Goal: Task Accomplishment & Management: Manage account settings

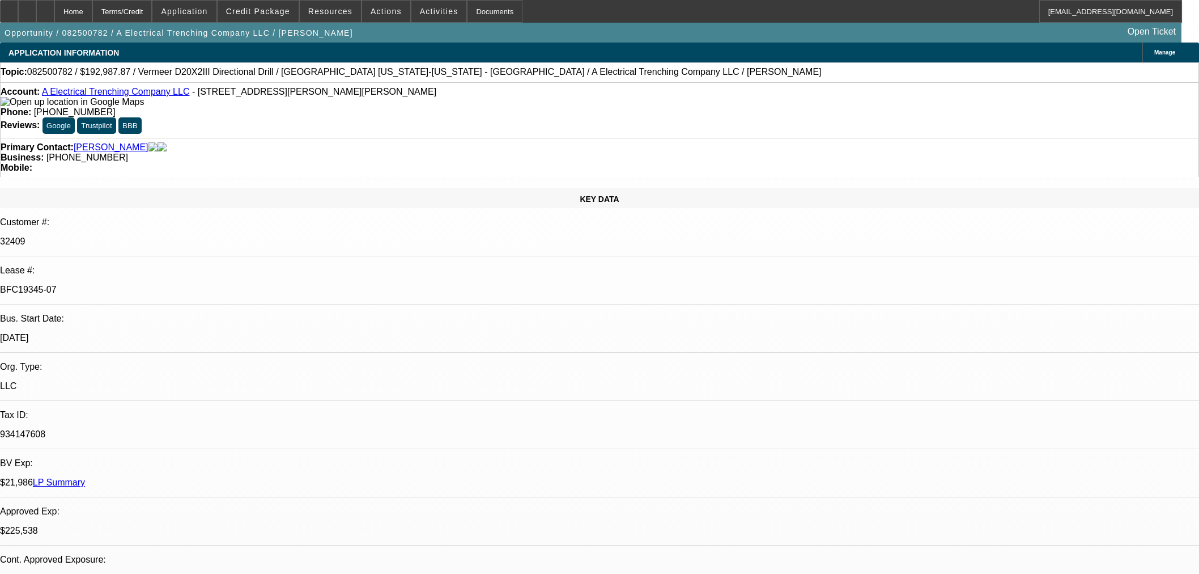
select select "0"
select select "3"
select select "0"
select select "6"
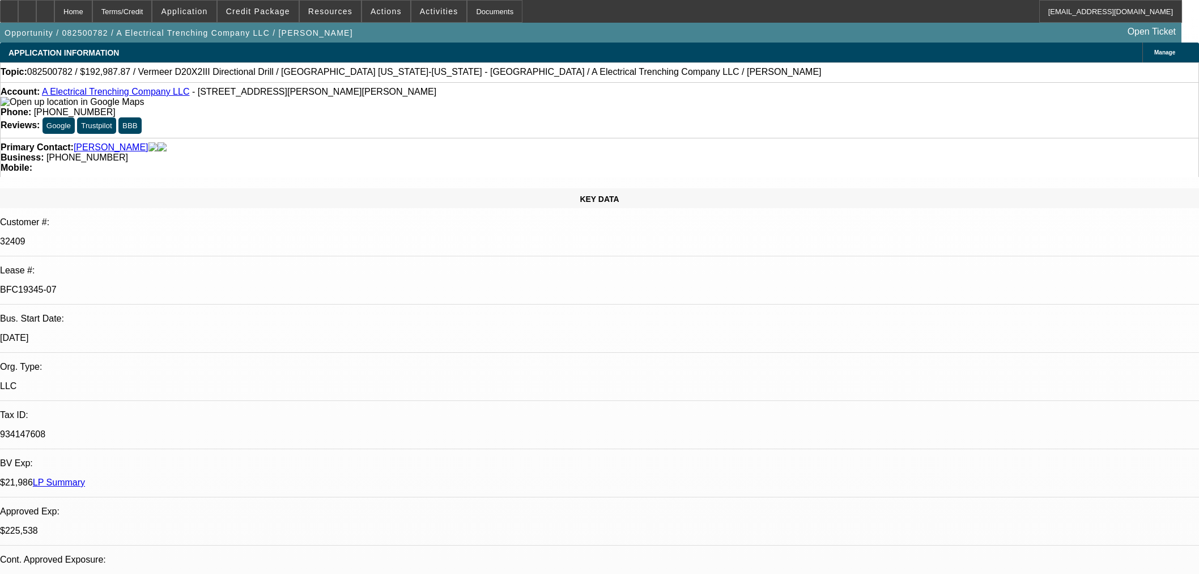
select select "0"
select select "3"
select select "0"
select select "6"
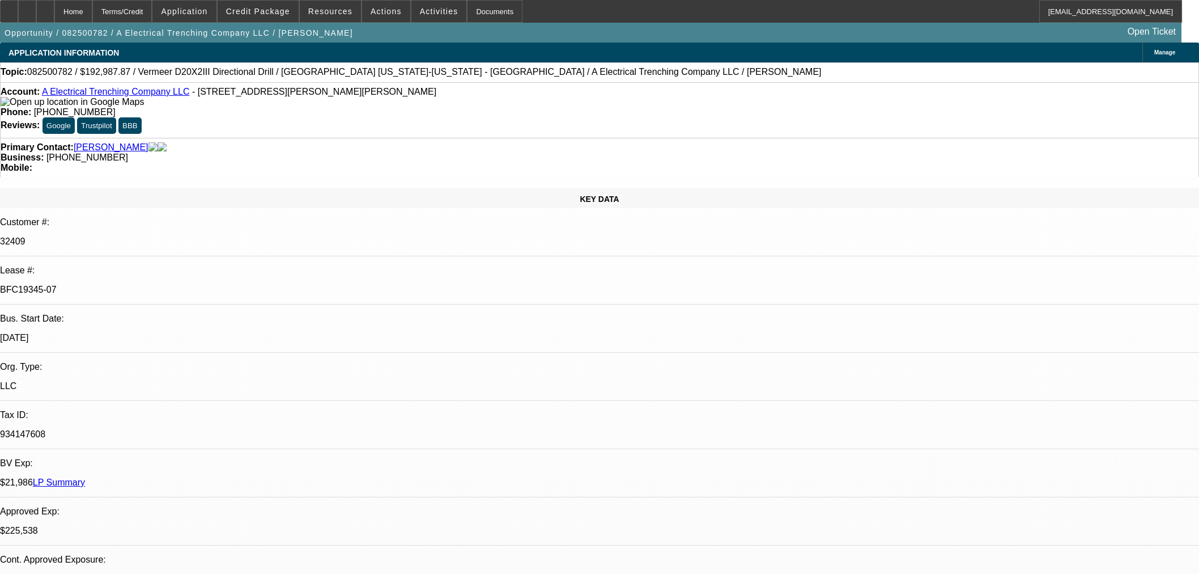
select select "0"
select select "3"
select select "0"
select select "6"
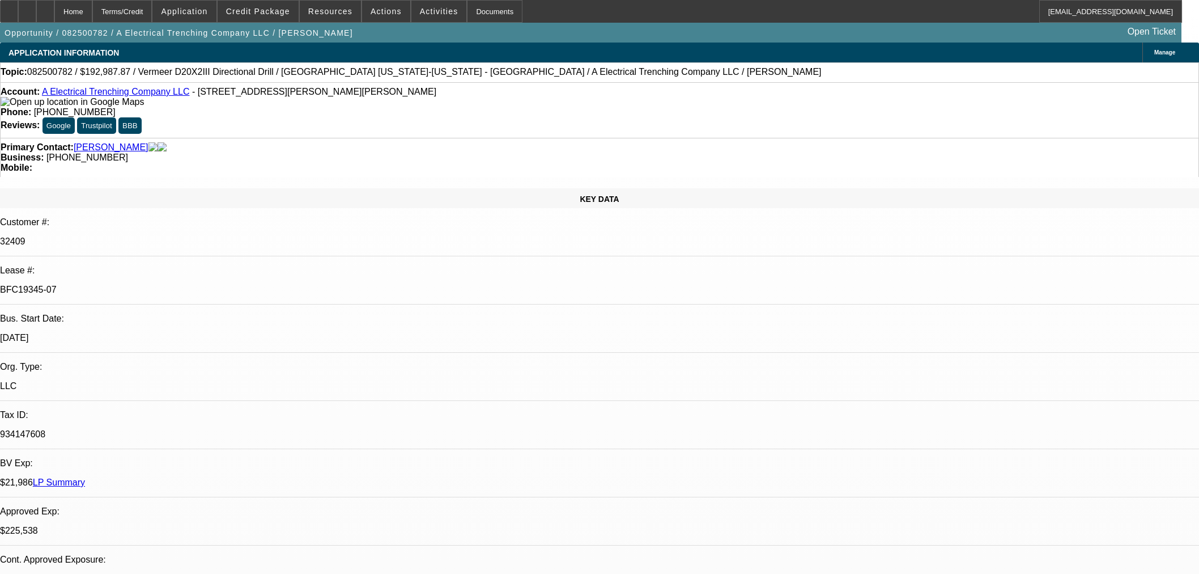
scroll to position [2015, 0]
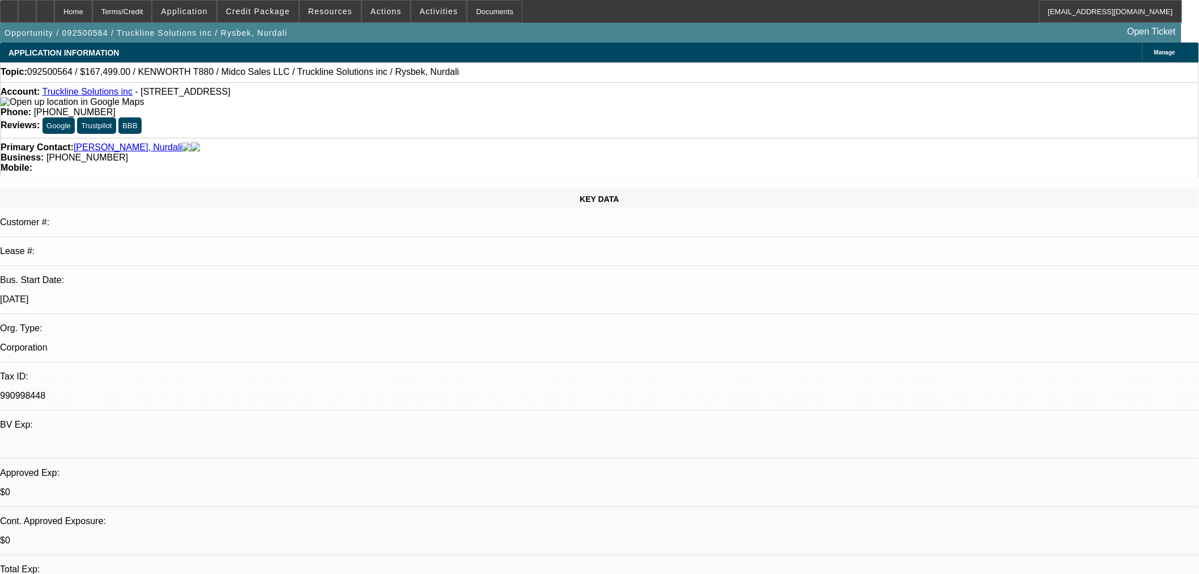
select select "0"
select select "3"
select select "0.1"
select select "4"
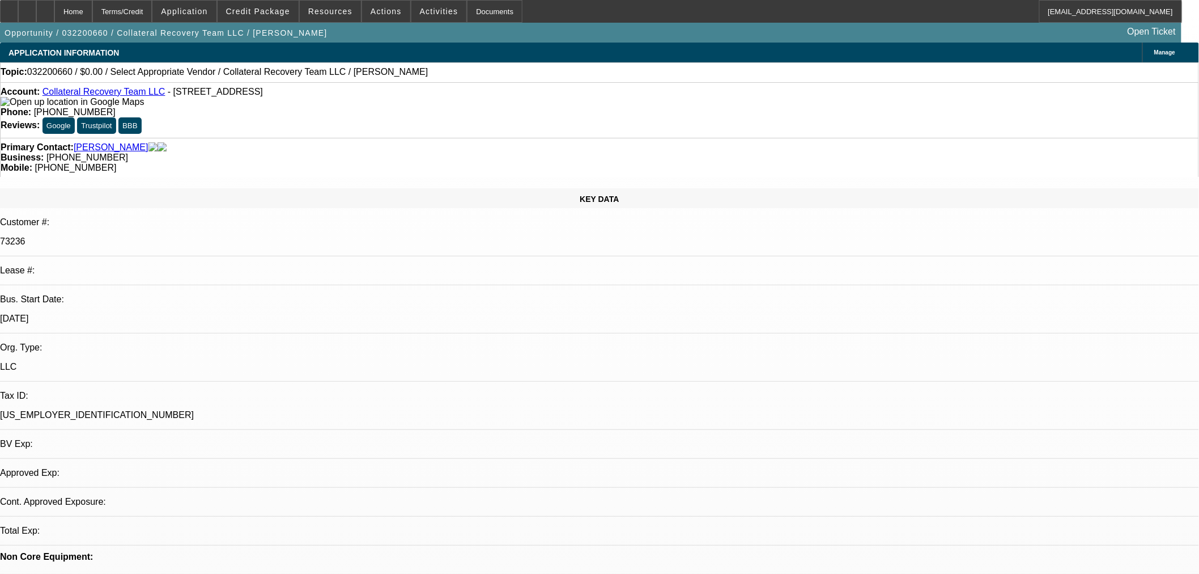
select select "0"
select select "2"
select select "0.1"
select select "4"
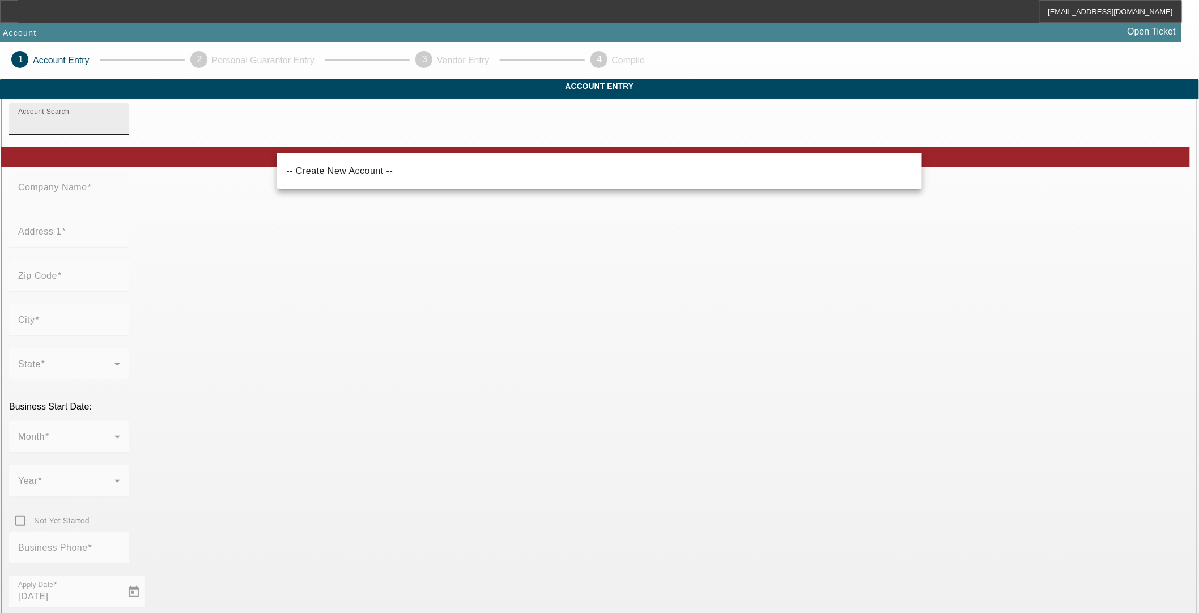
drag, startPoint x: 551, startPoint y: 139, endPoint x: 580, endPoint y: 51, distance: 93.0
click at [120, 130] on input "Account Search" at bounding box center [69, 124] width 102 height 14
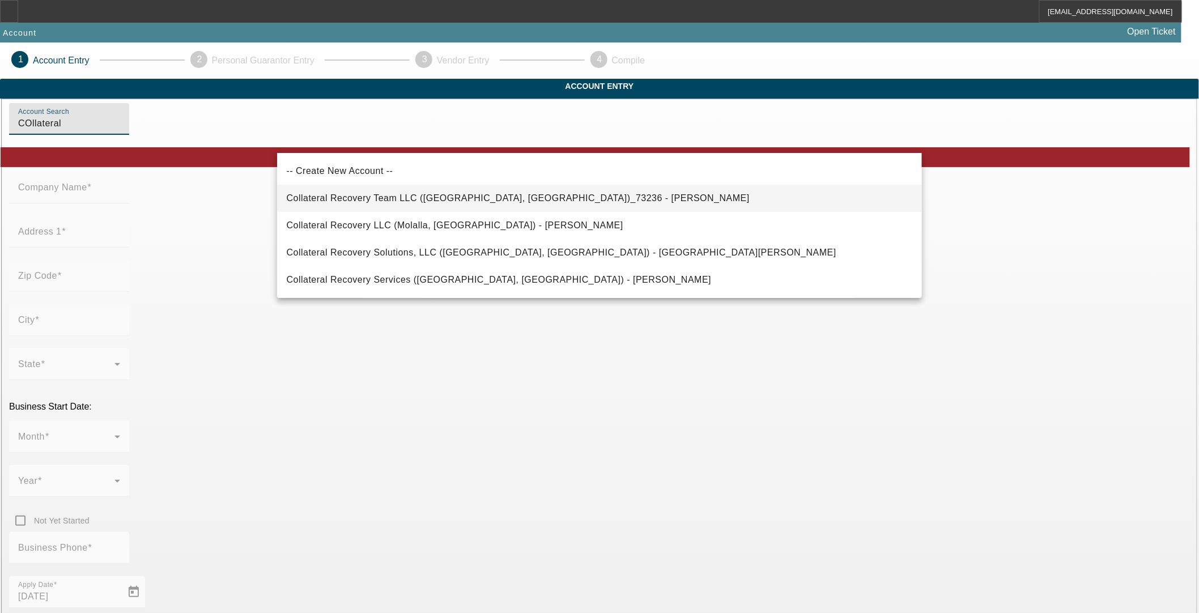
click at [442, 196] on span "Collateral Recovery Team LLC (San Antonio, TX)_73236 - Moul, Stefanie" at bounding box center [517, 198] width 463 height 10
type input "Collateral Recovery Team LLC (San Antonio, TX)_73236 - Moul, Stefanie"
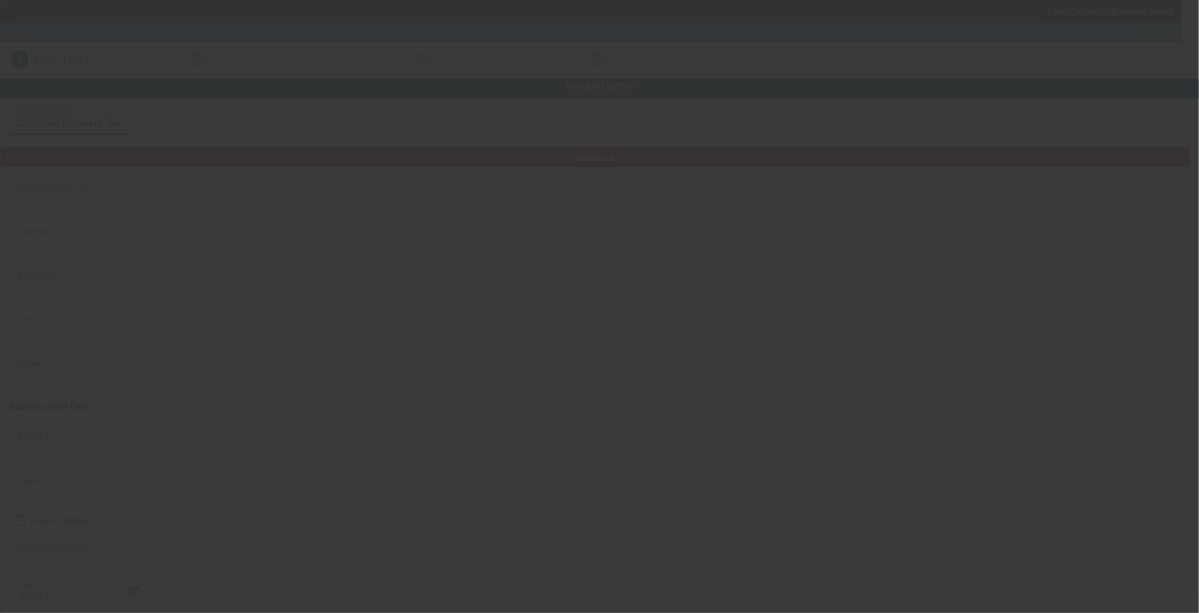
type input "Collateral Recovery Team LLC"
type input "12021 Nacogdoches Rd"
type input "78217"
type input "San Antonio"
type input "[PHONE_NUMBER]"
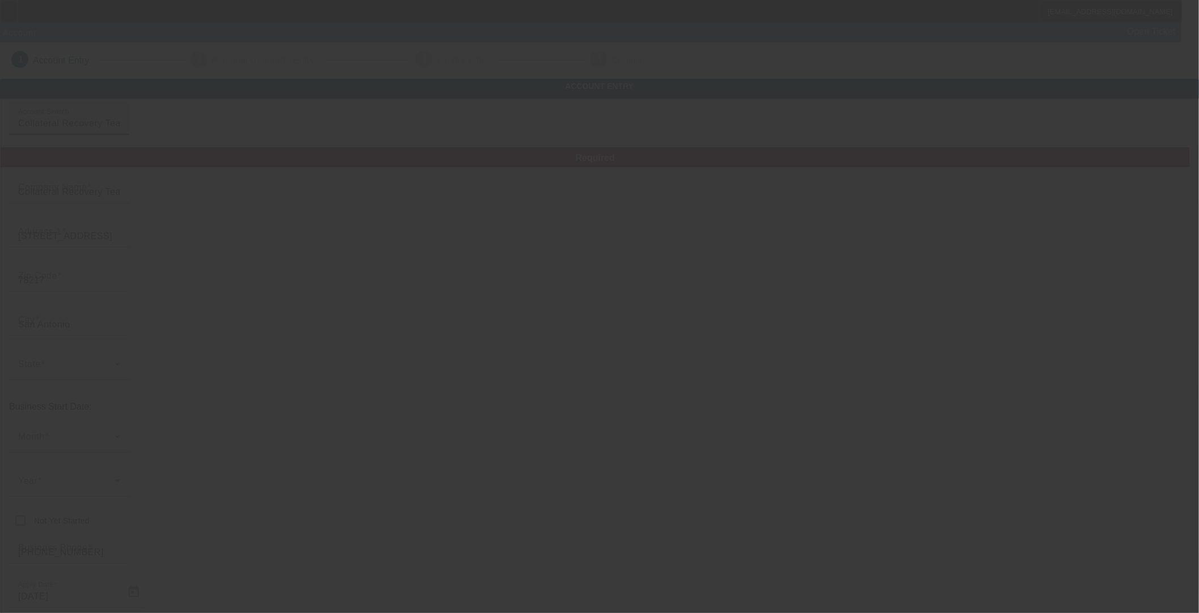
type input "john.moul@collateralrecoveryteam.com"
type input "Bexar"
type input "(800) 832-1606"
type input "[US_EMPLOYER_IDENTIFICATION_NUMBER]"
type input "https://COLLATERALRECOVERYTEAM.COM"
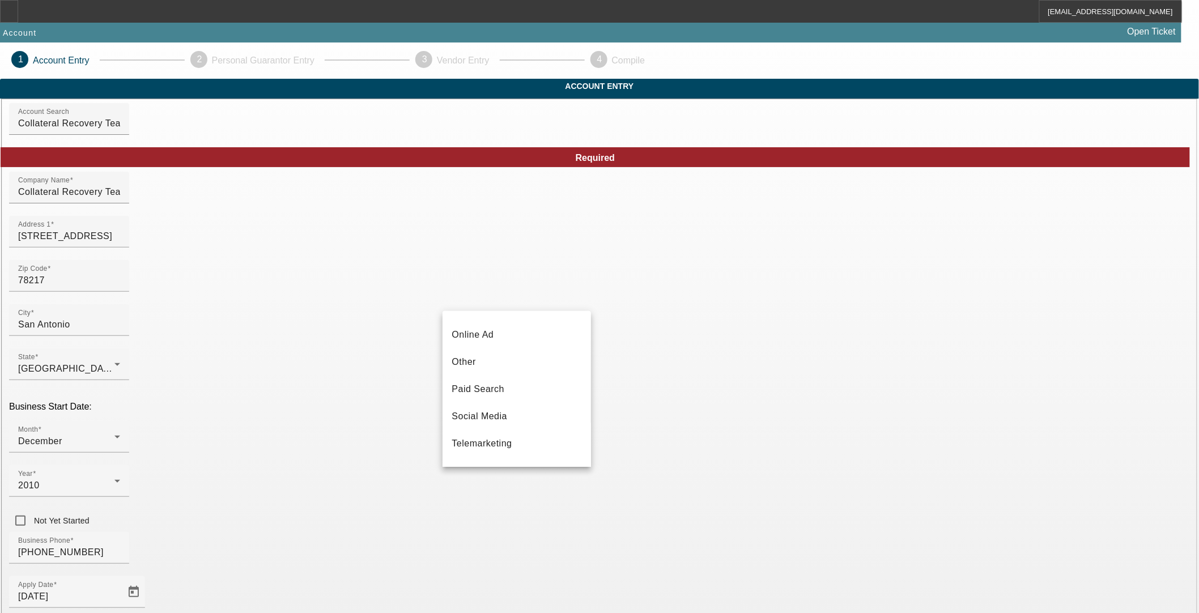
scroll to position [402, 0]
click at [511, 427] on span "Vendor Referral" at bounding box center [486, 422] width 68 height 14
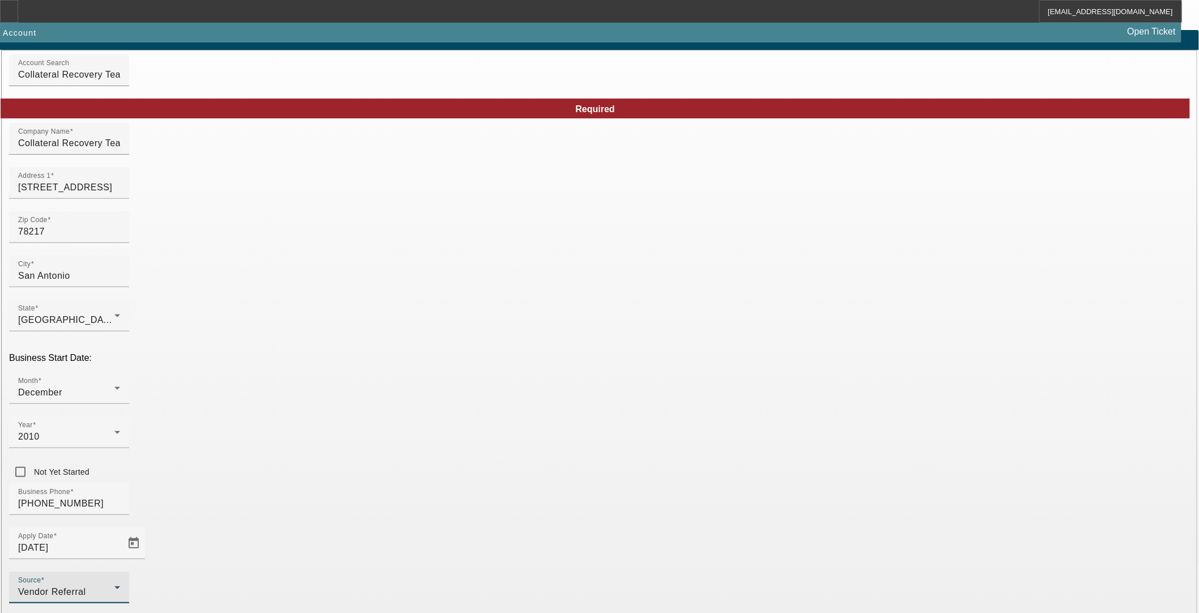
scroll to position [92, 0]
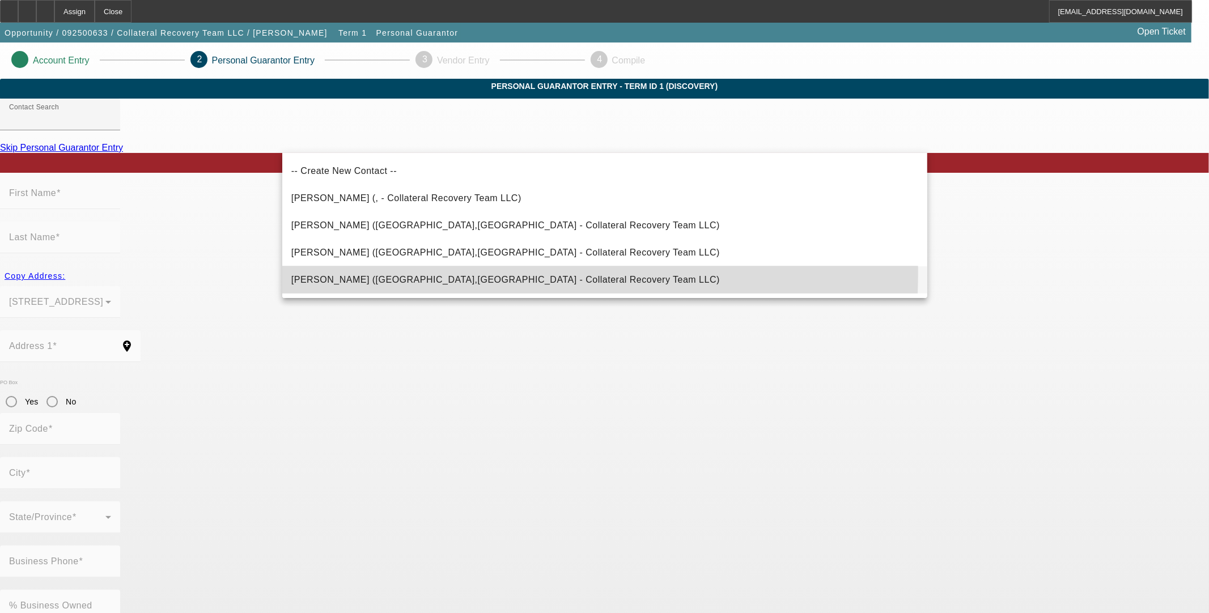
click at [393, 272] on mat-option "Moul, Stefanie (New Braunfels,TX - Collateral Recovery Team LLC)" at bounding box center [604, 279] width 645 height 27
type input "Moul, Stefanie (New Braunfels,TX - Collateral Recovery Team LLC)"
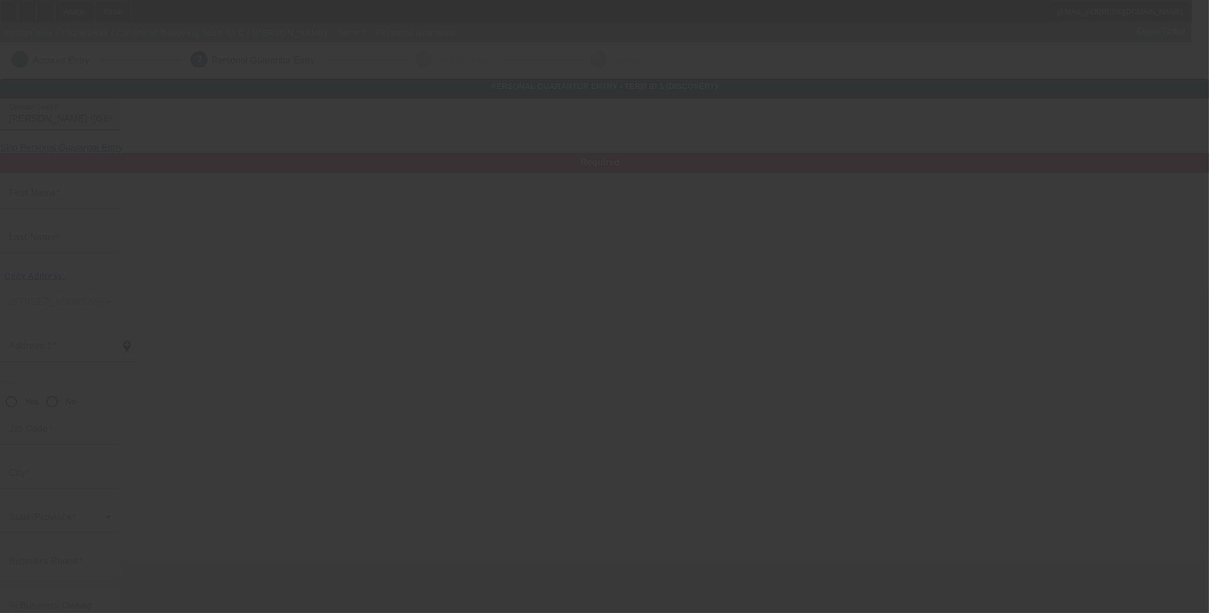
type input "Stefanie"
type input "Moul"
type input "30202 FM 009"
radio input "true"
type input "78132"
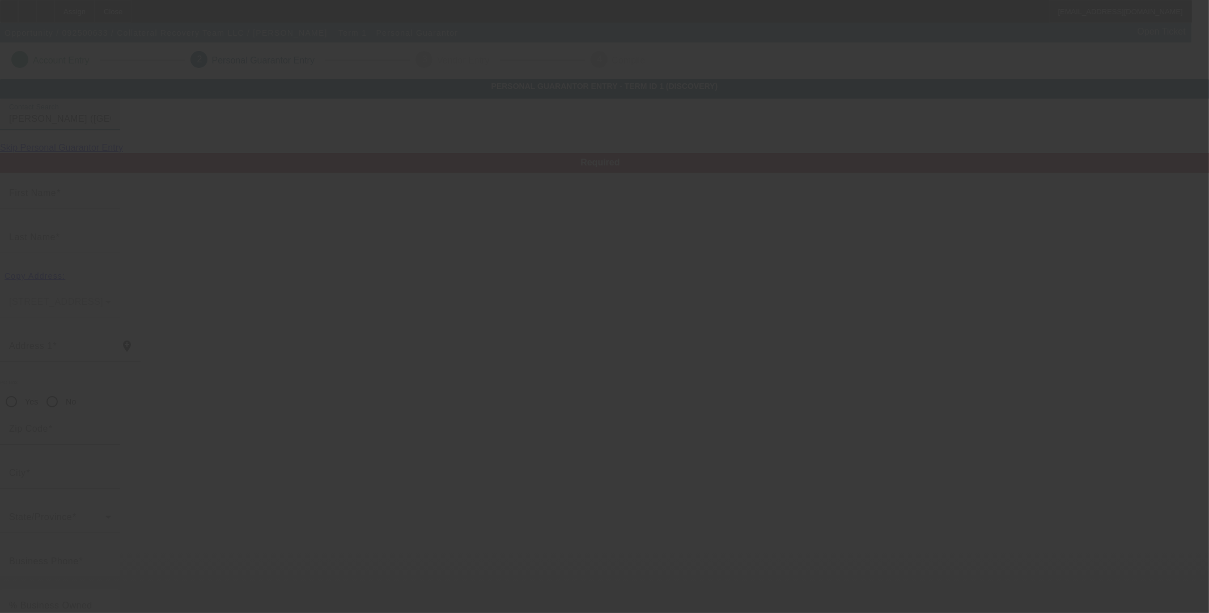
type input "New Braunfels"
type input "(210) 922-7376"
type input "100"
type input "643-05-0235"
type input "stefaniemoul@yahoo.com"
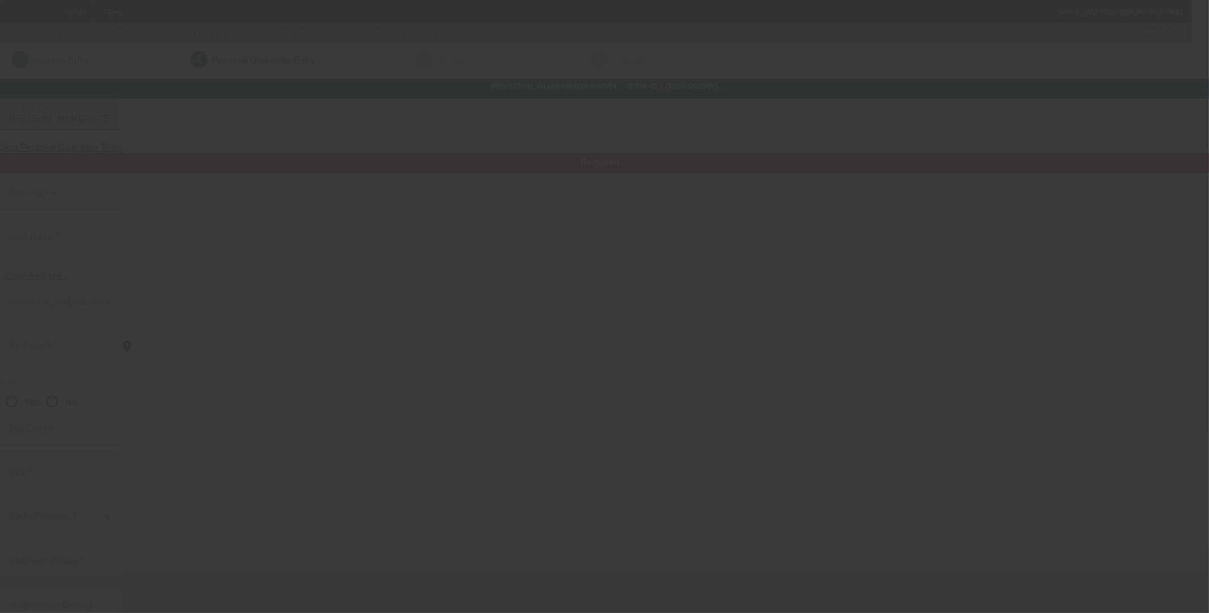
type input "(210) 857-7745"
type input "$400,000.00"
type input "$300,000.00"
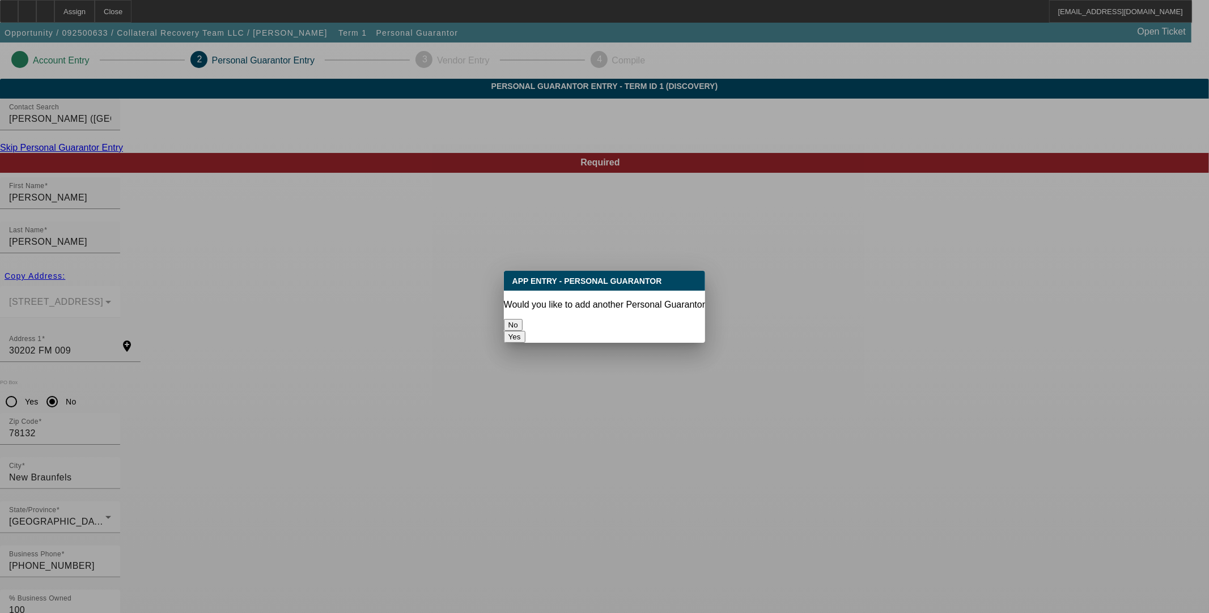
click at [523, 319] on button "No" at bounding box center [513, 325] width 19 height 12
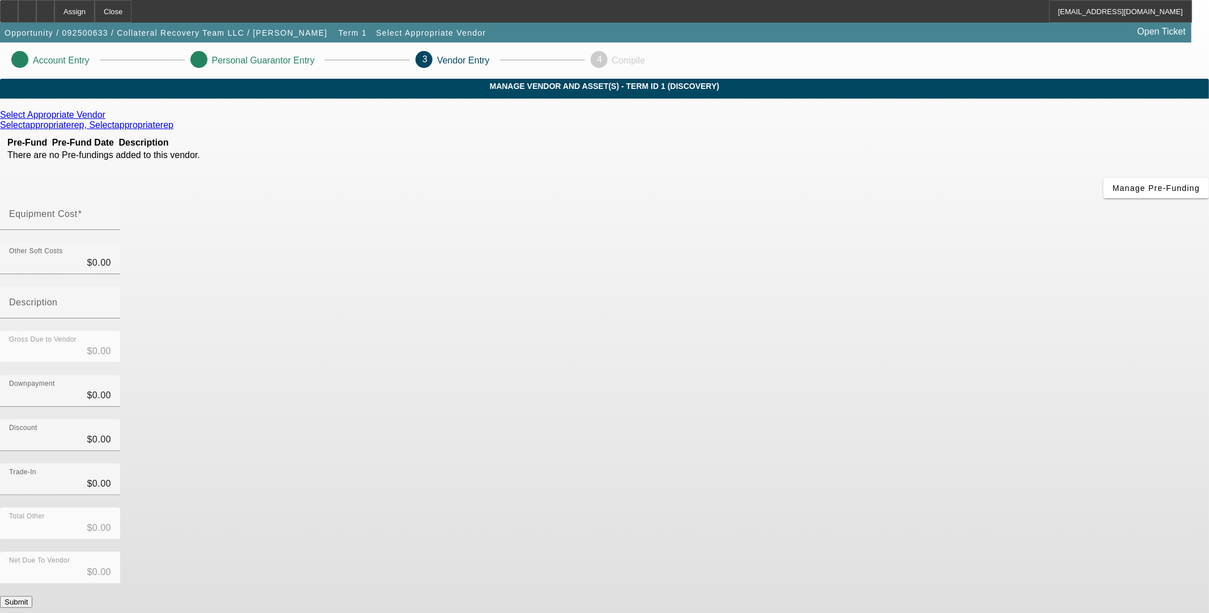
click at [108, 120] on link at bounding box center [106, 115] width 3 height 10
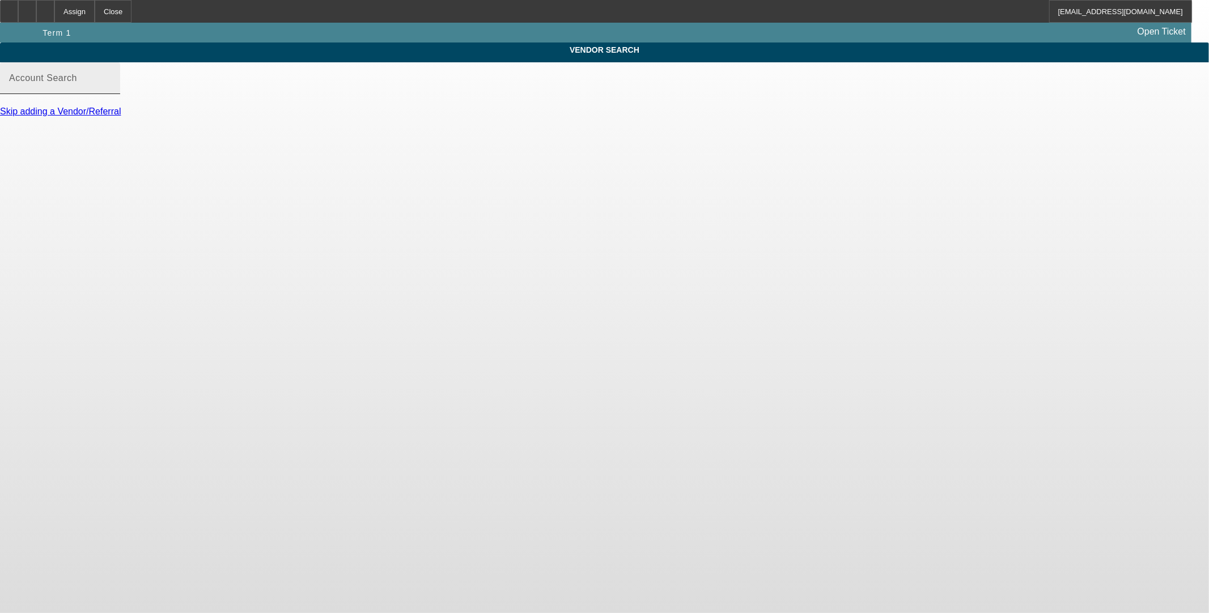
click at [111, 84] on div "Account Search" at bounding box center [60, 78] width 102 height 32
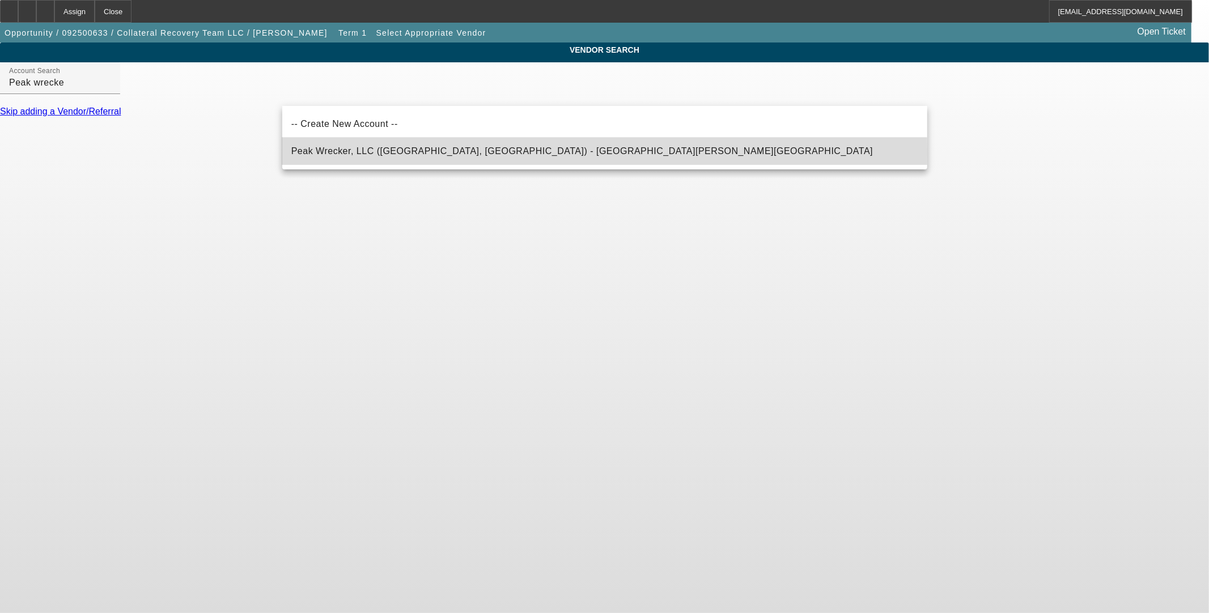
click at [411, 151] on span "Peak Wrecker, LLC (San Antonio, TX) - Morgan, Jerome" at bounding box center [582, 151] width 582 height 10
type input "Peak Wrecker, LLC (San Antonio, TX) - Morgan, Jerome"
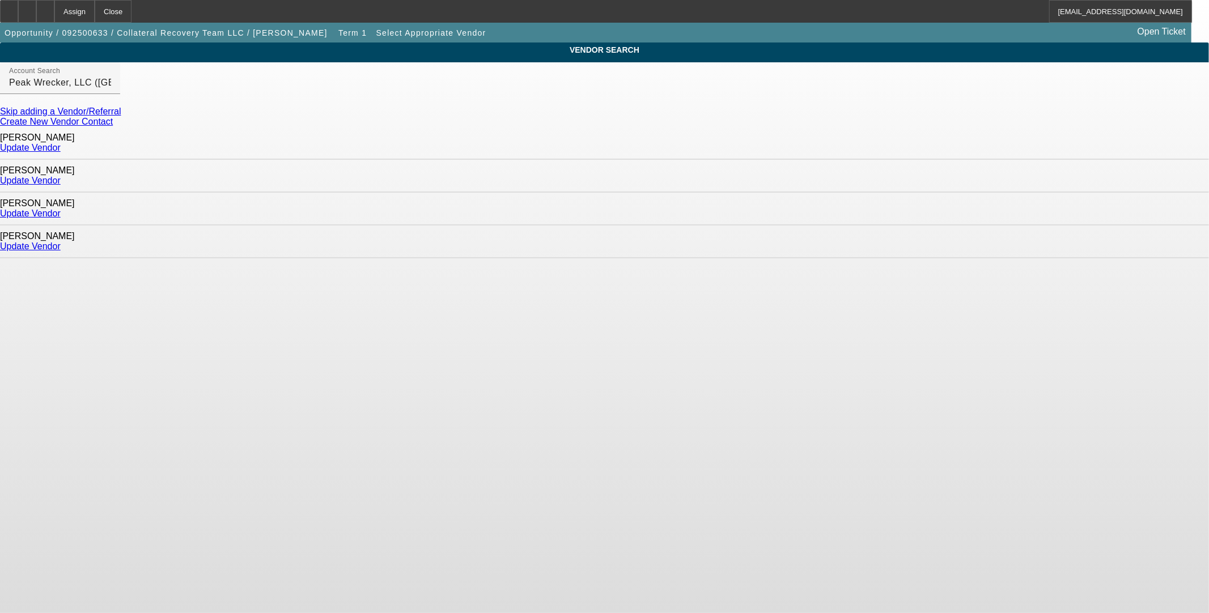
click at [61, 143] on link "Update Vendor" at bounding box center [30, 148] width 61 height 10
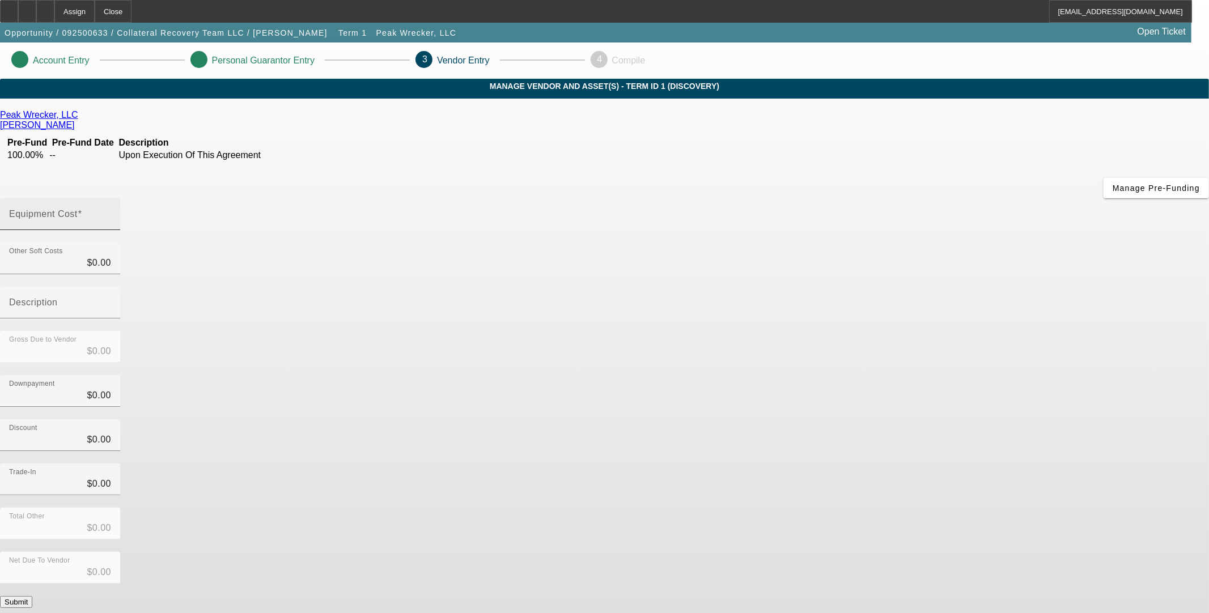
click at [78, 209] on mat-label "Equipment Cost" at bounding box center [43, 214] width 69 height 10
click at [111, 212] on input "Equipment Cost" at bounding box center [60, 219] width 102 height 14
type input "1"
type input "$1.00"
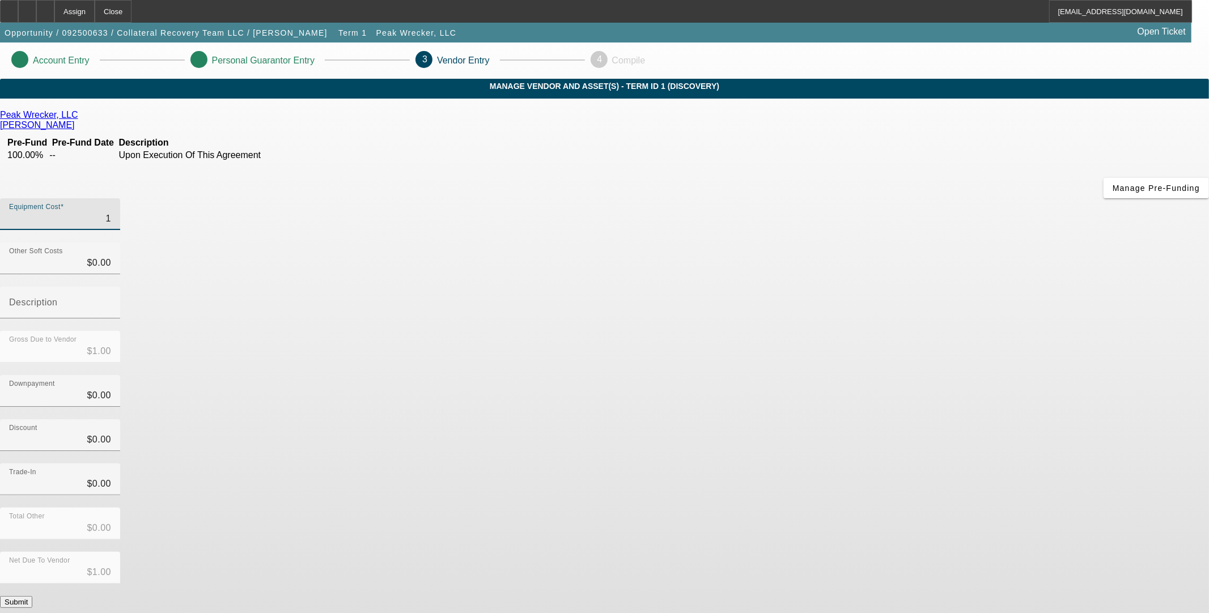
type input "13"
type input "$13.00"
type input "130"
type input "$130.00"
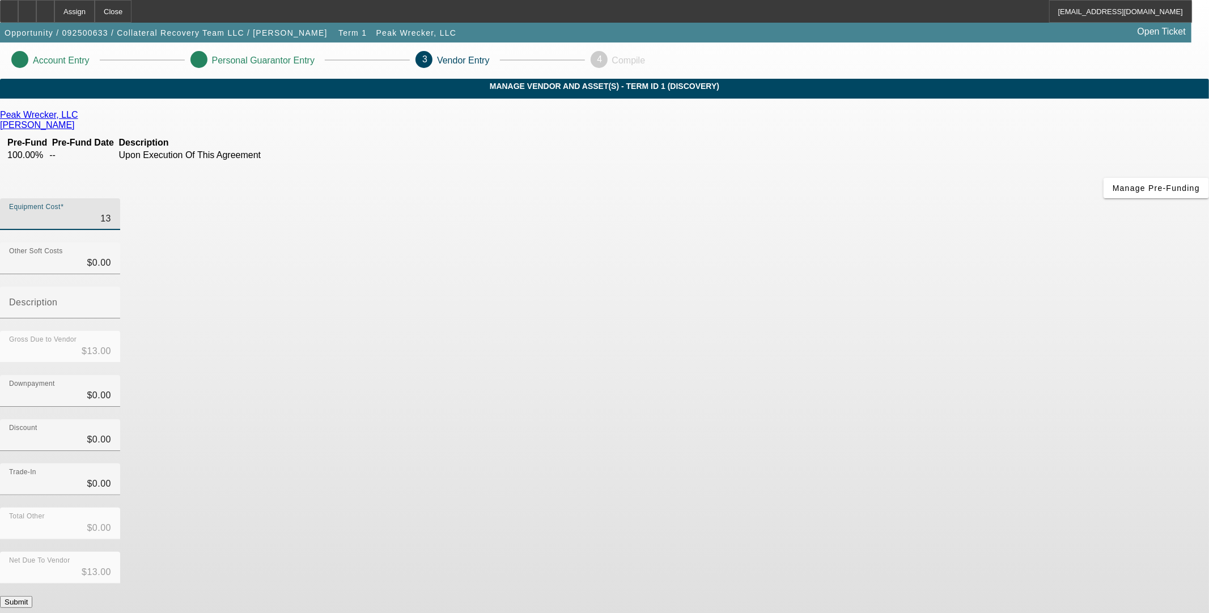
type input "$130.00"
type input "1300"
type input "$1,300.00"
type input "13000"
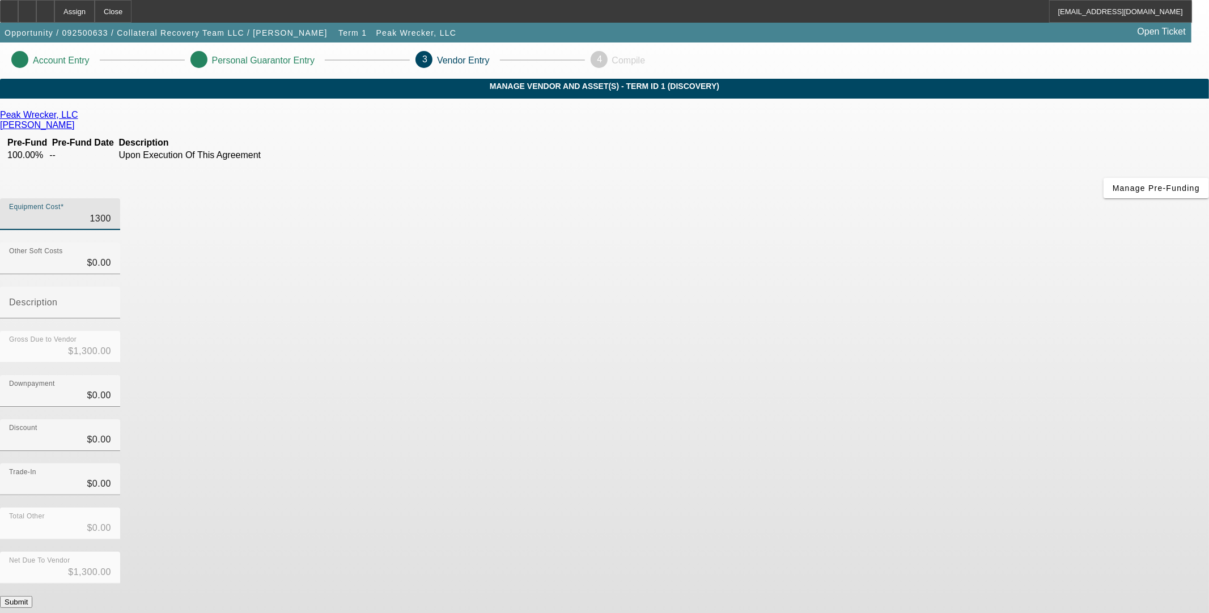
type input "$13,000.00"
type input "130000"
type input "$130,000.00"
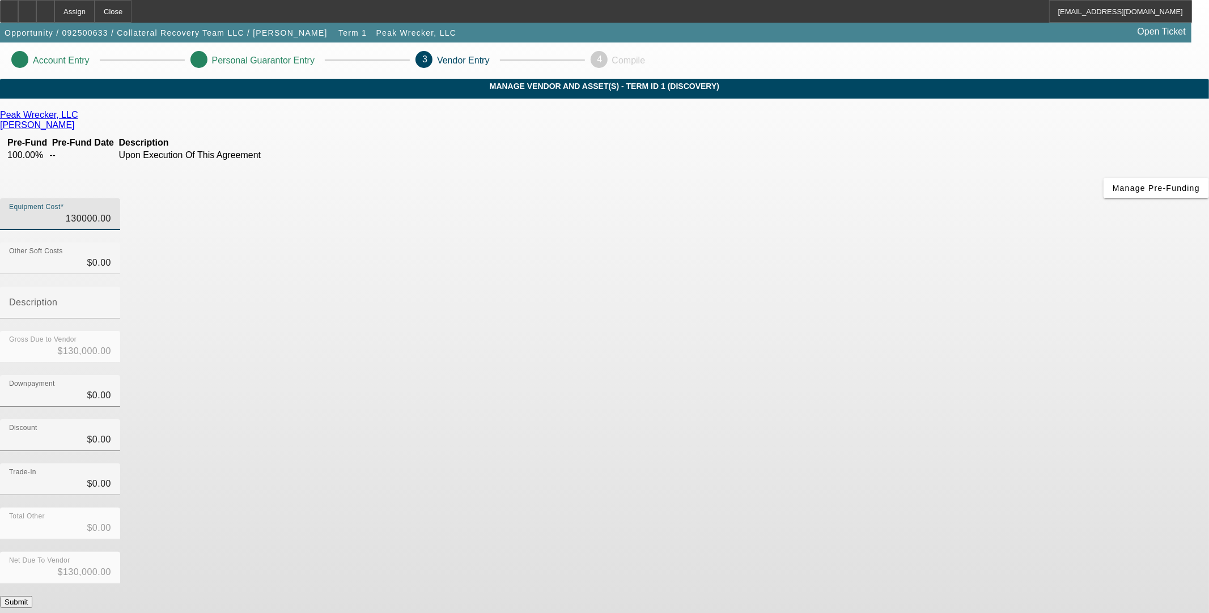
type input "$130,000.00"
click at [795, 419] on div "Discount $0.00" at bounding box center [604, 441] width 1209 height 44
click at [32, 596] on button "Submit" at bounding box center [16, 602] width 32 height 12
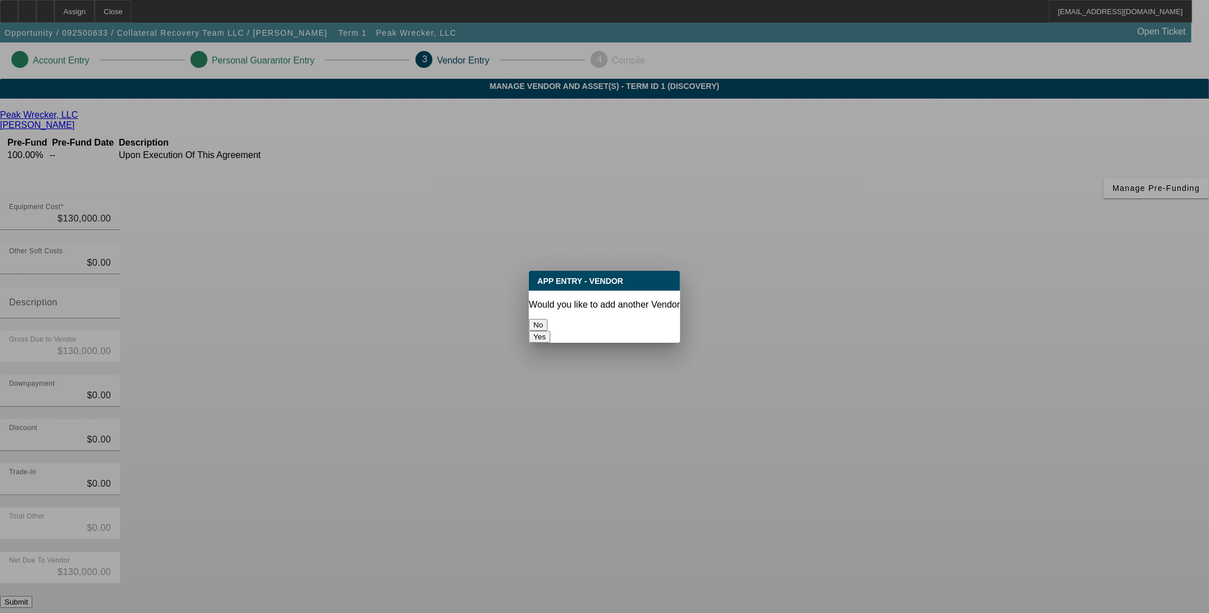
click at [547, 319] on button "No" at bounding box center [538, 325] width 19 height 12
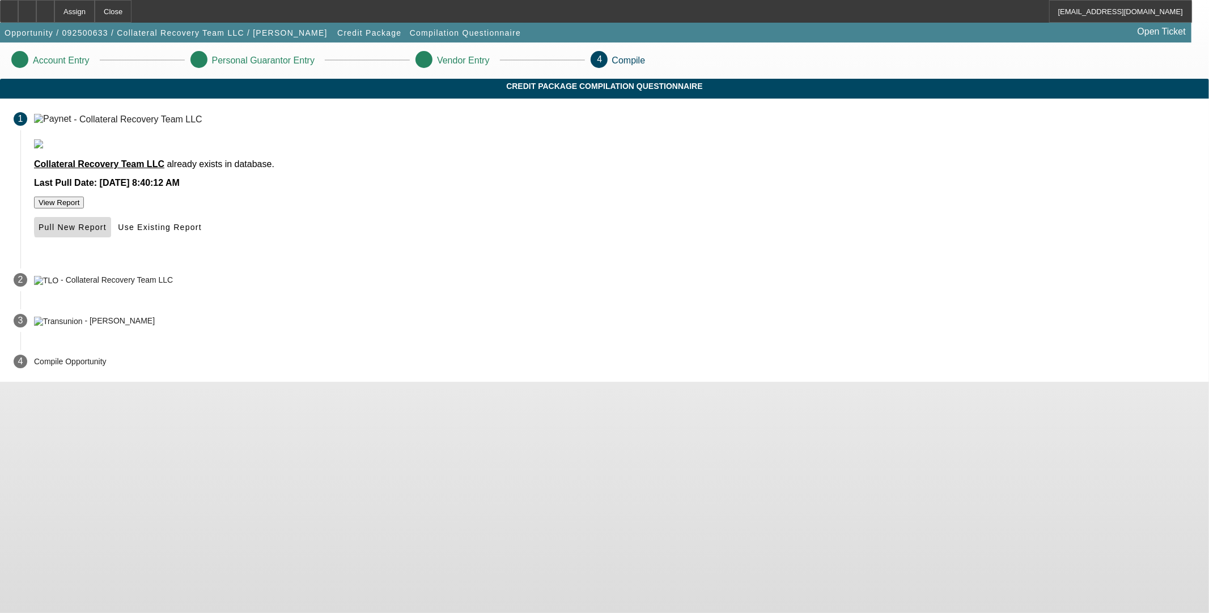
click at [107, 232] on span "Pull New Report" at bounding box center [73, 227] width 68 height 9
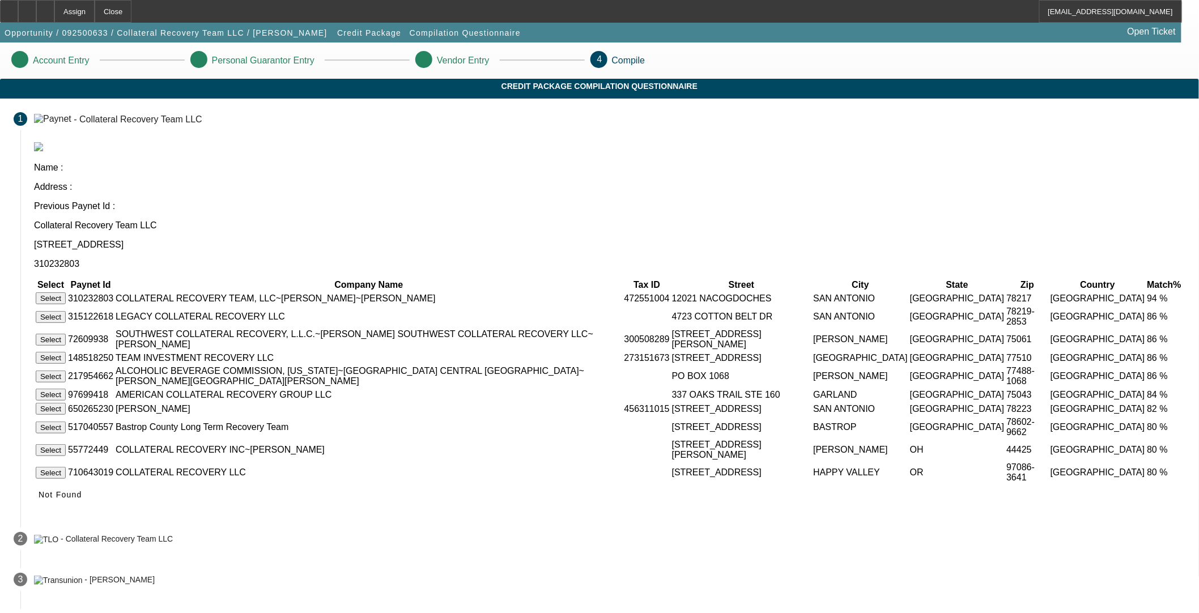
click at [66, 292] on button "Select" at bounding box center [51, 298] width 30 height 12
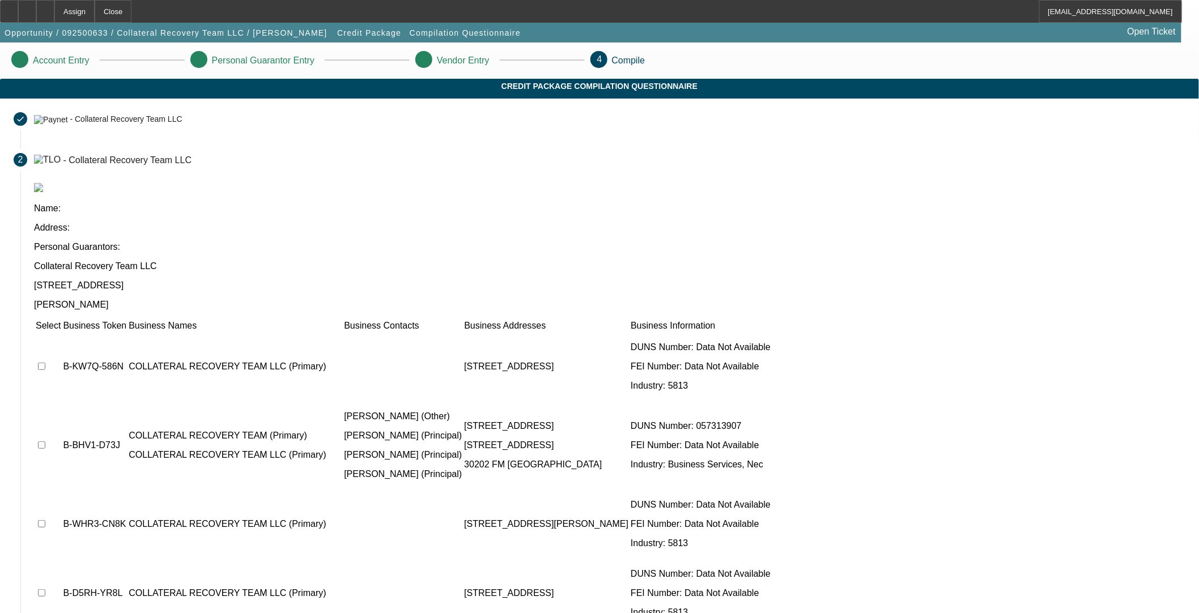
click at [45, 363] on input "checkbox" at bounding box center [41, 366] width 7 height 7
checkbox input "true"
drag, startPoint x: 304, startPoint y: 320, endPoint x: 305, endPoint y: 333, distance: 13.6
click at [45, 441] on input "checkbox" at bounding box center [41, 444] width 7 height 7
checkbox input "true"
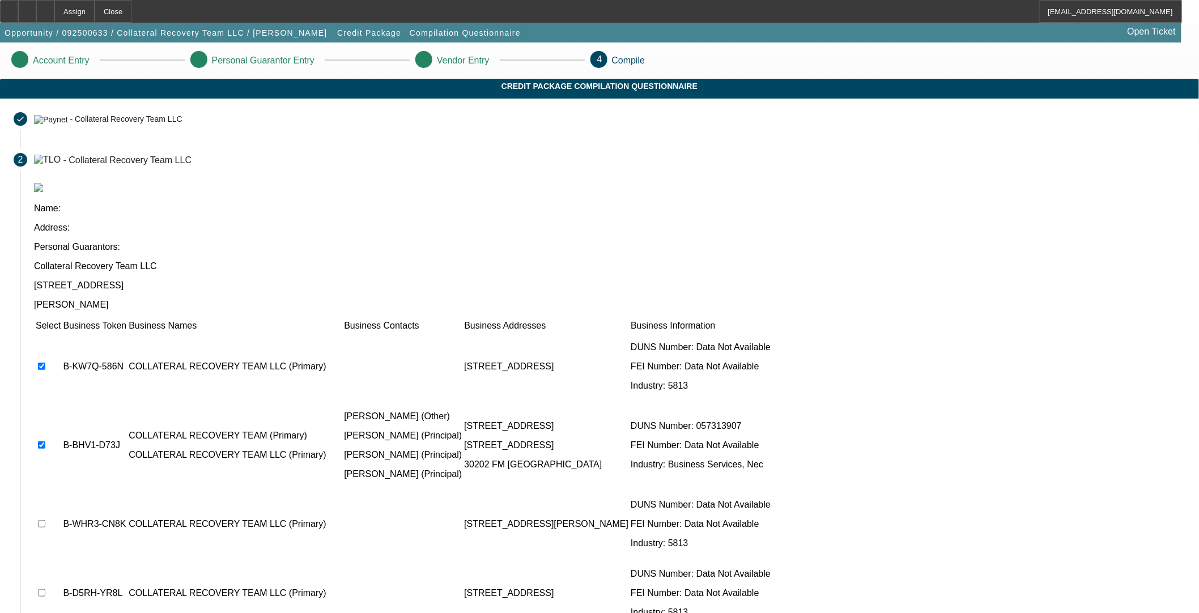
click at [45, 520] on input "checkbox" at bounding box center [41, 523] width 7 height 7
checkbox input "true"
click at [61, 559] on td at bounding box center [48, 593] width 26 height 68
click at [45, 589] on input "checkbox" at bounding box center [41, 592] width 7 height 7
checkbox input "true"
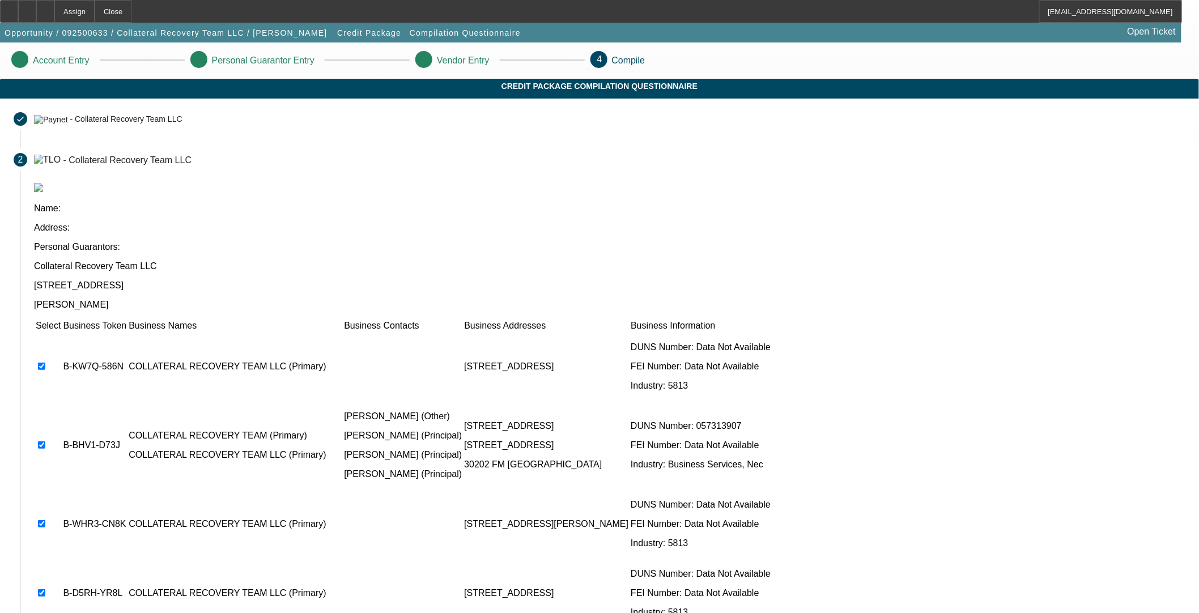
checkbox input "true"
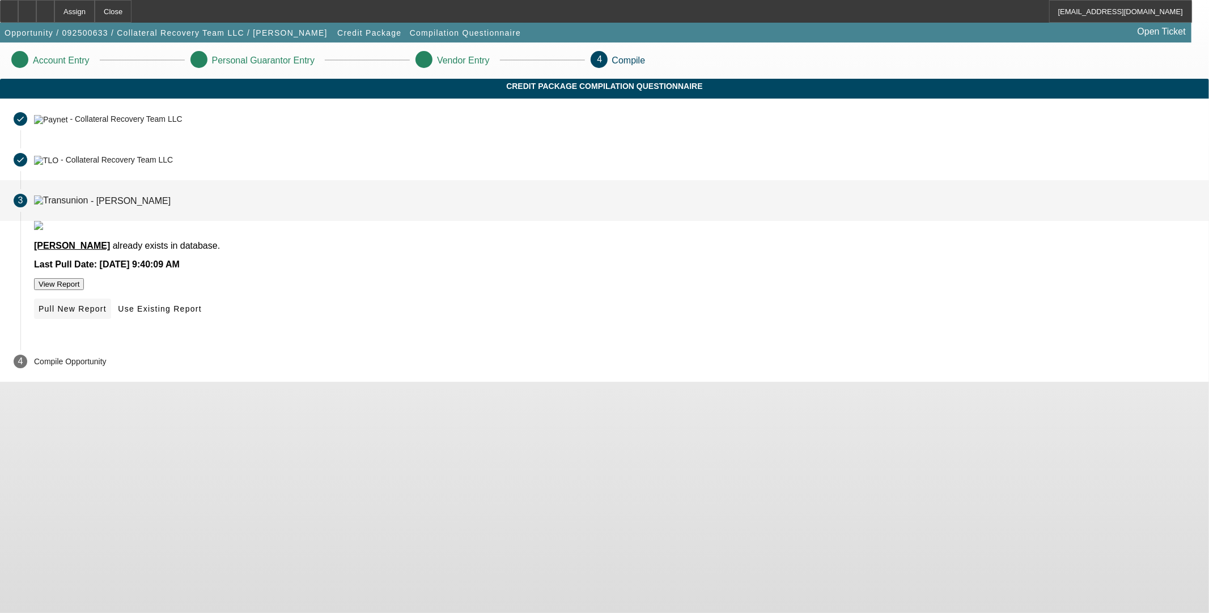
click at [107, 313] on span "Pull New Report" at bounding box center [73, 308] width 68 height 9
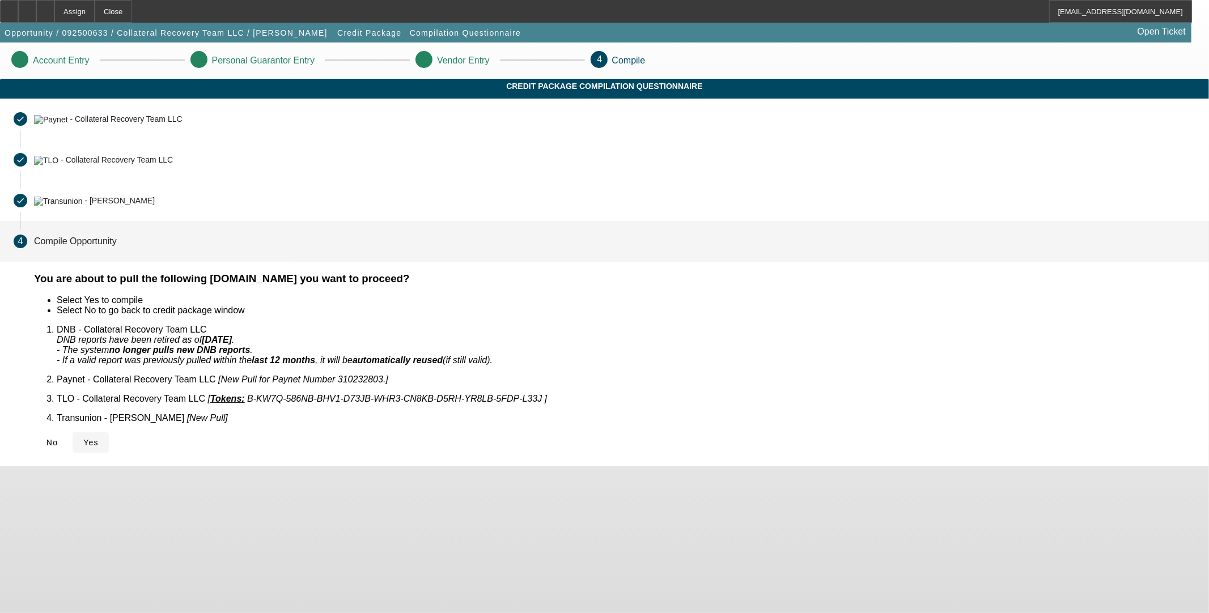
click at [99, 438] on span "Yes" at bounding box center [90, 442] width 15 height 9
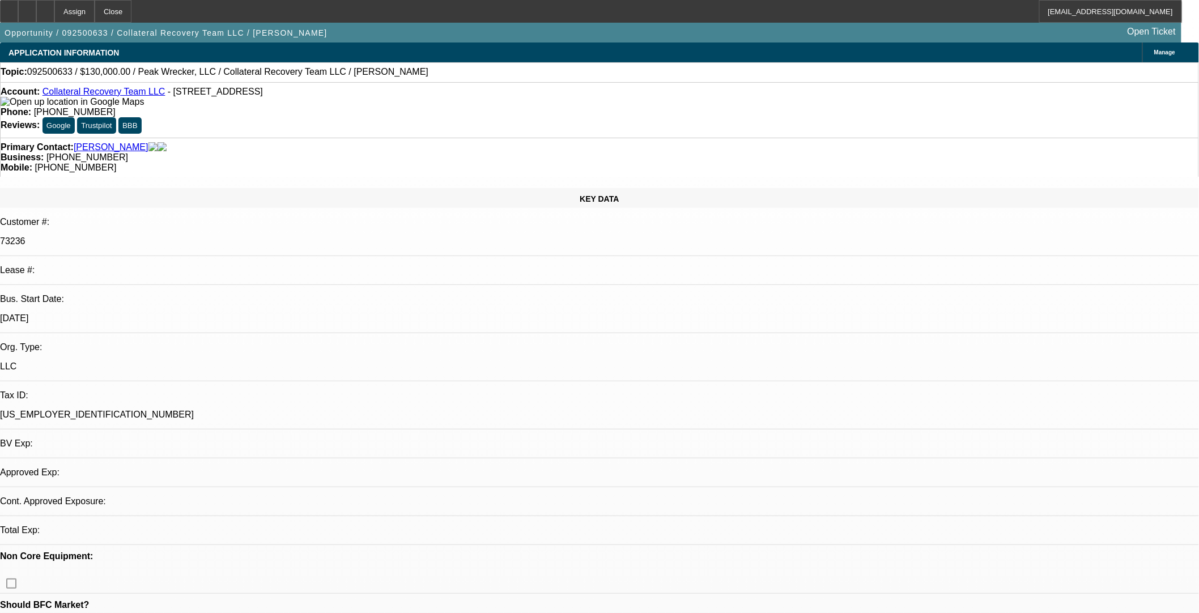
select select "0"
select select "2"
select select "0.1"
select select "4"
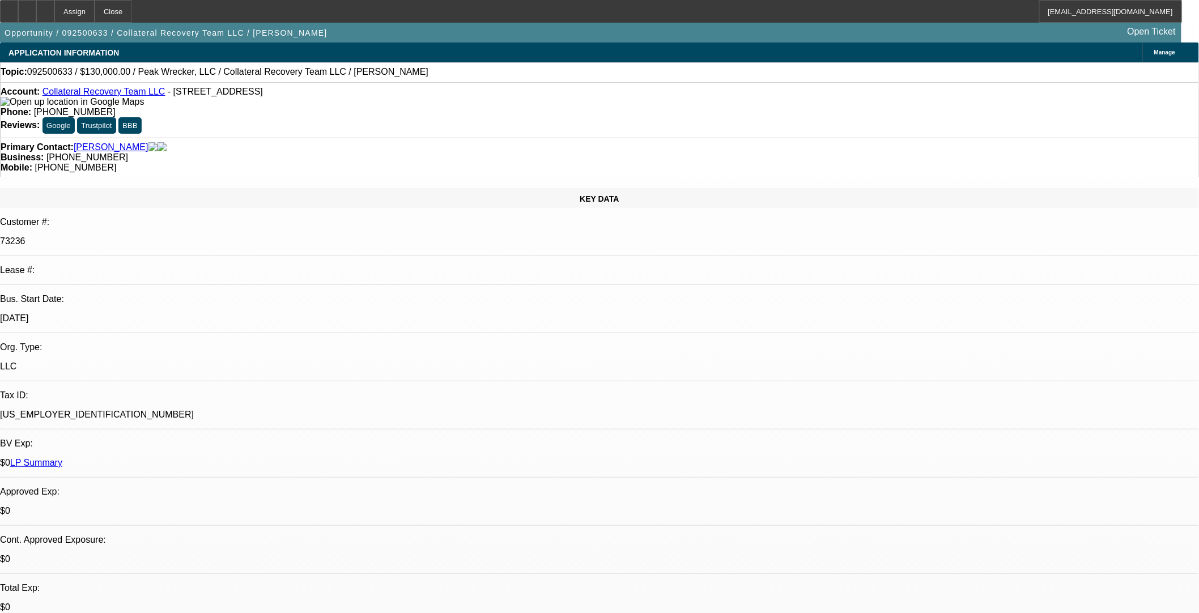
drag, startPoint x: 681, startPoint y: 269, endPoint x: 678, endPoint y: 278, distance: 8.8
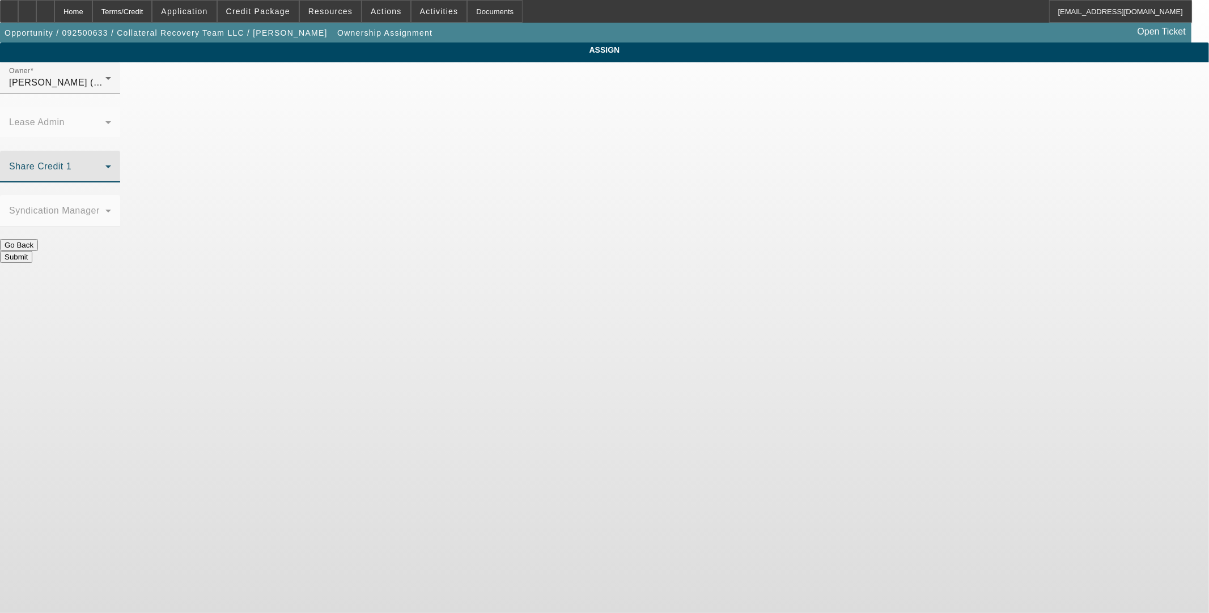
click at [105, 164] on span at bounding box center [57, 171] width 96 height 14
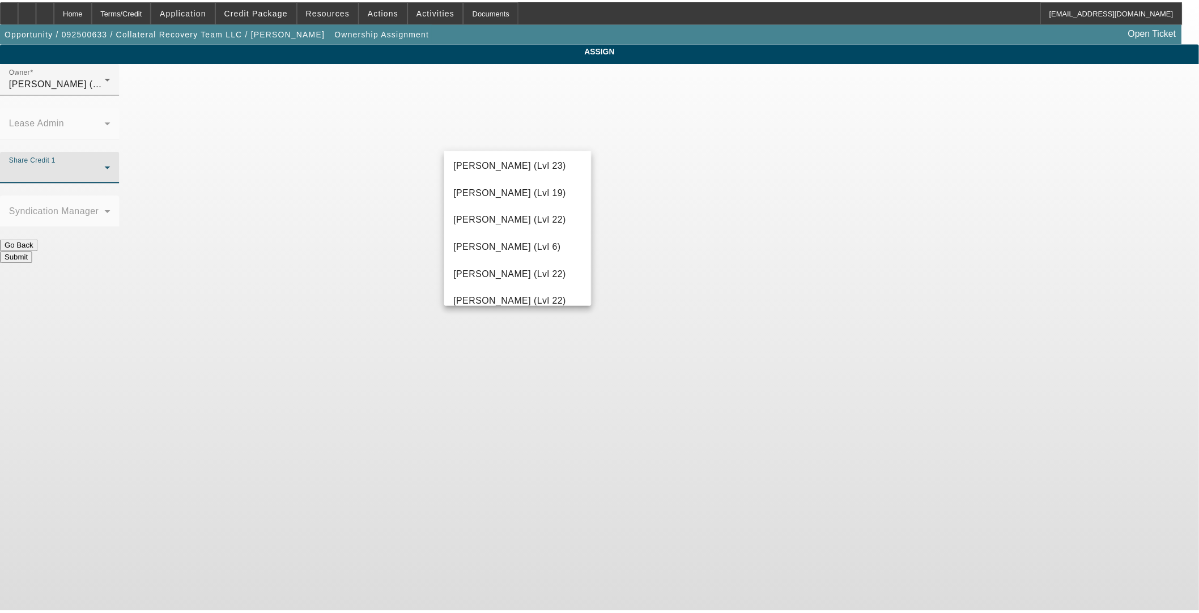
scroll to position [1205, 0]
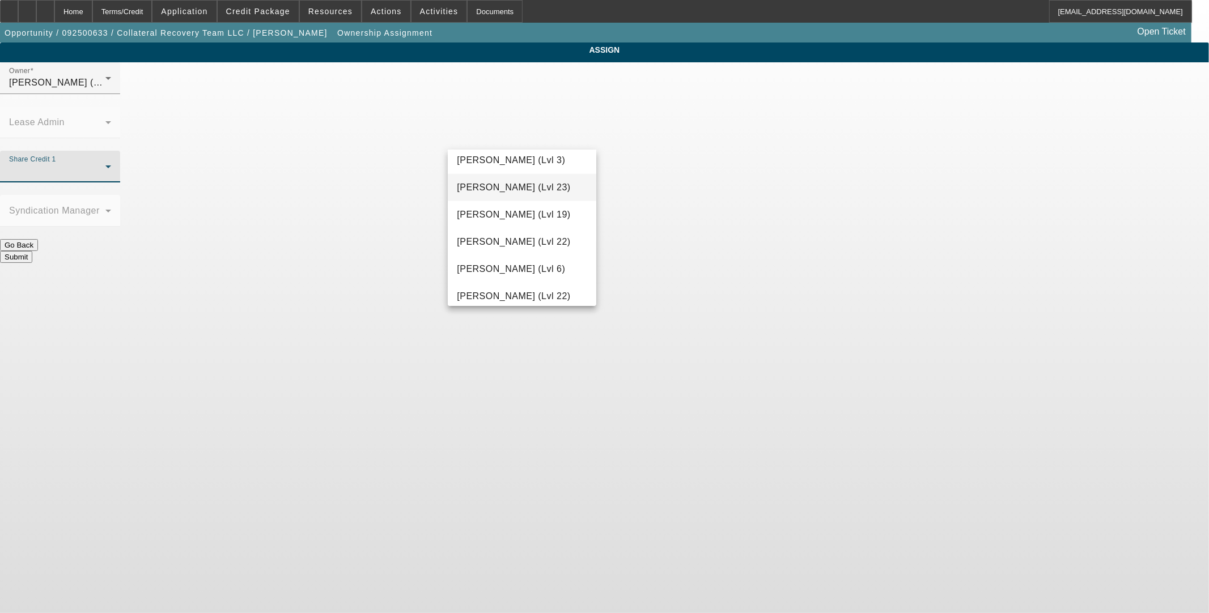
click at [513, 185] on span "Rupp, Greg (Lvl 23)" at bounding box center [513, 188] width 113 height 14
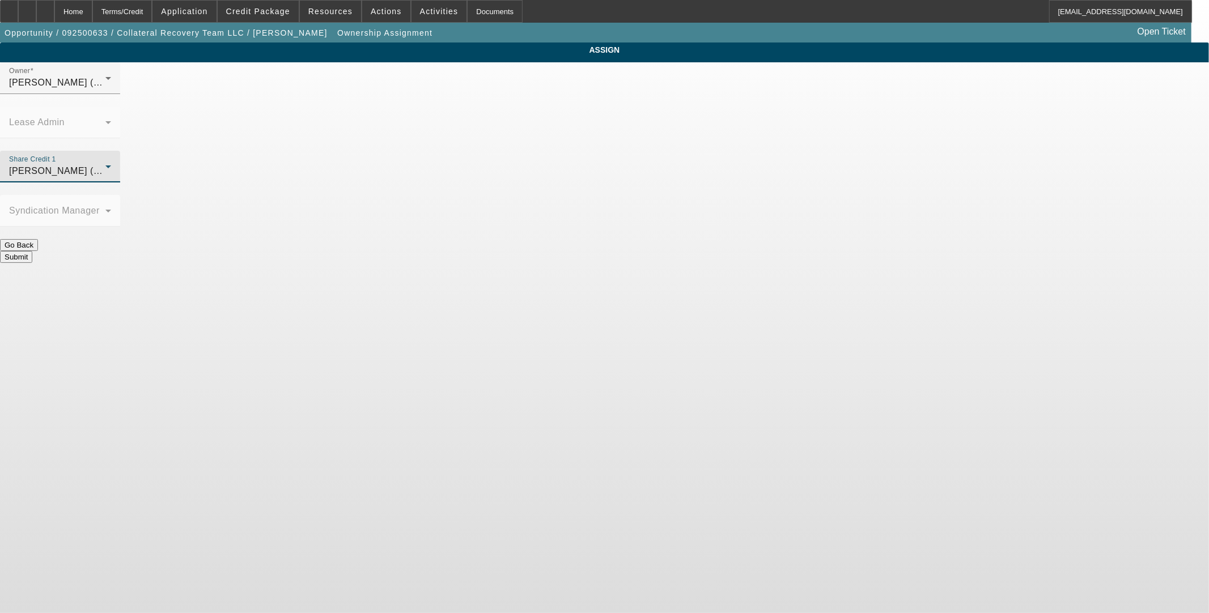
click at [32, 251] on button "Submit" at bounding box center [16, 257] width 32 height 12
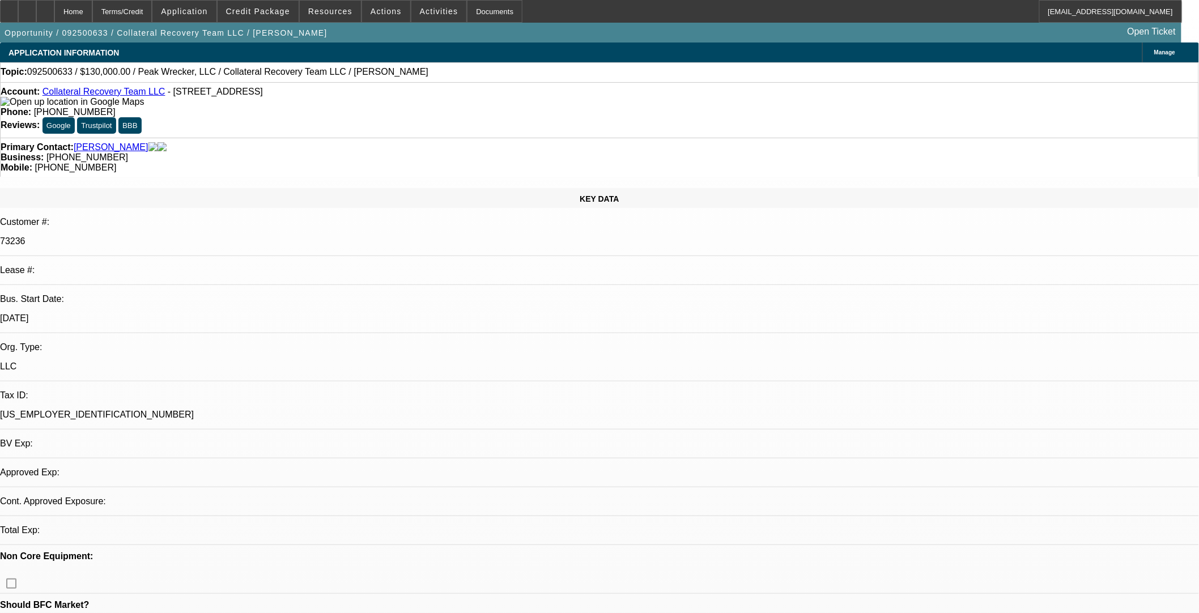
select select "0"
select select "2"
select select "0.1"
select select "4"
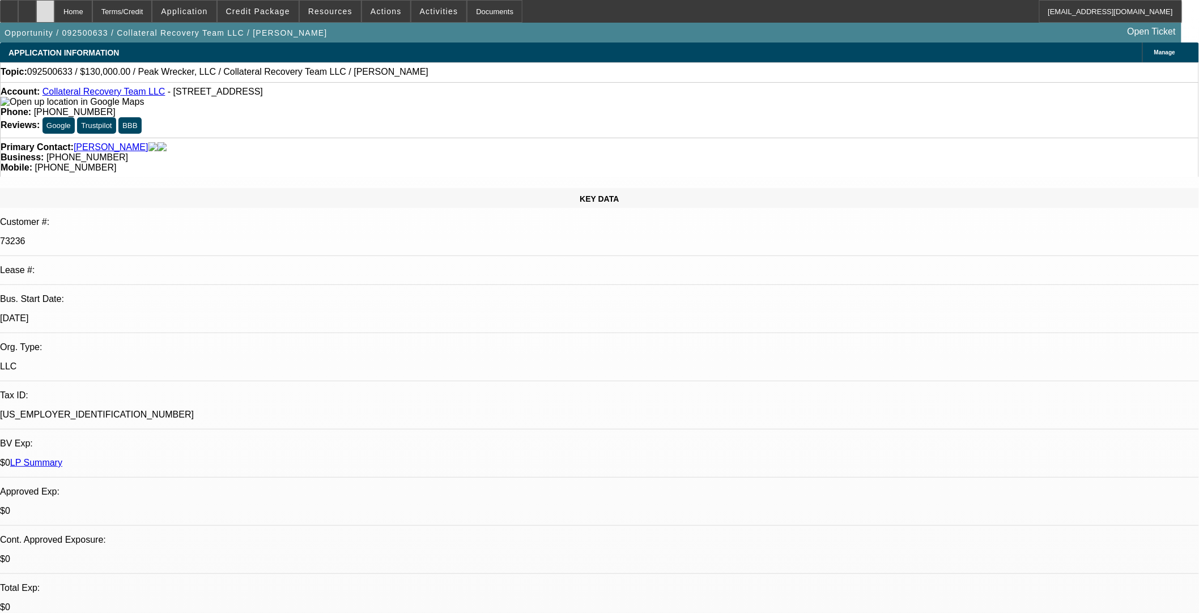
click at [45, 7] on icon at bounding box center [45, 7] width 0 height 0
select select "0"
select select "2"
select select "0.1"
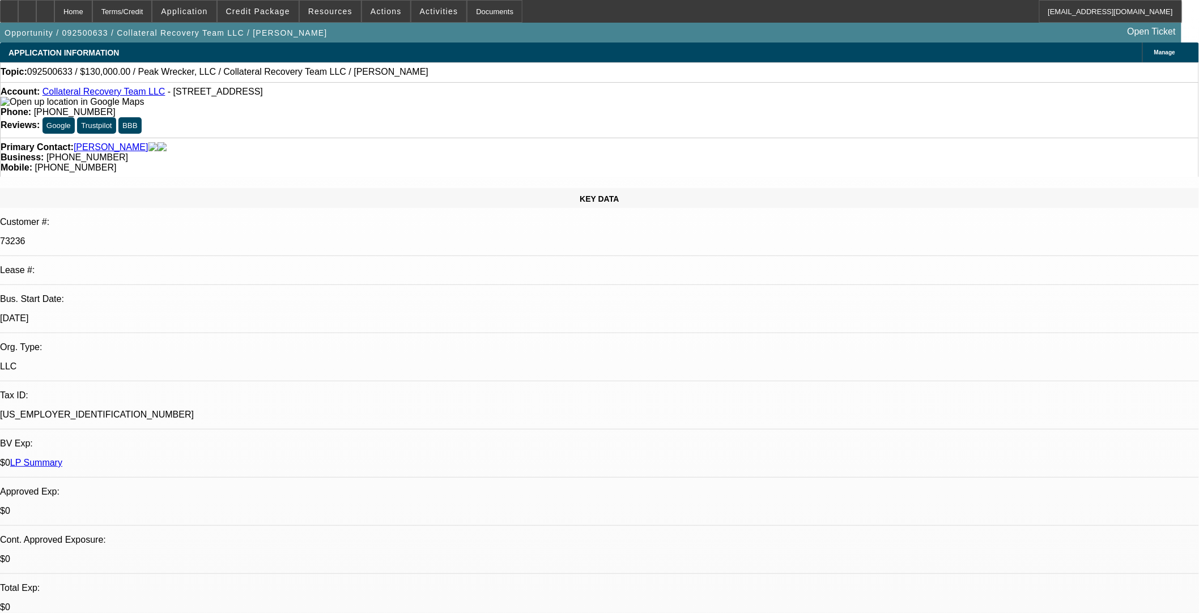
select select "4"
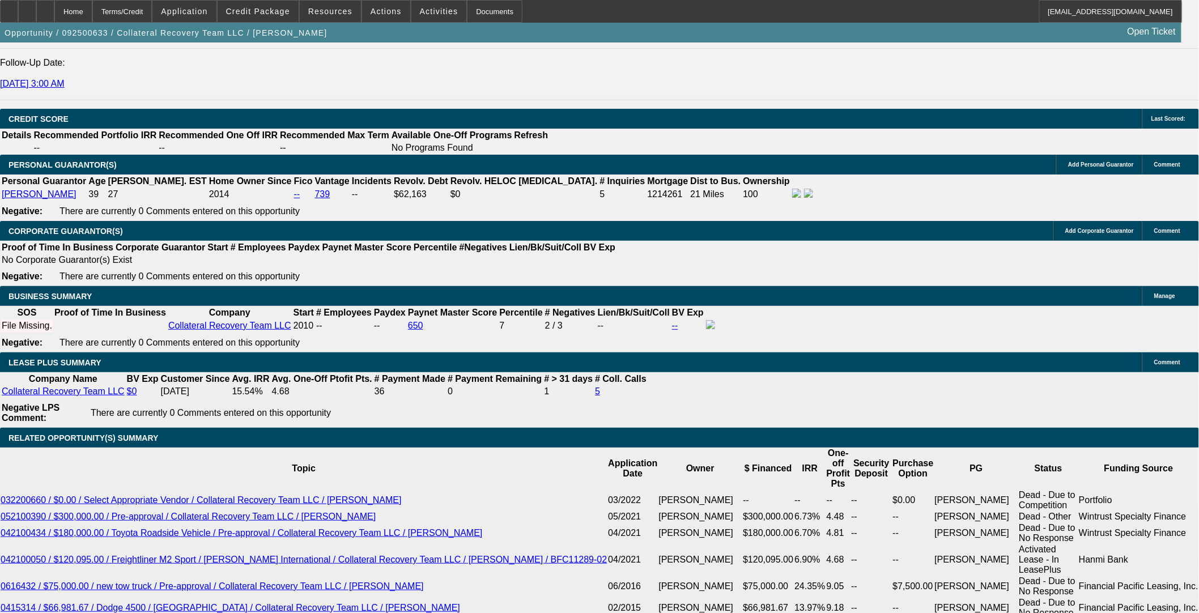
scroll to position [1400, 0]
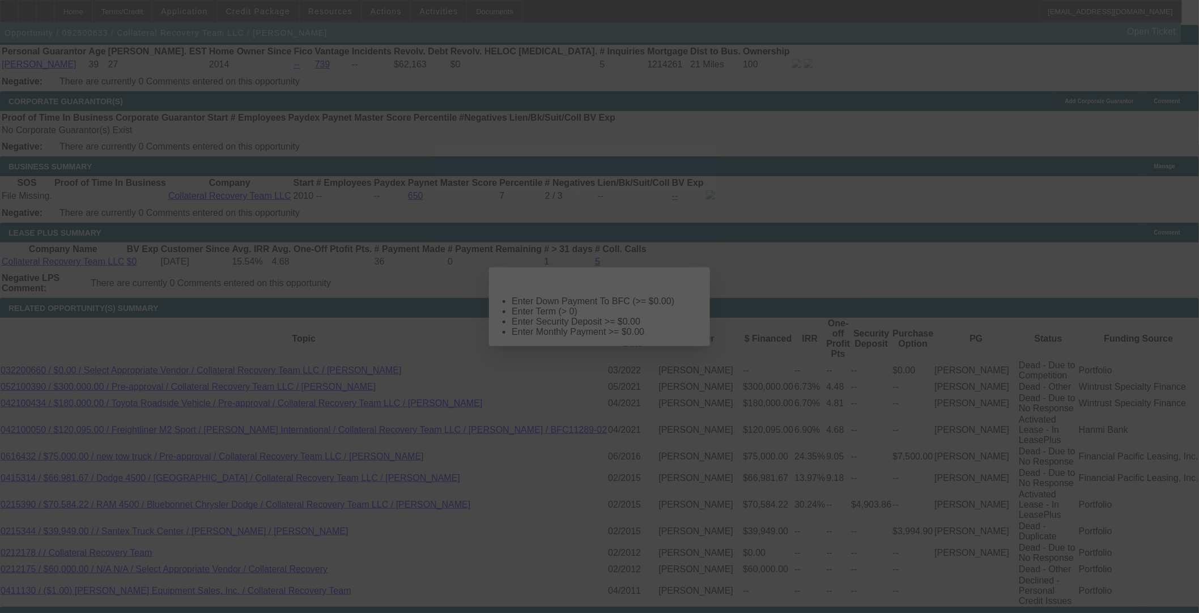
scroll to position [0, 0]
select select "0"
select select "2"
select select "0.1"
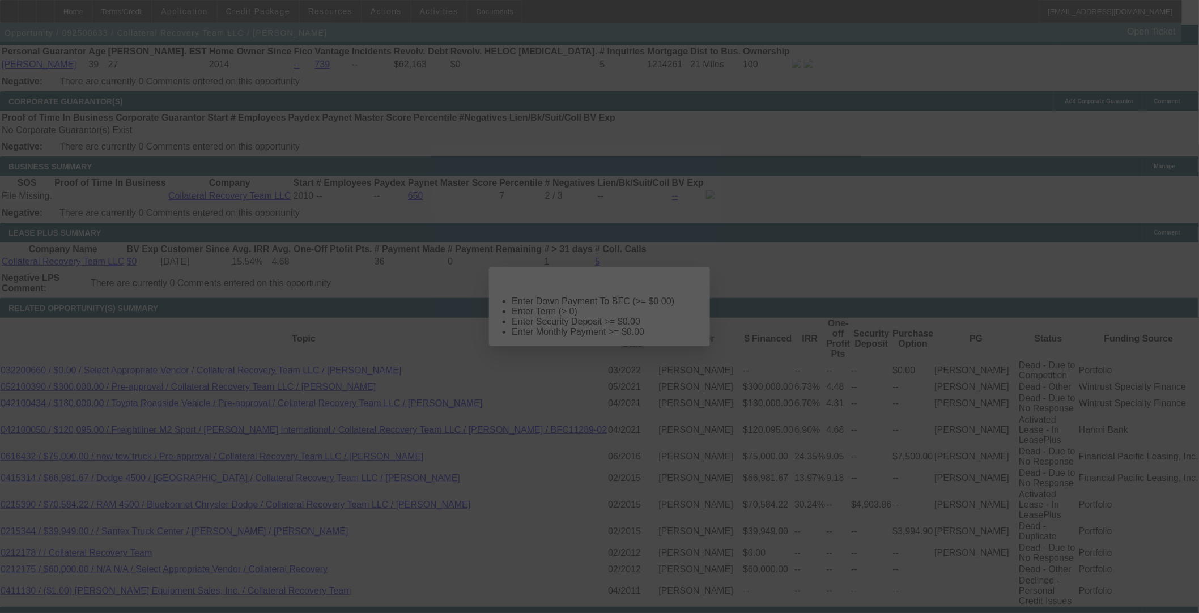
select select "4"
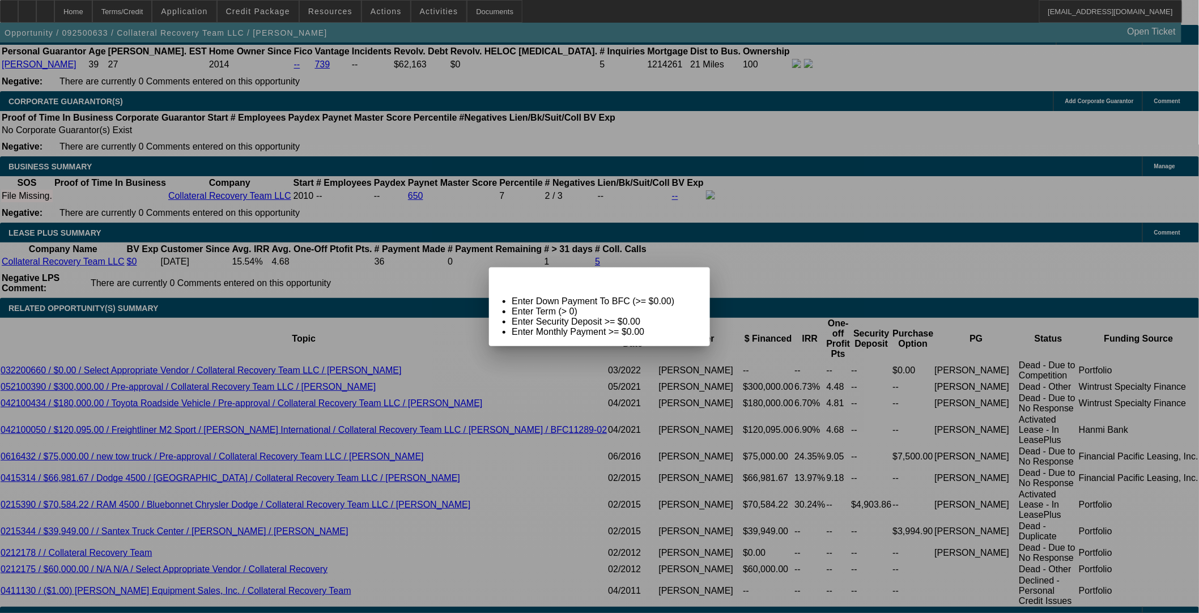
click at [685, 281] on div "Close" at bounding box center [697, 273] width 25 height 13
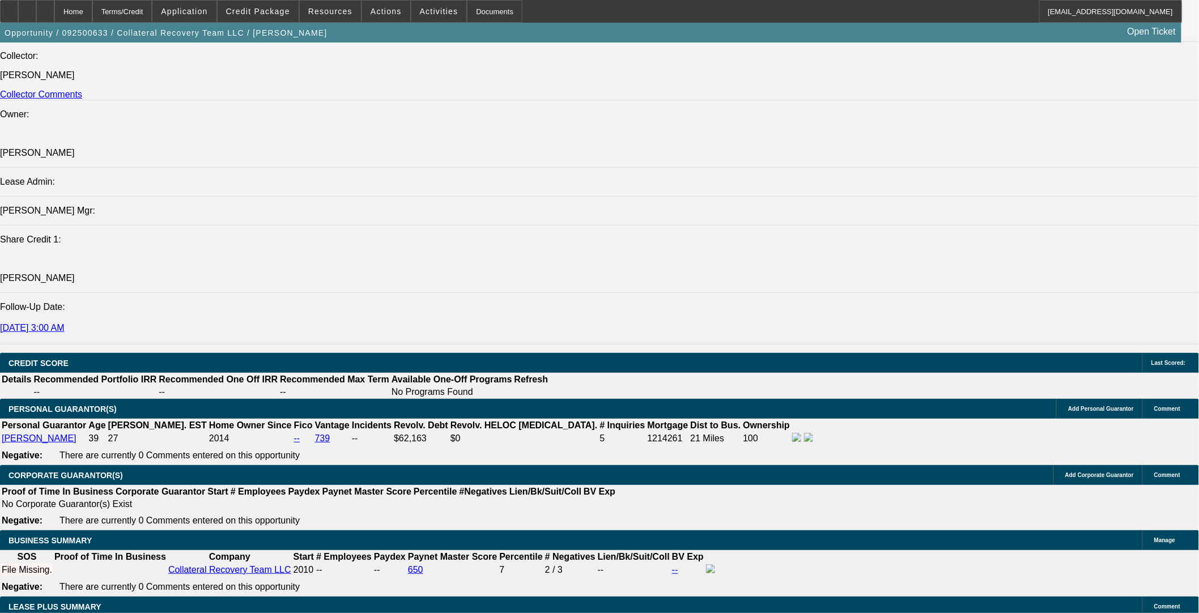
scroll to position [1148, 0]
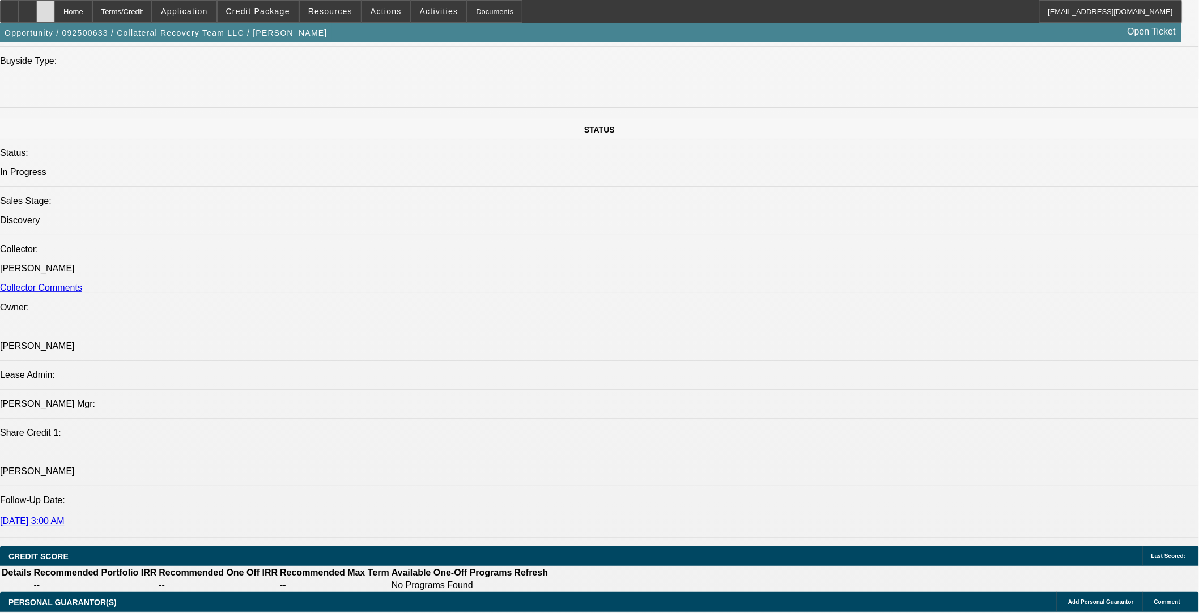
click at [45, 7] on icon at bounding box center [45, 7] width 0 height 0
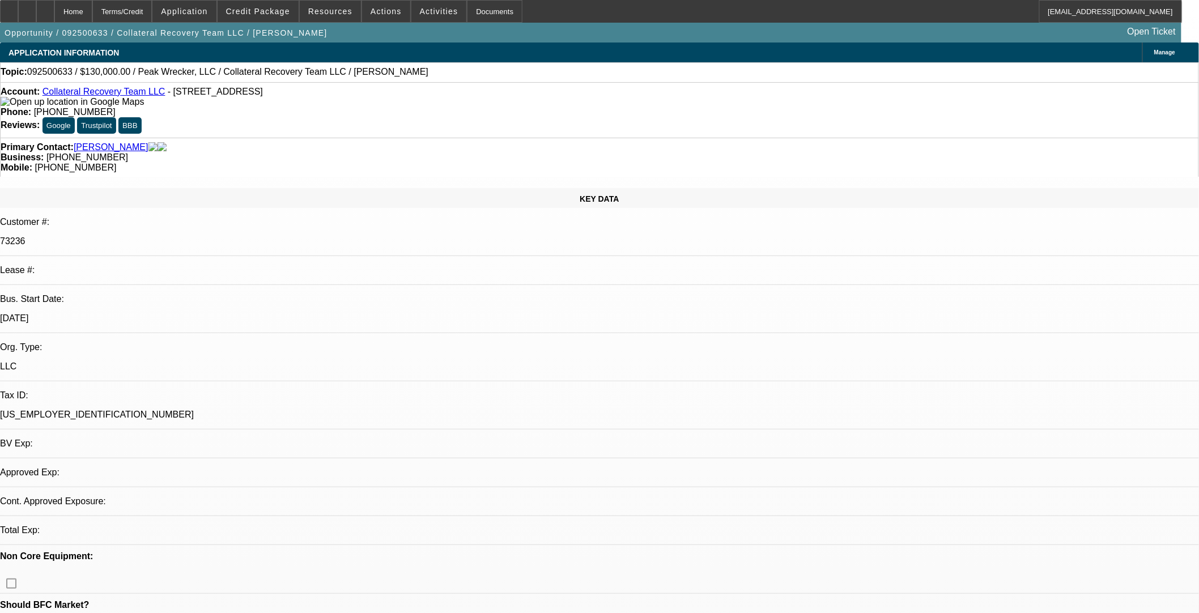
select select "0"
select select "2"
select select "0.1"
select select "4"
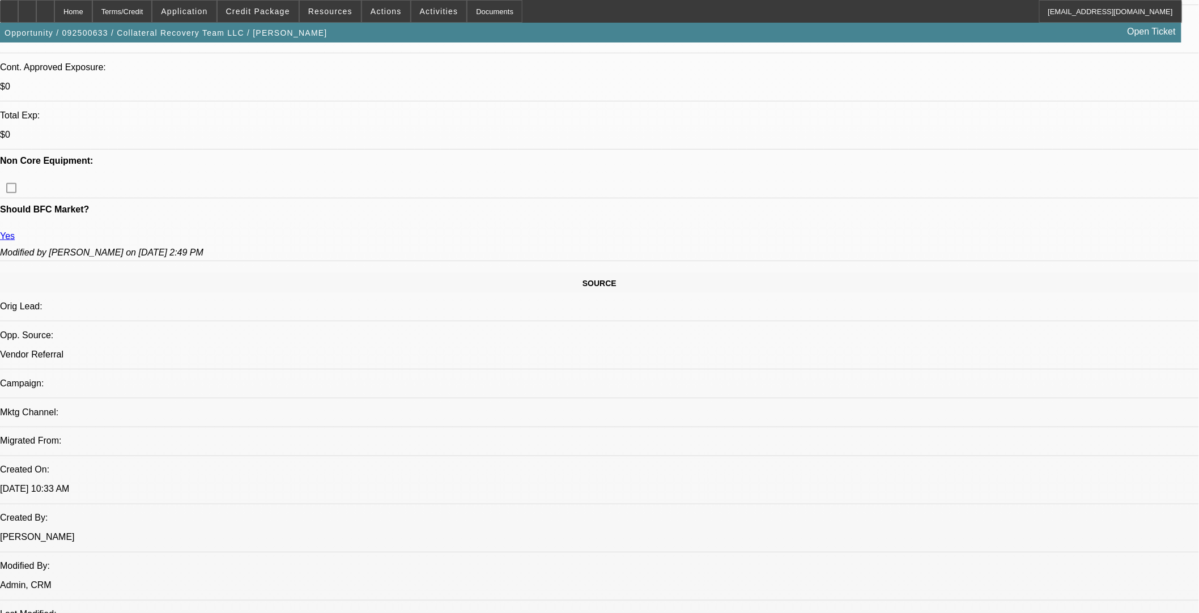
scroll to position [377, 0]
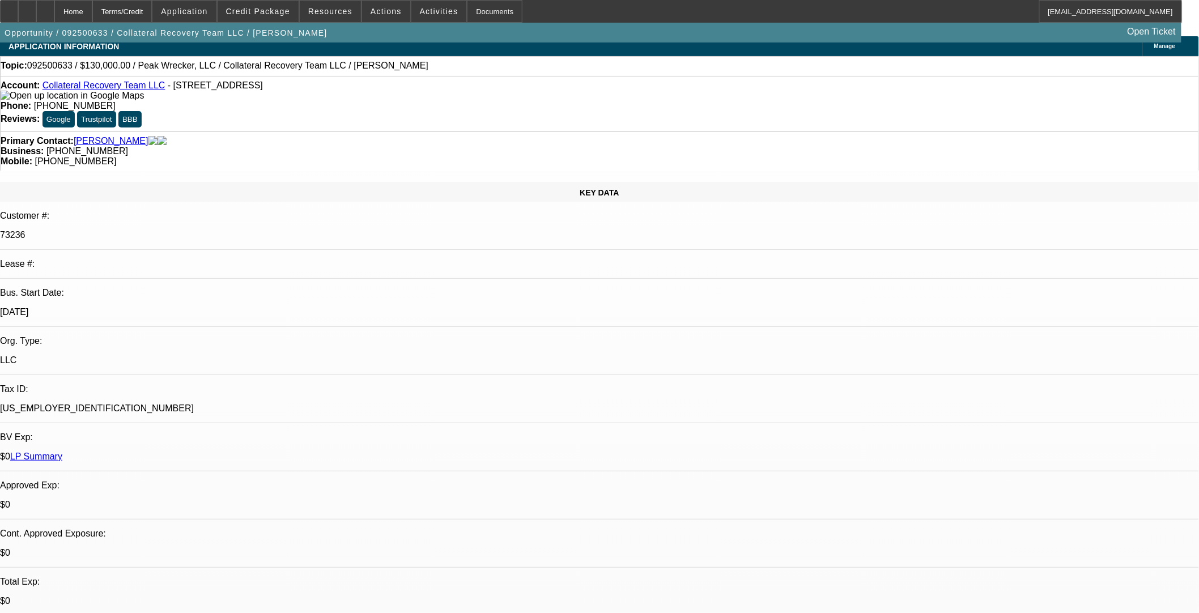
scroll to position [0, 0]
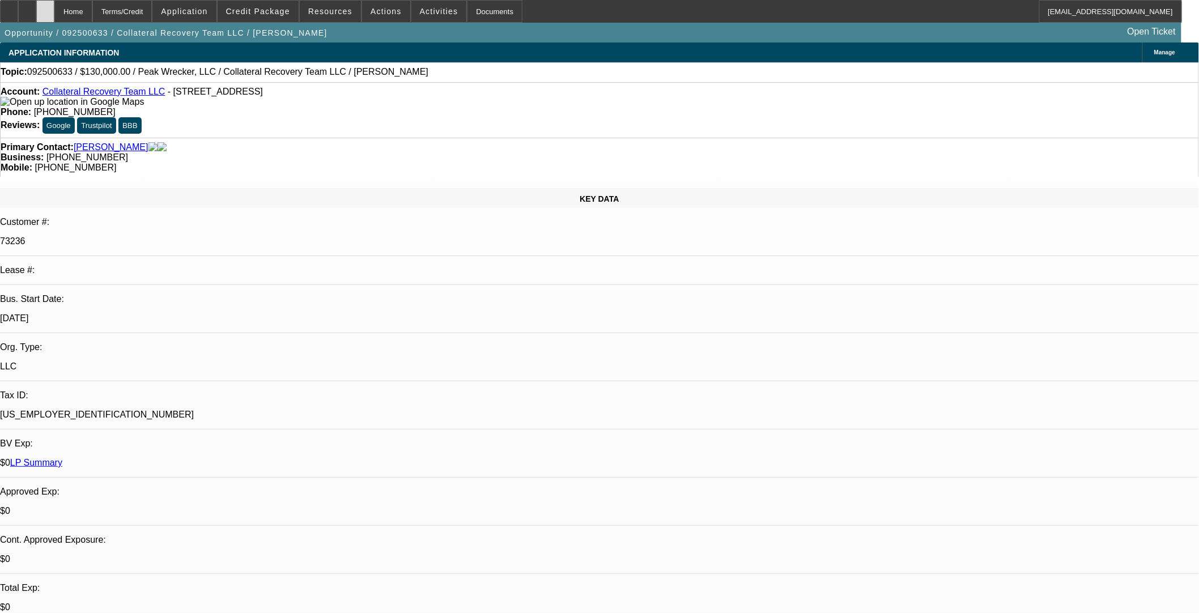
click at [45, 7] on icon at bounding box center [45, 7] width 0 height 0
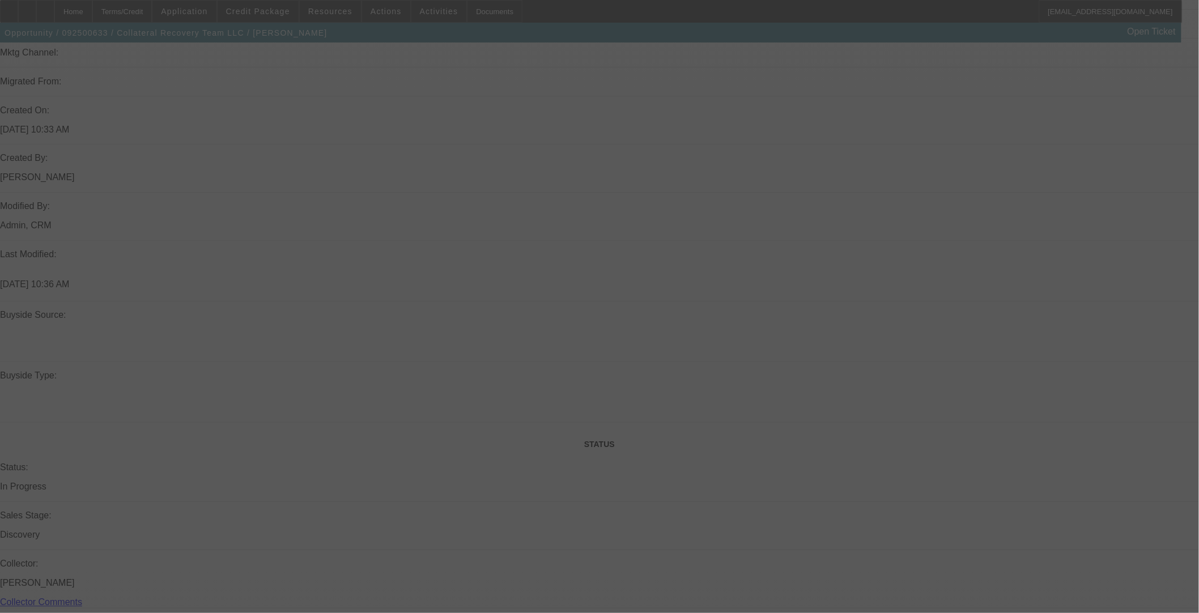
select select "0"
select select "2"
select select "0.1"
select select "4"
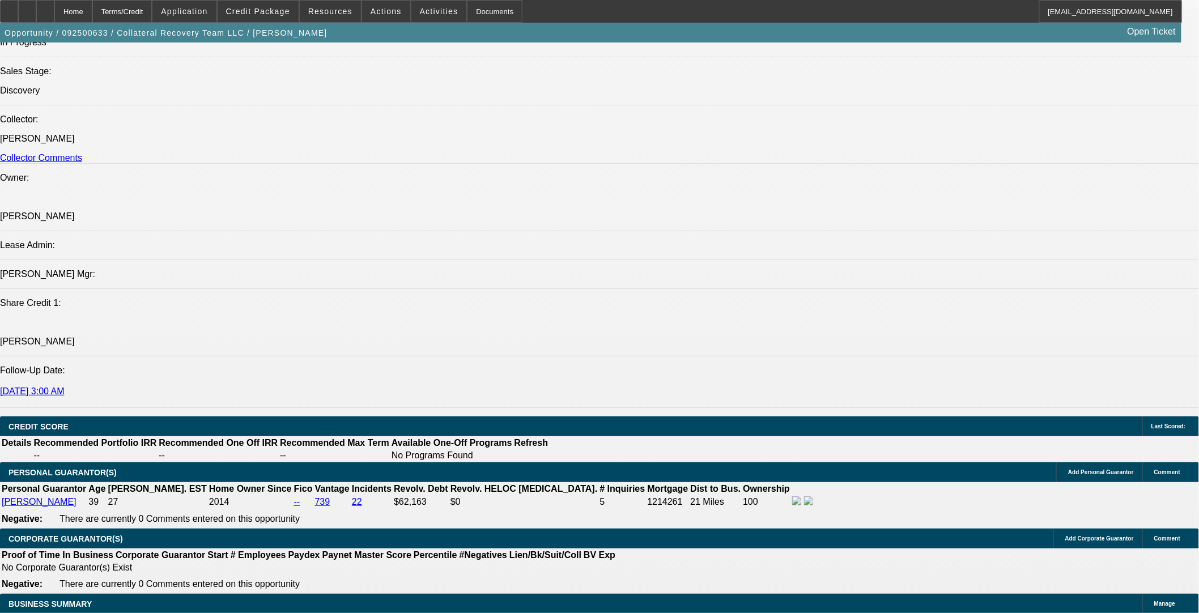
scroll to position [1379, 0]
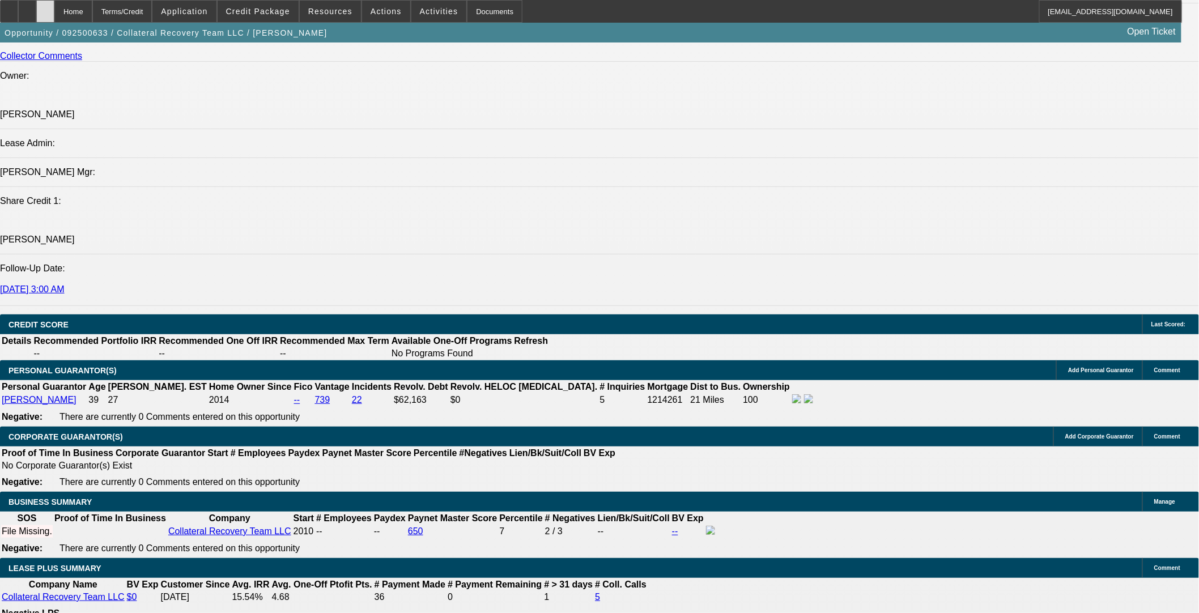
click at [45, 7] on icon at bounding box center [45, 7] width 0 height 0
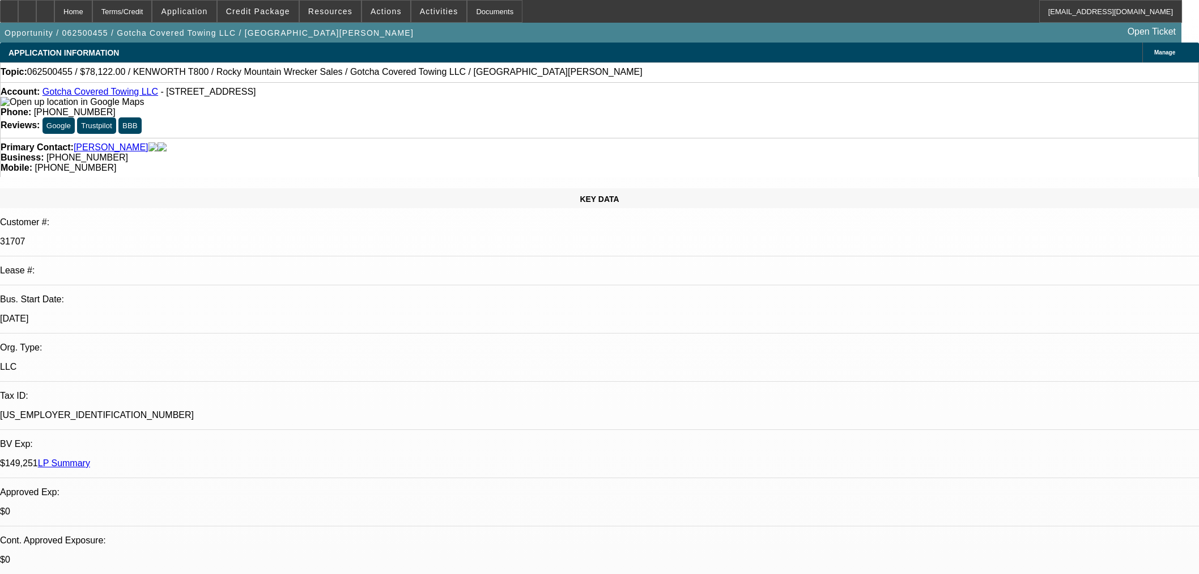
select select "0"
select select "3"
select select "0.1"
select select "4"
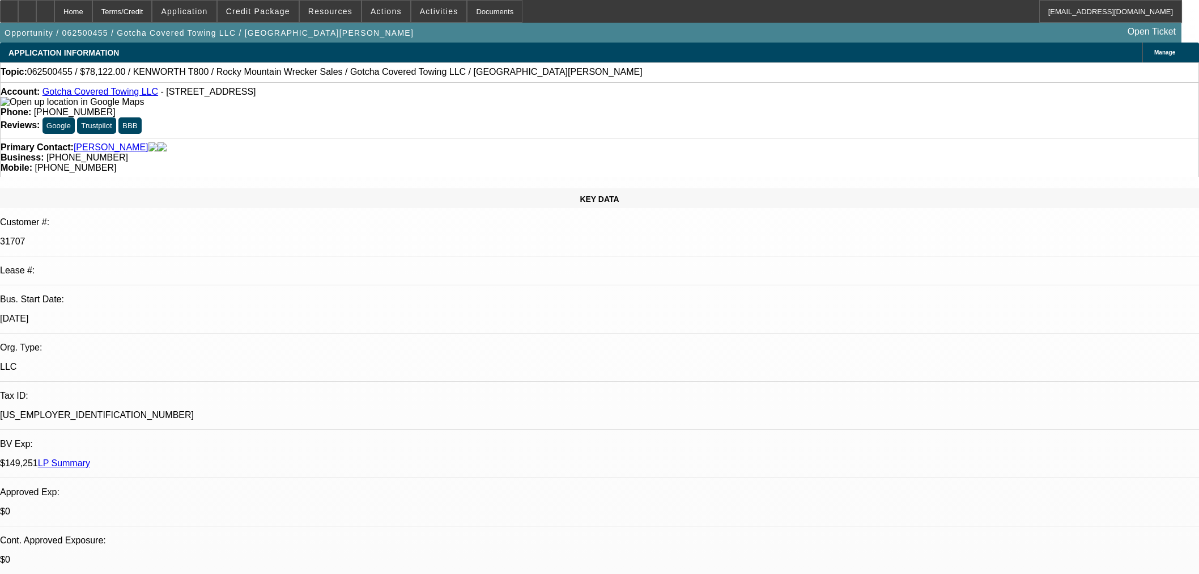
select select "0"
select select "3"
select select "0.1"
select select "4"
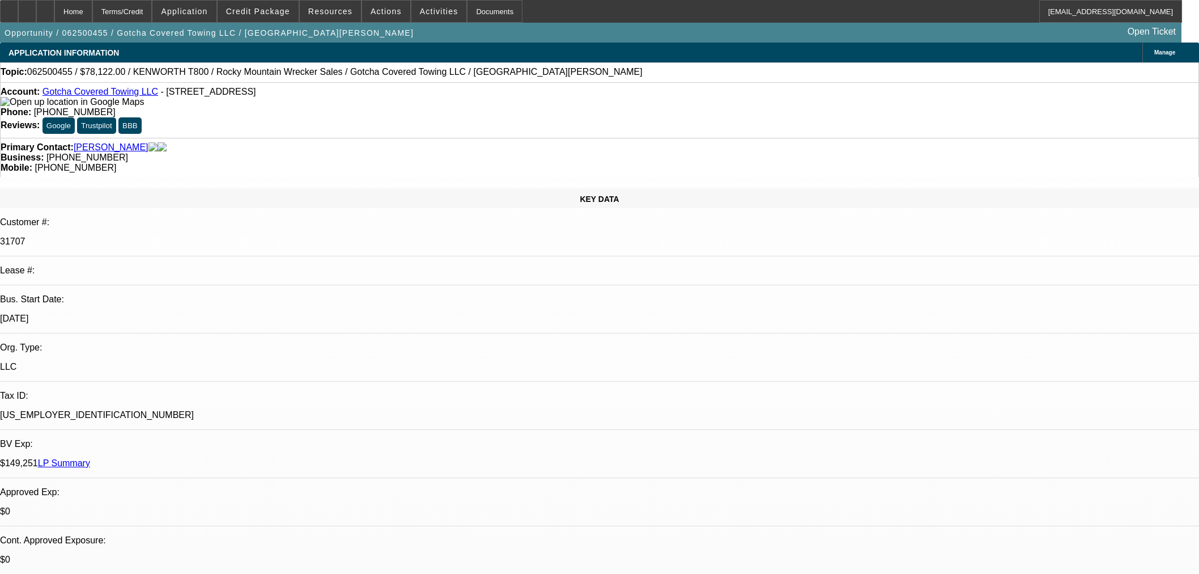
select select "0"
select select "3"
select select "0.1"
select select "4"
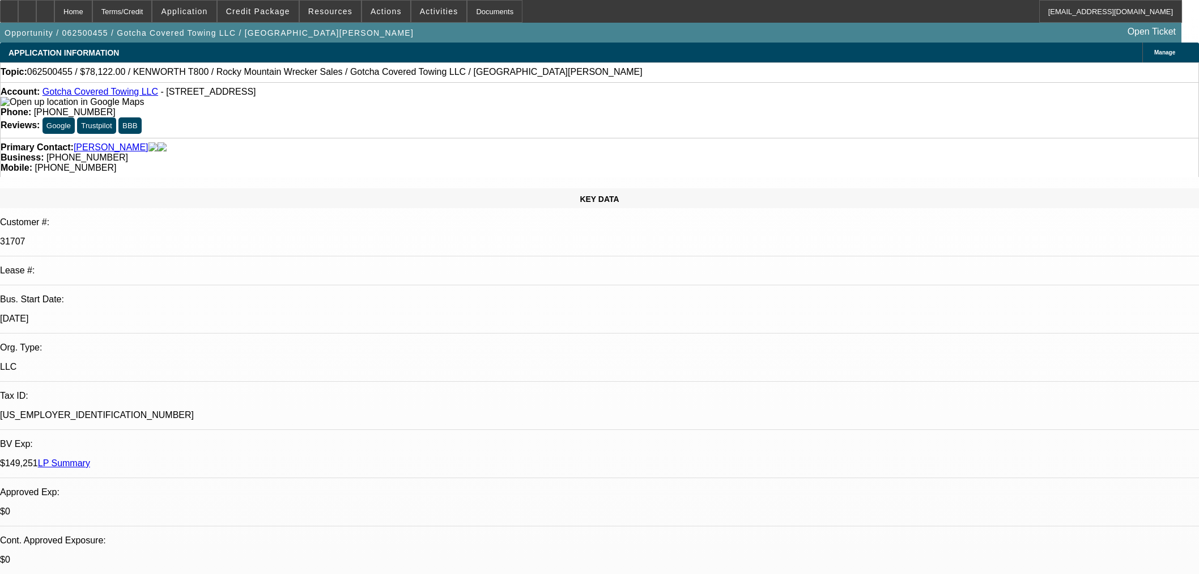
select select "0"
select select "2"
select select "0.1"
select select "4"
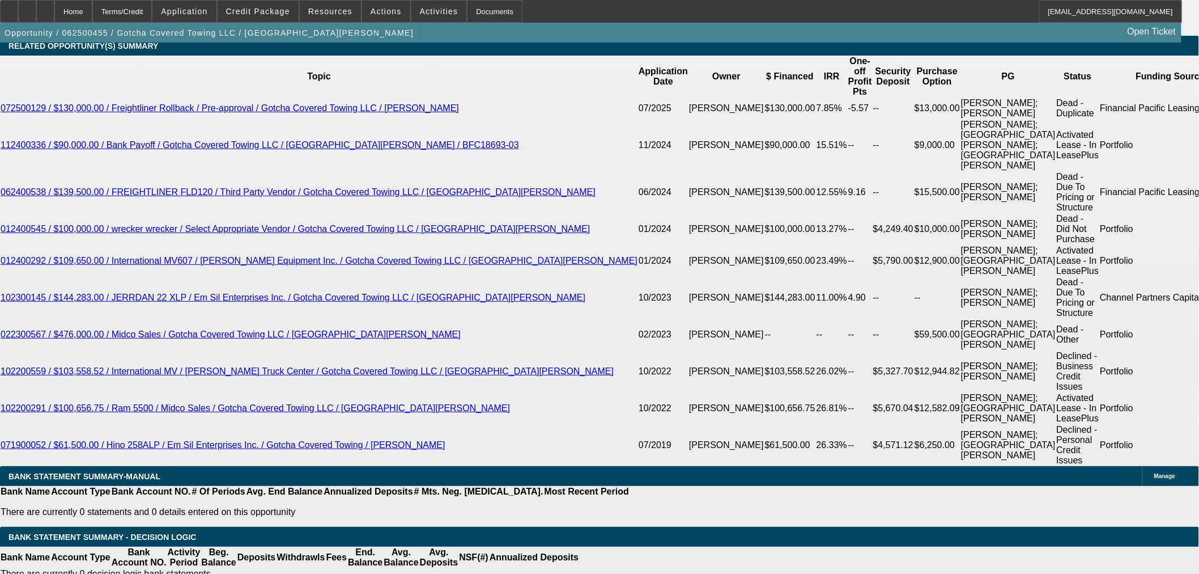
scroll to position [2078, 0]
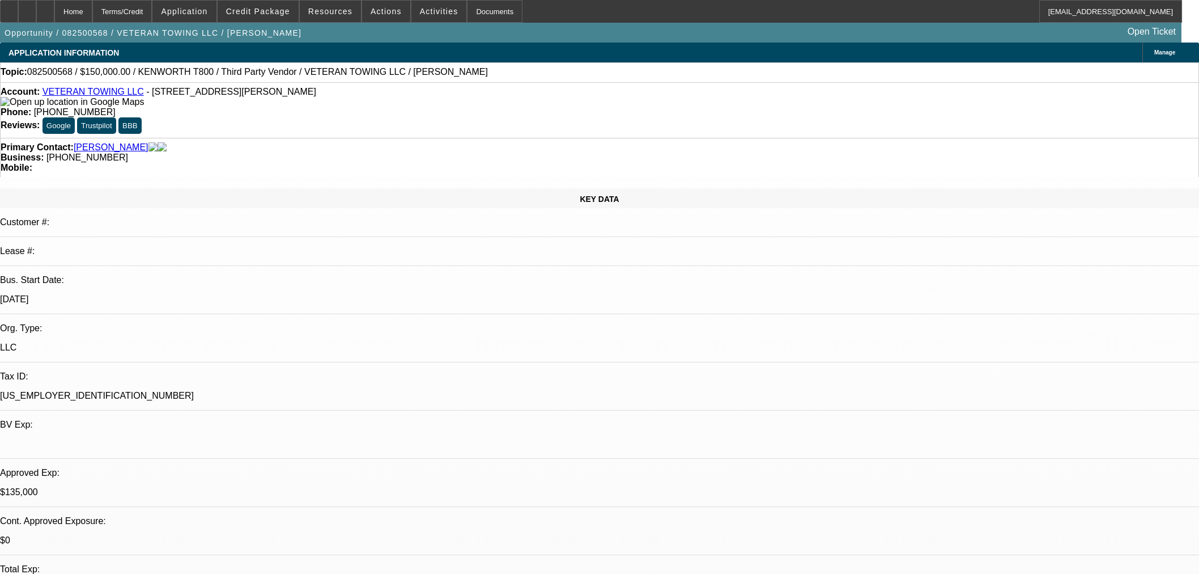
select select "0"
select select "3"
select select "0"
select select "6"
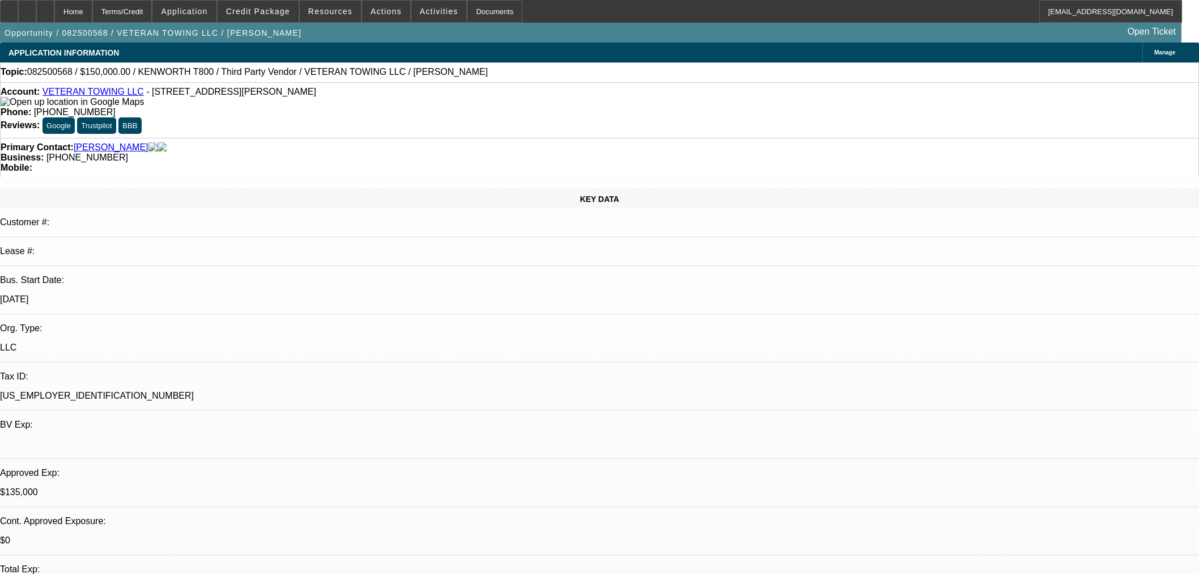
select select "0.1"
select select "2"
select select "0"
select select "6"
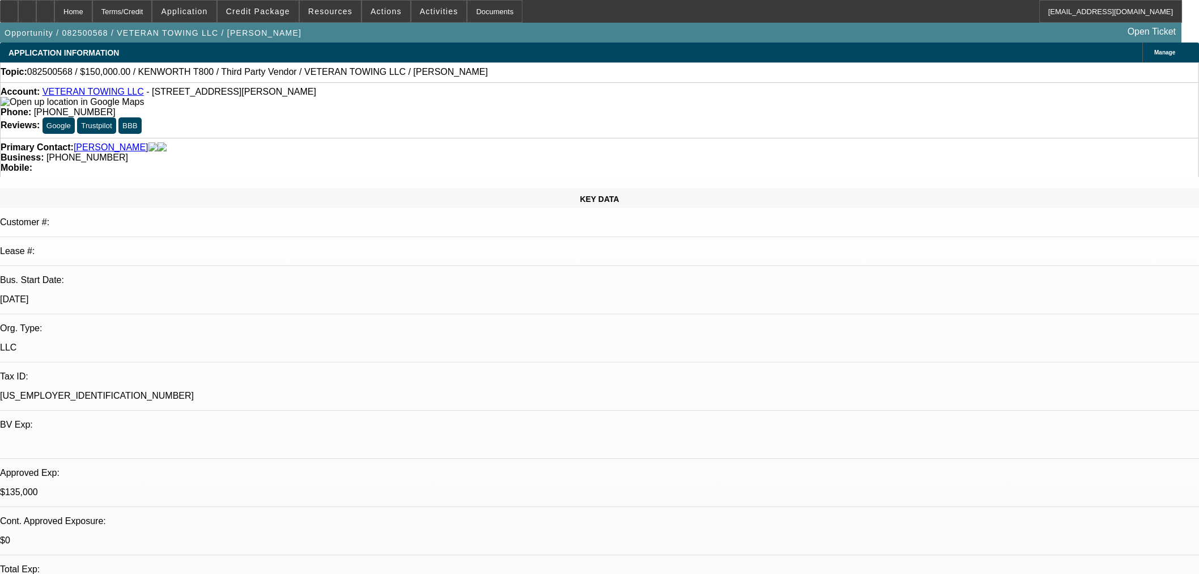
select select "0"
select select "3"
select select "0"
select select "6"
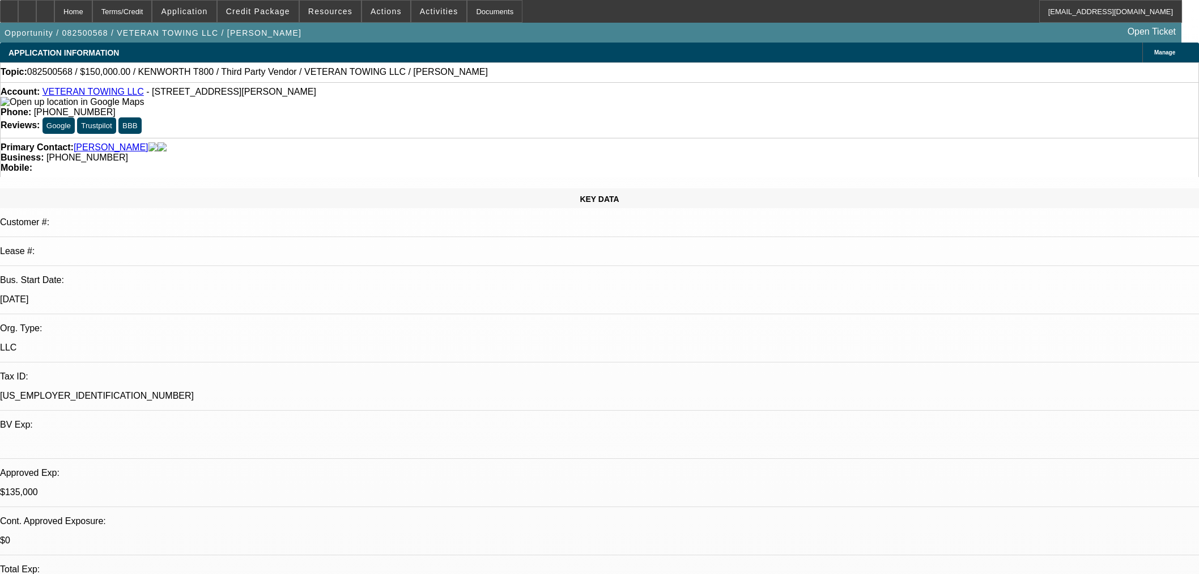
select select "0"
select select "3"
select select "0"
select select "6"
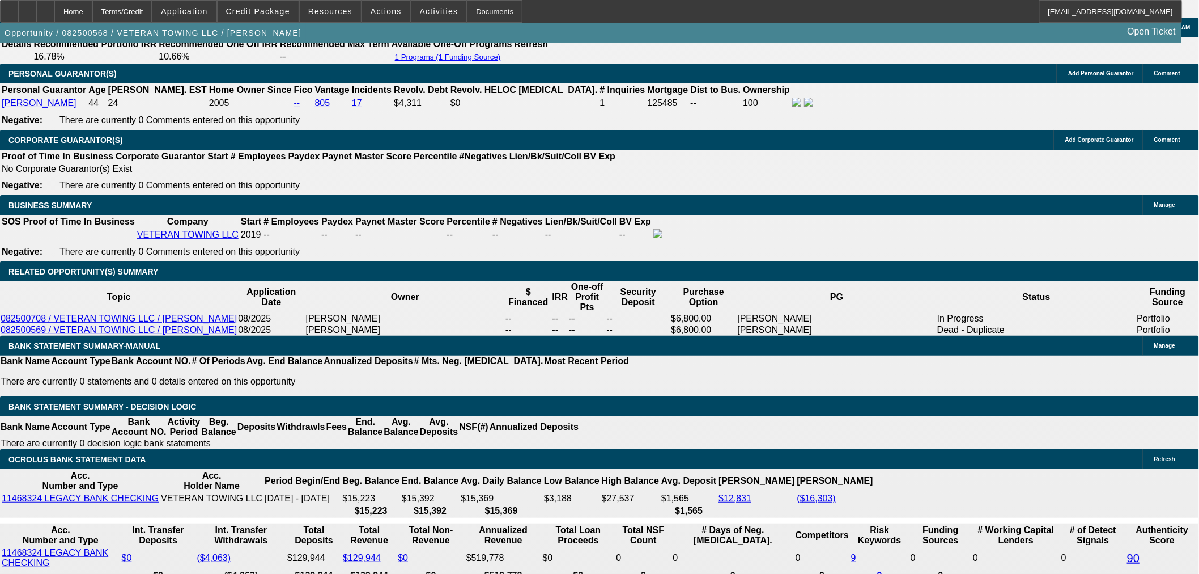
scroll to position [1574, 0]
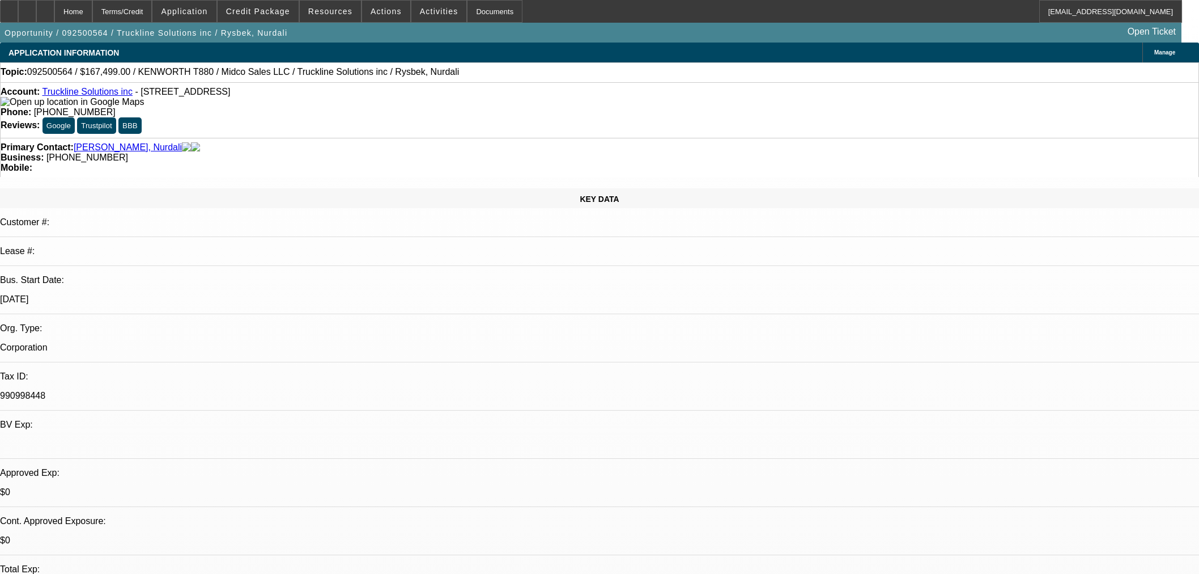
select select "0"
select select "3"
select select "0.1"
select select "4"
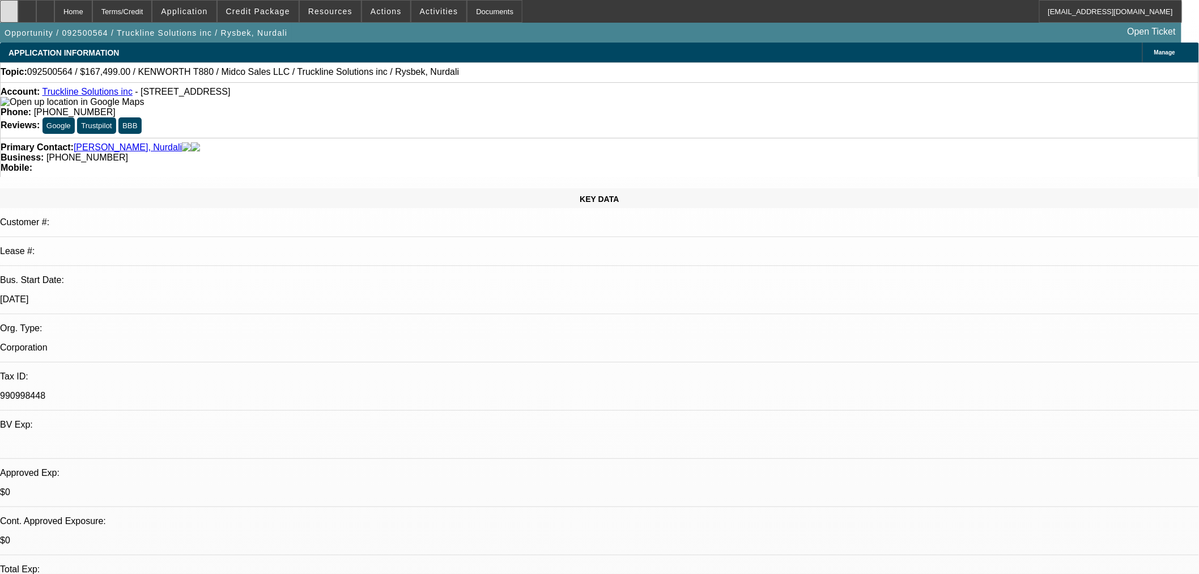
click at [18, 8] on div at bounding box center [9, 11] width 18 height 23
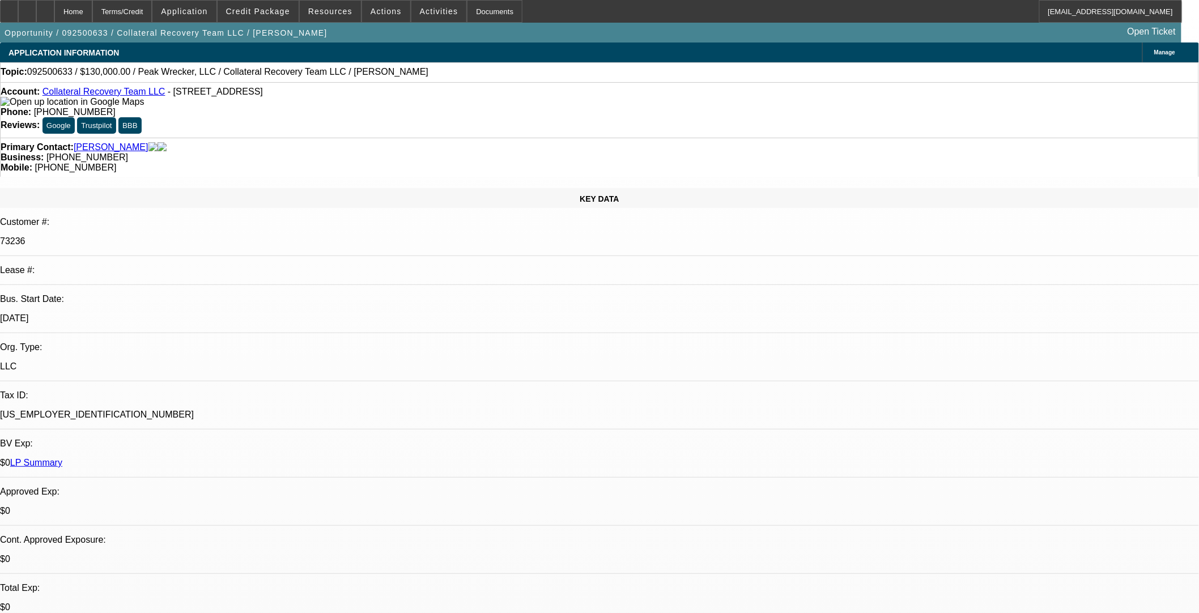
scroll to position [315, 0]
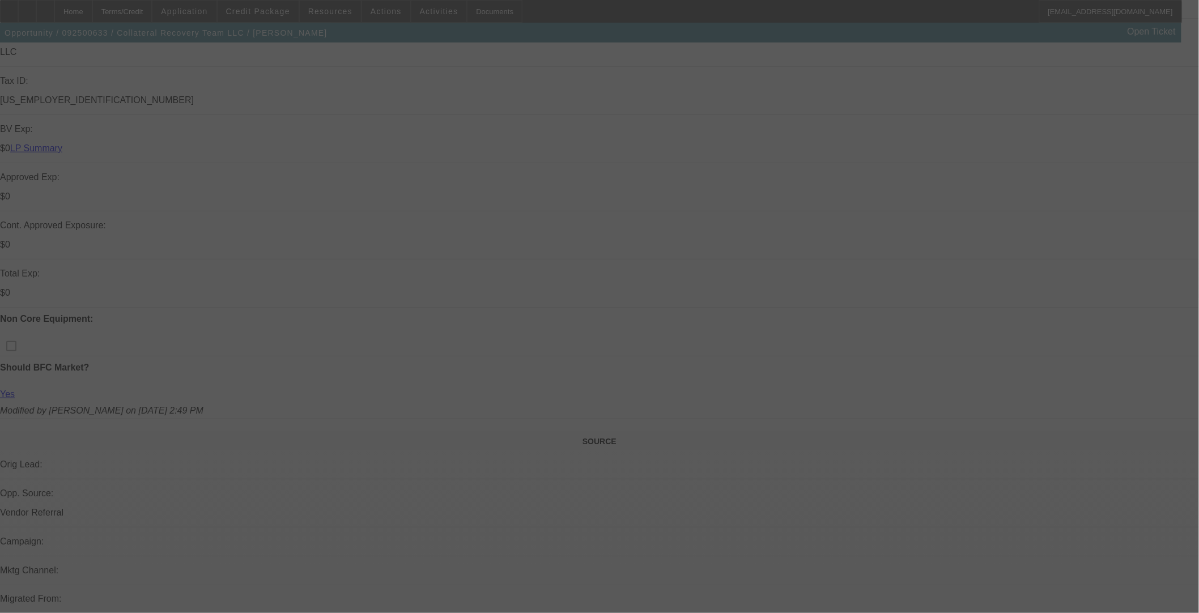
select select "0"
select select "2"
select select "0.1"
select select "4"
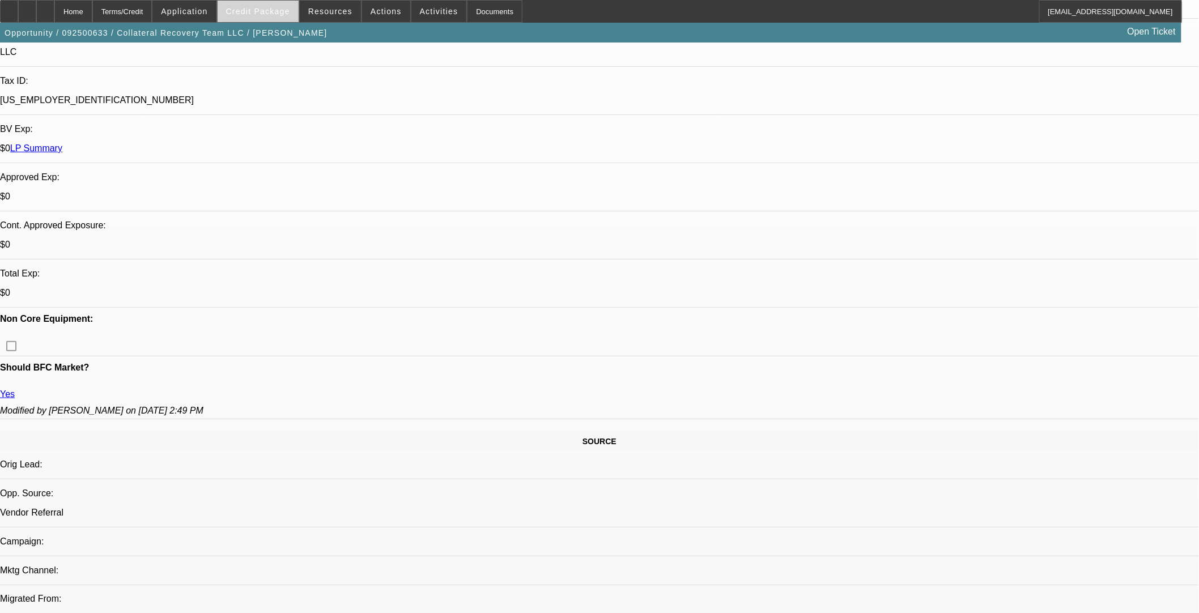
drag, startPoint x: 260, startPoint y: 6, endPoint x: 256, endPoint y: 19, distance: 14.0
click at [260, 6] on span at bounding box center [258, 11] width 81 height 27
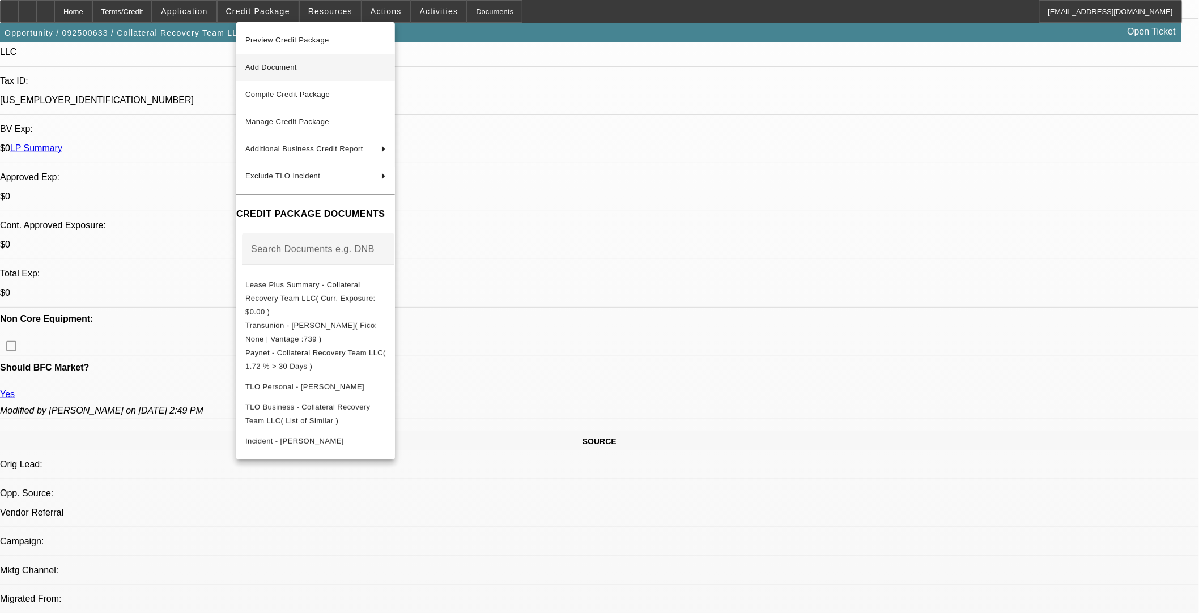
click at [270, 66] on span "Add Document" at bounding box center [271, 67] width 52 height 9
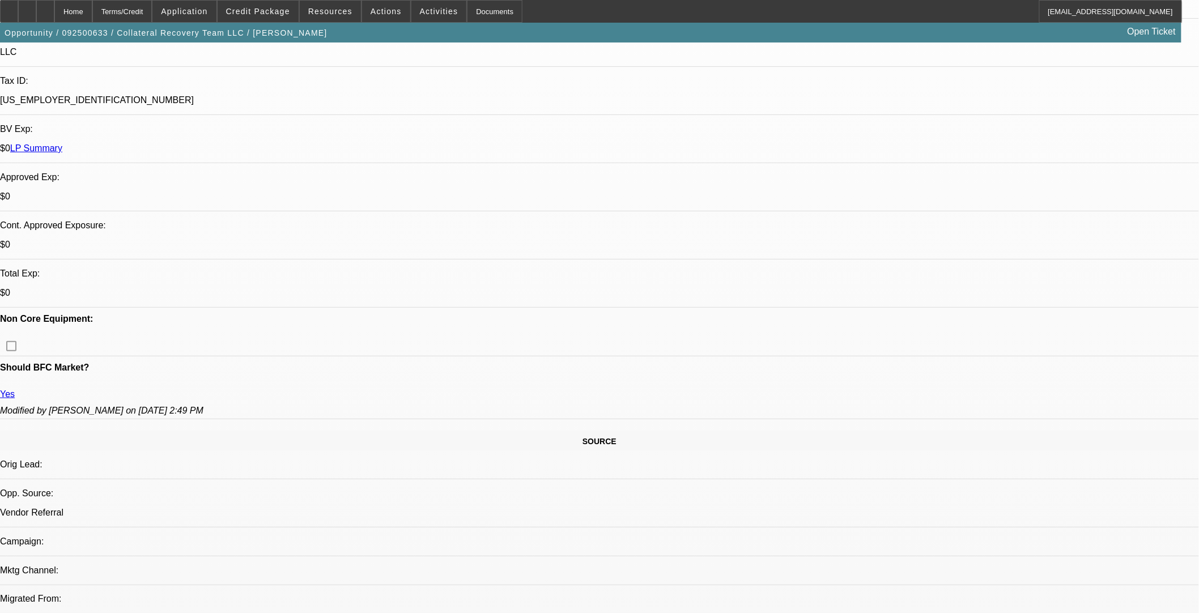
drag, startPoint x: 996, startPoint y: 455, endPoint x: 988, endPoint y: 455, distance: 8.0
click at [45, 7] on icon at bounding box center [45, 7] width 0 height 0
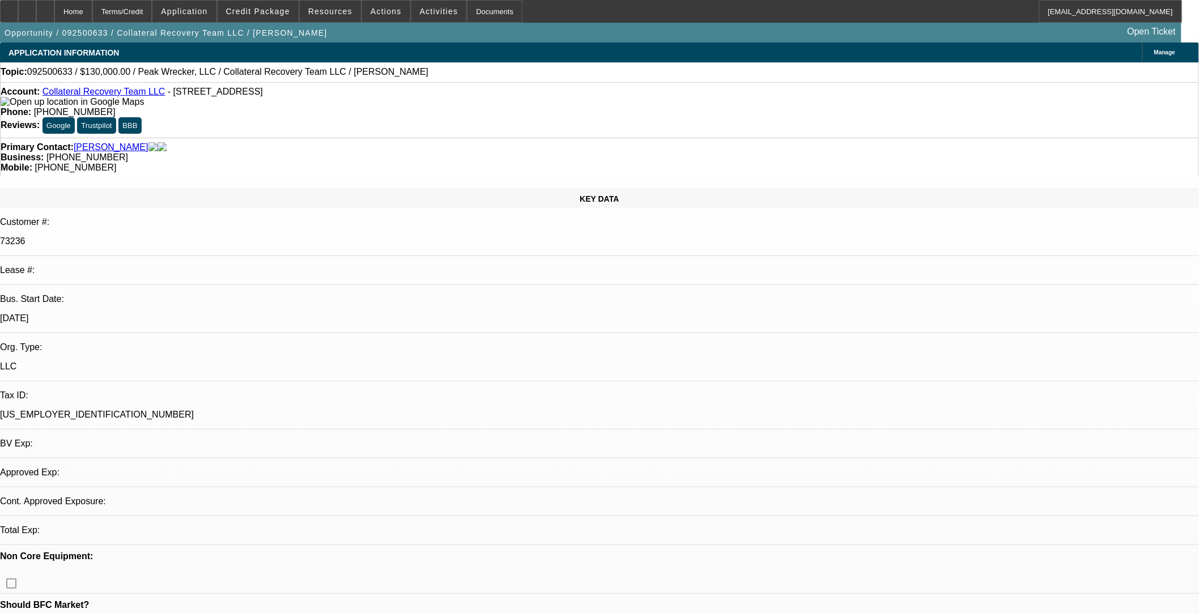
select select "0"
select select "2"
select select "0.1"
select select "4"
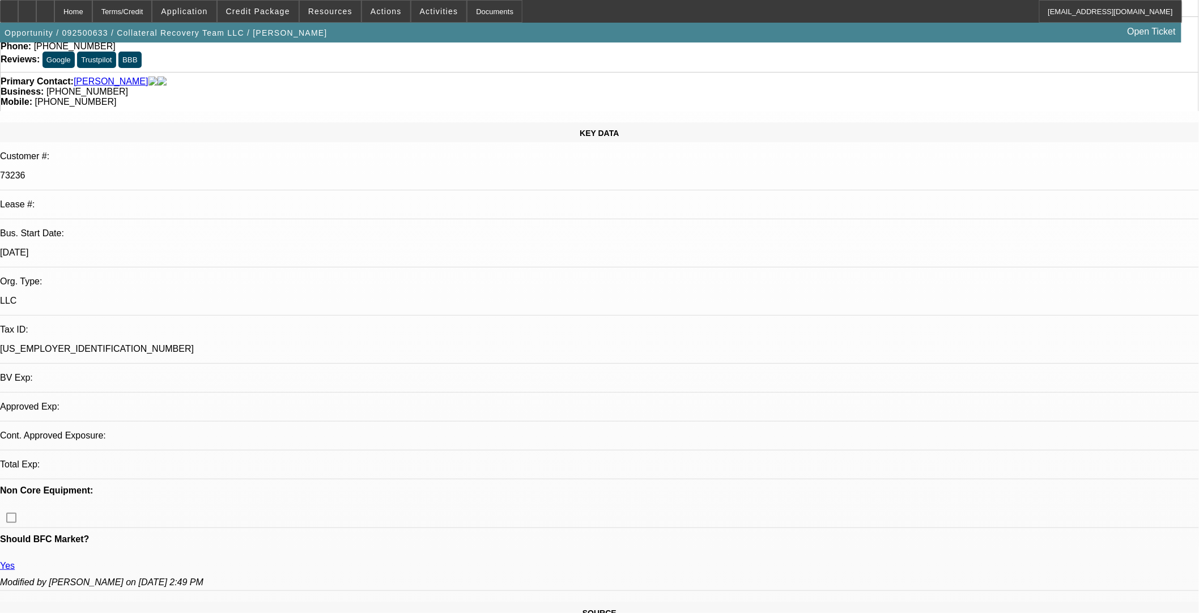
scroll to position [189, 0]
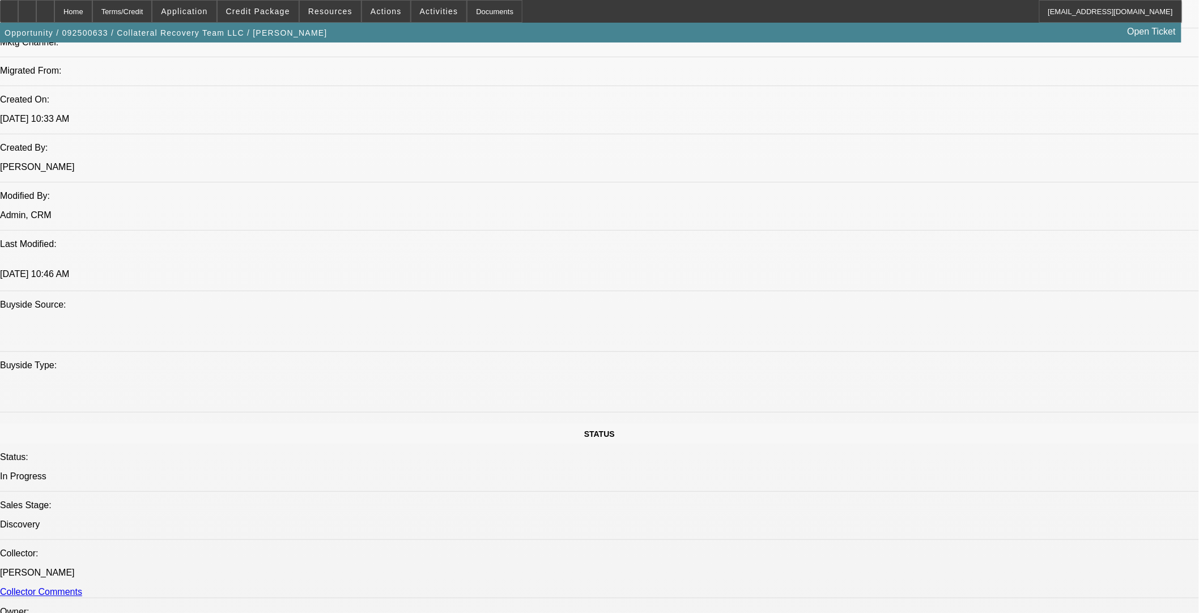
scroll to position [1259, 0]
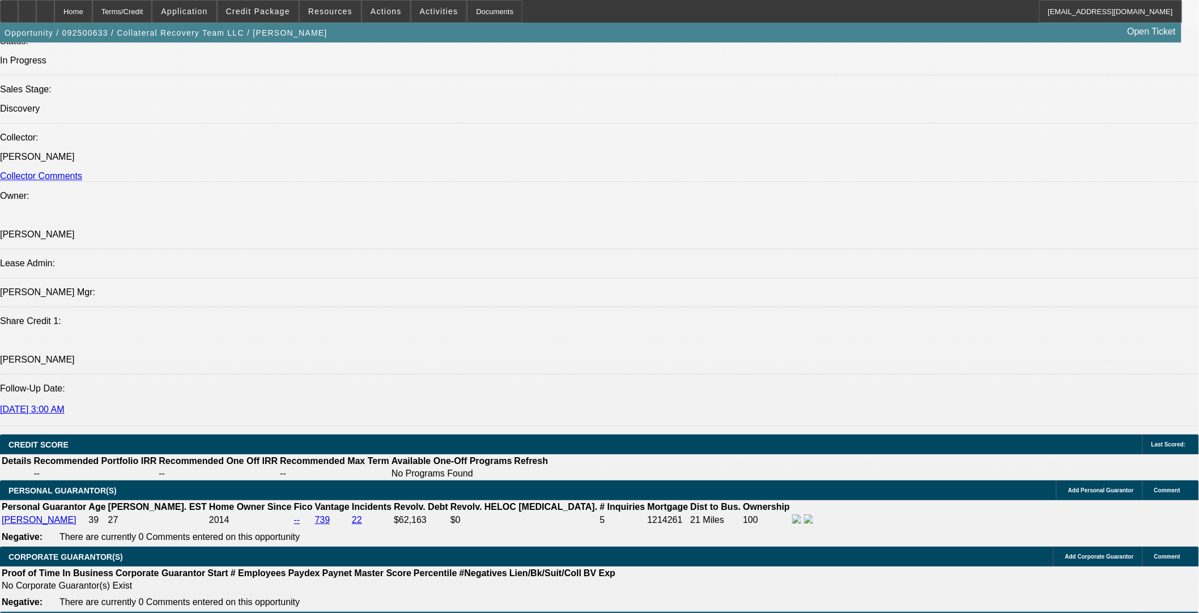
click at [274, 23] on div "Opportunity / 092500633 / Collateral Recovery Team LLC / Moul, Stefanie Open Ti…" at bounding box center [591, 33] width 1182 height 20
click at [284, 10] on span "Credit Package" at bounding box center [258, 11] width 64 height 9
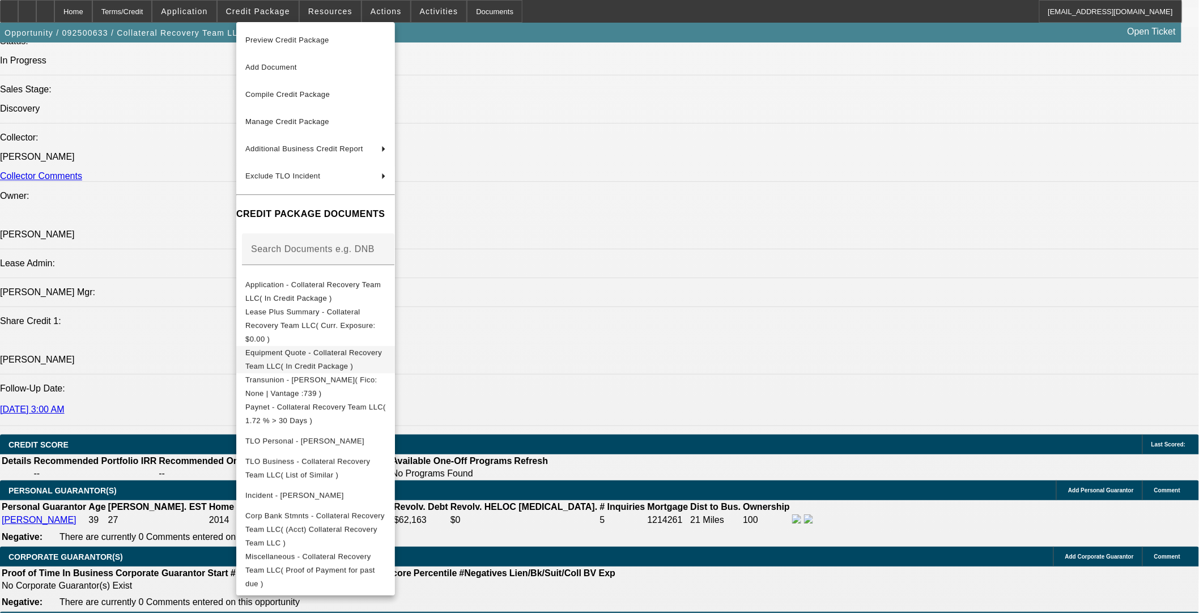
click at [386, 346] on span "Equipment Quote - Collateral Recovery Team LLC( In Credit Package )" at bounding box center [315, 359] width 141 height 27
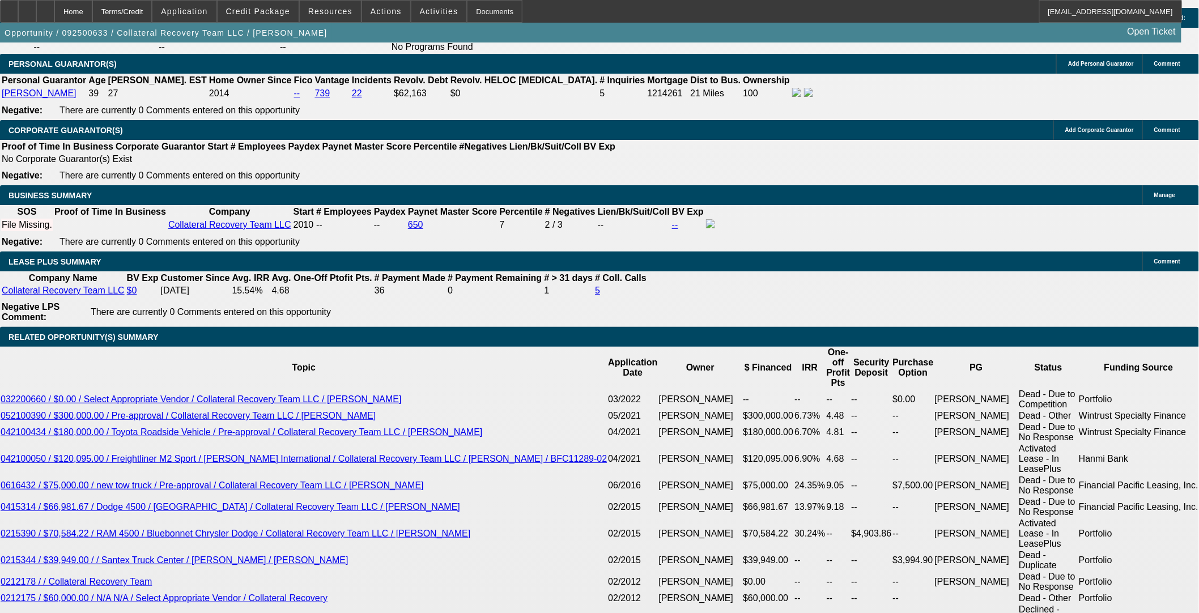
scroll to position [1574, 0]
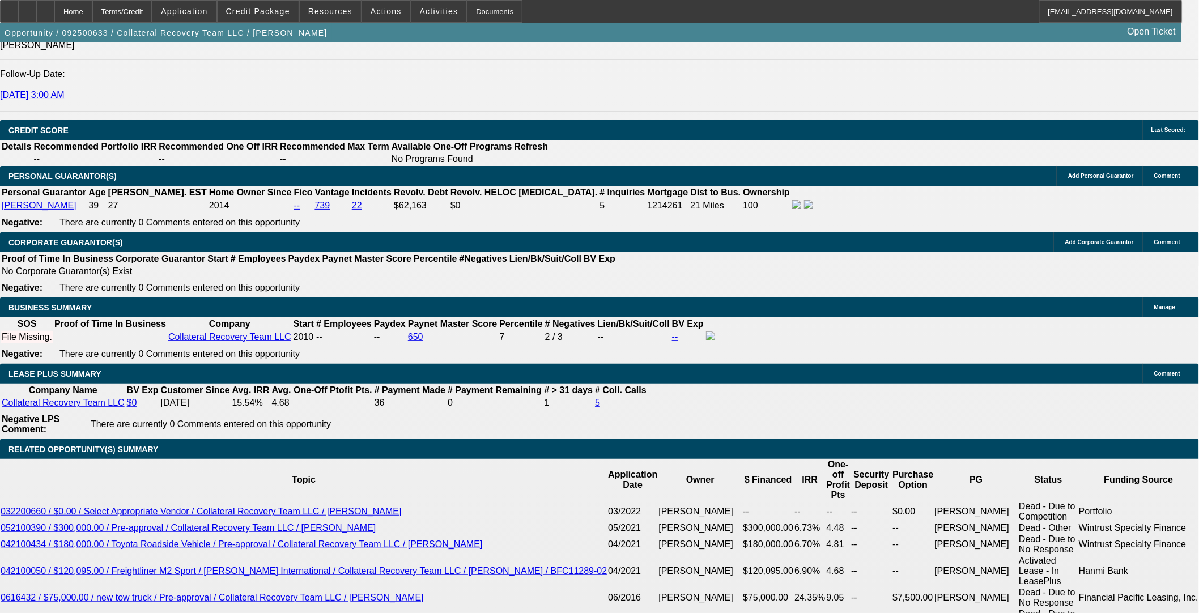
drag, startPoint x: 253, startPoint y: 291, endPoint x: 226, endPoint y: 307, distance: 31.8
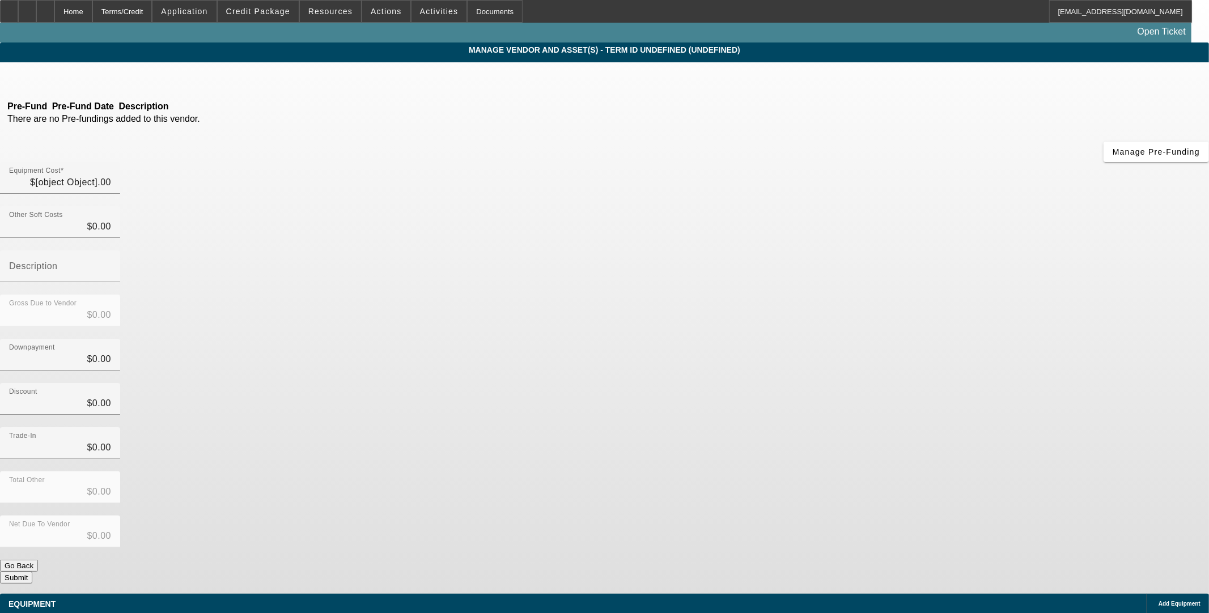
type input "$130,000.00"
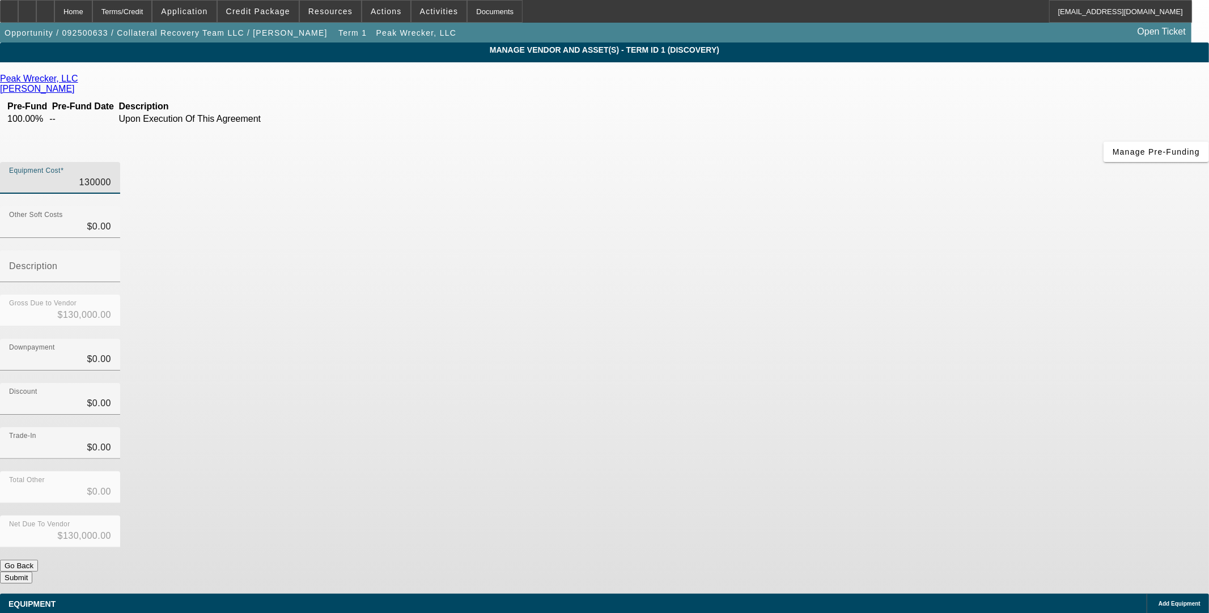
drag, startPoint x: 923, startPoint y: 82, endPoint x: 243, endPoint y: 273, distance: 706.4
click at [955, 82] on app-vendor-asset-manage "MANAGE VENDOR AND ASSET(S) - Term ID 1 (Discovery) Remove Vendor Peak Wrecker, …" at bounding box center [604, 347] width 1209 height 609
type input "1"
type input "$1.00"
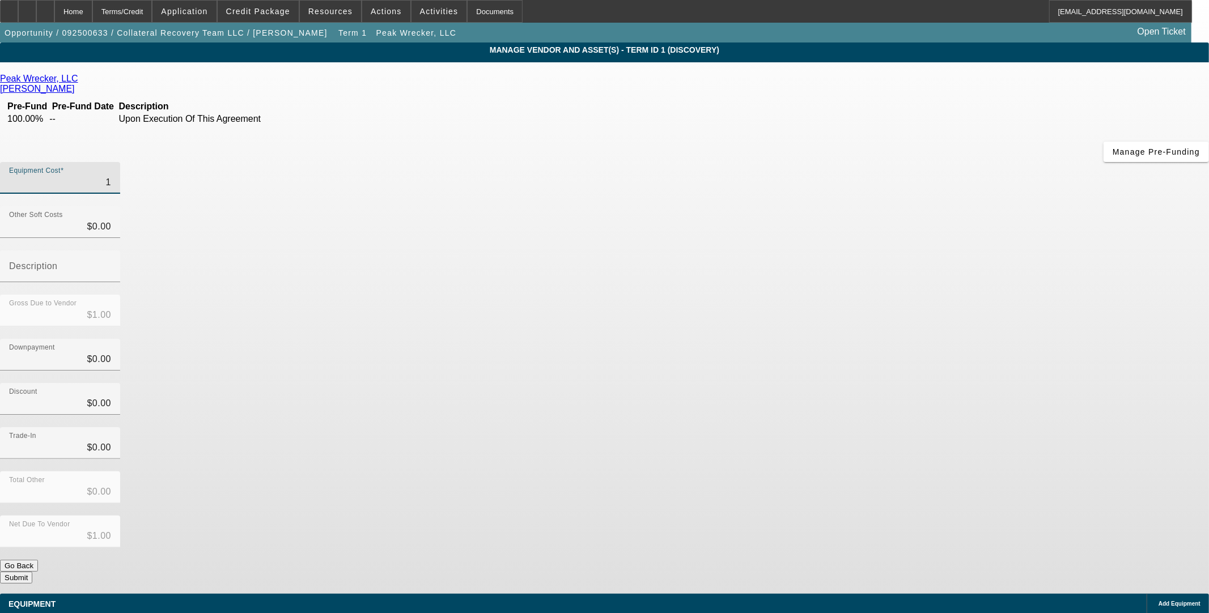
type input "12"
type input "$12.00"
type input "129"
type input "$129.00"
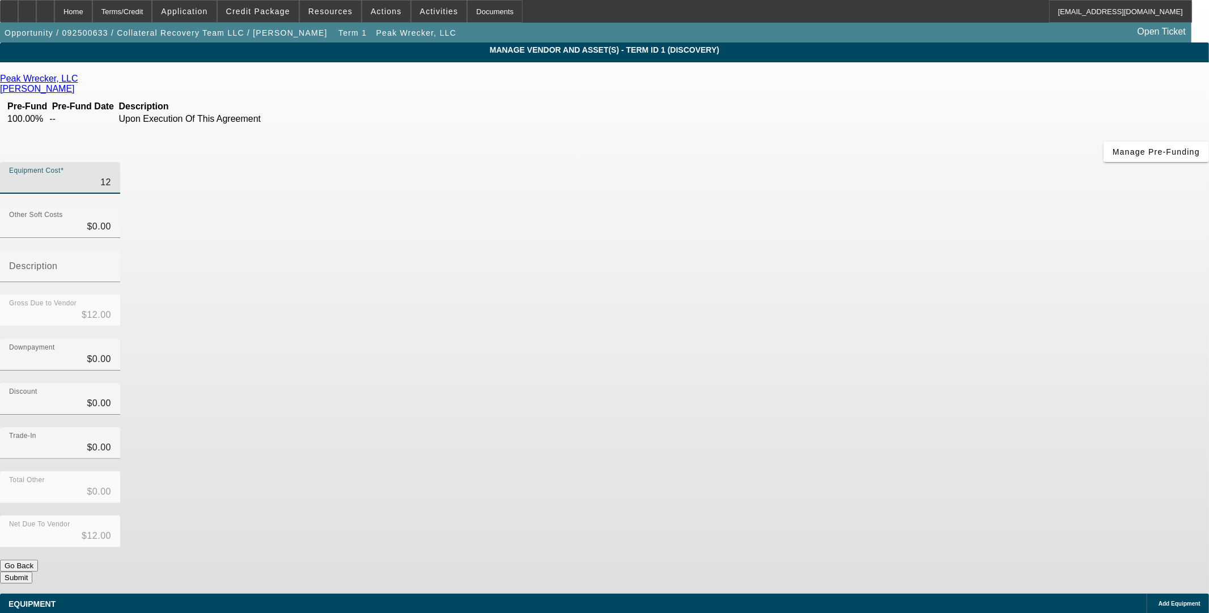
type input "$129.00"
type input "1298"
type input "$1,298.00"
type input "12985"
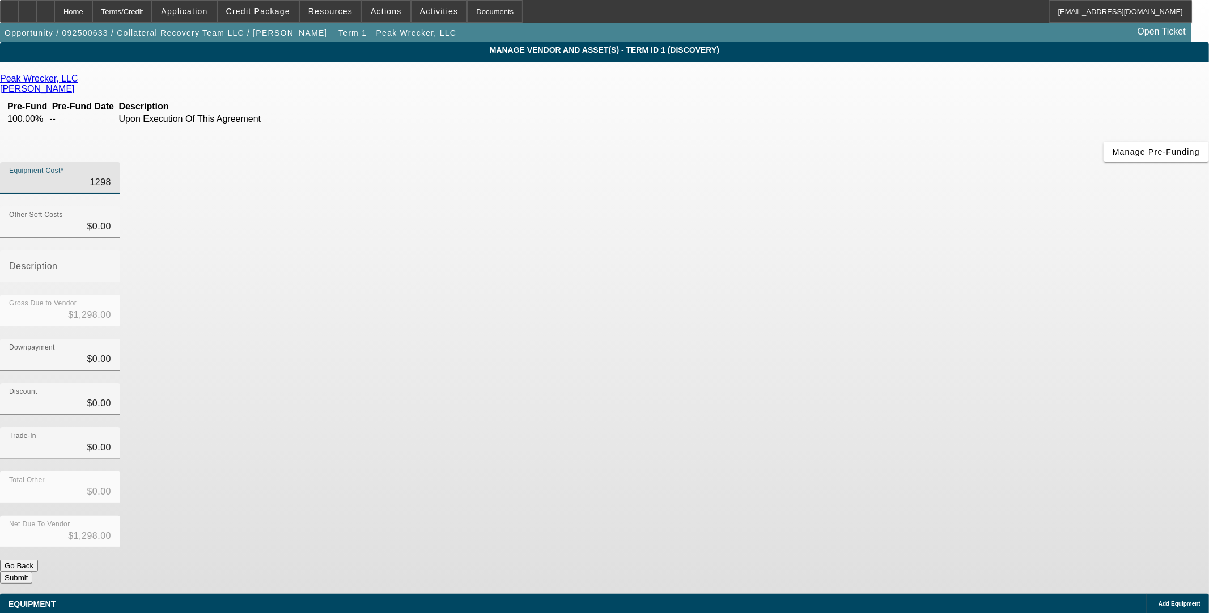
type input "$12,985.00"
type input "129858"
type input "$129,858.00"
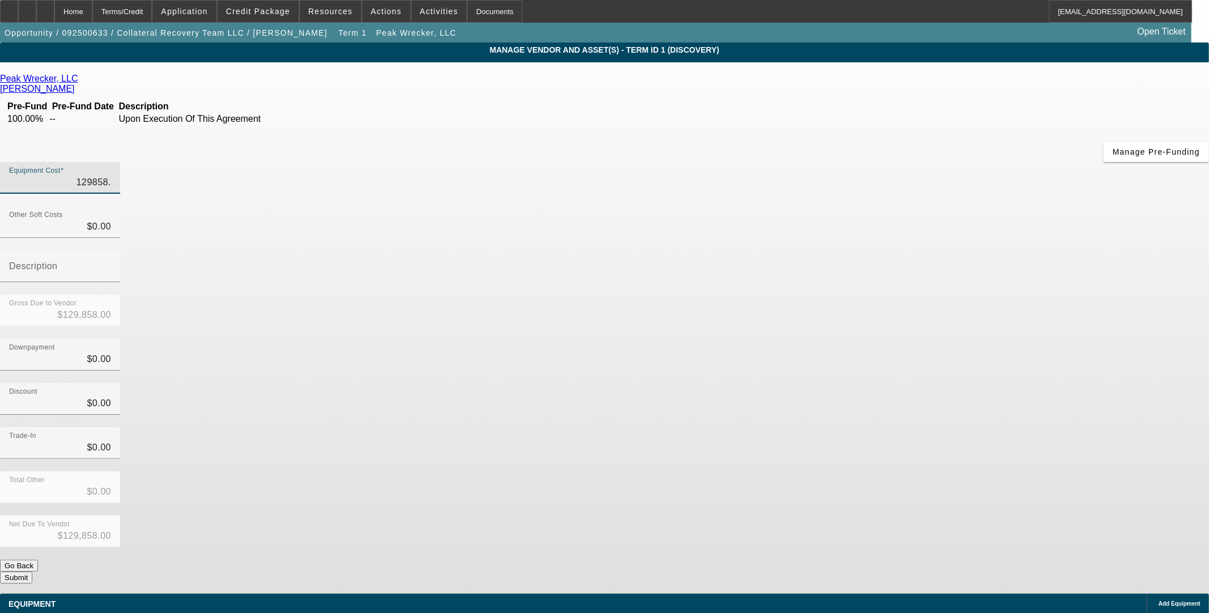
type input "129858.5"
type input "$129,858.50"
click at [825, 427] on div "Trade-In $0.00" at bounding box center [604, 449] width 1209 height 44
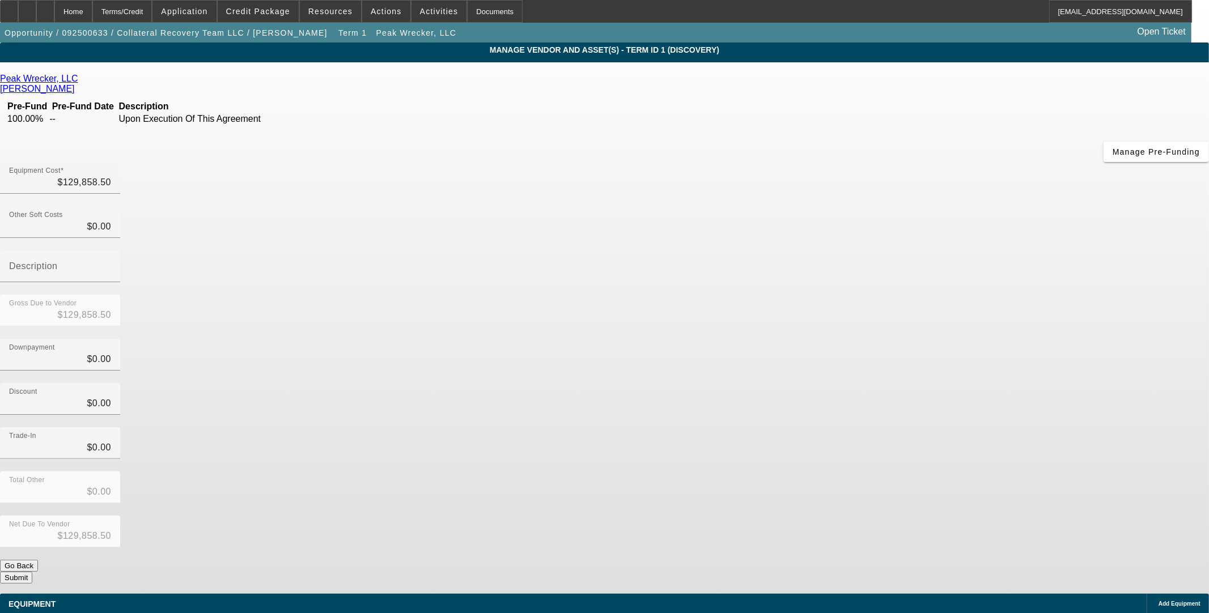
click at [1146, 594] on div "Add Equipment" at bounding box center [1177, 604] width 62 height 20
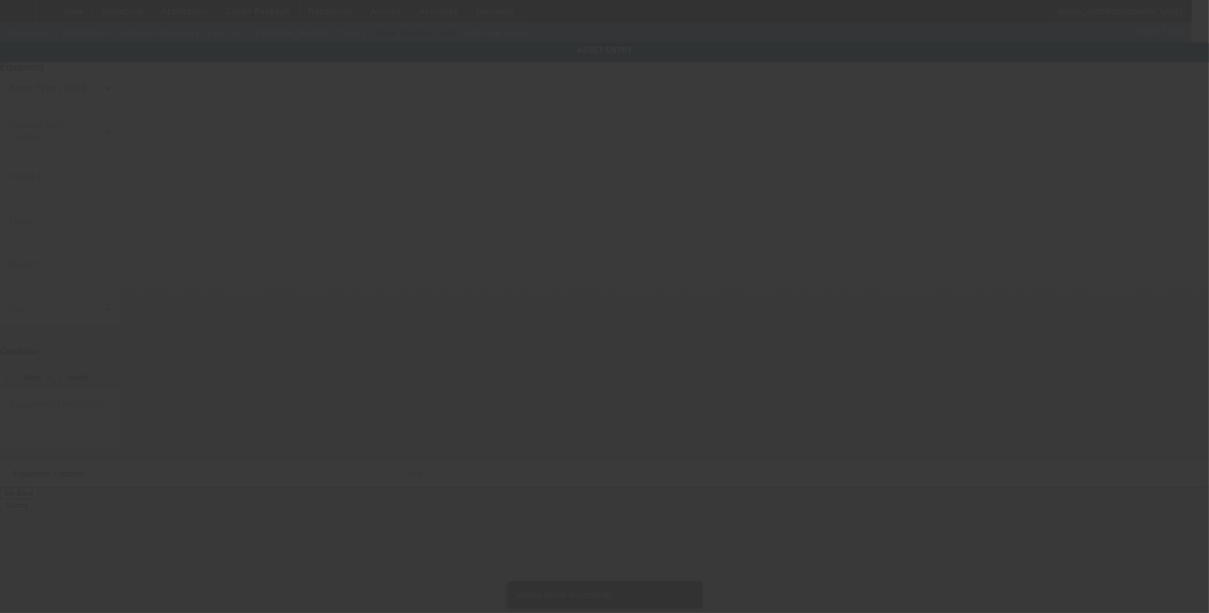
type input "12021 Nacogdoches Rd"
type input "San Antonio"
type input "78217"
type input "Bexar"
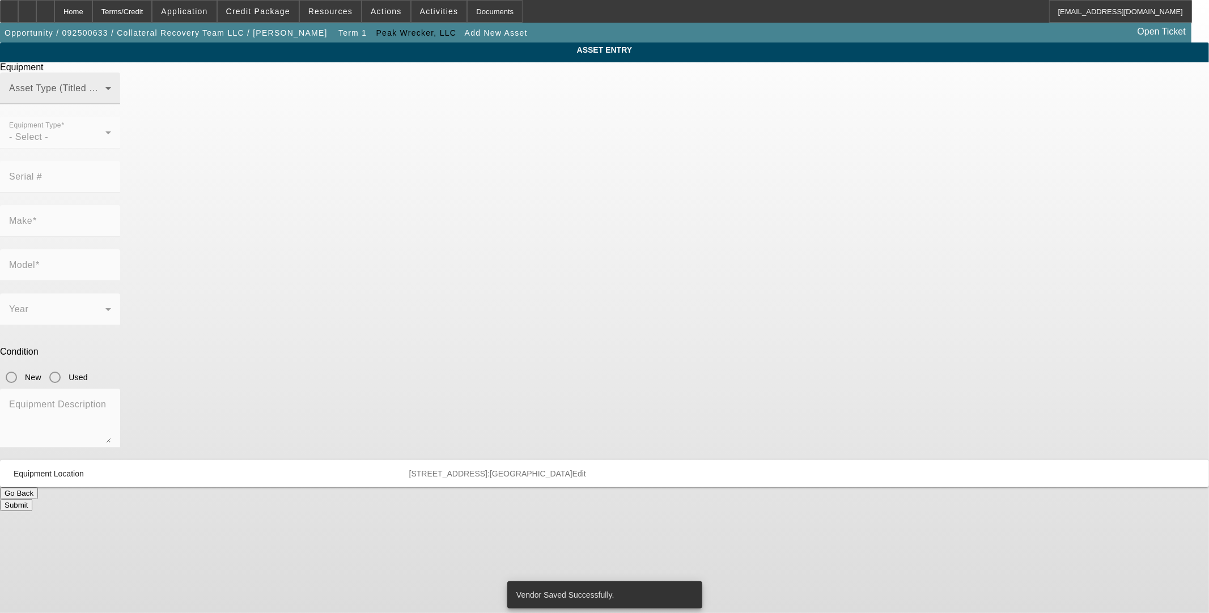
click at [111, 101] on div "Asset Type (Titled or Non-Titled)" at bounding box center [60, 89] width 102 height 32
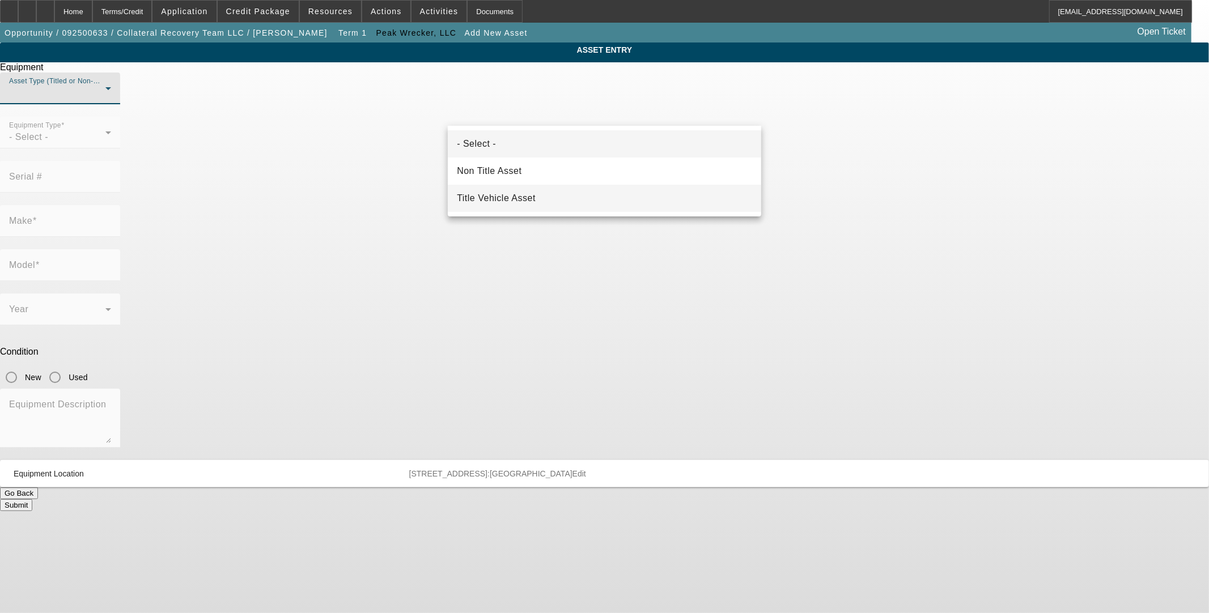
click at [537, 205] on mat-option "Title Vehicle Asset" at bounding box center [604, 198] width 313 height 27
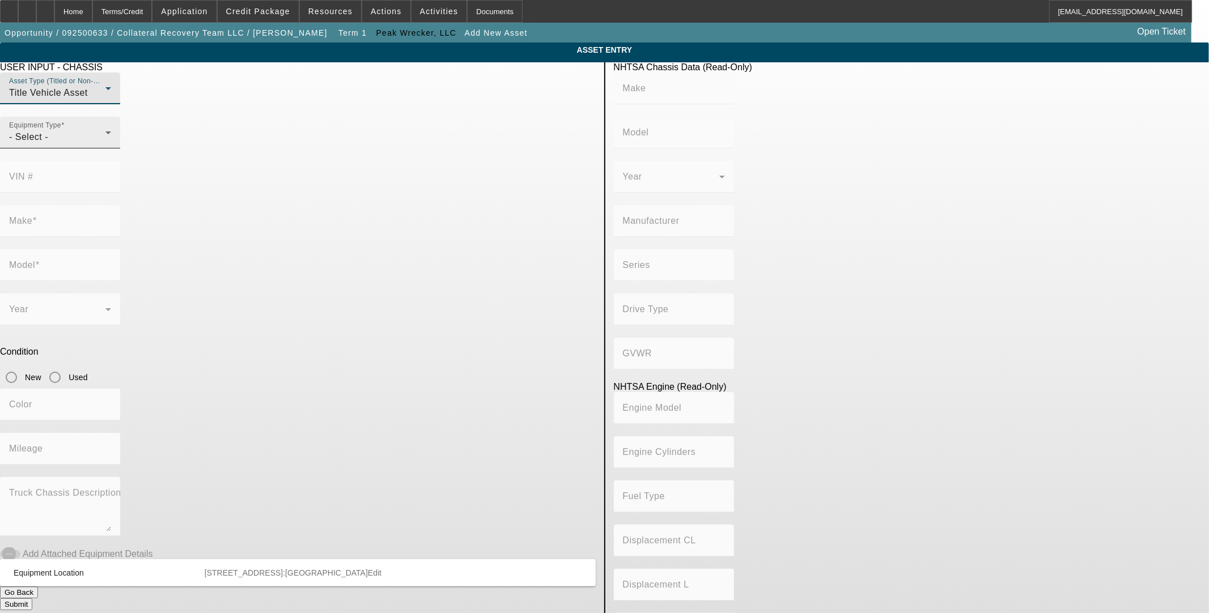
click at [61, 129] on mat-label "Equipment Type" at bounding box center [35, 125] width 52 height 7
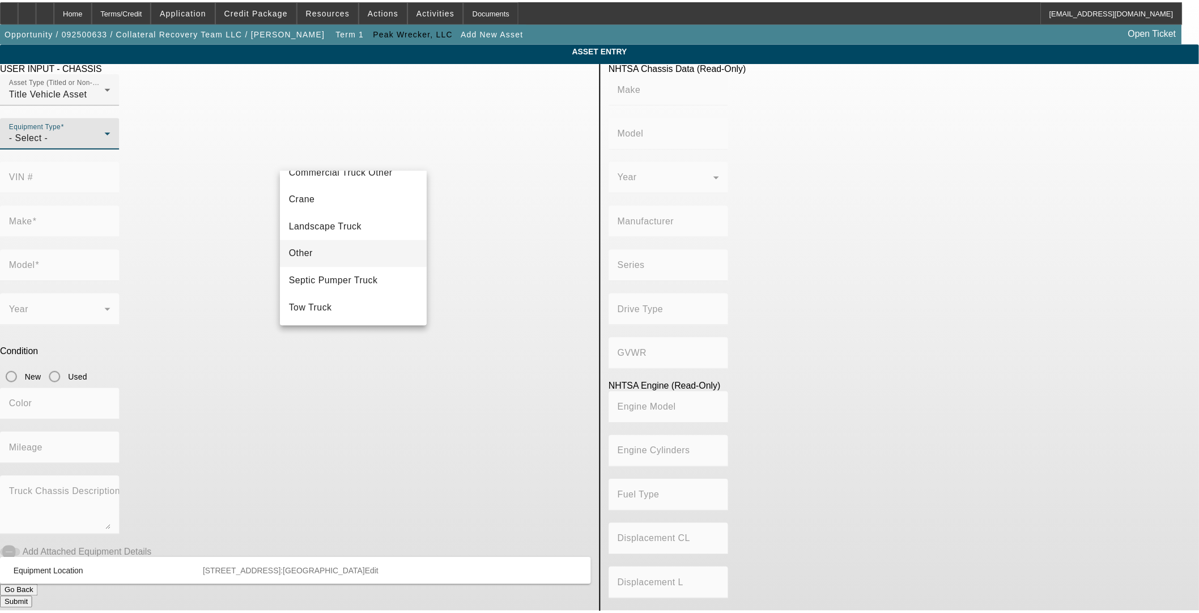
scroll to position [125, 0]
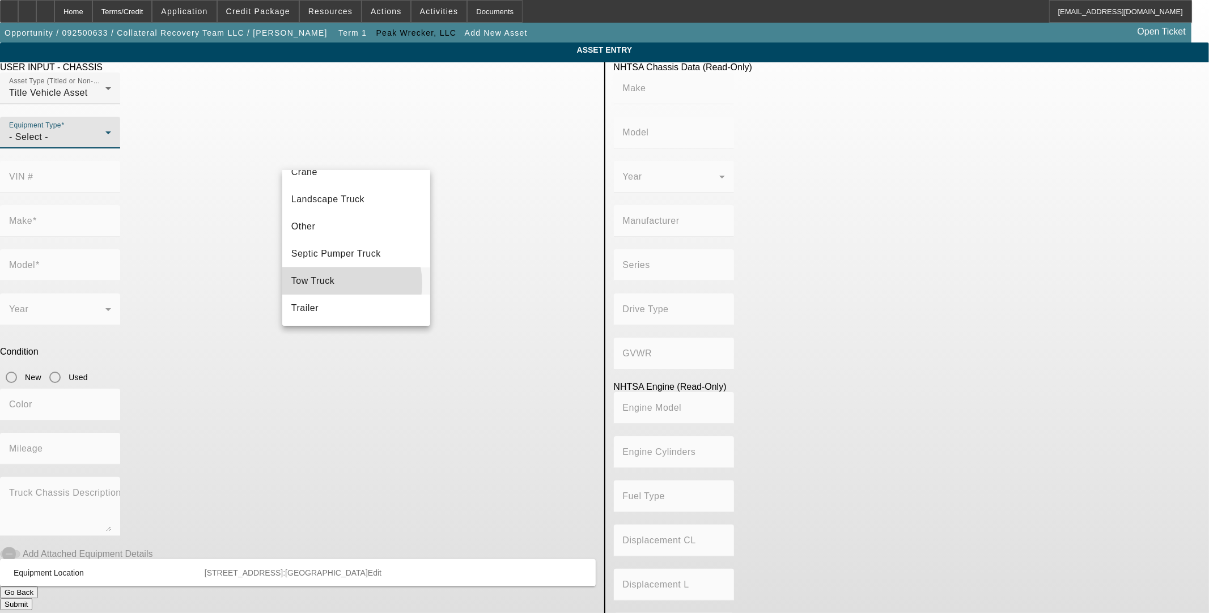
click at [342, 284] on mat-option "Tow Truck" at bounding box center [356, 280] width 148 height 27
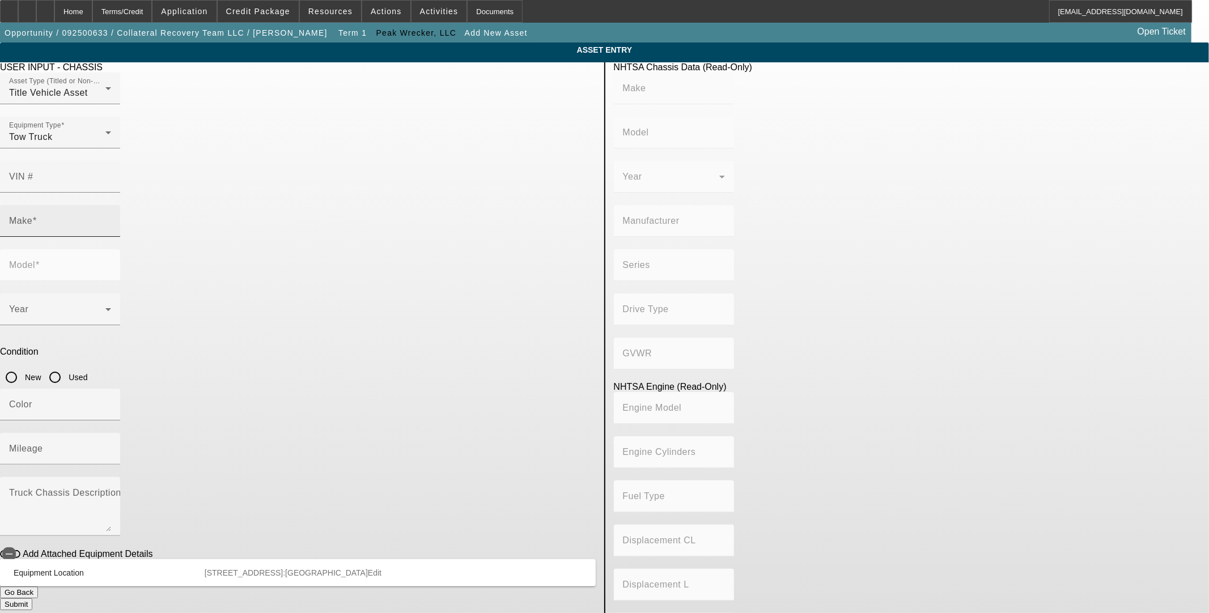
click at [32, 216] on mat-label "Make" at bounding box center [20, 221] width 23 height 10
click at [111, 219] on input "Make" at bounding box center [60, 226] width 102 height 14
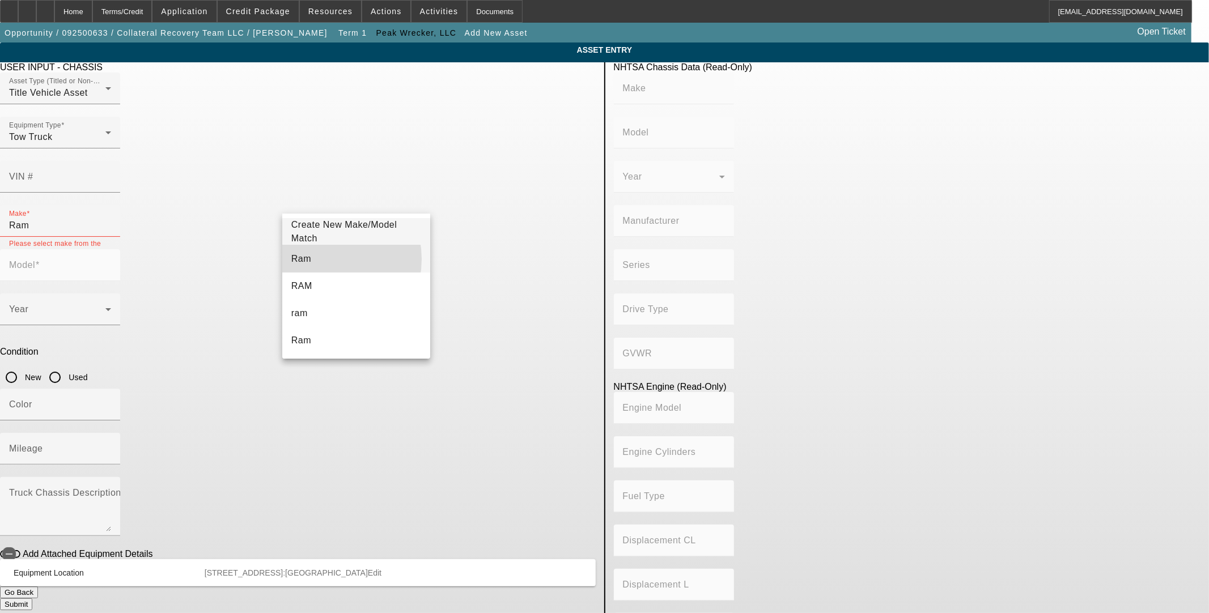
click at [318, 259] on mat-option "Ram" at bounding box center [356, 258] width 148 height 27
type input "Ram"
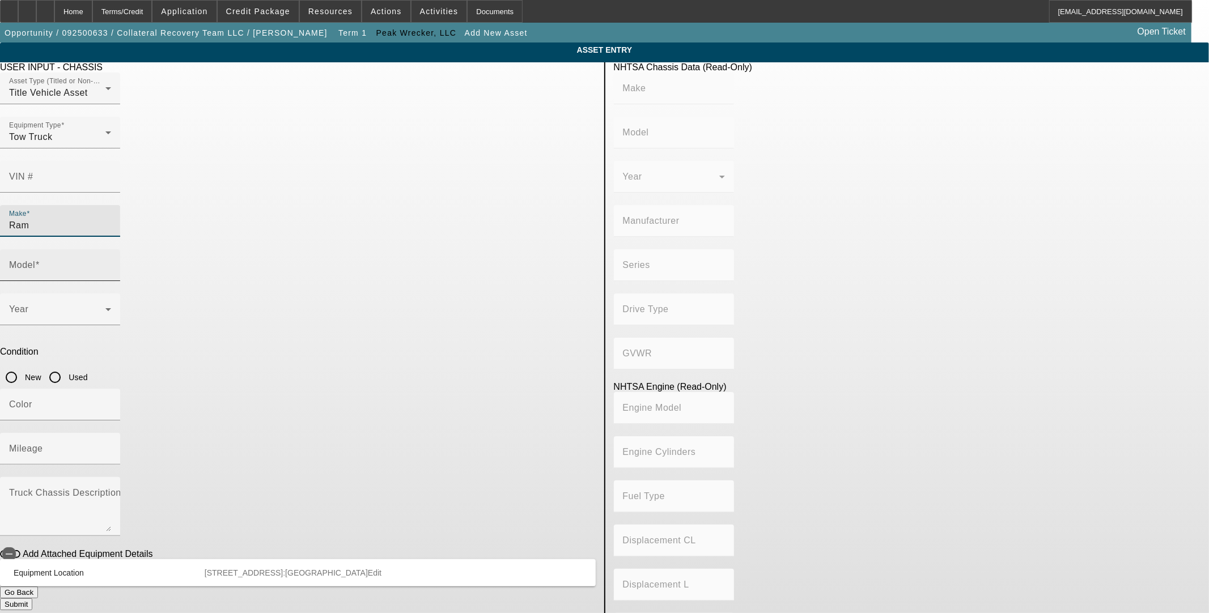
drag, startPoint x: 496, startPoint y: 182, endPoint x: 498, endPoint y: 189, distance: 6.3
click at [111, 249] on div "Model" at bounding box center [60, 265] width 102 height 32
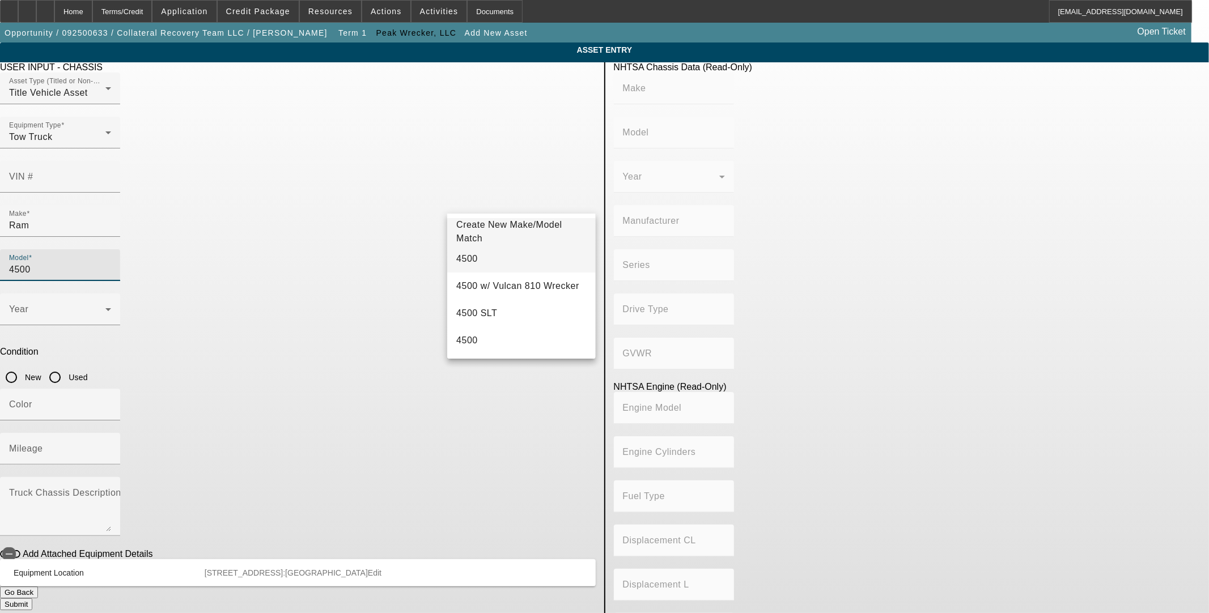
type input "4500"
click at [470, 261] on span "4500" at bounding box center [467, 259] width 22 height 10
click at [23, 366] on input "New" at bounding box center [11, 377] width 23 height 23
radio input "true"
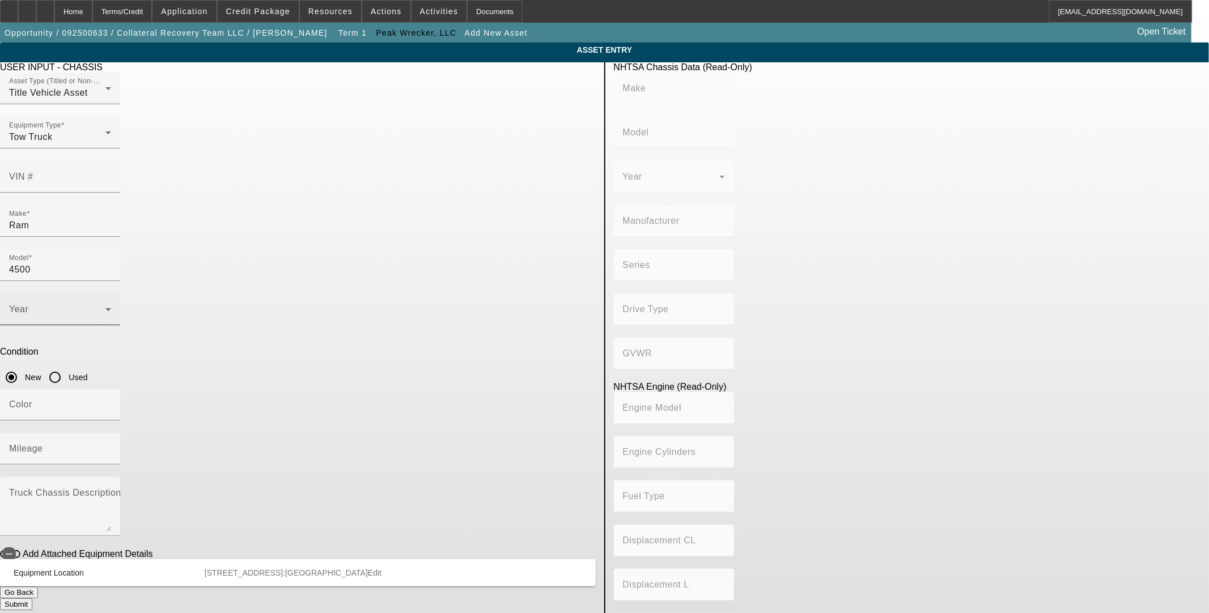
click at [105, 307] on span at bounding box center [57, 314] width 96 height 14
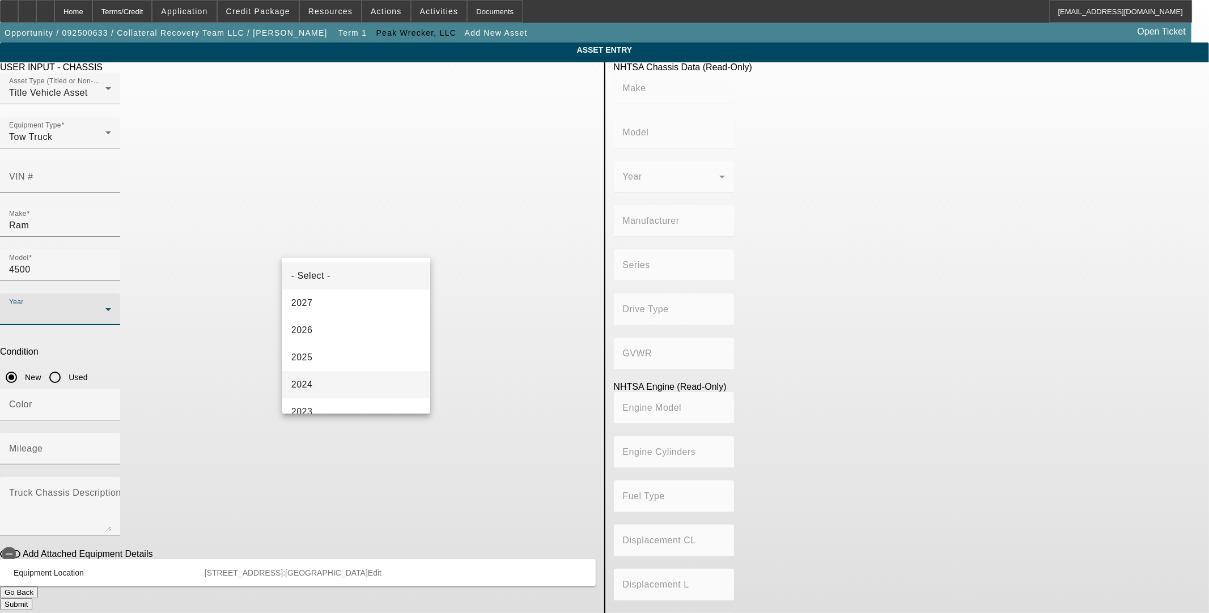
click at [308, 380] on span "2024" at bounding box center [302, 385] width 22 height 14
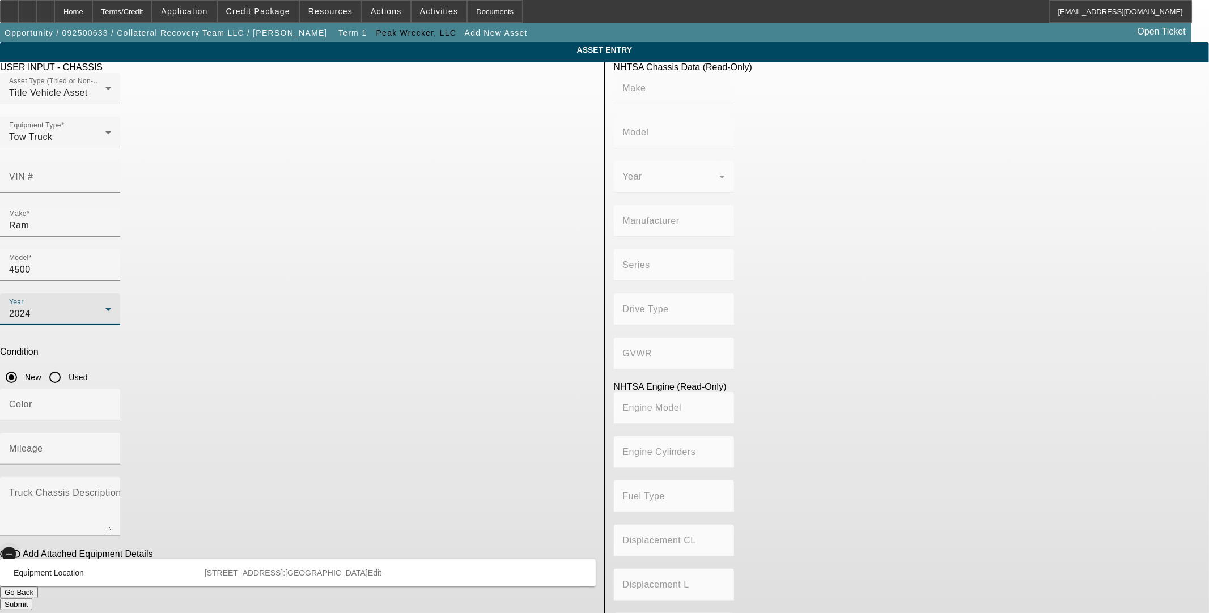
click at [16, 547] on span "button" at bounding box center [9, 554] width 14 height 14
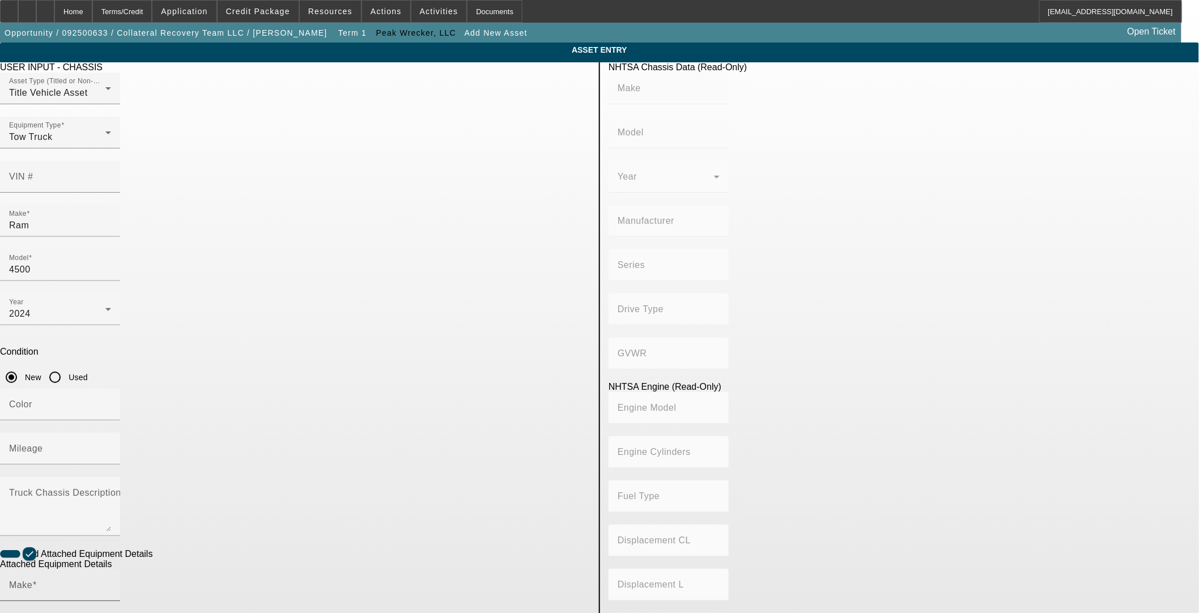
click at [111, 570] on div "Make" at bounding box center [60, 586] width 102 height 32
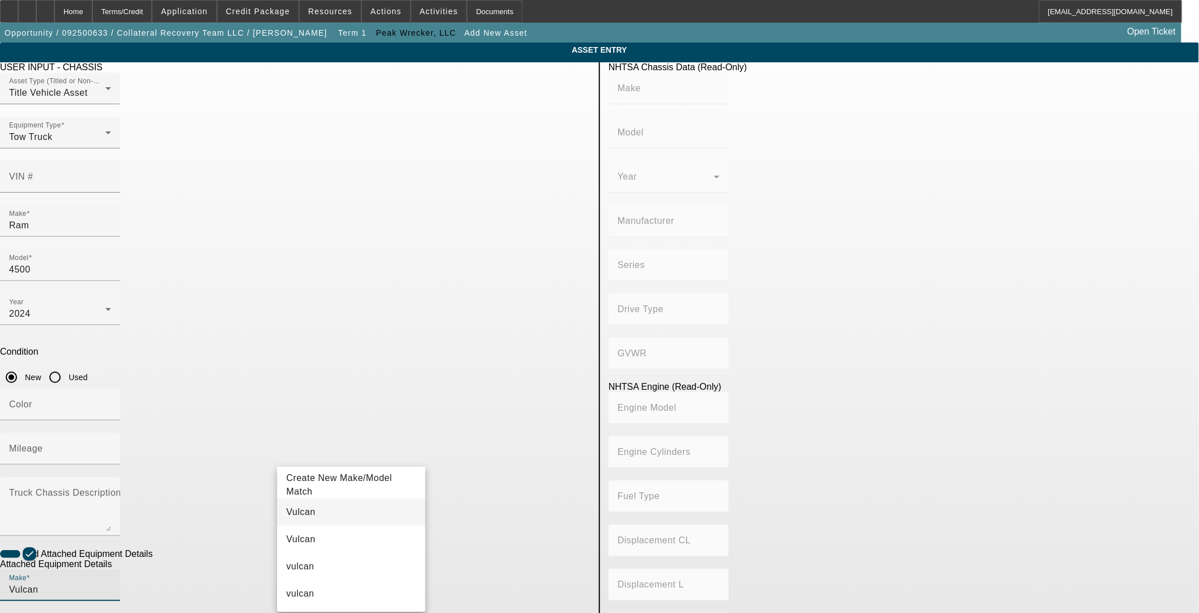
type input "Vulcan"
click at [309, 510] on mat-option "Vulcan" at bounding box center [351, 512] width 148 height 27
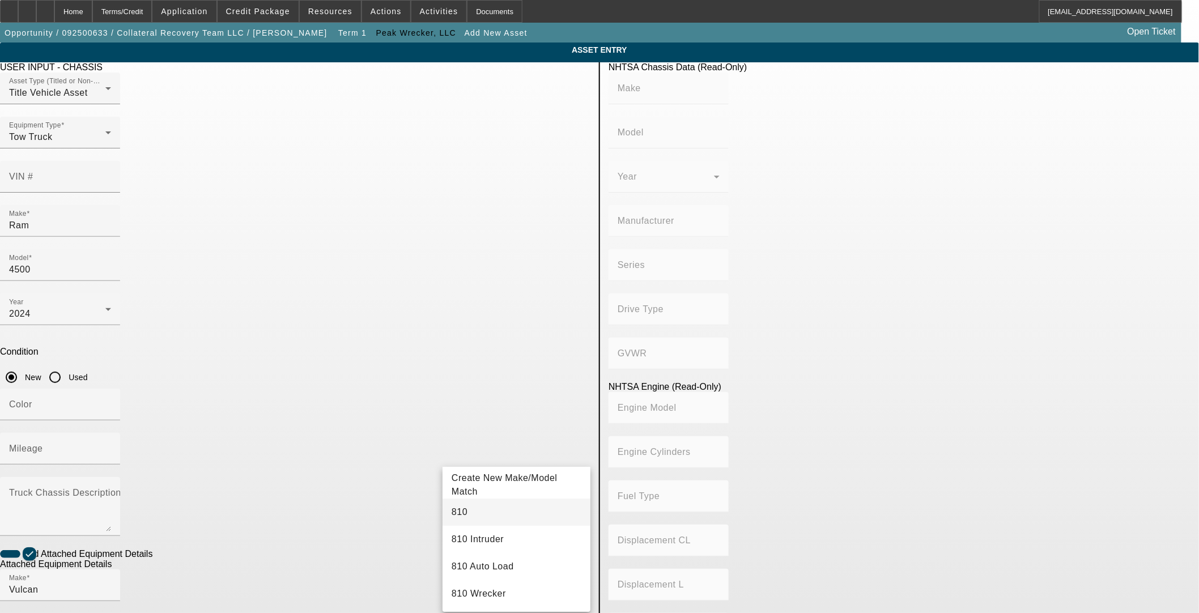
type input "810"
click at [486, 518] on mat-option "810" at bounding box center [517, 512] width 148 height 27
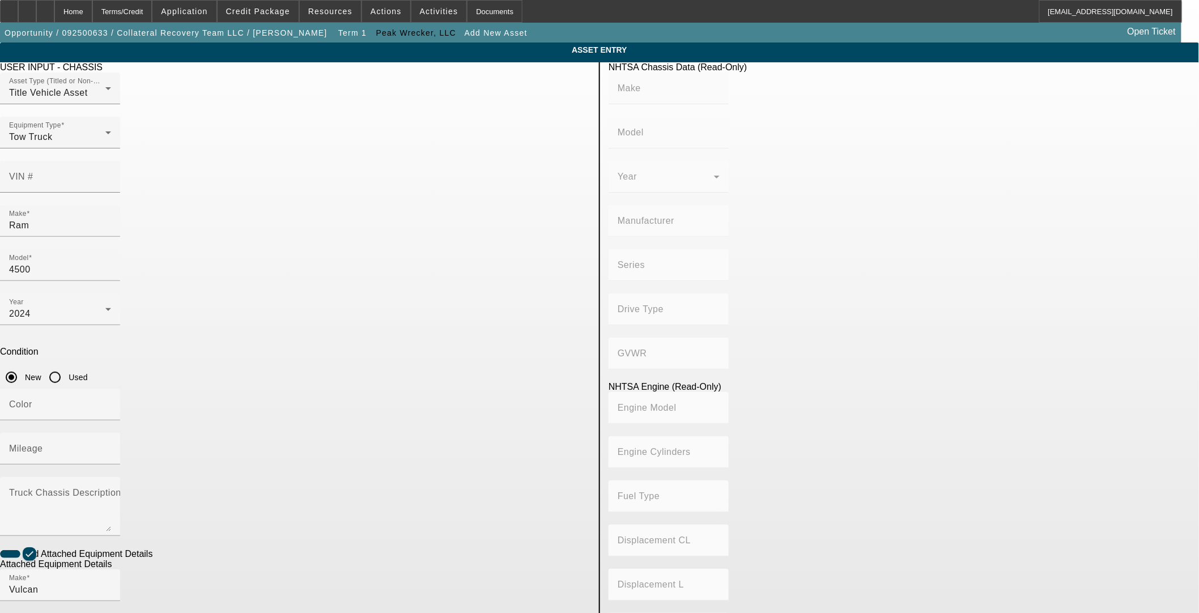
radio input "true"
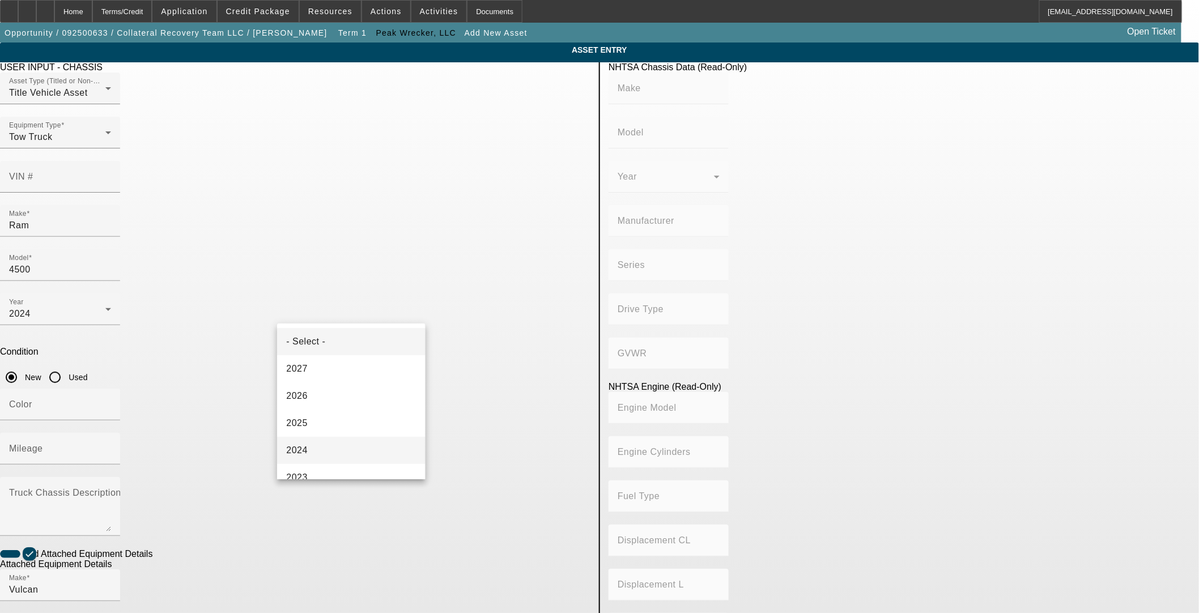
click at [320, 454] on mat-option "2024" at bounding box center [351, 450] width 148 height 27
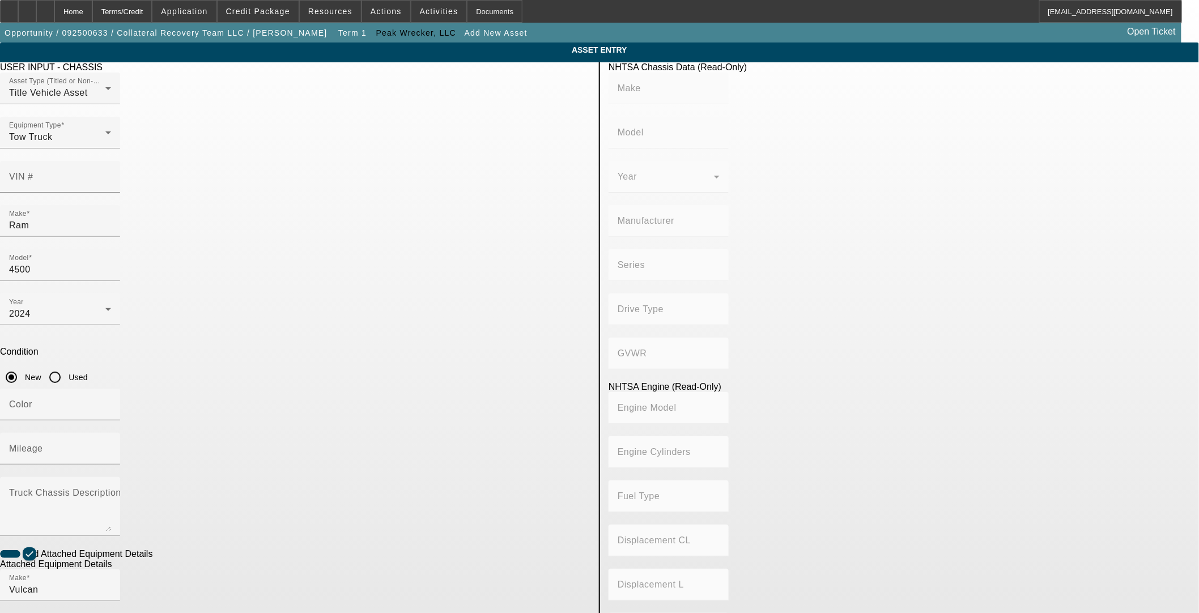
scroll to position [109, 0]
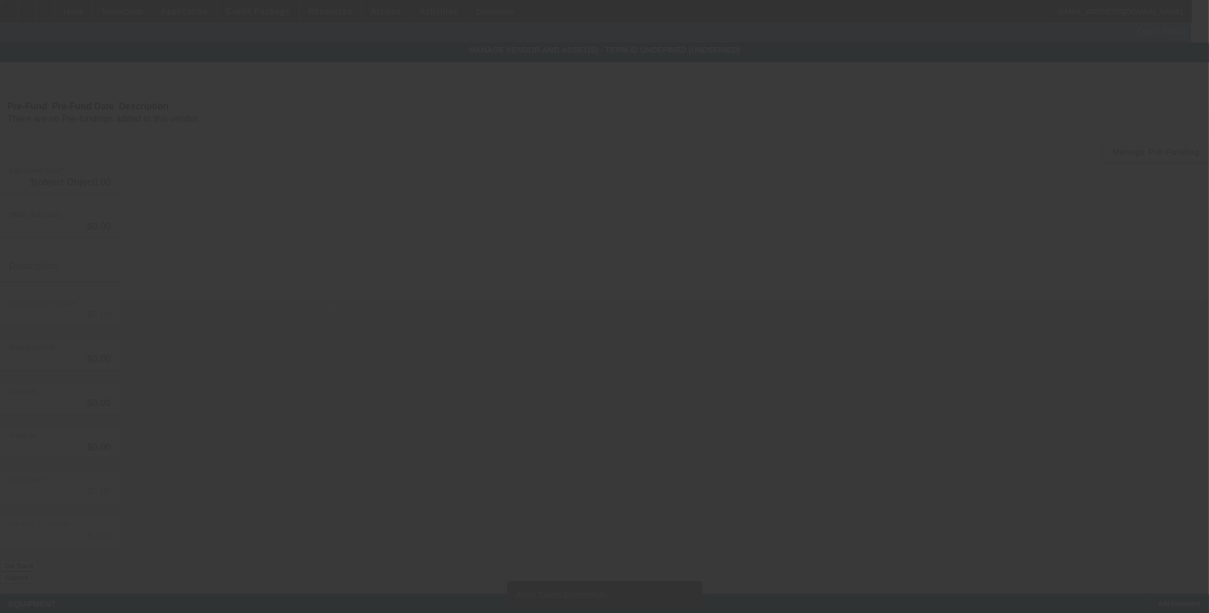
type input "$129,858.50"
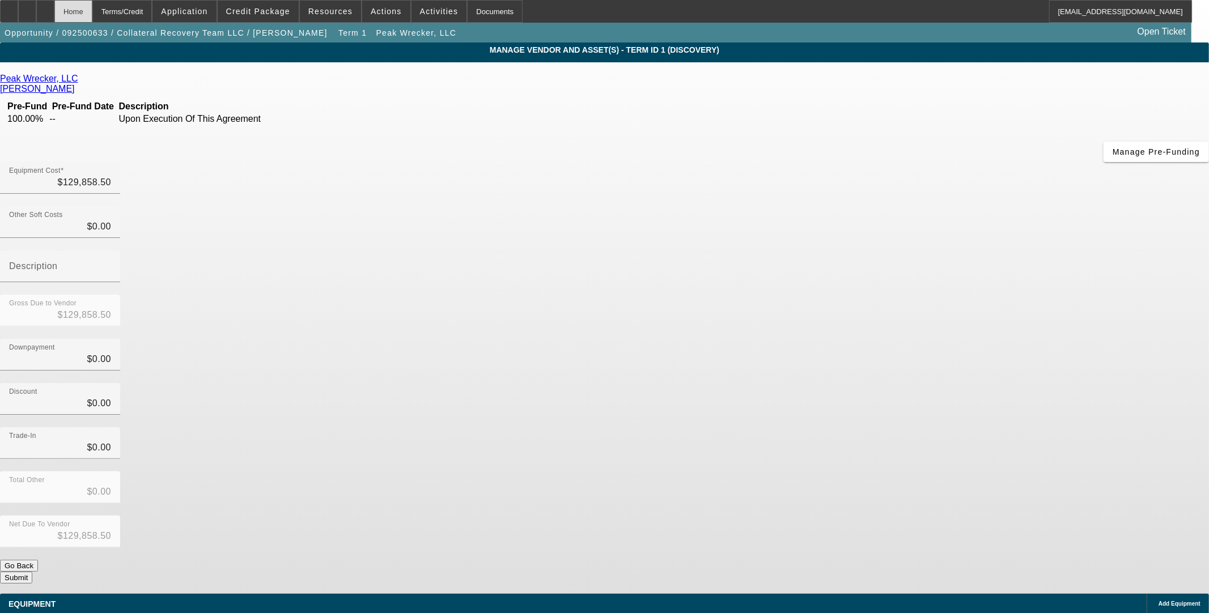
click at [92, 6] on div "Home" at bounding box center [73, 11] width 38 height 23
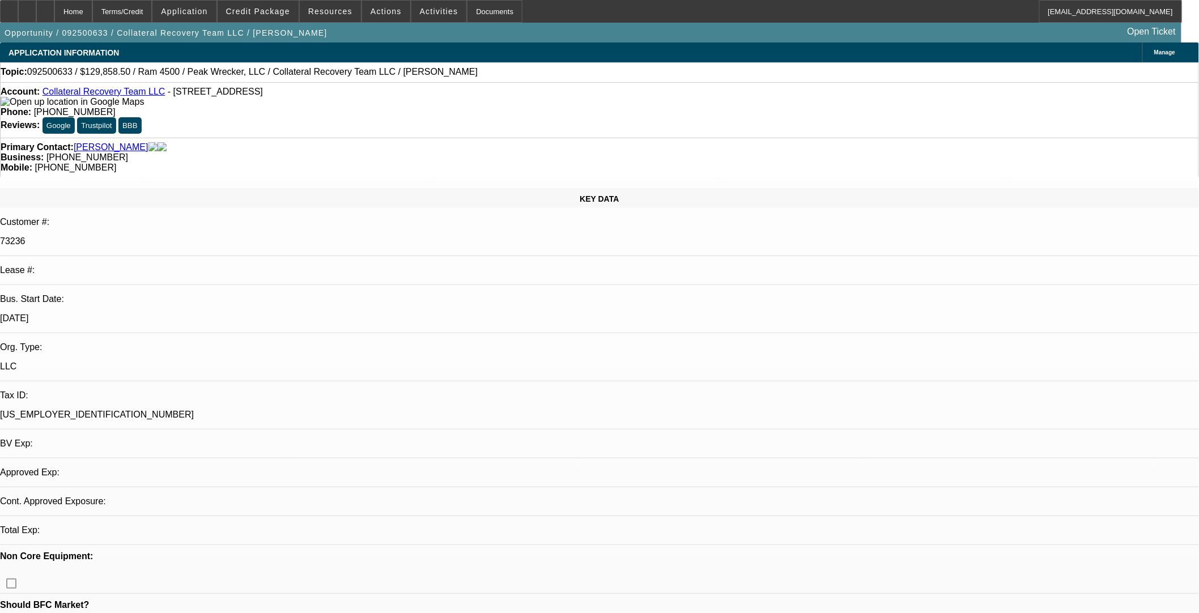
select select "0"
select select "2"
select select "0.1"
select select "4"
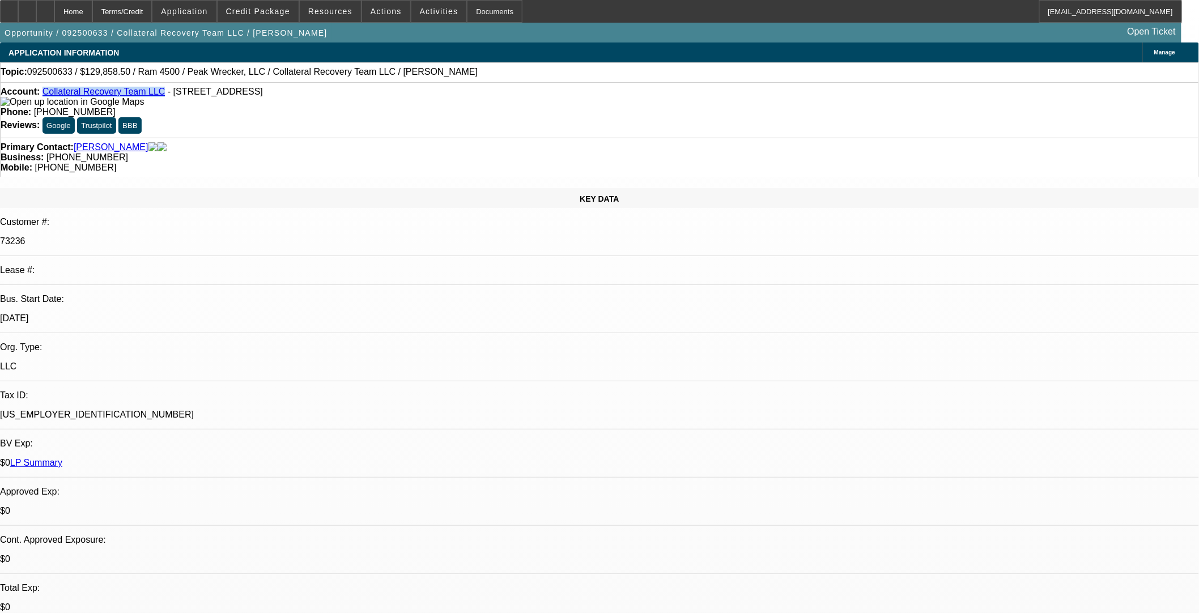
drag, startPoint x: 151, startPoint y: 97, endPoint x: 53, endPoint y: 98, distance: 97.5
click at [53, 98] on div "Account: Collateral Recovery Team LLC - 12021 Nacogdoches Rd, San Antonio, TX 7…" at bounding box center [600, 97] width 1198 height 20
copy link "Collateral Recovery Team LLC"
click at [258, 17] on span at bounding box center [258, 11] width 81 height 27
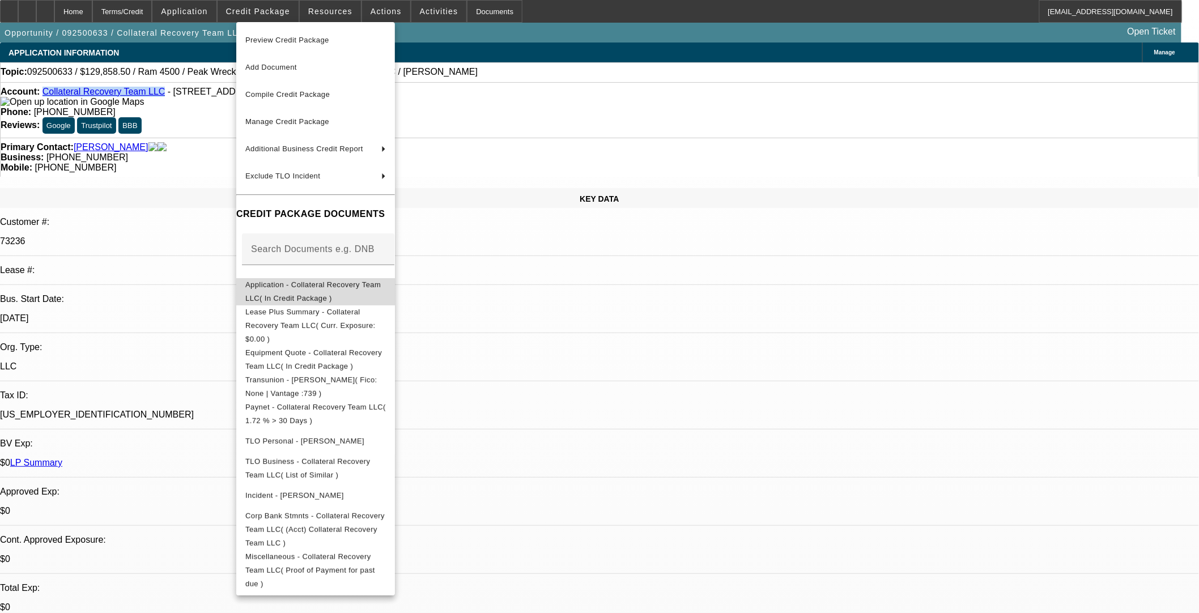
click at [307, 284] on span "Application - Collateral Recovery Team LLC( In Credit Package )" at bounding box center [312, 291] width 135 height 22
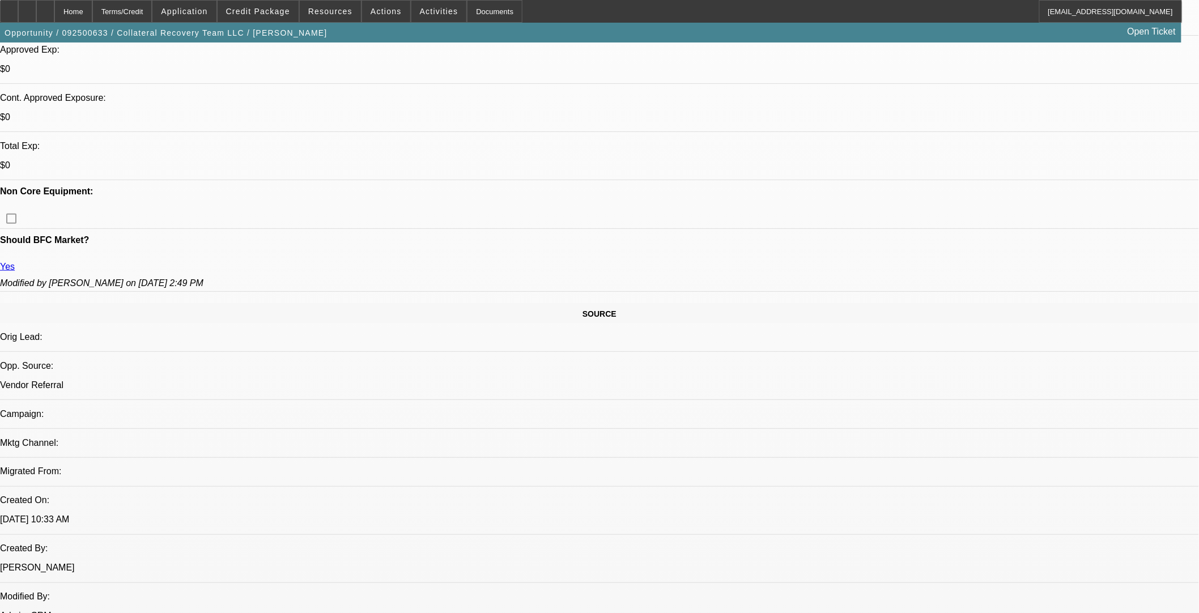
scroll to position [503, 0]
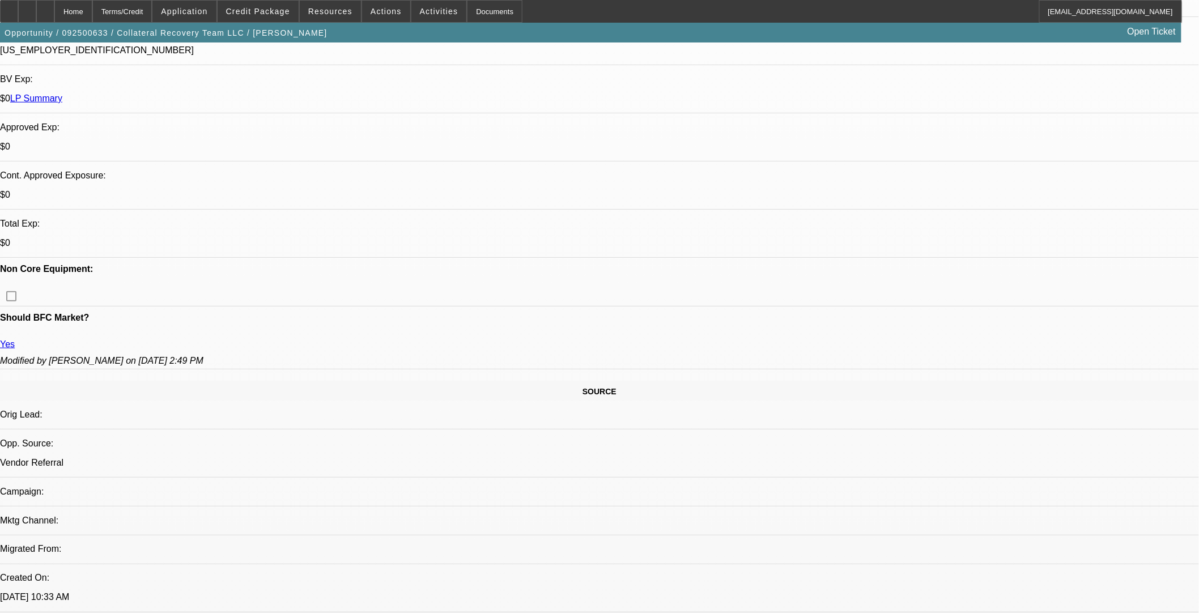
scroll to position [252, 0]
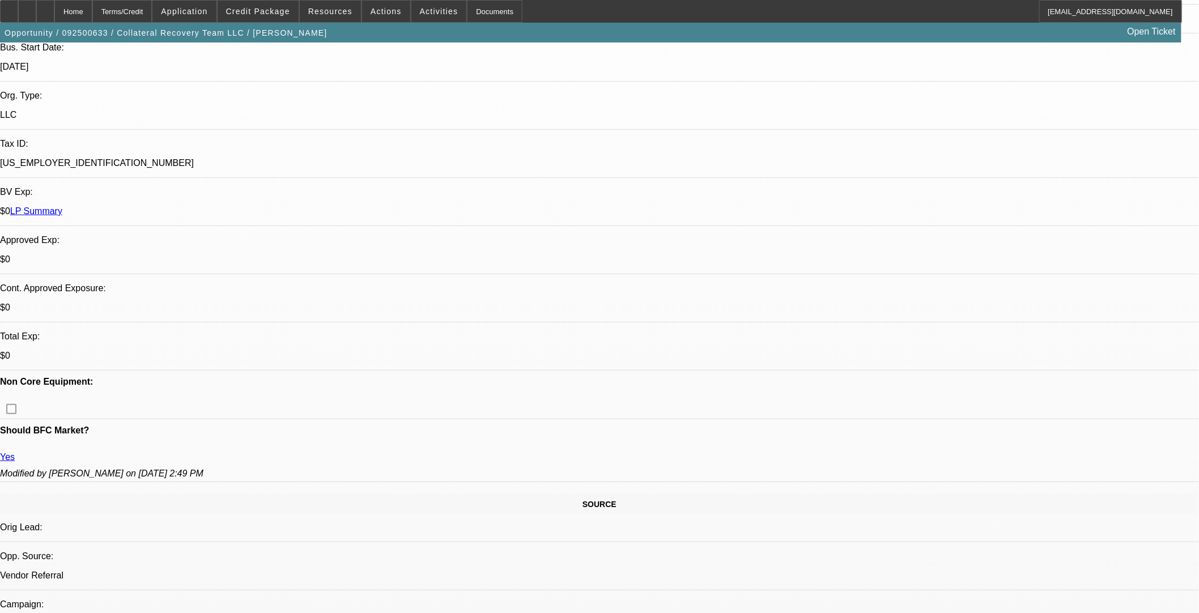
drag, startPoint x: 271, startPoint y: 13, endPoint x: 266, endPoint y: 21, distance: 9.1
click at [271, 13] on span "Credit Package" at bounding box center [258, 11] width 64 height 9
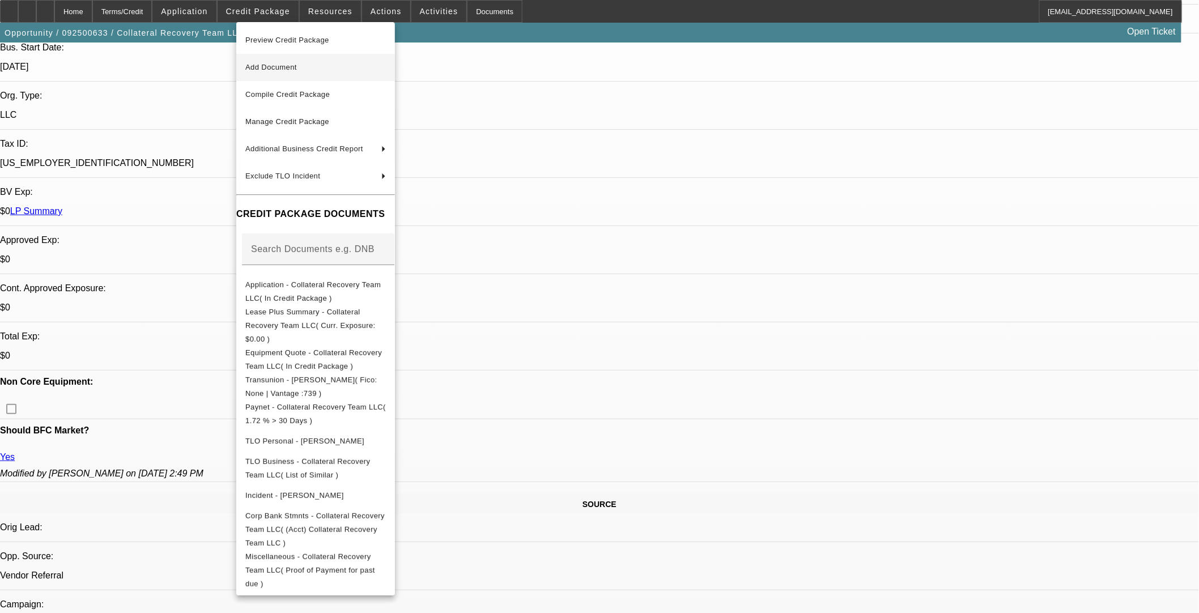
click at [275, 57] on button "Add Document" at bounding box center [315, 67] width 159 height 27
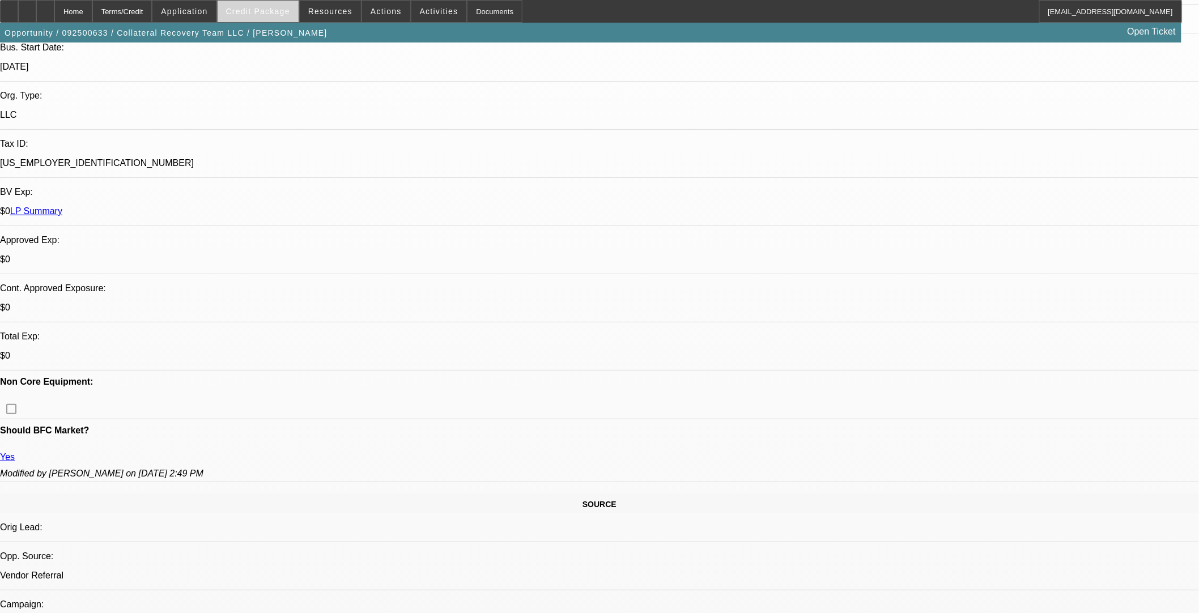
click at [290, 12] on span "Credit Package" at bounding box center [258, 11] width 64 height 9
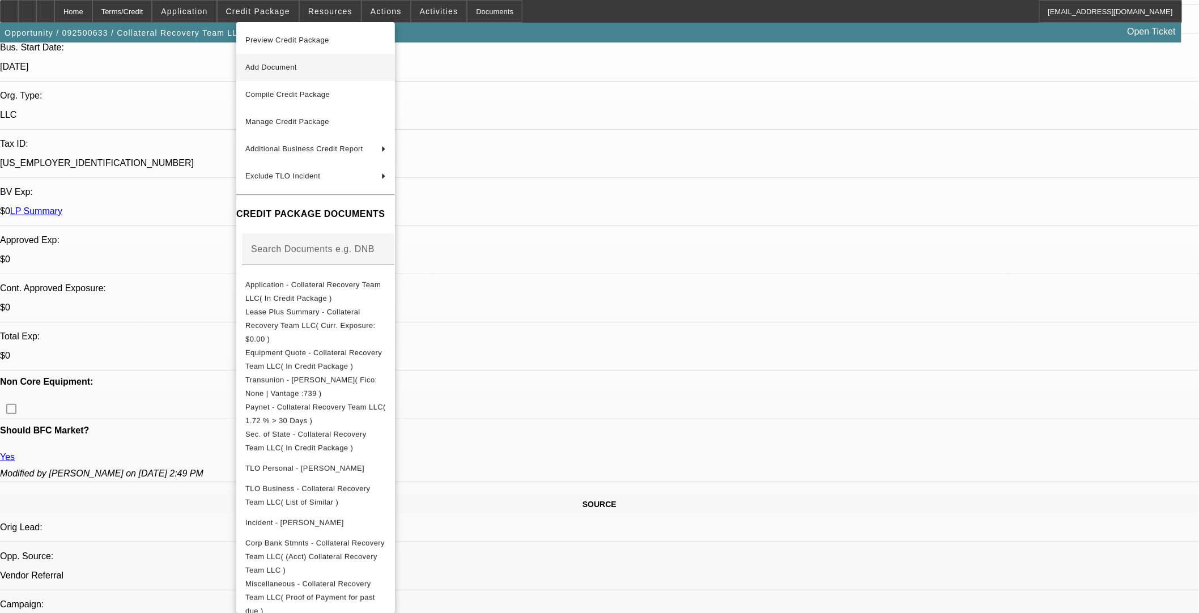
click at [304, 61] on span "Add Document" at bounding box center [315, 68] width 141 height 14
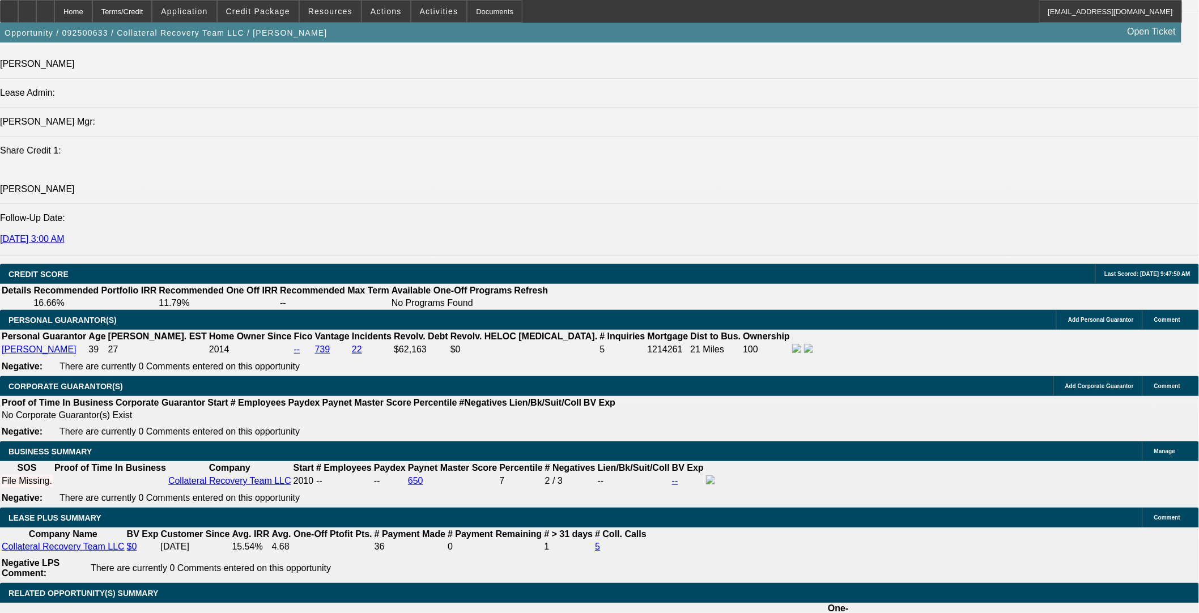
scroll to position [1826, 0]
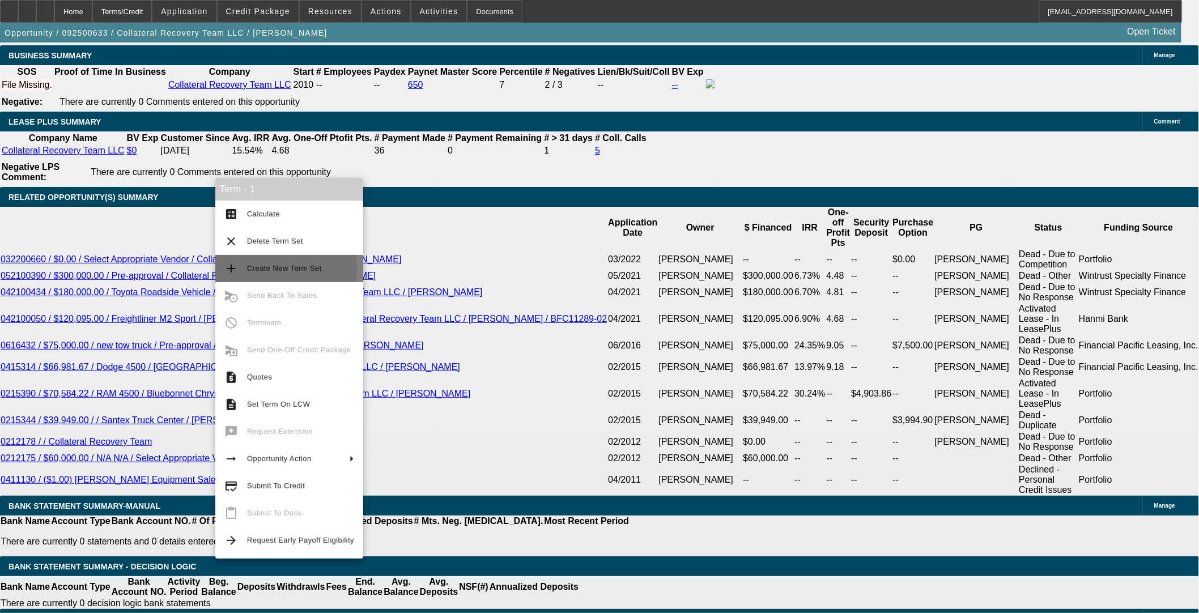
click at [270, 269] on span "Create New Term Set" at bounding box center [284, 268] width 75 height 9
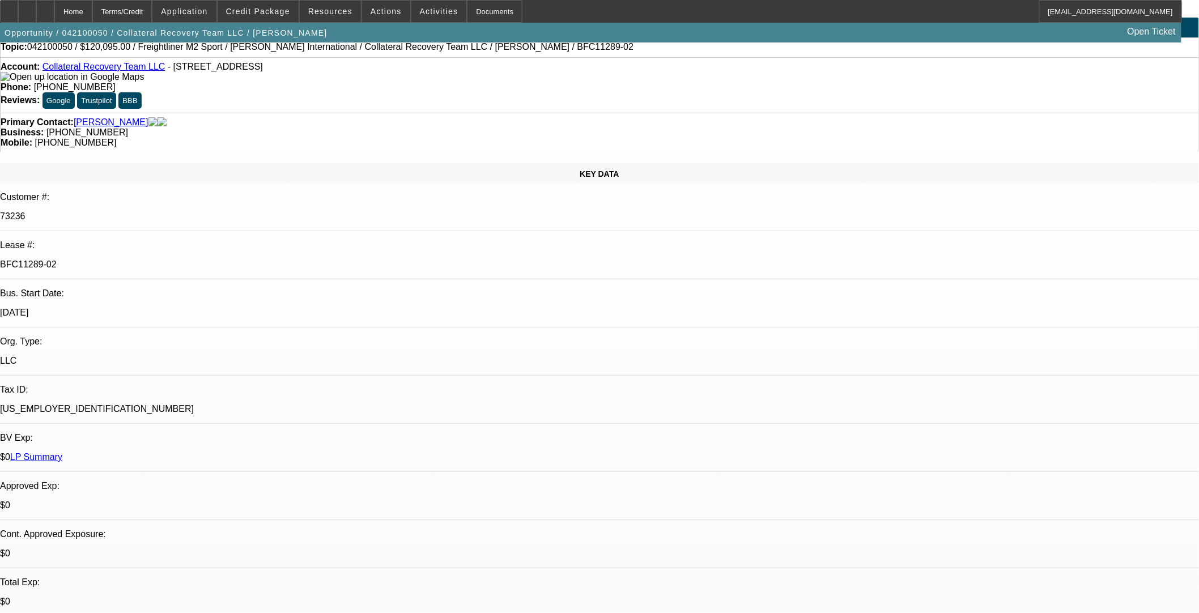
select select "0"
select select "2"
select select "0"
select select "6"
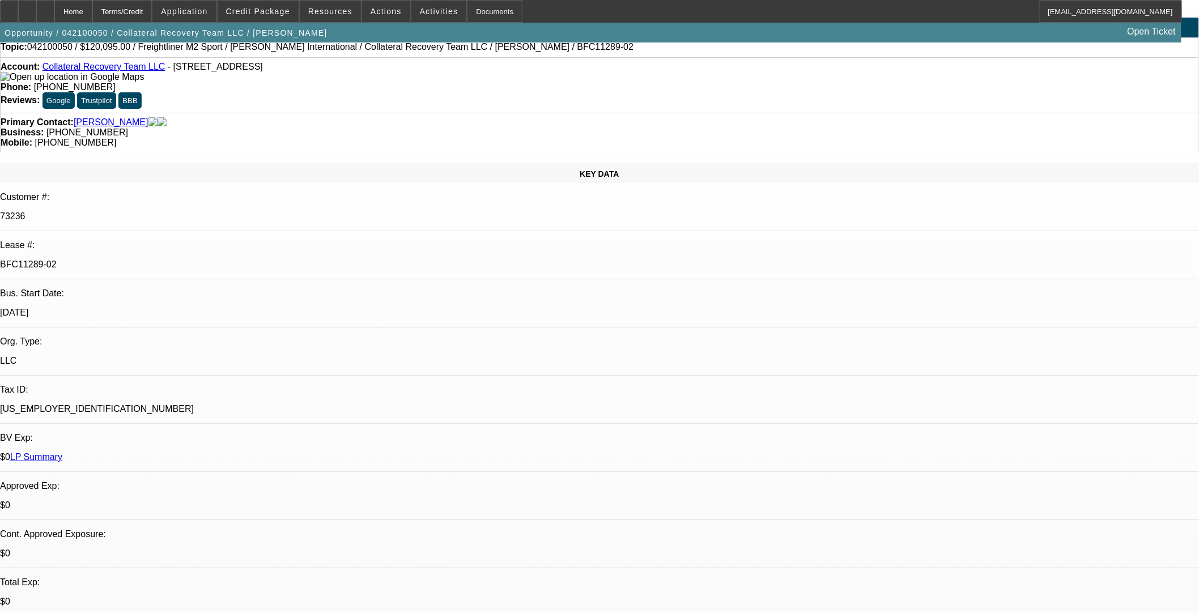
select select "0"
select select "2"
select select "0"
select select "6"
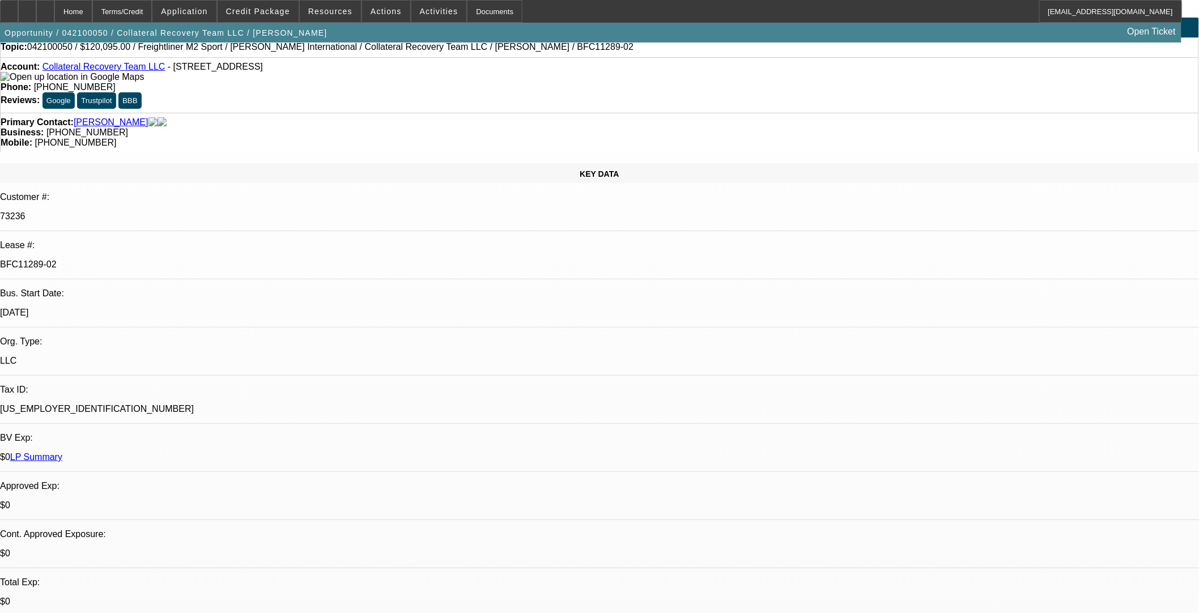
select select "0"
select select "6"
select select "0"
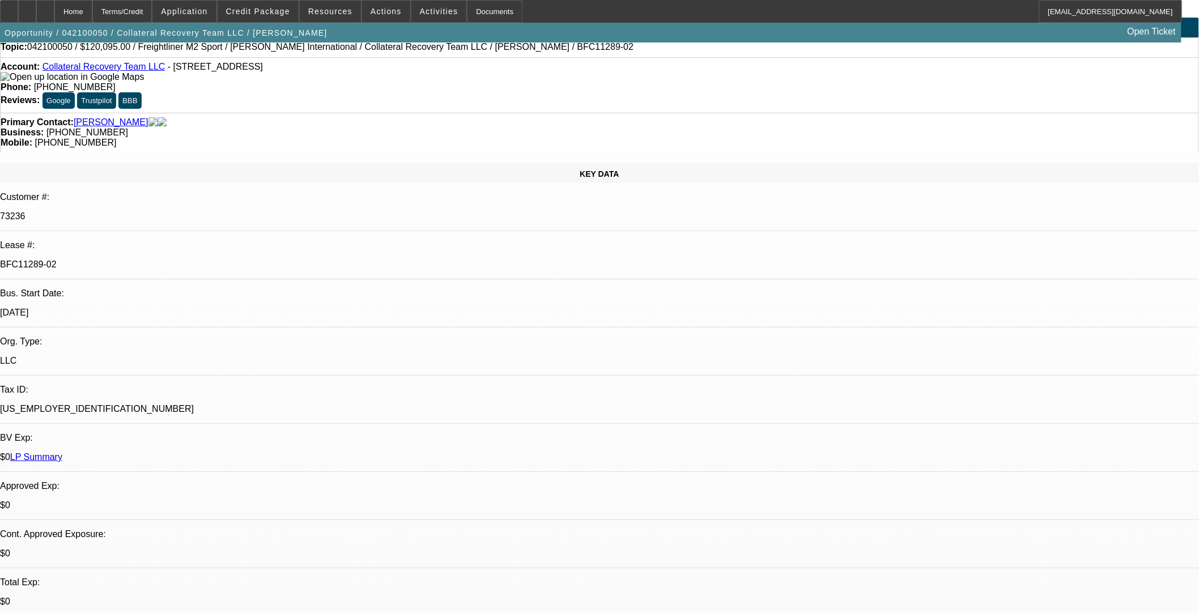
select select "0"
select select "6"
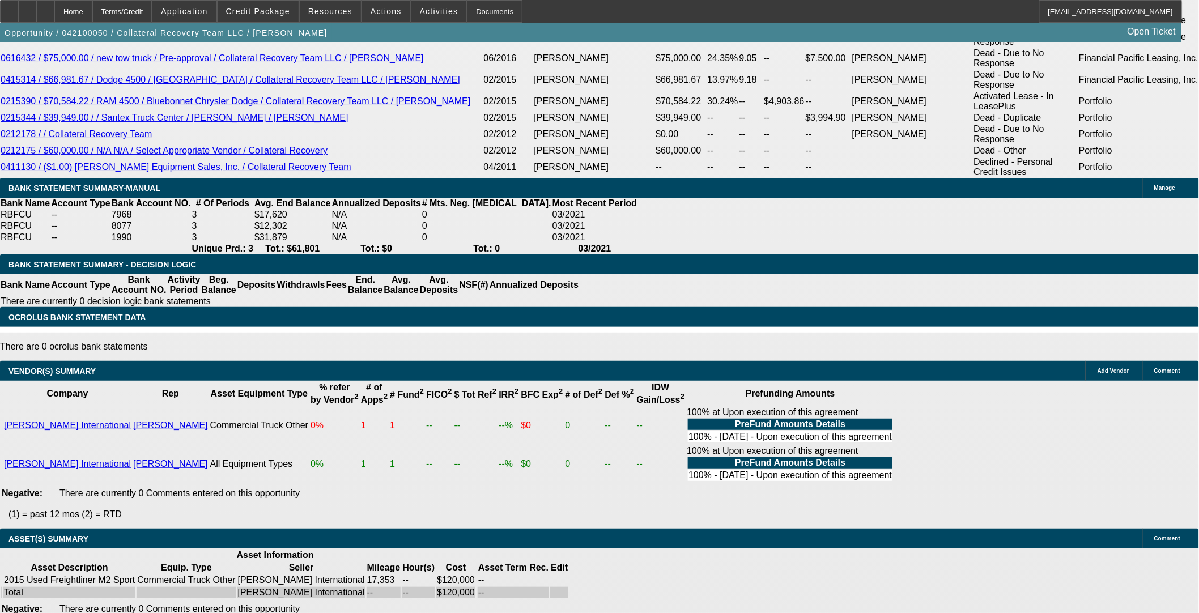
scroll to position [2174, 0]
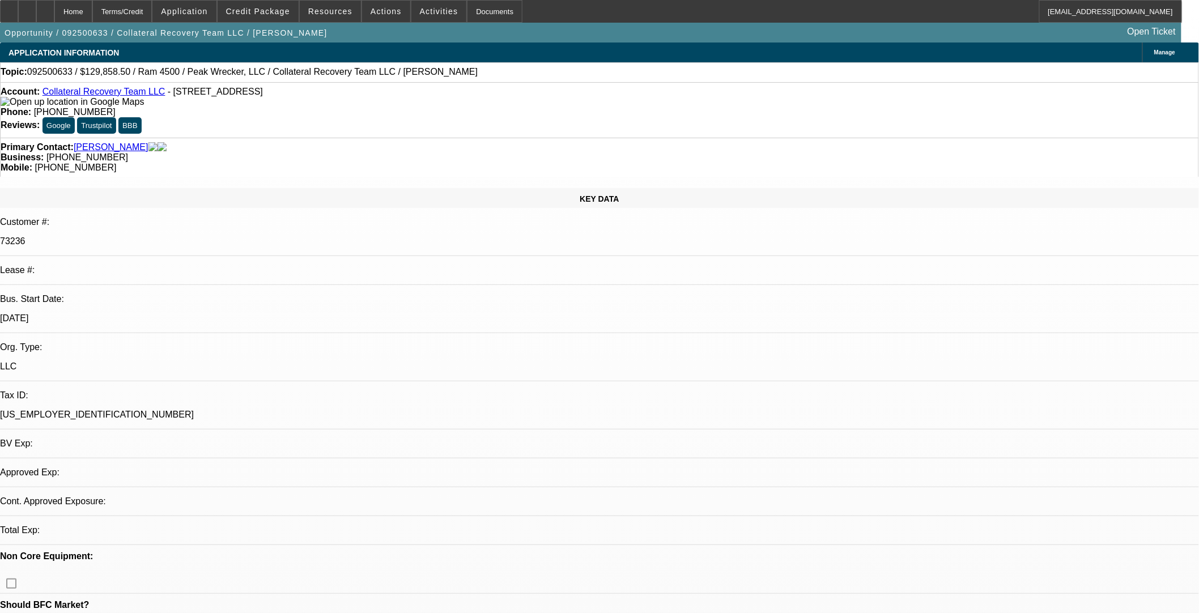
select select "0"
select select "2"
select select "0.1"
select select "4"
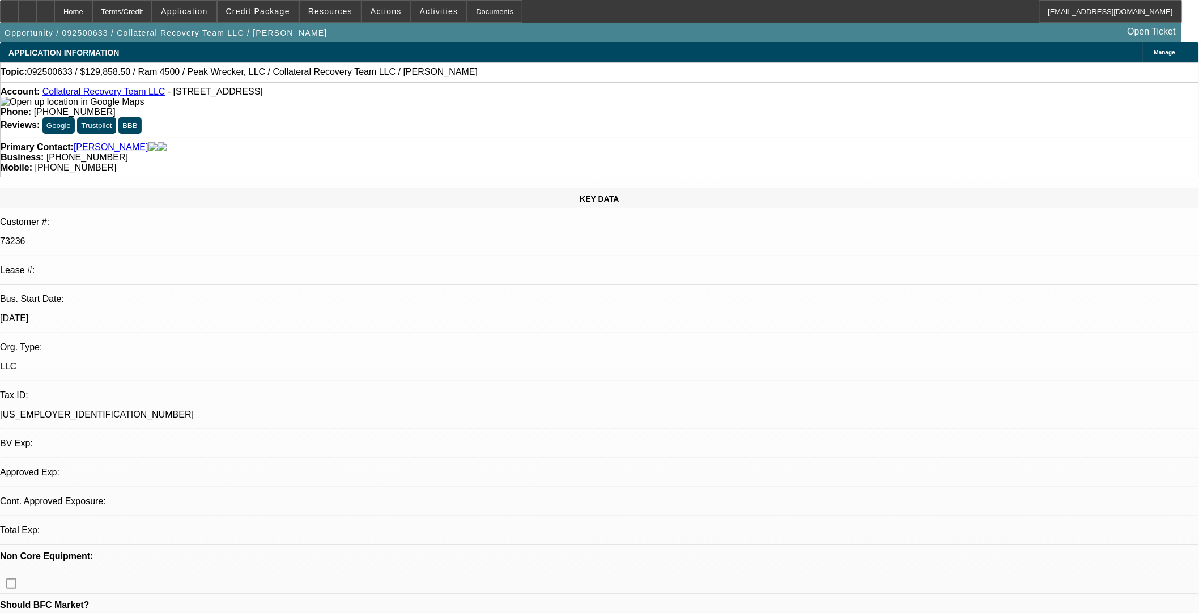
select select "0"
select select "2"
select select "0.1"
select select "4"
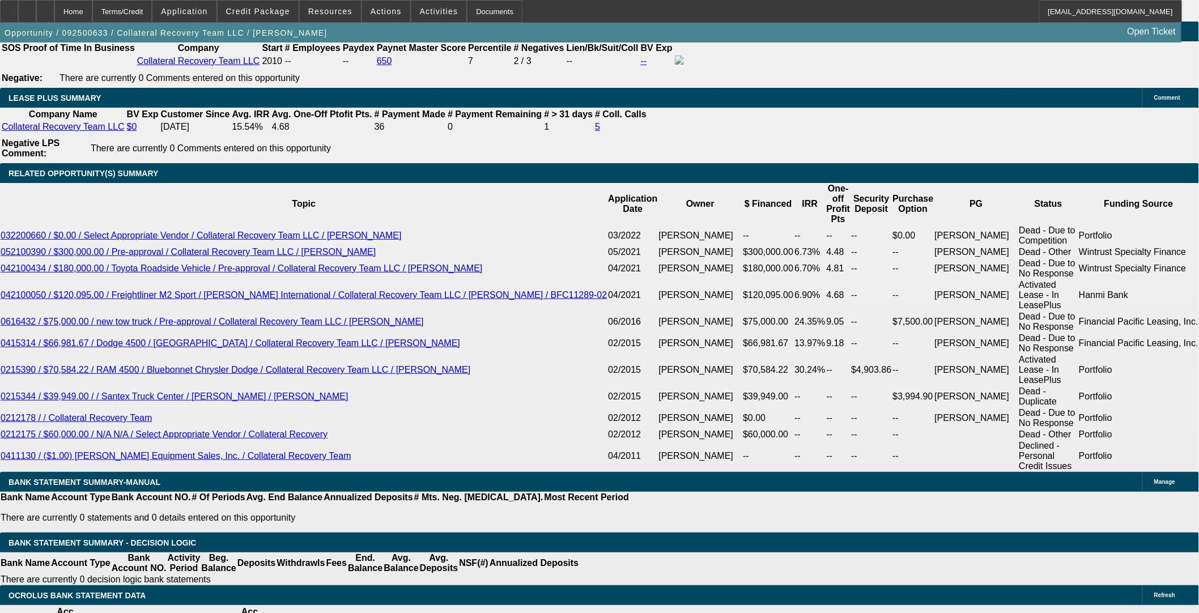
scroll to position [1952, 0]
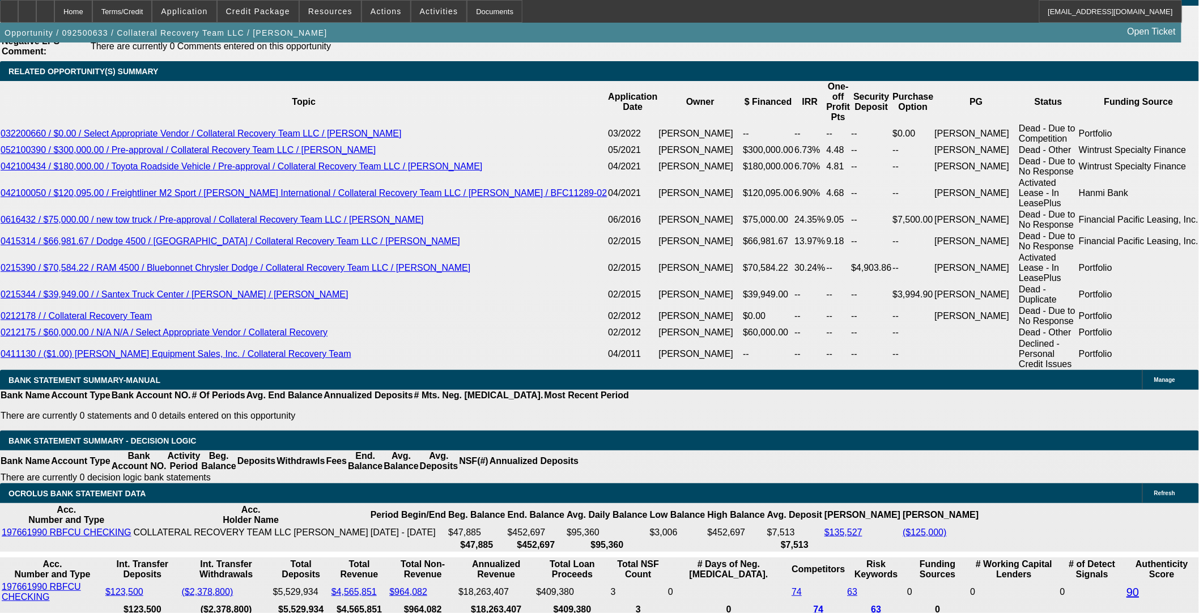
drag, startPoint x: 242, startPoint y: 117, endPoint x: 224, endPoint y: 109, distance: 19.6
type input "$0.00"
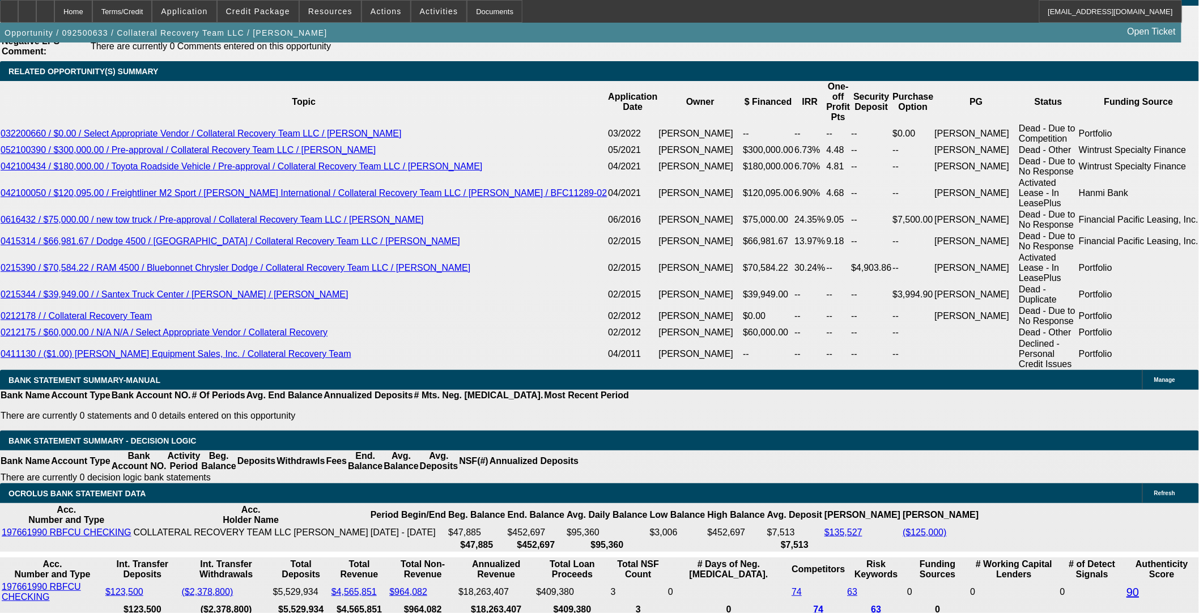
type input "48"
type input "10"
type input "$5,521.96"
type input "$2,760.98"
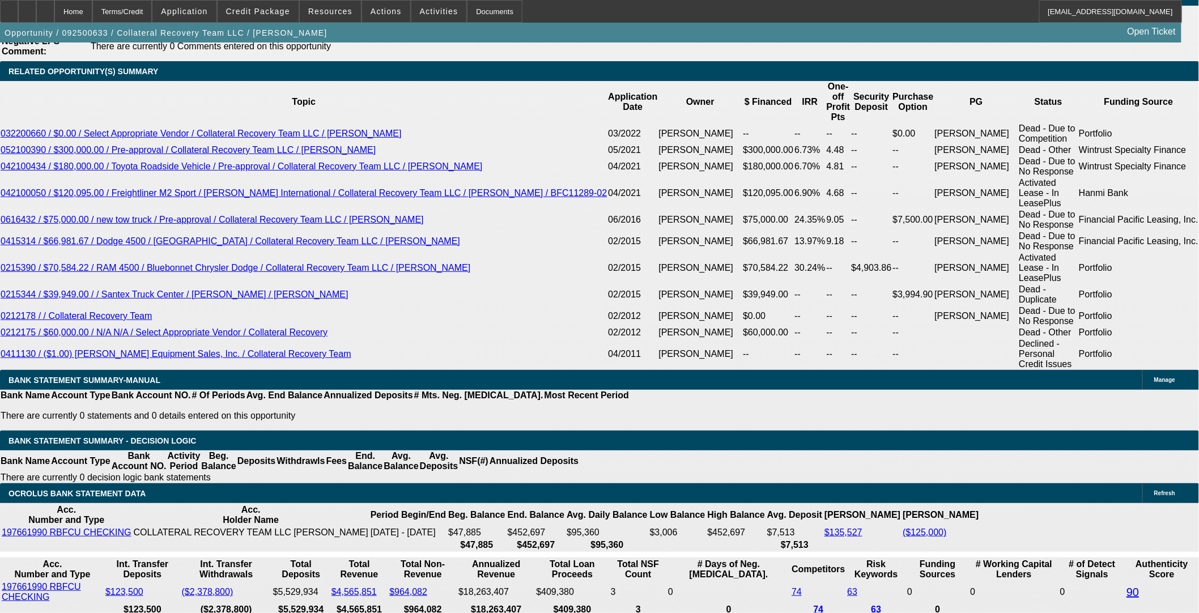
type input "$6,587.10"
type input "$3,293.55"
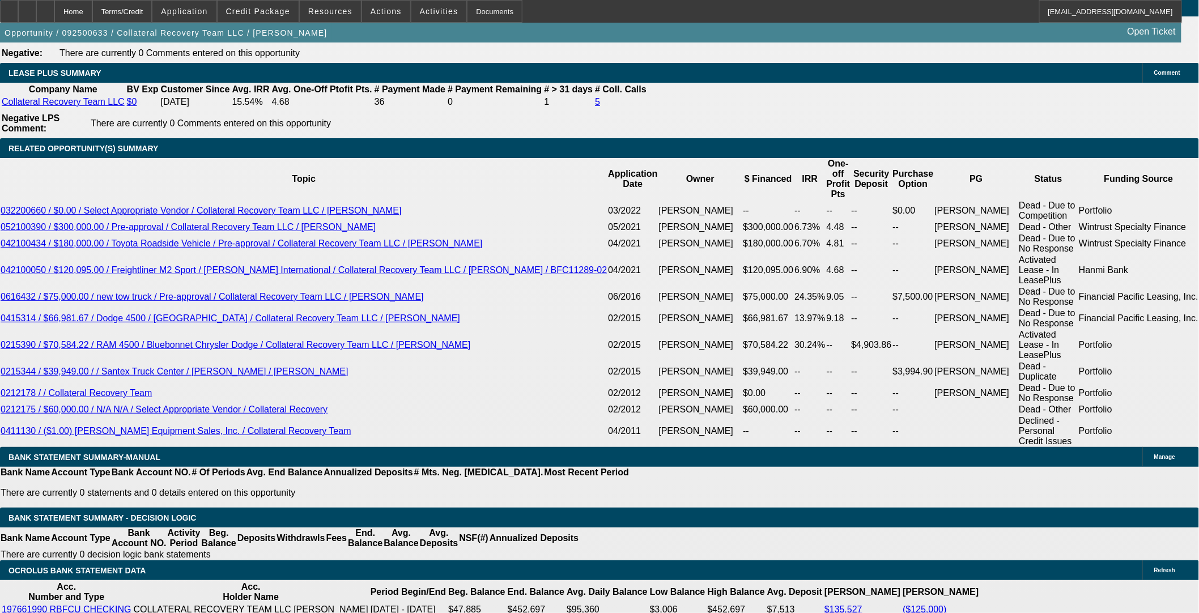
scroll to position [1826, 0]
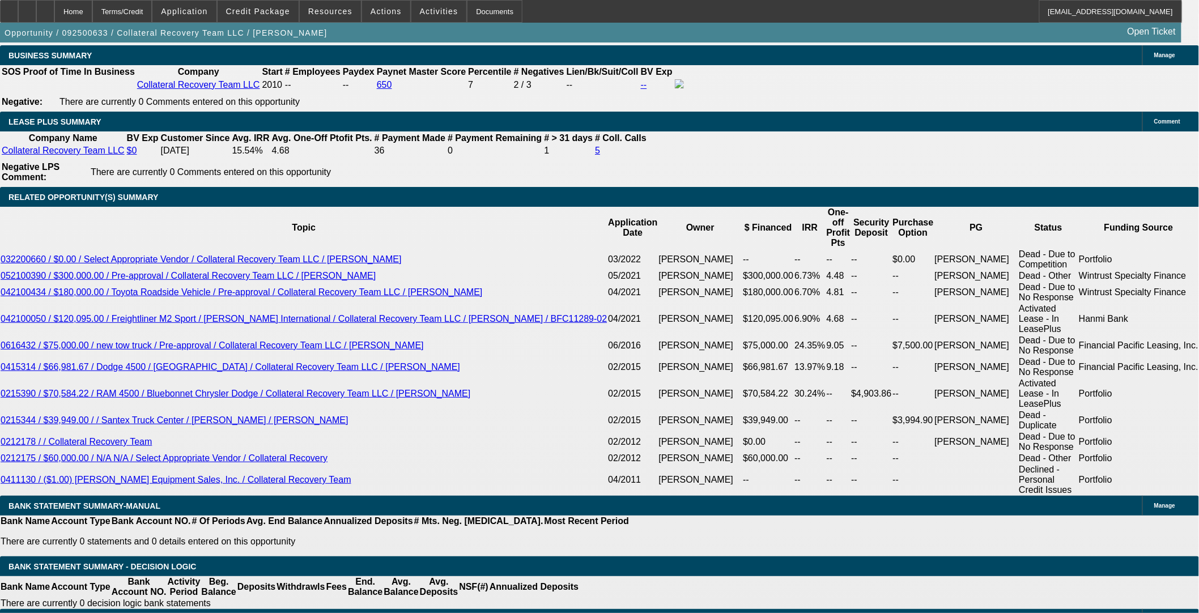
type input "10"
type input "$0.00"
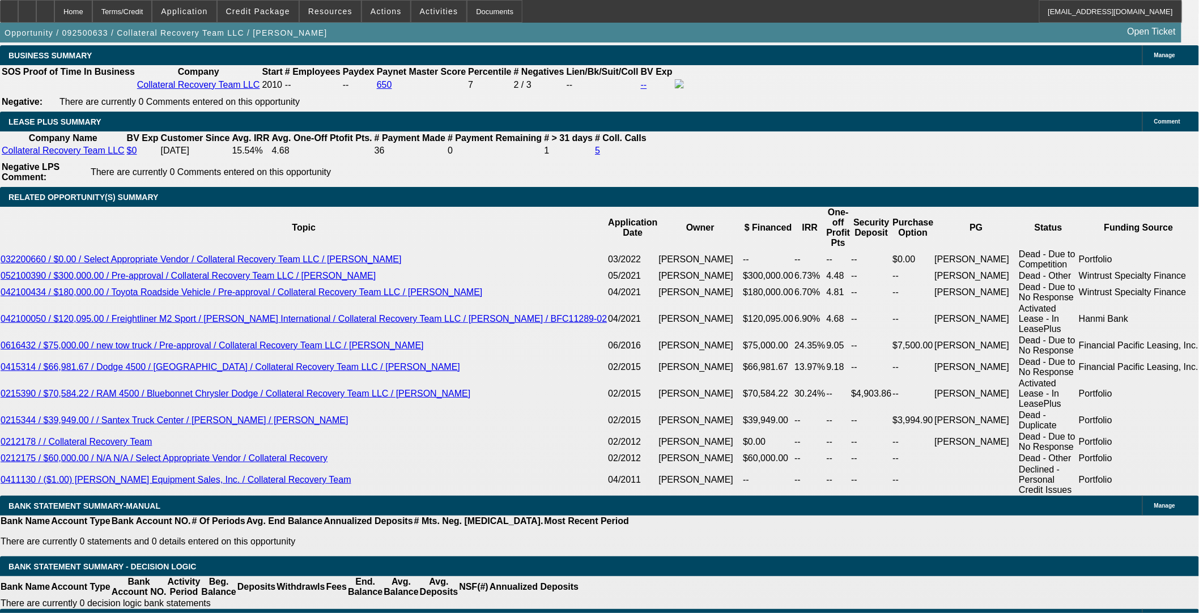
type input "48"
type input "14"
type input "$7,097.16"
type input "$3,548.58"
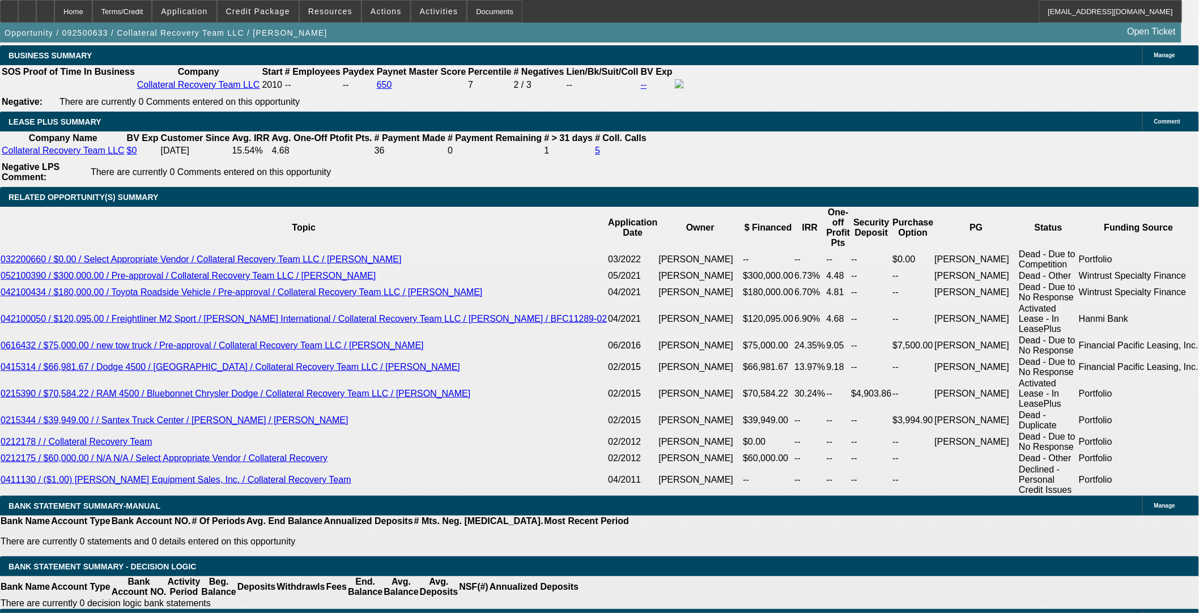
type input "$5,521.96"
type input "$2,760.98"
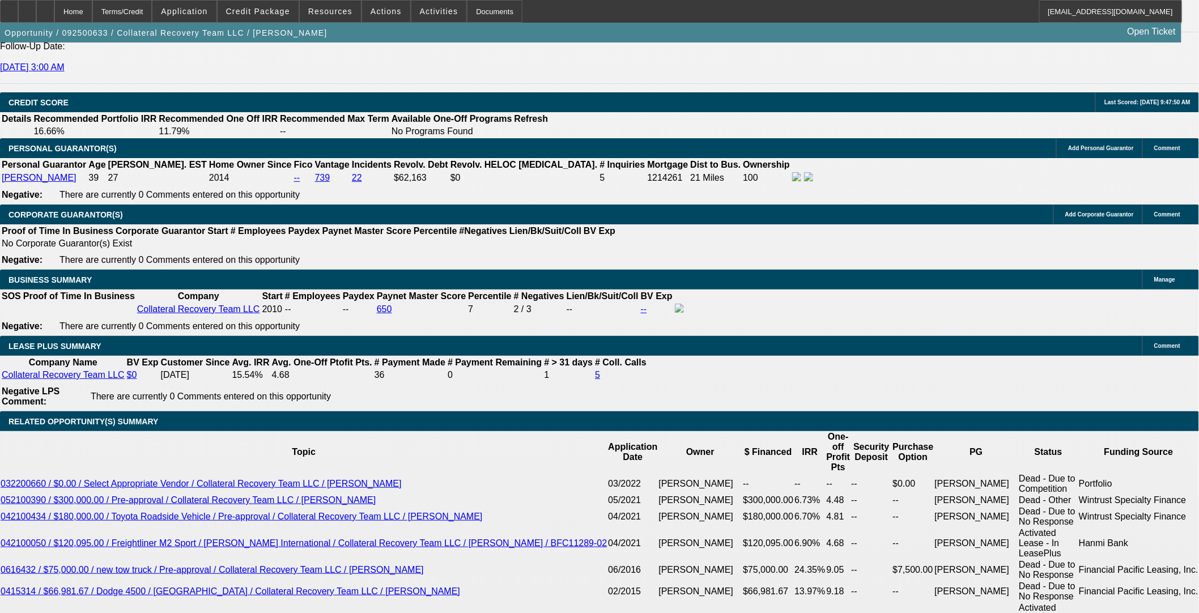
scroll to position [1511, 0]
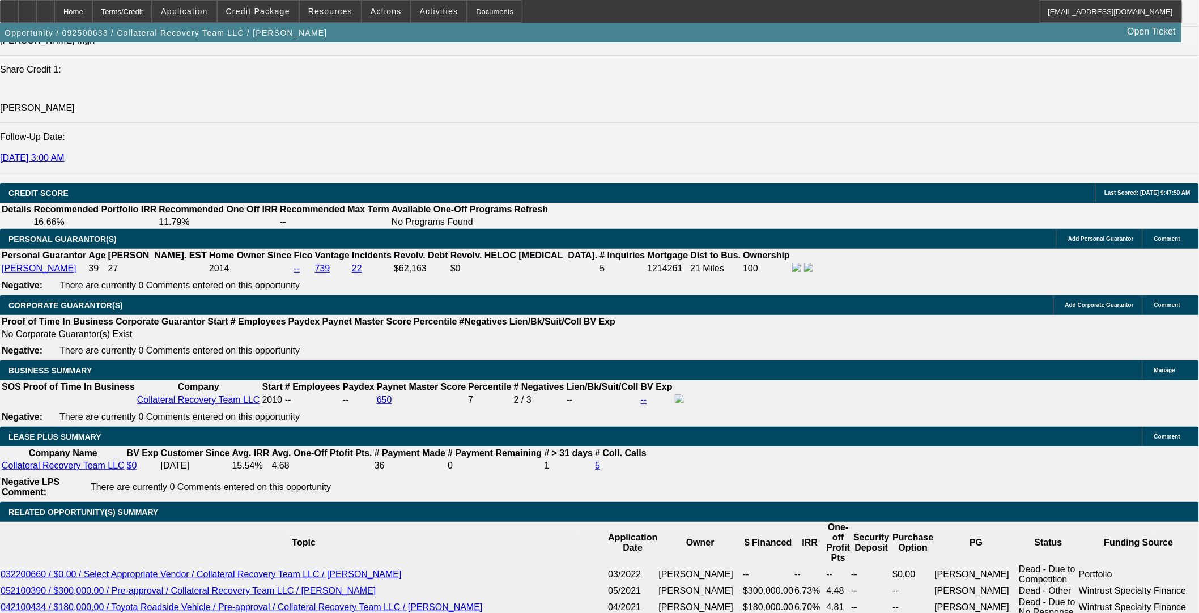
type input "14"
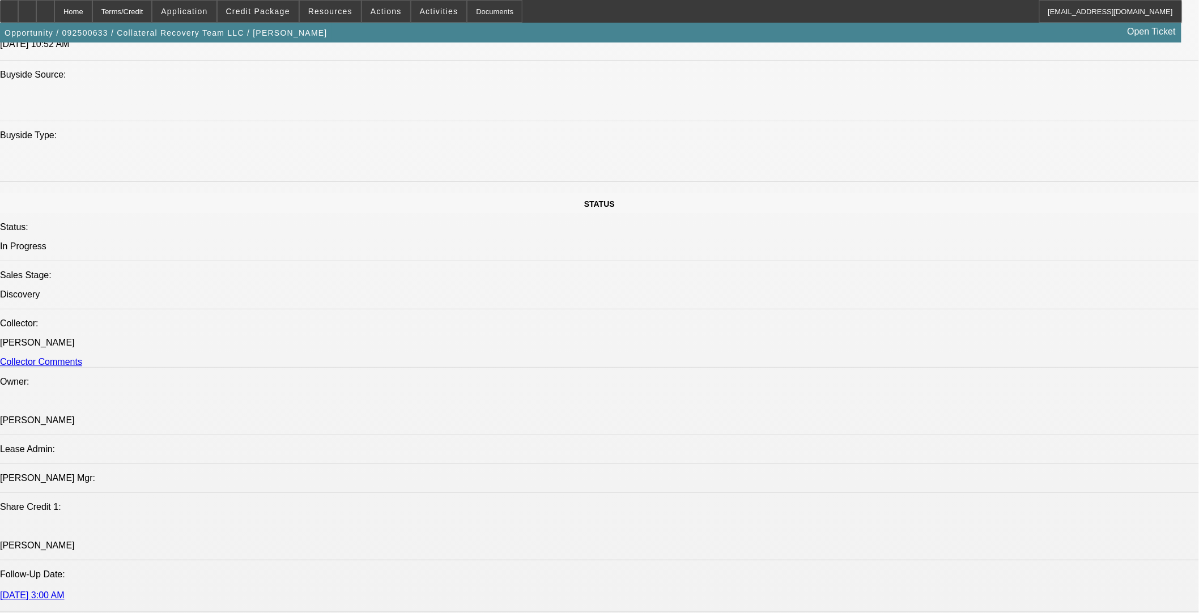
scroll to position [1070, 0]
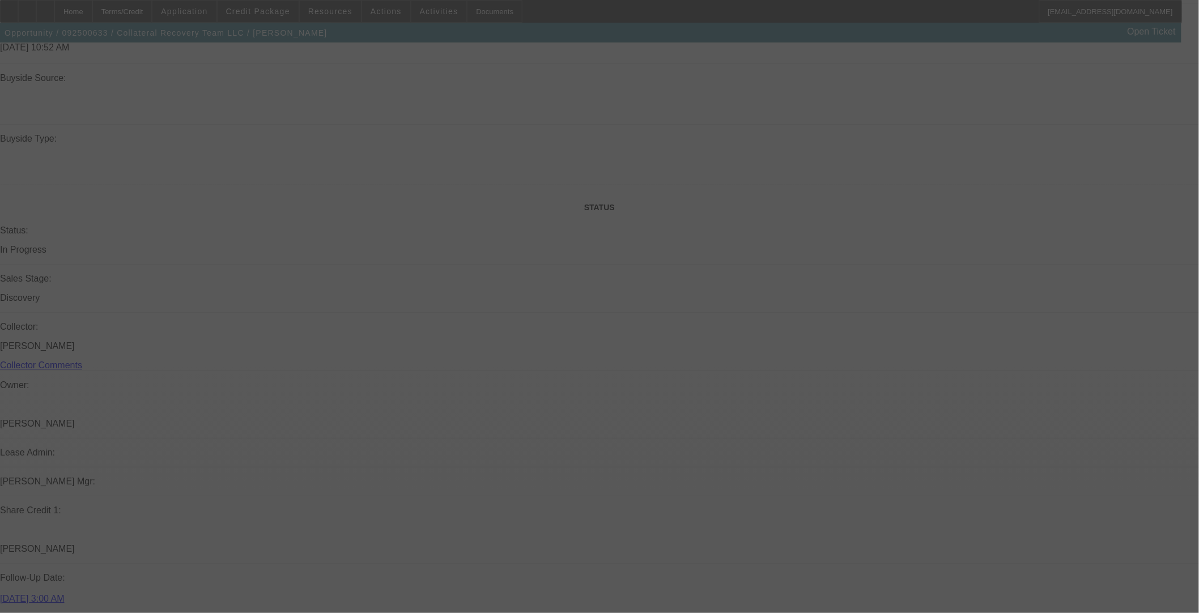
select select "0"
select select "2"
select select "0.1"
select select "4"
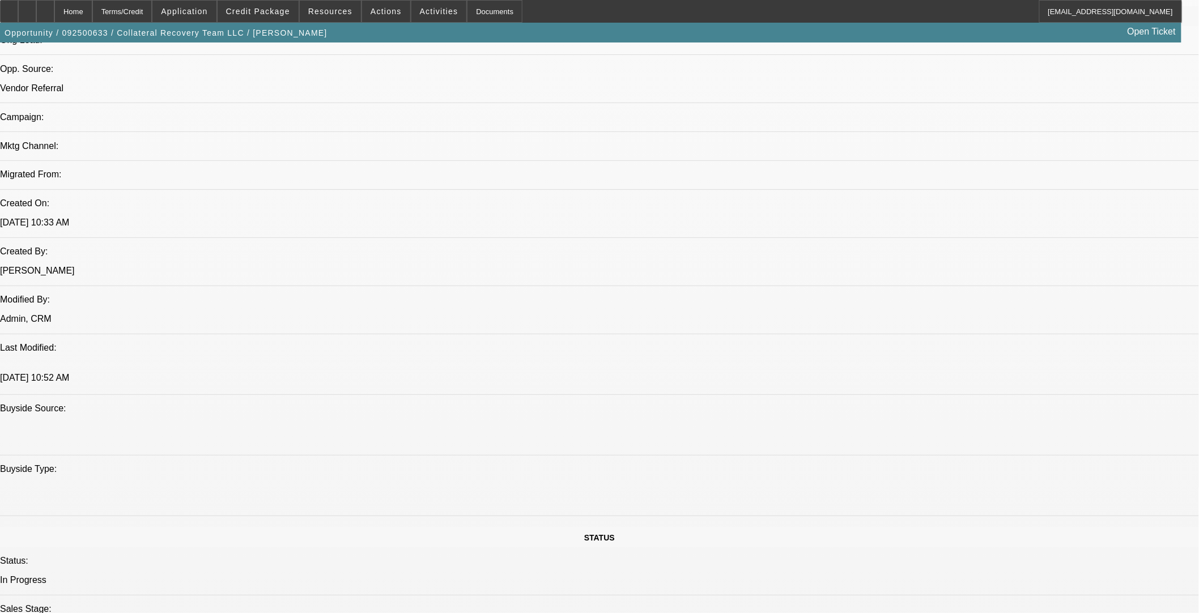
scroll to position [567, 0]
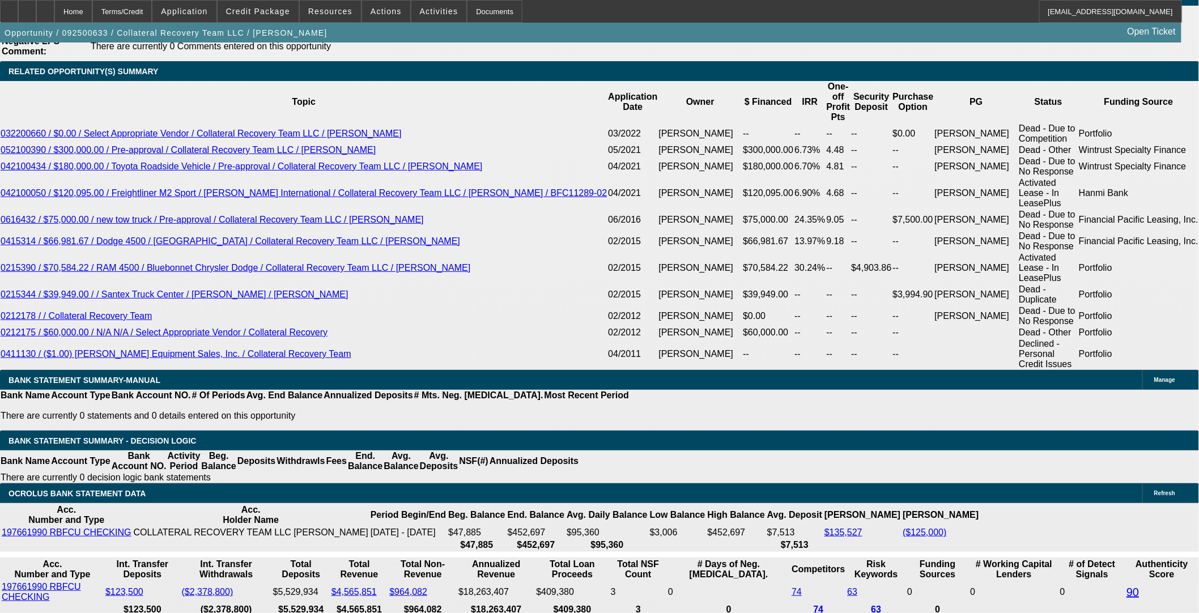
scroll to position [1763, 0]
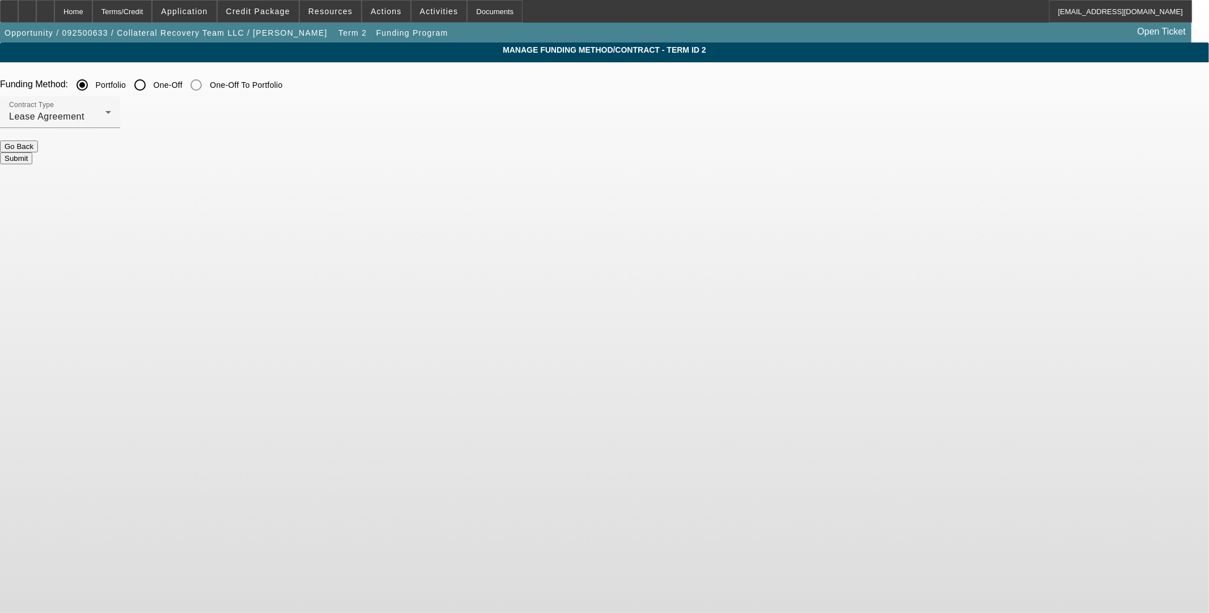
drag, startPoint x: 418, startPoint y: 85, endPoint x: 405, endPoint y: 92, distance: 14.5
click at [151, 84] on input "One-Off" at bounding box center [140, 85] width 23 height 23
radio input "true"
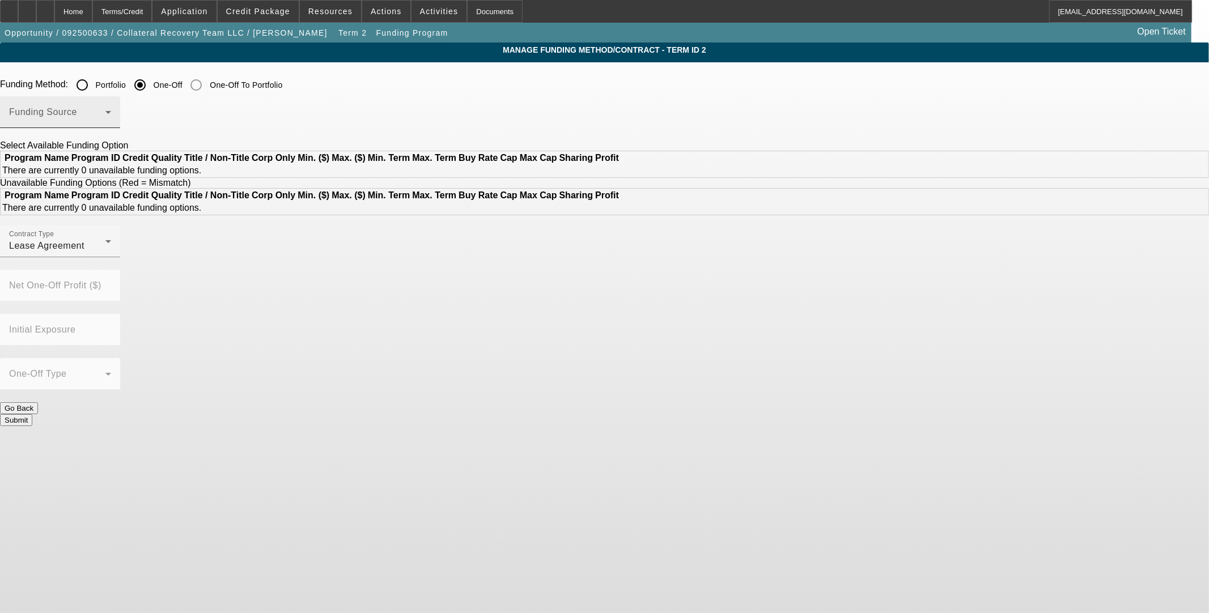
click at [111, 99] on div "Funding Source" at bounding box center [60, 112] width 102 height 32
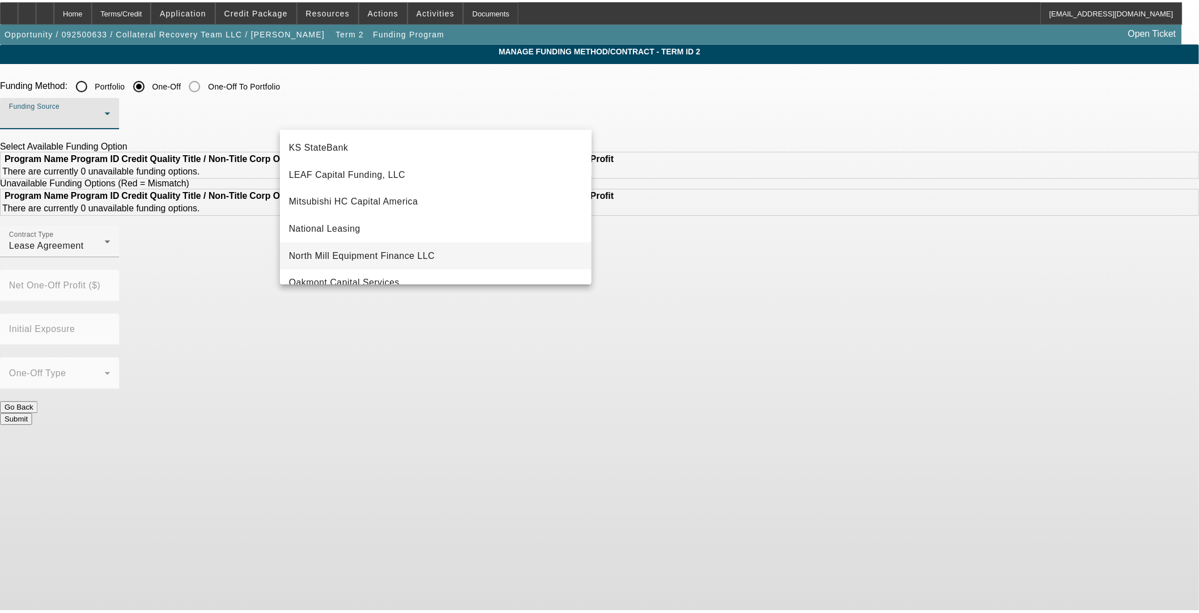
scroll to position [321, 0]
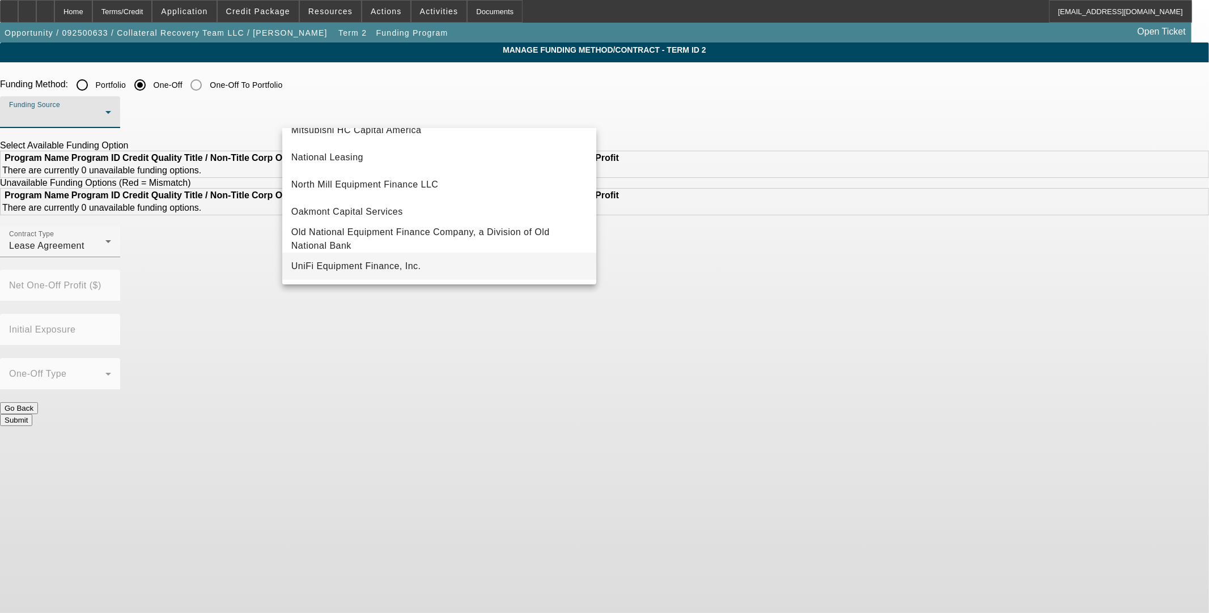
click at [372, 261] on span "UniFi Equipment Finance, Inc." at bounding box center [356, 267] width 130 height 14
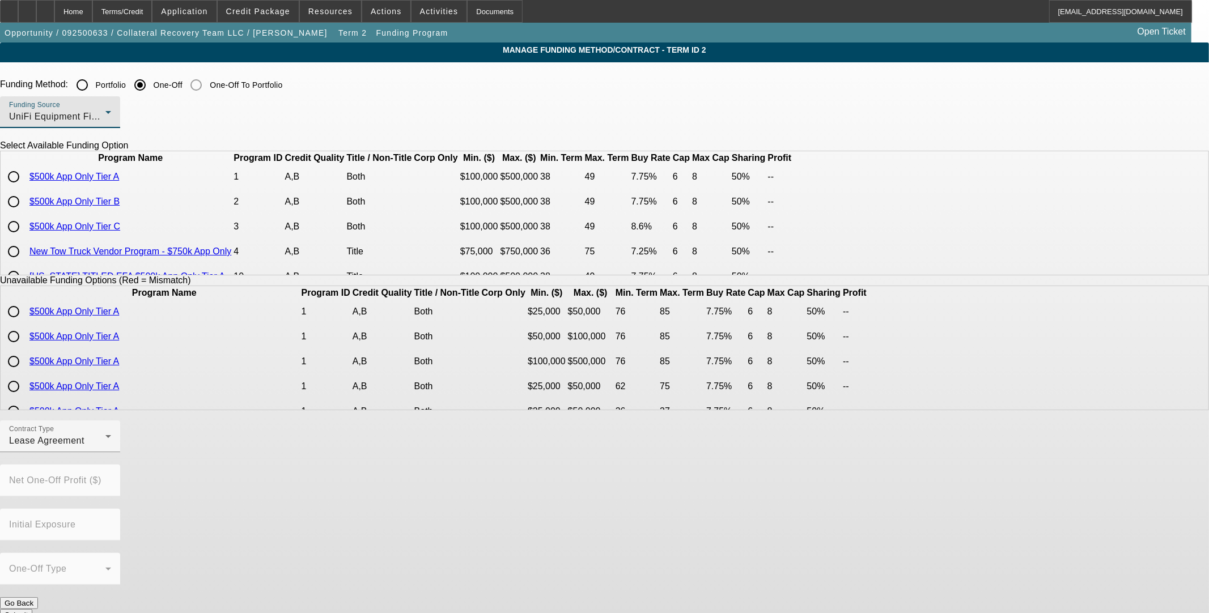
click at [25, 188] on input "radio" at bounding box center [13, 176] width 23 height 23
radio input "true"
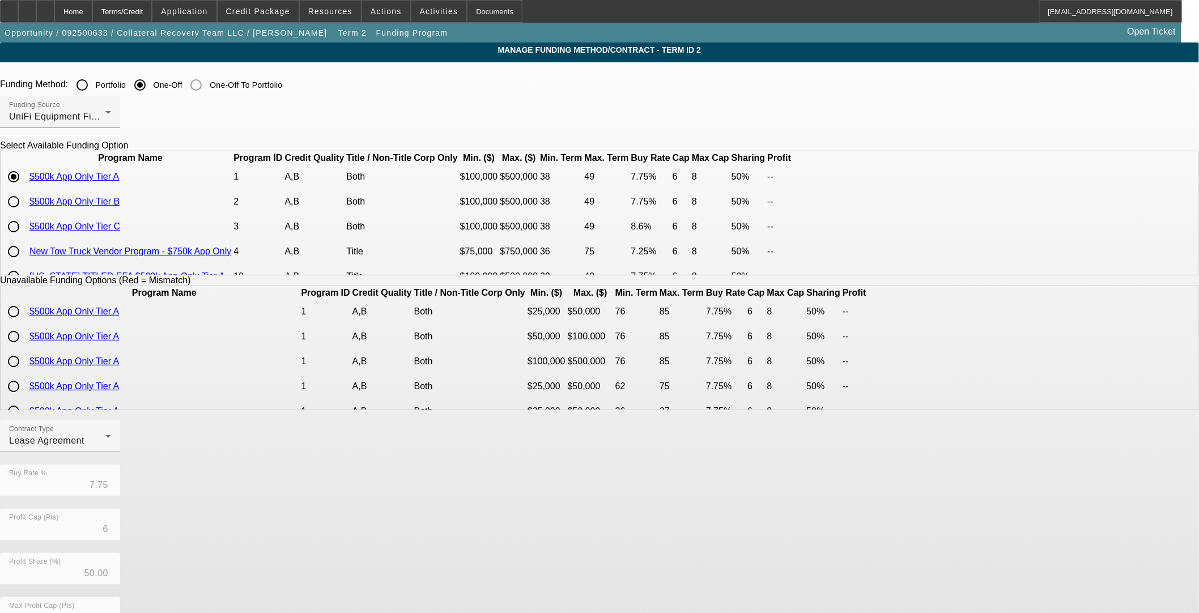
scroll to position [63, 0]
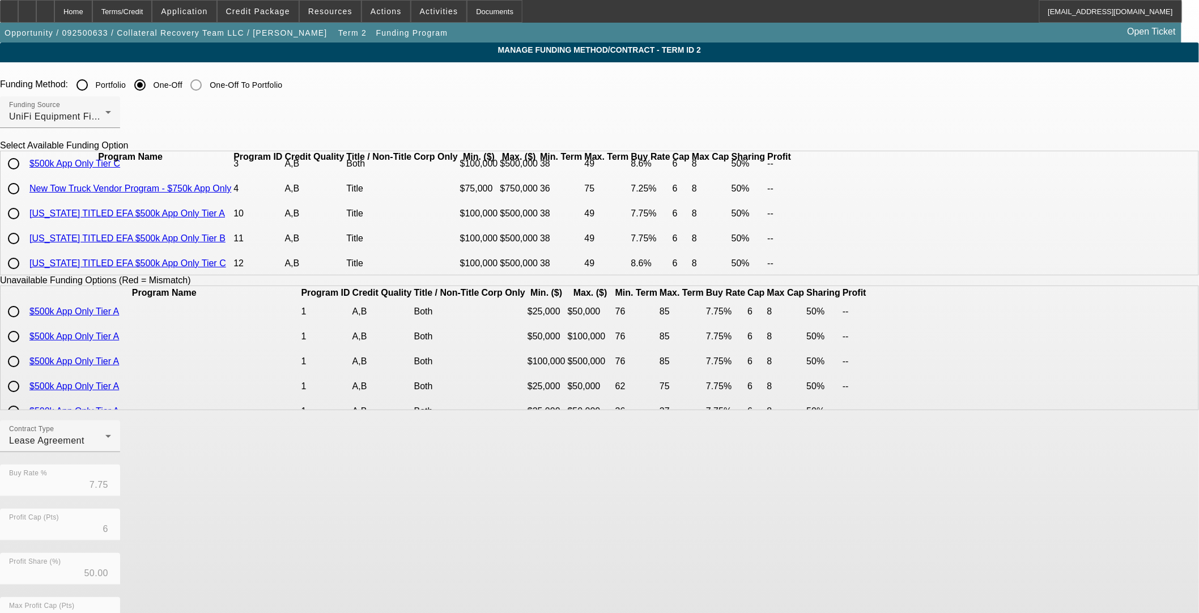
click at [120, 168] on link "$500k App Only Tier C" at bounding box center [74, 164] width 91 height 10
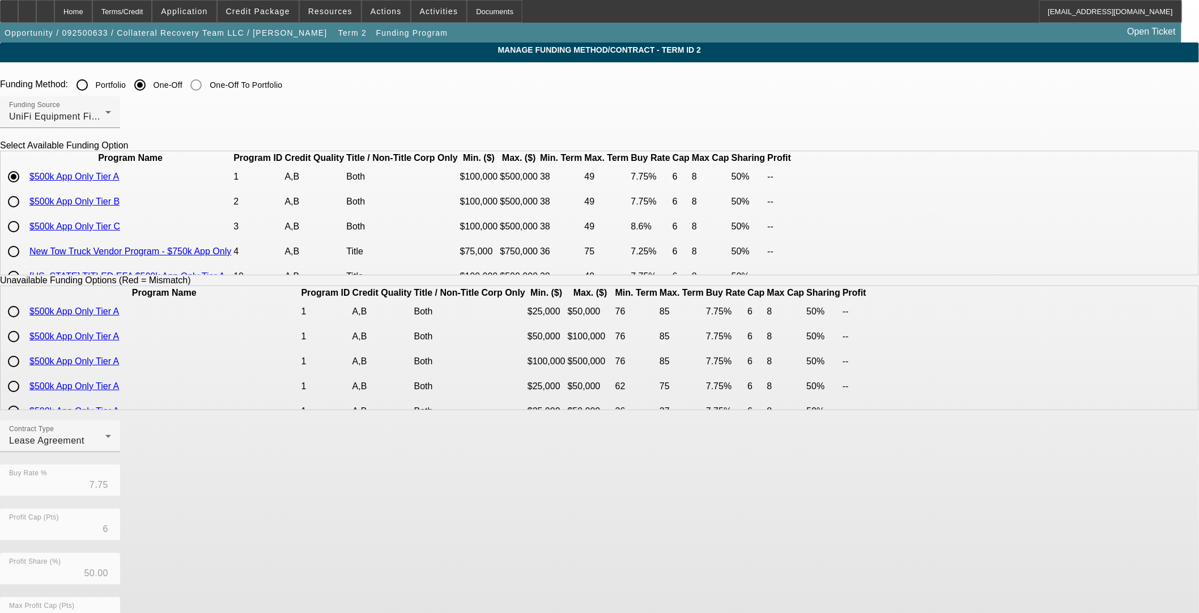
click at [25, 238] on input "radio" at bounding box center [13, 226] width 23 height 23
radio input "true"
type input "8.60"
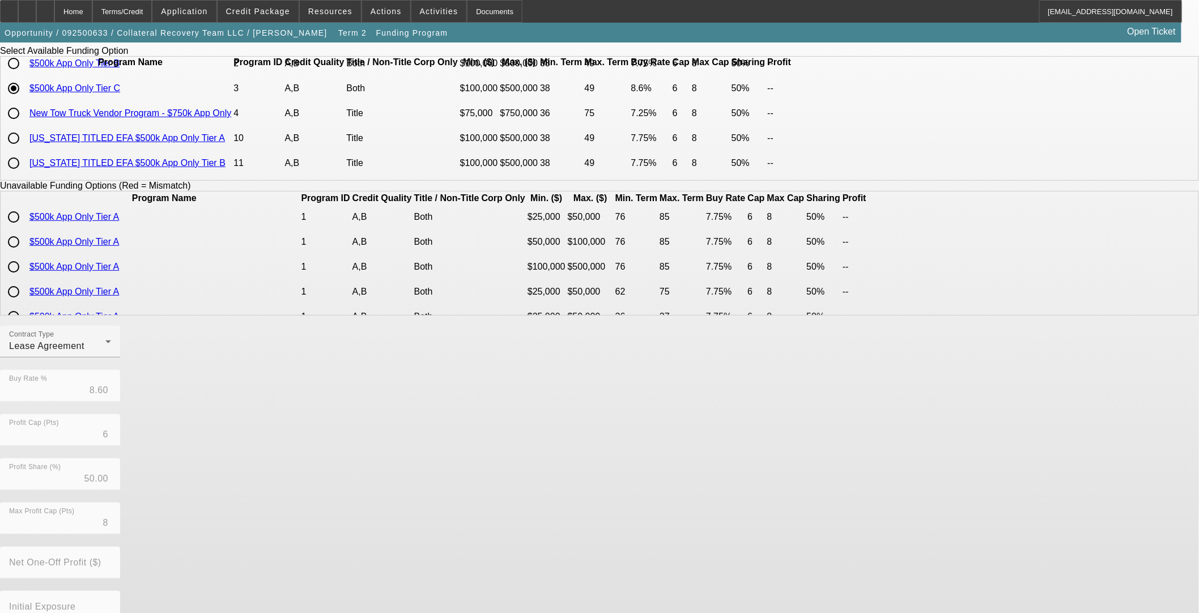
scroll to position [153, 0]
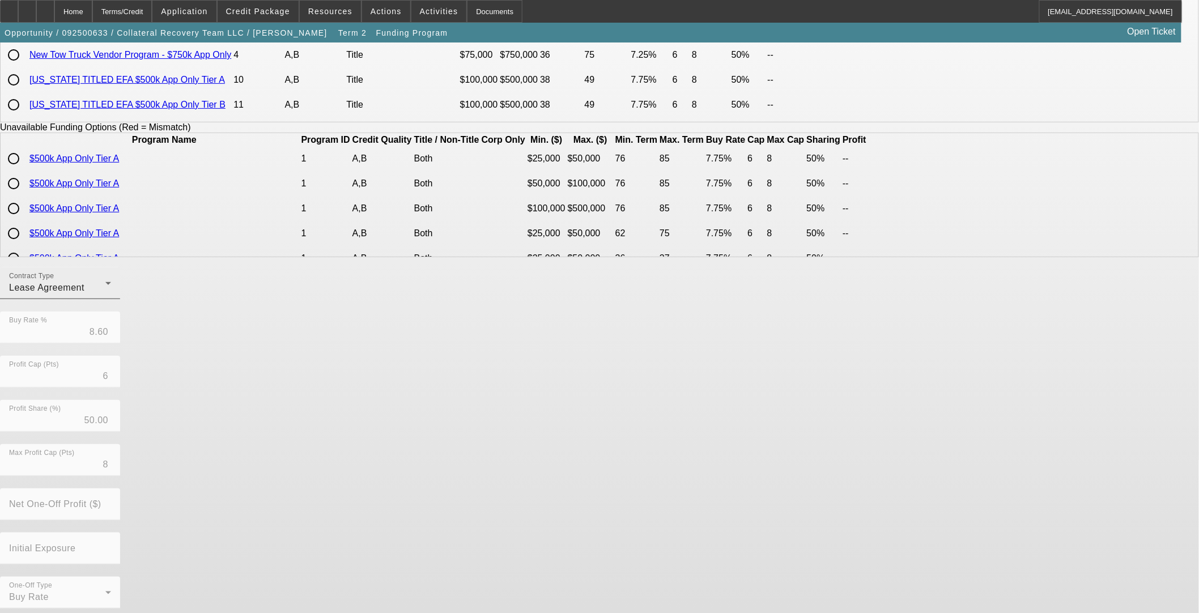
click at [111, 284] on div "Contract Type Lease Agreement" at bounding box center [60, 283] width 102 height 32
click at [343, 358] on span "Equipment Finance Agreement" at bounding box center [351, 351] width 130 height 27
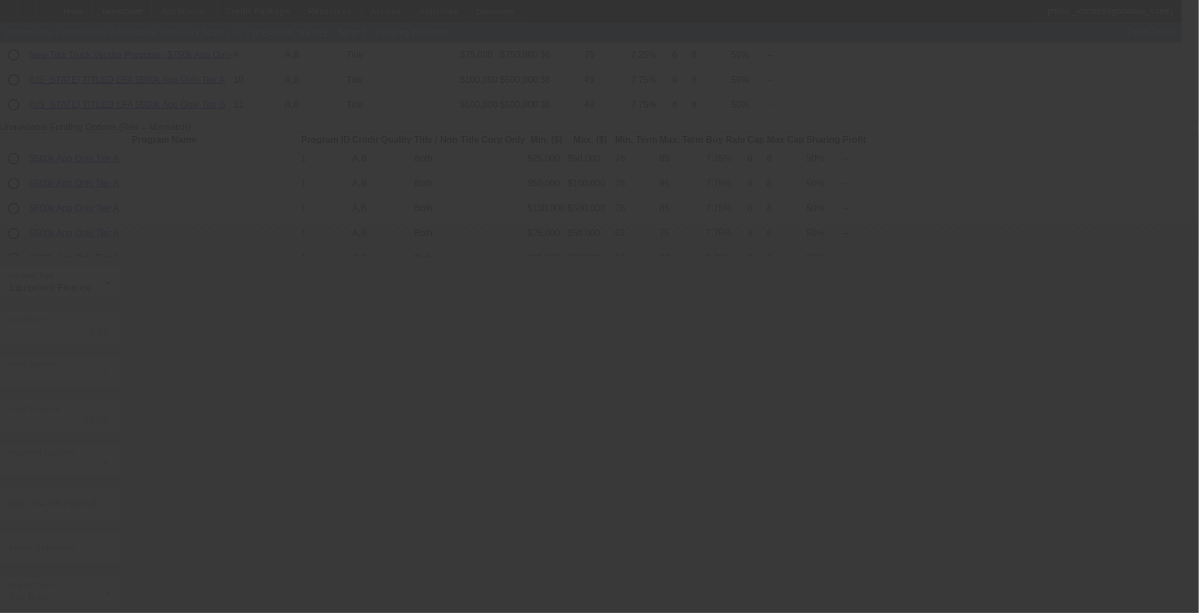
radio input "true"
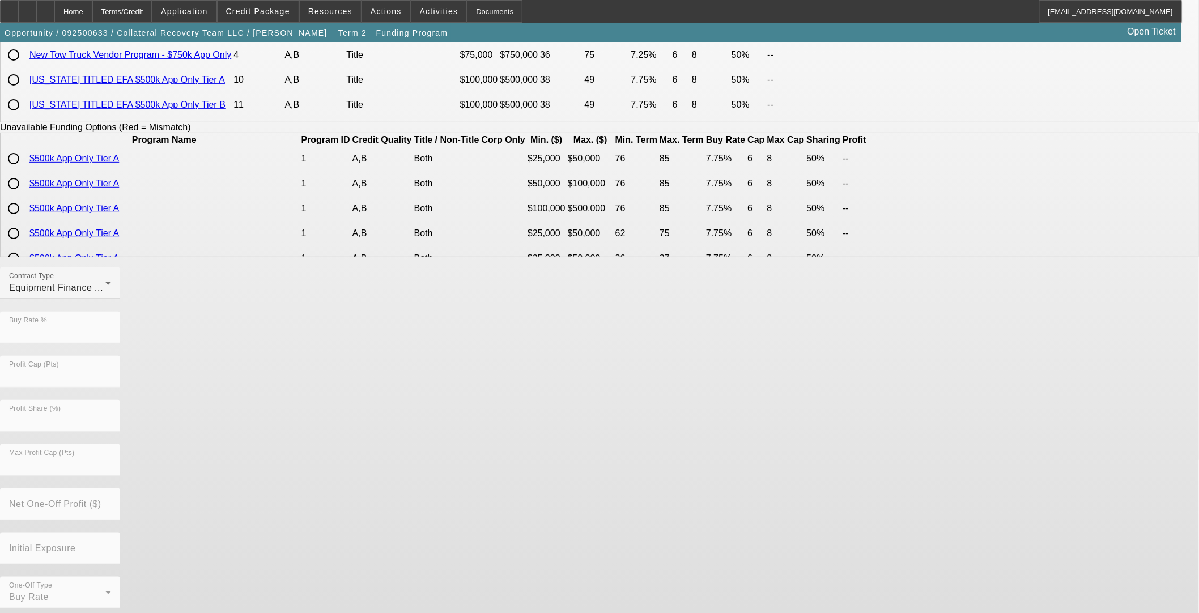
scroll to position [0, 0]
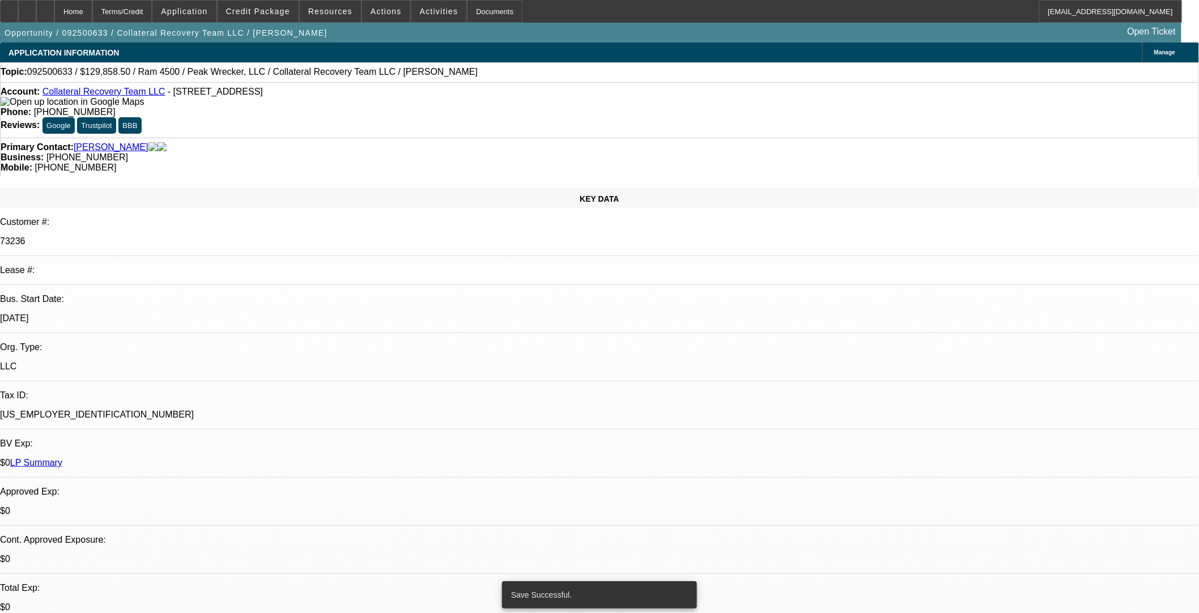
select select "0"
select select "2"
select select "0"
select select "6"
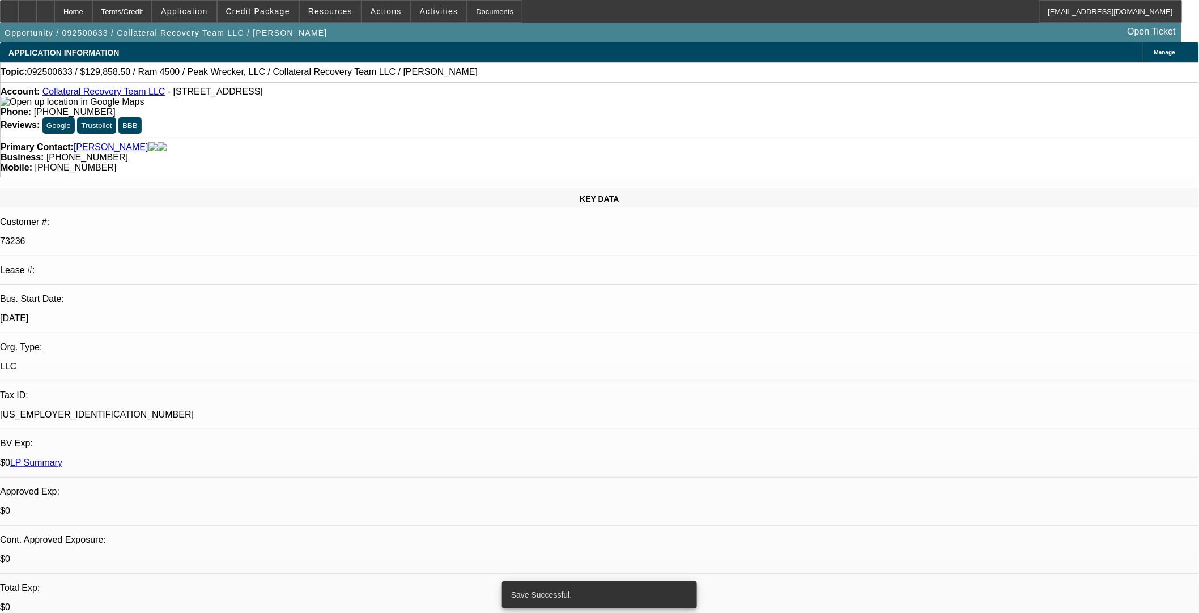
select select "0"
select select "2"
select select "0.1"
select select "4"
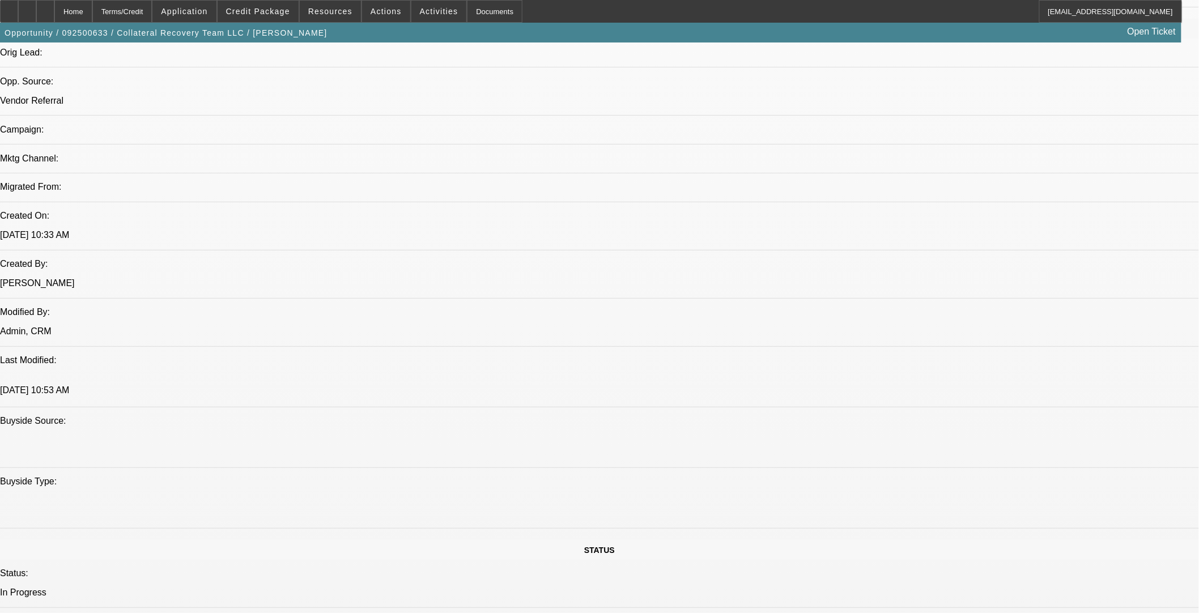
scroll to position [663, 0]
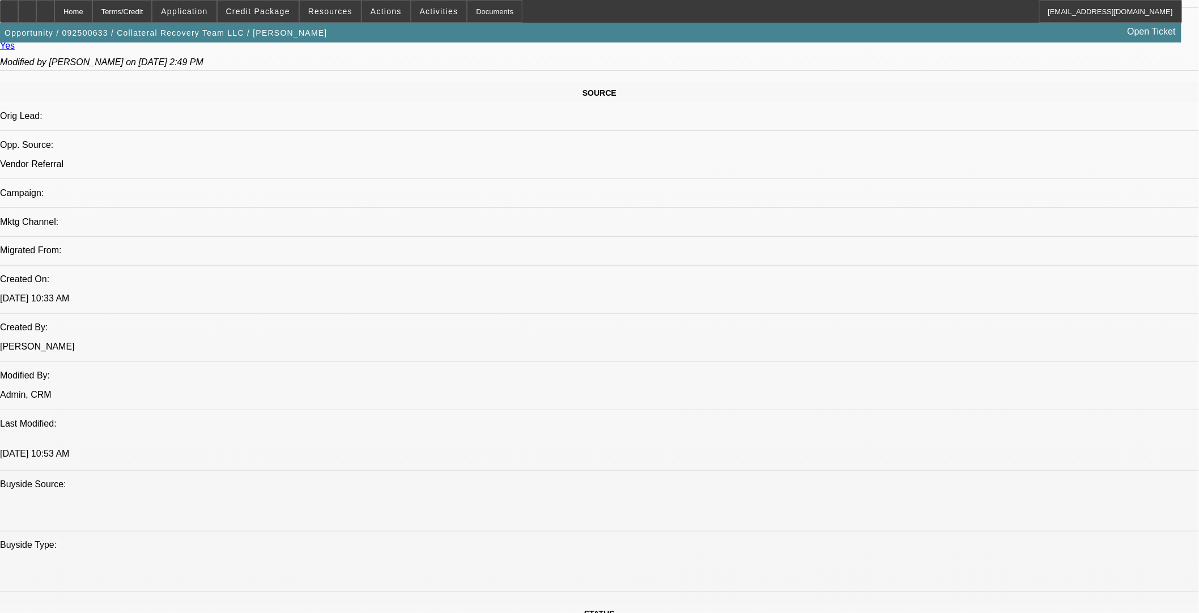
click at [261, 8] on span "Credit Package" at bounding box center [258, 11] width 64 height 9
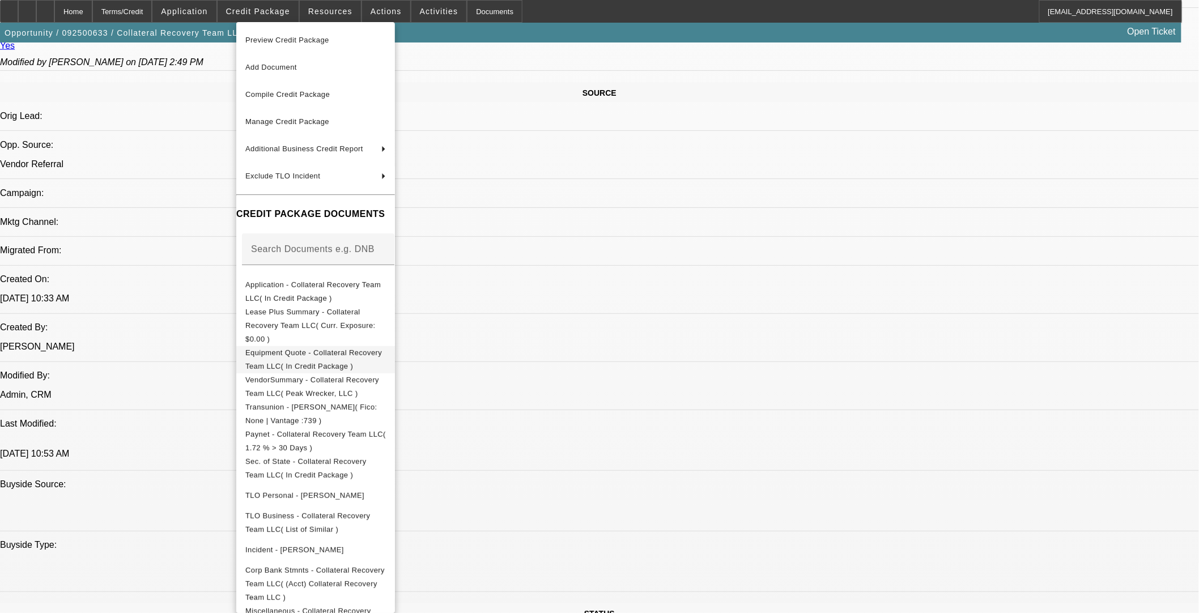
click at [375, 348] on span "Equipment Quote - Collateral Recovery Team LLC( In Credit Package )" at bounding box center [313, 359] width 137 height 22
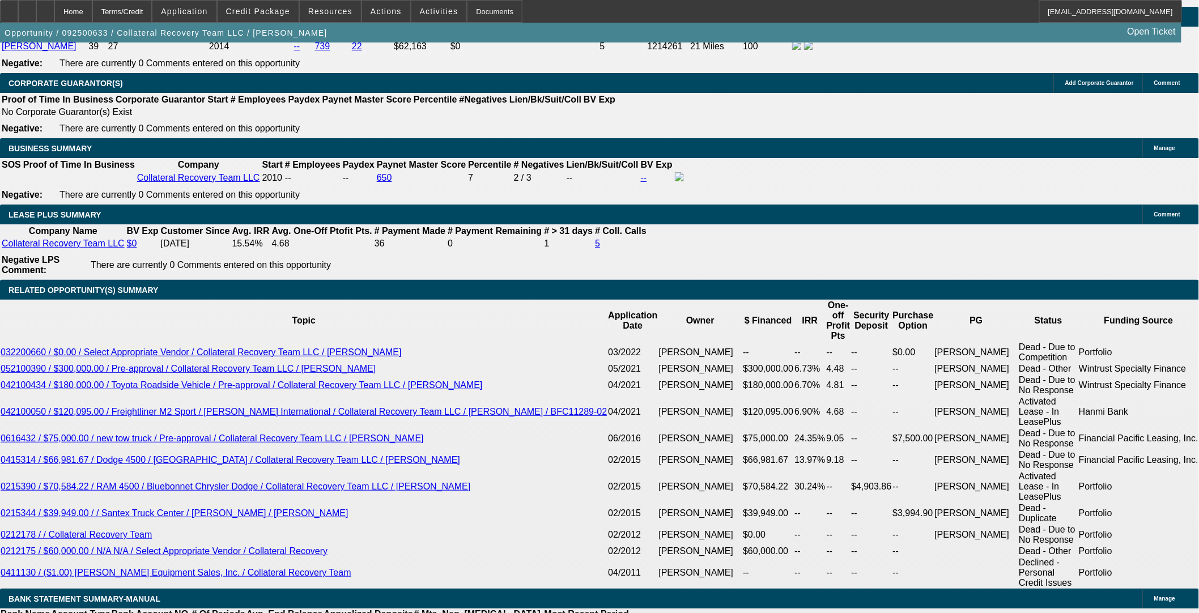
scroll to position [1293, 0]
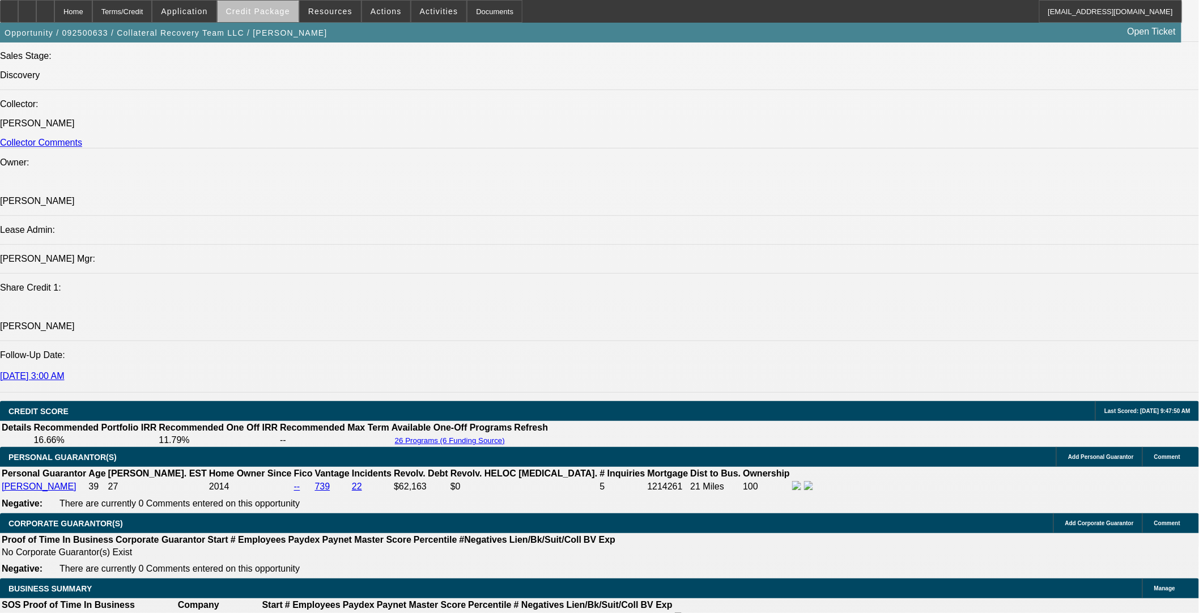
click at [281, 16] on span at bounding box center [258, 11] width 81 height 27
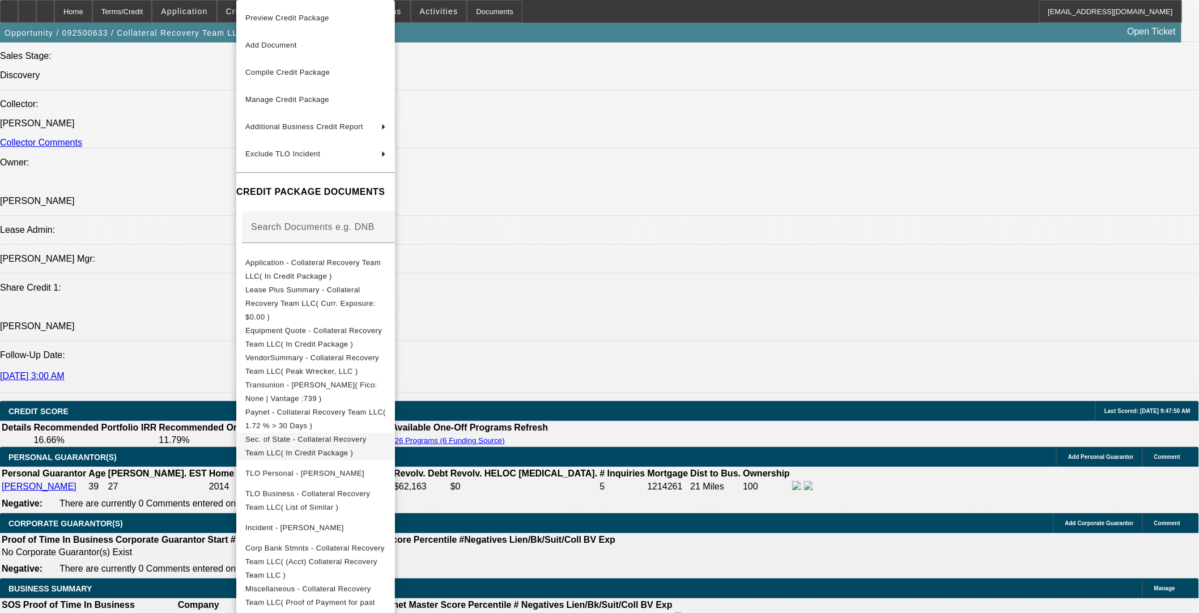
click at [372, 435] on button "Sec. of State - Collateral Recovery Team LLC( In Credit Package )" at bounding box center [315, 446] width 159 height 27
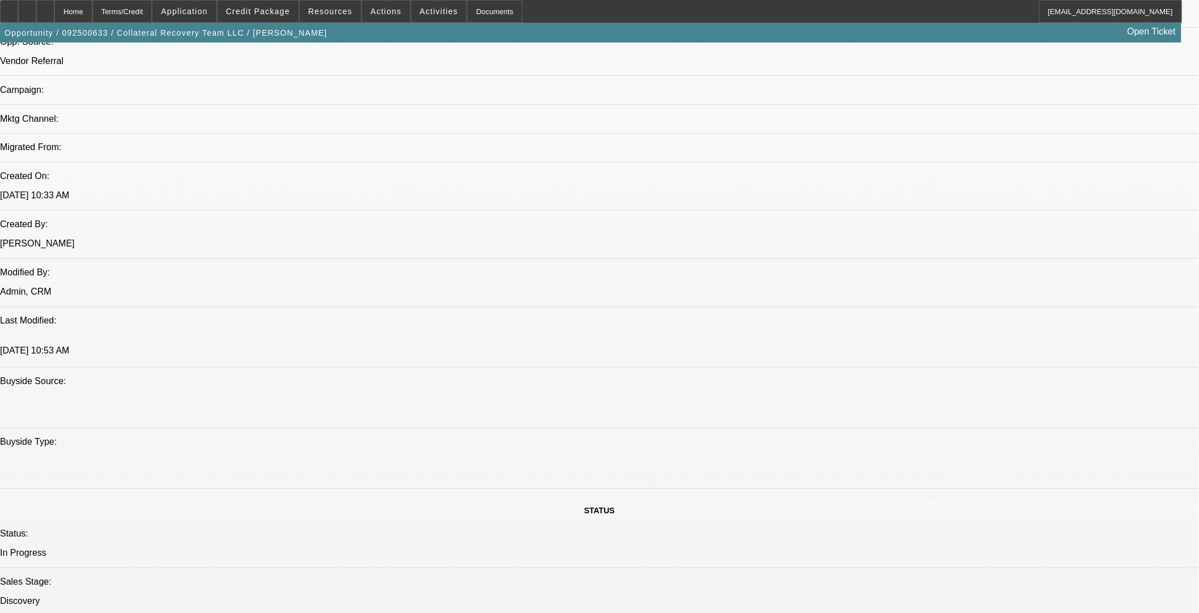
scroll to position [600, 0]
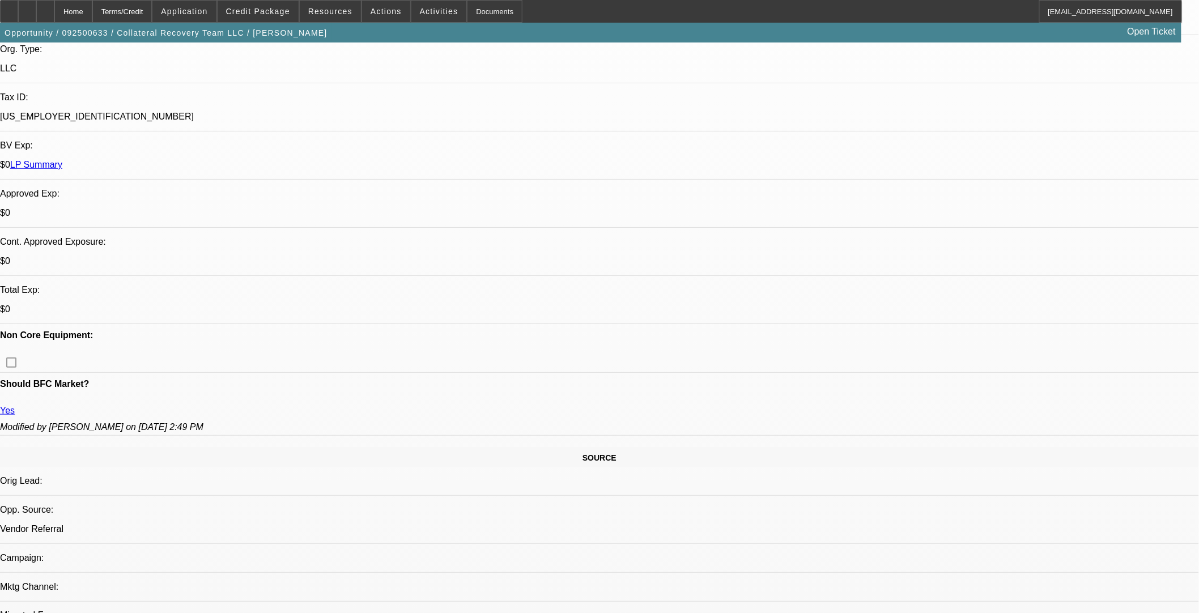
scroll to position [222, 0]
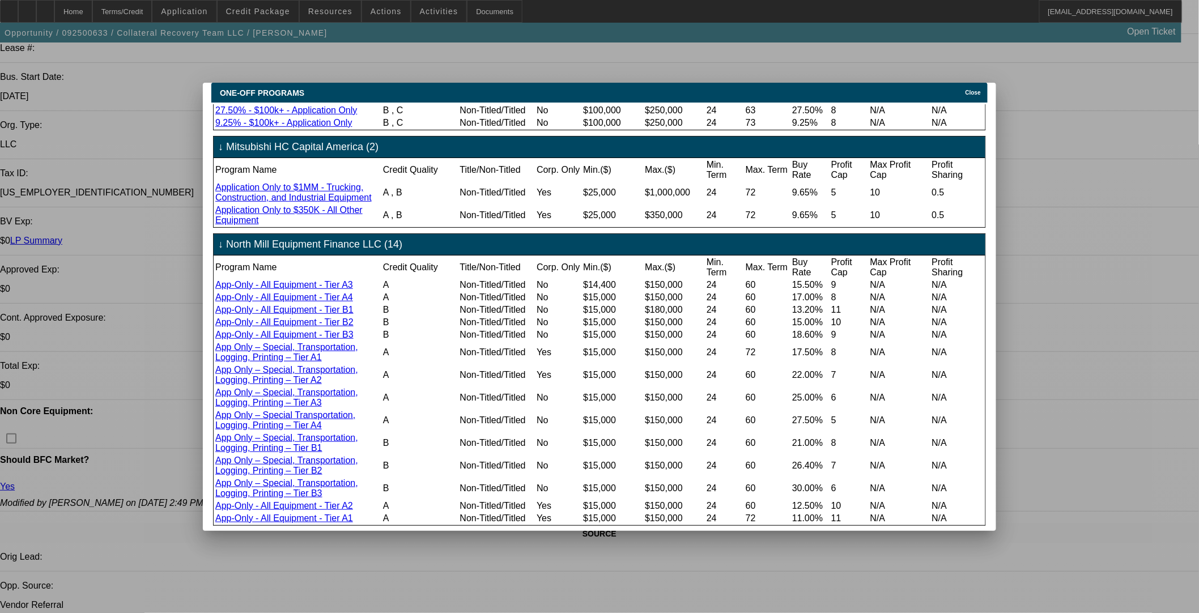
scroll to position [151, 0]
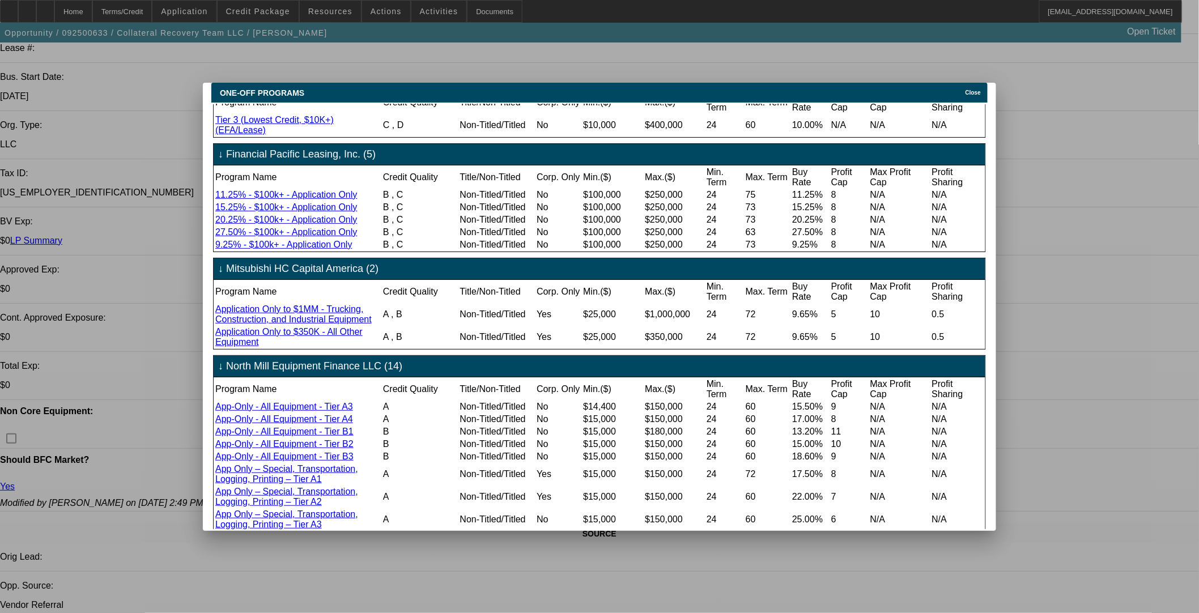
click at [981, 90] on span "Close" at bounding box center [973, 93] width 15 height 6
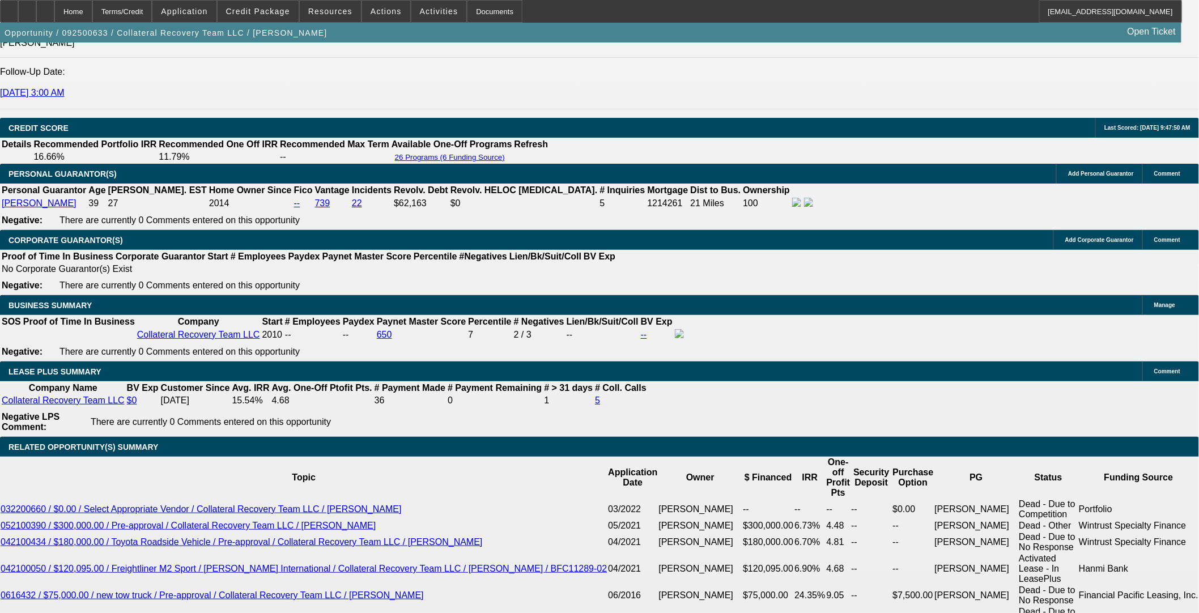
scroll to position [1733, 0]
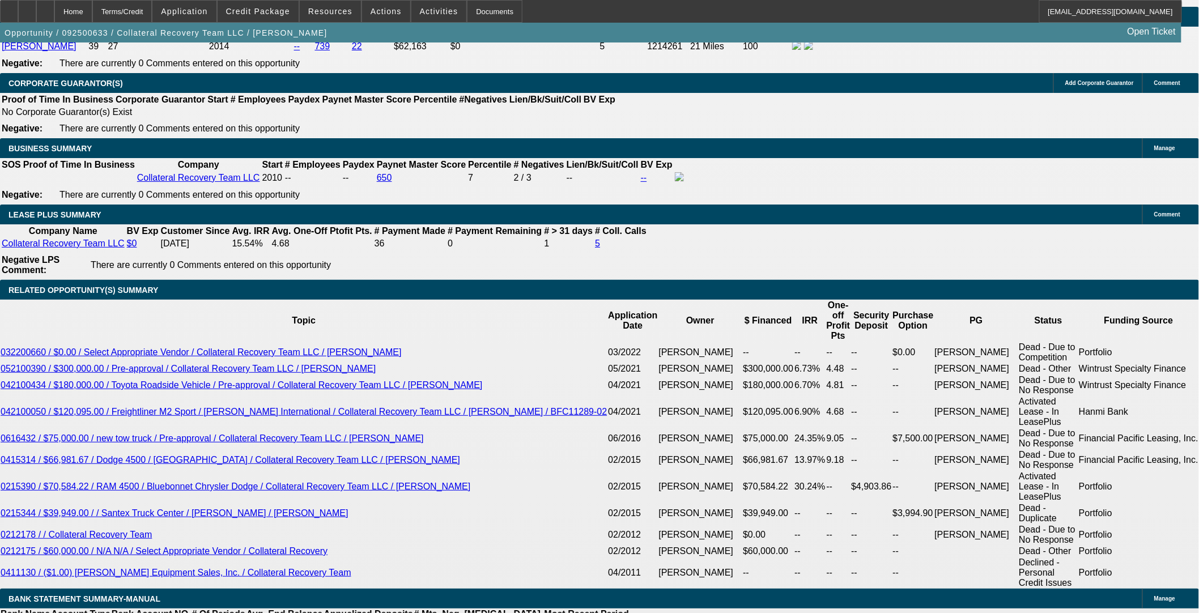
select select "0.05"
type input "$6,492.93"
type input "UNKNOWN"
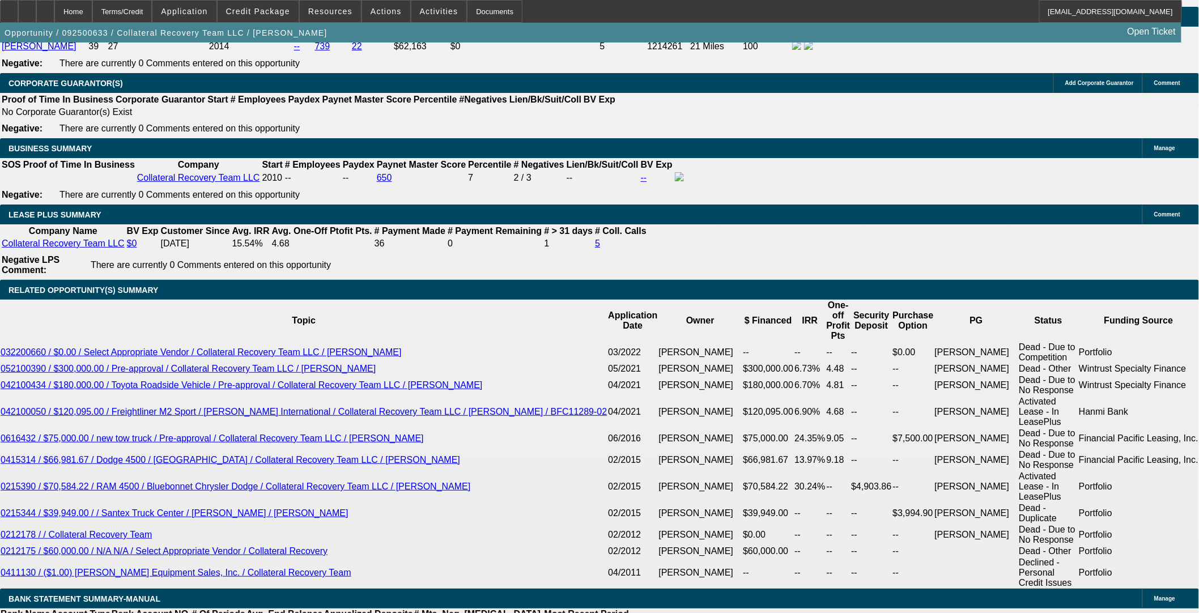
type input "$6,742.30"
type input "$3,371.15"
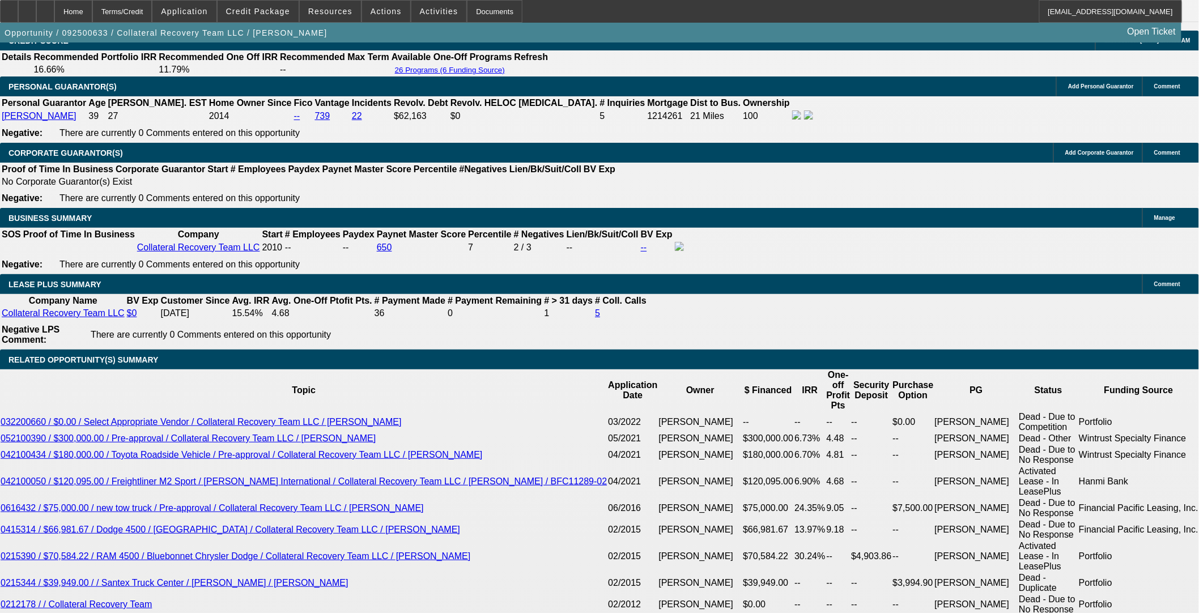
scroll to position [1607, 0]
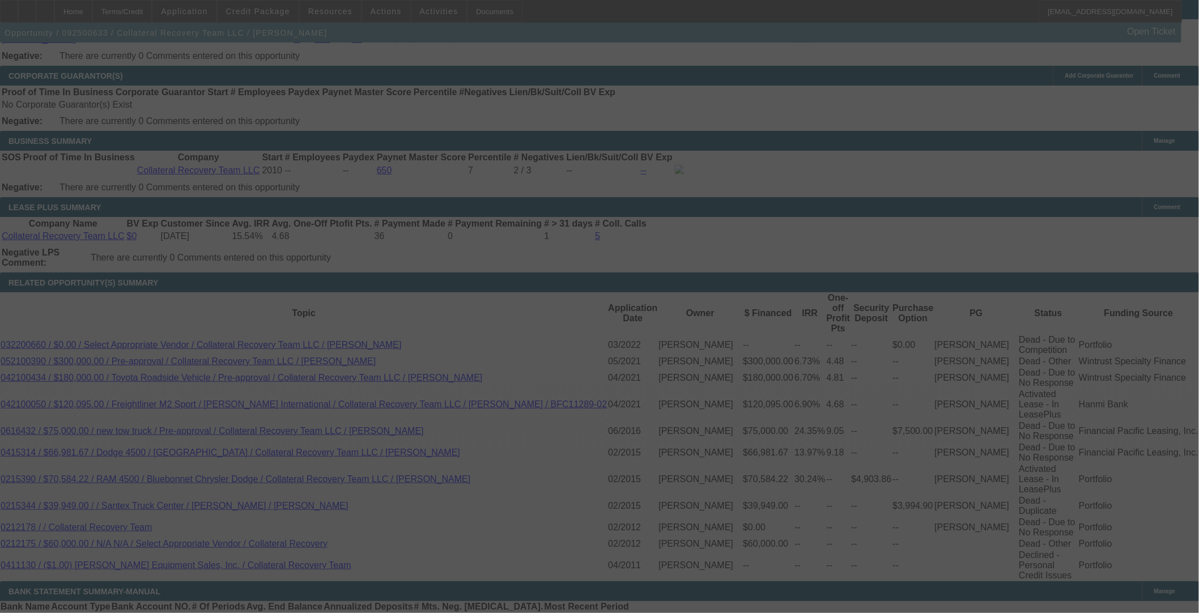
scroll to position [1796, 0]
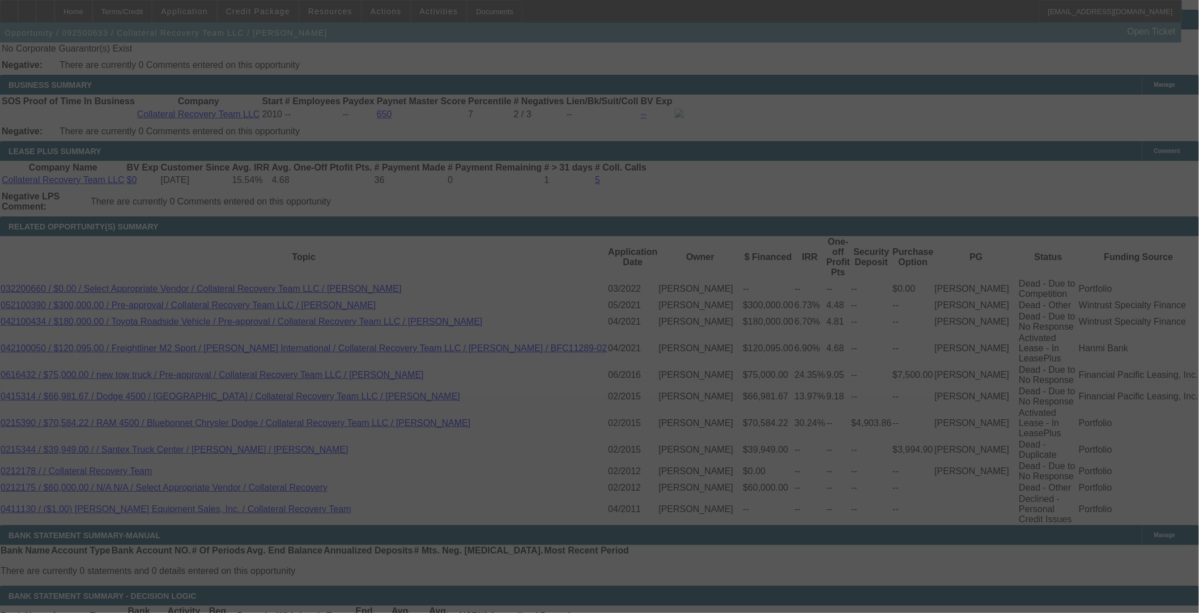
select select "2"
select select "0.1"
select select "4"
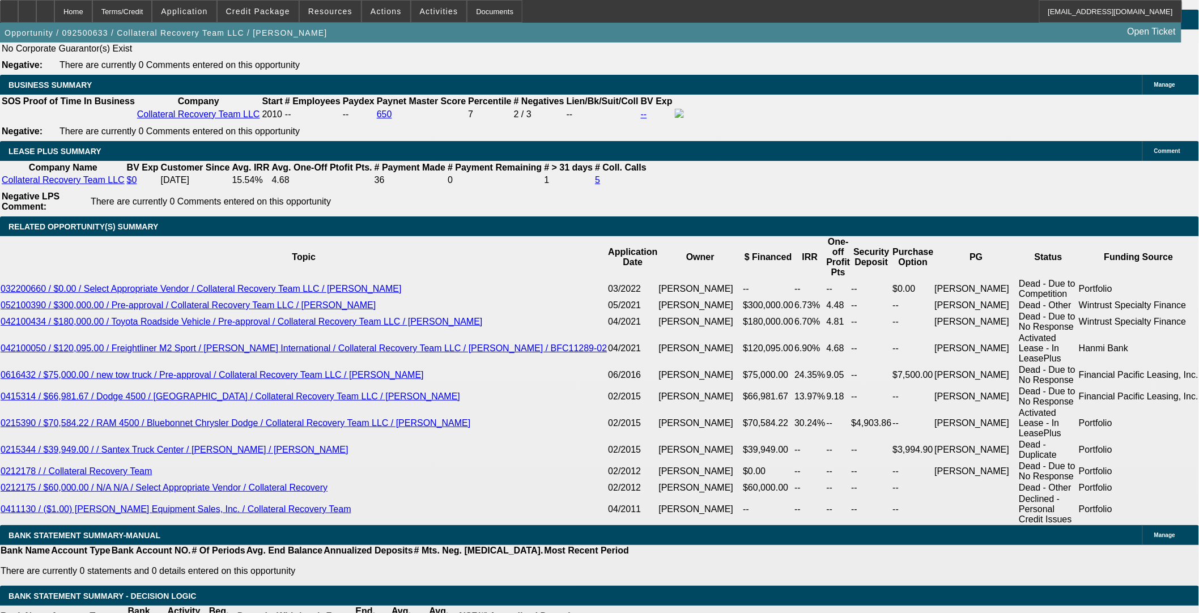
select select "3"
type input "UNKNOWN"
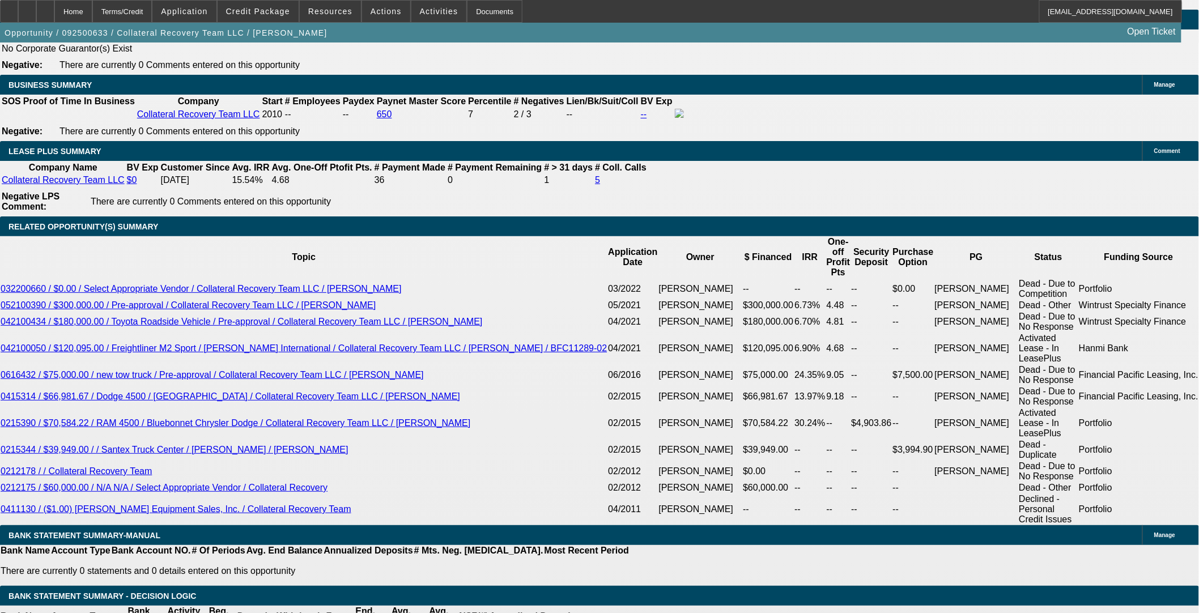
select select "0"
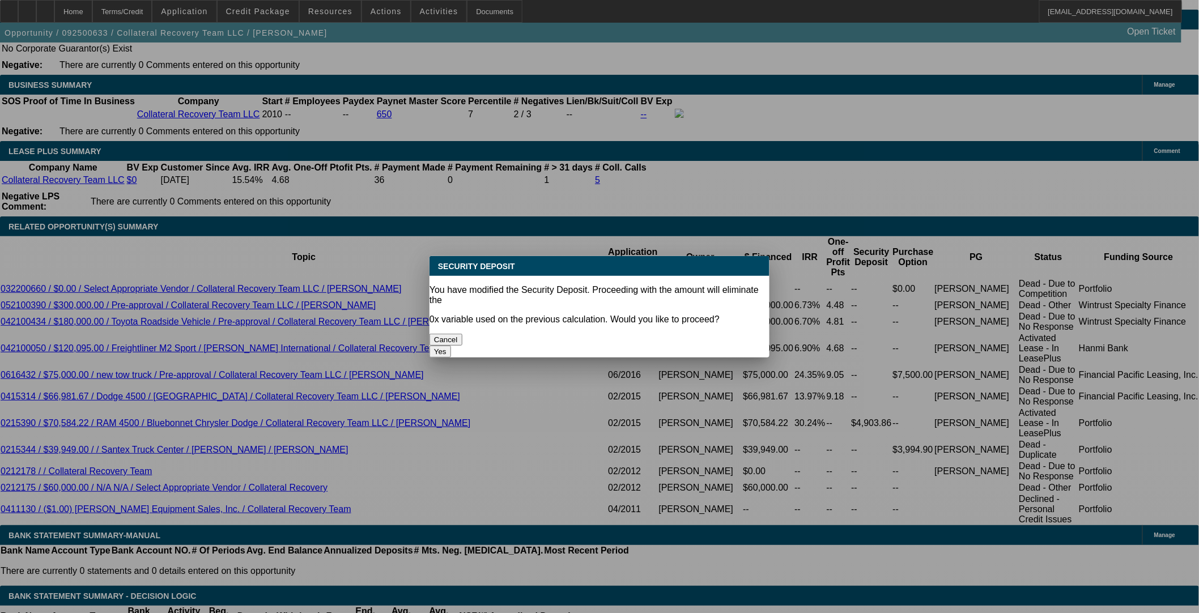
scroll to position [0, 0]
click at [451, 346] on button "Yes" at bounding box center [441, 352] width 22 height 12
type input "$0.00"
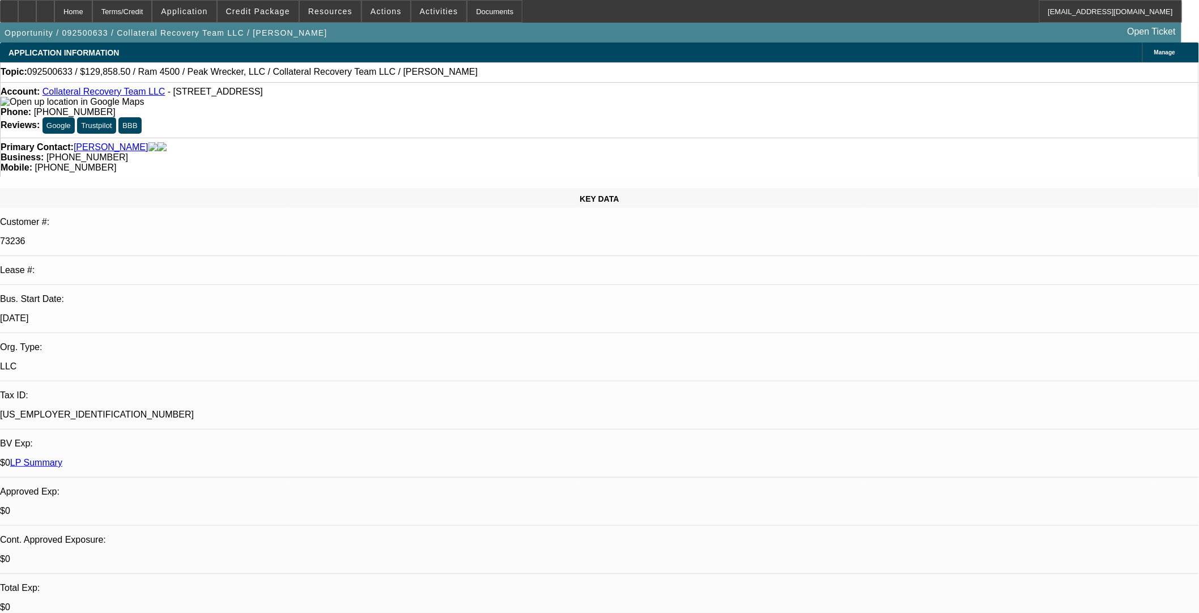
scroll to position [1796, 0]
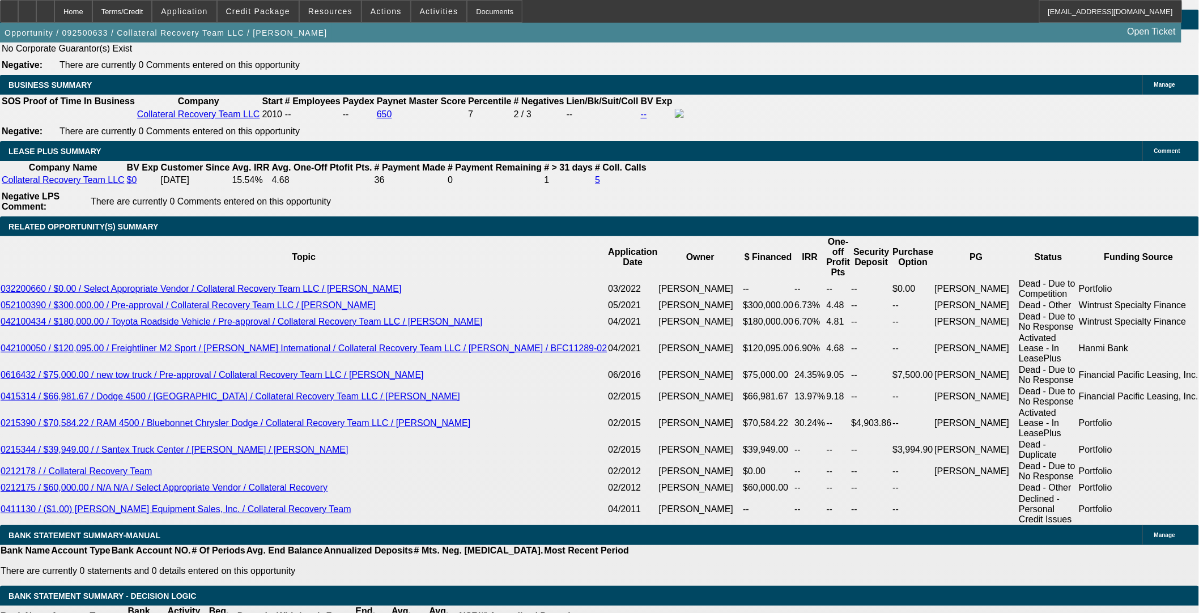
type input "12"
type input "$2,760.98"
type input "12."
type input "$3,419.67"
type input "12.5"
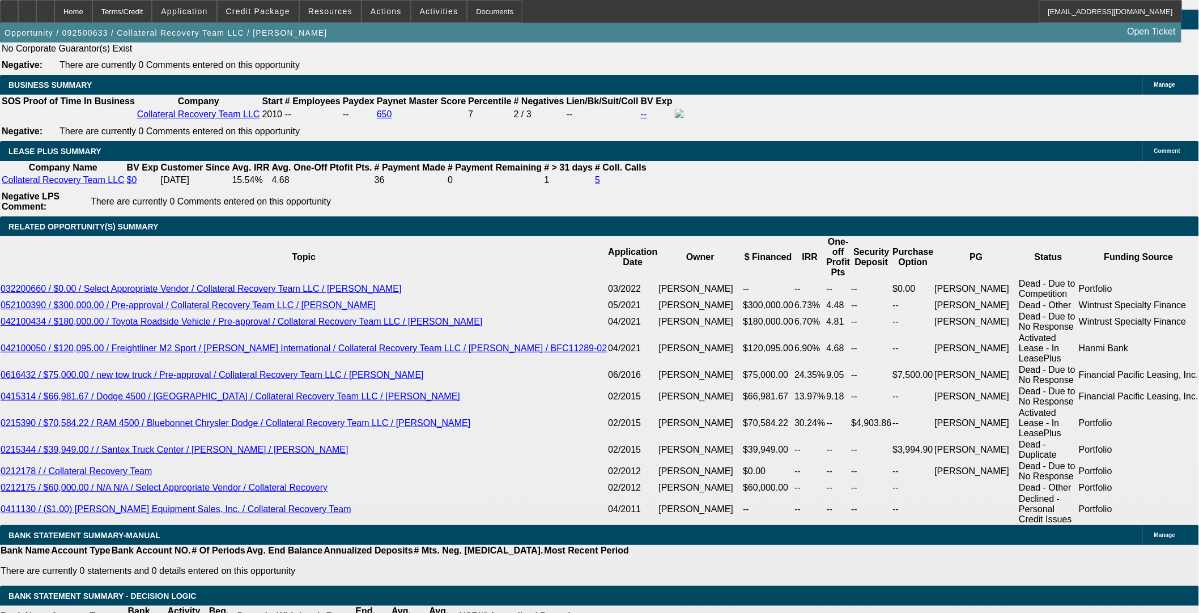
type input "$3,451.64"
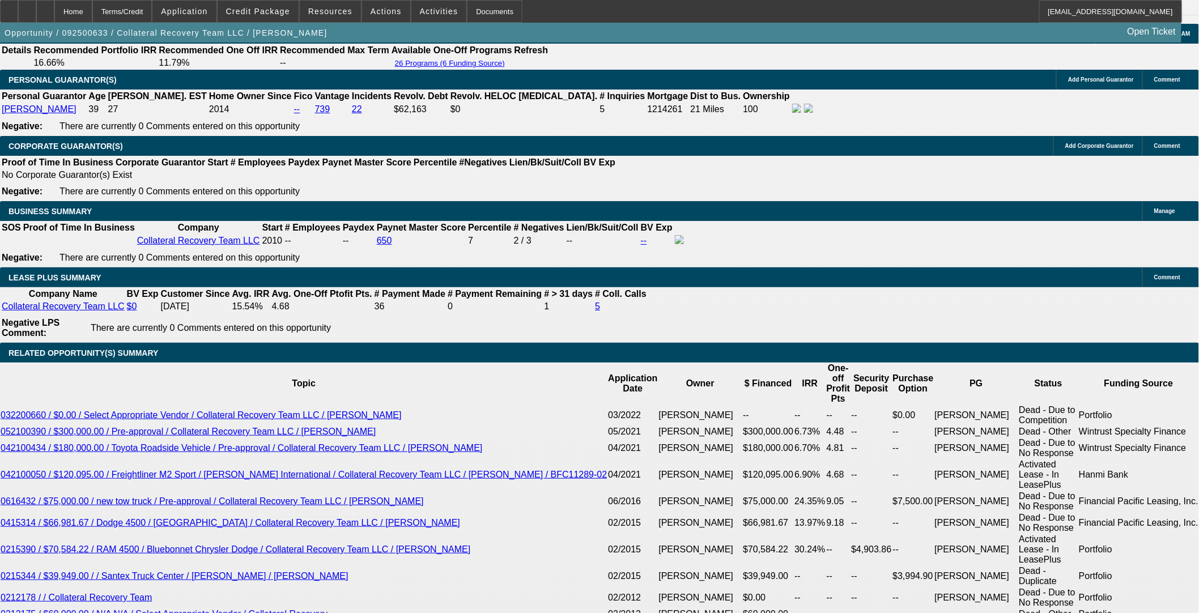
type input "12.5"
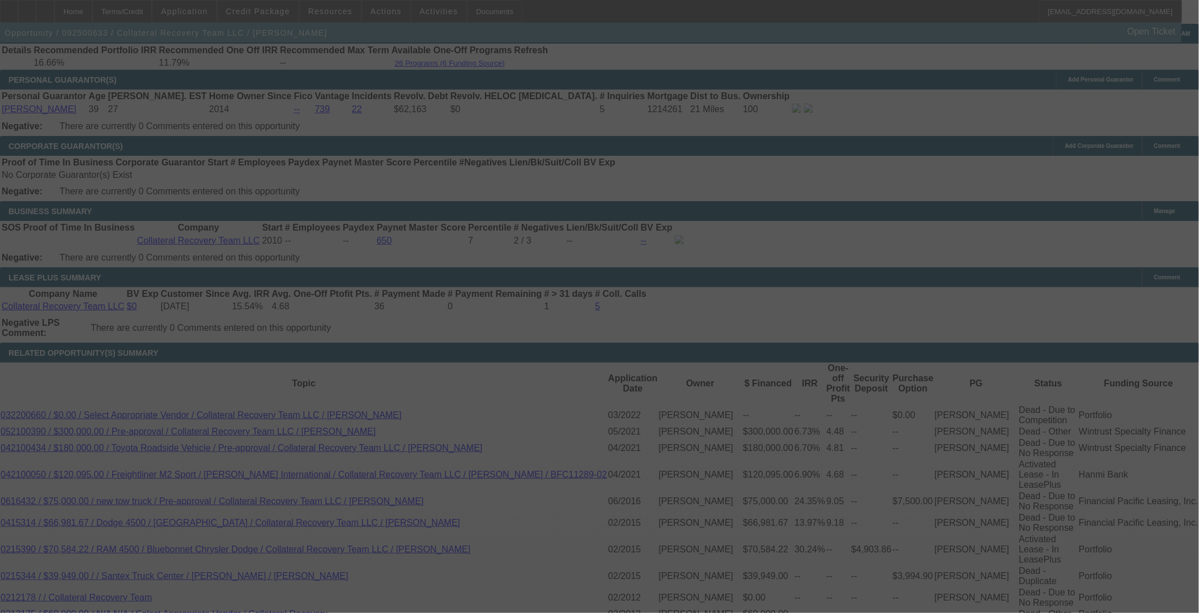
scroll to position [1922, 0]
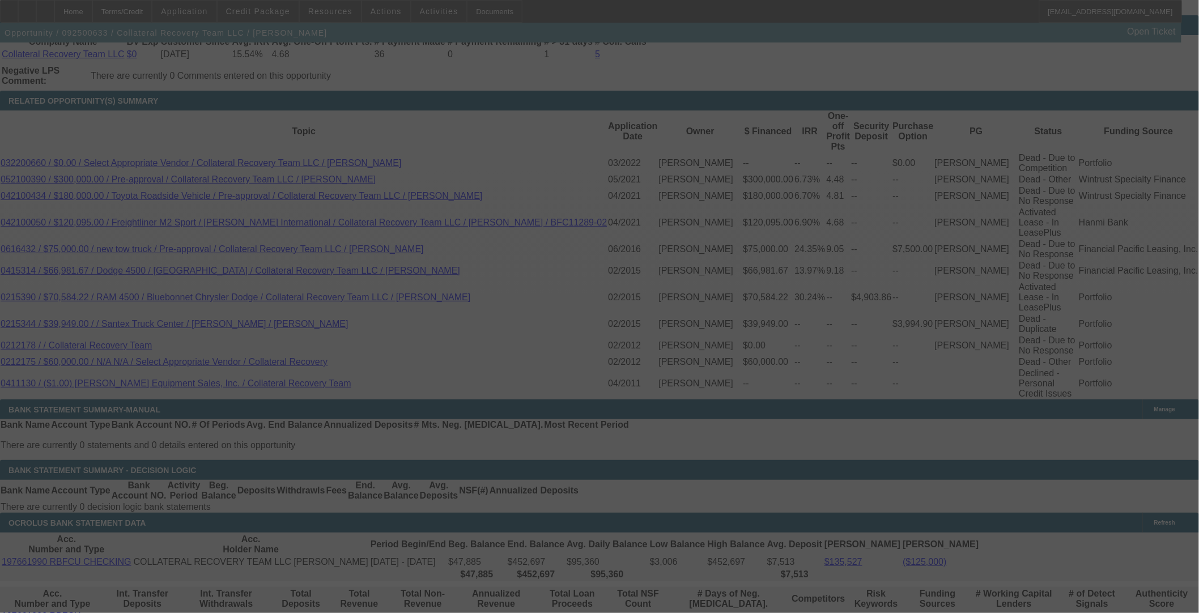
select select "0"
select select "3"
select select "0"
select select "6"
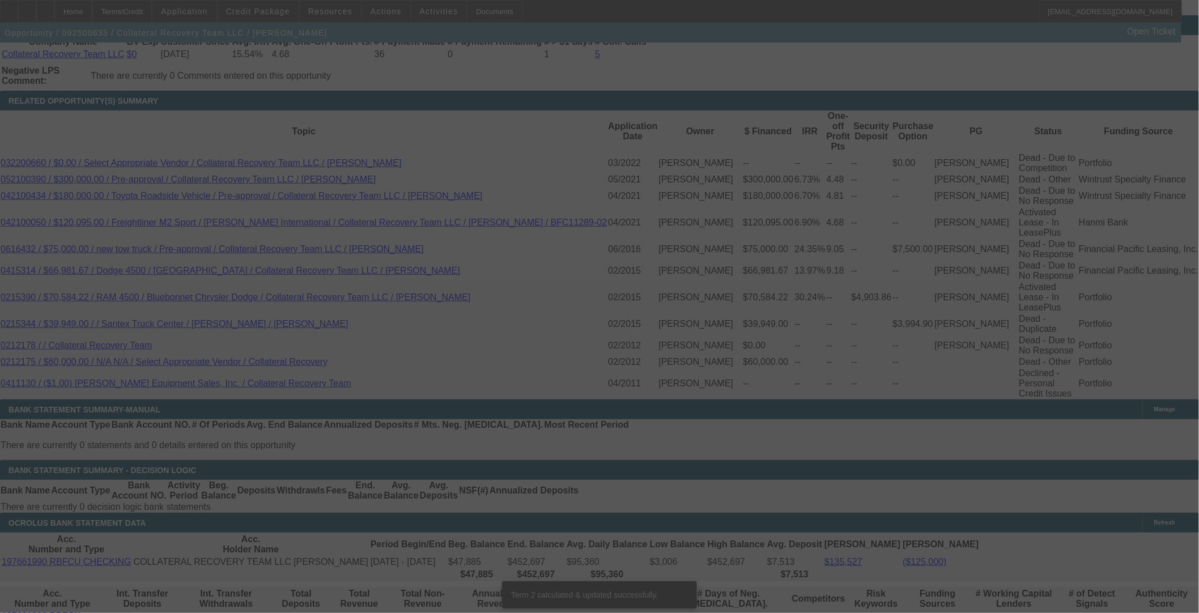
scroll to position [1916, 0]
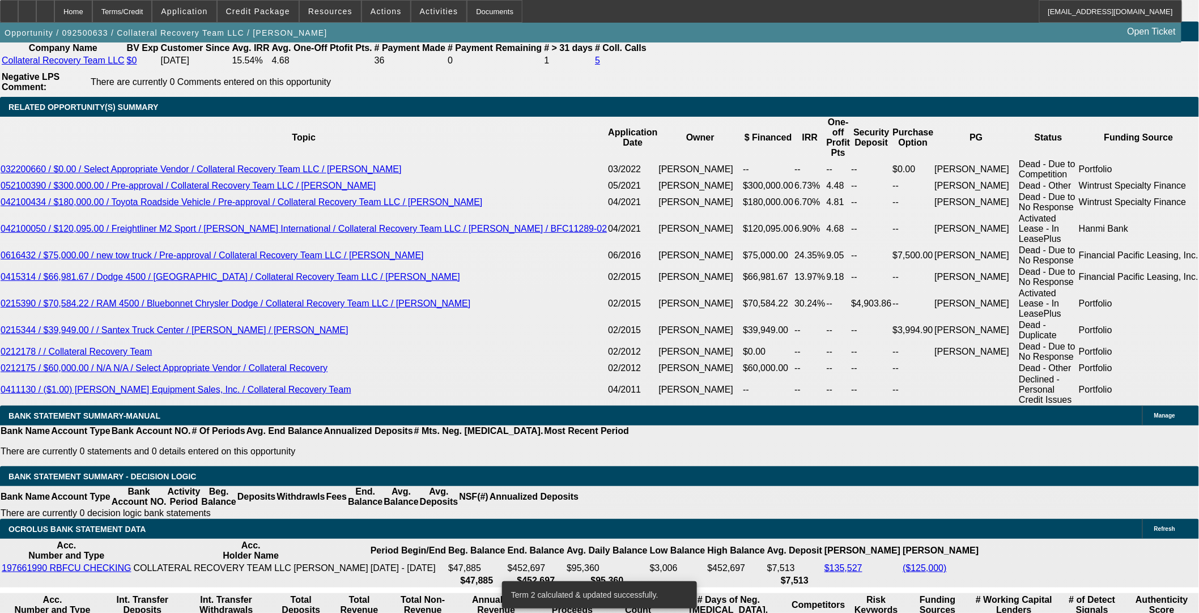
drag, startPoint x: 259, startPoint y: 244, endPoint x: 312, endPoint y: 241, distance: 52.8
type input "1"
type input "UNKNOWN"
type input "$2,760.98"
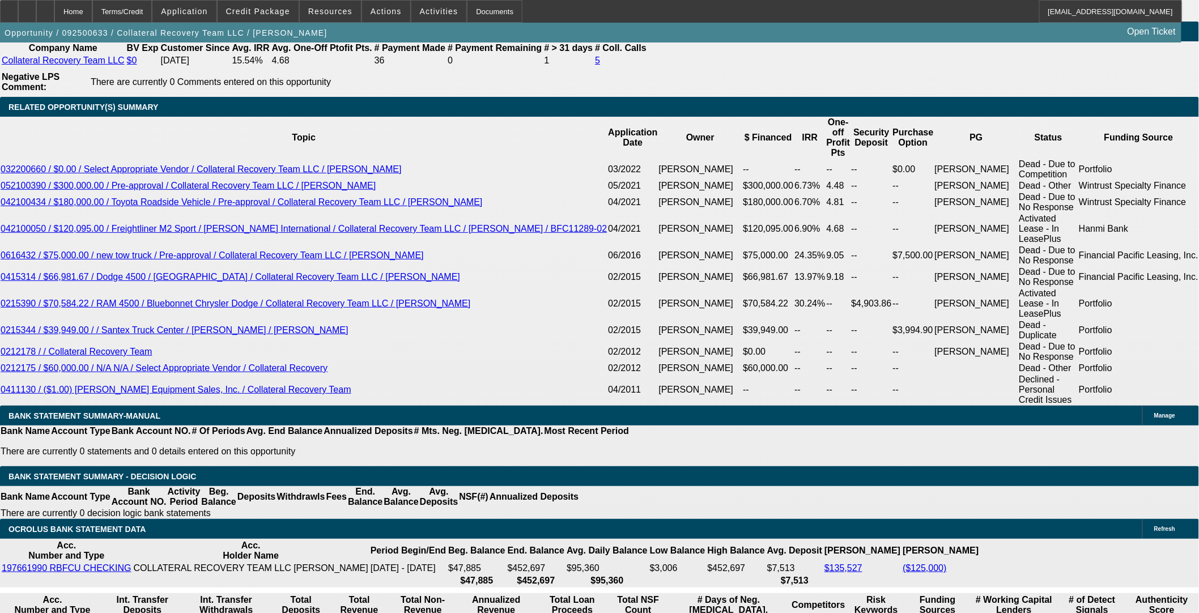
type input "14"
type input "$3,548.58"
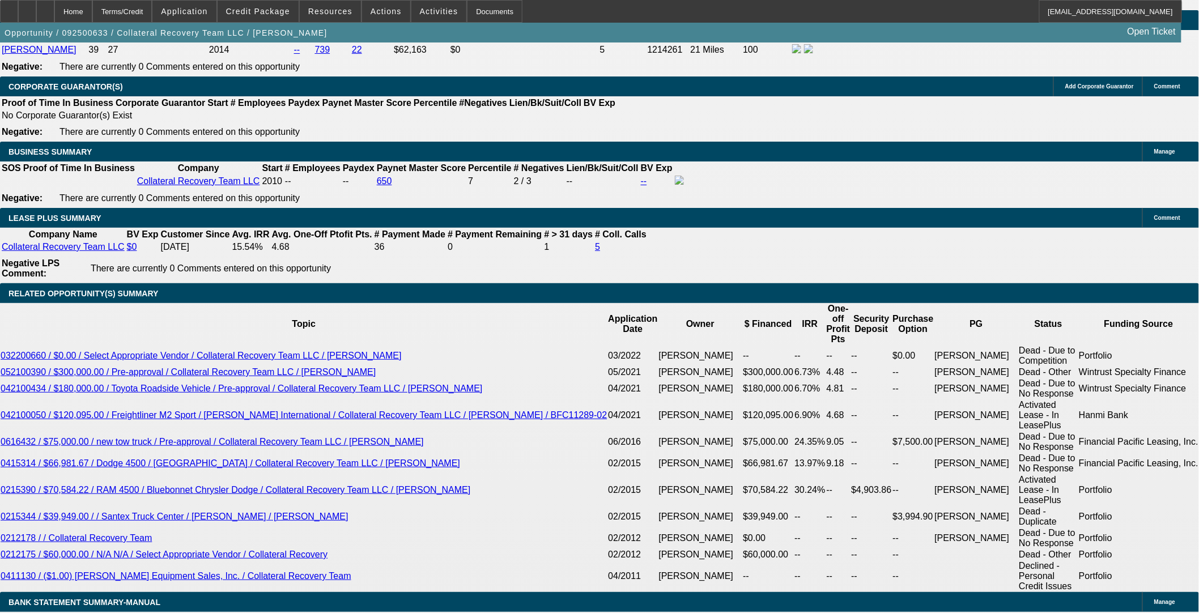
scroll to position [1727, 0]
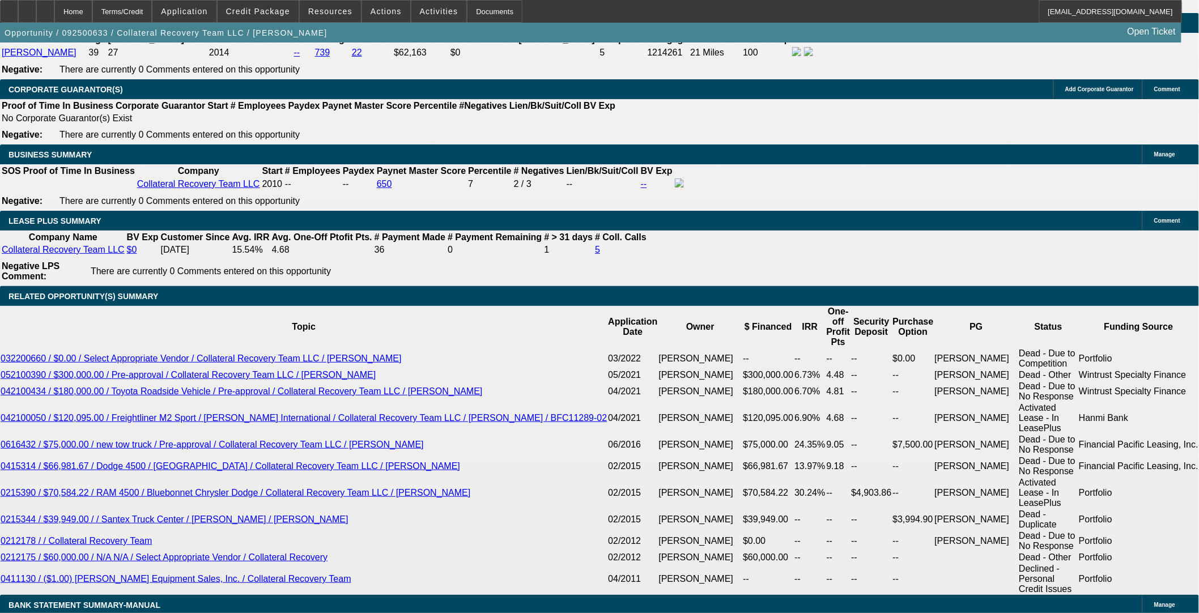
type input "14"
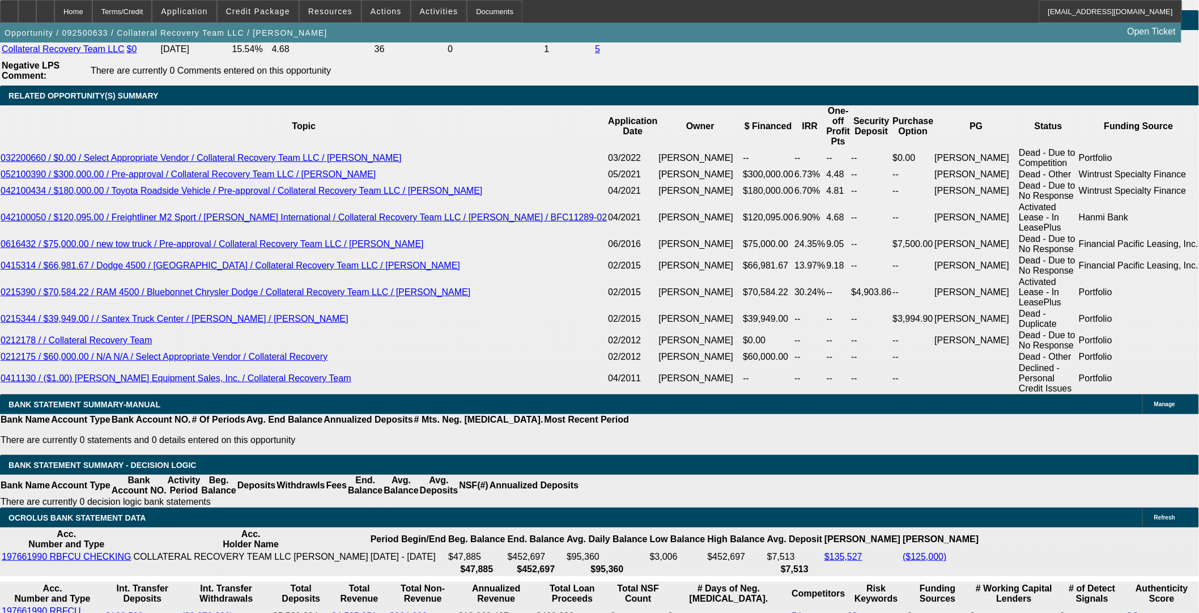
scroll to position [1979, 0]
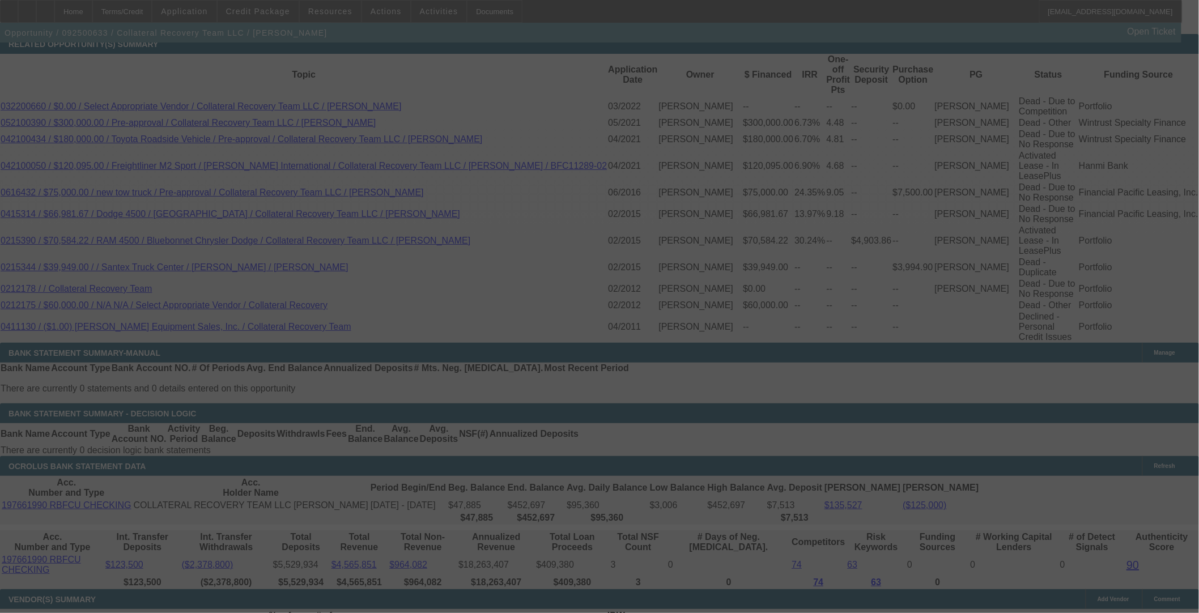
select select "0"
select select "3"
select select "0"
select select "6"
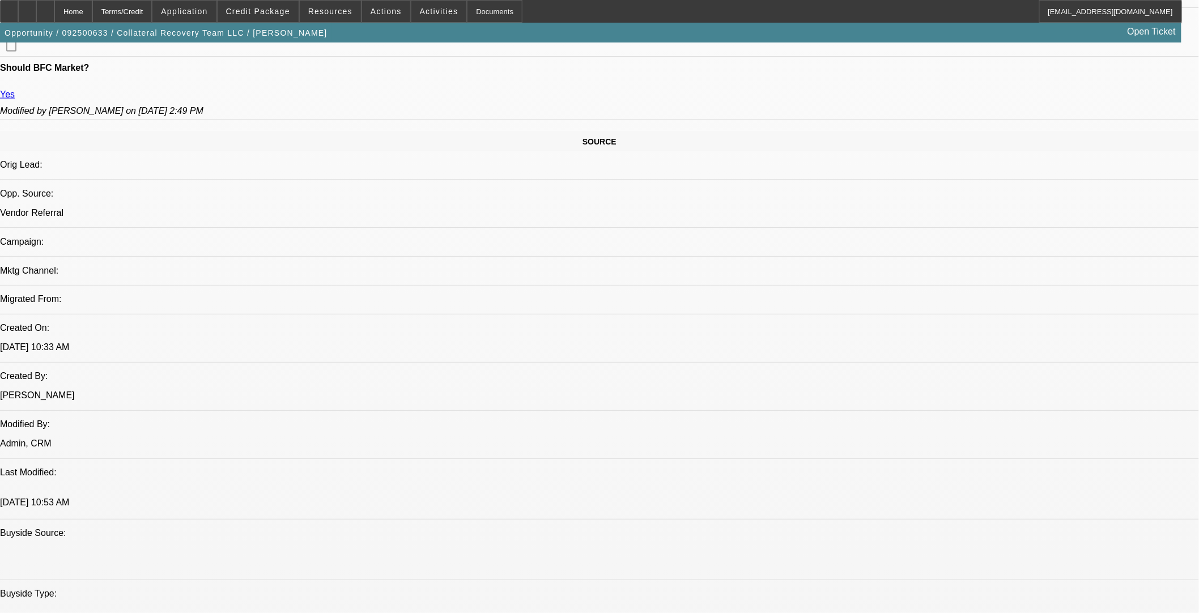
scroll to position [593, 0]
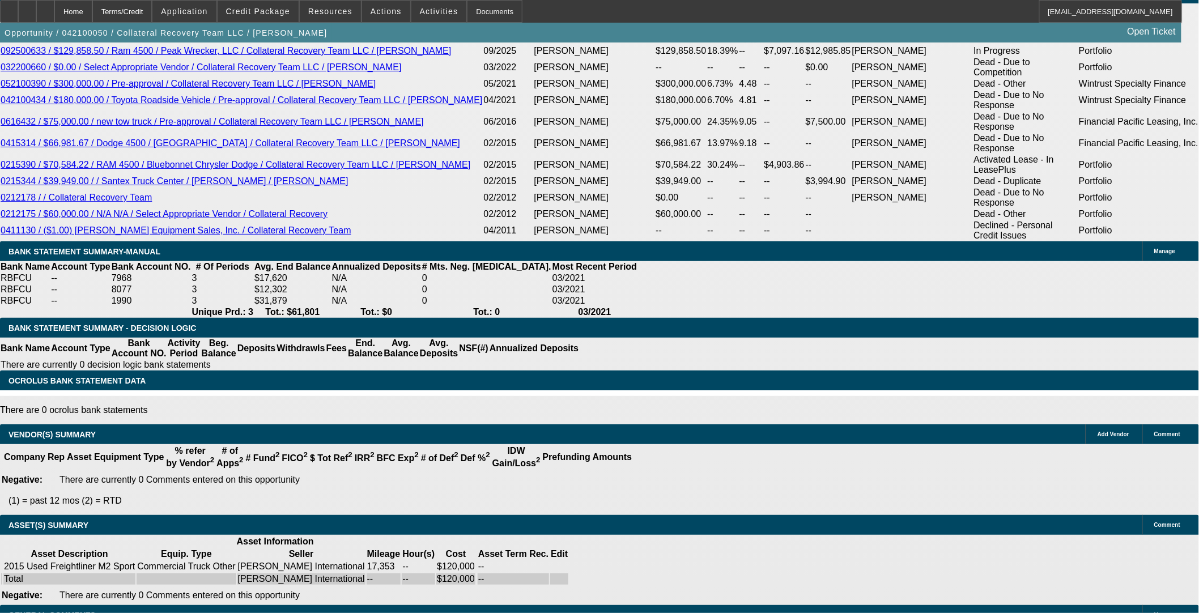
select select "0"
select select "2"
select select "0"
select select "6"
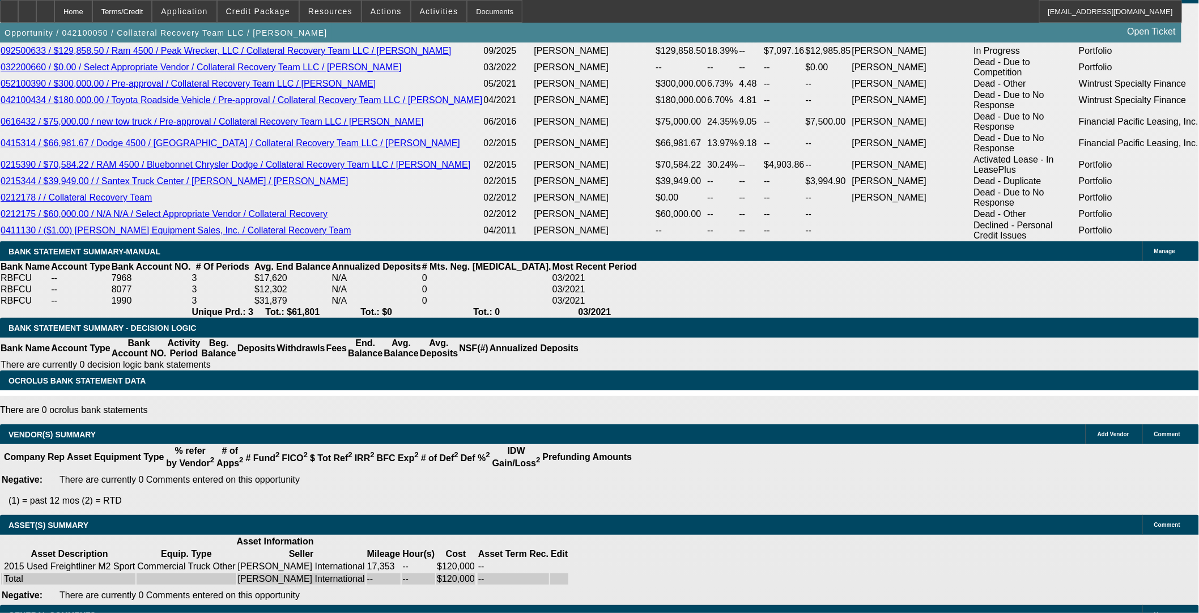
select select "0"
select select "2"
select select "0"
select select "6"
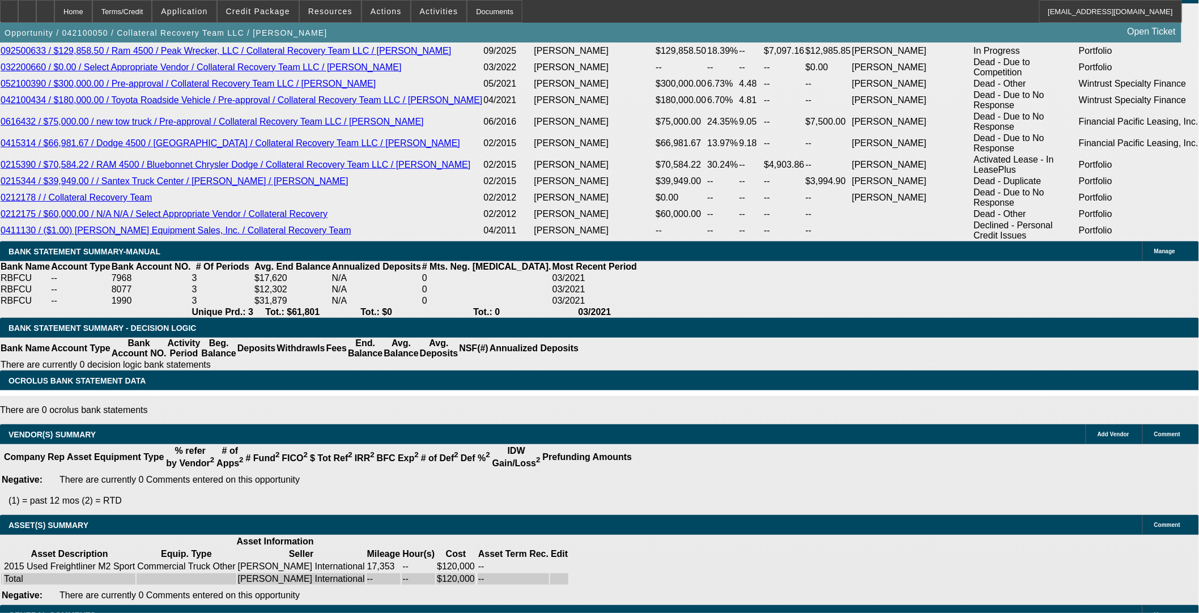
select select "0"
select select "6"
select select "0"
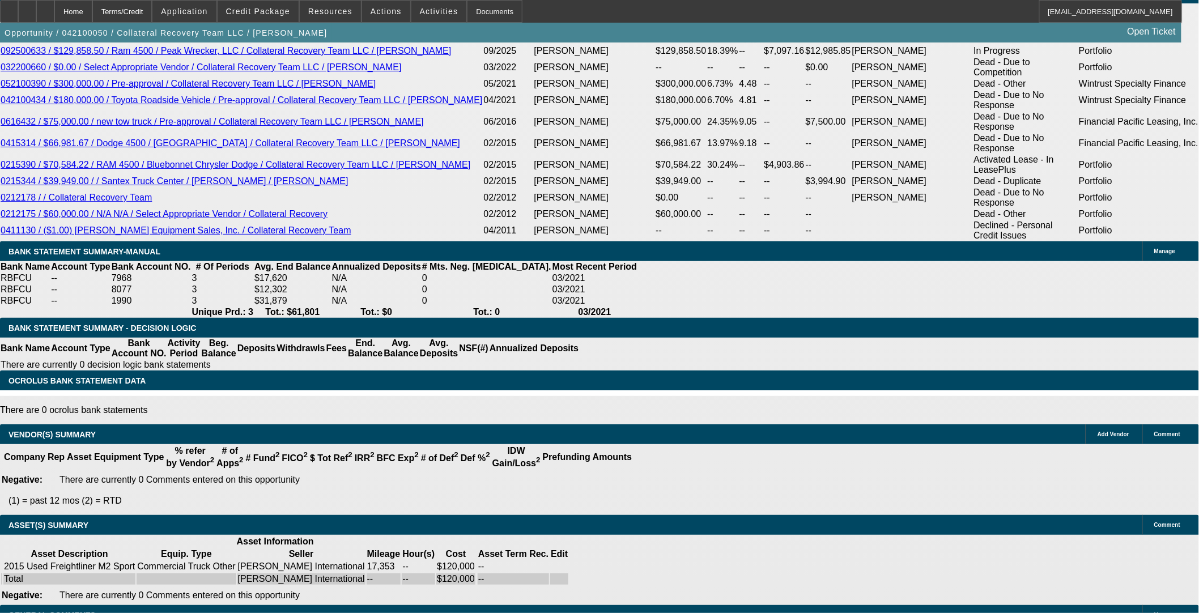
select select "0"
select select "6"
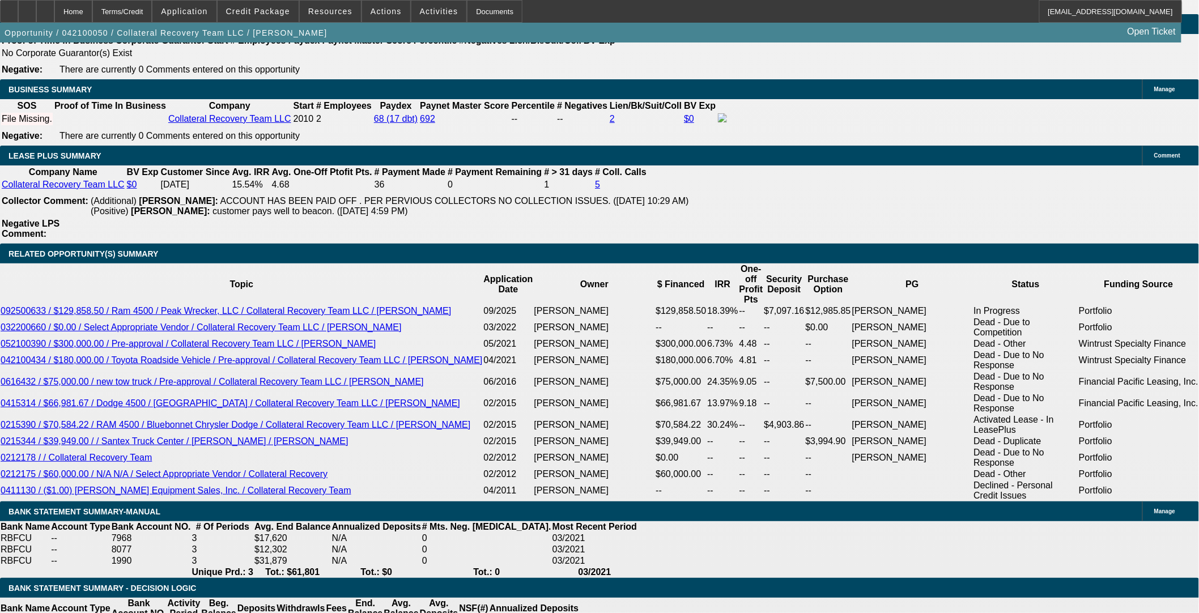
scroll to position [1795, 0]
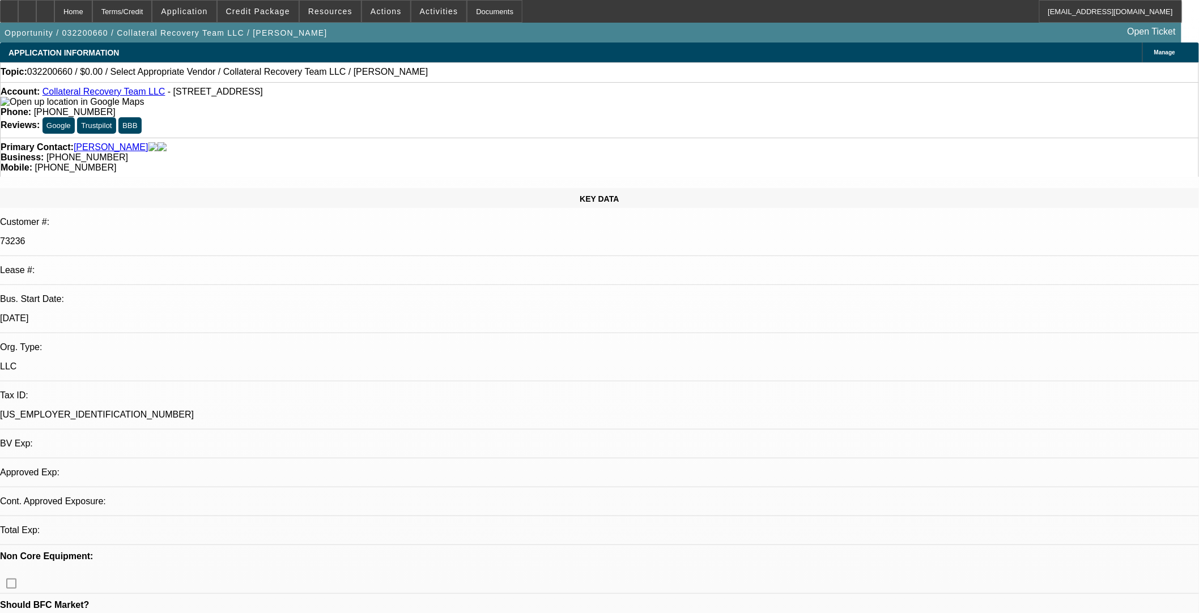
select select "0"
select select "2"
select select "0.1"
select select "4"
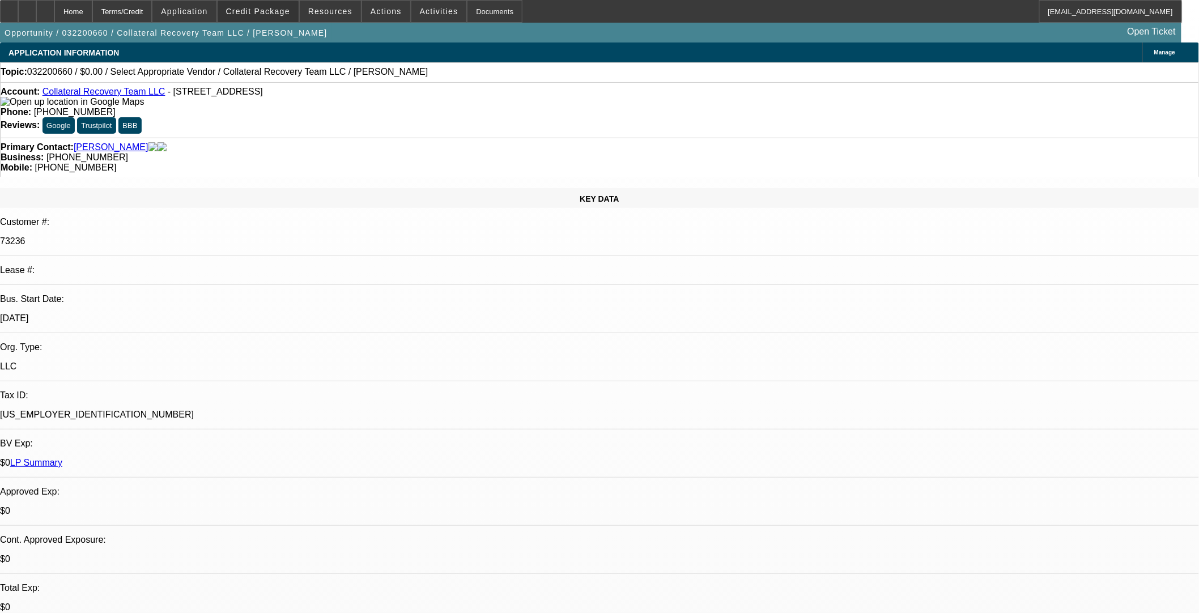
click at [279, 12] on span "Credit Package" at bounding box center [258, 11] width 64 height 9
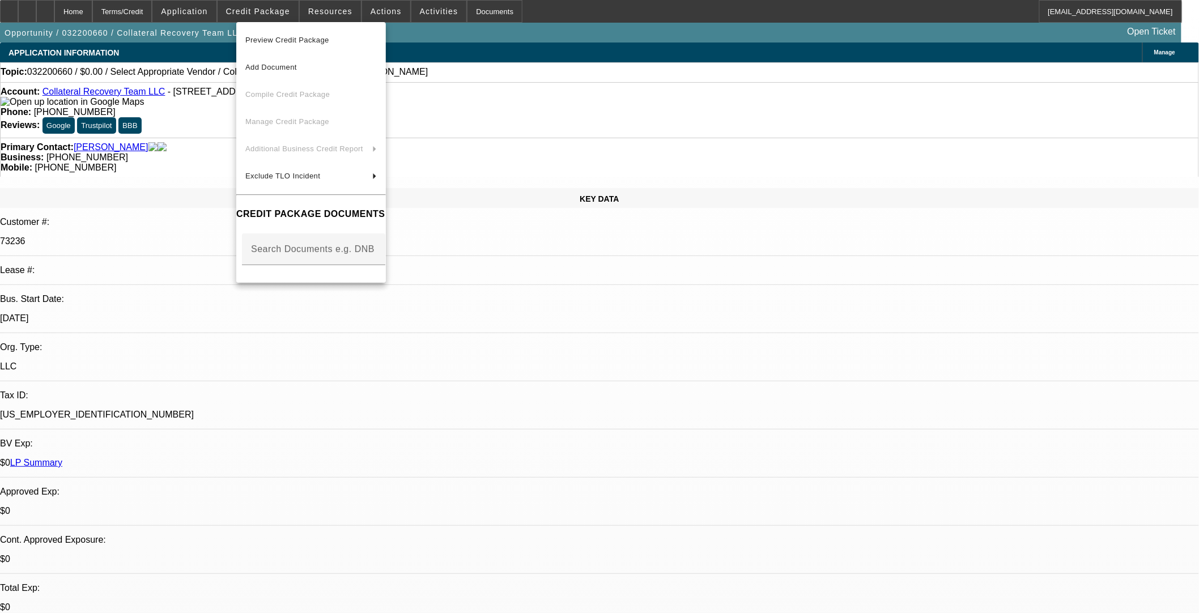
click at [503, 48] on div at bounding box center [599, 306] width 1199 height 613
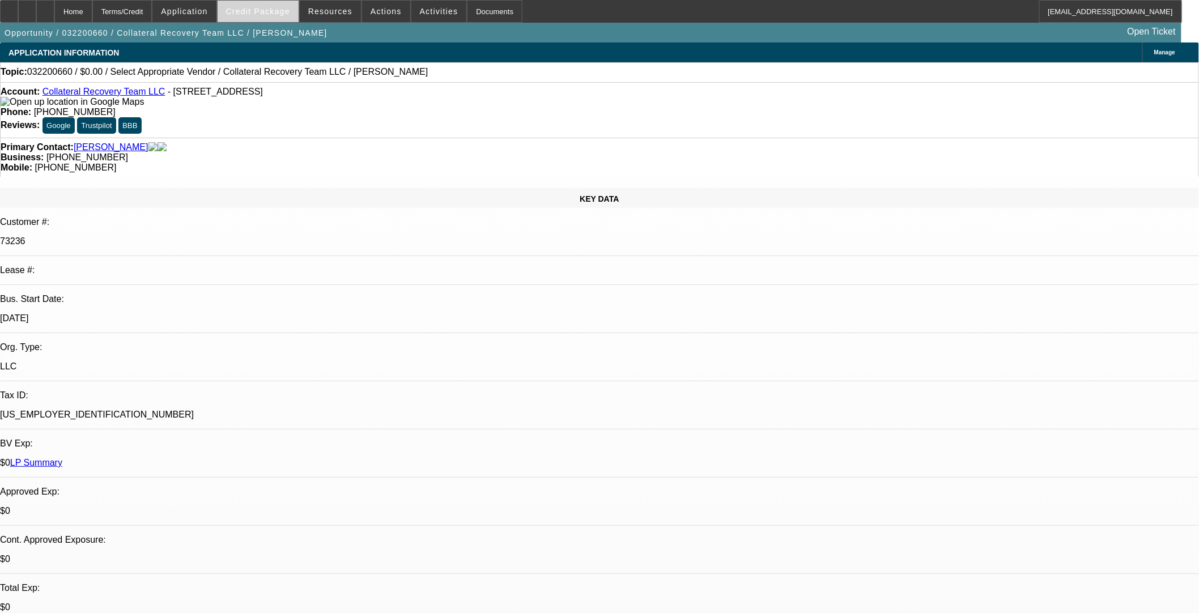
click at [253, 14] on span "Credit Package" at bounding box center [258, 11] width 64 height 9
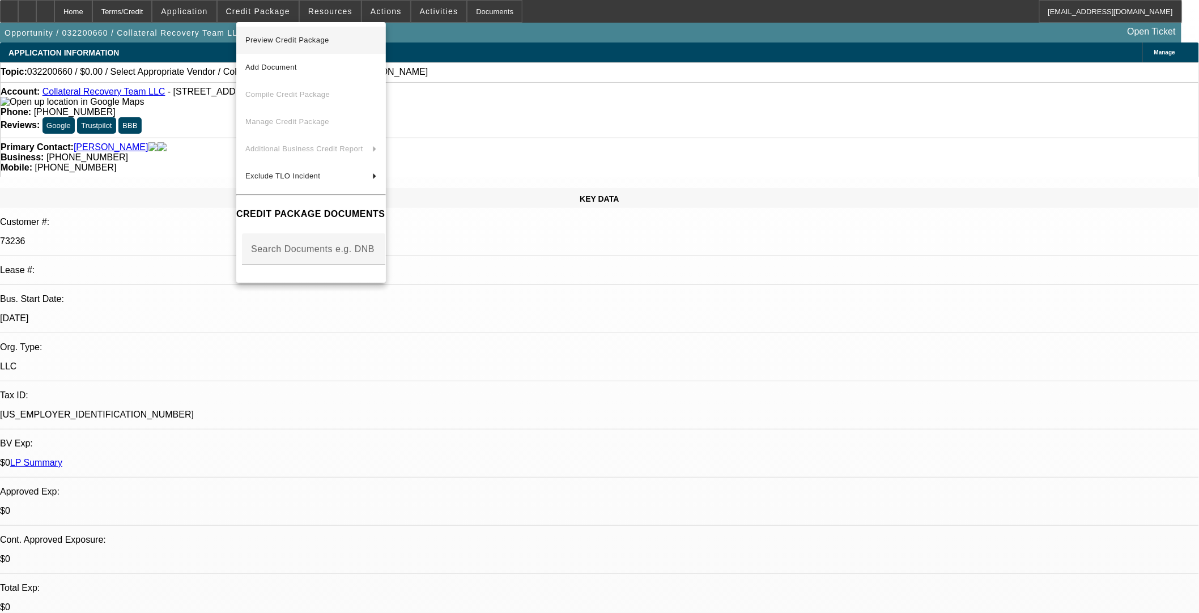
click at [288, 38] on span "Preview Credit Package" at bounding box center [287, 40] width 84 height 9
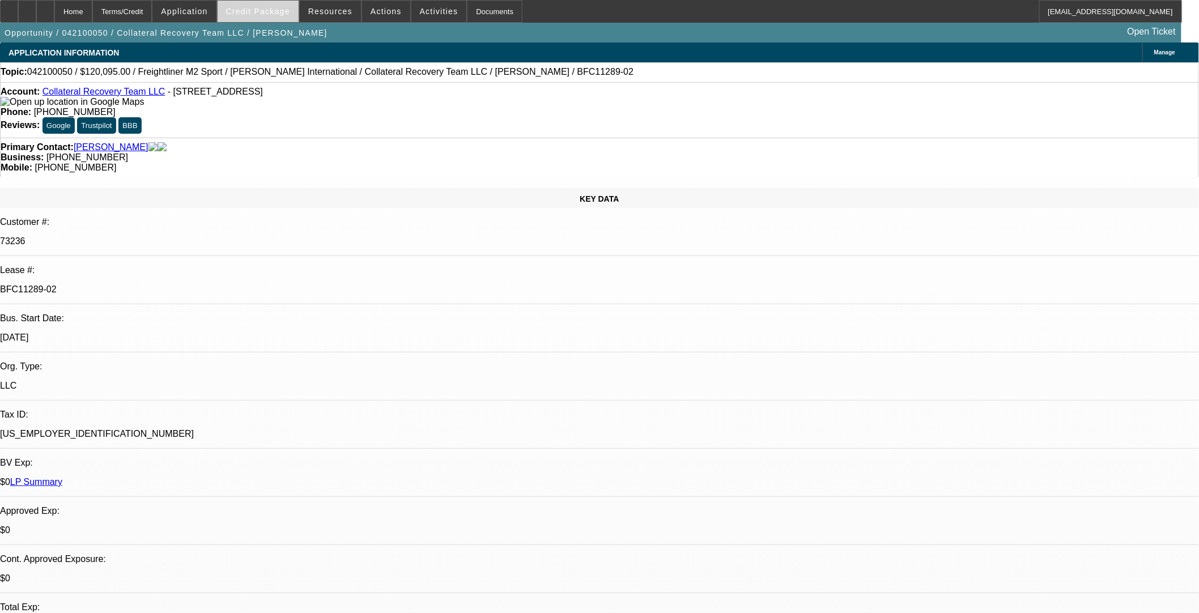
select select "0"
select select "2"
select select "0"
select select "6"
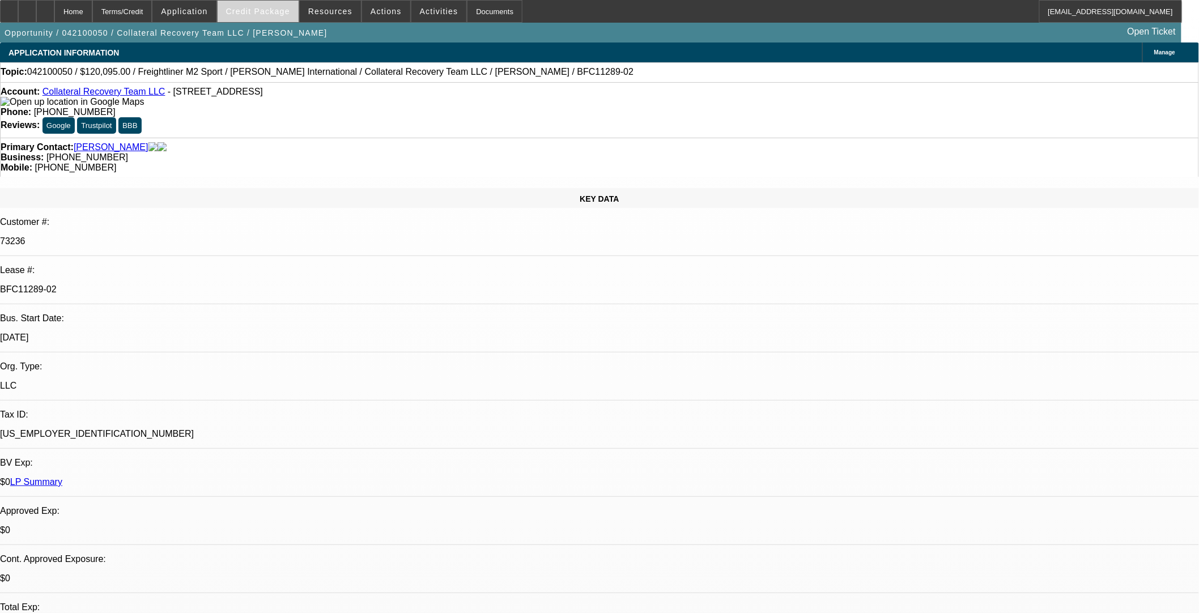
select select "0"
select select "2"
select select "0"
select select "6"
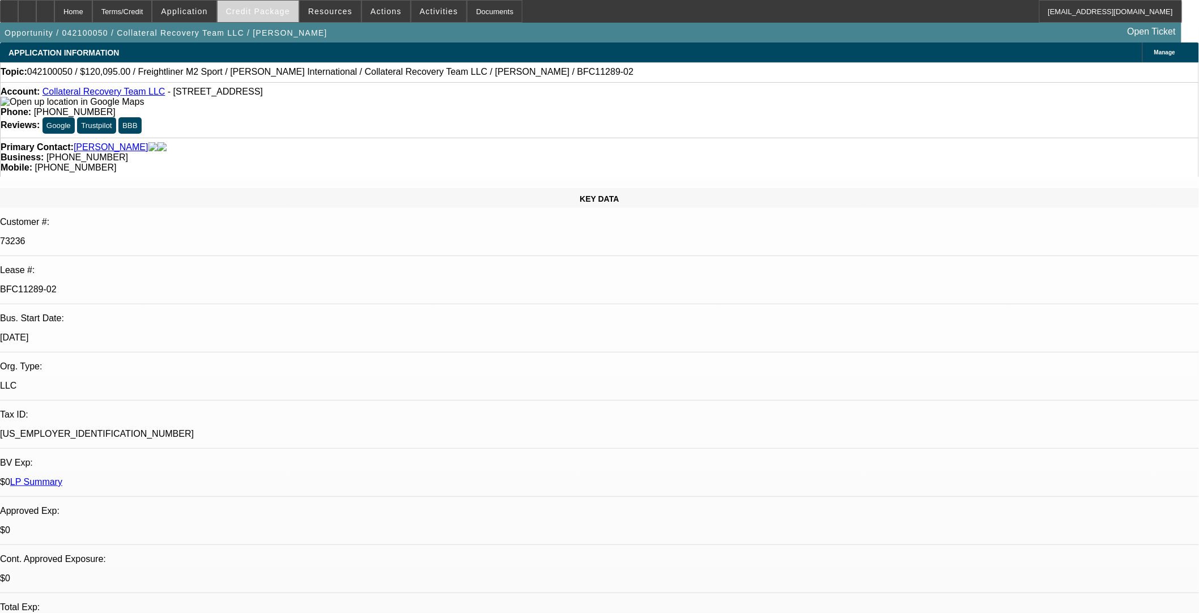
select select "0"
select select "6"
select select "0"
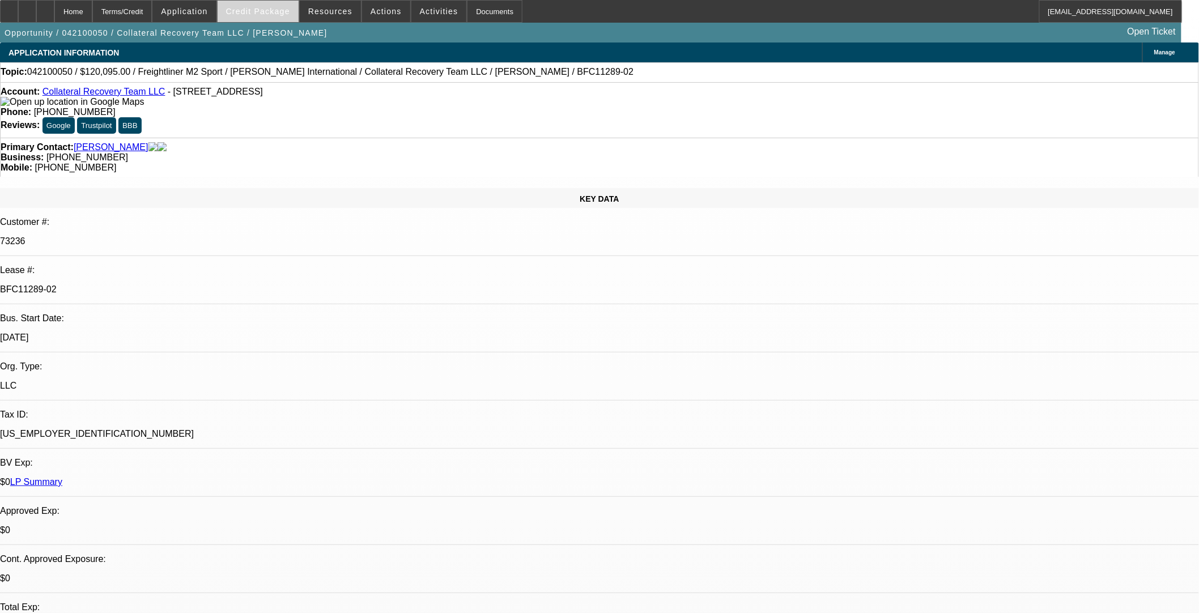
select select "0"
select select "6"
click at [285, 15] on span "Credit Package" at bounding box center [258, 11] width 64 height 9
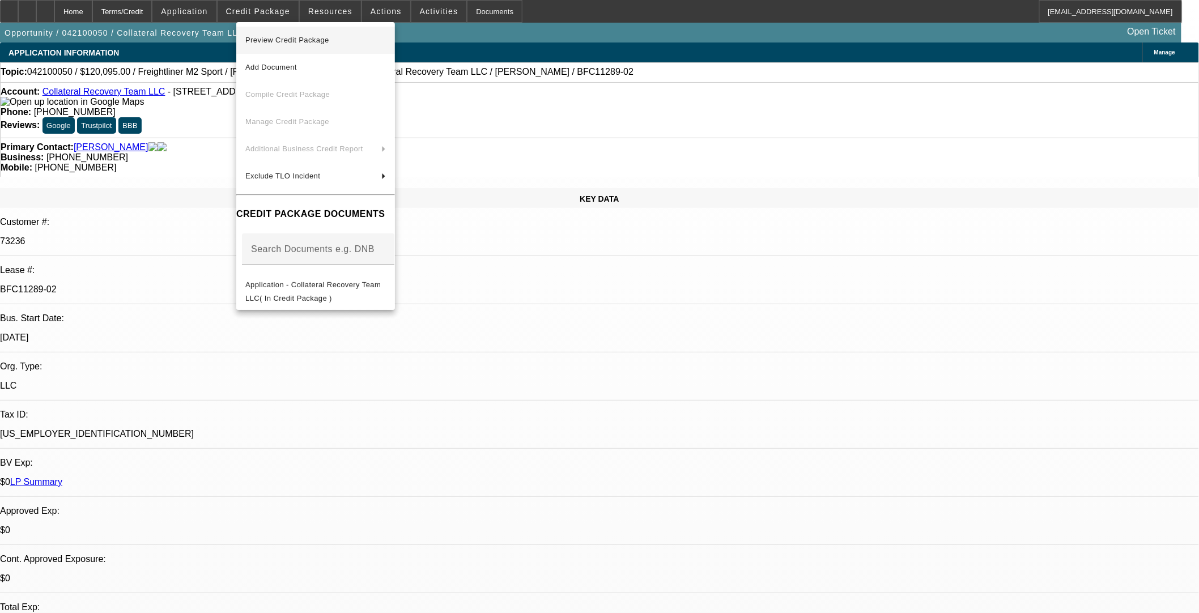
click at [343, 35] on span "Preview Credit Package" at bounding box center [315, 40] width 141 height 14
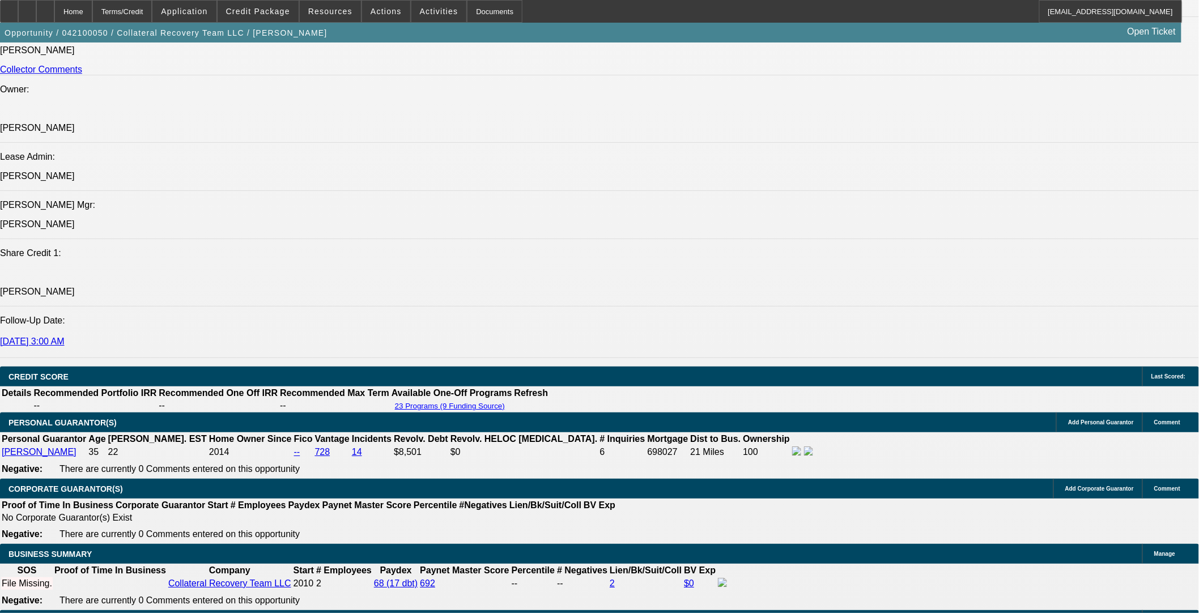
scroll to position [440, 0]
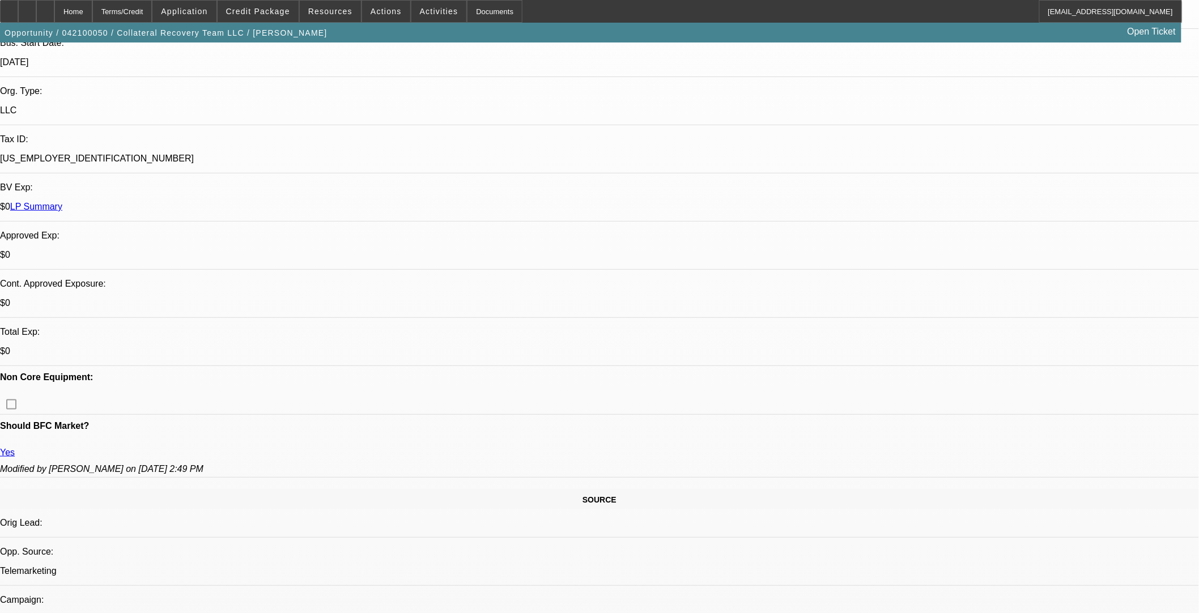
scroll to position [126, 0]
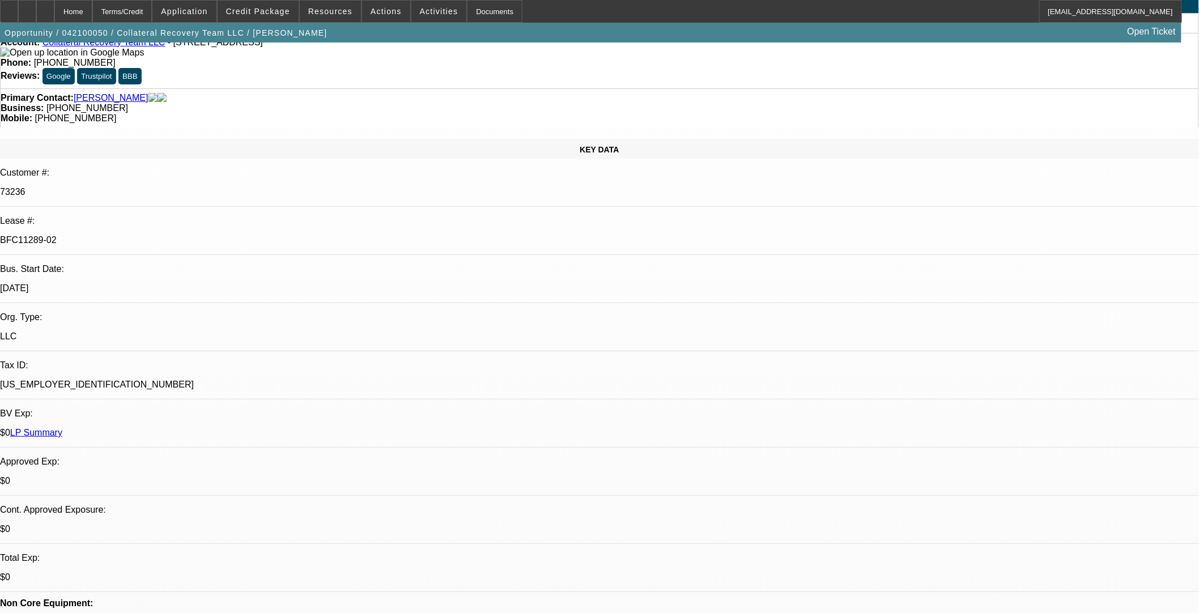
scroll to position [0, 0]
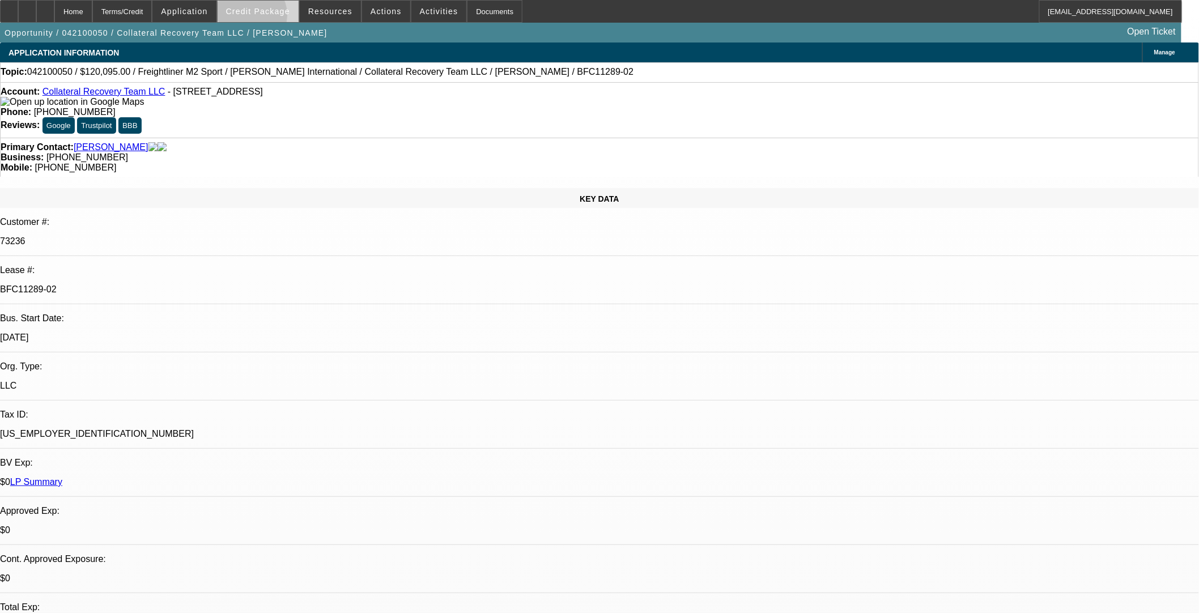
click at [267, 18] on span at bounding box center [258, 11] width 81 height 27
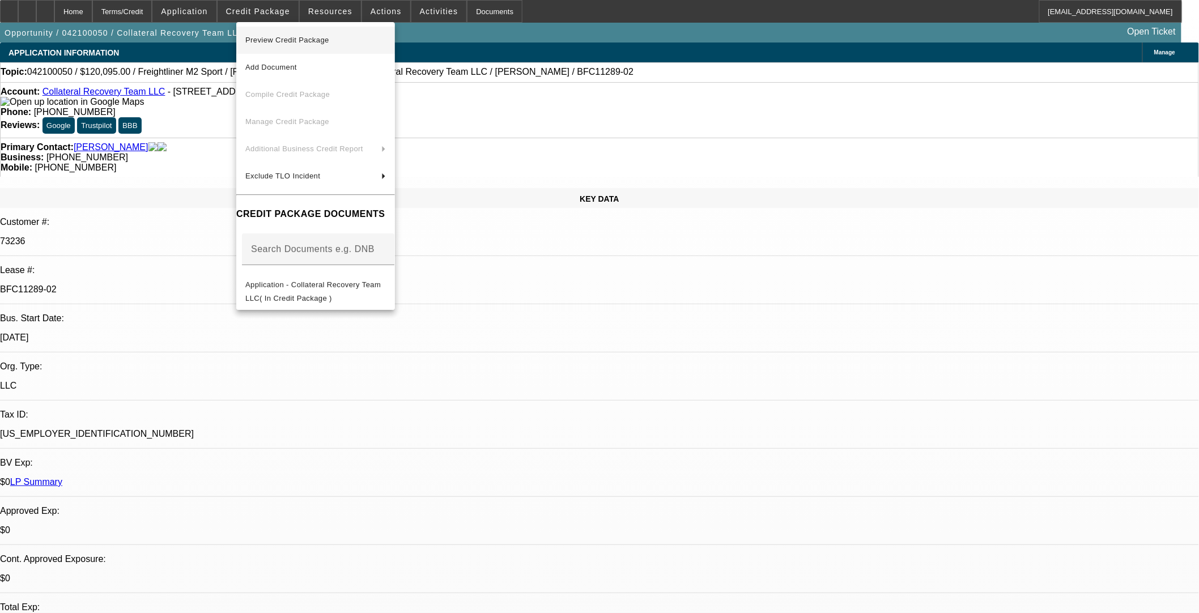
click at [324, 44] on span "Preview Credit Package" at bounding box center [315, 40] width 141 height 14
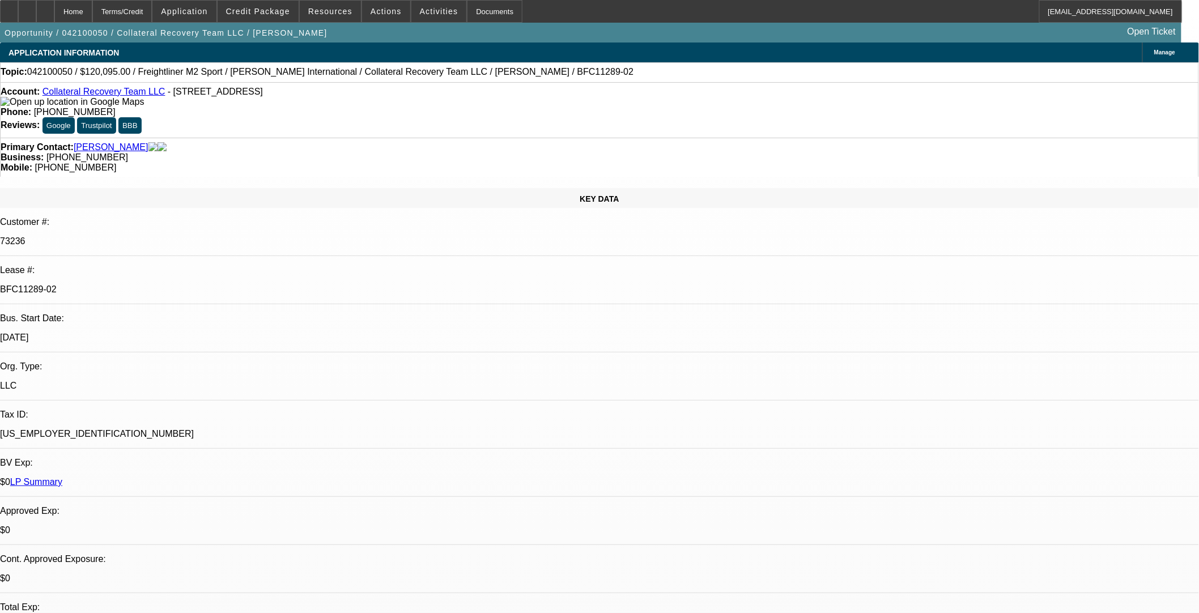
scroll to position [1070, 0]
click at [249, 14] on span "Credit Package" at bounding box center [258, 11] width 64 height 9
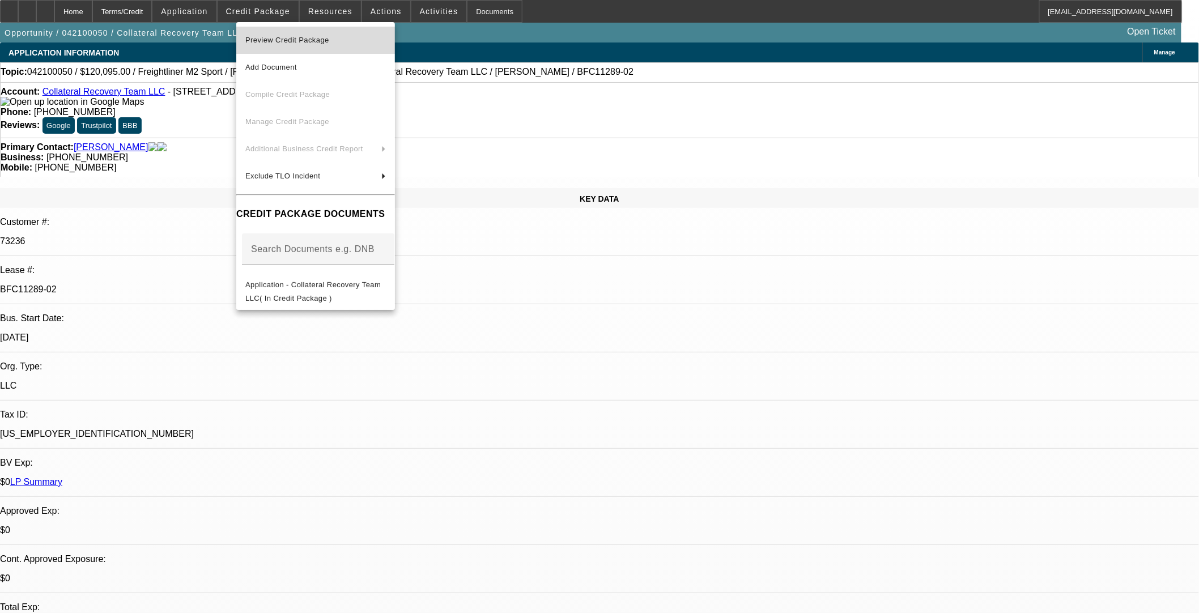
click at [301, 43] on span "Preview Credit Package" at bounding box center [287, 40] width 84 height 9
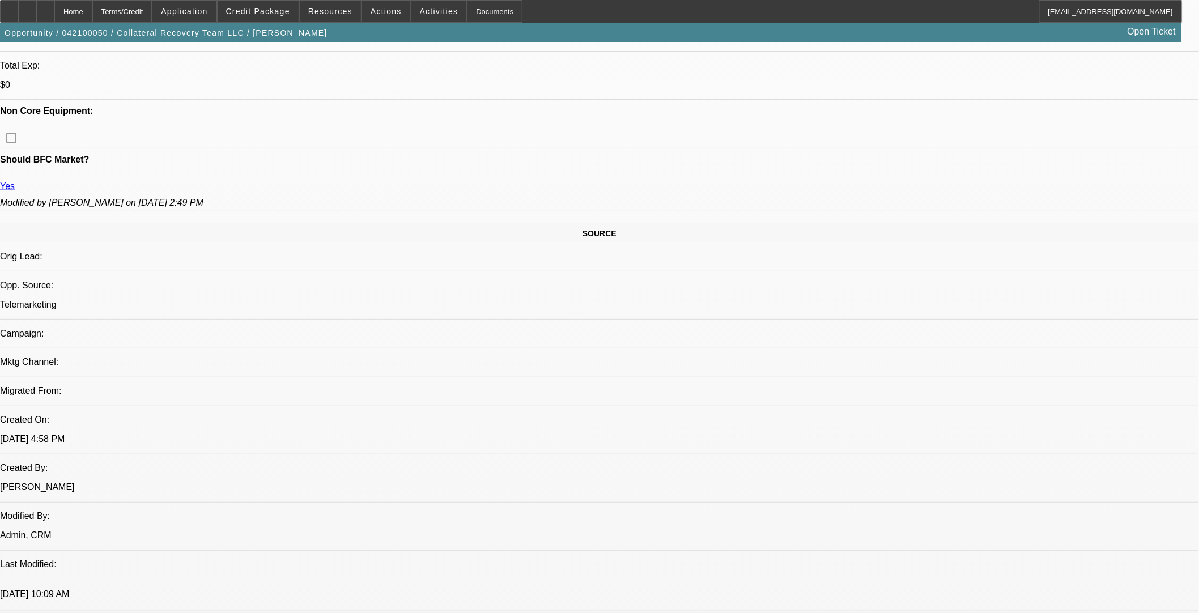
scroll to position [693, 0]
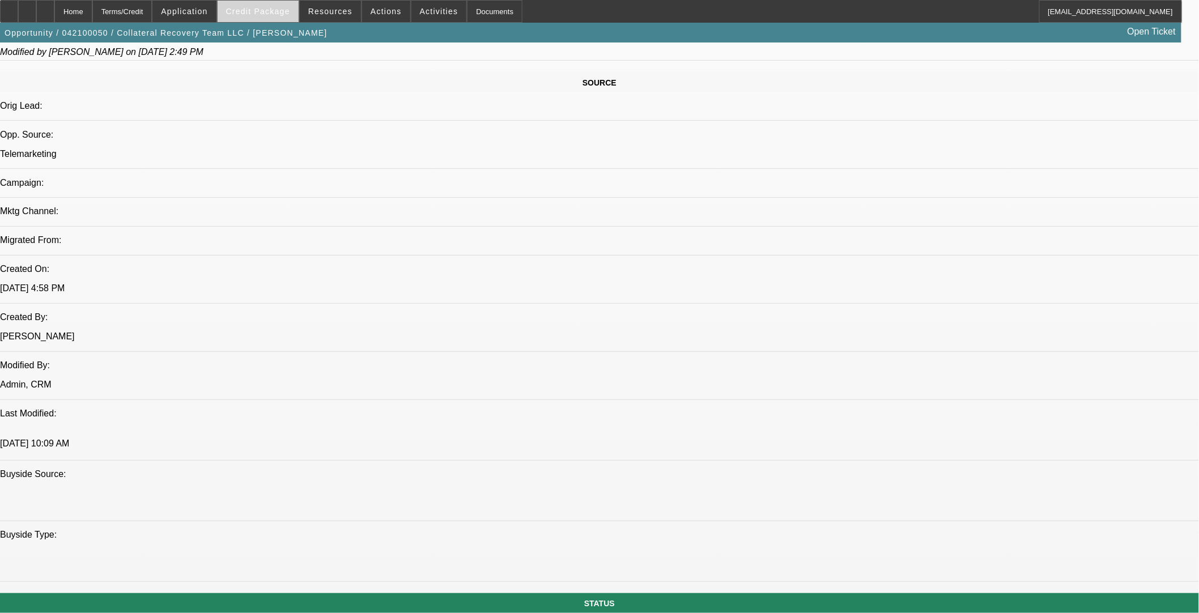
click at [267, 14] on span "Credit Package" at bounding box center [258, 11] width 64 height 9
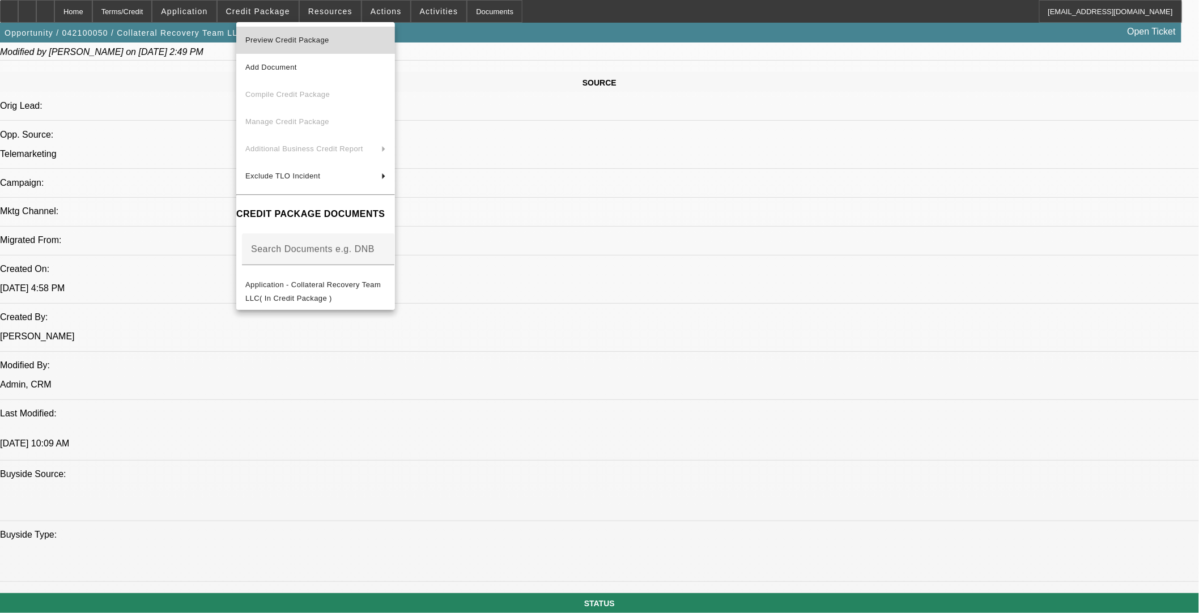
click at [376, 35] on span "Preview Credit Package" at bounding box center [315, 40] width 141 height 14
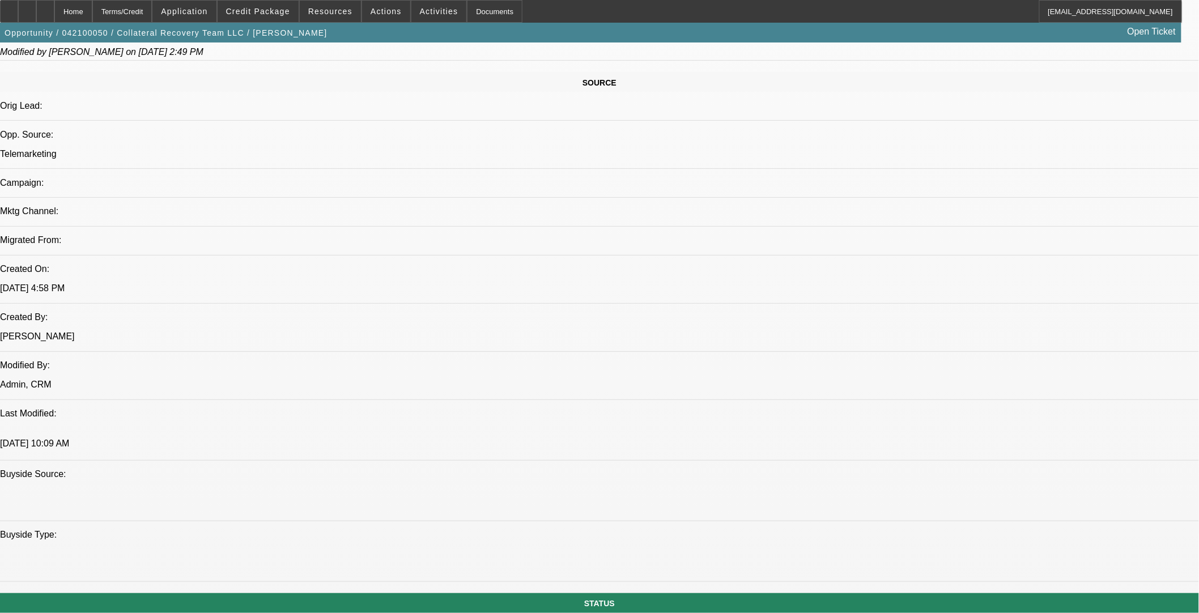
scroll to position [377, 0]
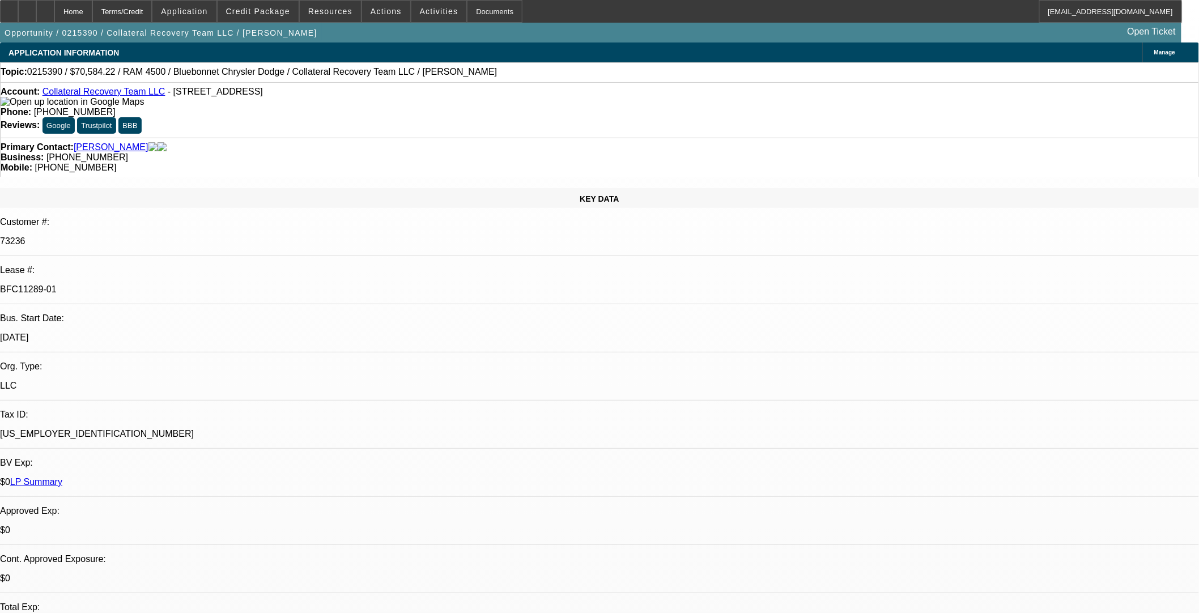
select select "0"
select select "2"
select select "0"
select select "6"
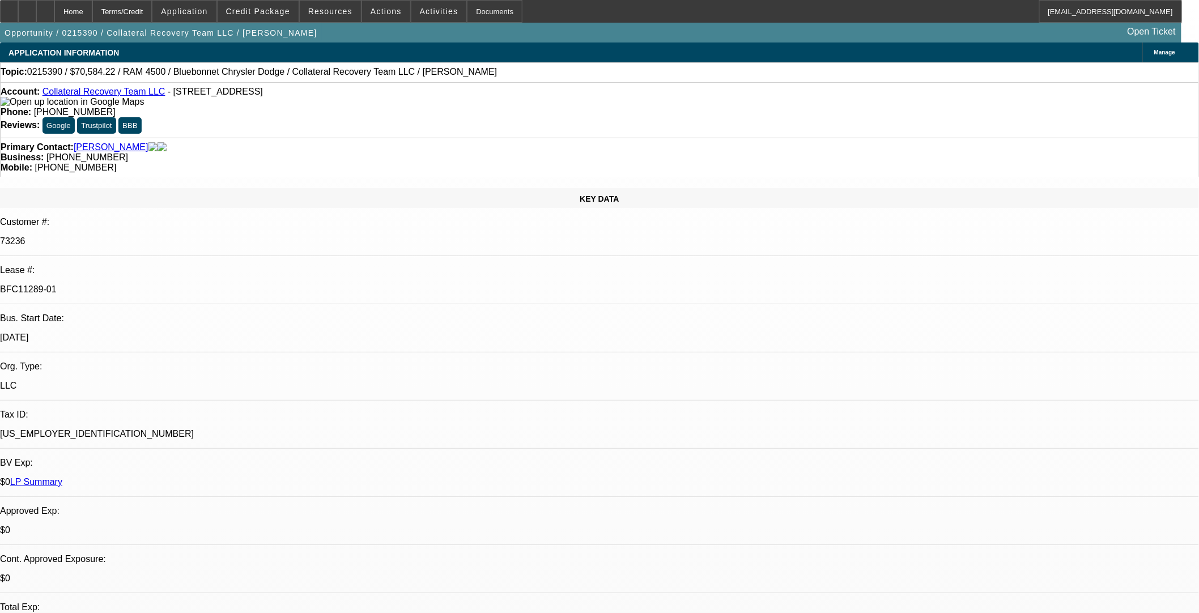
select select "0"
select select "2"
select select "0"
select select "6"
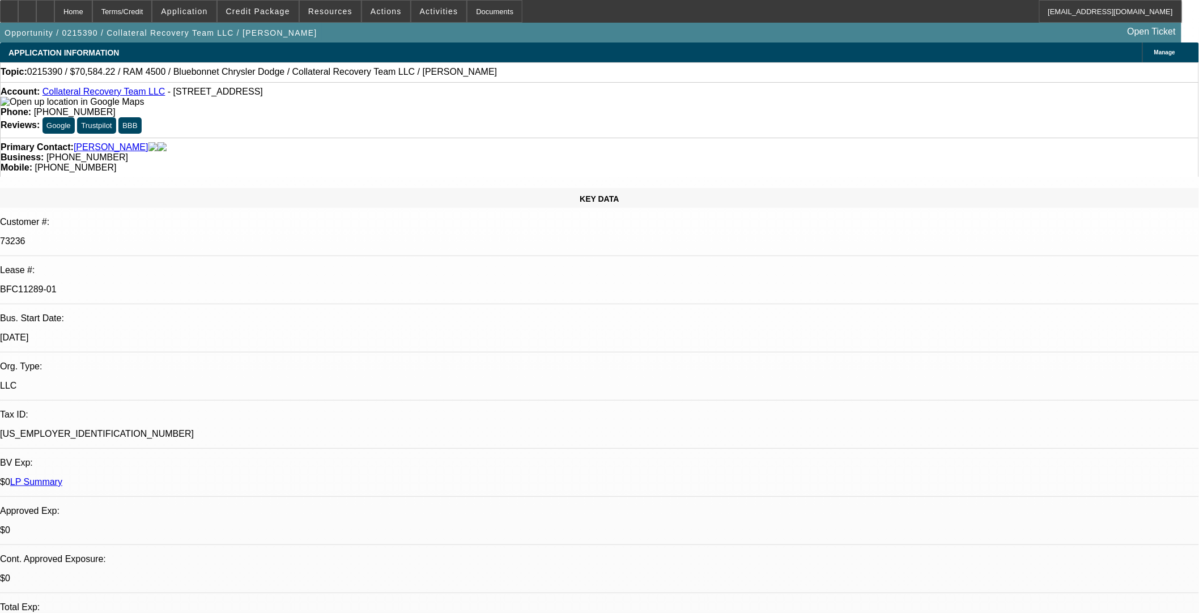
select select "0"
select select "2"
select select "0"
select select "6"
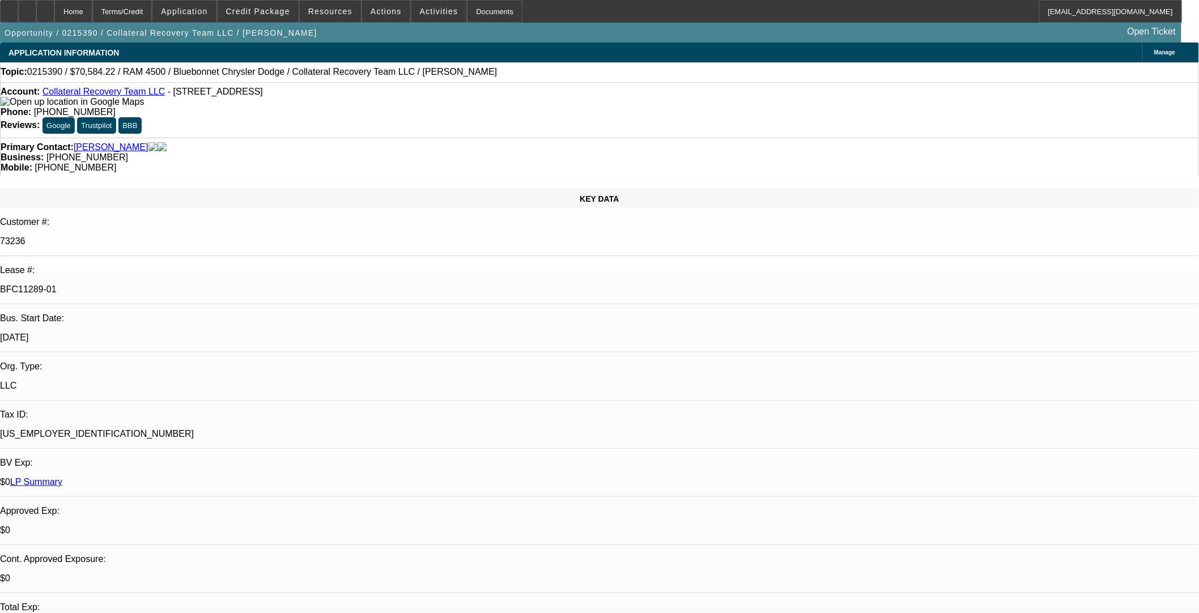
select select "0"
select select "2"
select select "0"
select select "6"
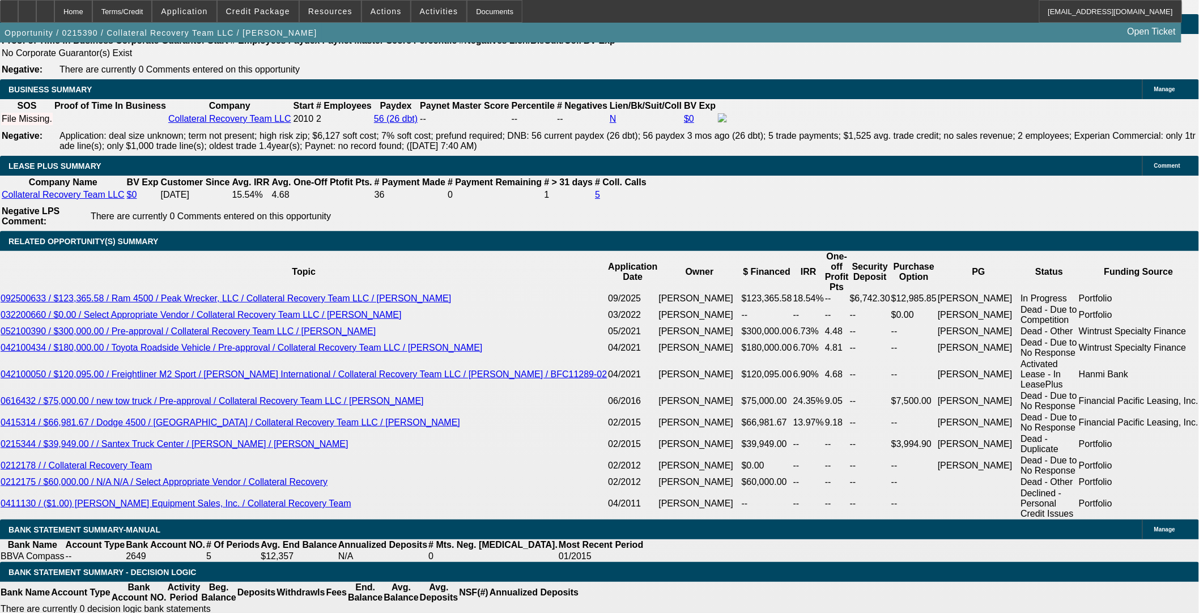
scroll to position [1828, 0]
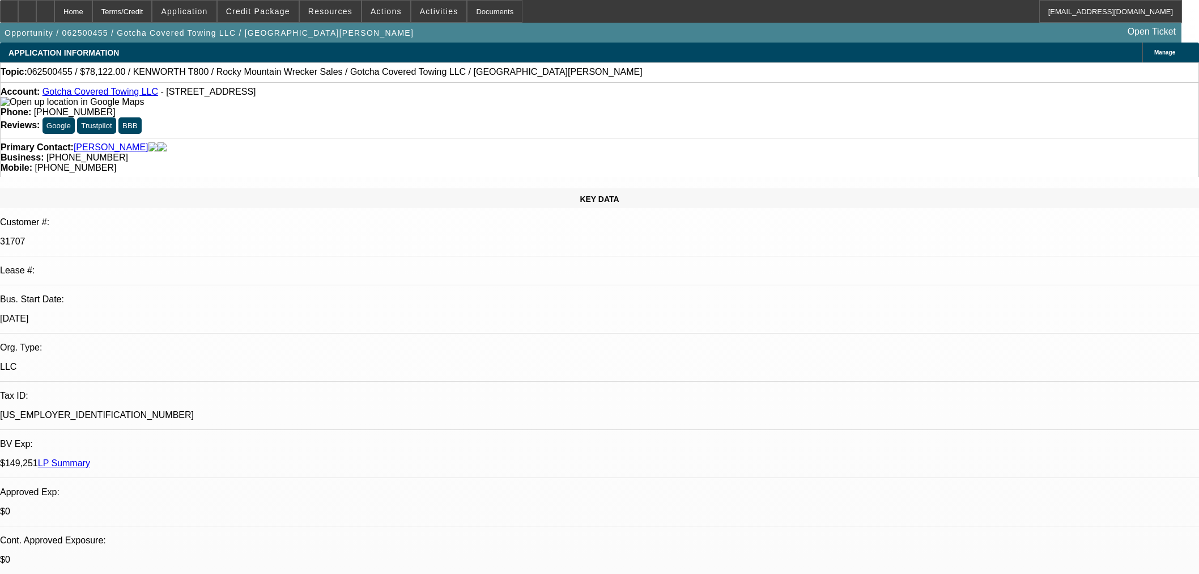
select select "0"
select select "3"
select select "0.1"
select select "4"
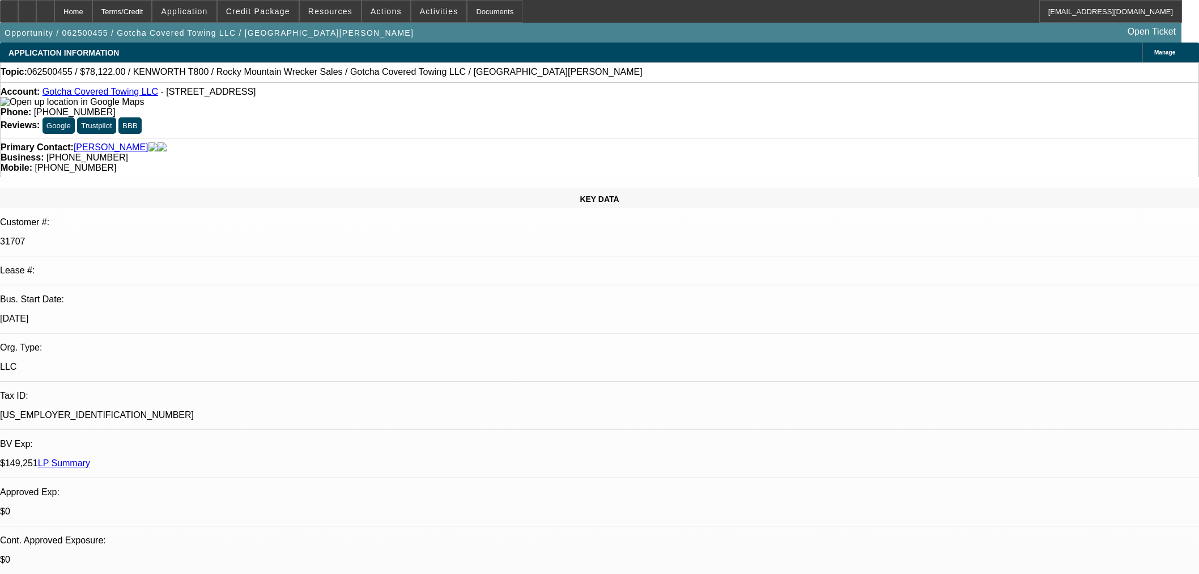
select select "0"
select select "3"
select select "0.1"
select select "4"
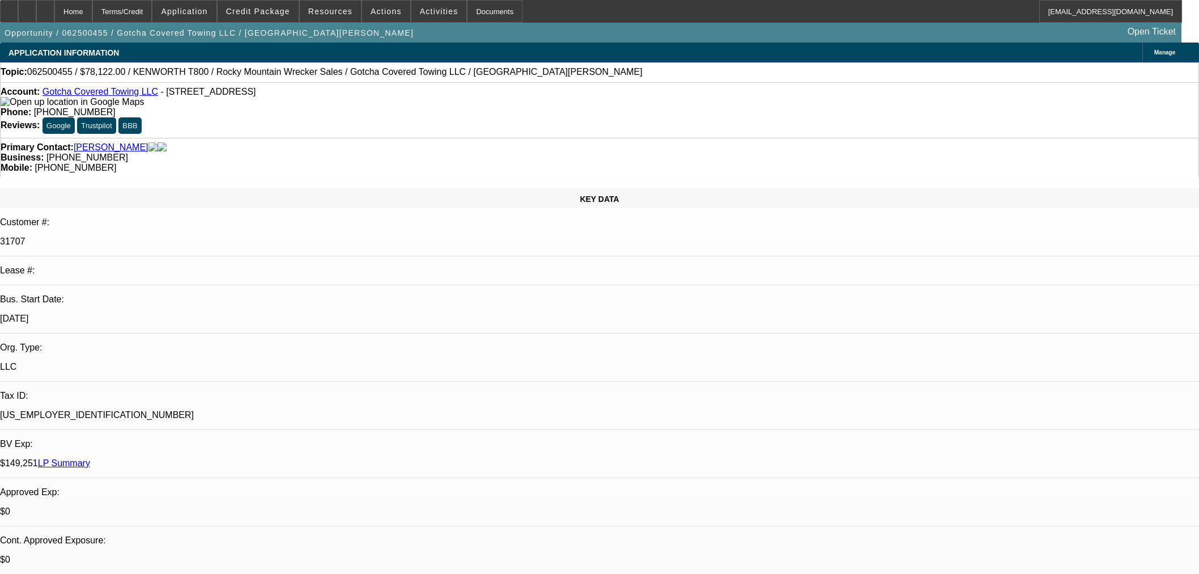
select select "0"
select select "3"
select select "0.1"
select select "4"
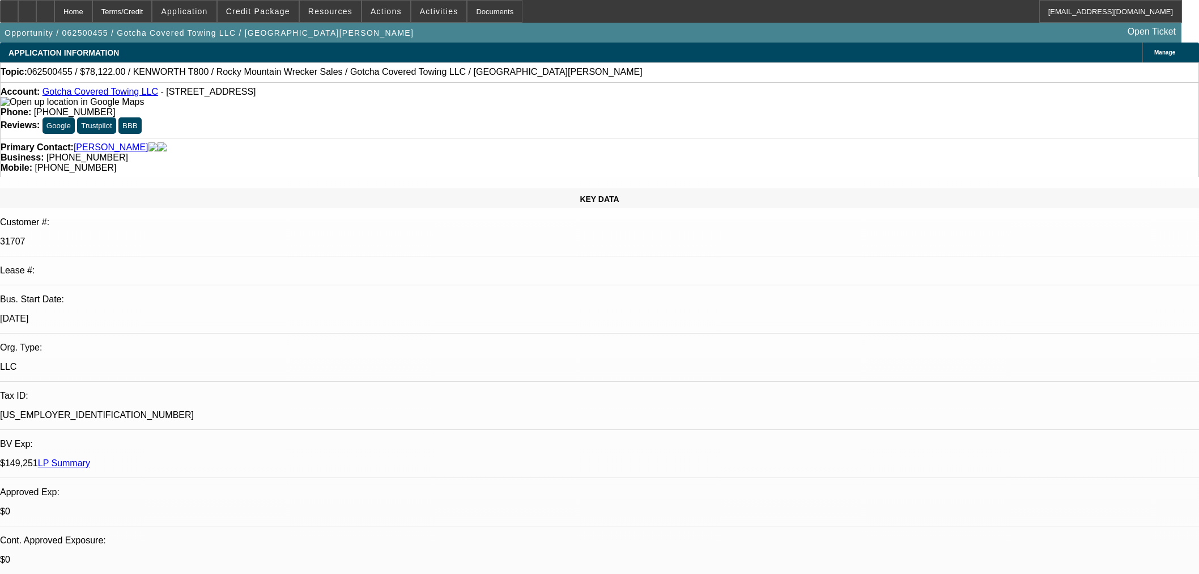
select select "0"
select select "2"
select select "0.1"
select select "4"
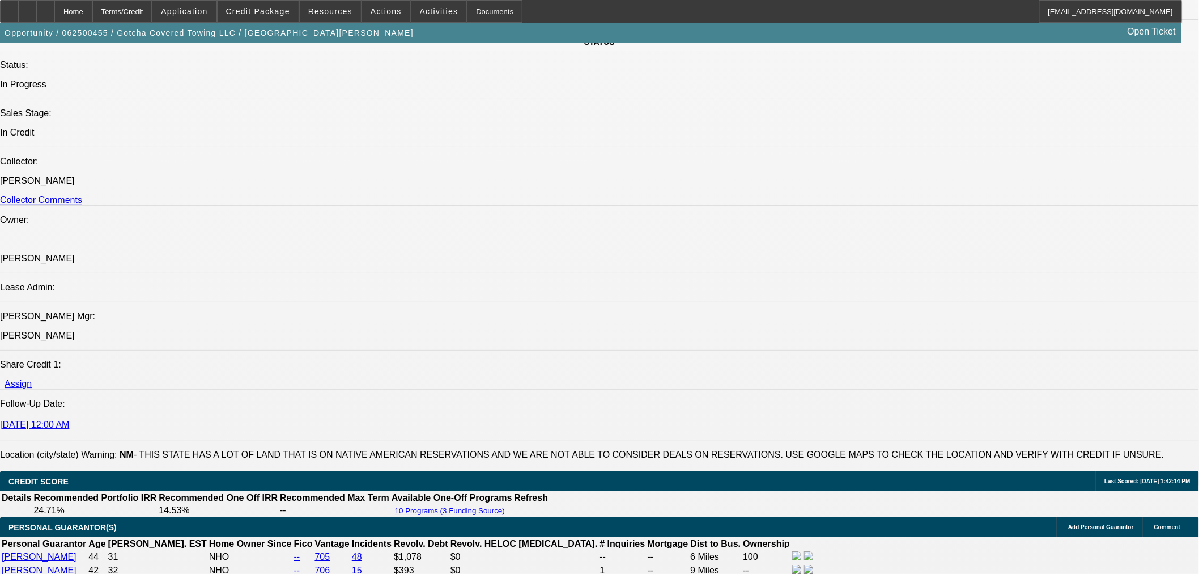
scroll to position [1133, 0]
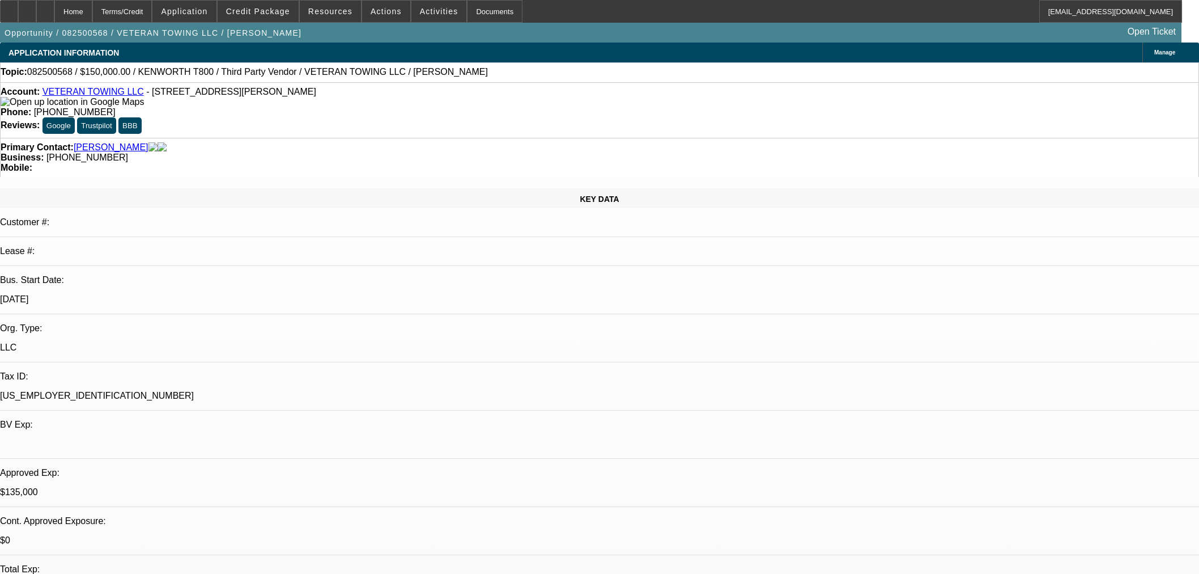
select select "0"
select select "3"
select select "0"
select select "6"
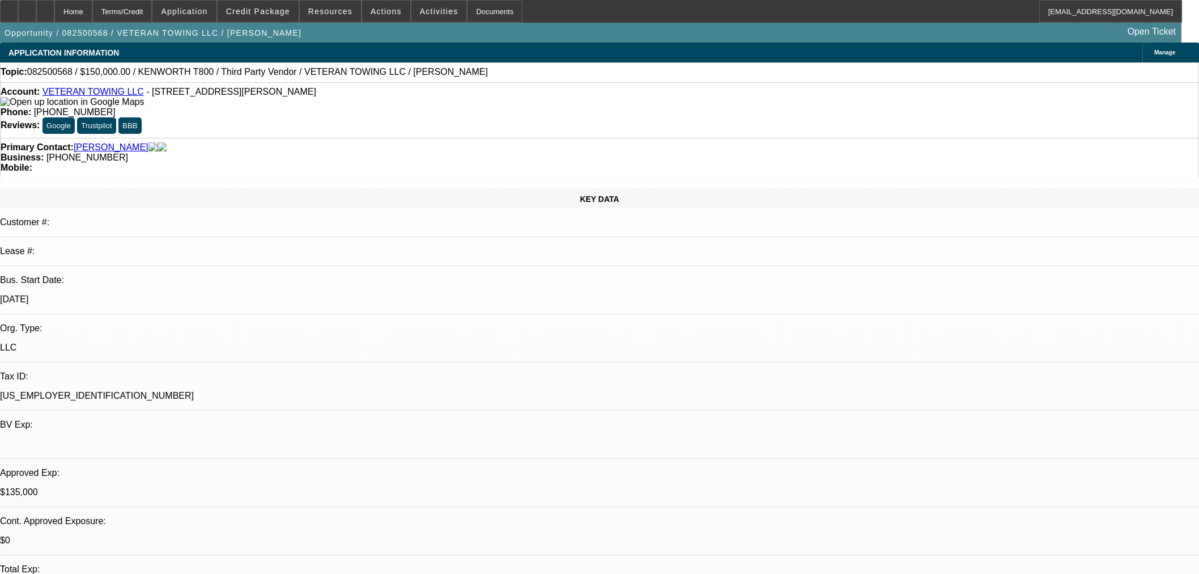
select select "0.1"
select select "2"
select select "0"
select select "6"
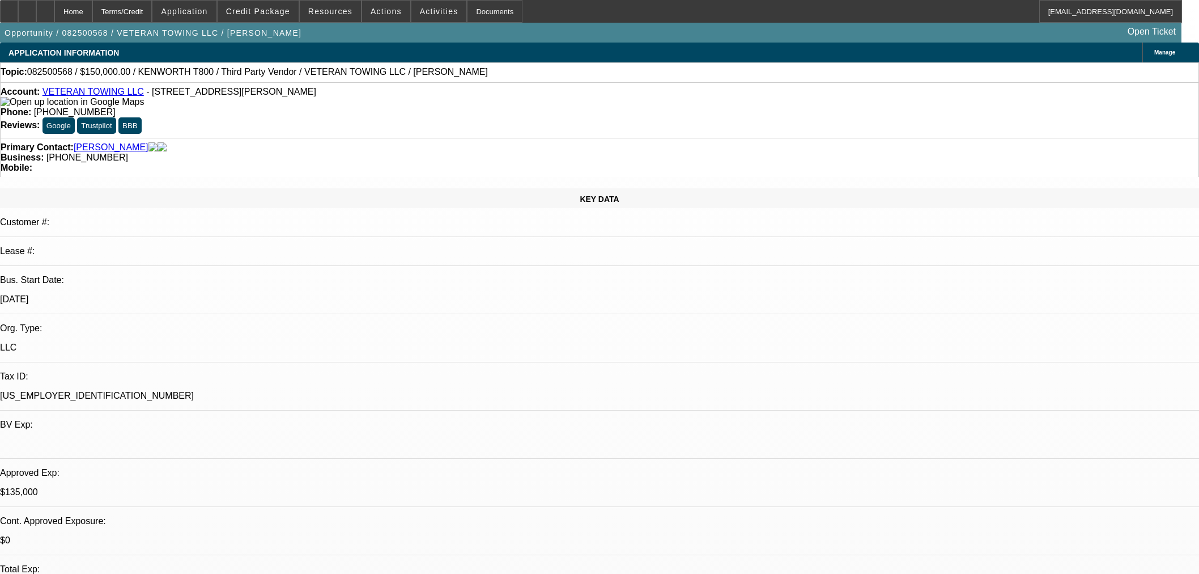
select select "0"
select select "3"
select select "0"
select select "6"
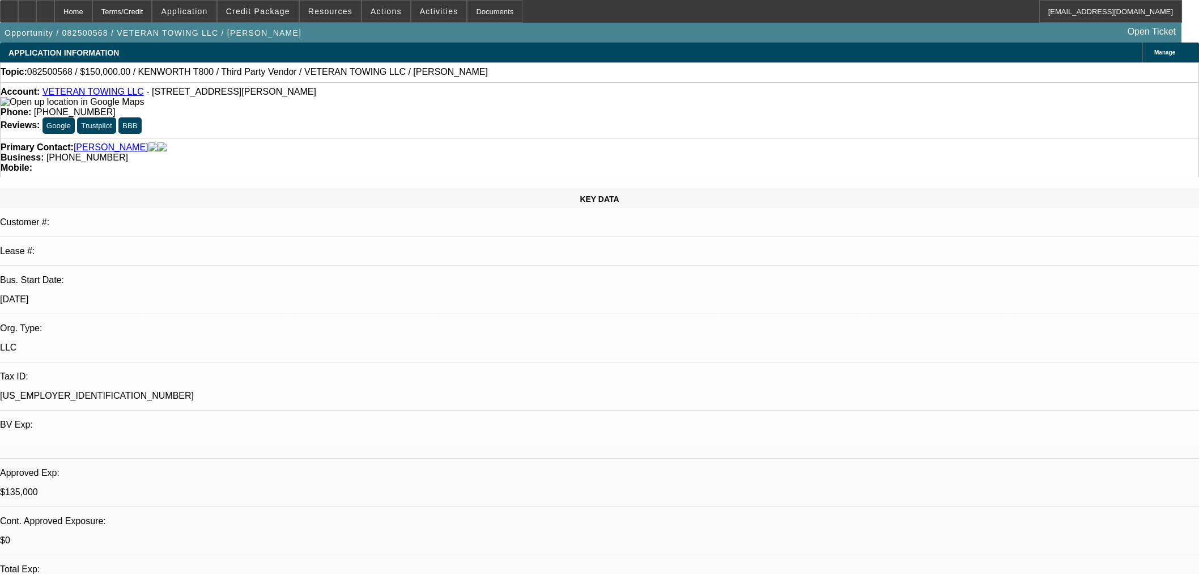
select select "0"
select select "3"
select select "0"
select select "6"
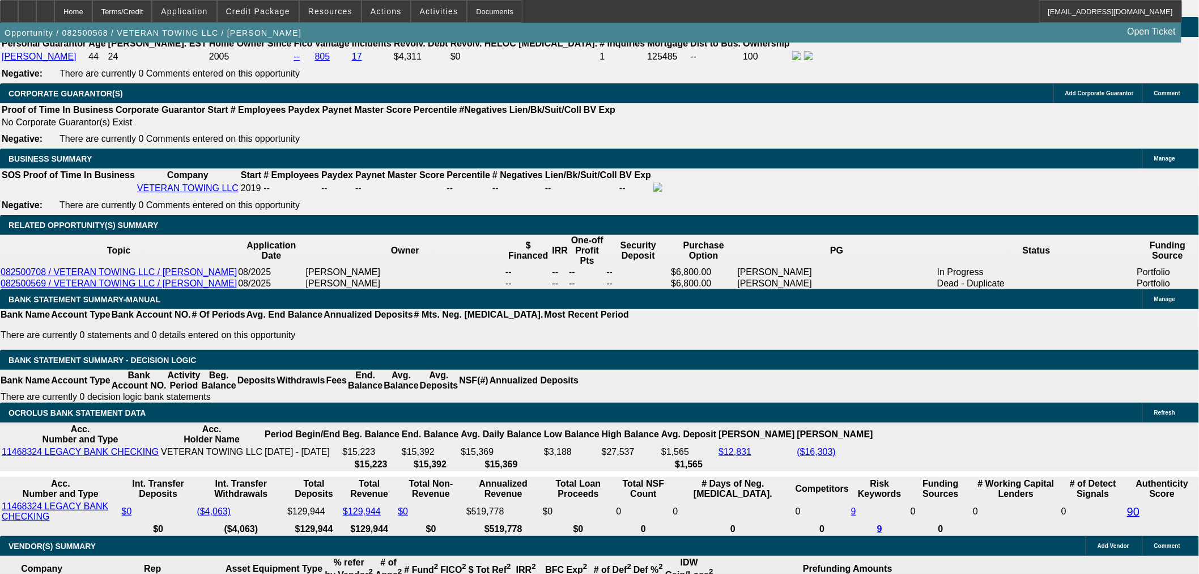
scroll to position [1826, 0]
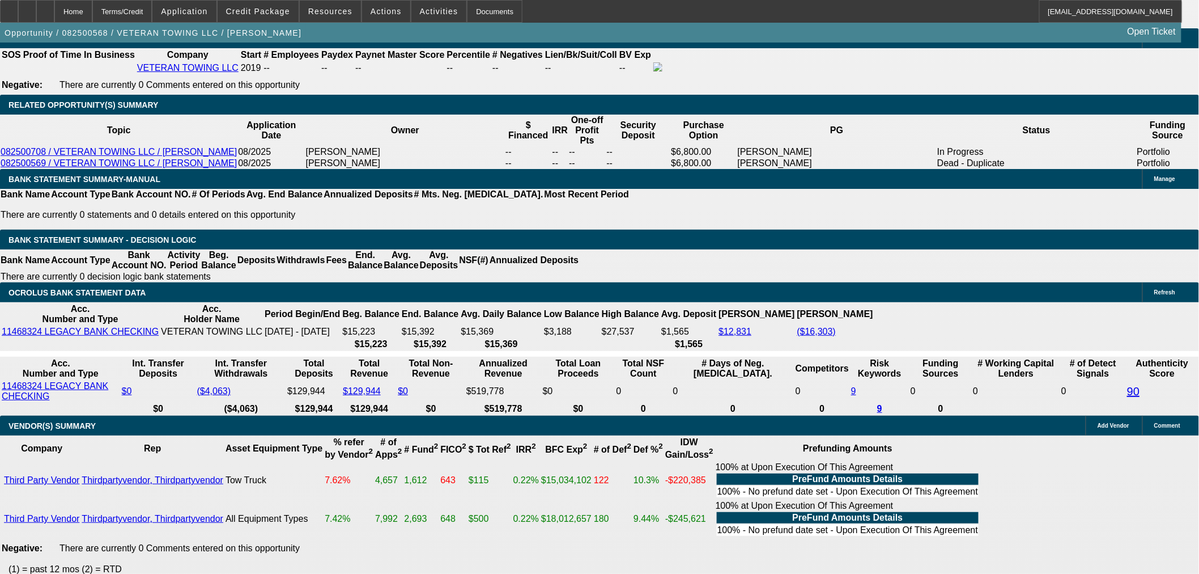
drag, startPoint x: 257, startPoint y: 188, endPoint x: 280, endPoint y: 188, distance: 22.7
drag, startPoint x: 257, startPoint y: 194, endPoint x: 286, endPoint y: 201, distance: 29.7
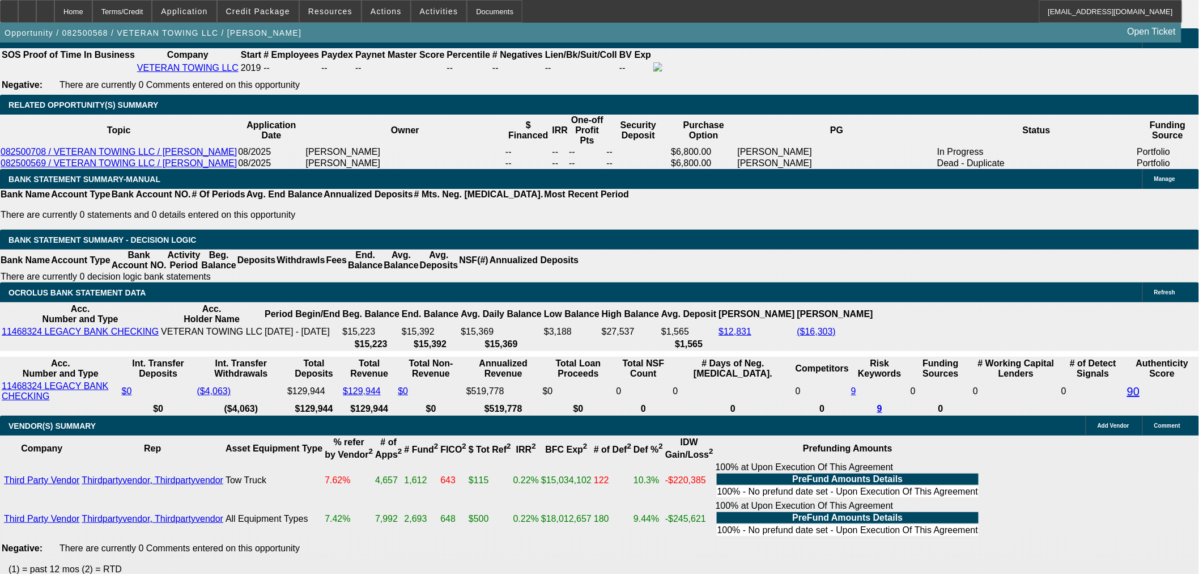
type input "1"
type input "UNKNOWN"
type input "$2,564.06"
type input "11"
type input "$3,261.36"
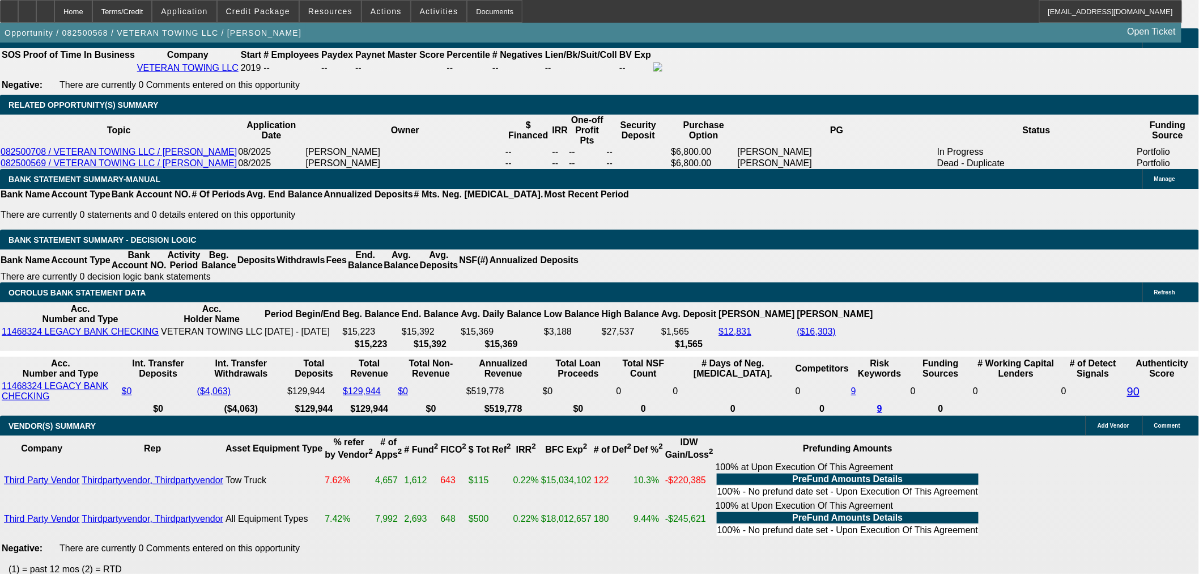
type input "11.8"
type input "$3,321.53"
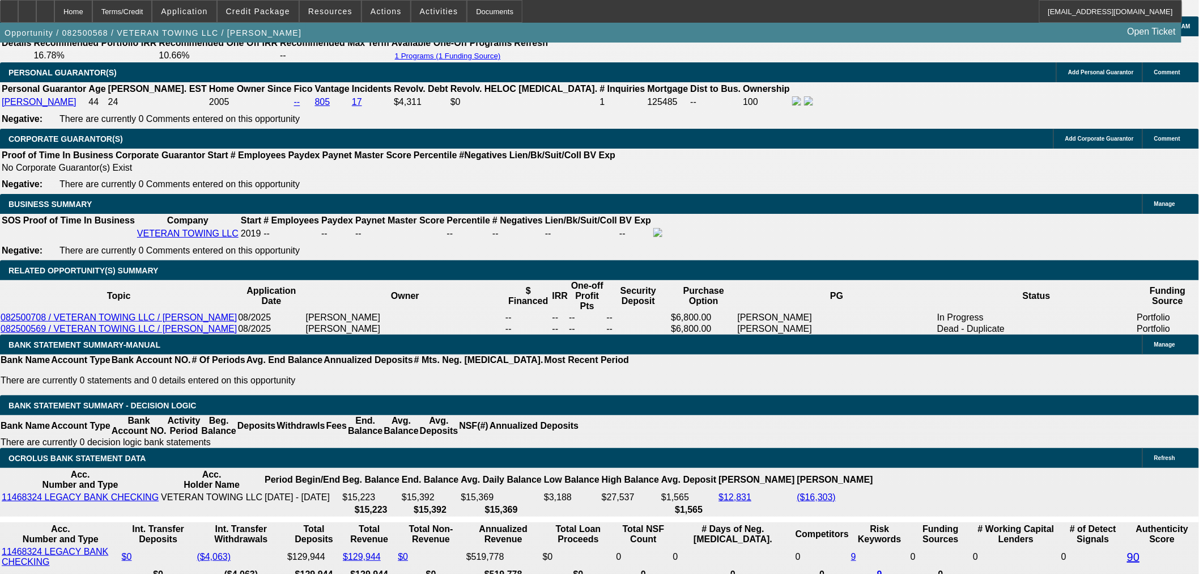
scroll to position [1511, 0]
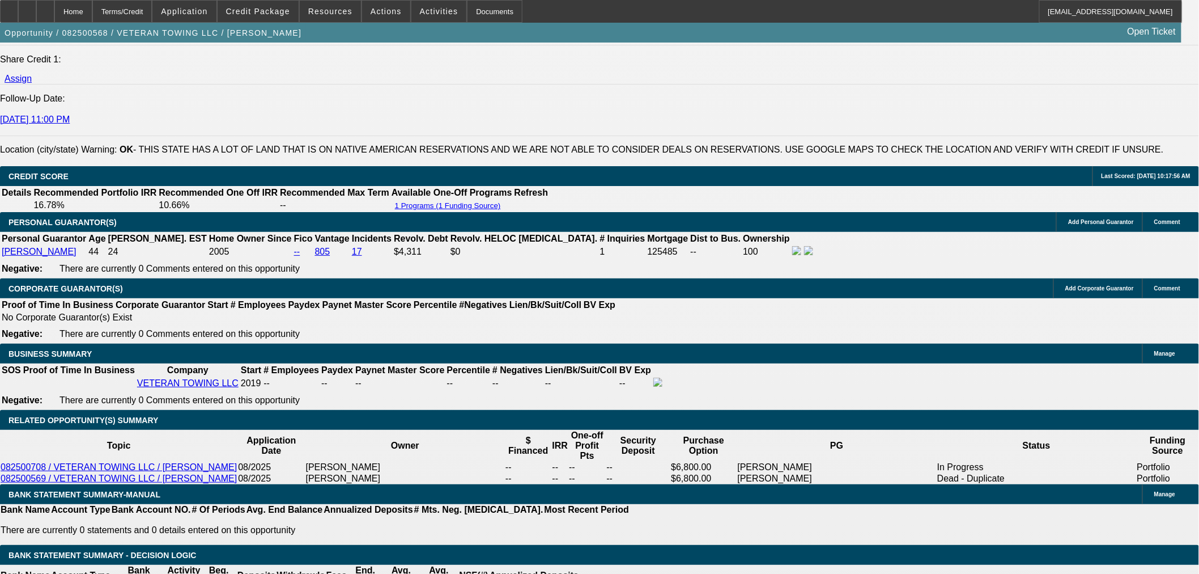
type input "11.8"
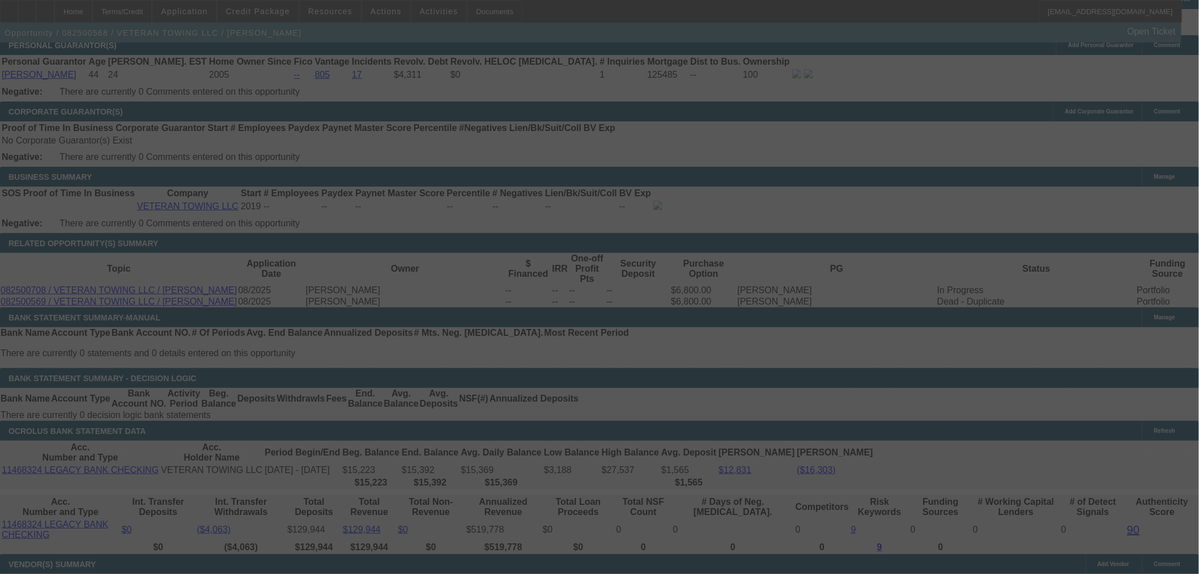
scroll to position [1826, 0]
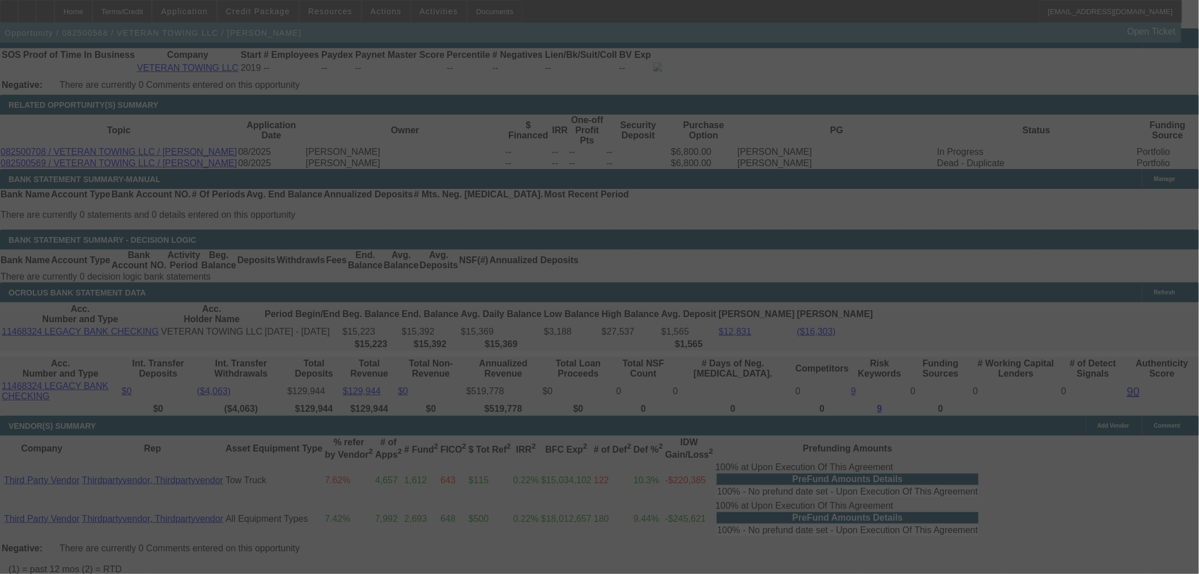
select select "0"
select select "3"
select select "0"
select select "6"
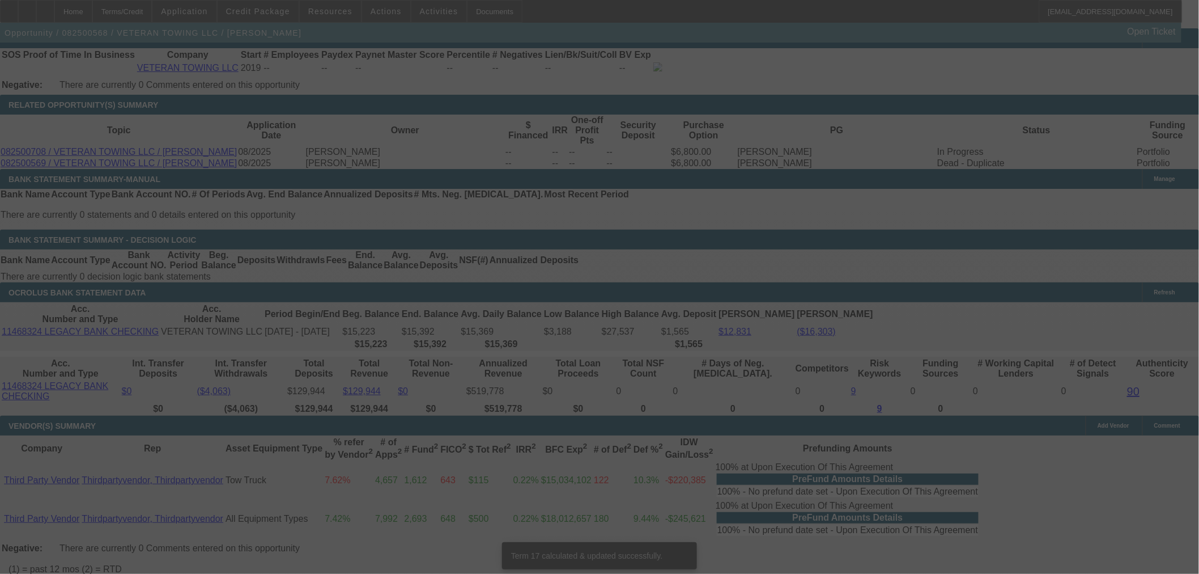
scroll to position [1825, 0]
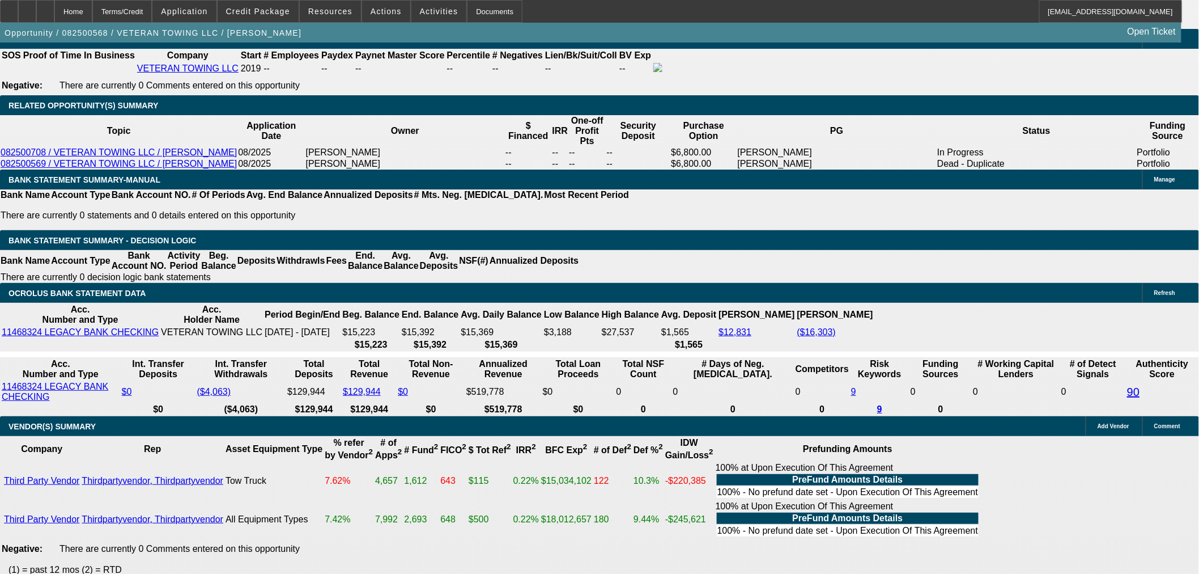
drag, startPoint x: 263, startPoint y: 193, endPoint x: 88, endPoint y: 235, distance: 179.5
type input "1"
type input "UNKNOWN"
type input "12"
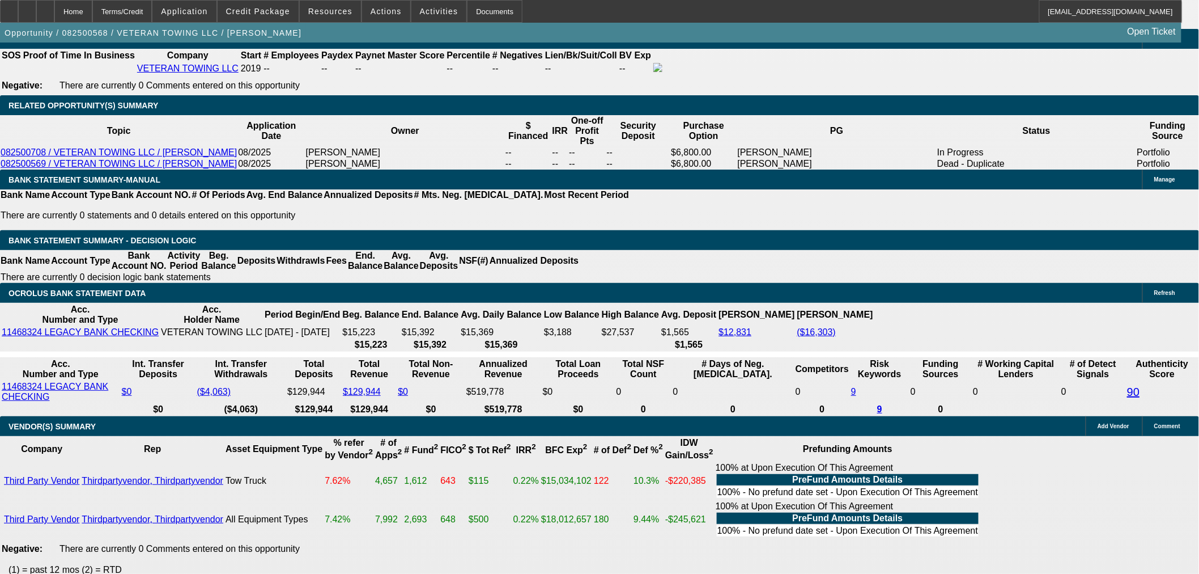
type input "$3,336.67"
type input "12.2"
type input "$3,351.85"
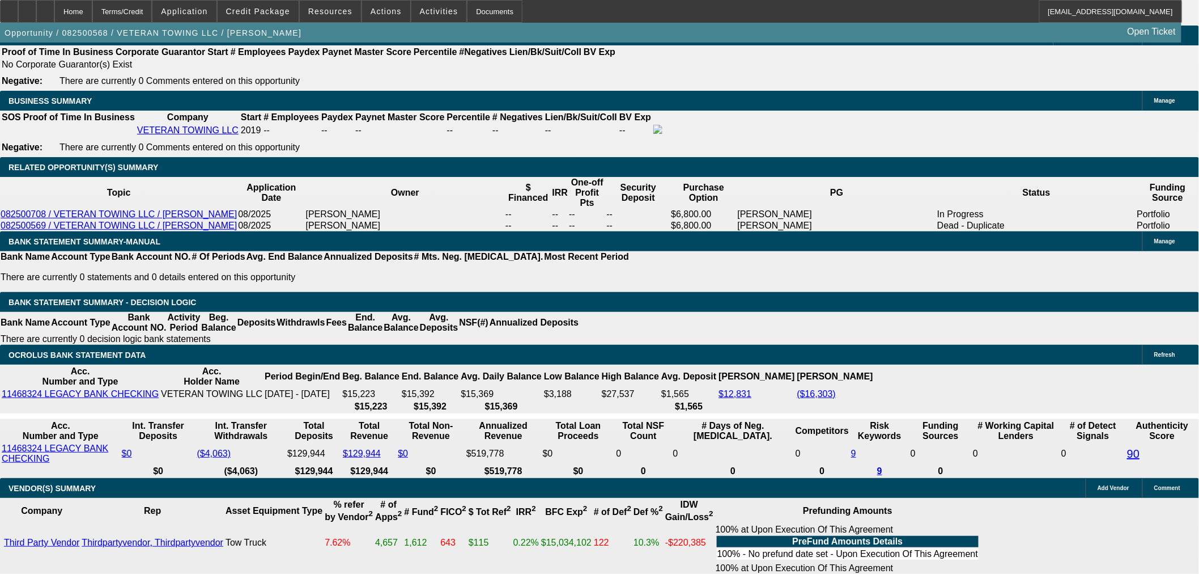
scroll to position [1573, 0]
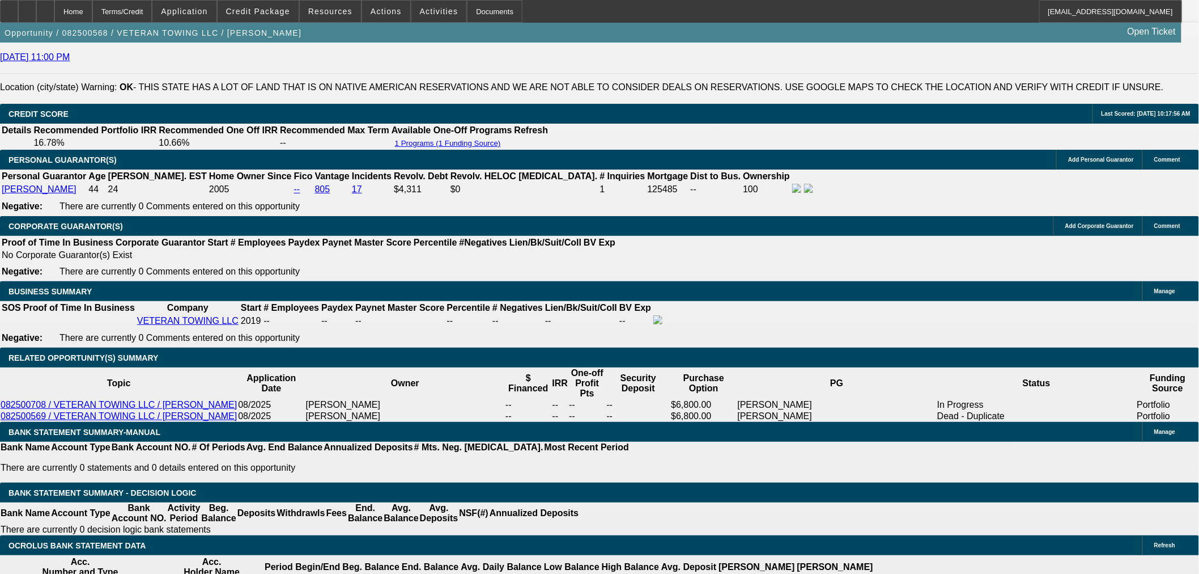
type input "12.2"
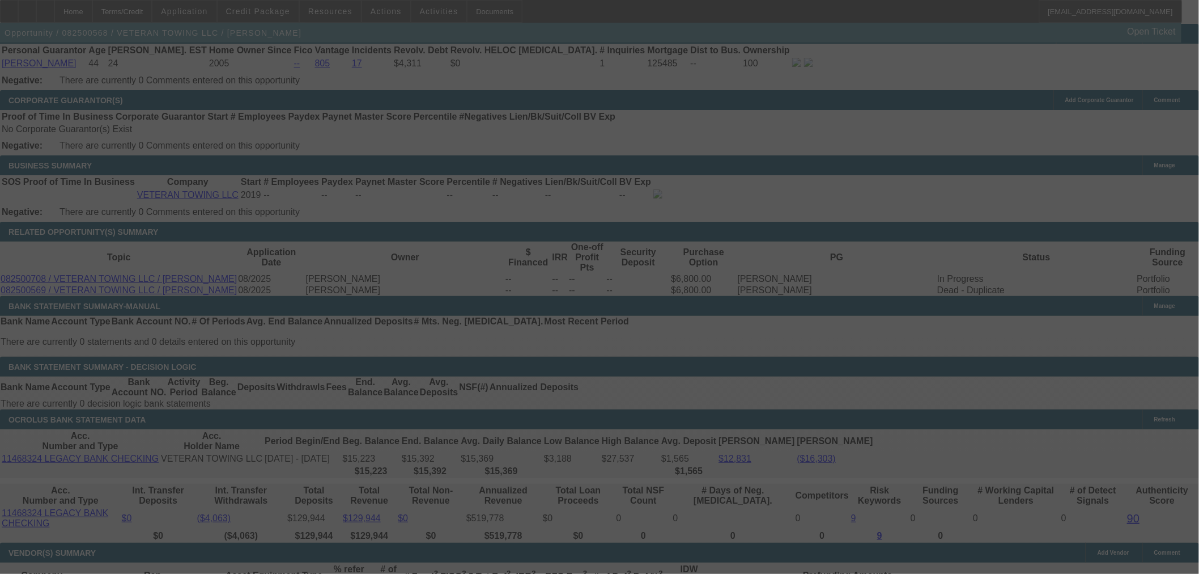
scroll to position [1636, 0]
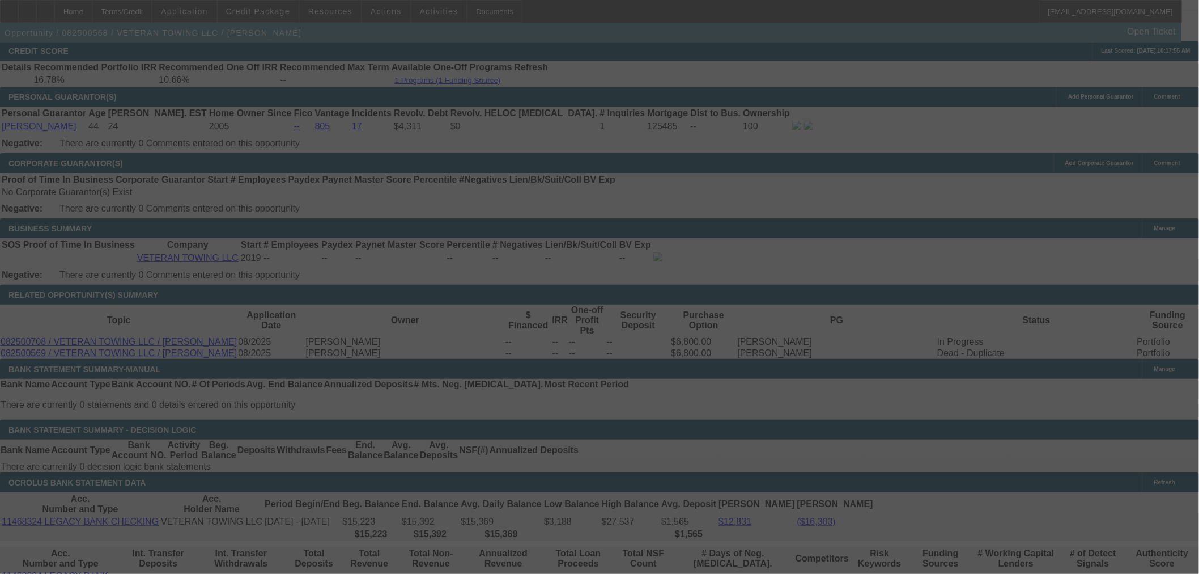
select select "0"
select select "3"
select select "0"
select select "6"
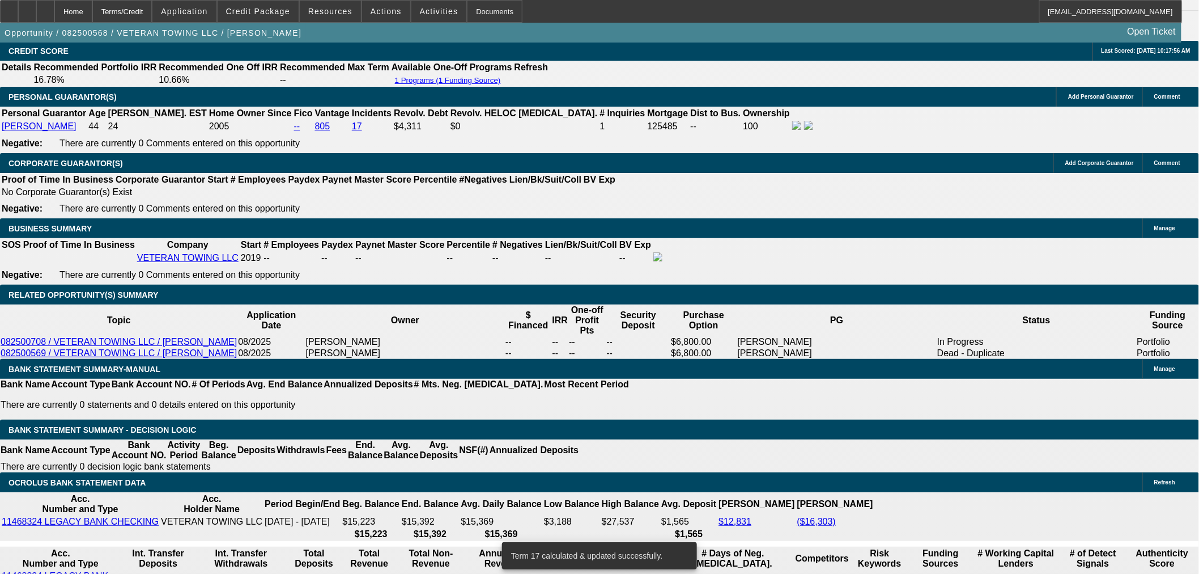
click at [274, 15] on span "Credit Package" at bounding box center [258, 11] width 64 height 9
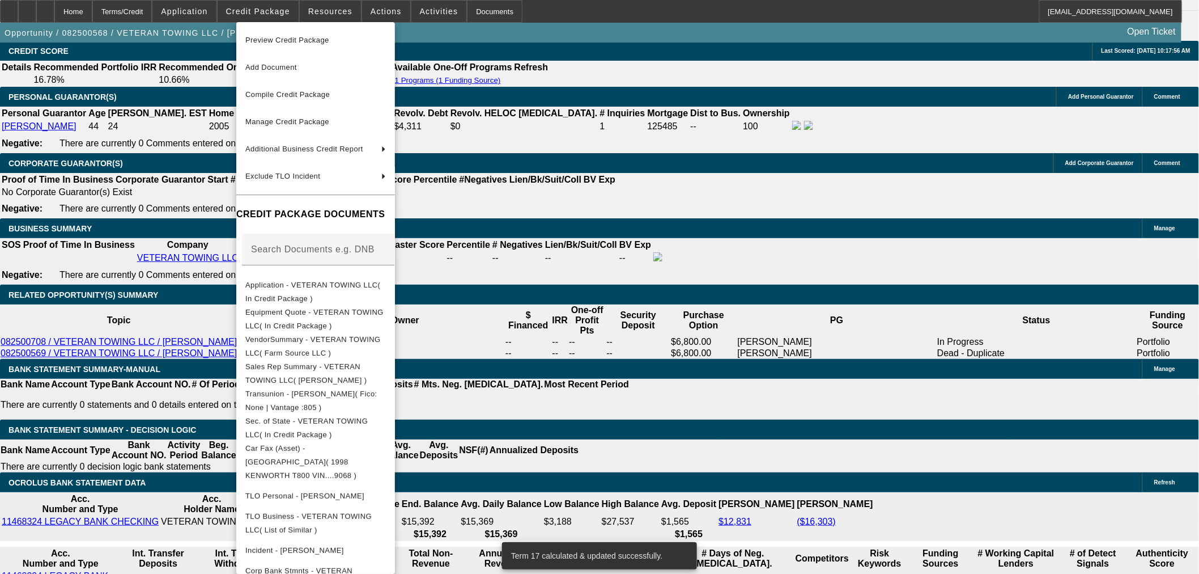
scroll to position [124, 0]
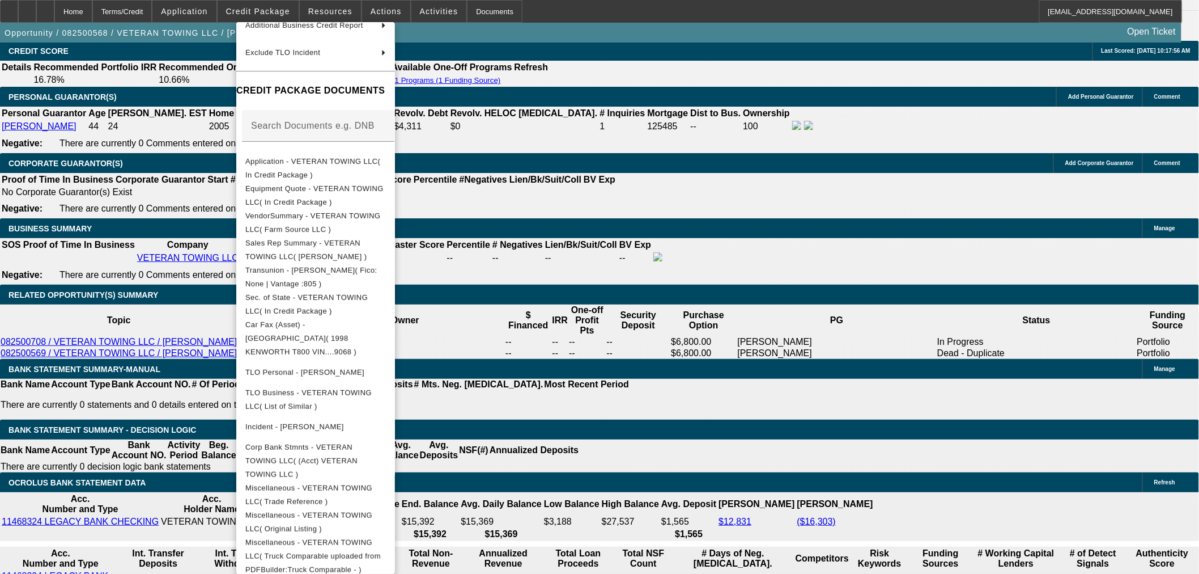
click at [154, 378] on div at bounding box center [599, 287] width 1199 height 574
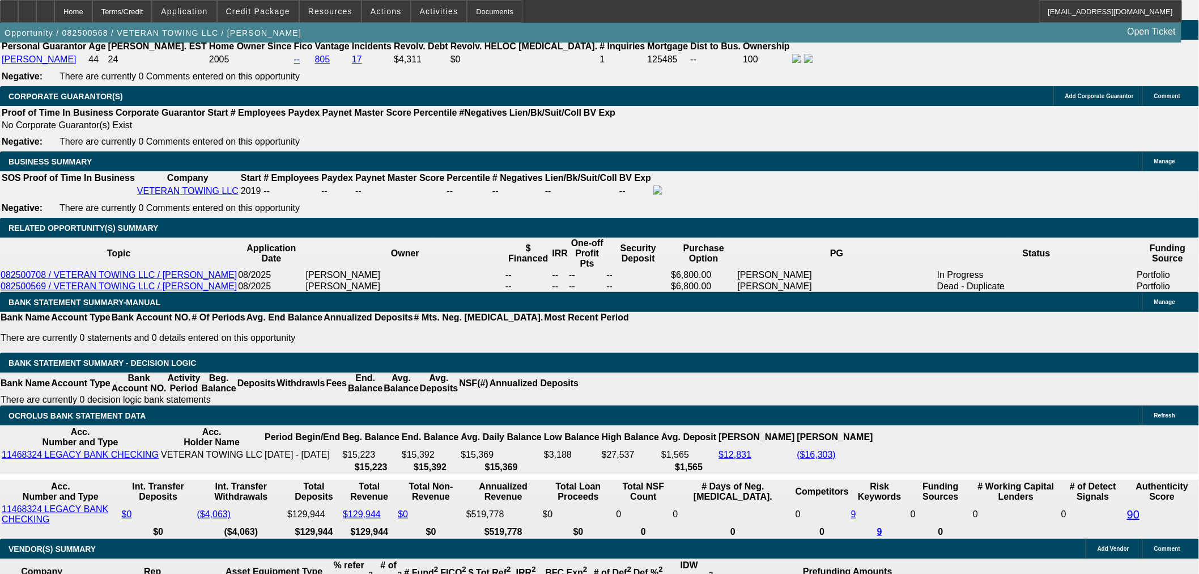
scroll to position [1699, 0]
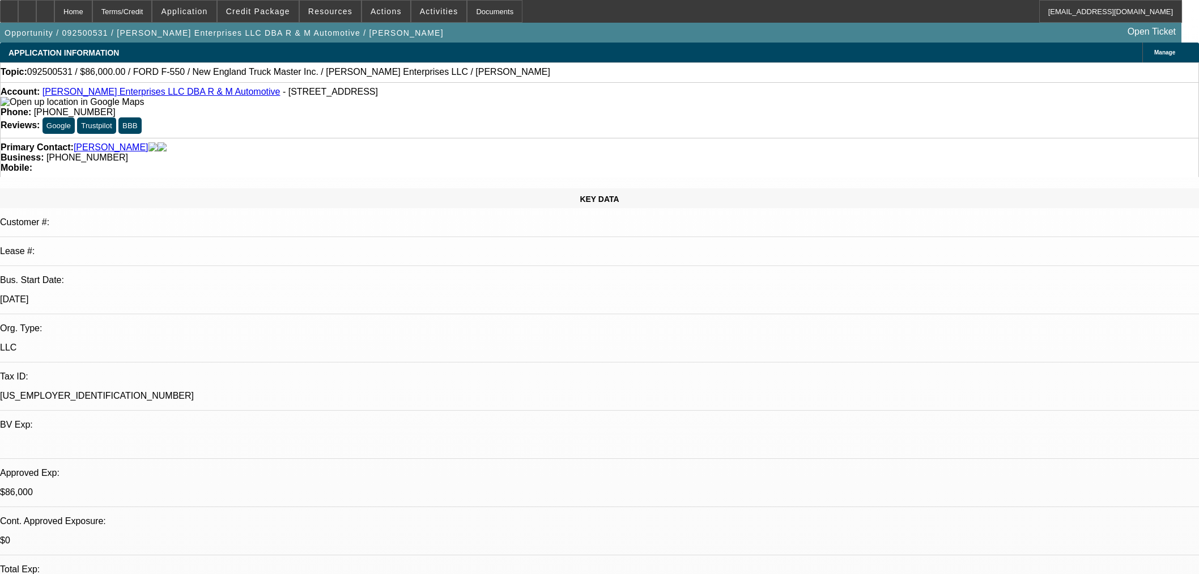
select select "0"
select select "2"
select select "0"
select select "6"
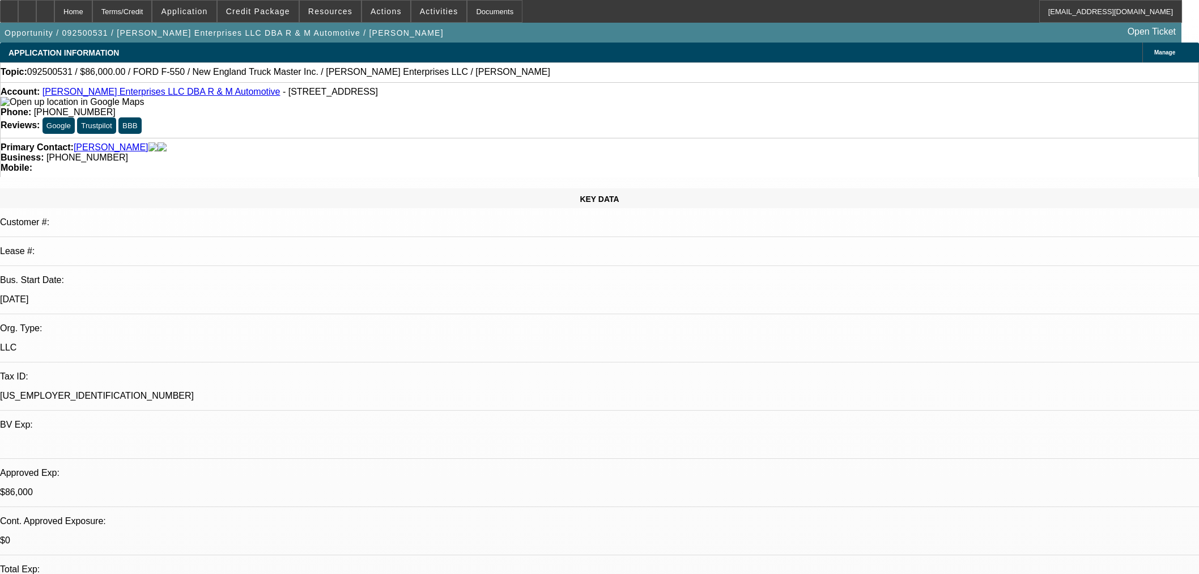
select select "0"
select select "2"
select select "0"
select select "6"
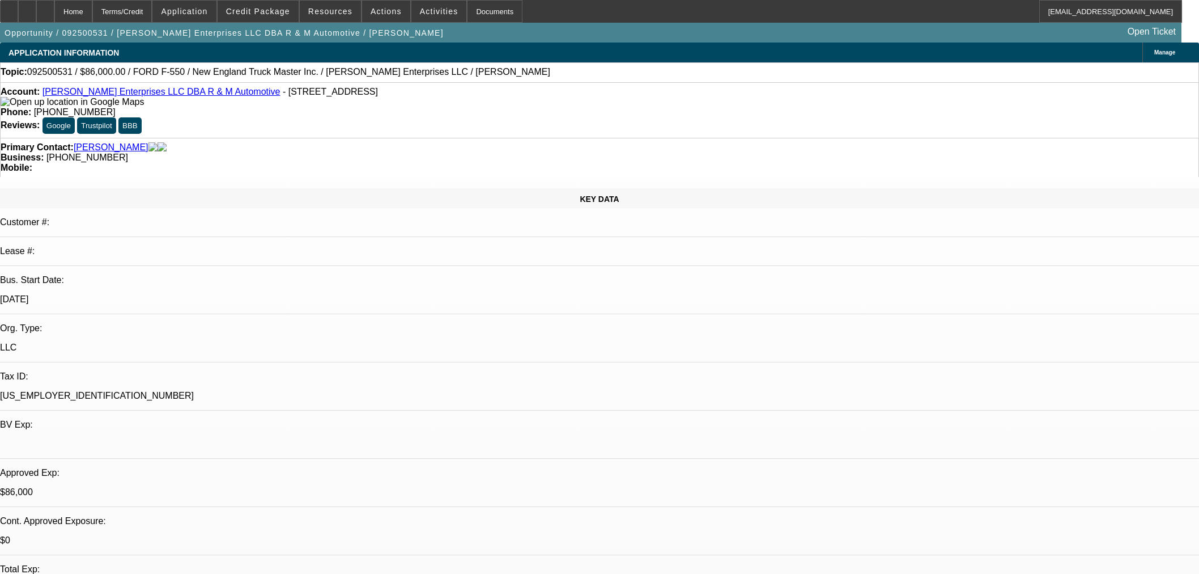
select select "0.15"
select select "2"
select select "0"
select select "6"
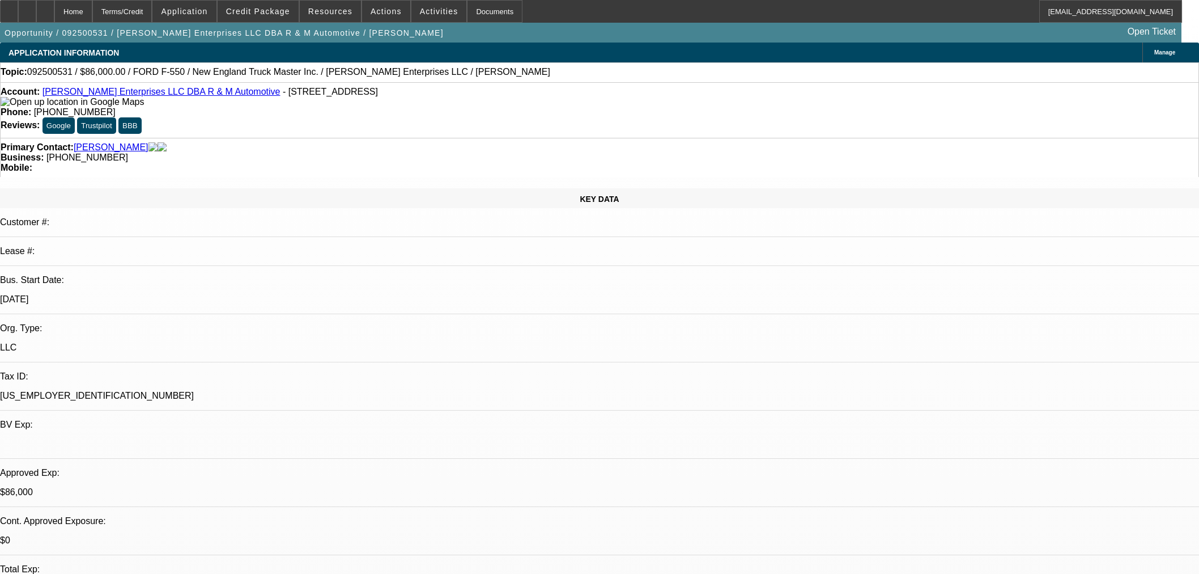
select select "0.15"
select select "2"
select select "0"
select select "6"
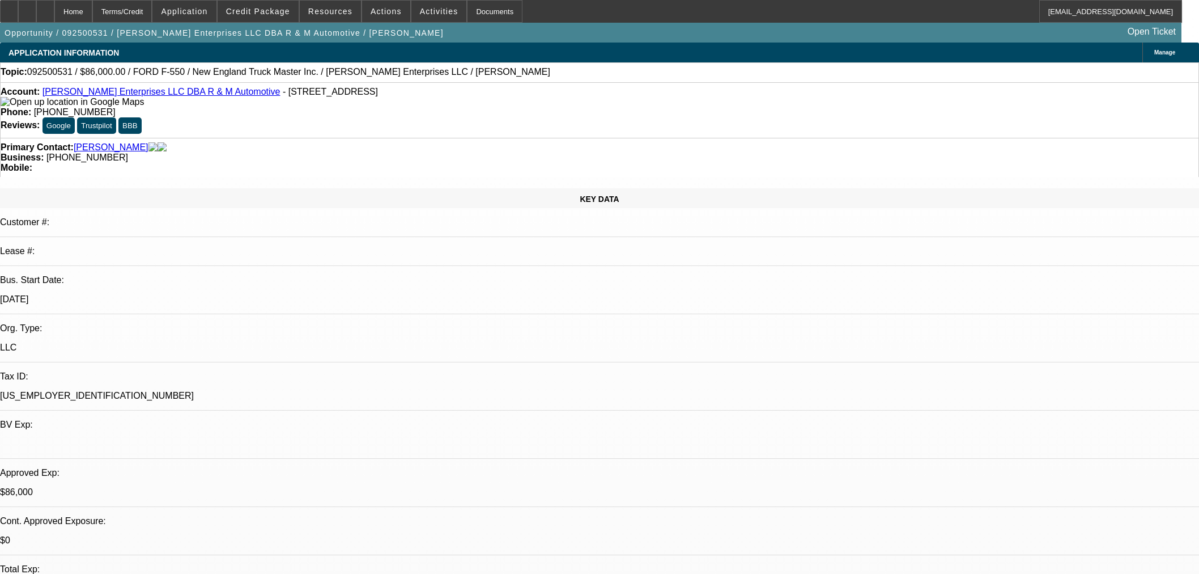
scroll to position [1448, 0]
select select "0"
select select "3"
select select "0"
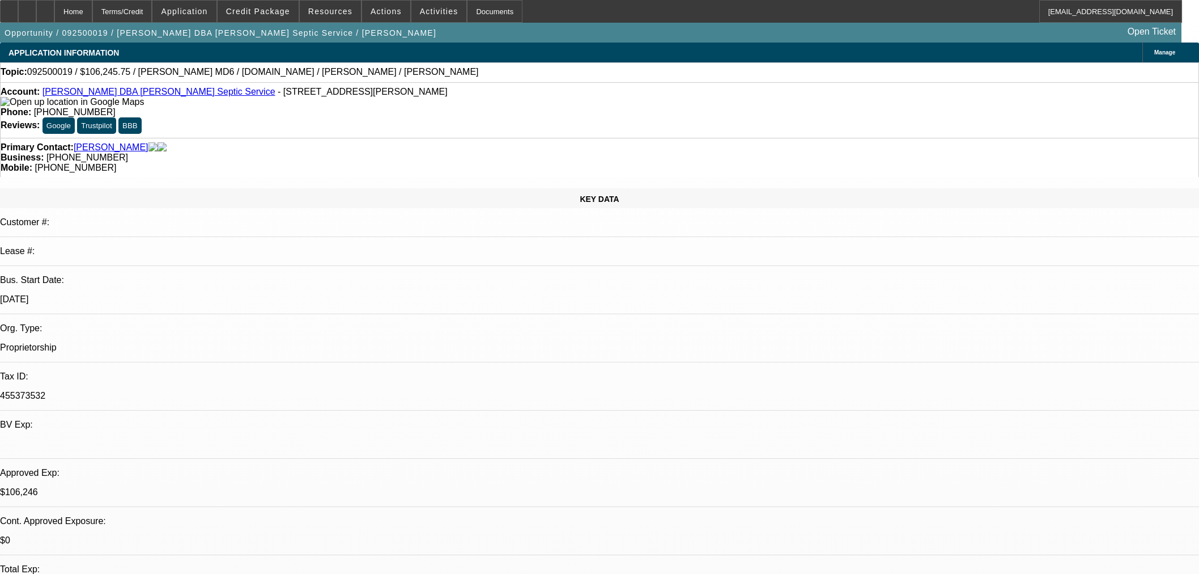
select select "6"
select select "0"
select select "3"
select select "0"
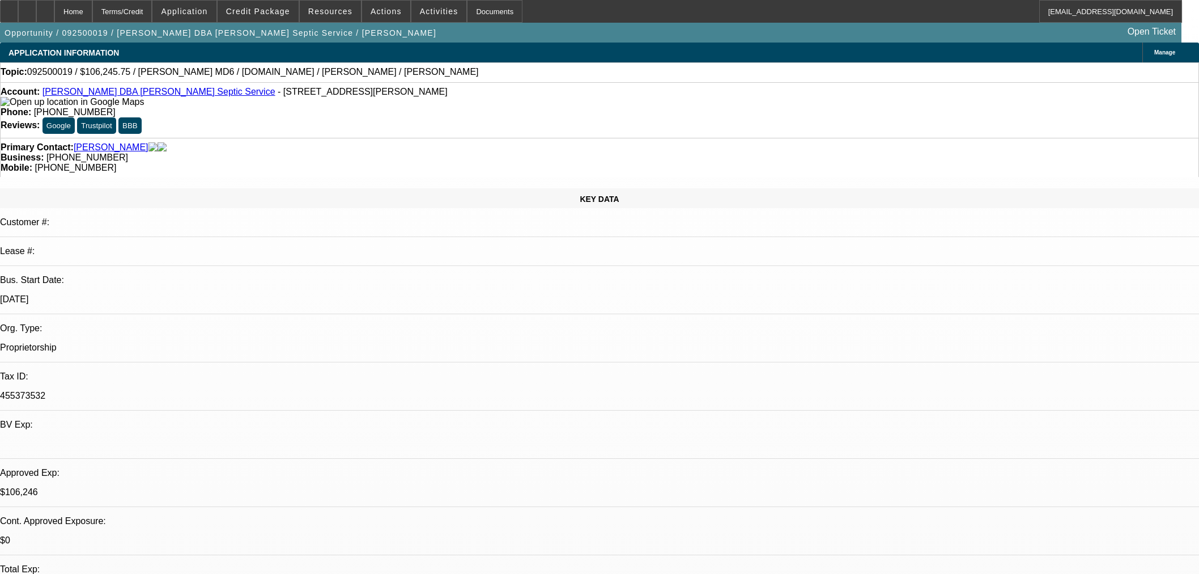
select select "6"
select select "0.15"
select select "2"
select select "0.1"
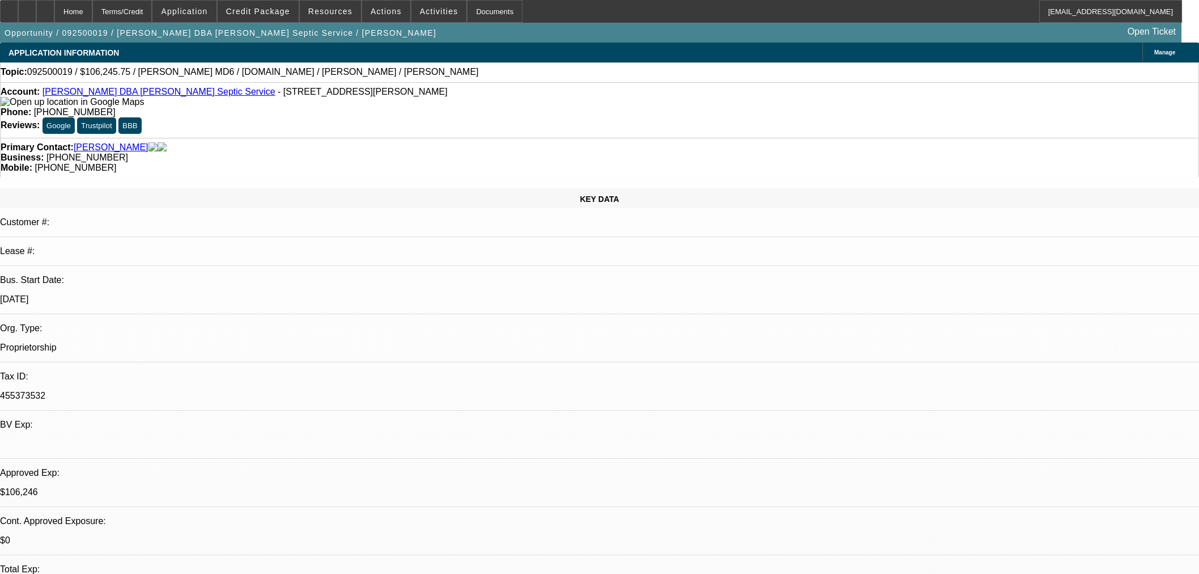
select select "4"
select select "2"
select select "0.1"
select select "4"
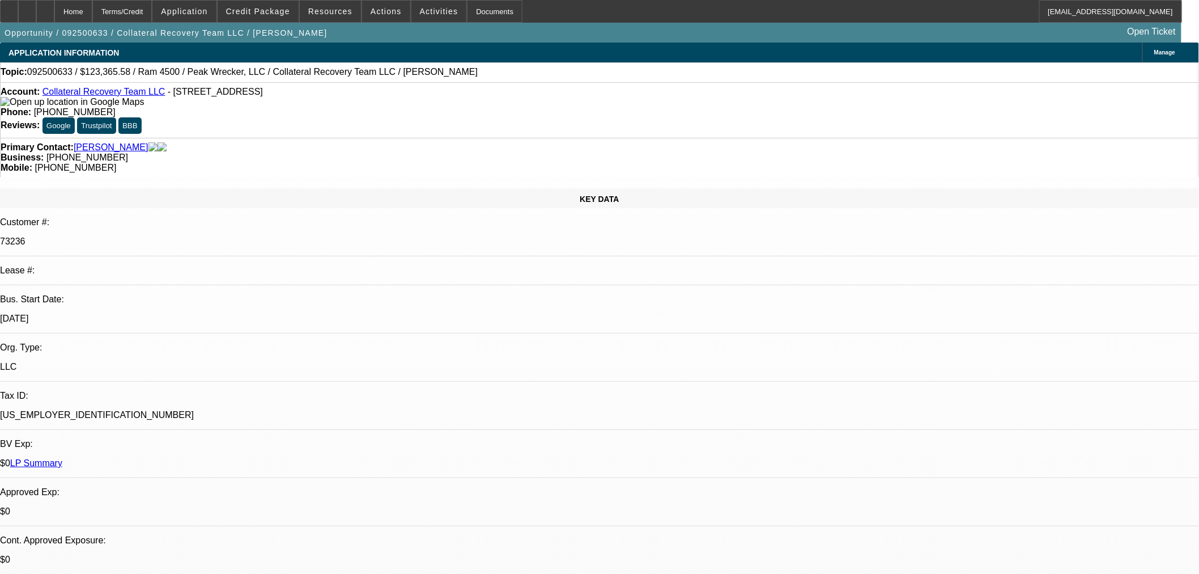
select select "0"
select select "3"
select select "0"
select select "6"
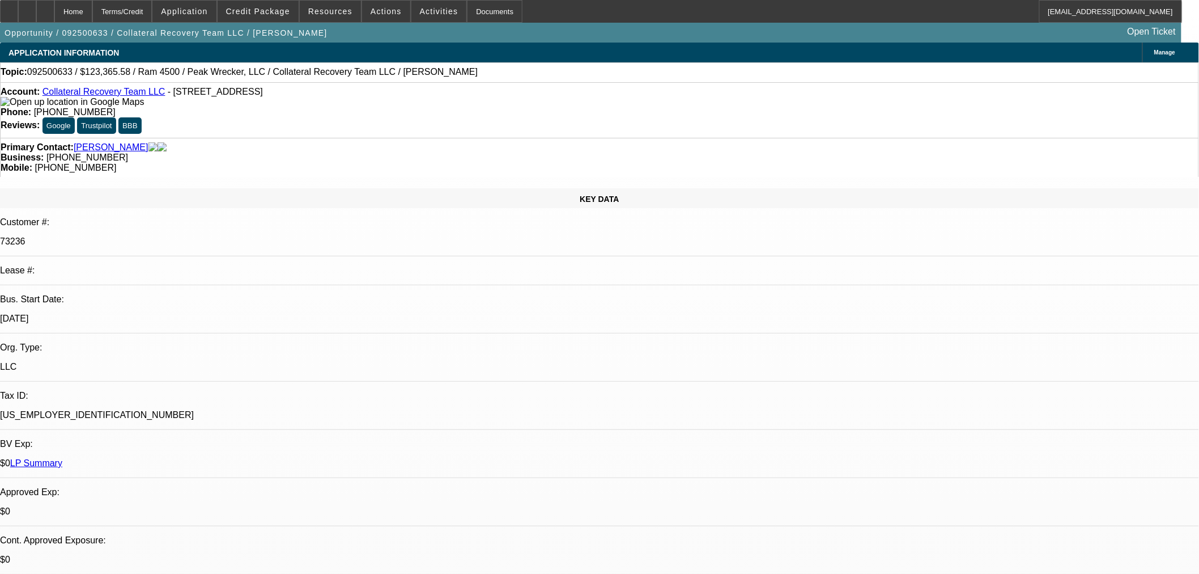
select select "2"
select select "0.1"
select select "4"
click at [287, 15] on span "Credit Package" at bounding box center [258, 11] width 64 height 9
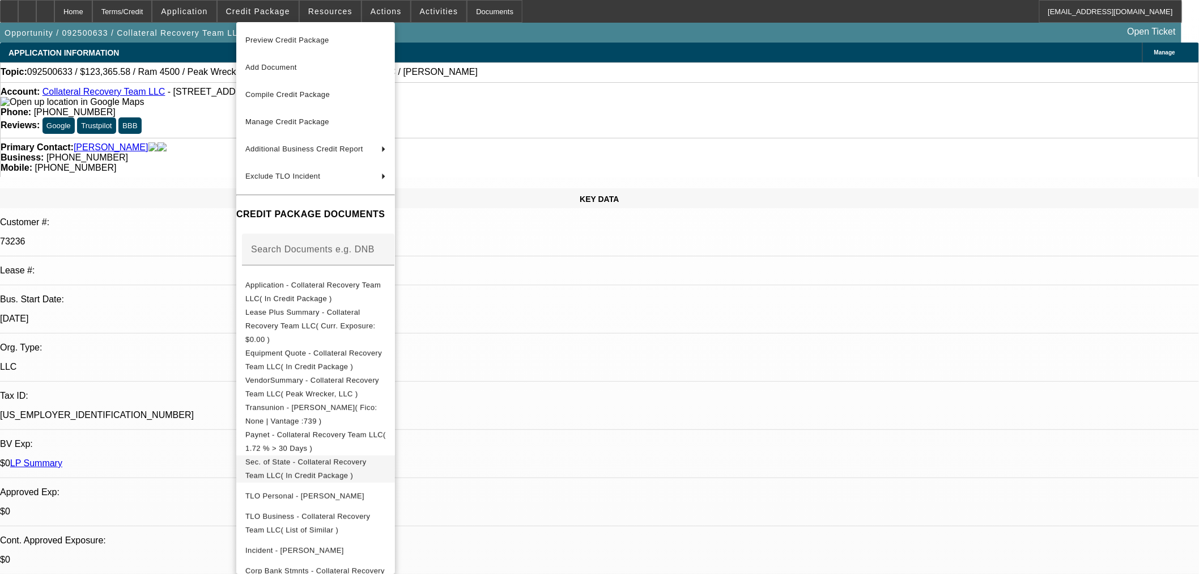
click at [301, 456] on span "Sec. of State - Collateral Recovery Team LLC( In Credit Package )" at bounding box center [315, 468] width 141 height 27
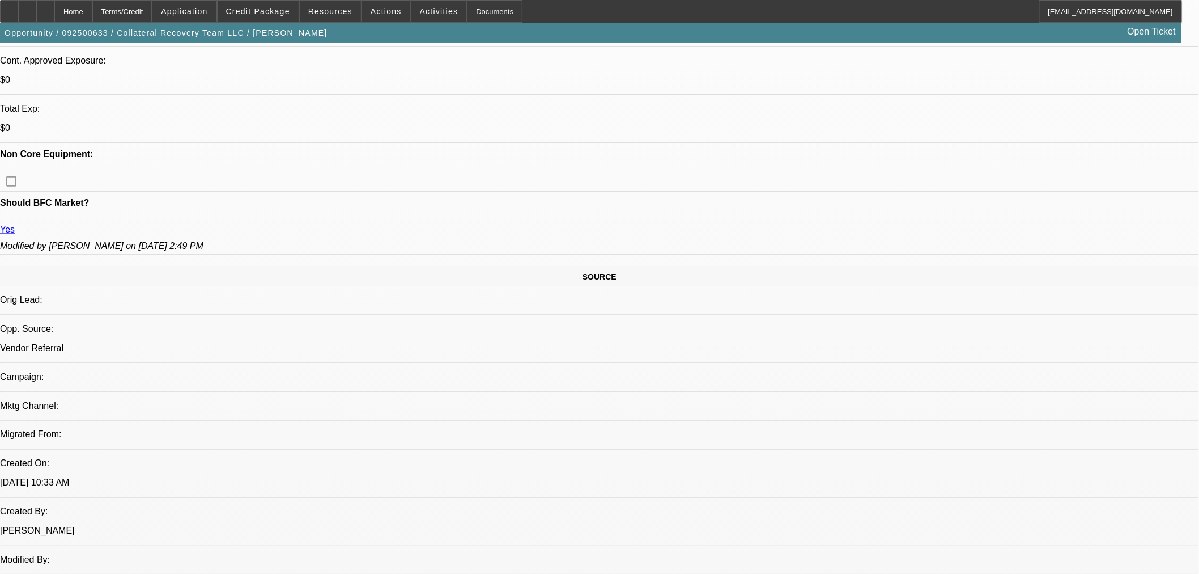
scroll to position [567, 0]
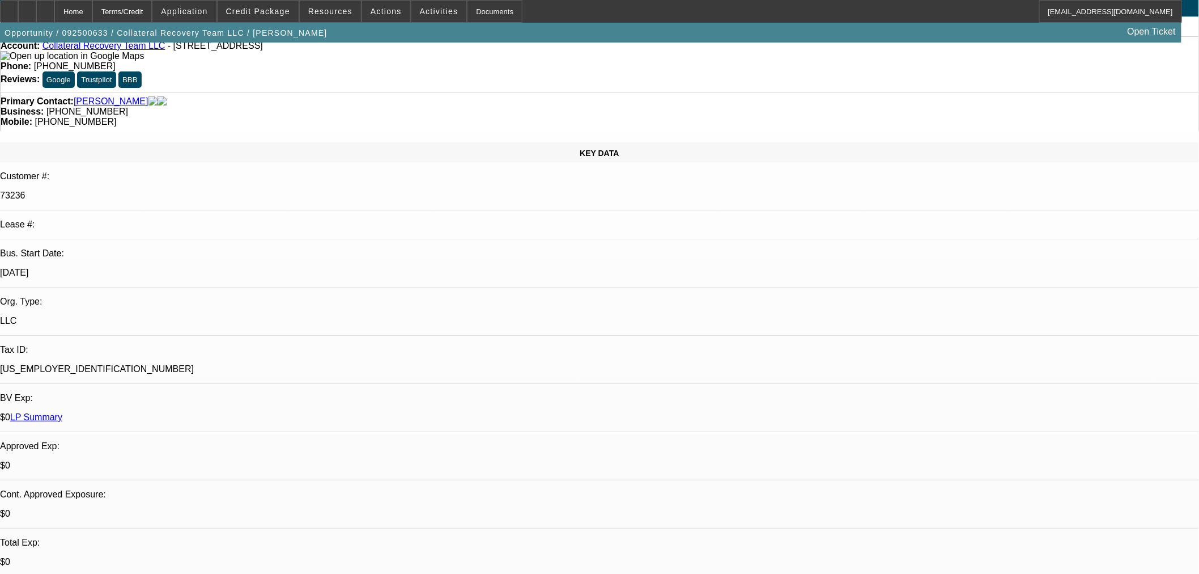
scroll to position [0, 0]
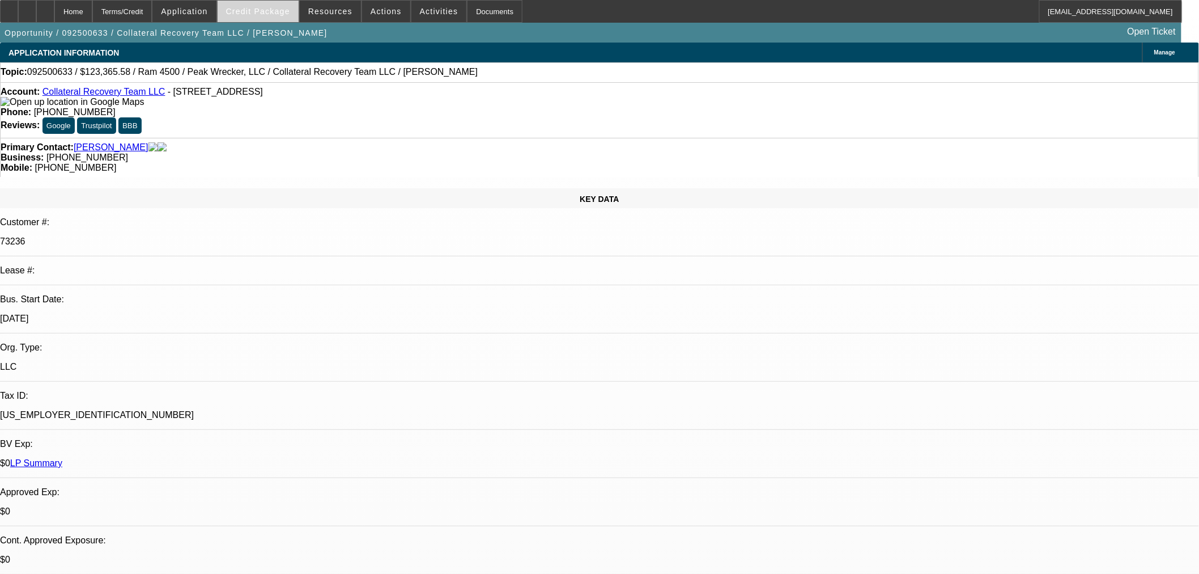
click at [282, 19] on span at bounding box center [258, 11] width 81 height 27
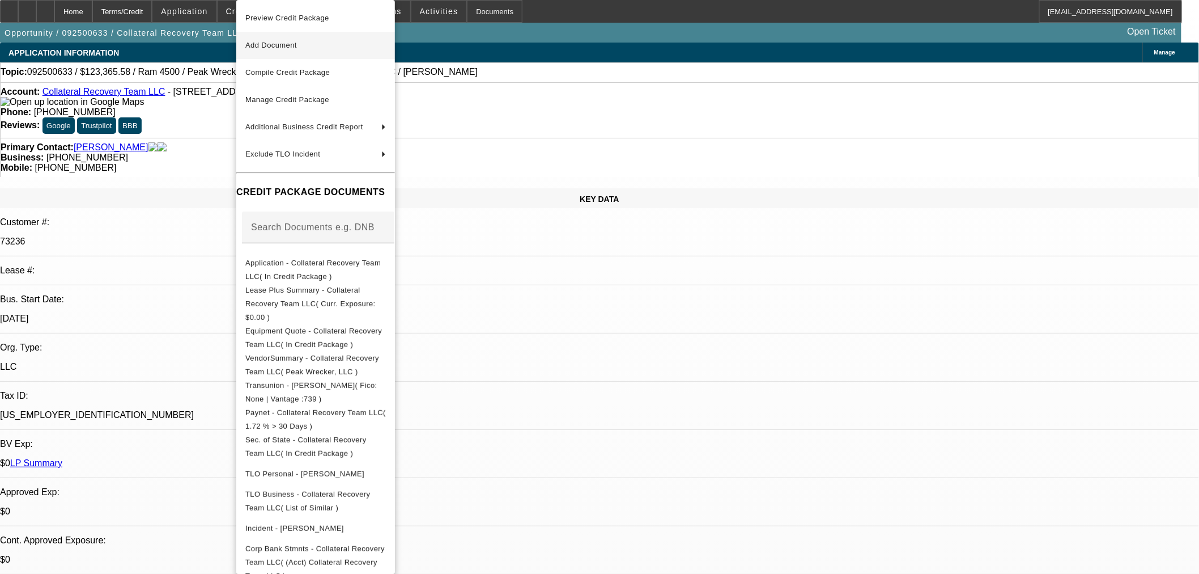
click at [302, 38] on button "Add Document" at bounding box center [315, 45] width 159 height 27
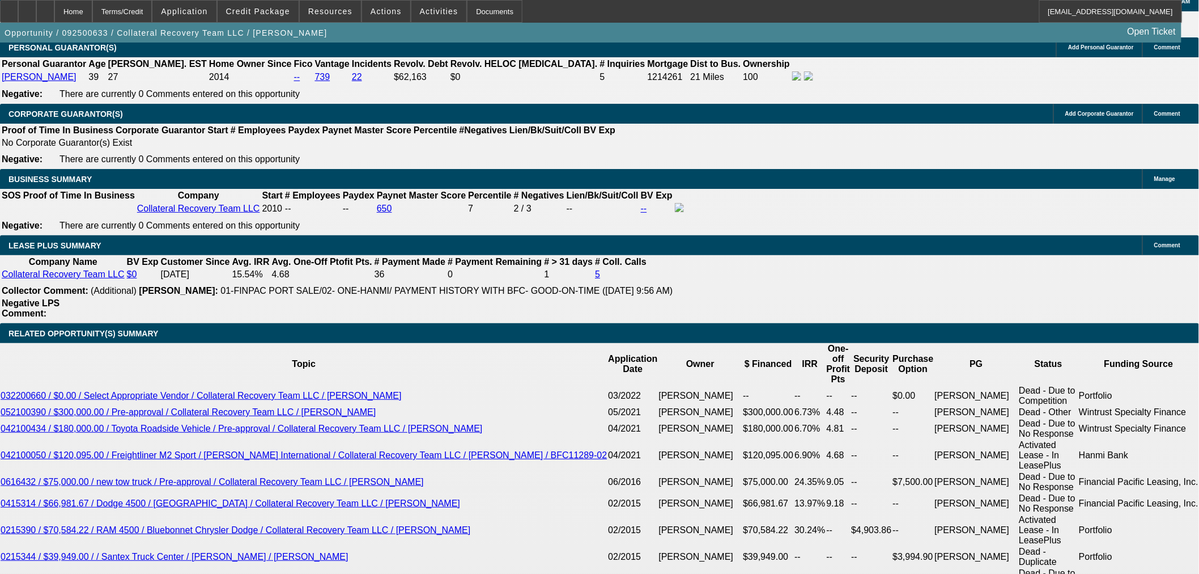
scroll to position [1889, 0]
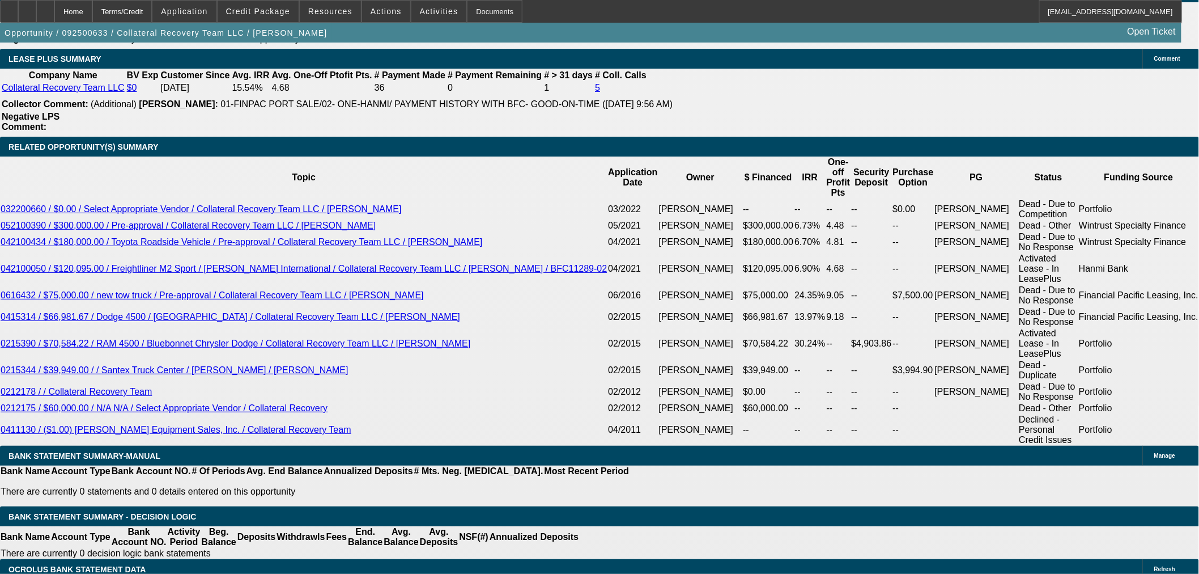
drag, startPoint x: 393, startPoint y: 251, endPoint x: 395, endPoint y: 265, distance: 14.3
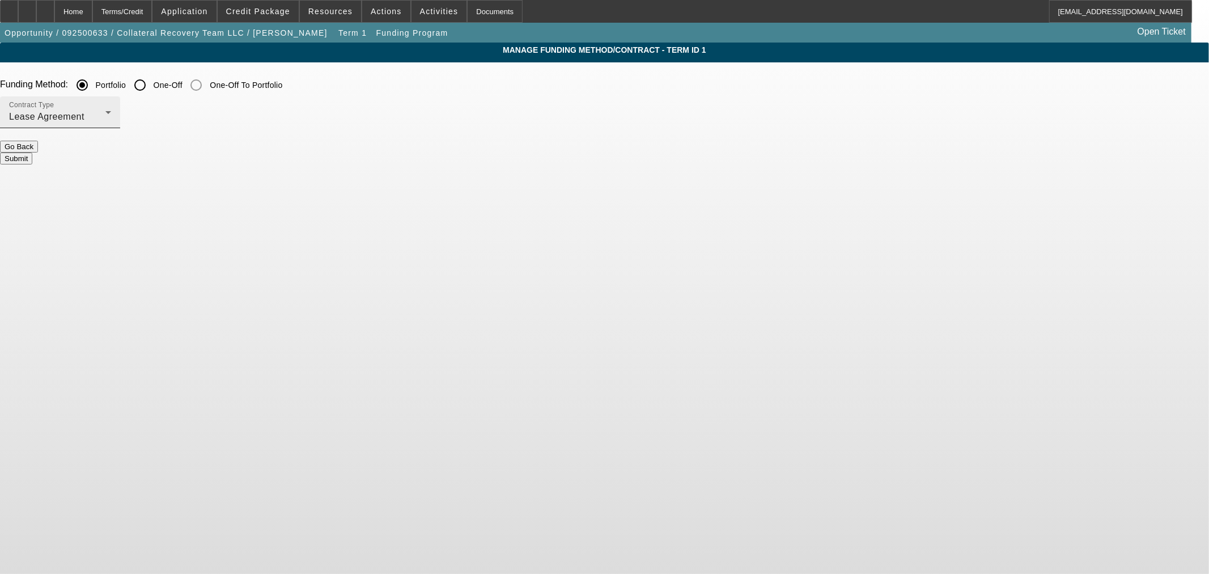
click at [105, 119] on div "Lease Agreement" at bounding box center [57, 117] width 96 height 14
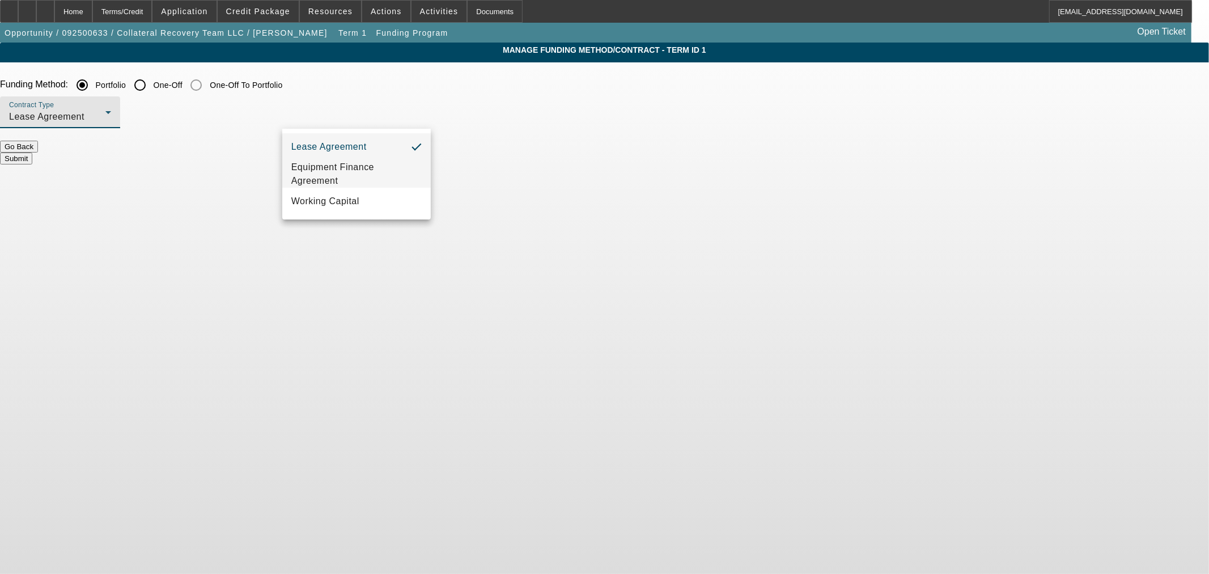
click at [341, 162] on mat-option "Equipment Finance Agreement" at bounding box center [356, 173] width 148 height 27
click at [32, 152] on button "Submit" at bounding box center [16, 158] width 32 height 12
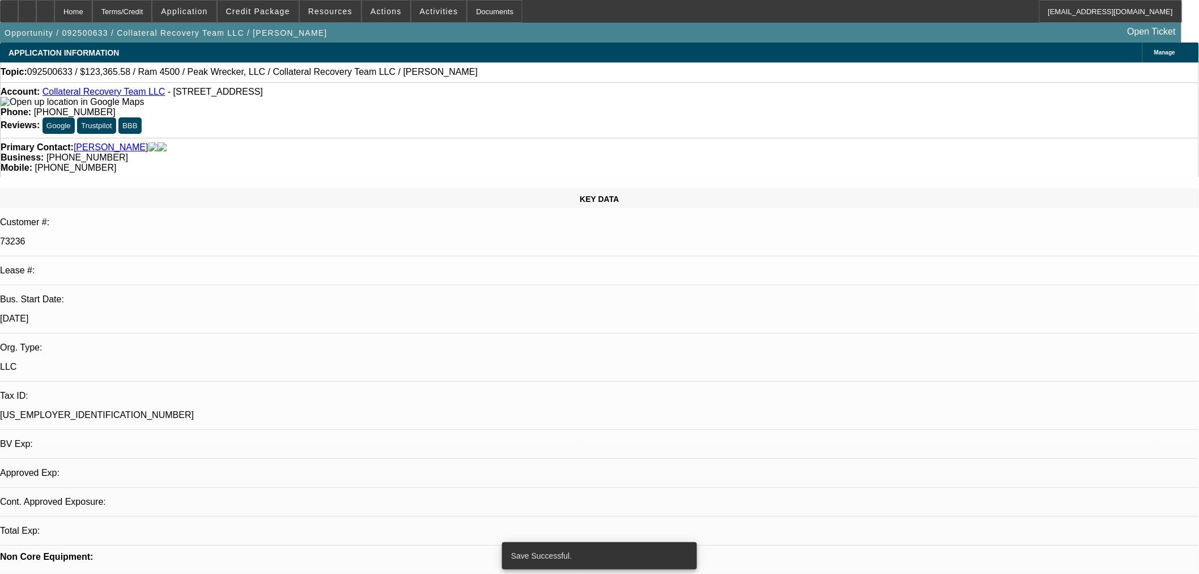
select select "0"
select select "3"
select select "0"
select select "6"
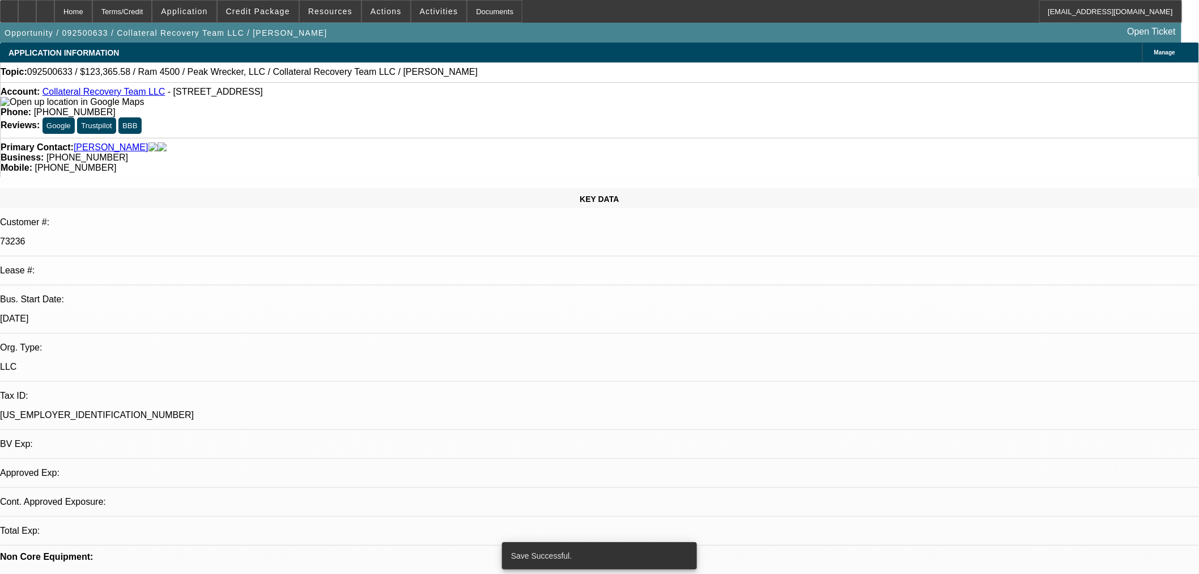
select select "2"
select select "0"
select select "6"
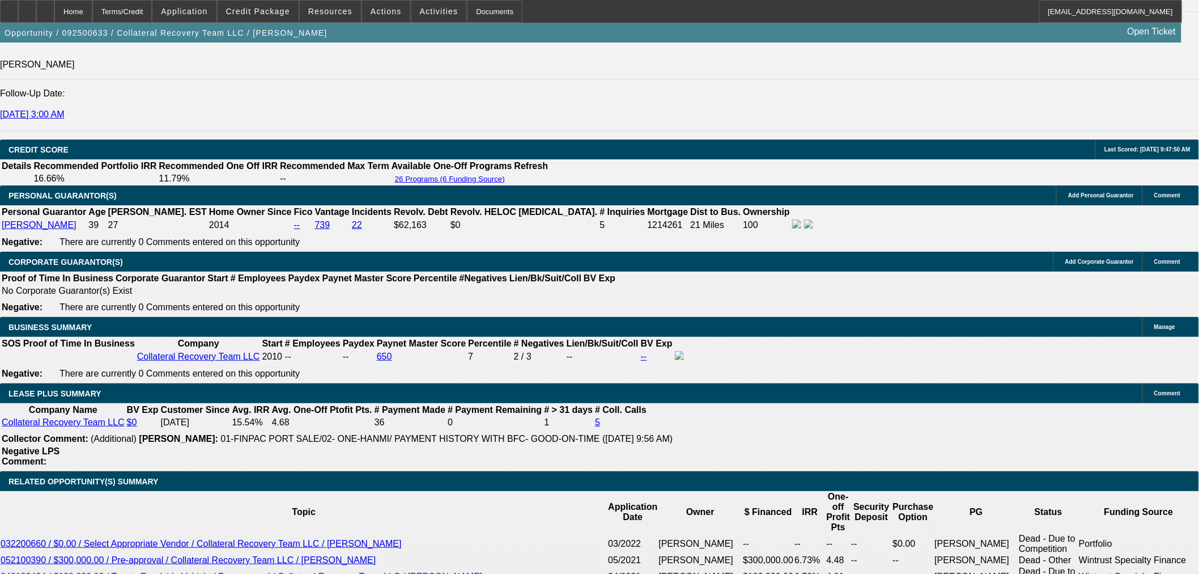
scroll to position [1763, 0]
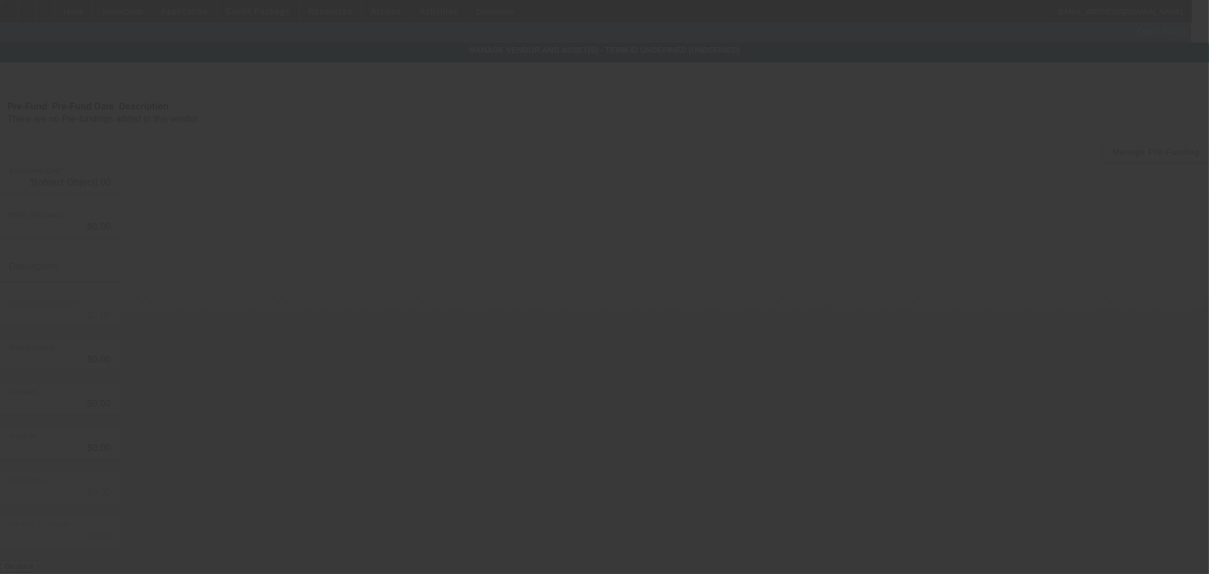
type input "$129,858.50"
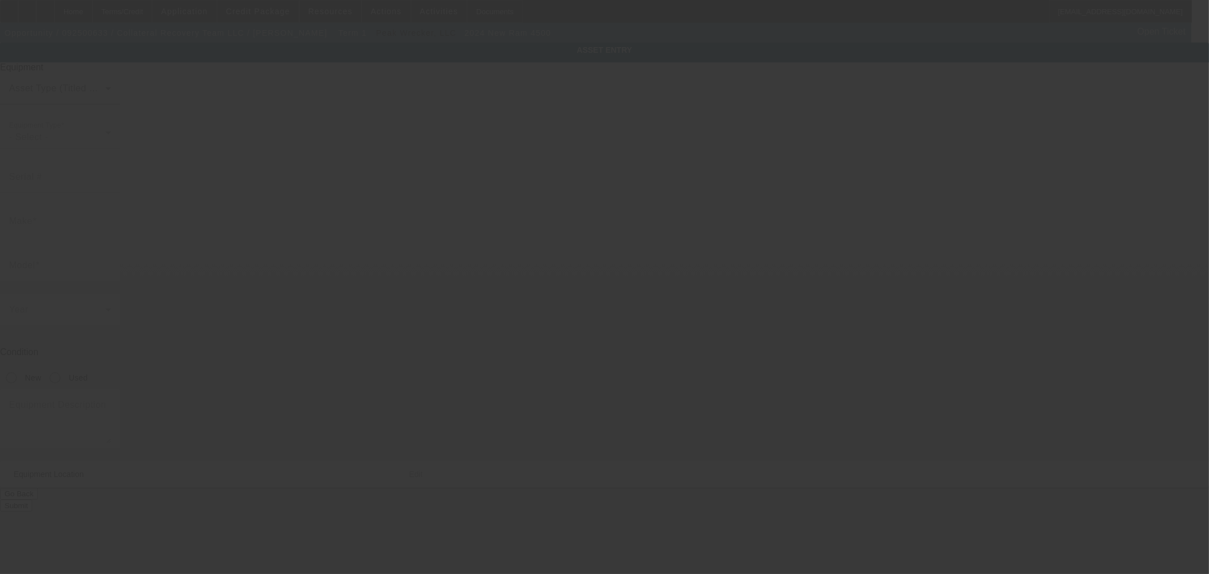
type input "ram"
type input "4500"
radio input "true"
type input "[STREET_ADDRESS]"
type input "San Antonio"
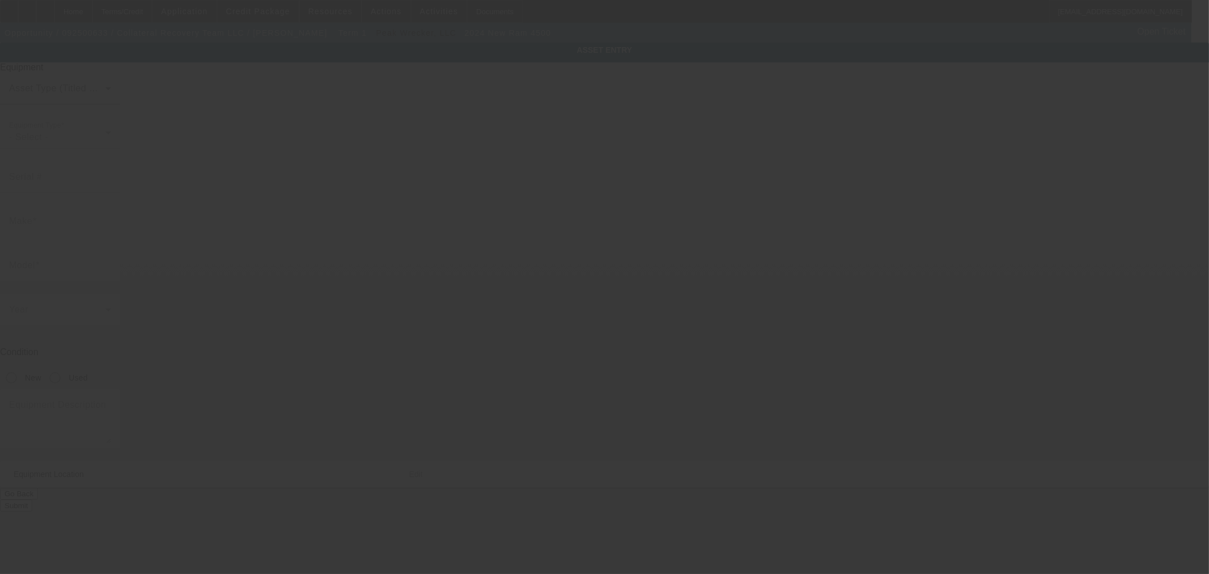
type input "78217"
type input "Bexar"
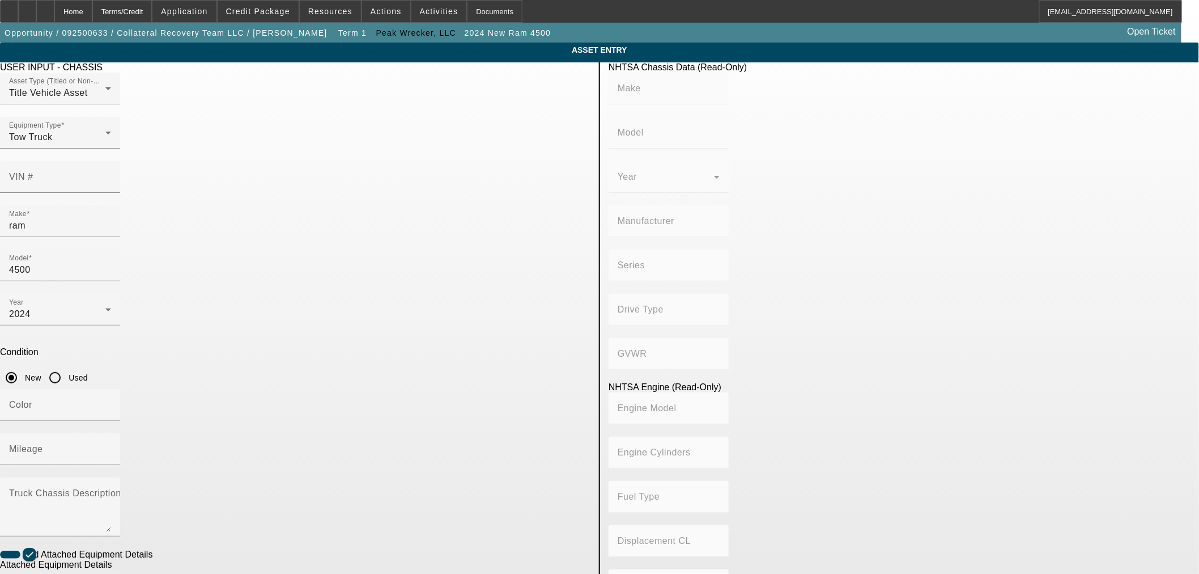
drag, startPoint x: 483, startPoint y: 458, endPoint x: 391, endPoint y: 456, distance: 91.8
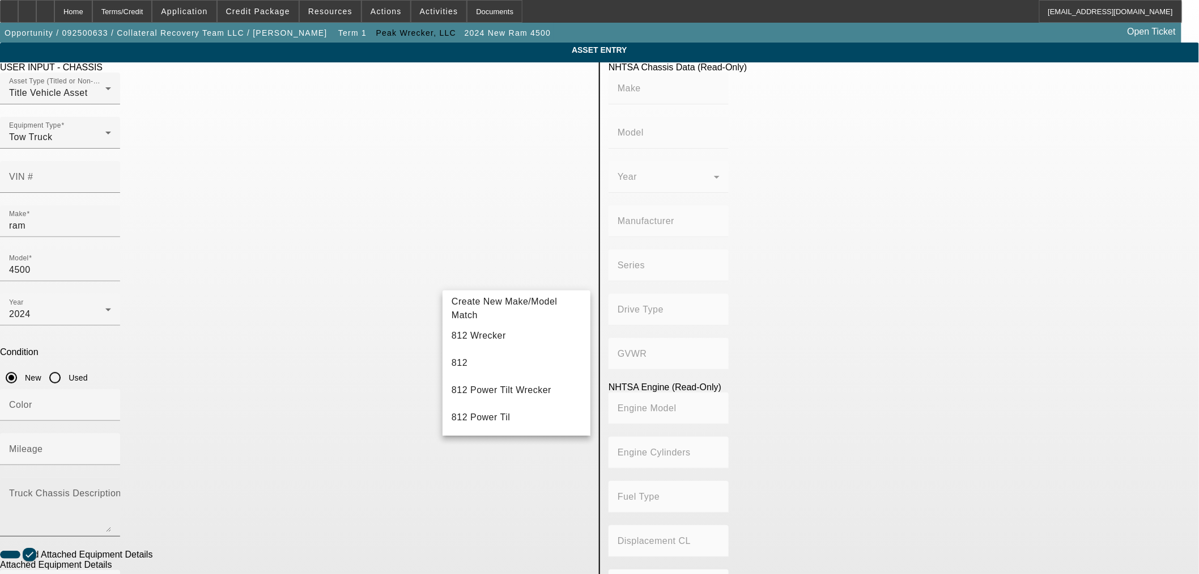
type input "812"
click at [496, 354] on mat-option "812" at bounding box center [517, 362] width 148 height 27
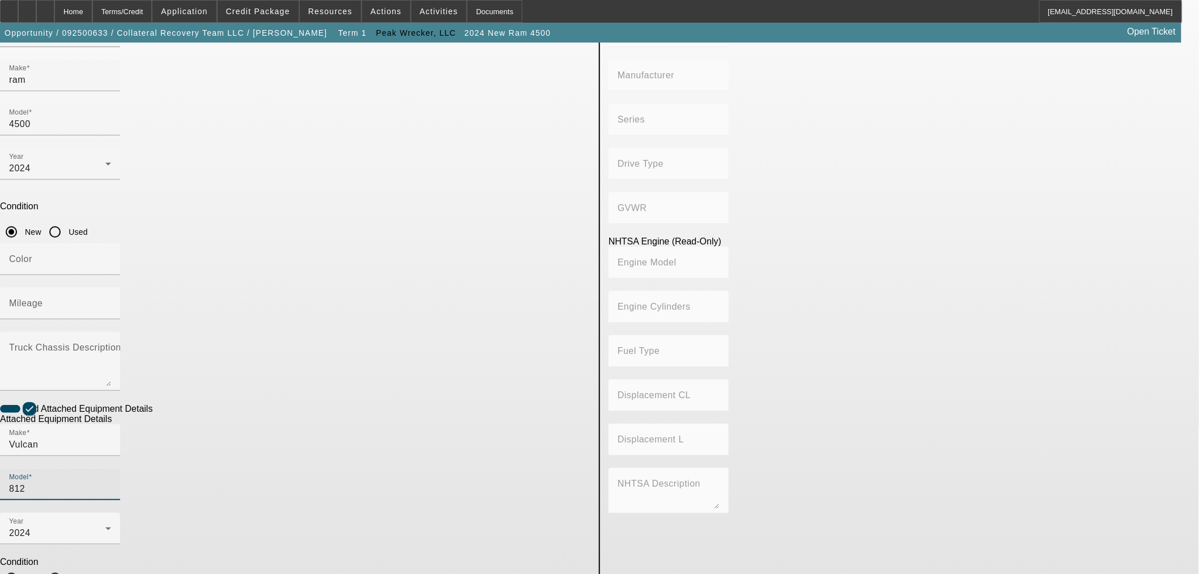
scroll to position [149, 0]
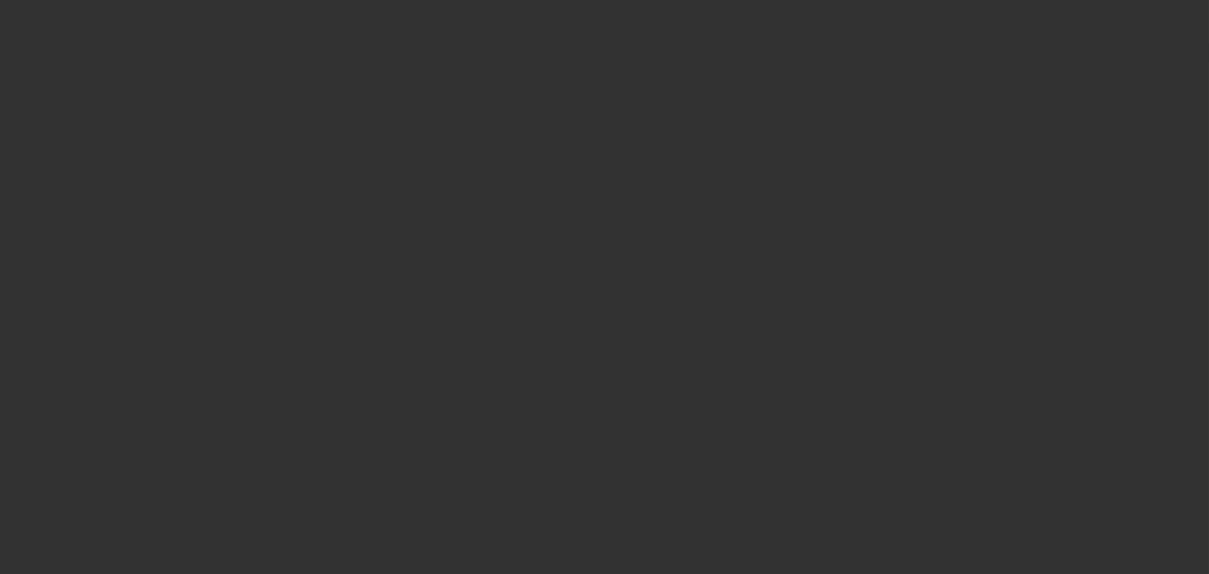
type input "$129,858.50"
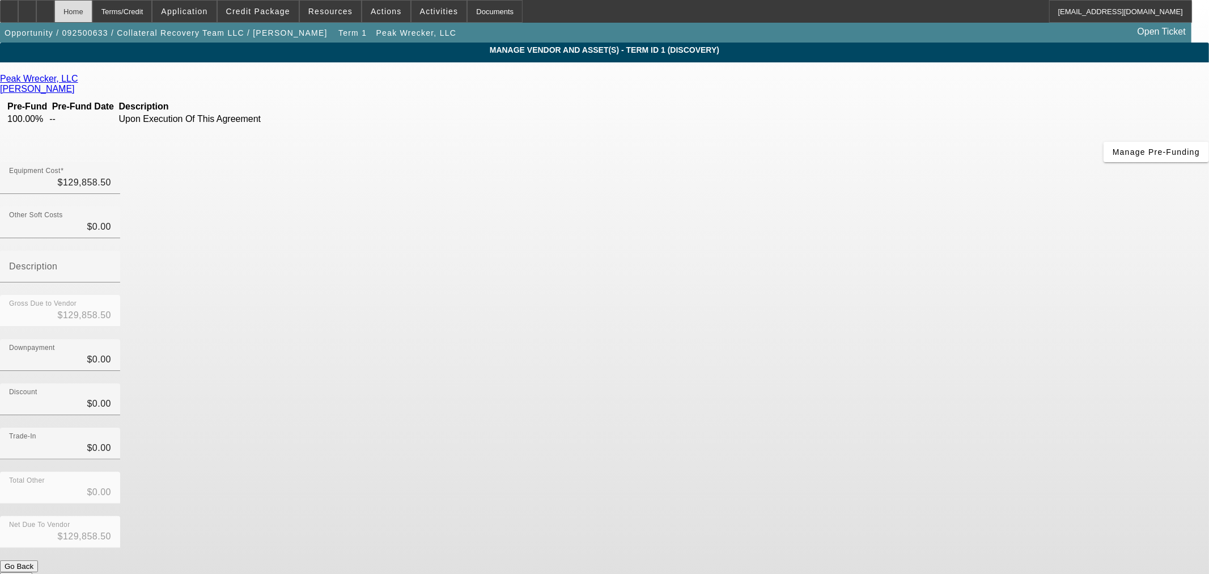
click at [92, 13] on div "Home" at bounding box center [73, 11] width 38 height 23
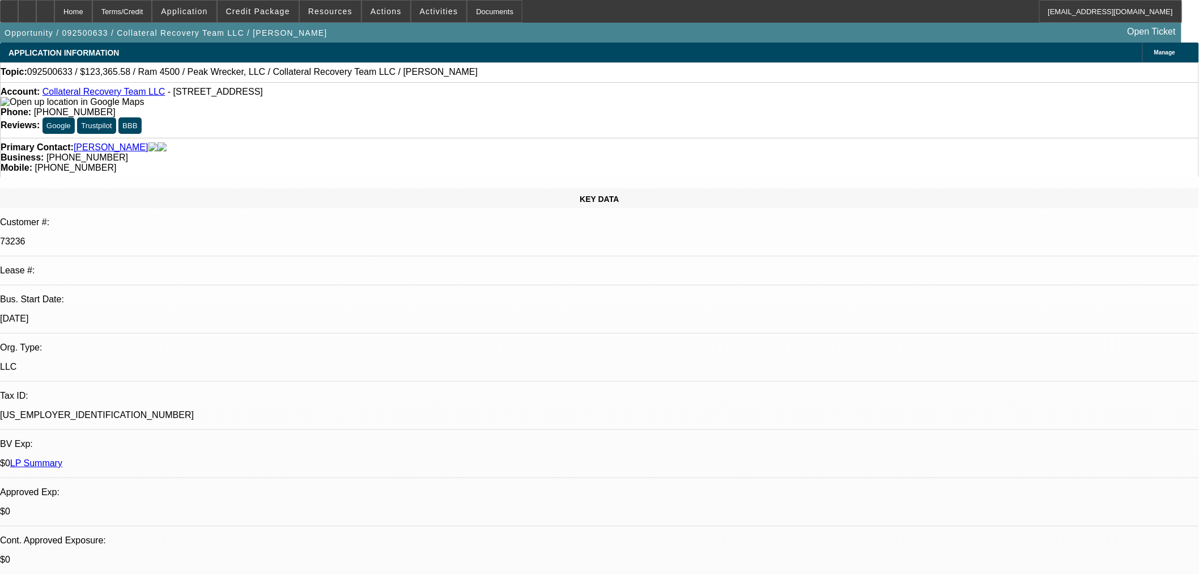
select select "0"
select select "3"
select select "0"
select select "6"
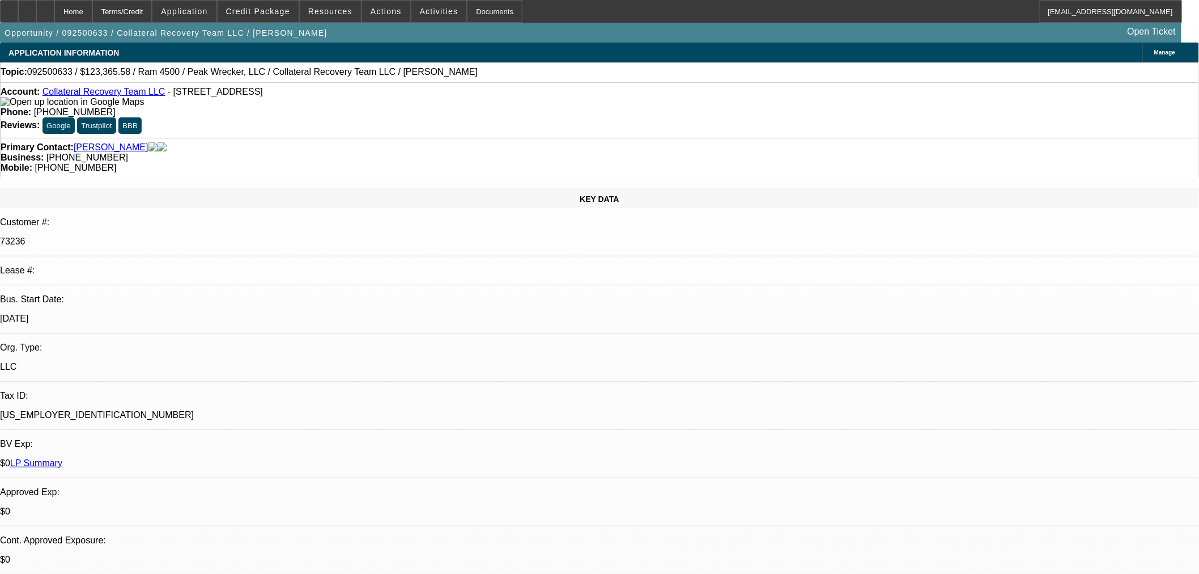
select select "2"
select select "0"
select select "6"
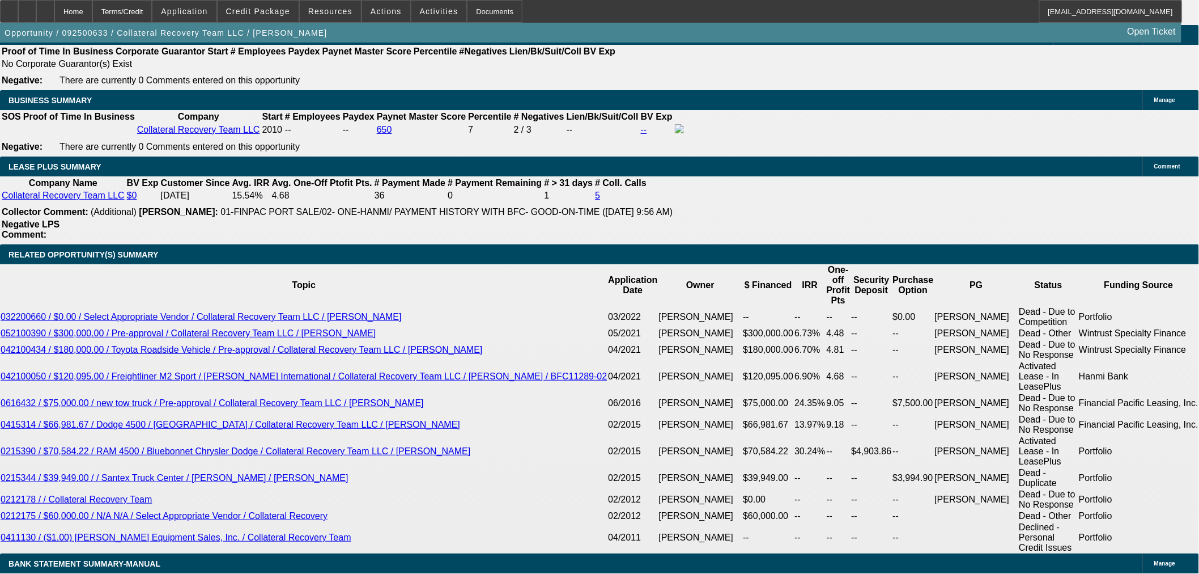
scroll to position [1889, 0]
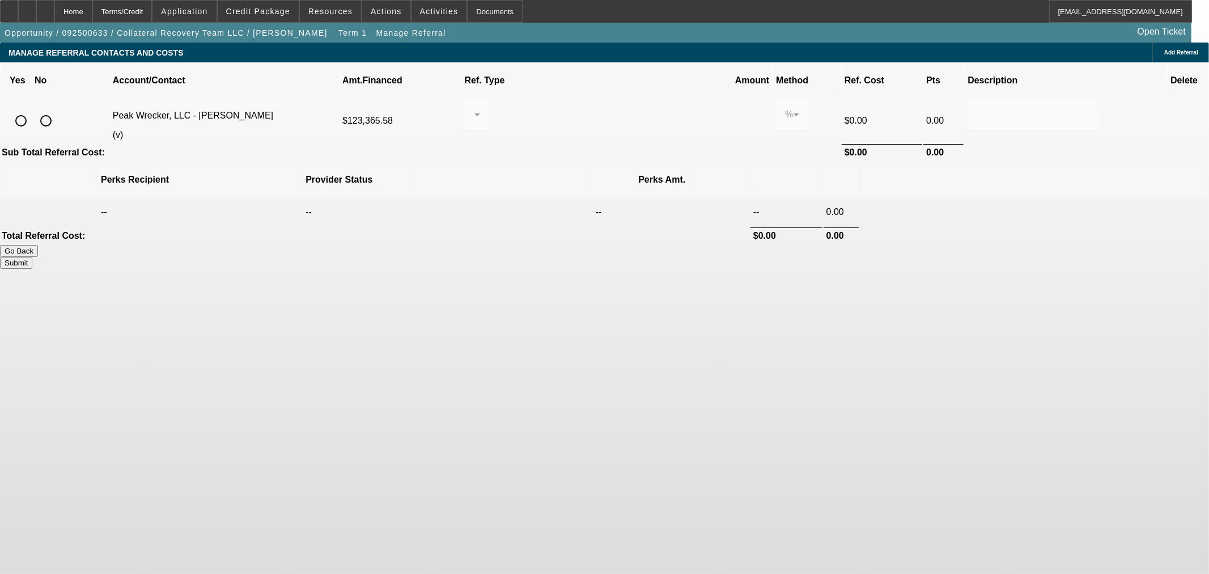
drag, startPoint x: 230, startPoint y: 103, endPoint x: 460, endPoint y: 111, distance: 230.2
click at [32, 109] on input "radio" at bounding box center [21, 120] width 23 height 23
radio input "true"
click at [480, 99] on div at bounding box center [477, 115] width 6 height 32
click at [572, 173] on mat-option "Pay vendor COMPANY" at bounding box center [574, 159] width 126 height 27
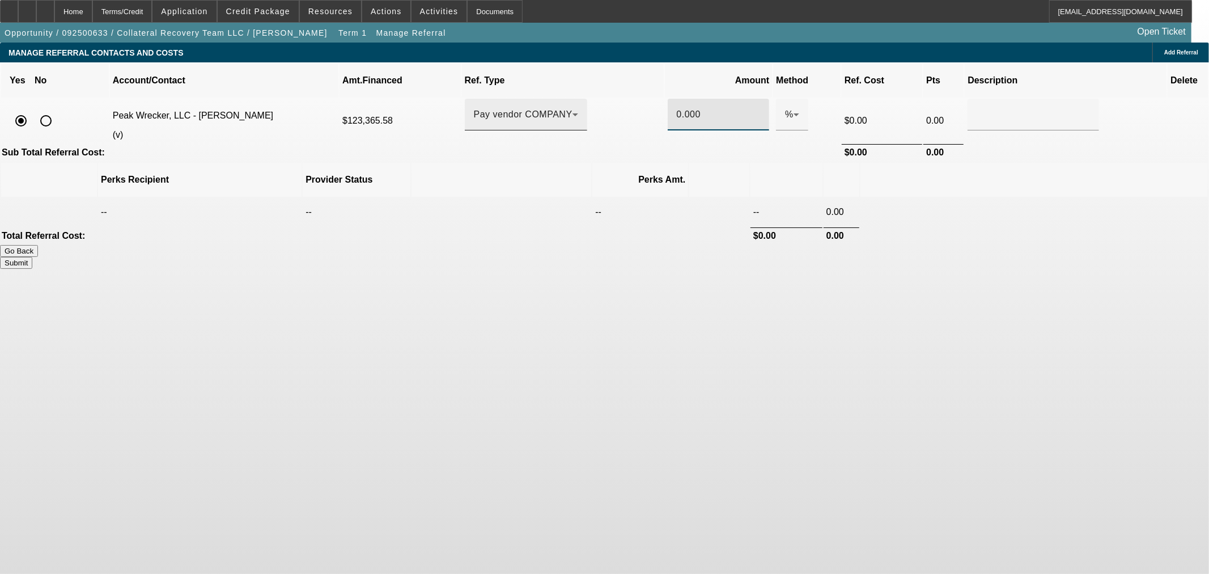
drag, startPoint x: 649, startPoint y: 100, endPoint x: 592, endPoint y: 97, distance: 57.3
click at [592, 99] on tr "Peak Wrecker, LLC - Garcia, Rene (v) $123,365.58 Pay vendor COMPANY 0.000 % $0.…" at bounding box center [604, 121] width 1207 height 44
click at [528, 227] on td "Total Referral Cost:" at bounding box center [375, 235] width 748 height 16
click at [32, 257] on button "Submit" at bounding box center [16, 263] width 32 height 12
type input "2.000"
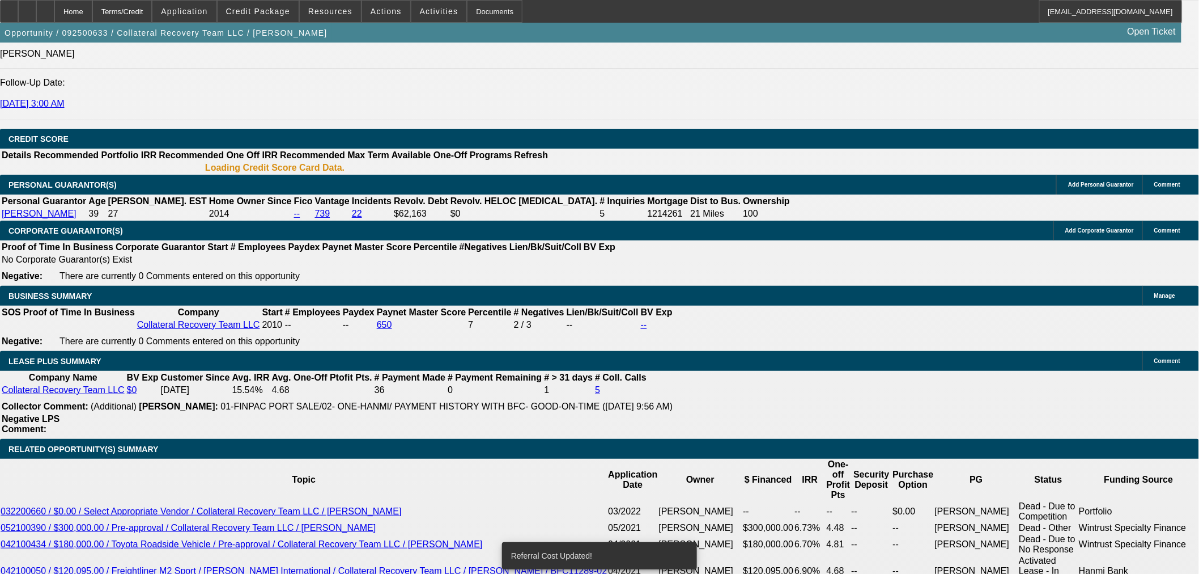
select select "0"
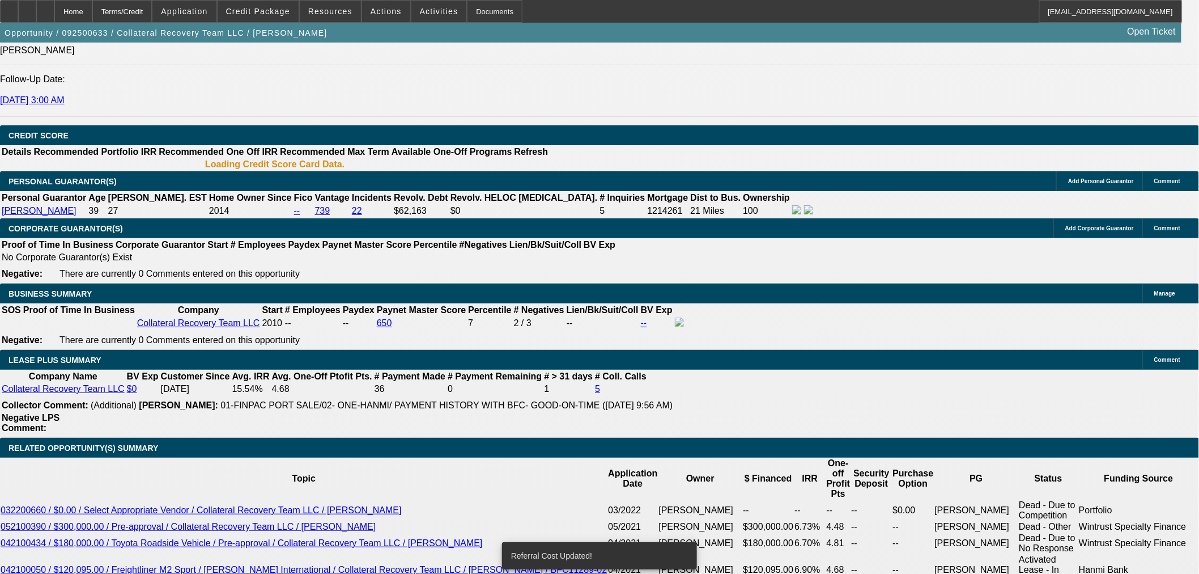
select select "0"
select select "3"
select select "0"
select select "6"
select select "2"
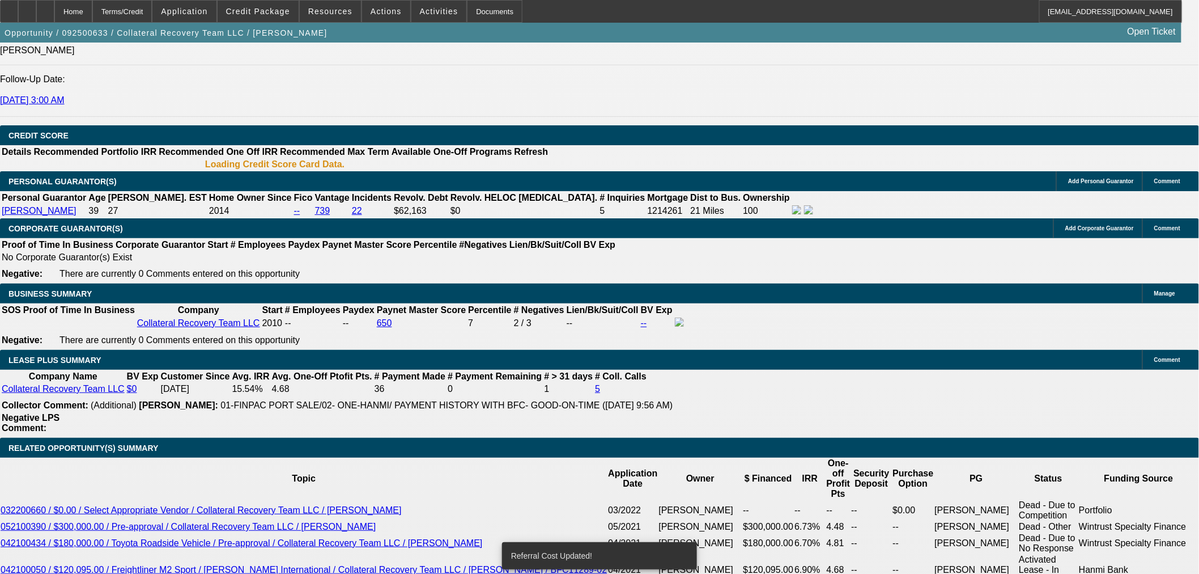
select select "2"
select select "0"
select select "6"
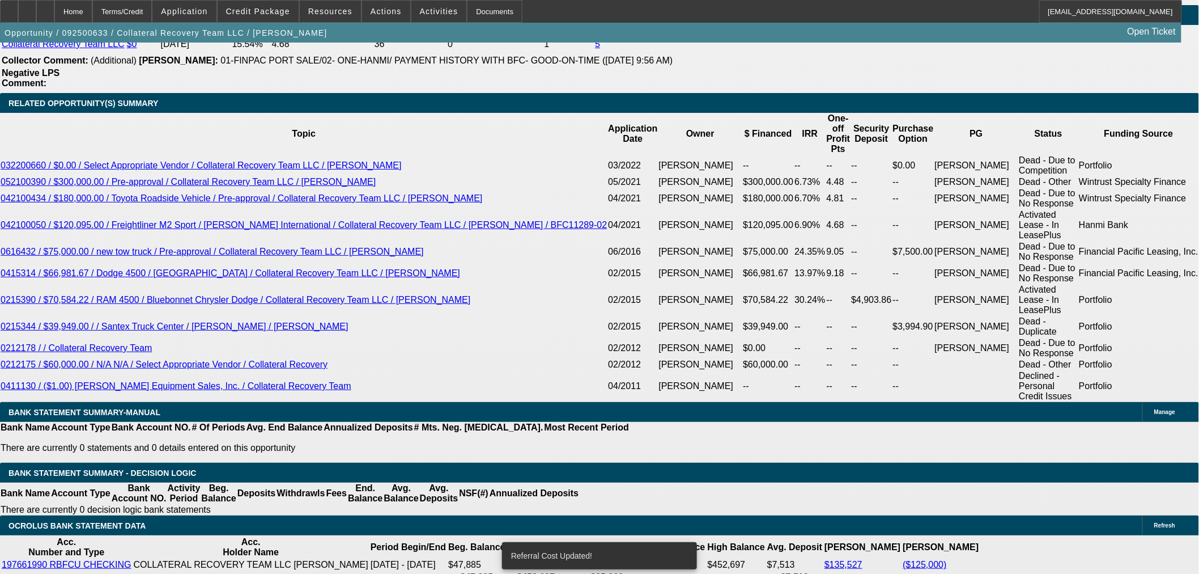
scroll to position [1928, 0]
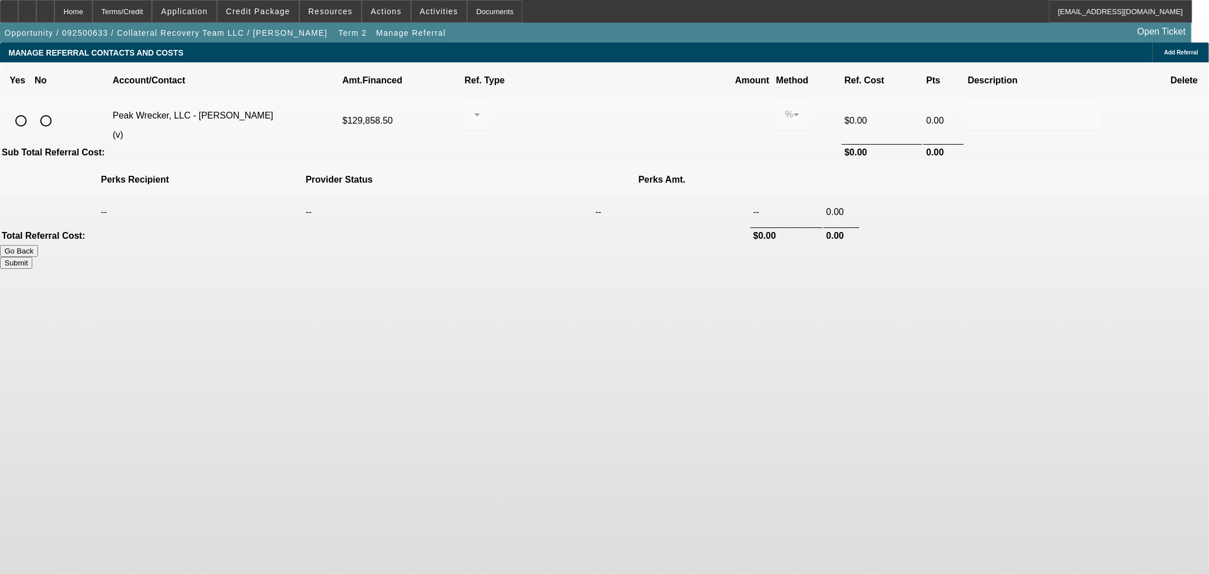
click at [32, 109] on input "radio" at bounding box center [21, 120] width 23 height 23
radio input "true"
click at [677, 107] on div "0.000" at bounding box center [719, 115] width 84 height 32
click at [480, 105] on div at bounding box center [477, 115] width 6 height 32
click at [579, 173] on mat-option "Pay vendor COMPANY" at bounding box center [574, 159] width 126 height 27
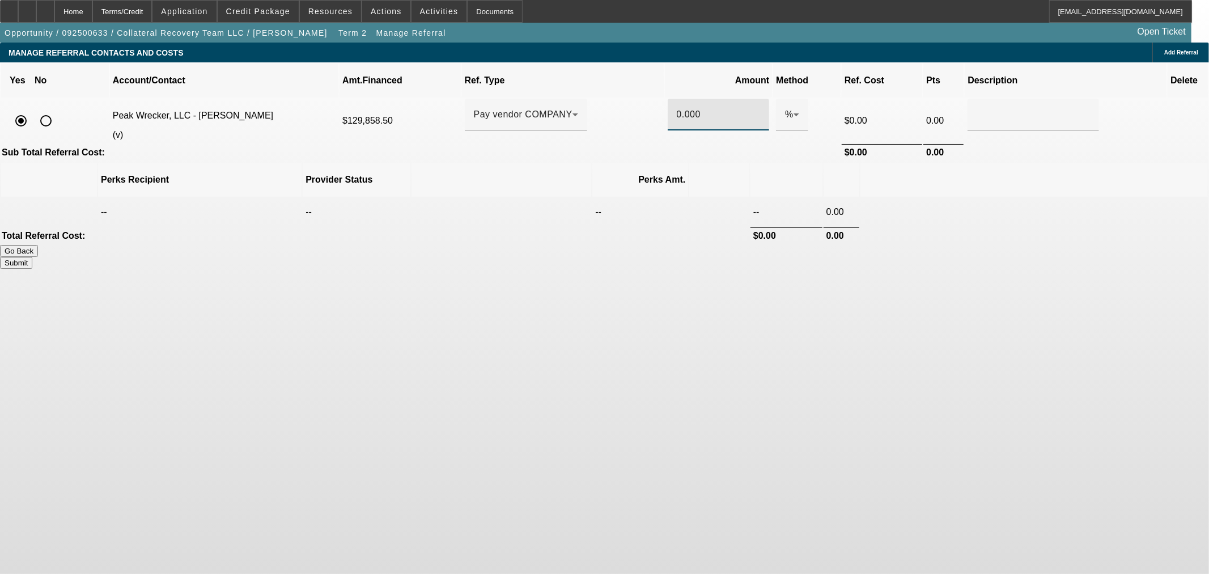
drag, startPoint x: 677, startPoint y: 100, endPoint x: 593, endPoint y: 34, distance: 107.0
click at [593, 99] on tr "Peak Wrecker, LLC - Garcia, Rene (v) $129,858.50 Pay vendor COMPANY 0.000 % $0.…" at bounding box center [604, 121] width 1207 height 44
click at [885, 163] on th at bounding box center [1033, 180] width 347 height 34
click at [864, 257] on div "Submit" at bounding box center [604, 263] width 1209 height 12
click at [32, 257] on button "Submit" at bounding box center [16, 263] width 32 height 12
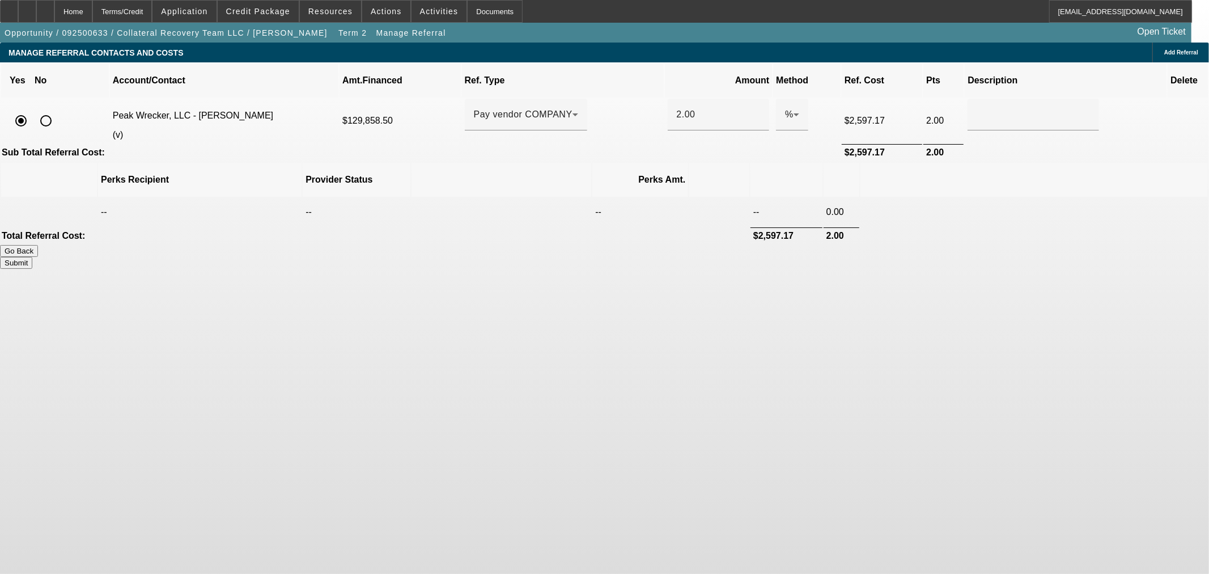
type input "2.000"
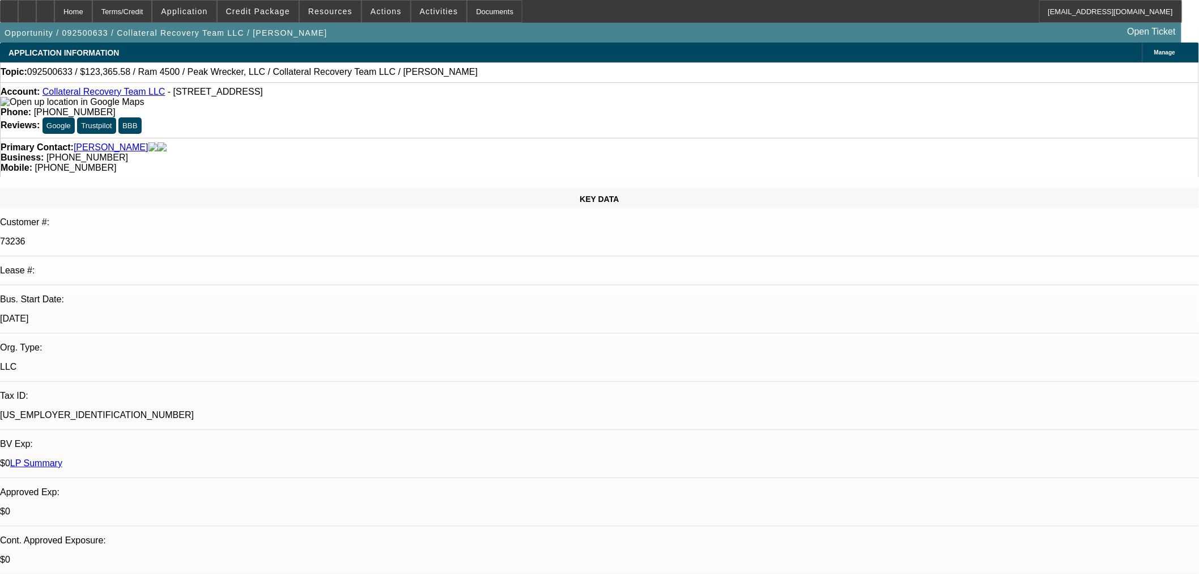
select select "0"
select select "3"
select select "0"
select select "6"
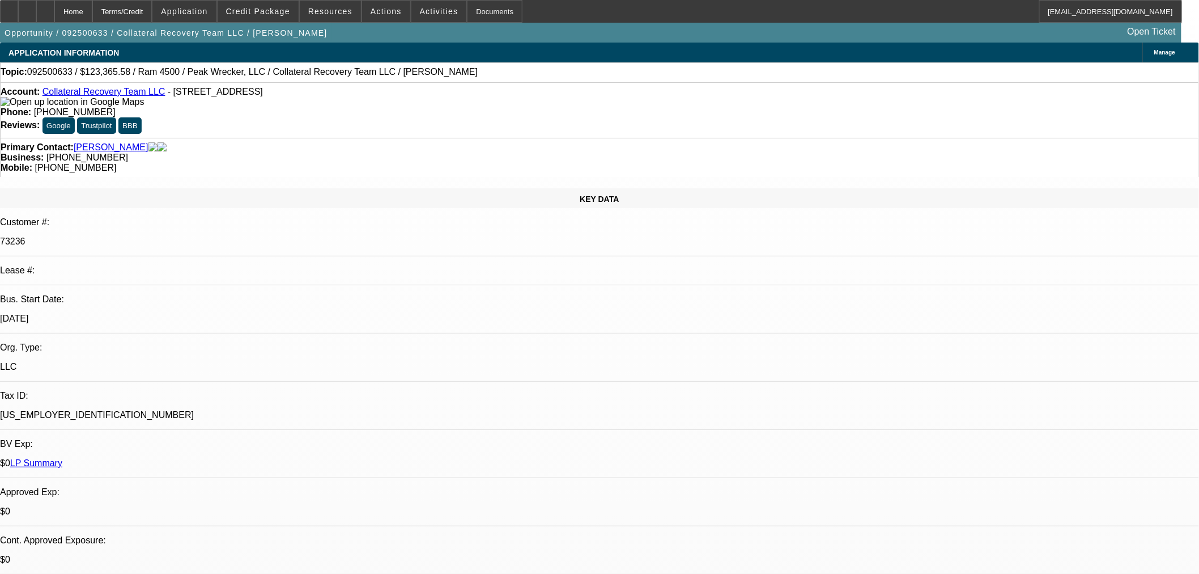
select select "2"
select select "0"
select select "6"
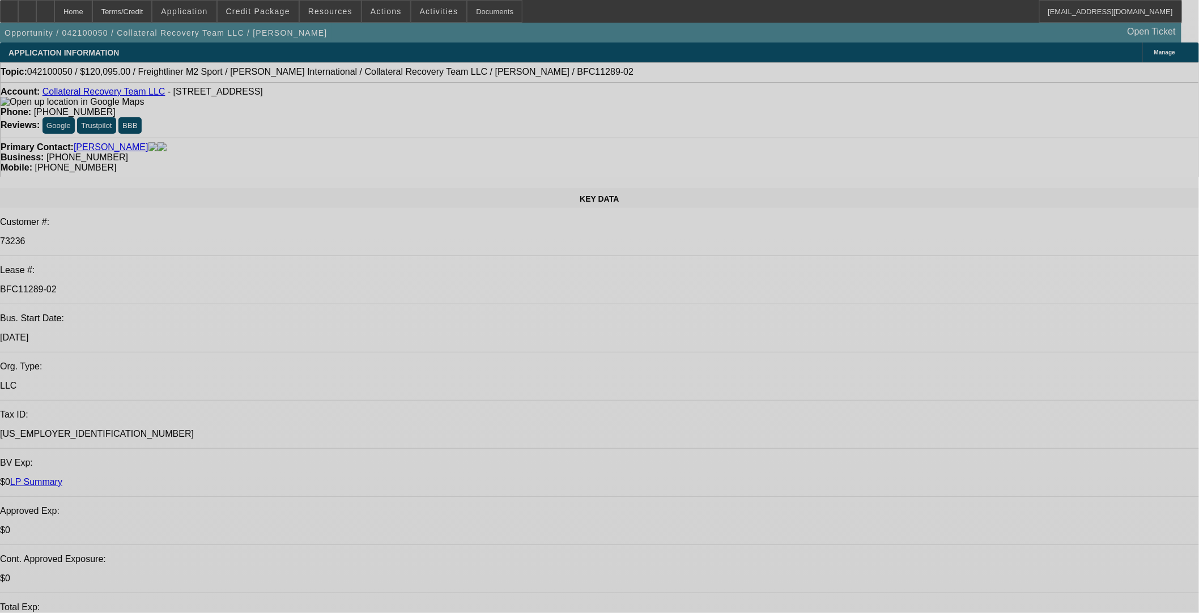
select select "0"
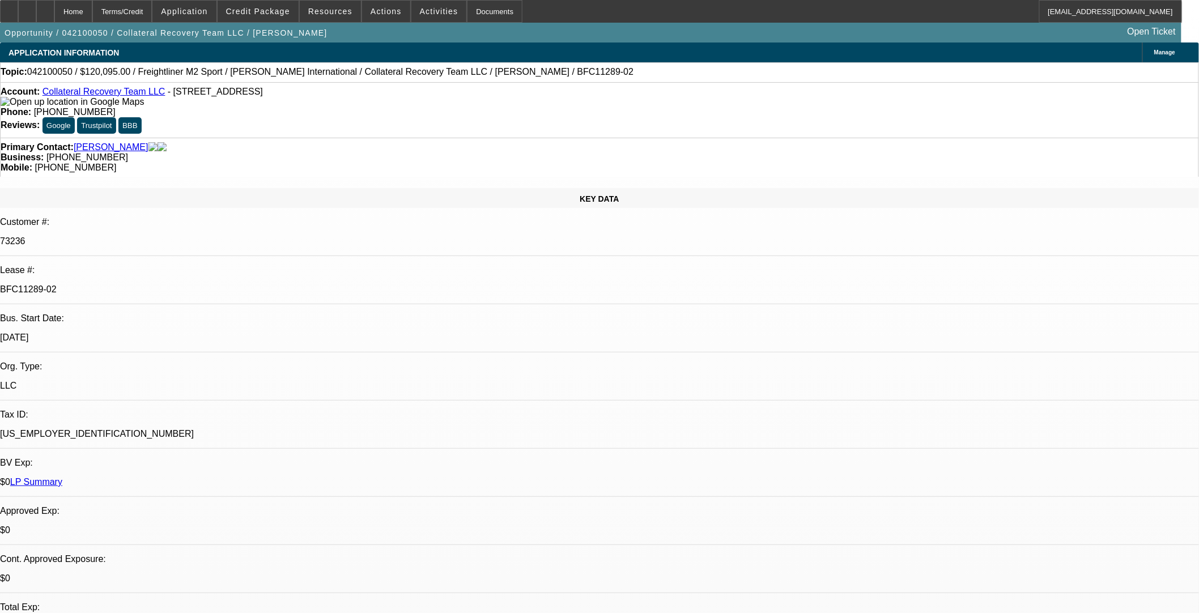
select select "0"
select select "2"
select select "0"
select select "6"
select select "0"
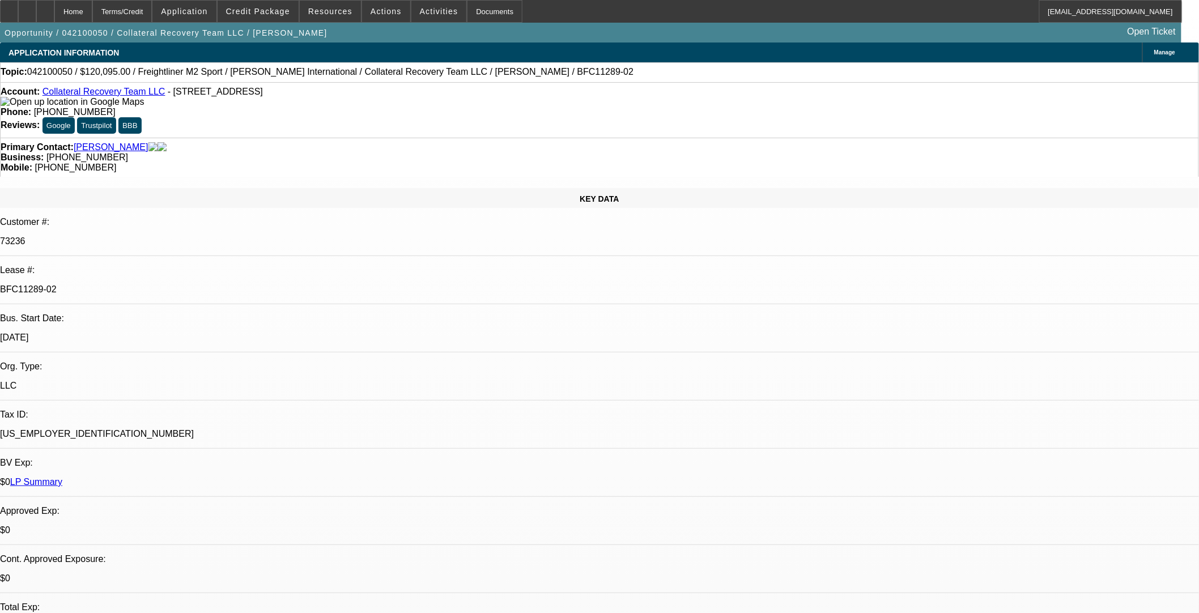
select select "0"
select select "2"
select select "0"
select select "6"
select select "0"
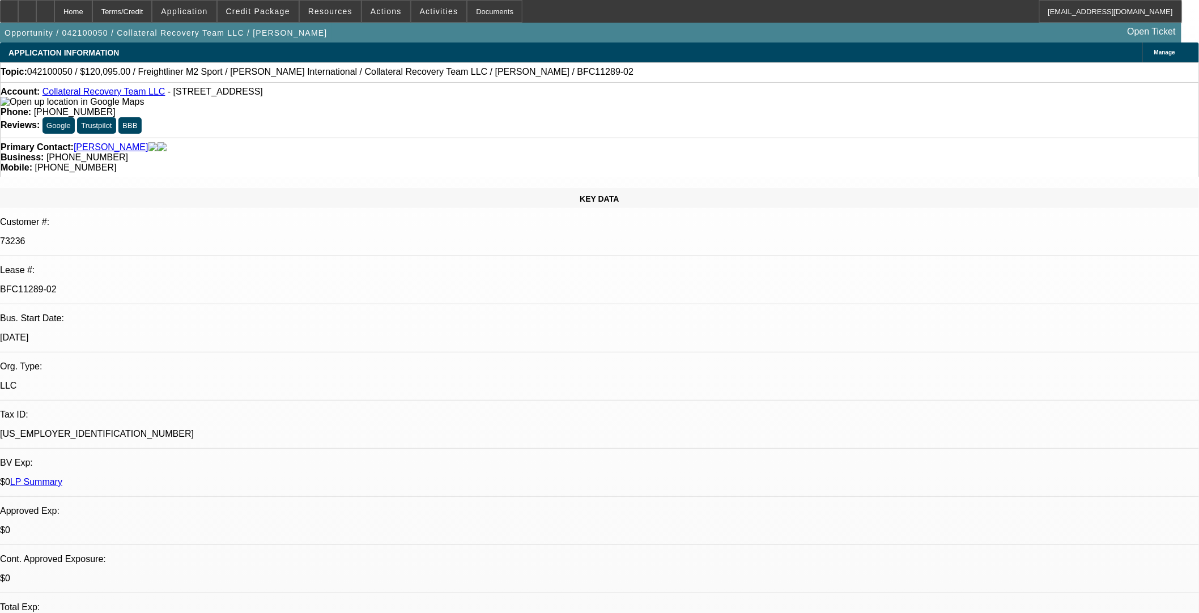
select select "0"
select select "6"
select select "0"
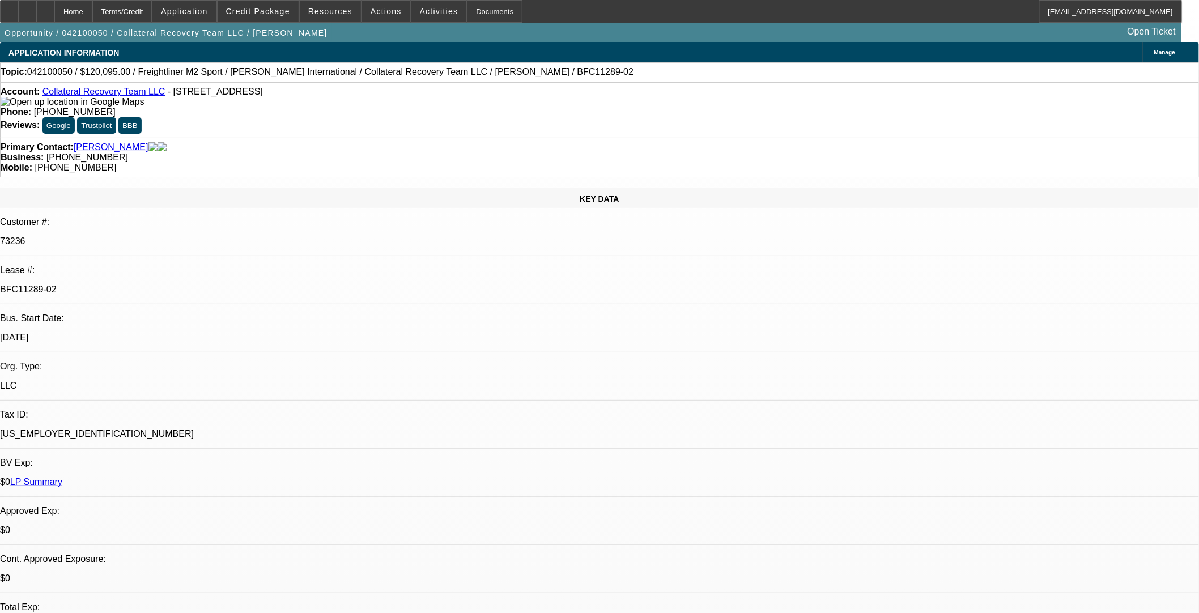
select select "0"
select select "6"
click at [289, 14] on span "Credit Package" at bounding box center [258, 11] width 64 height 9
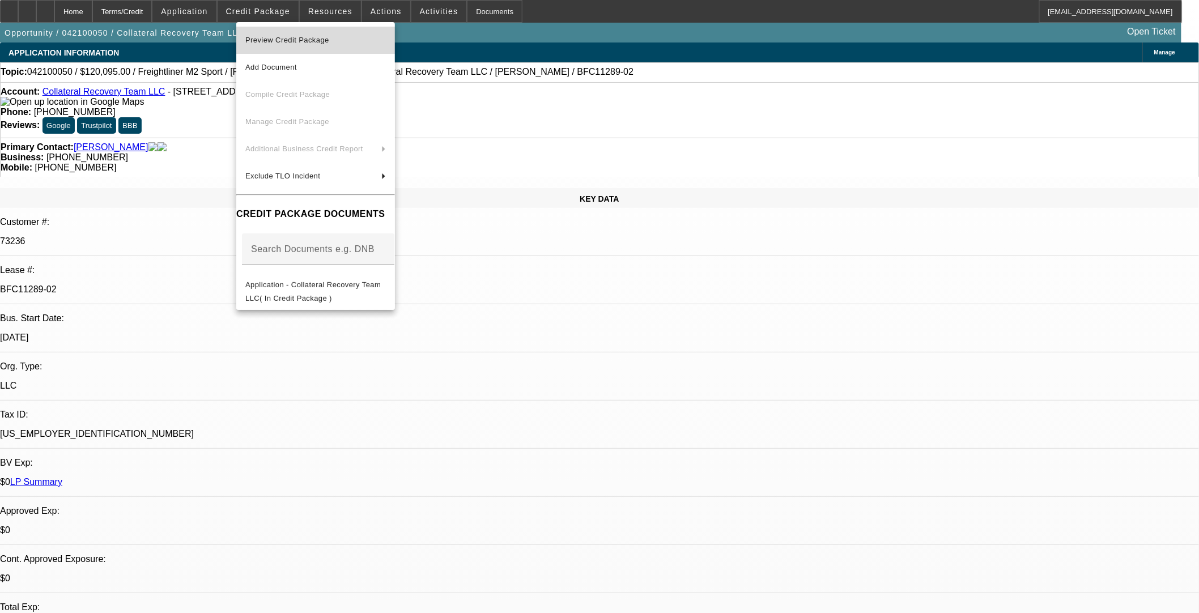
click at [332, 44] on span "Preview Credit Package" at bounding box center [315, 40] width 141 height 14
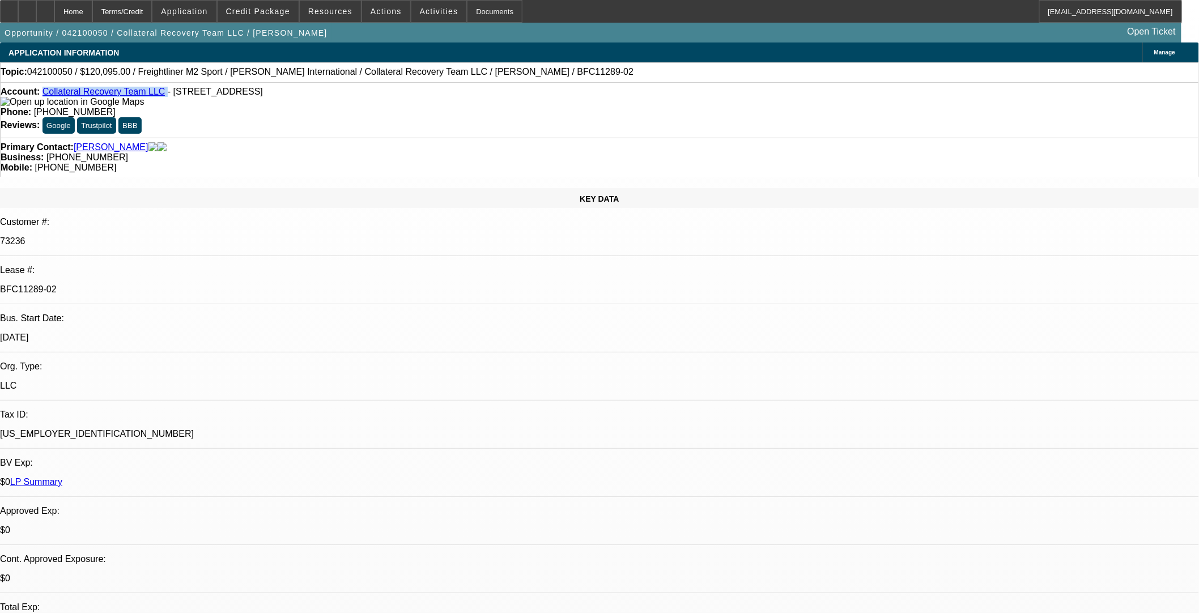
drag, startPoint x: 154, startPoint y: 93, endPoint x: 53, endPoint y: 95, distance: 101.5
click at [53, 95] on div "Account: Collateral Recovery Team LLC - [STREET_ADDRESS]" at bounding box center [600, 97] width 1198 height 20
copy div "Collateral Recovery Team LLC"
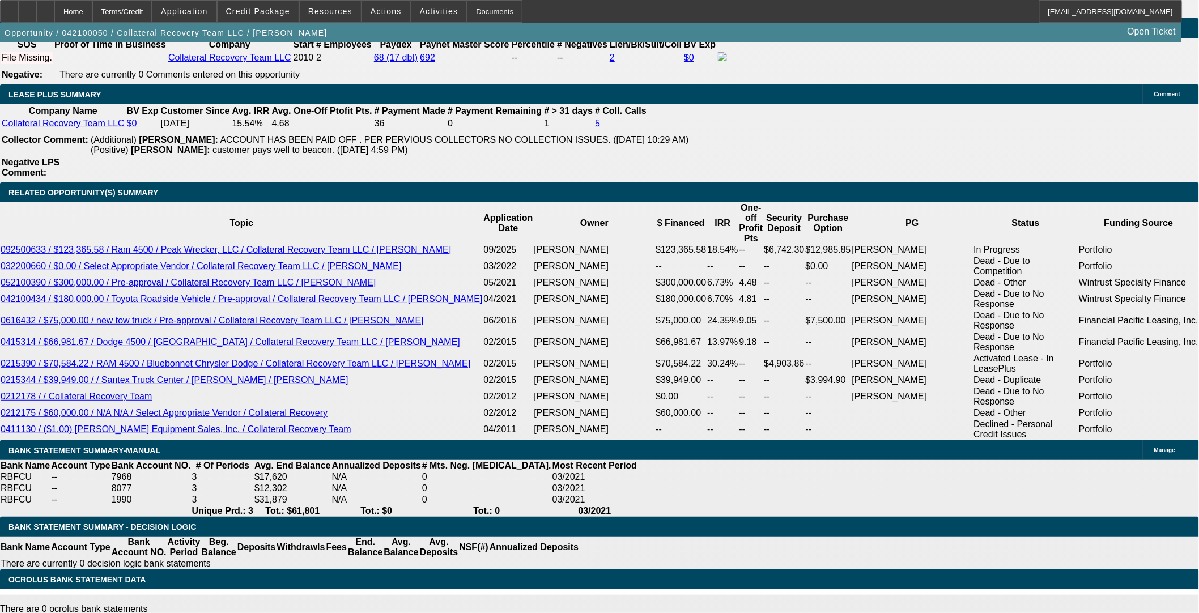
scroll to position [1889, 0]
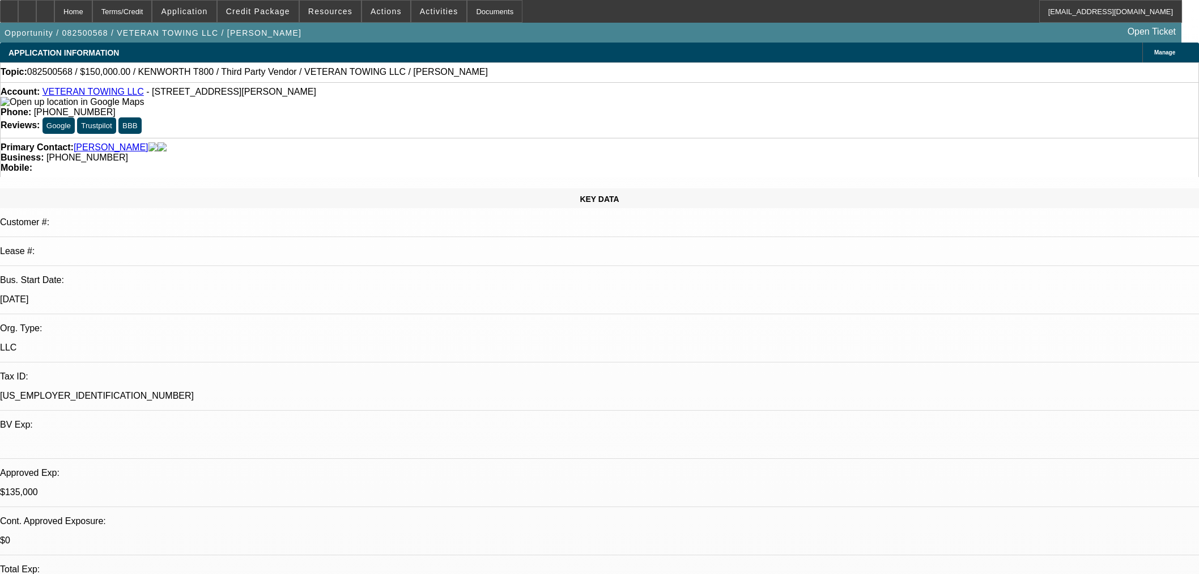
select select "0"
select select "3"
select select "0"
select select "6"
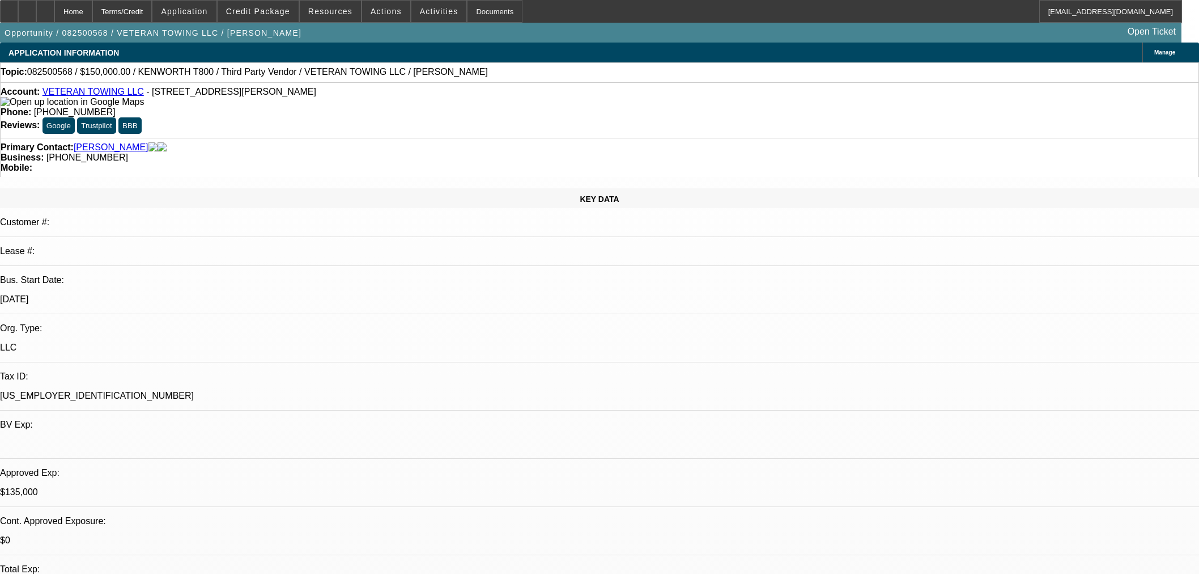
select select "0.1"
select select "2"
select select "0"
select select "6"
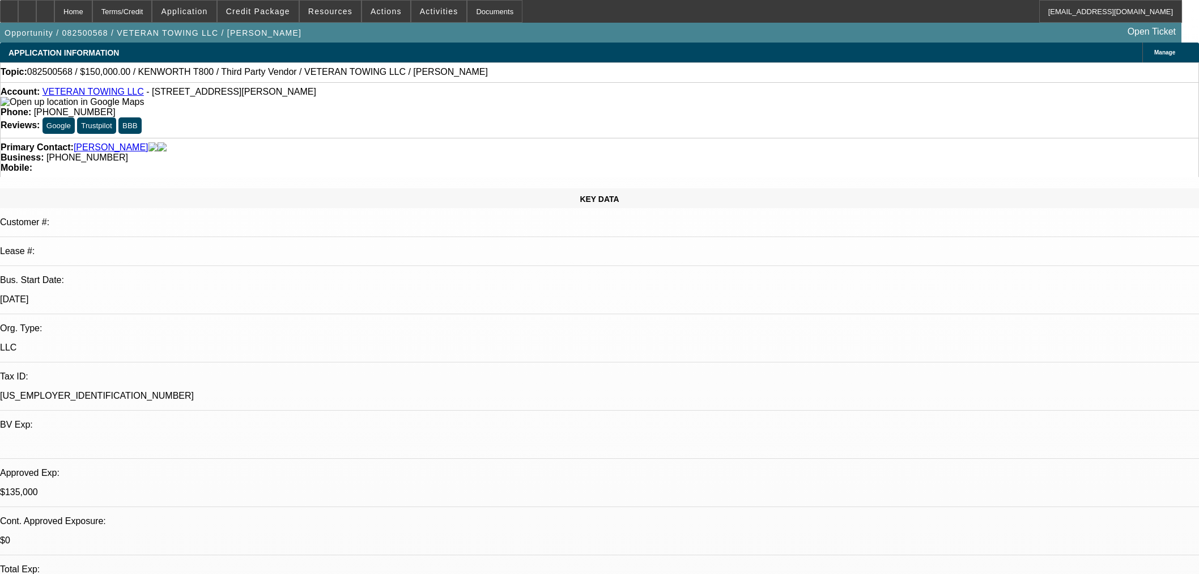
select select "0"
select select "3"
select select "0"
select select "6"
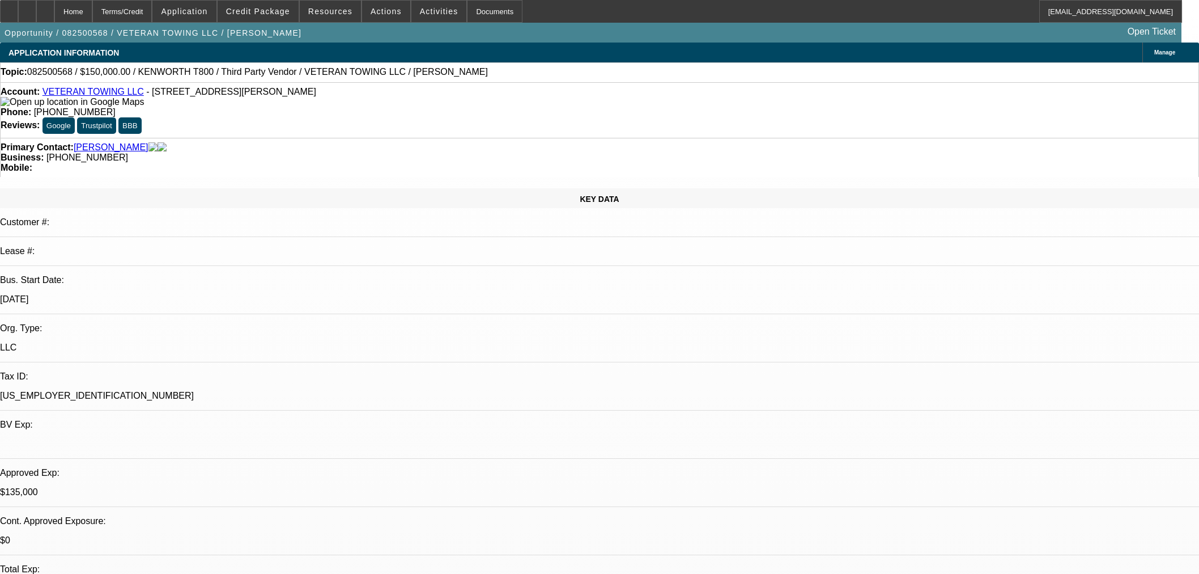
select select "0"
select select "3"
select select "0"
select select "6"
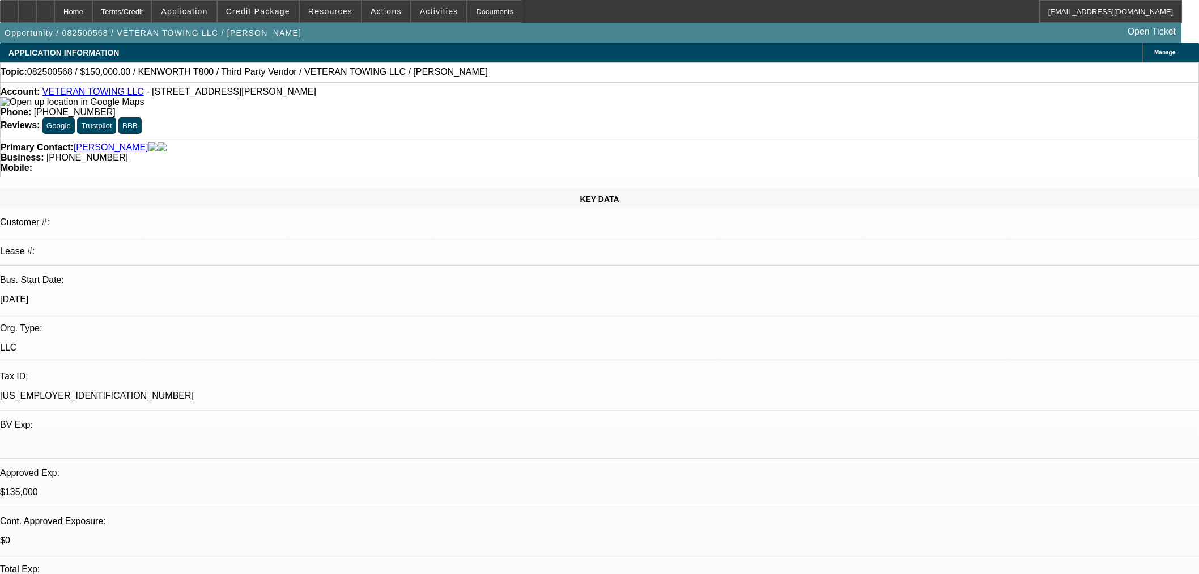
scroll to position [1699, 0]
select select "0"
select select "3"
select select "0.1"
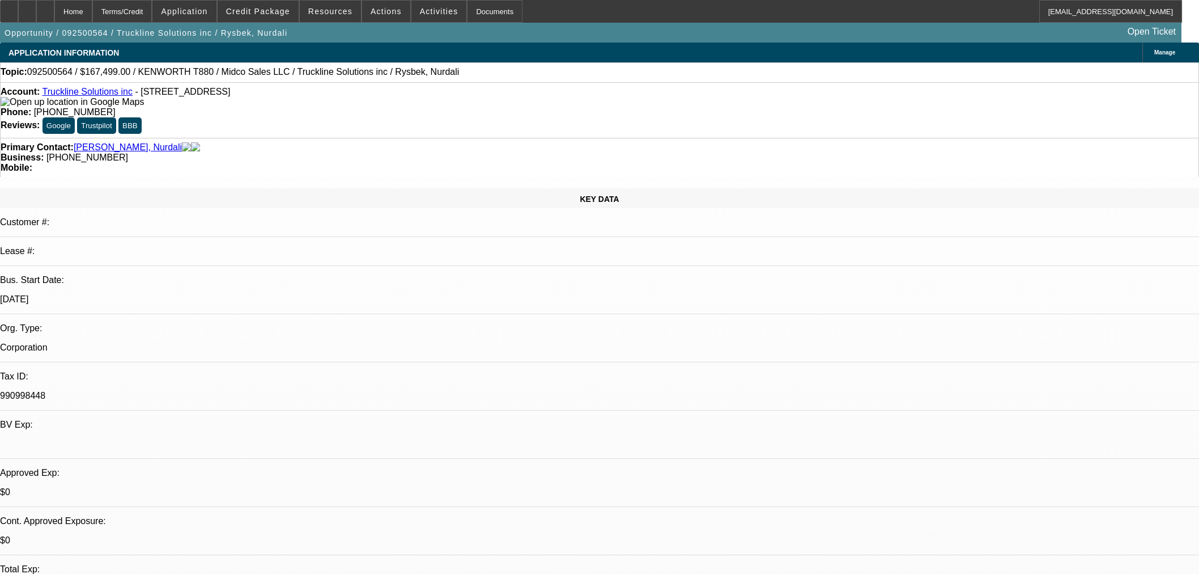
select select "4"
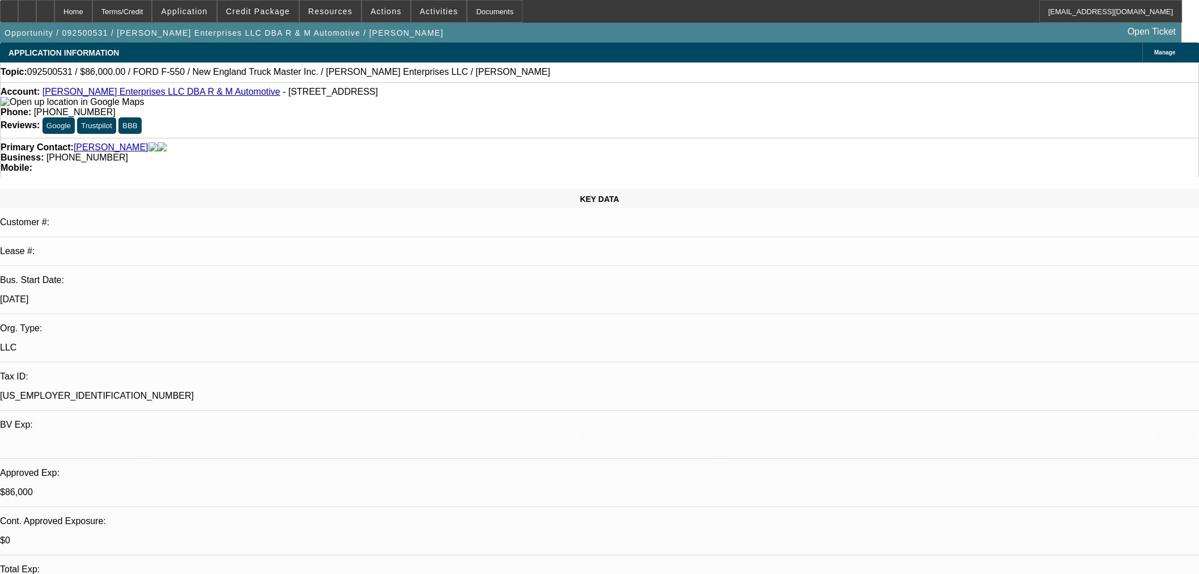
select select "0"
select select "2"
select select "0"
select select "6"
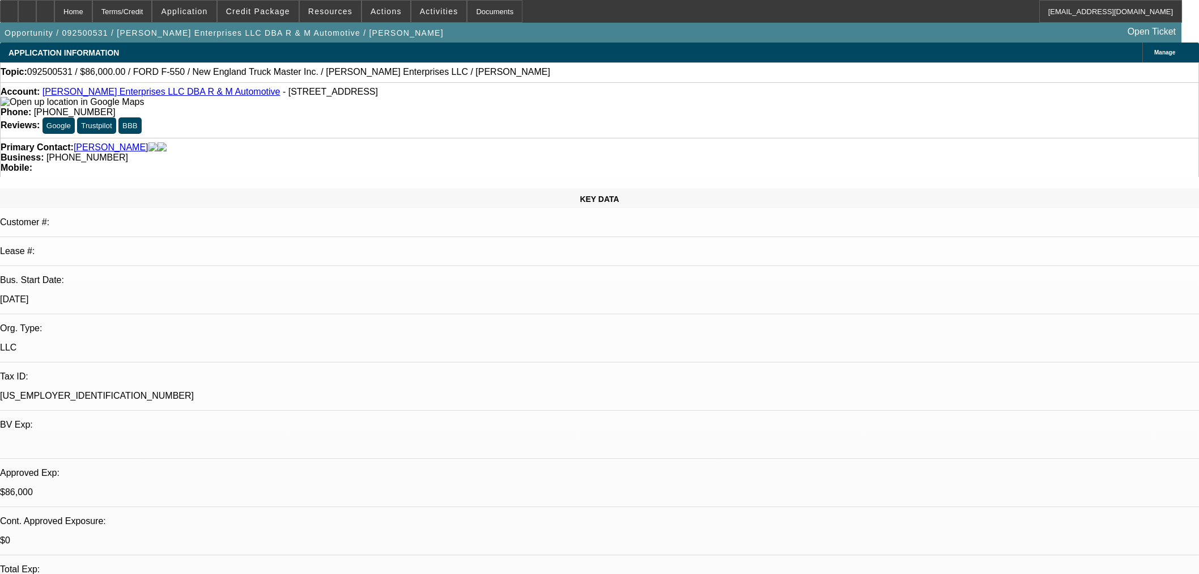
select select "0"
select select "2"
select select "0"
select select "6"
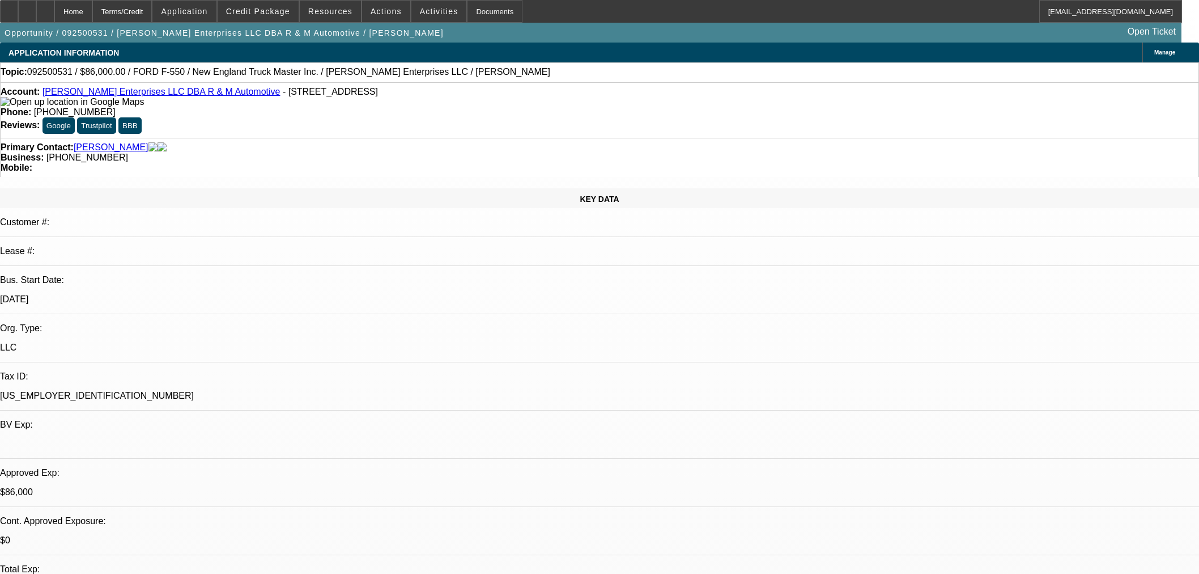
select select "0.15"
select select "2"
select select "0"
select select "6"
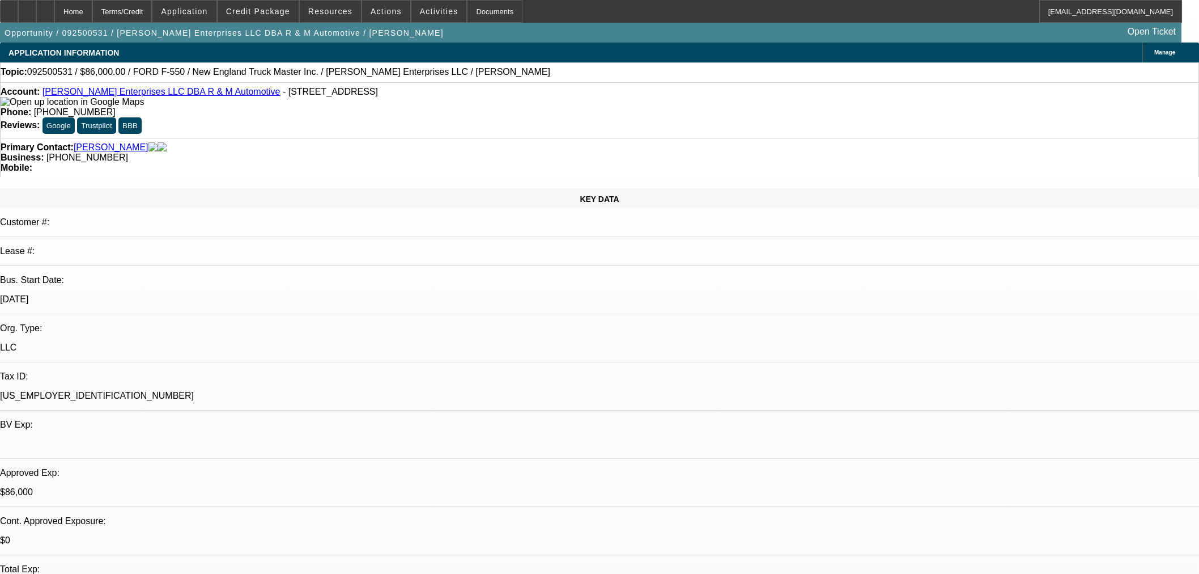
select select "0.15"
select select "2"
select select "0"
select select "6"
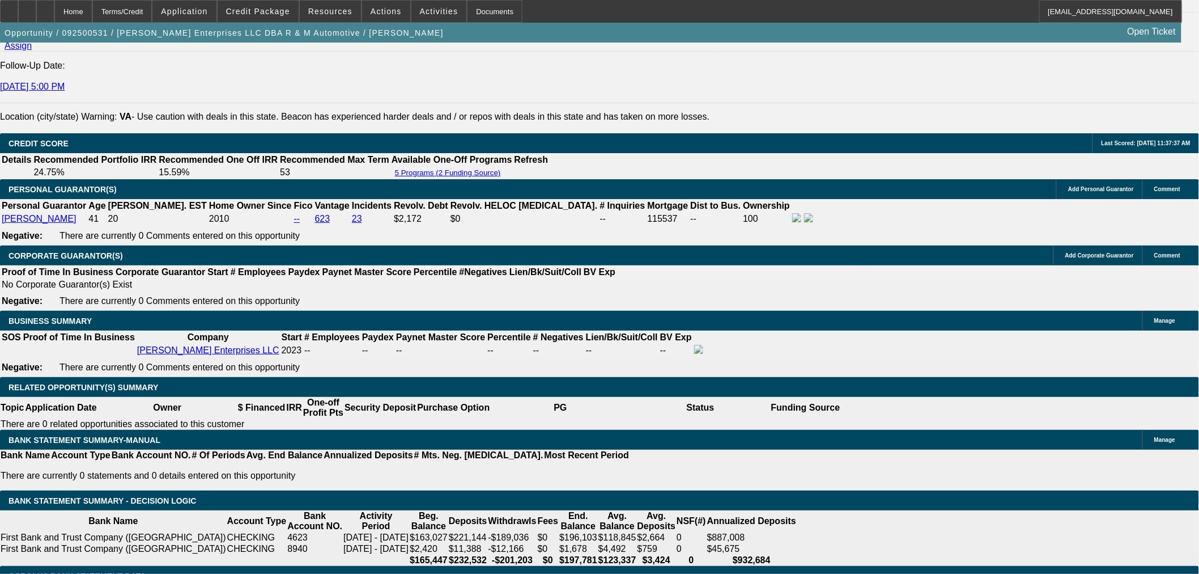
scroll to position [1511, 0]
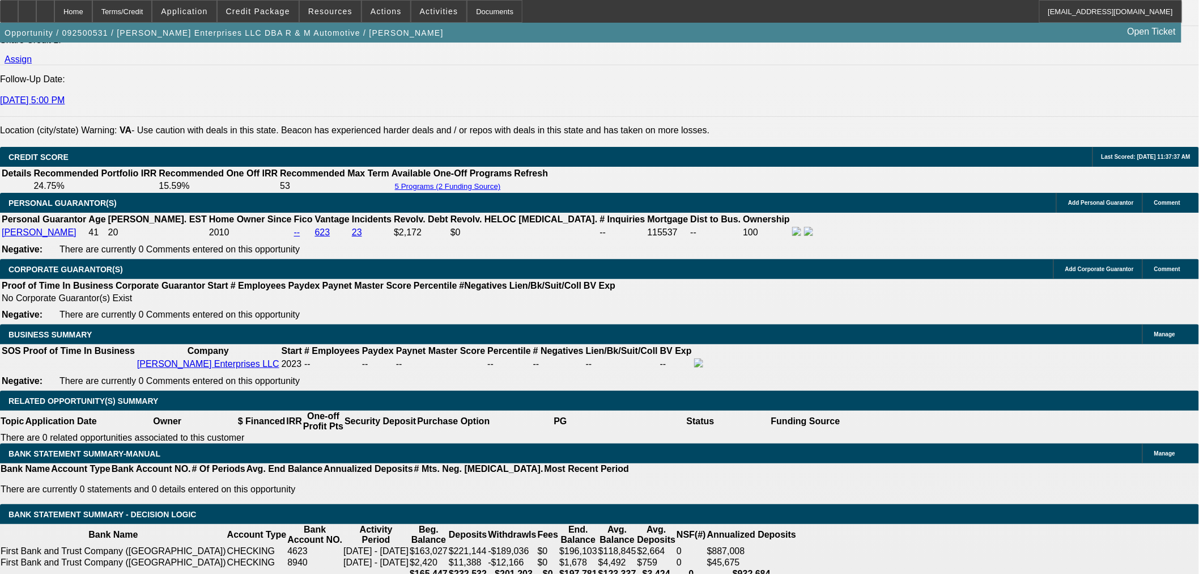
drag, startPoint x: 178, startPoint y: 259, endPoint x: 167, endPoint y: 267, distance: 13.8
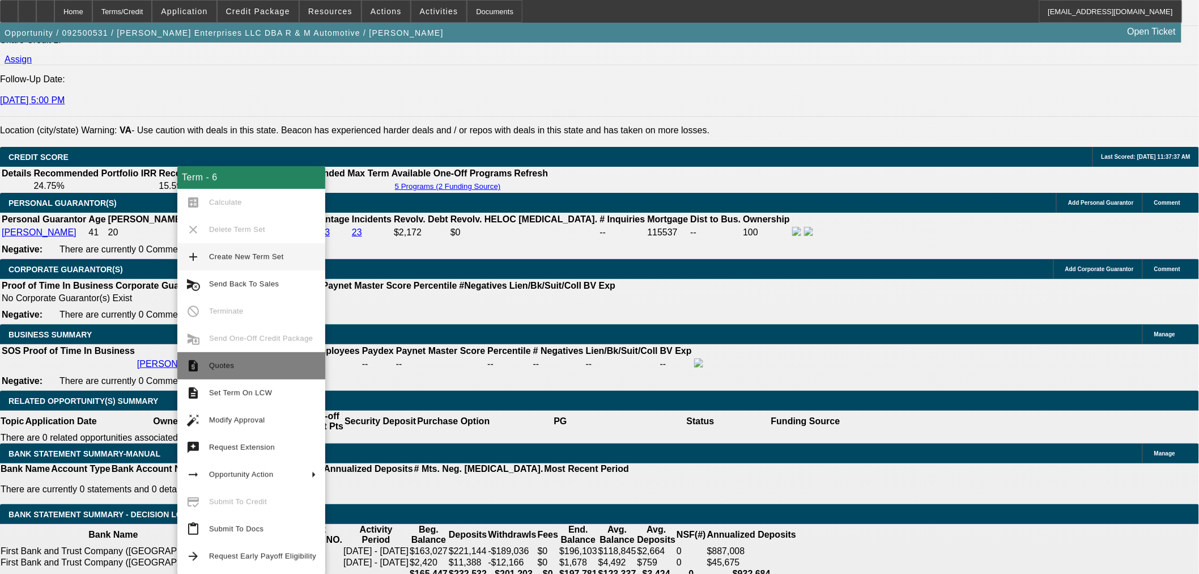
click at [223, 356] on button "request_quote Quotes" at bounding box center [251, 365] width 148 height 27
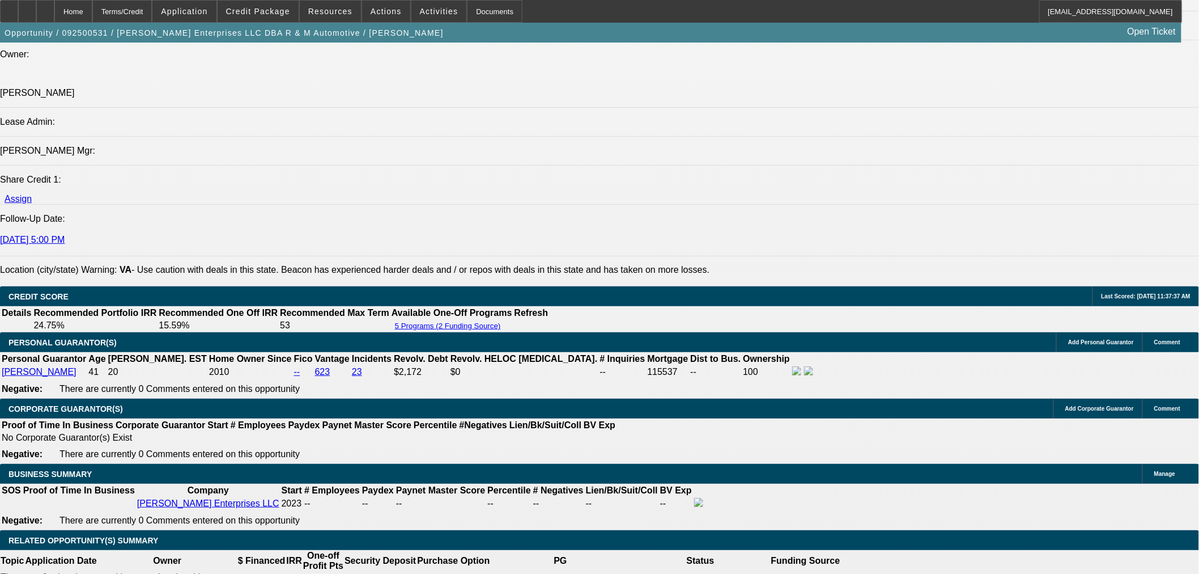
scroll to position [1259, 0]
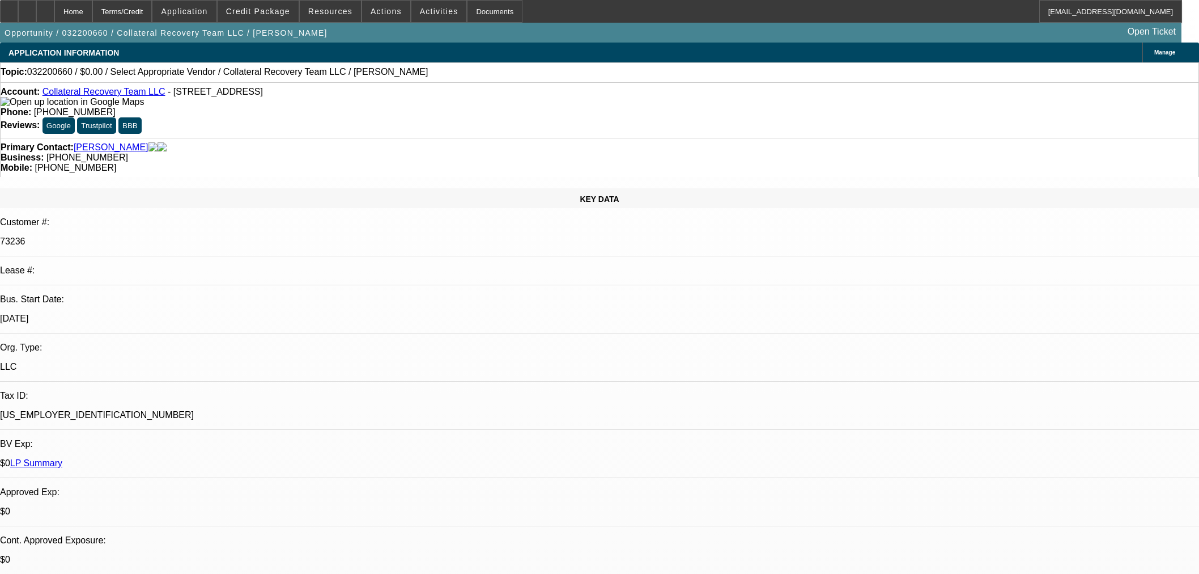
select select "0"
select select "2"
select select "0.1"
select select "4"
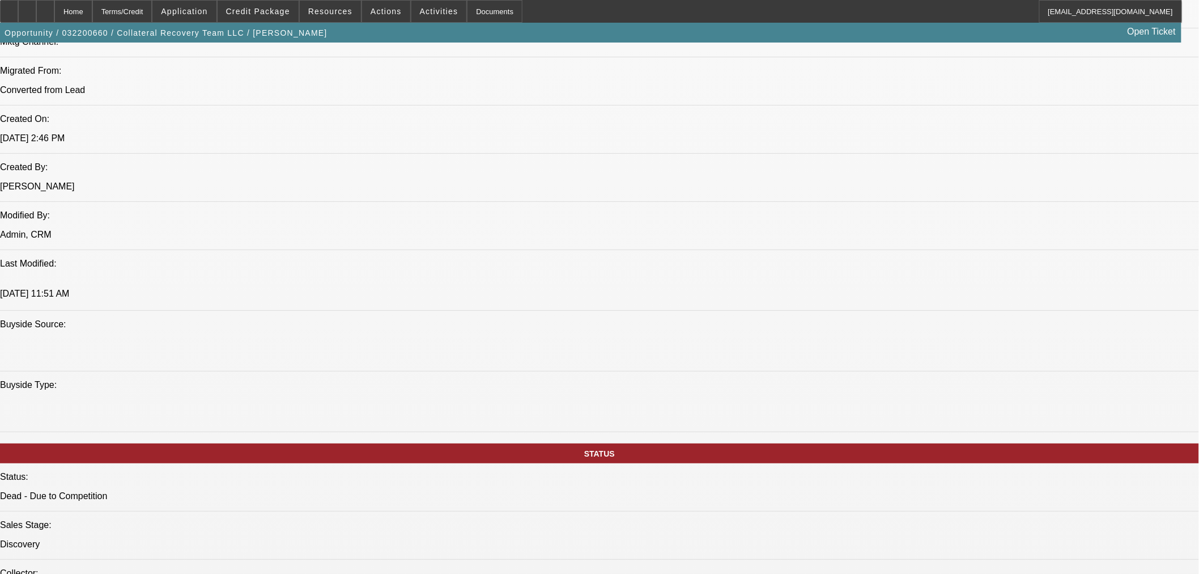
scroll to position [630, 0]
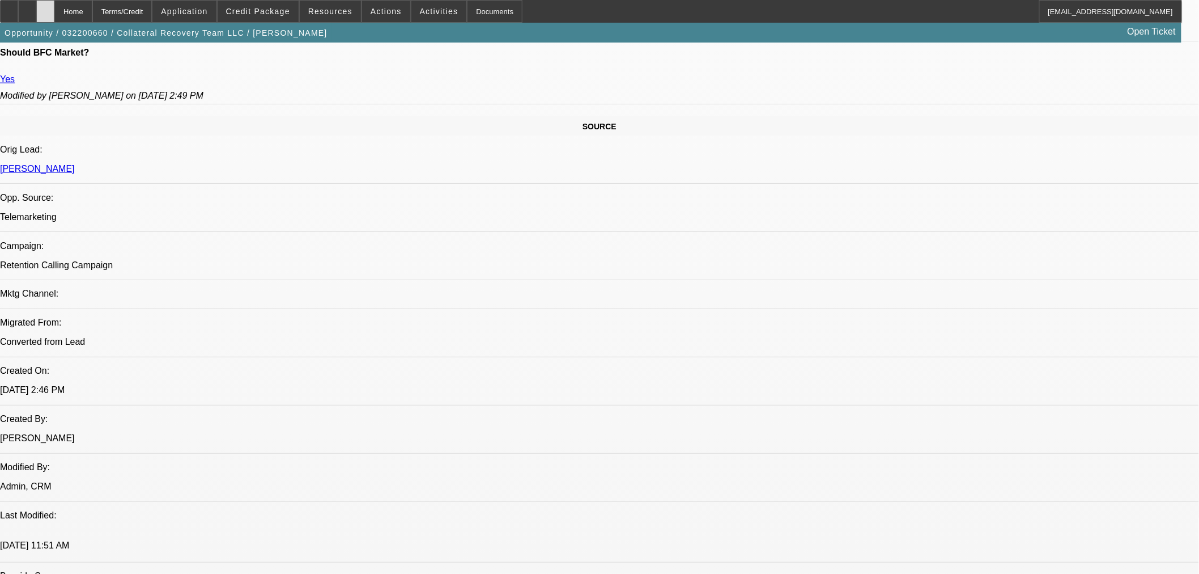
drag, startPoint x: 61, startPoint y: 9, endPoint x: 61, endPoint y: 22, distance: 13.0
click at [54, 9] on div at bounding box center [45, 11] width 18 height 23
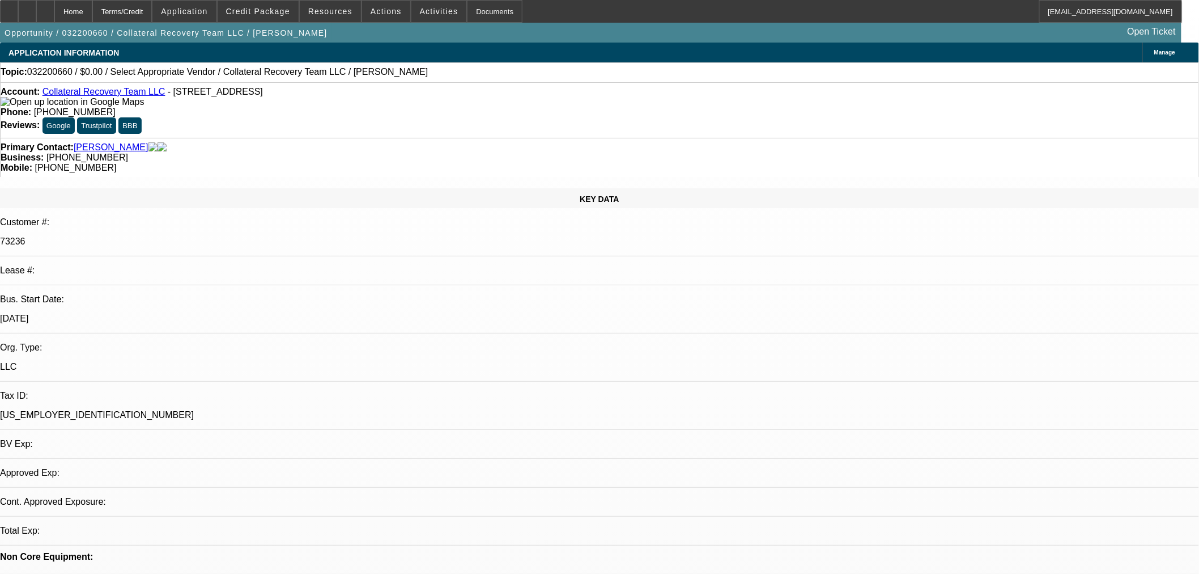
select select "0"
select select "2"
select select "0.1"
select select "4"
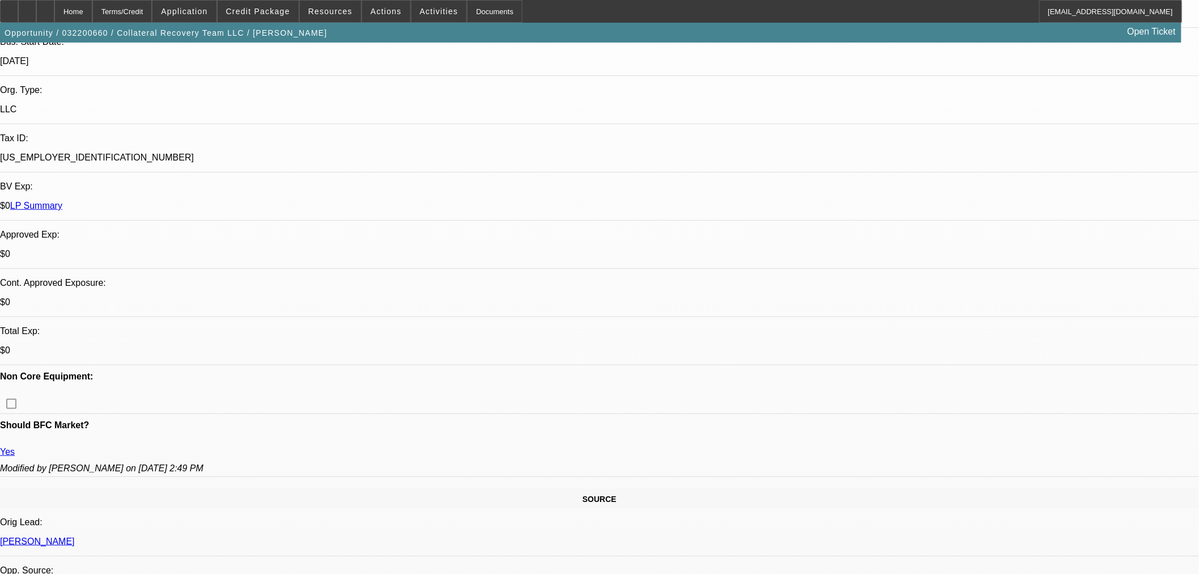
scroll to position [440, 0]
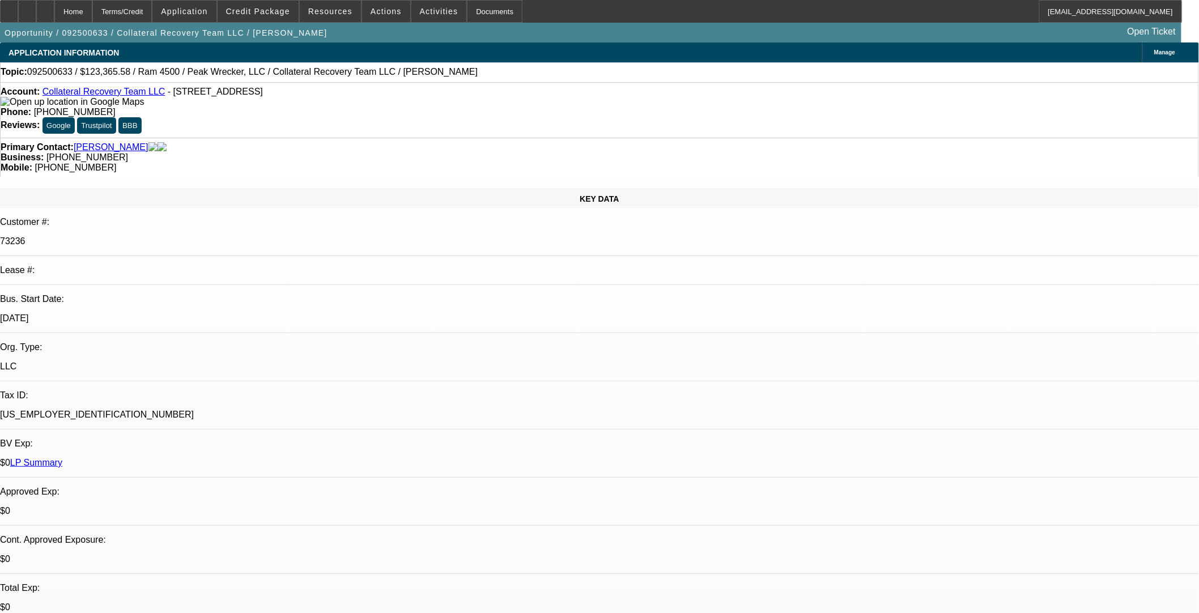
select select "0"
select select "3"
select select "0"
select select "6"
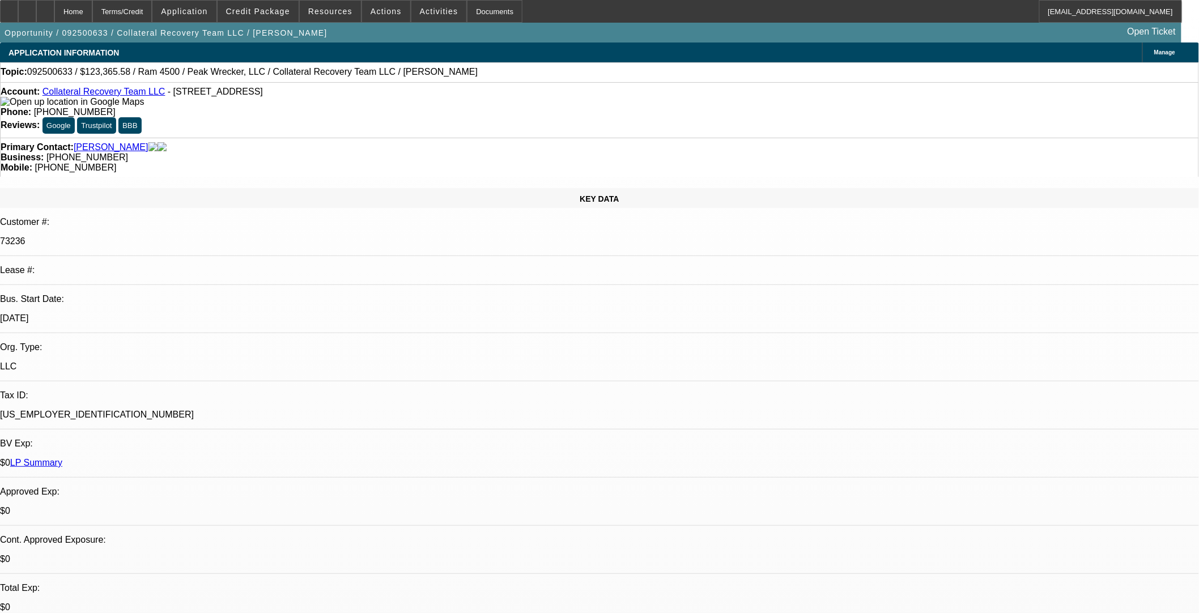
select select "2"
select select "0"
select select "6"
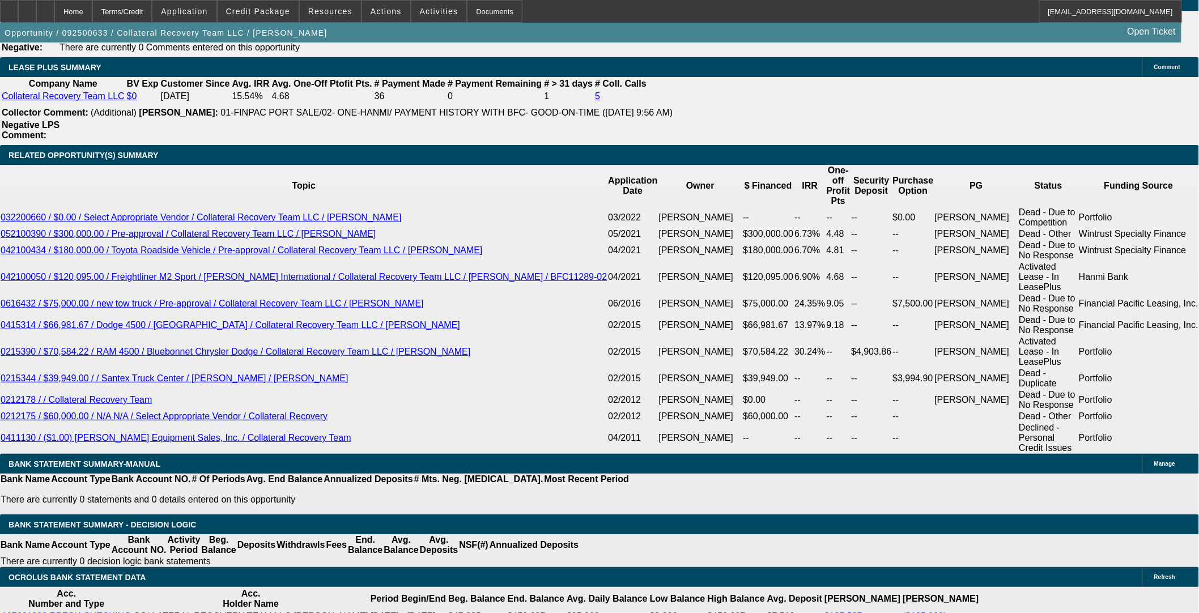
scroll to position [1884, 0]
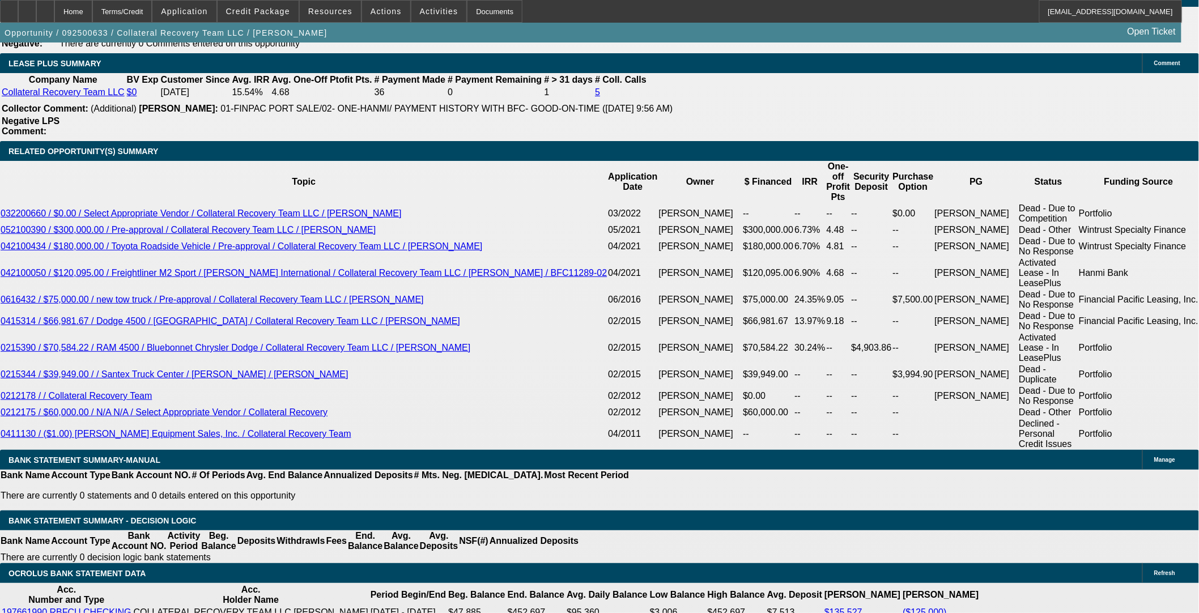
drag, startPoint x: 363, startPoint y: 176, endPoint x: 489, endPoint y: 162, distance: 126.7
type input "$0.00"
click at [360, 116] on body "Home Terms/Credit Application Credit Package Resources Actions Activities Docum…" at bounding box center [599, 398] width 1199 height 4565
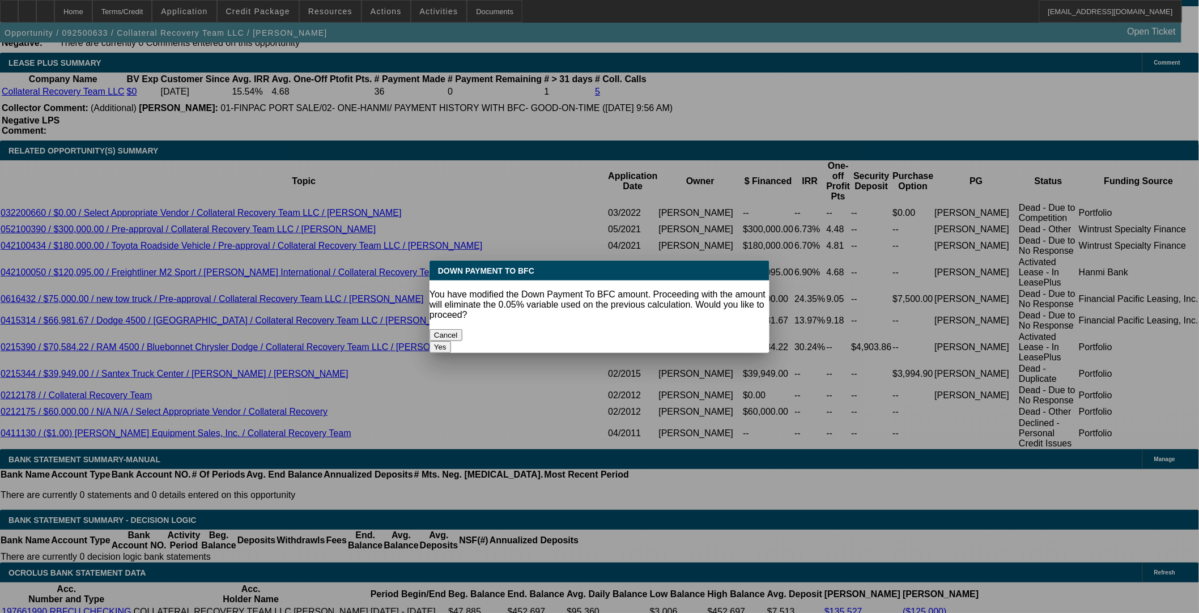
click at [451, 341] on button "Yes" at bounding box center [441, 347] width 22 height 12
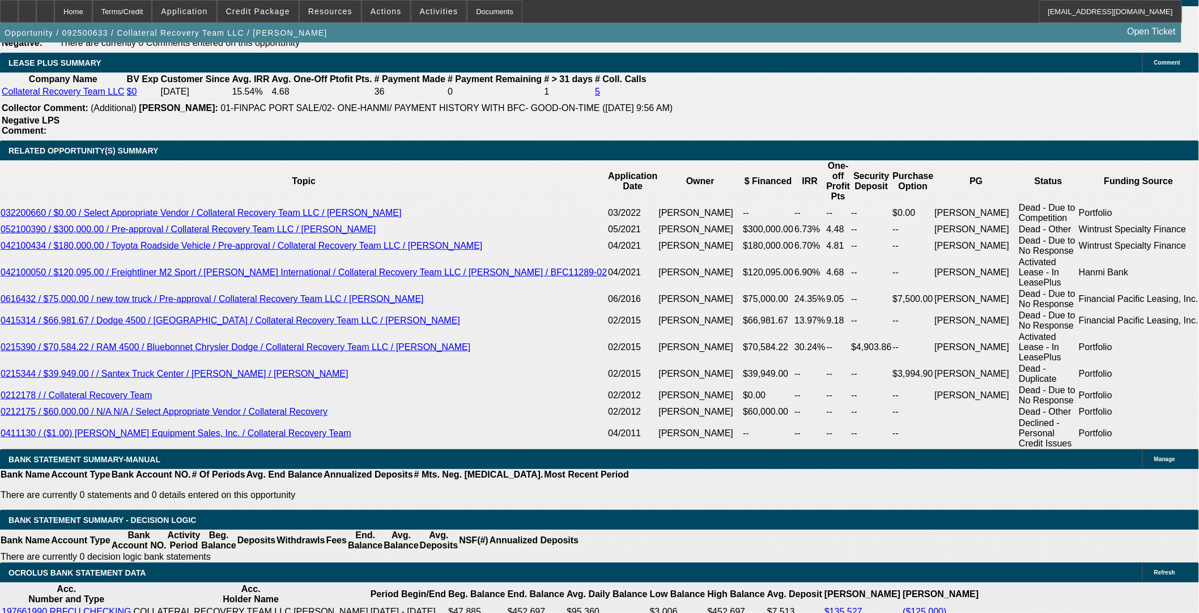
select select "0"
type input "UNKNOWN"
type input "$7,097.16"
type input "$3,548.58"
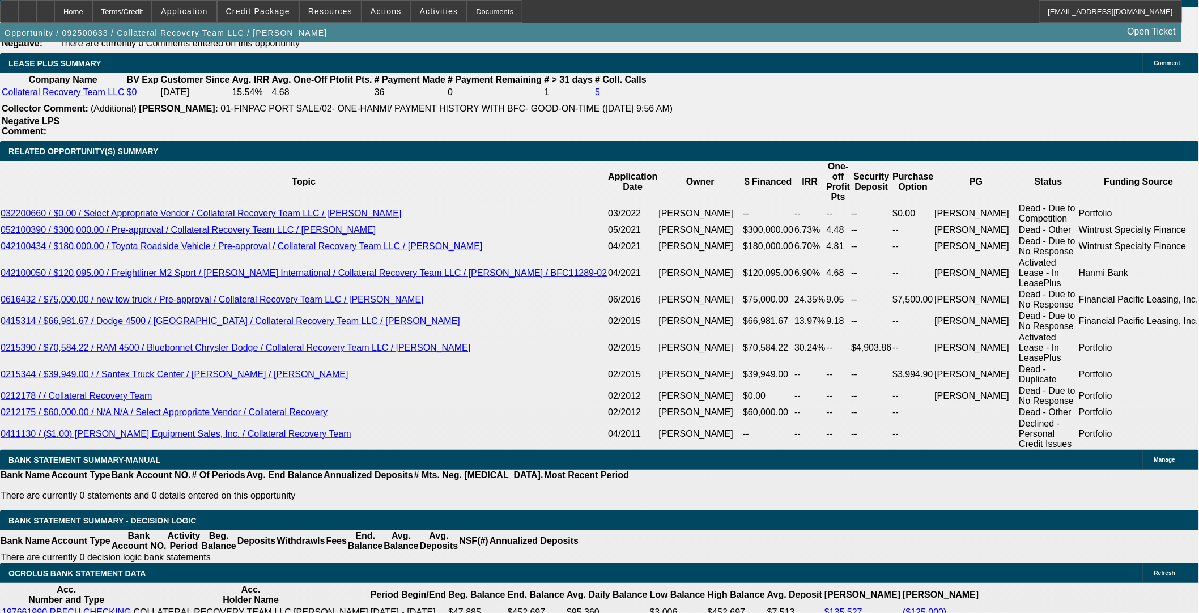
scroll to position [1570, 0]
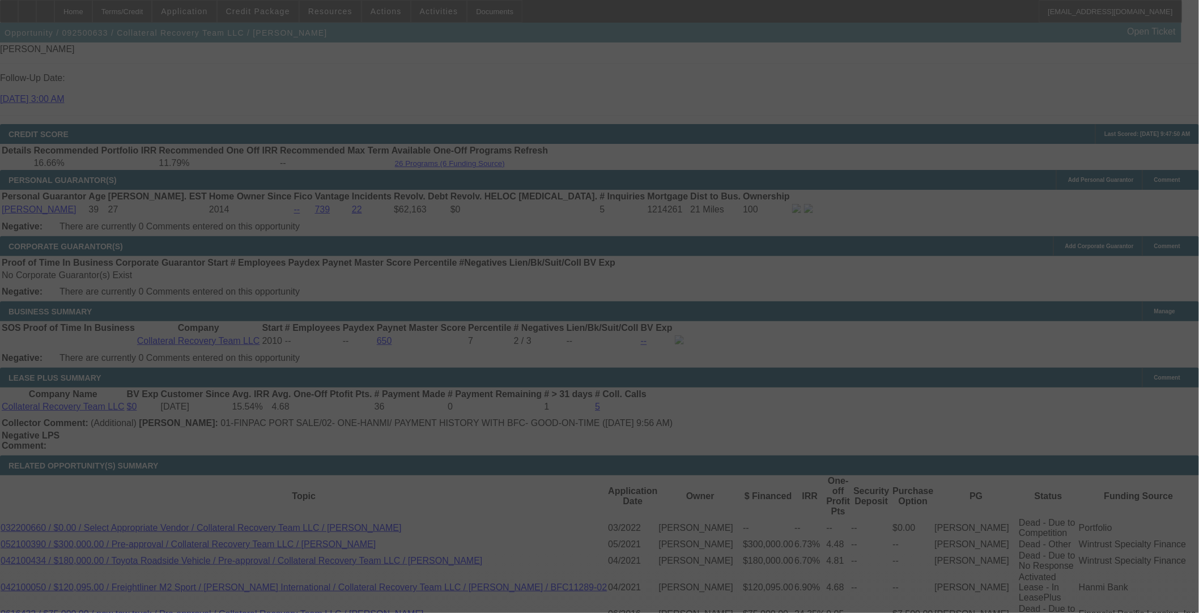
select select "0"
select select "2"
select select "0"
select select "6"
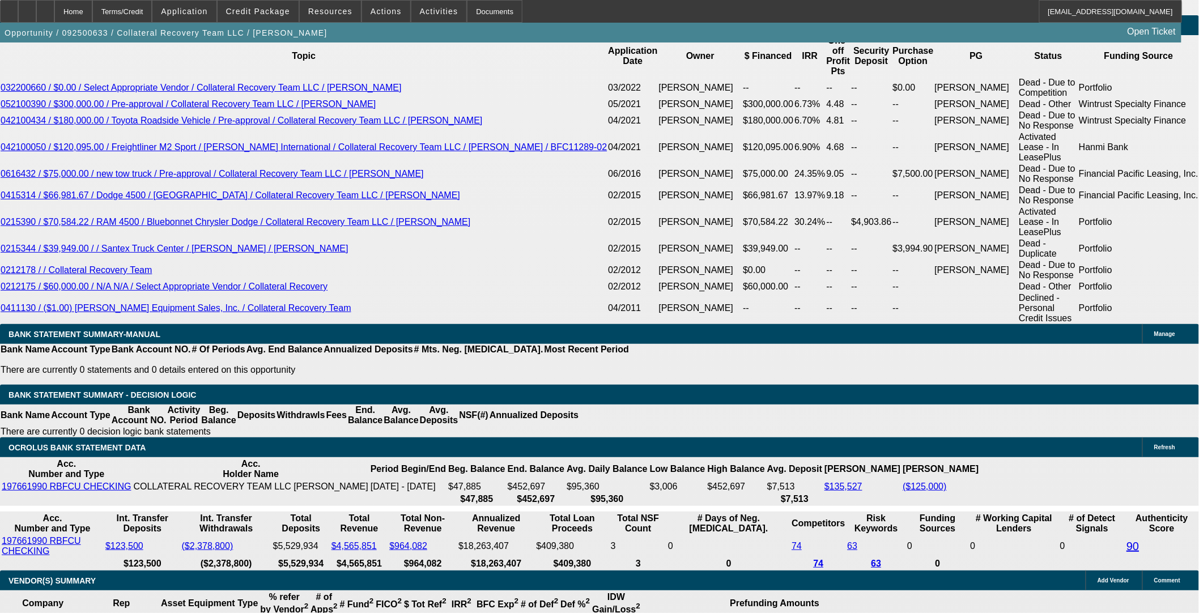
scroll to position [1696, 0]
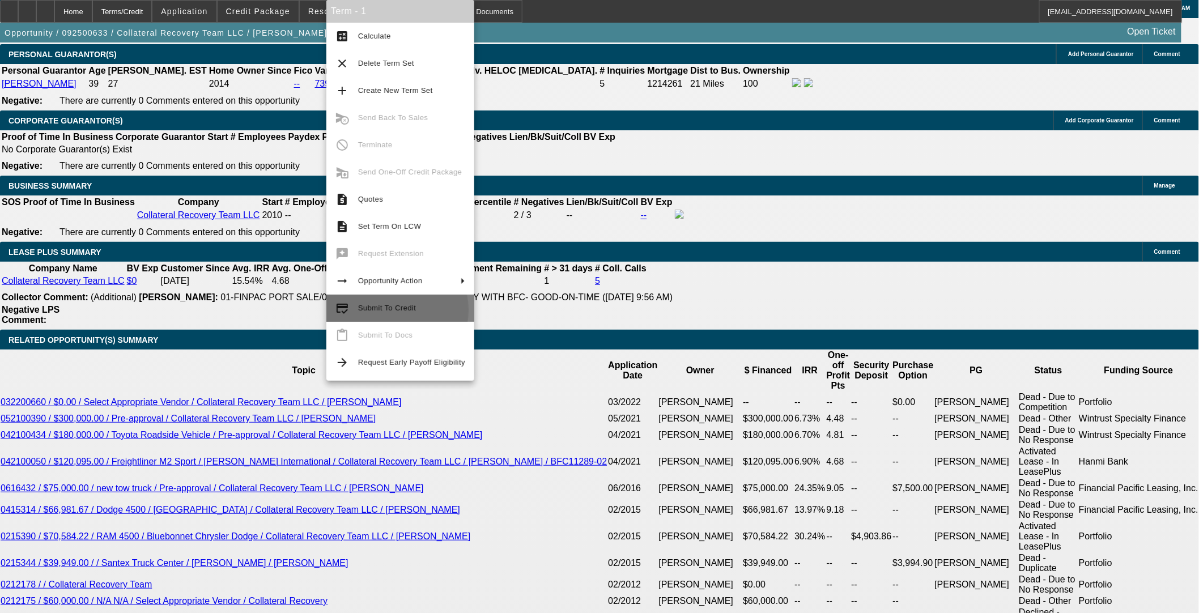
click at [387, 310] on span "Submit To Credit" at bounding box center [387, 308] width 58 height 9
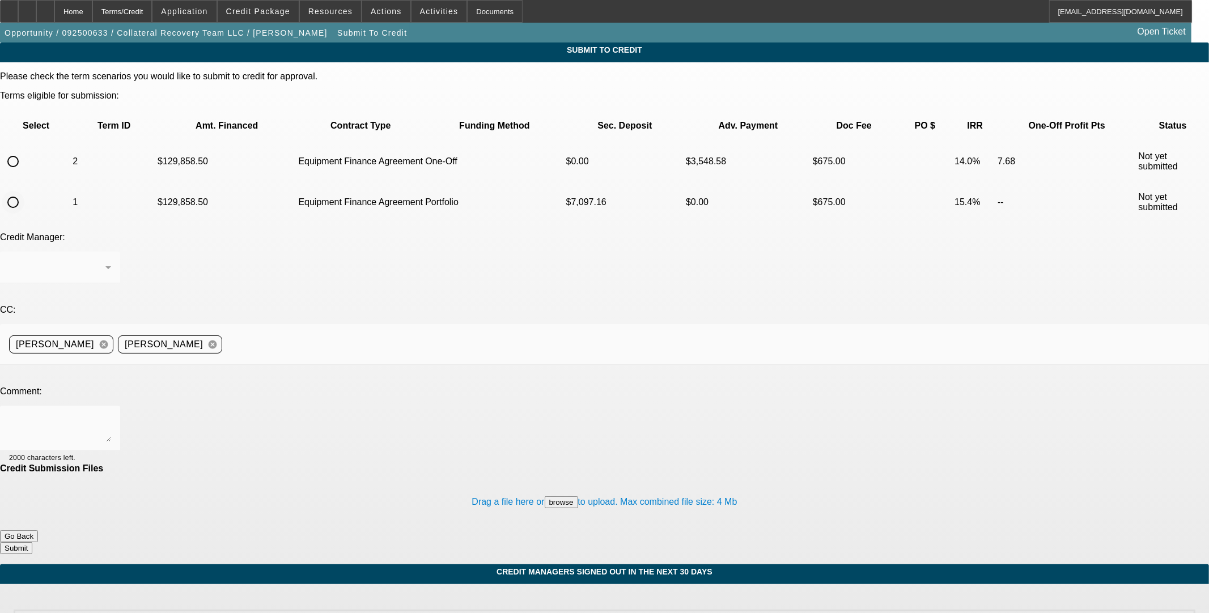
click at [24, 191] on input "radio" at bounding box center [13, 202] width 23 height 23
radio input "true"
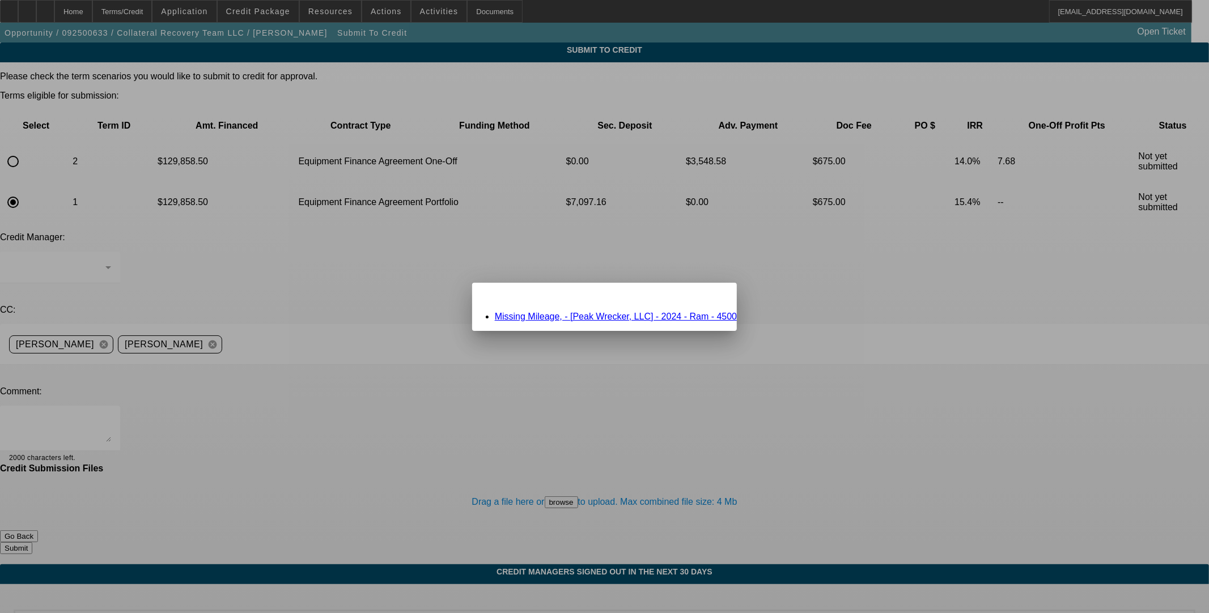
click at [503, 318] on link "Missing Mileage, - [Peak Wrecker, LLC] - 2024 - Ram - 4500" at bounding box center [616, 317] width 242 height 10
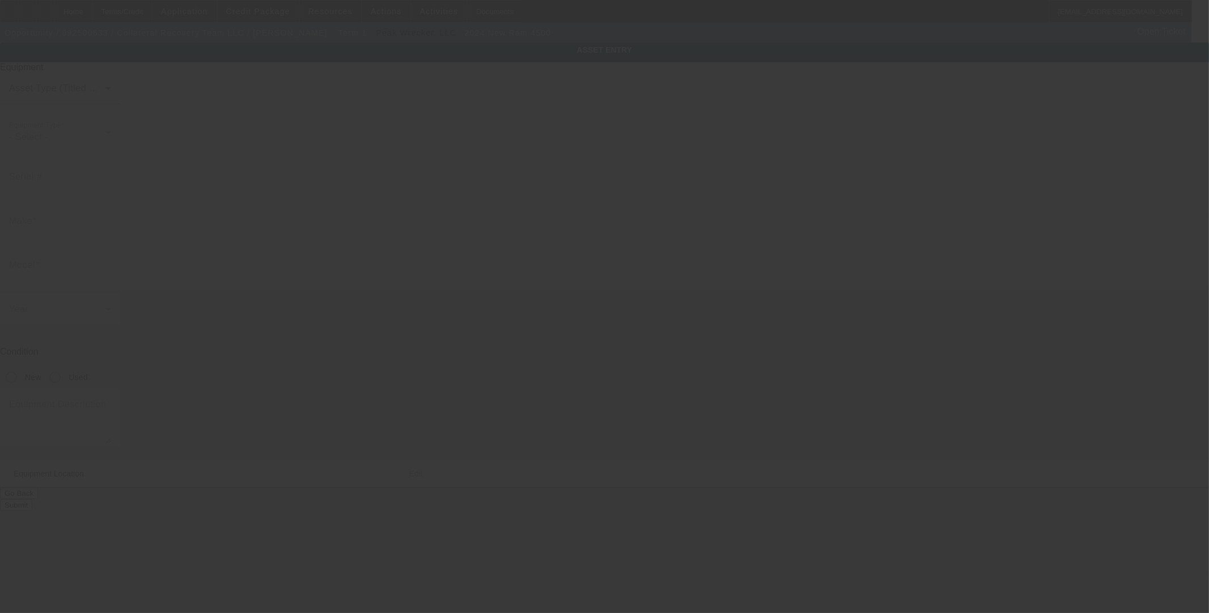
type input "ram"
type input "4500"
radio input "true"
type input "12021 Nacogdoches Rd"
type input "San Antonio"
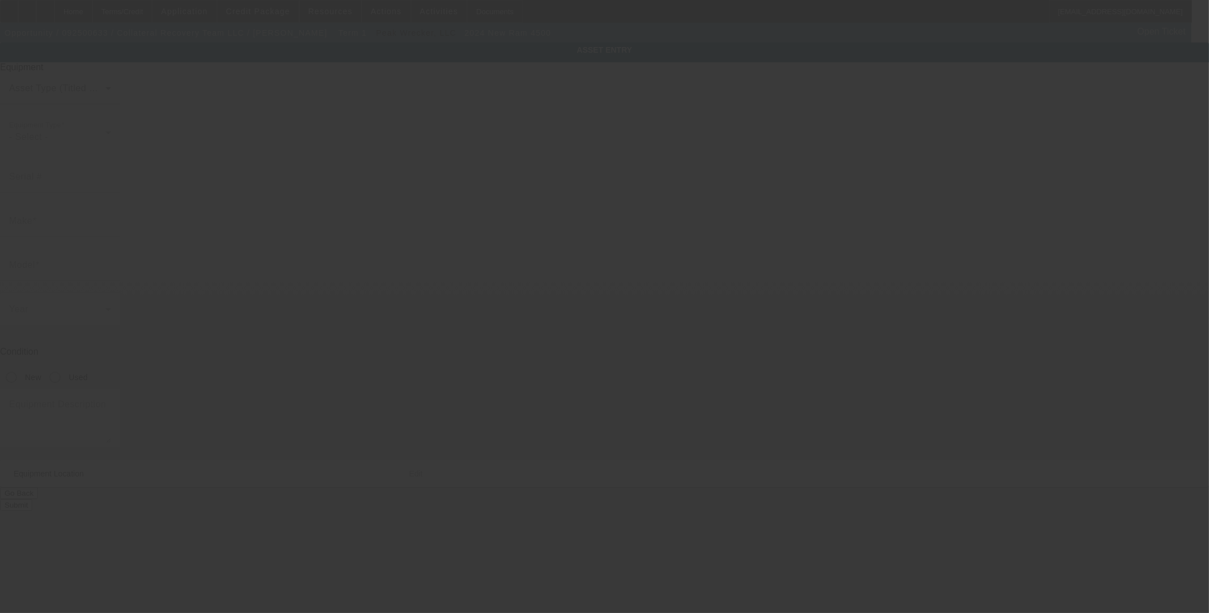
type input "78217"
type input "Bexar"
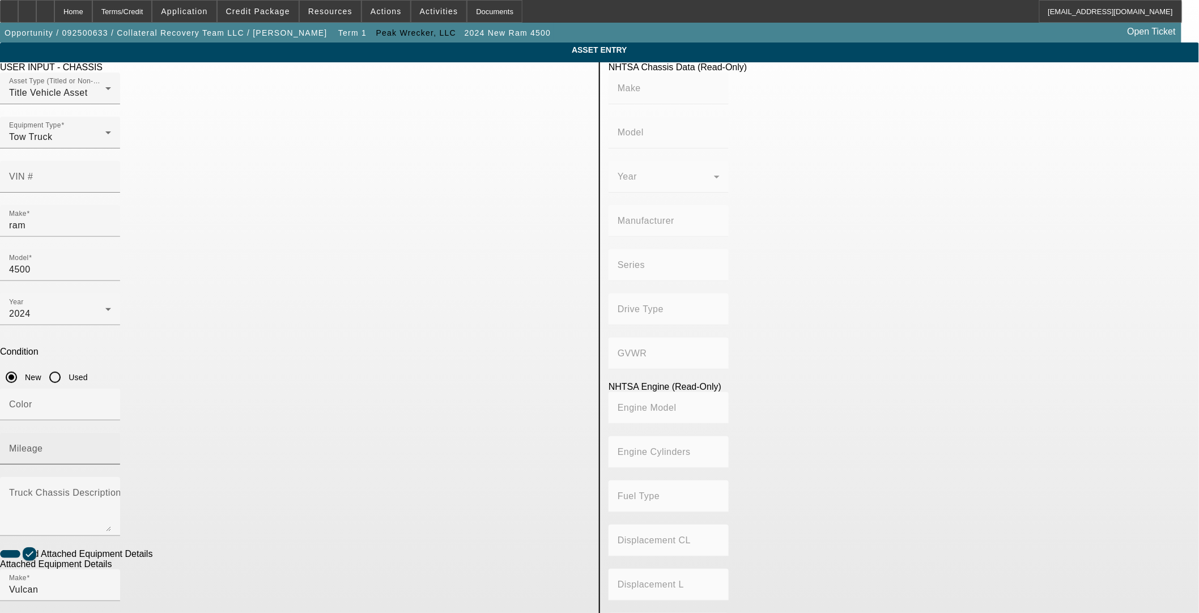
click at [111, 447] on input "Mileage" at bounding box center [60, 454] width 102 height 14
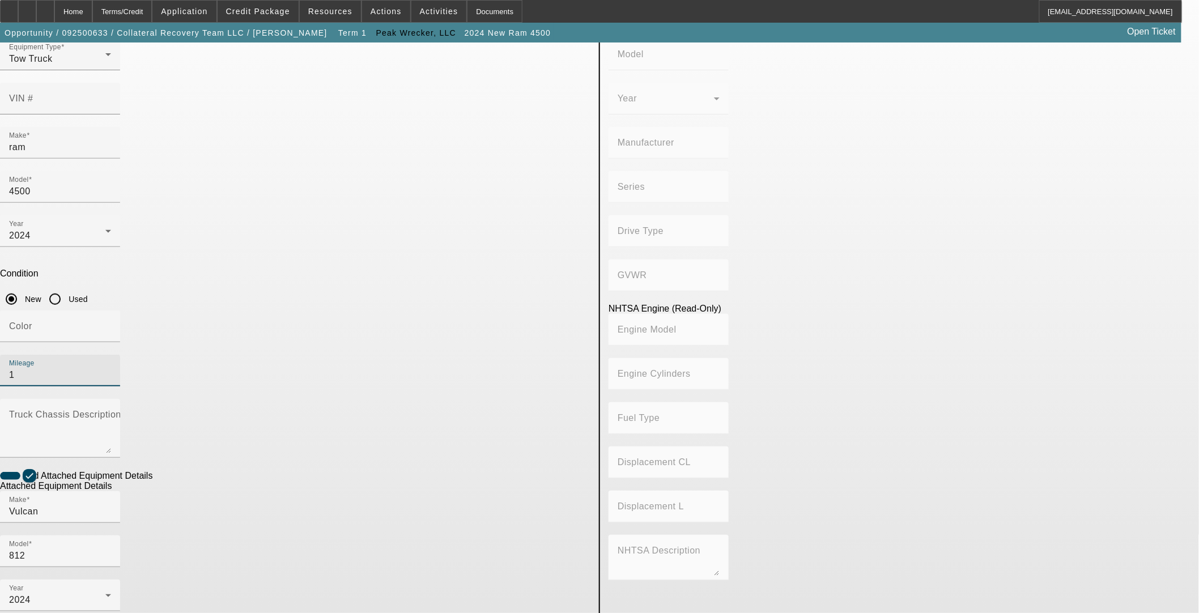
scroll to position [109, 0]
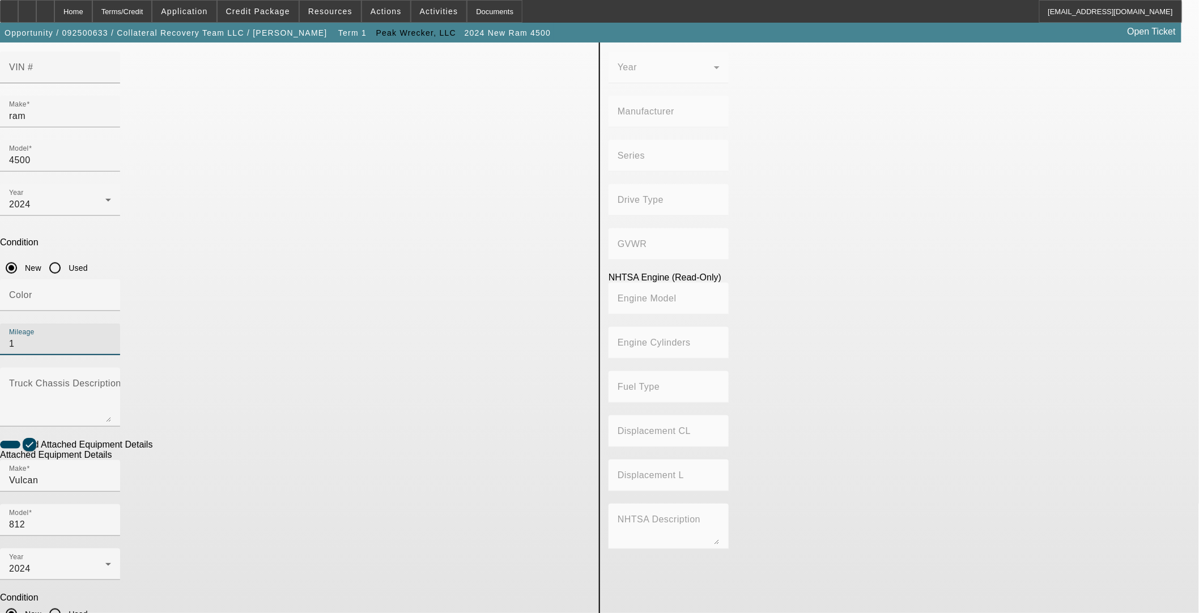
type input "1"
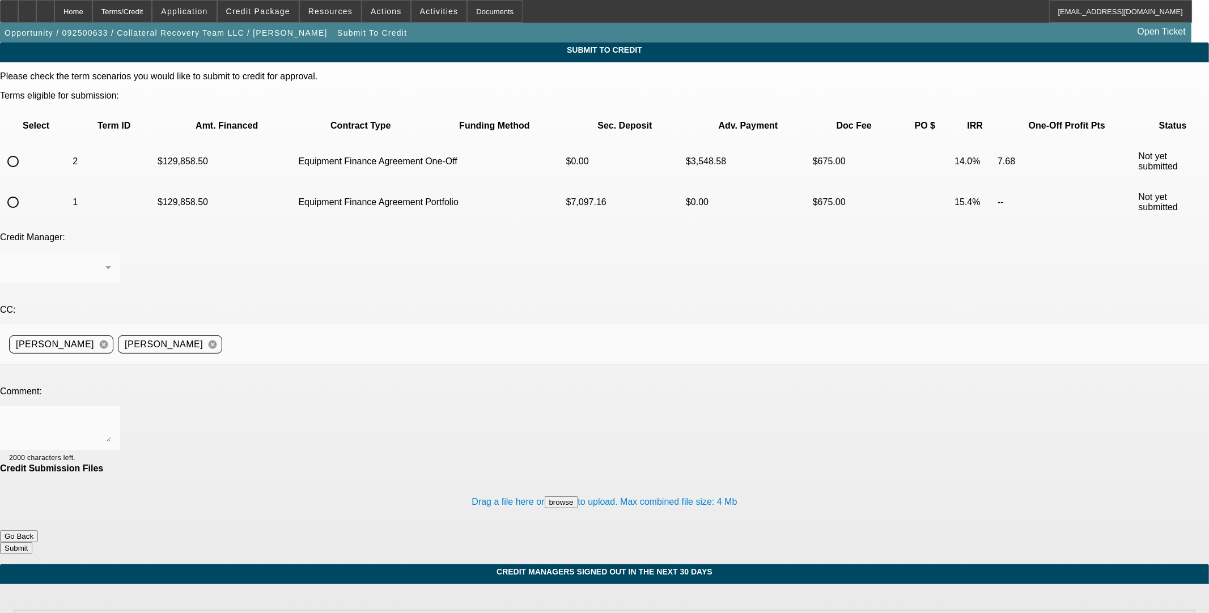
click at [24, 191] on input "radio" at bounding box center [13, 202] width 23 height 23
radio input "true"
click at [105, 261] on div at bounding box center [57, 268] width 96 height 14
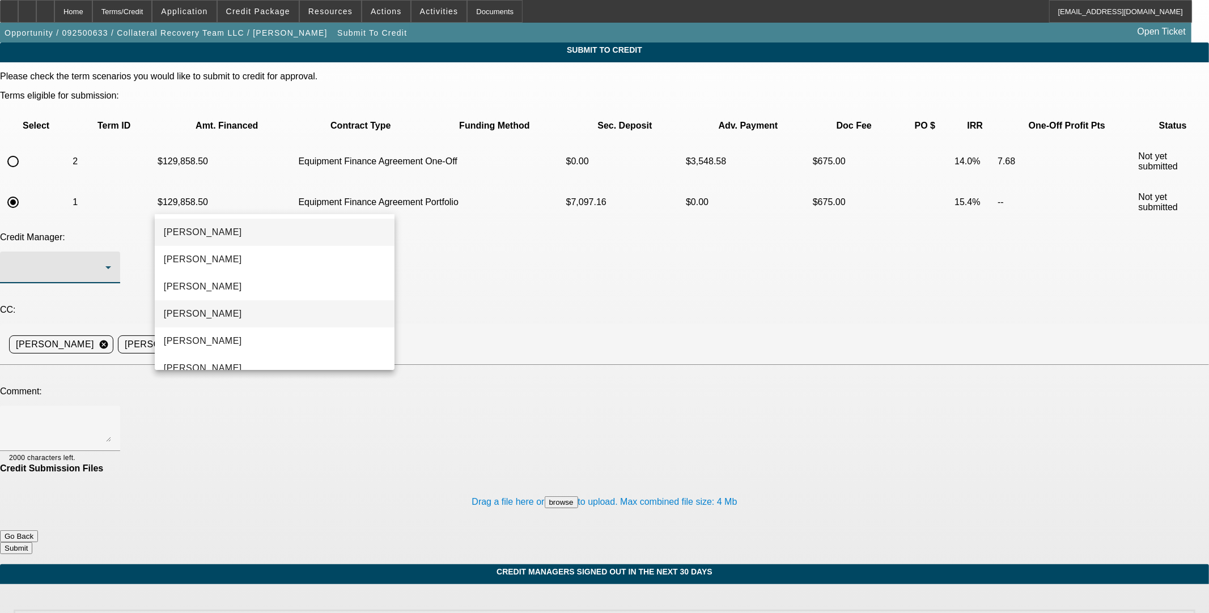
click at [252, 315] on mat-option "Arida, Michael" at bounding box center [275, 313] width 240 height 27
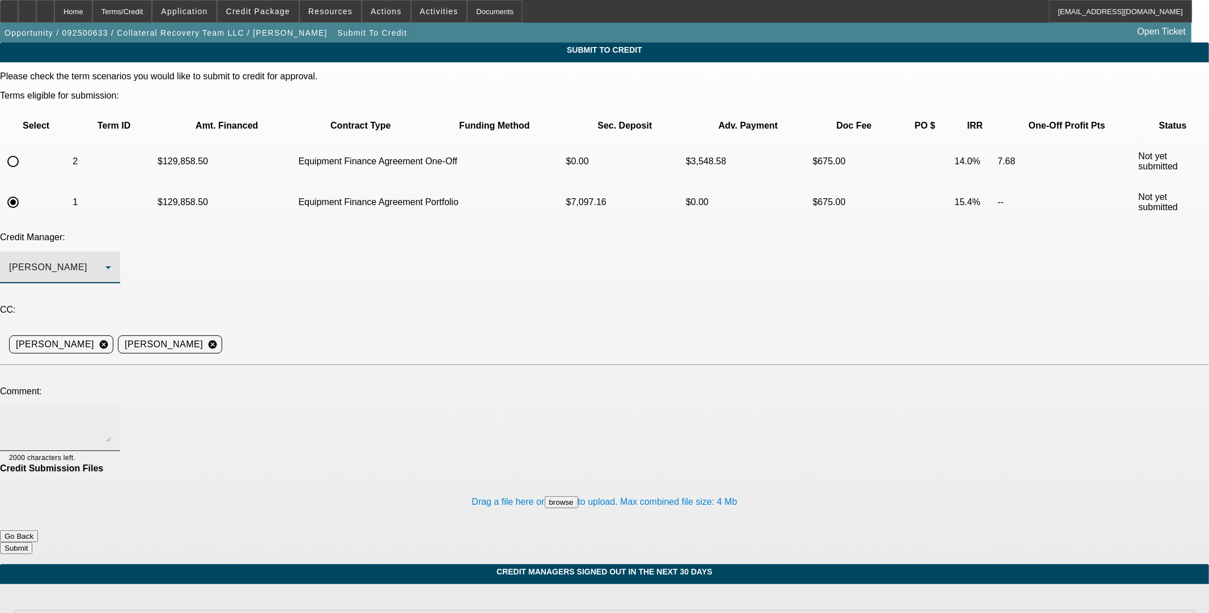
click at [111, 415] on textarea at bounding box center [60, 428] width 102 height 27
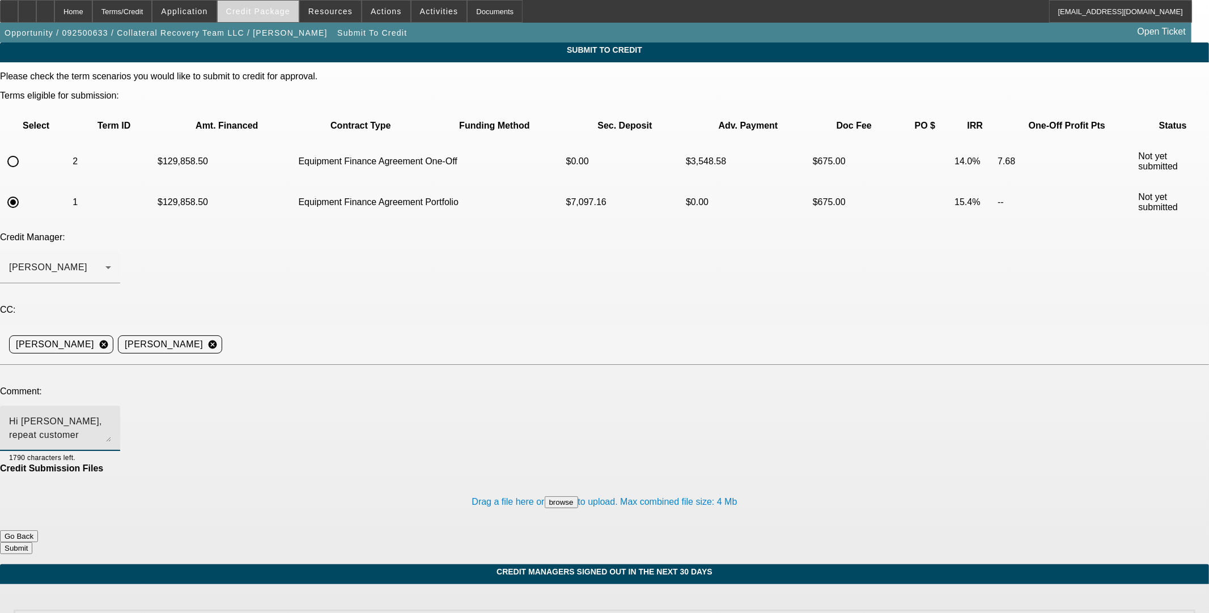
click at [282, 18] on span at bounding box center [258, 11] width 81 height 27
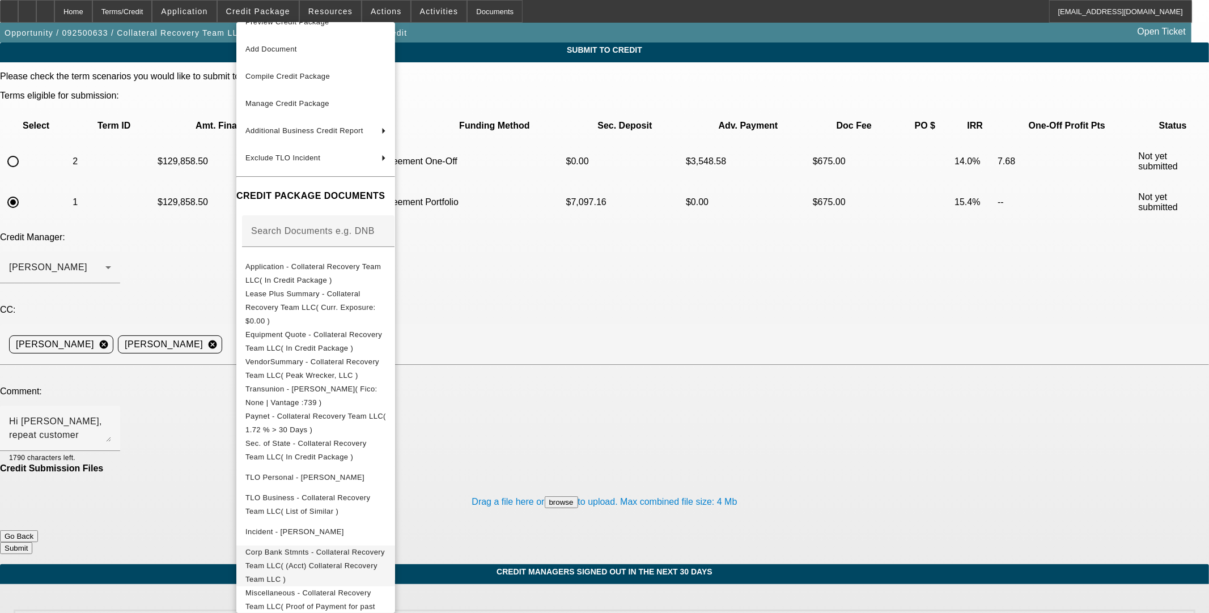
scroll to position [24, 0]
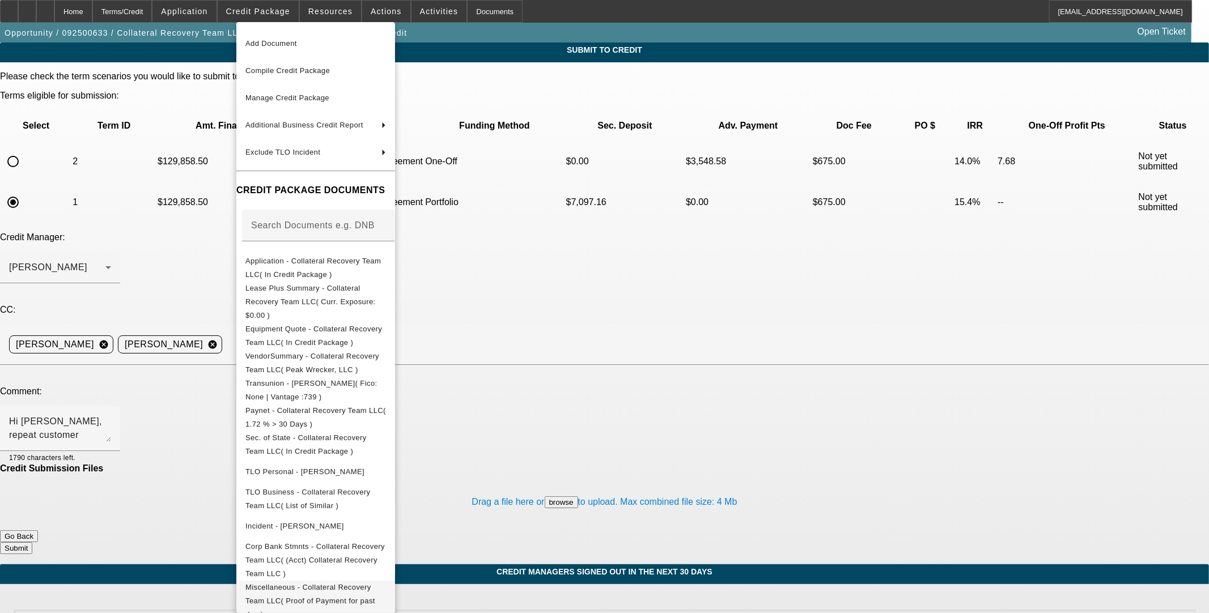
click at [359, 502] on span "Miscellaneous - Collateral Recovery Team LLC( Proof of Payment for past due )" at bounding box center [310, 601] width 130 height 36
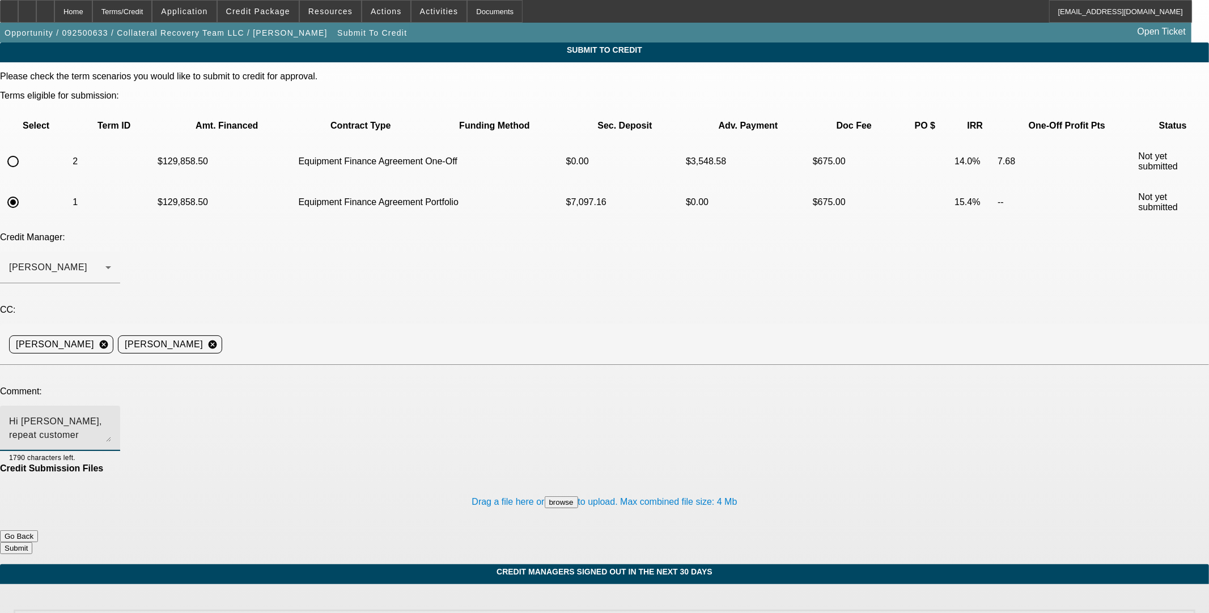
drag, startPoint x: 279, startPoint y: 315, endPoint x: 258, endPoint y: 306, distance: 22.6
click at [111, 415] on textarea "Hi Mike, repeat customer looking for a 48 month term on this new wrecker. They'…" at bounding box center [60, 428] width 102 height 27
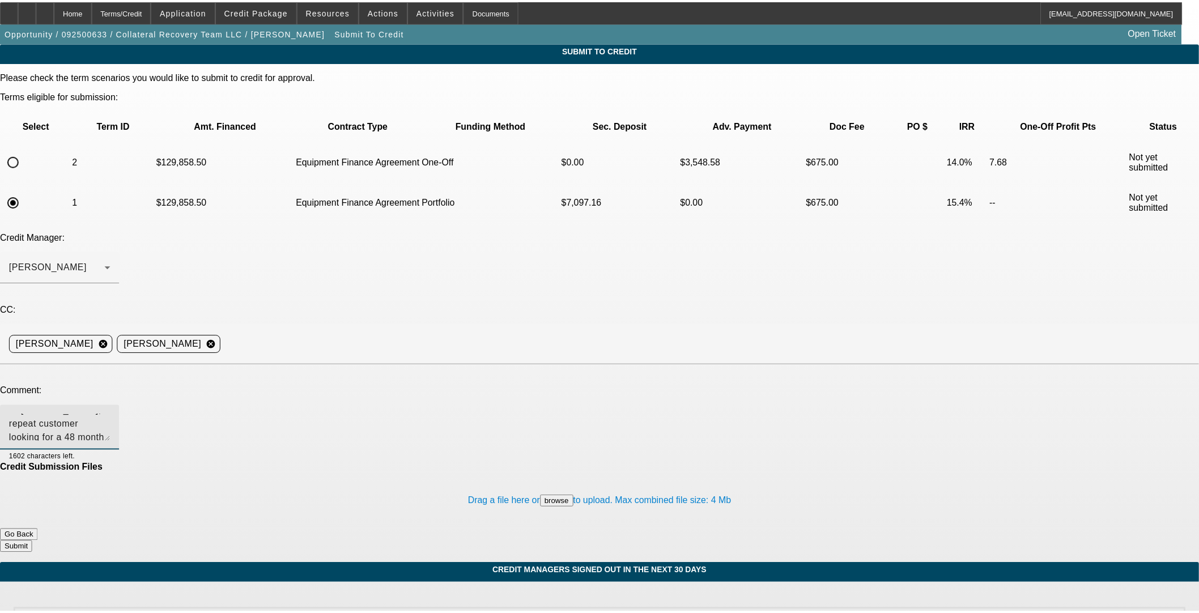
scroll to position [0, 0]
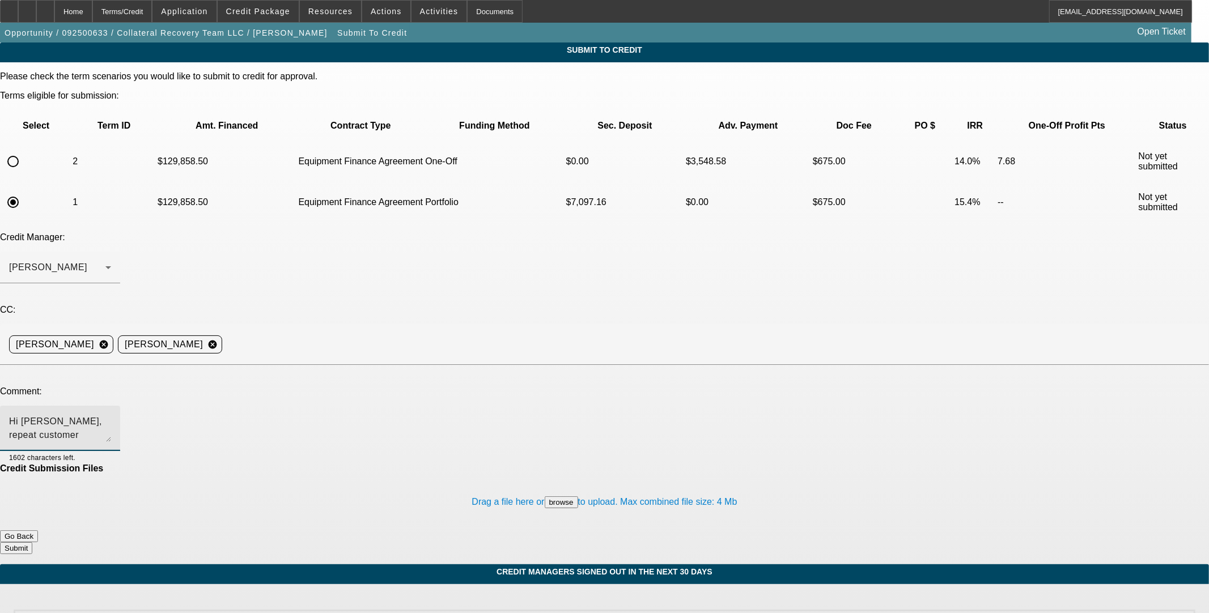
drag, startPoint x: 253, startPoint y: 296, endPoint x: 25, endPoint y: 223, distance: 240.0
click at [25, 223] on div "Please check the term scenarios you would like to submit to credit for approval…" at bounding box center [604, 312] width 1209 height 483
type textarea "Hi Mike, repeat customer looking for a 48 month term on this new wrecker. They'…"
click at [92, 12] on div "Home" at bounding box center [73, 11] width 38 height 23
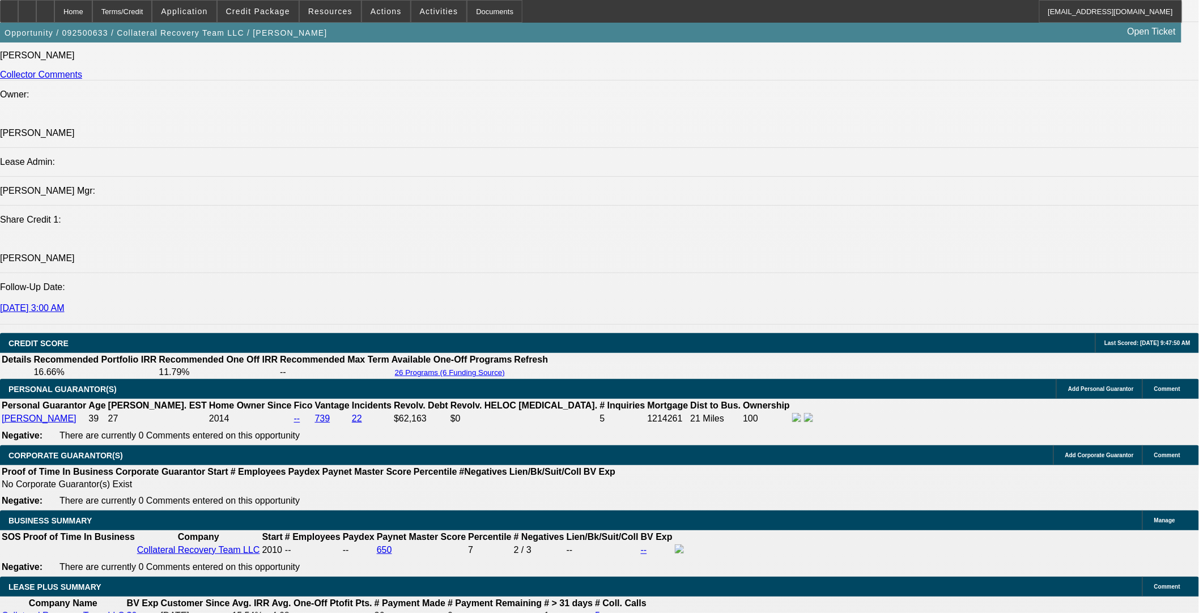
select select "0"
select select "3"
select select "0"
select select "6"
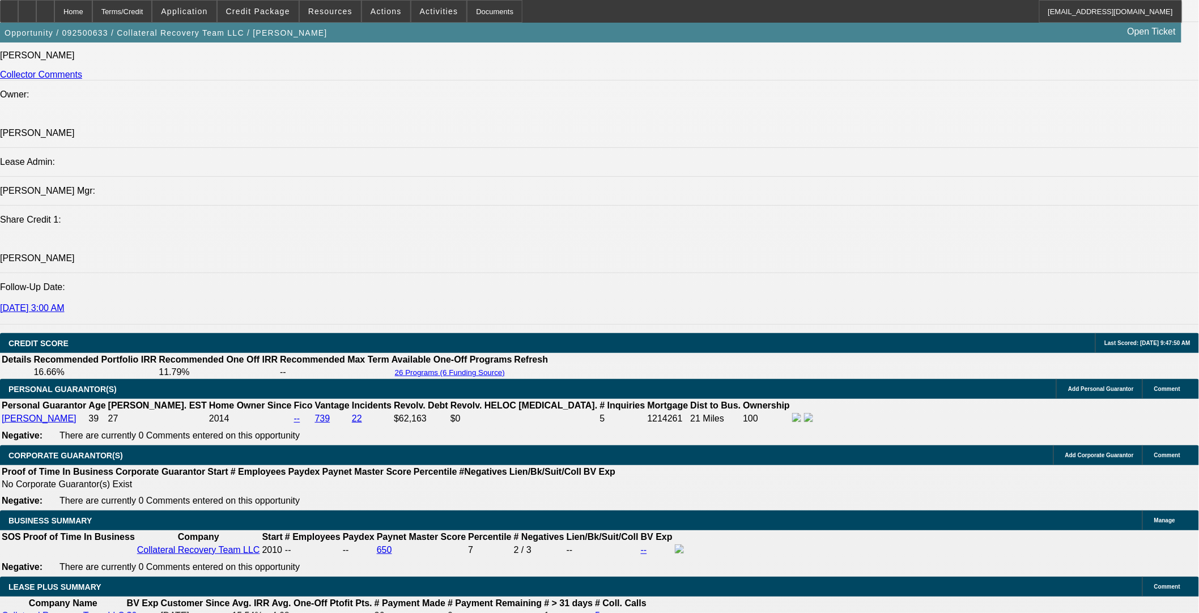
select select "0"
select select "2"
select select "0"
select select "6"
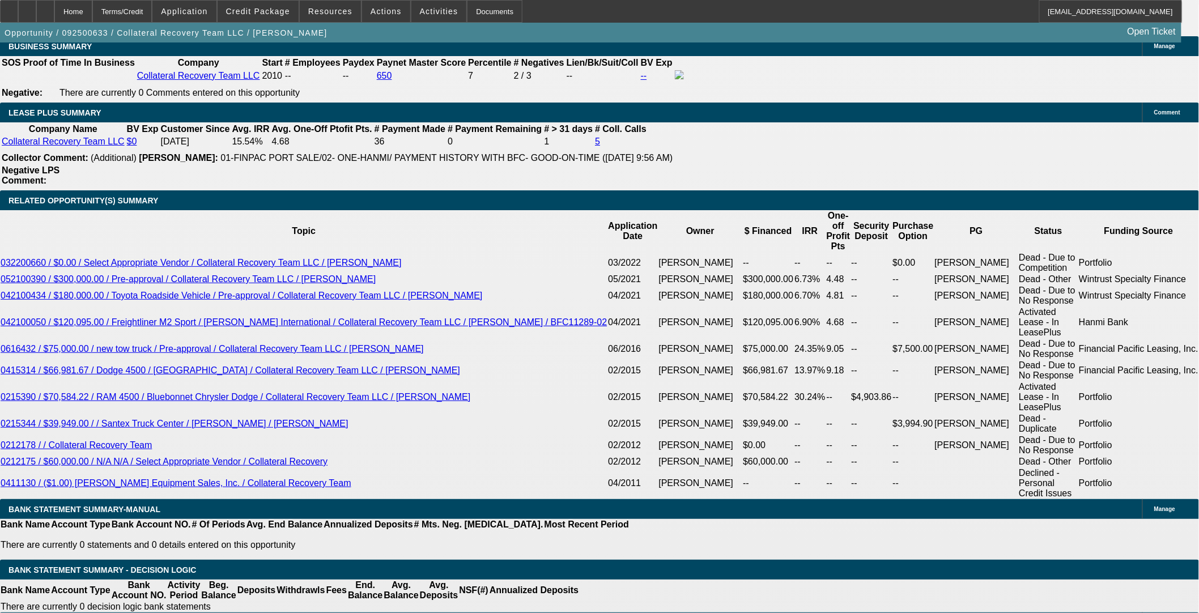
scroll to position [1772, 0]
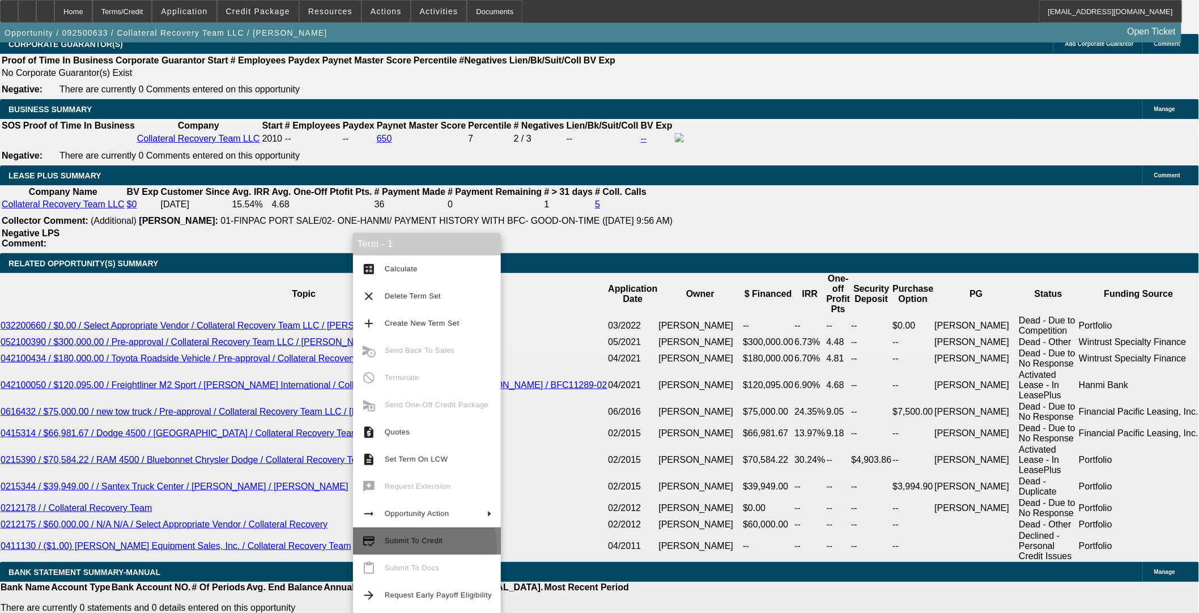
click at [424, 502] on span "Submit To Credit" at bounding box center [438, 541] width 107 height 14
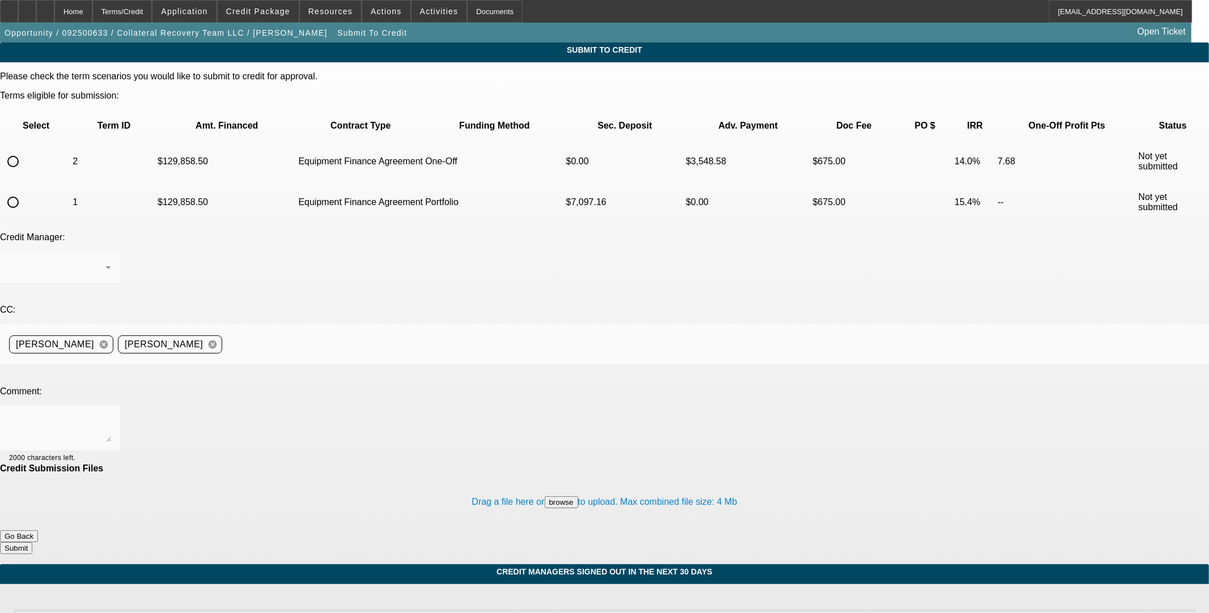
click at [24, 191] on input "radio" at bounding box center [13, 202] width 23 height 23
radio input "true"
click at [105, 261] on div at bounding box center [57, 268] width 96 height 14
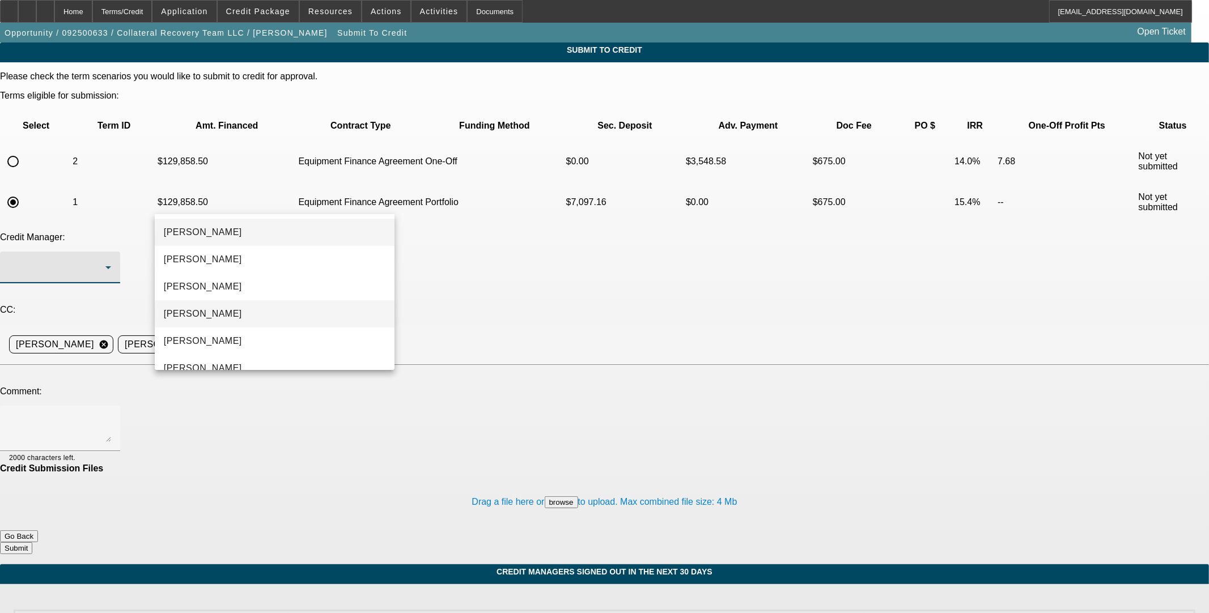
click at [262, 308] on mat-option "Arida, Michael" at bounding box center [275, 313] width 240 height 27
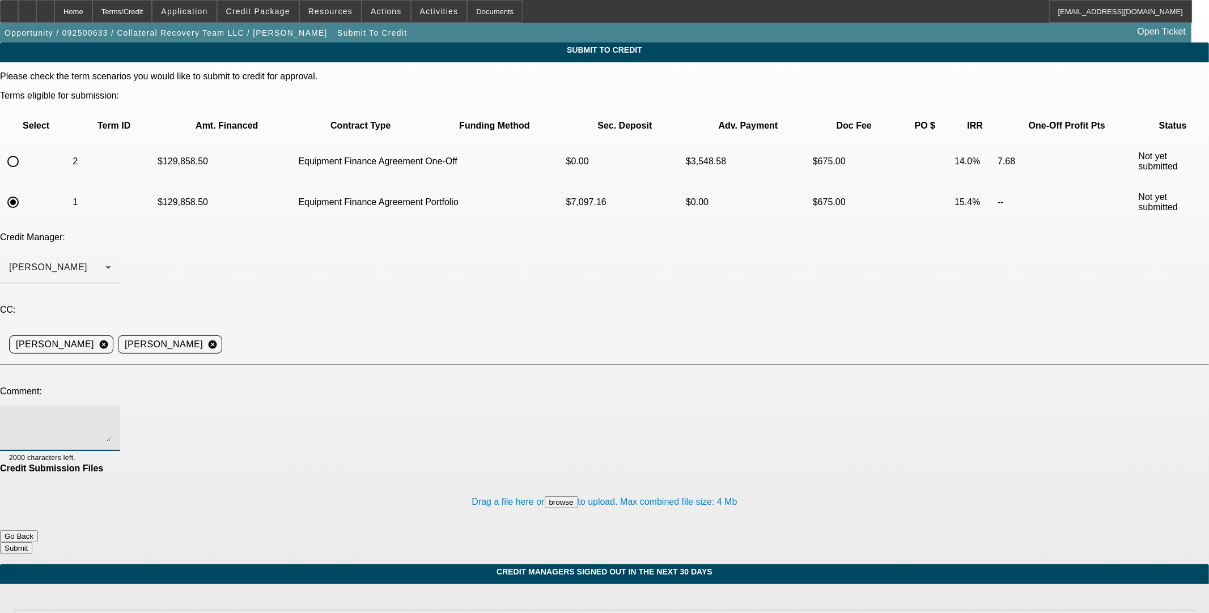
click at [111, 415] on textarea at bounding box center [60, 428] width 102 height 27
paste textarea "Hi Mike, repeat customer looking for a 48 month term on this new wrecker. They'…"
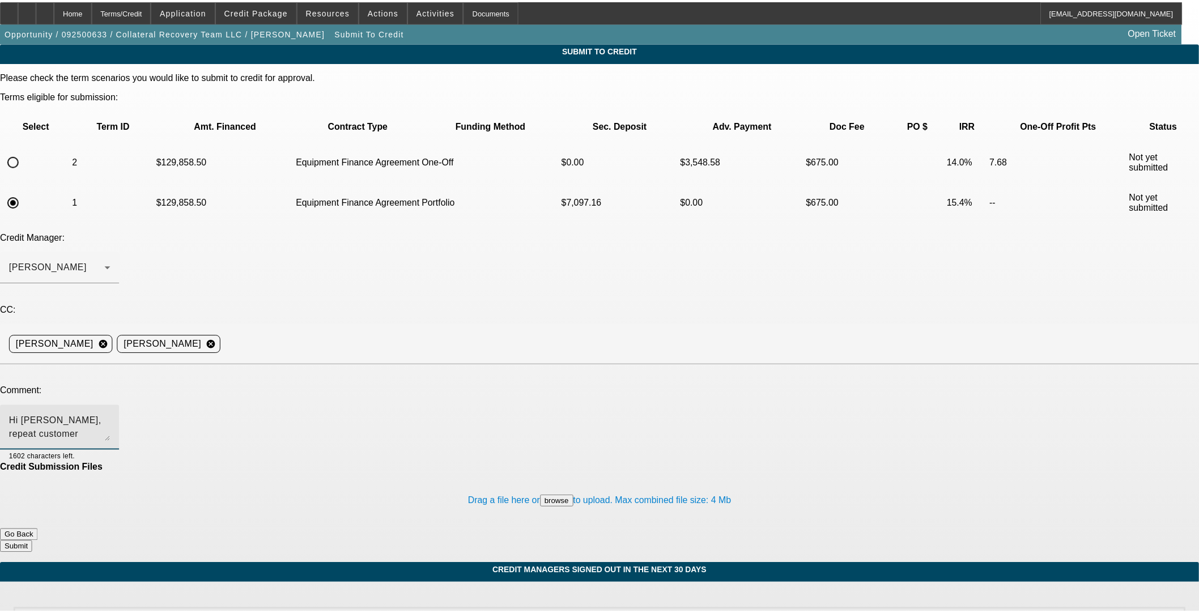
scroll to position [13, 0]
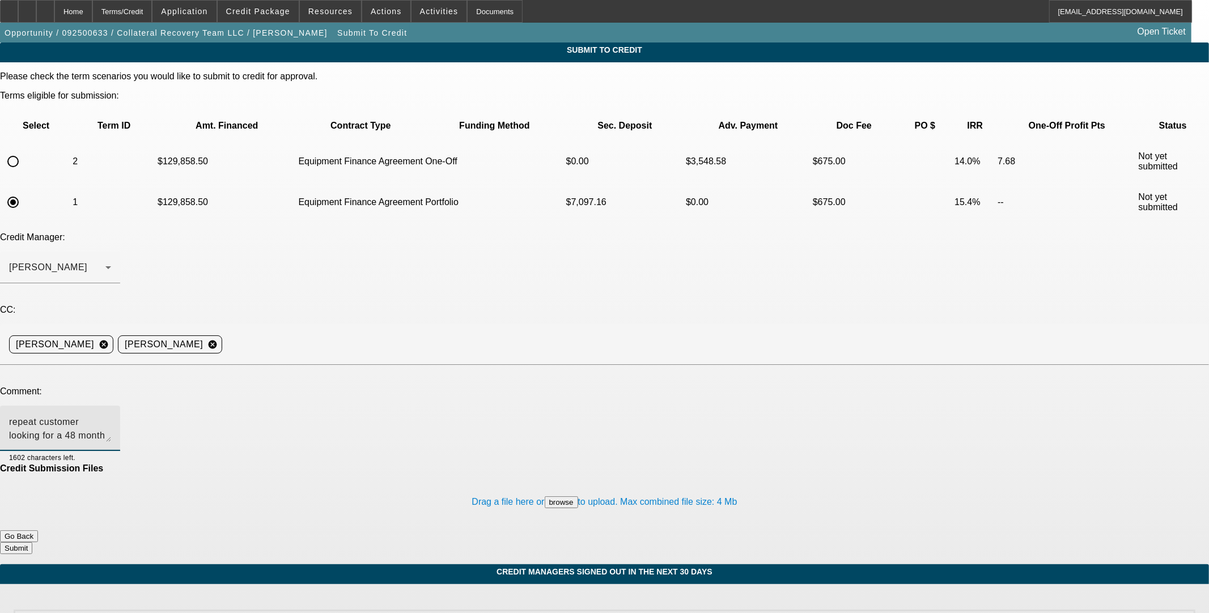
type textarea "Hi Mike, repeat customer looking for a 48 month term on this new wrecker. They'…"
click at [32, 502] on button "Submit" at bounding box center [16, 548] width 32 height 12
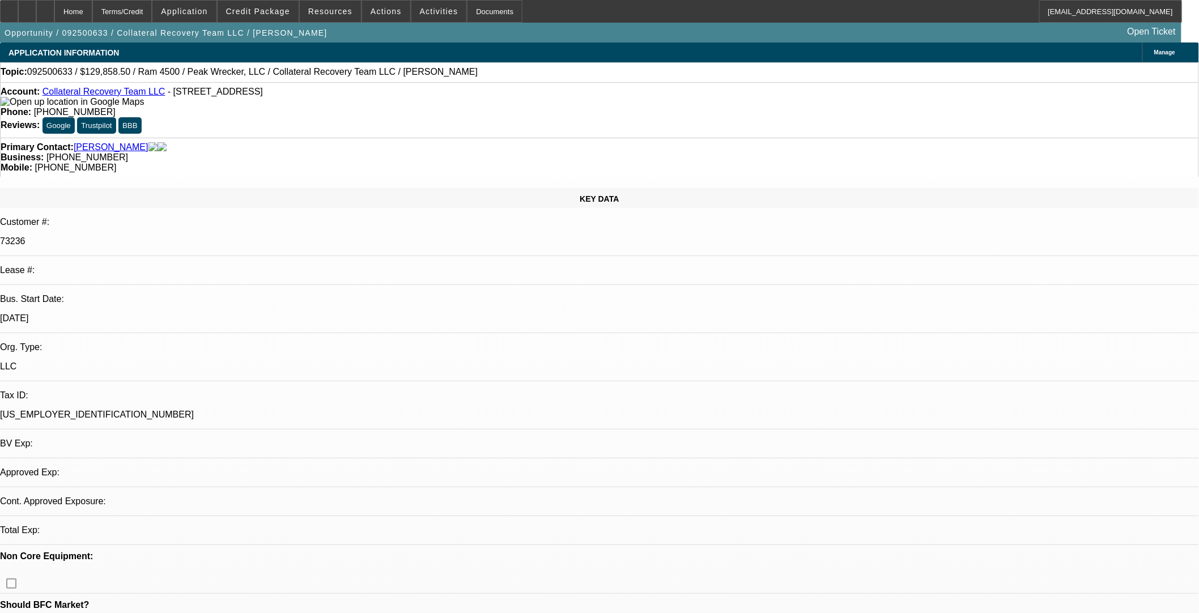
select select "0"
select select "3"
select select "0"
select select "6"
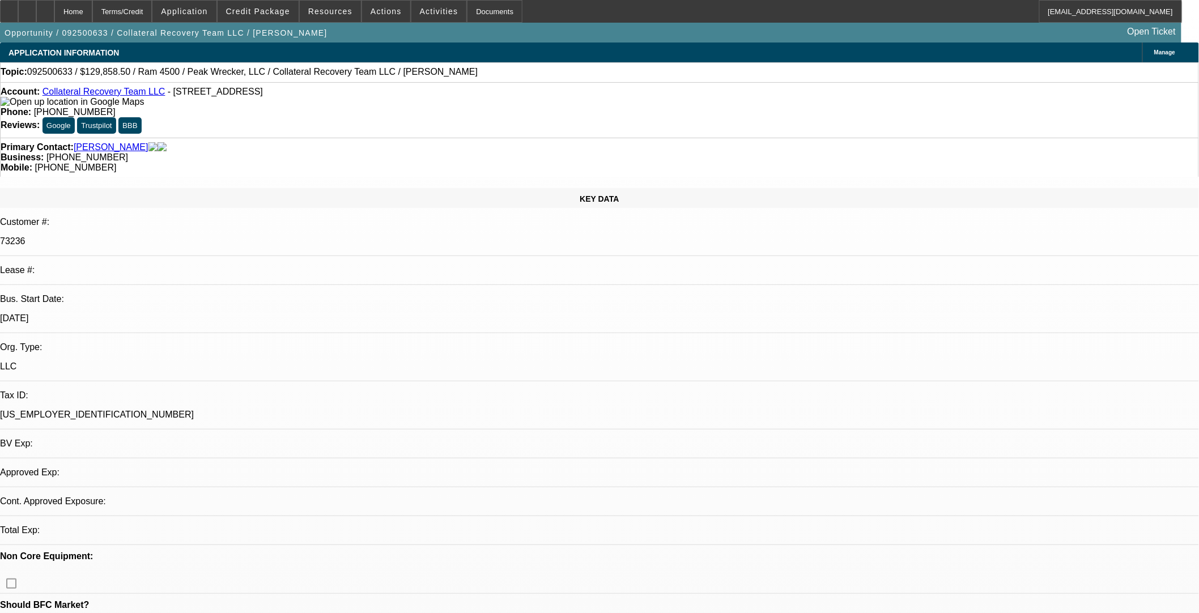
select select "0"
select select "2"
select select "0"
select select "6"
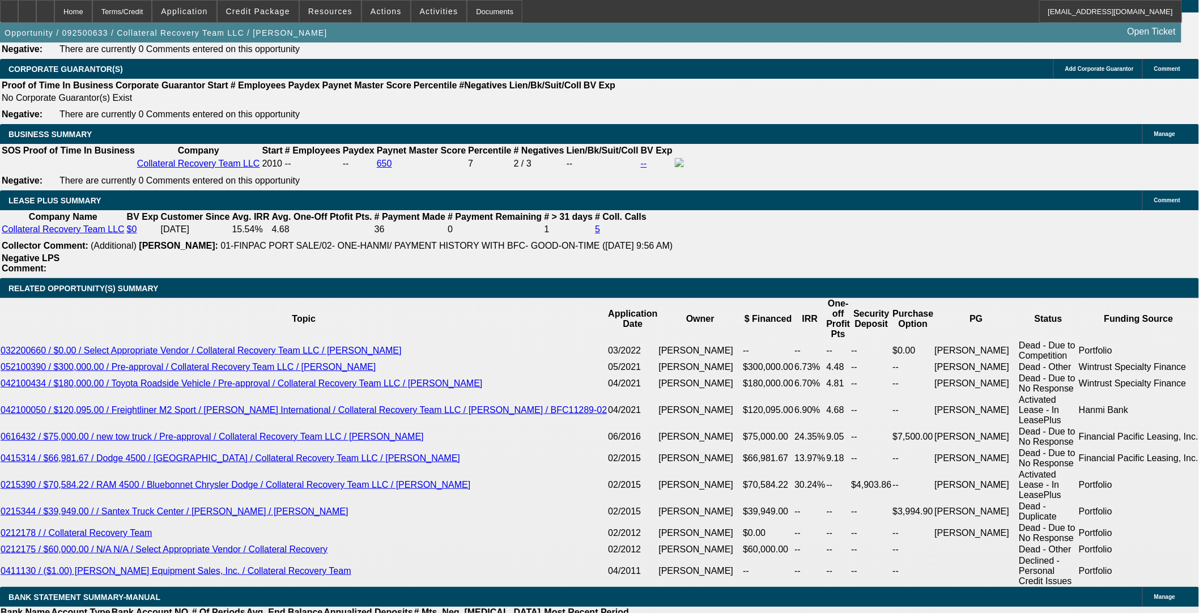
scroll to position [1826, 0]
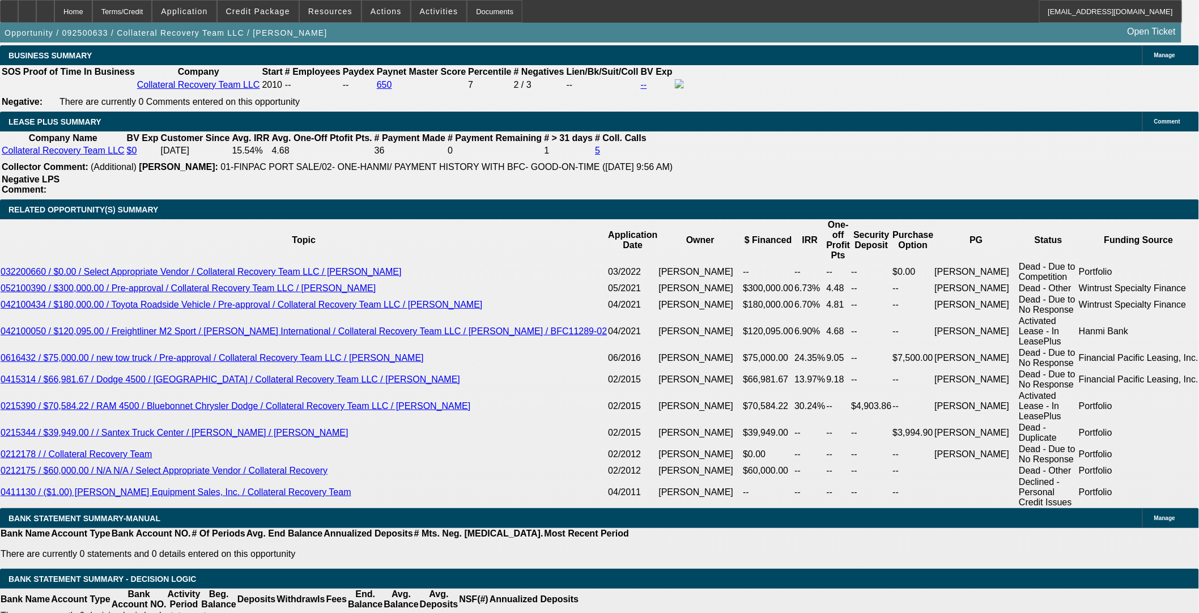
drag, startPoint x: 263, startPoint y: 357, endPoint x: 269, endPoint y: 355, distance: 5.9
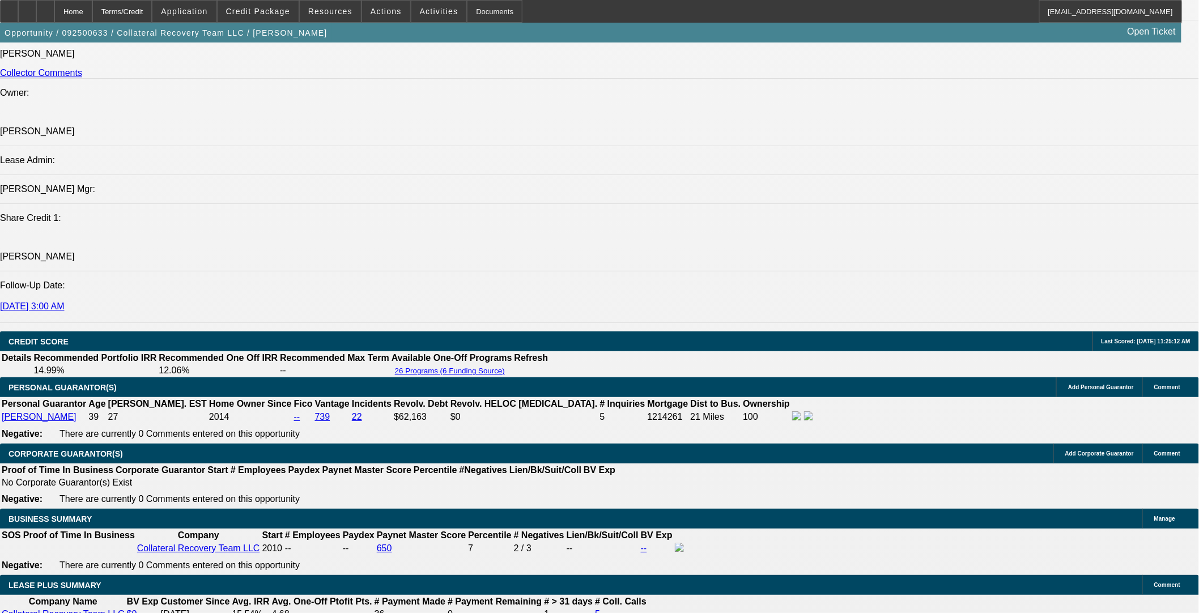
scroll to position [1340, 0]
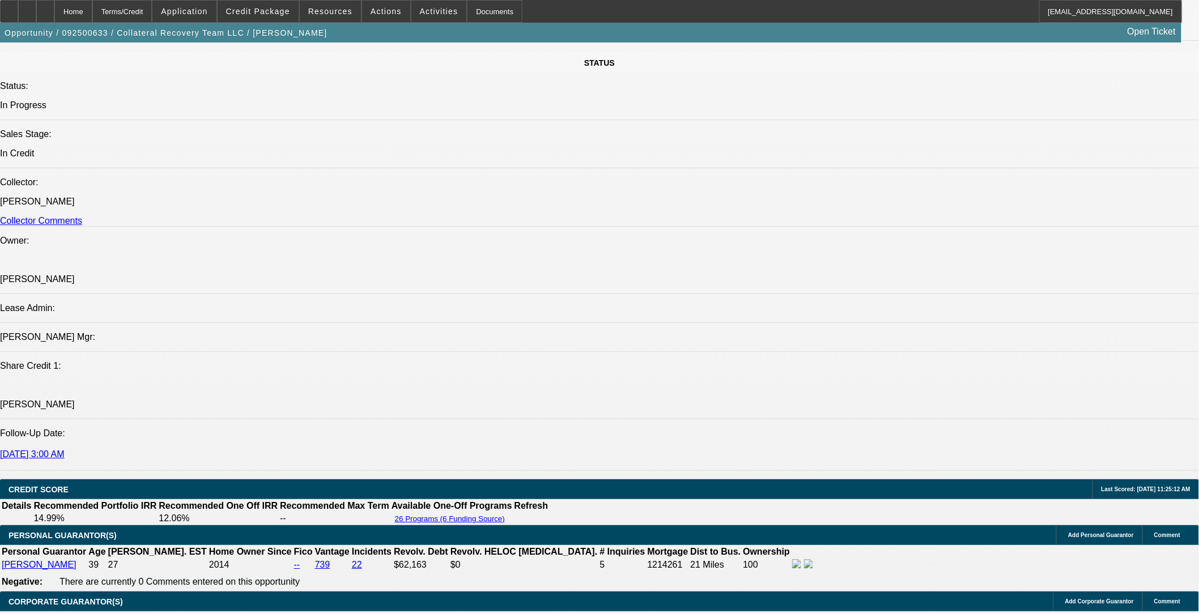
scroll to position [1529, 0]
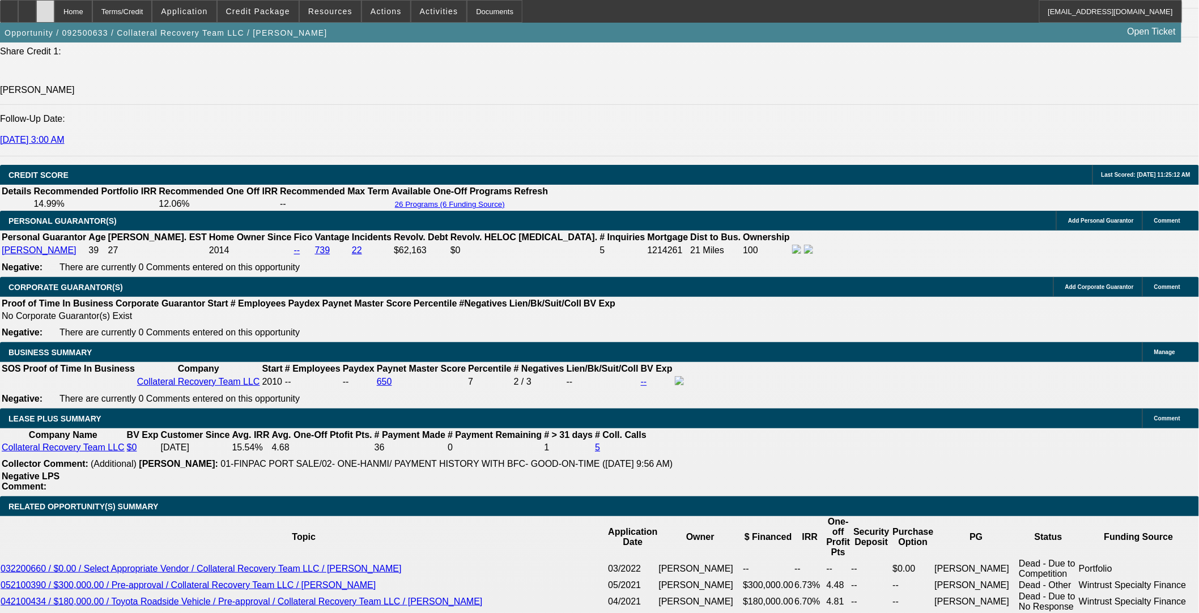
click at [45, 7] on icon at bounding box center [45, 7] width 0 height 0
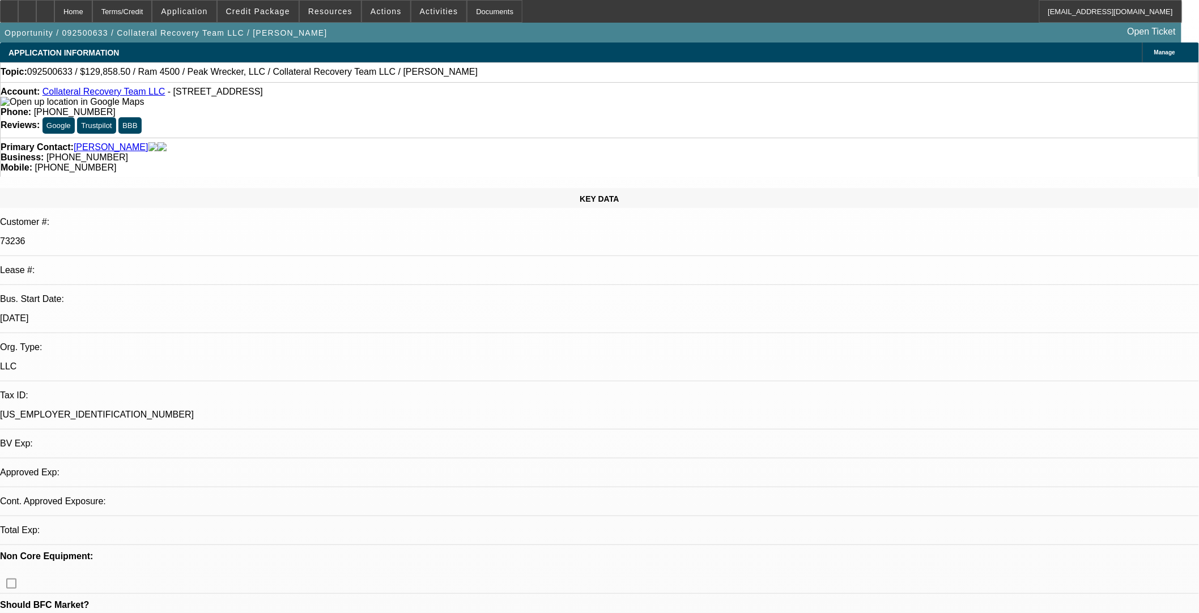
select select "0"
select select "3"
select select "0"
select select "6"
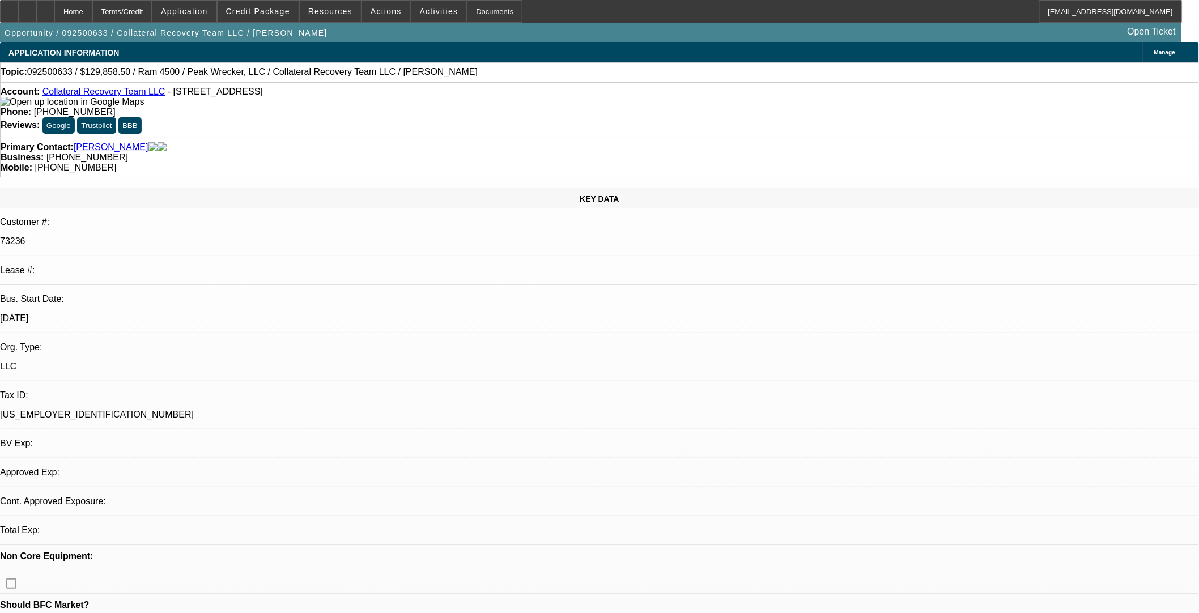
select select "0"
select select "2"
select select "0"
select select "6"
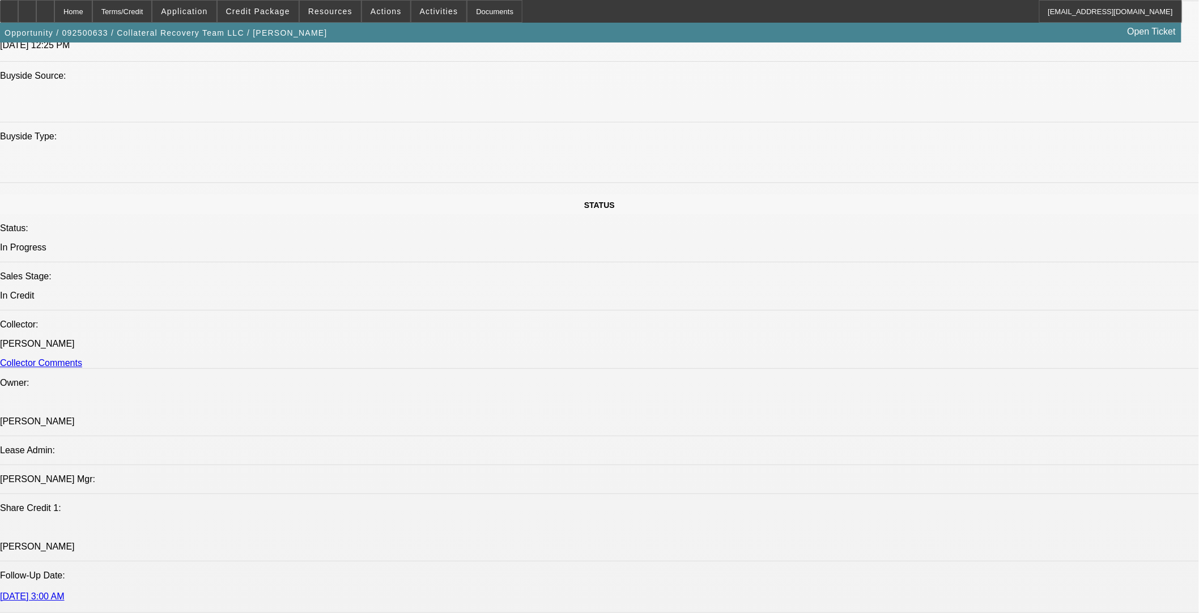
scroll to position [1196, 0]
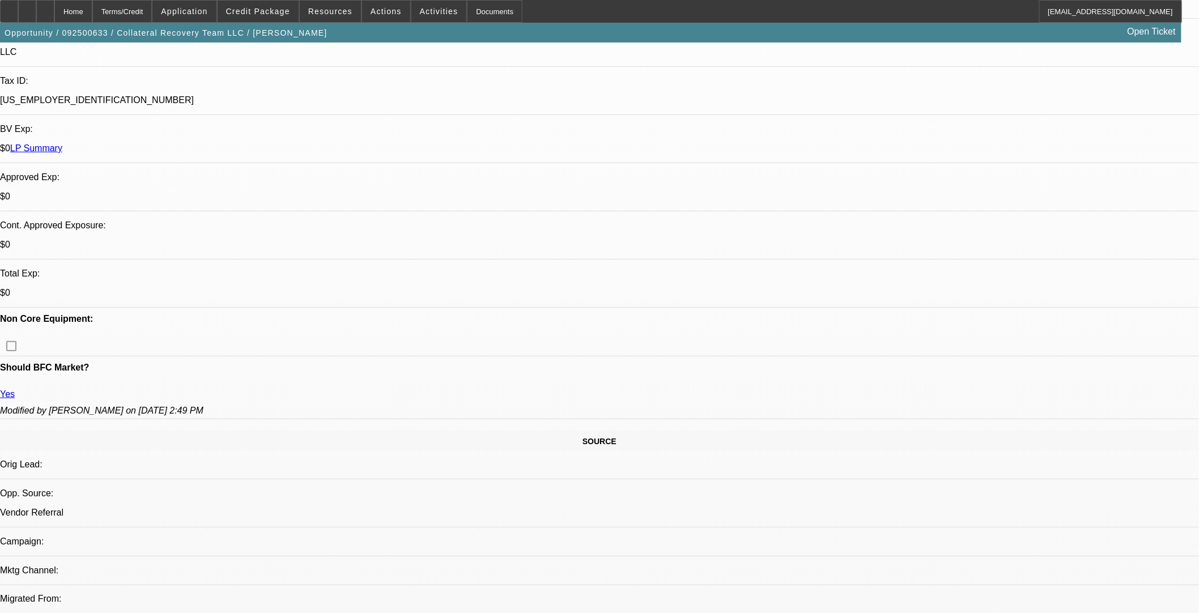
scroll to position [0, 0]
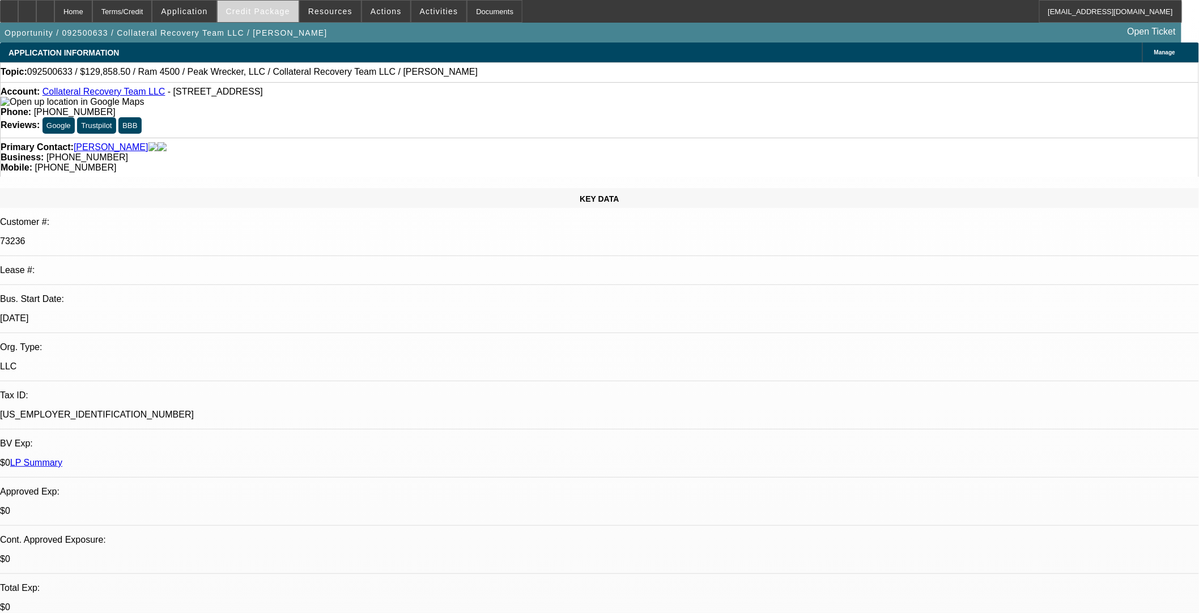
click at [279, 16] on span at bounding box center [258, 11] width 81 height 27
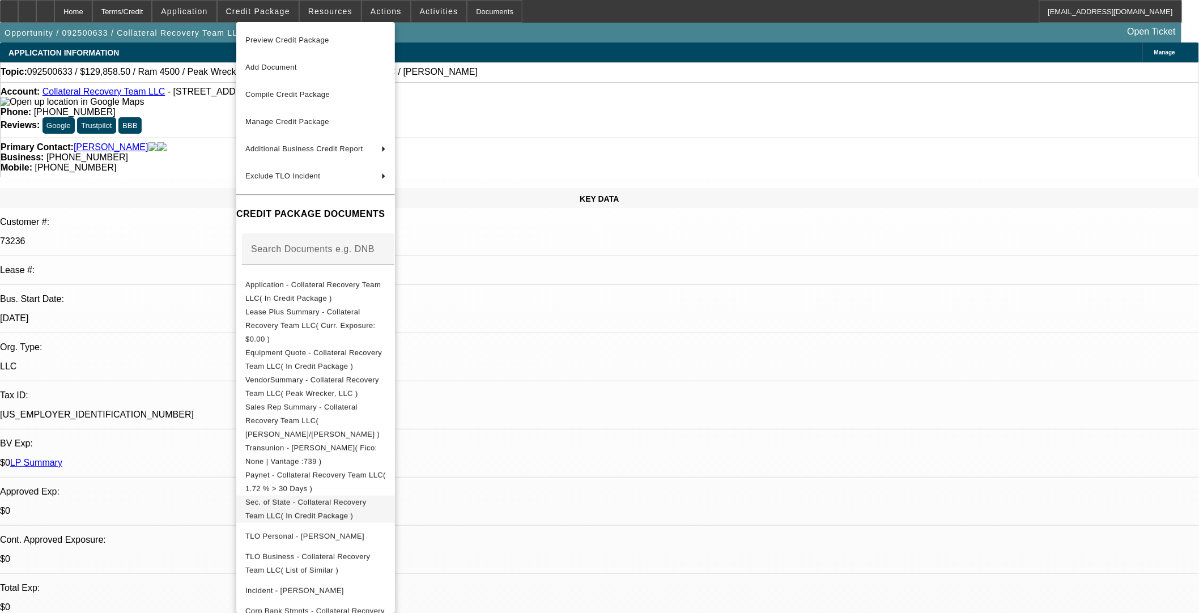
click at [367, 498] on span "Sec. of State - Collateral Recovery Team LLC( In Credit Package )" at bounding box center [305, 509] width 121 height 22
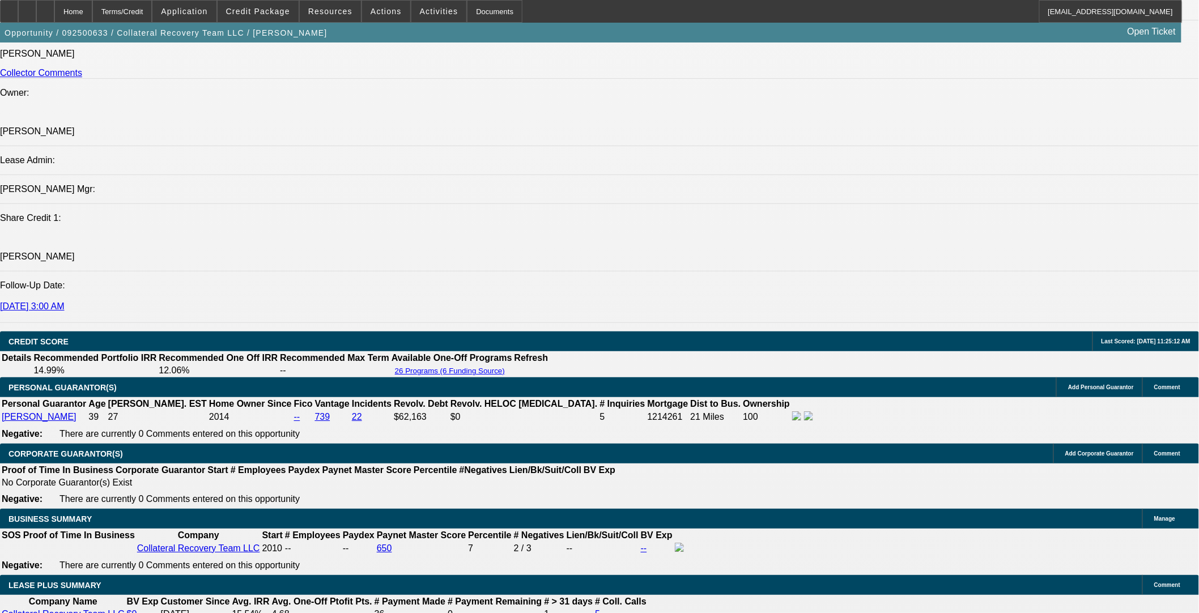
scroll to position [1574, 0]
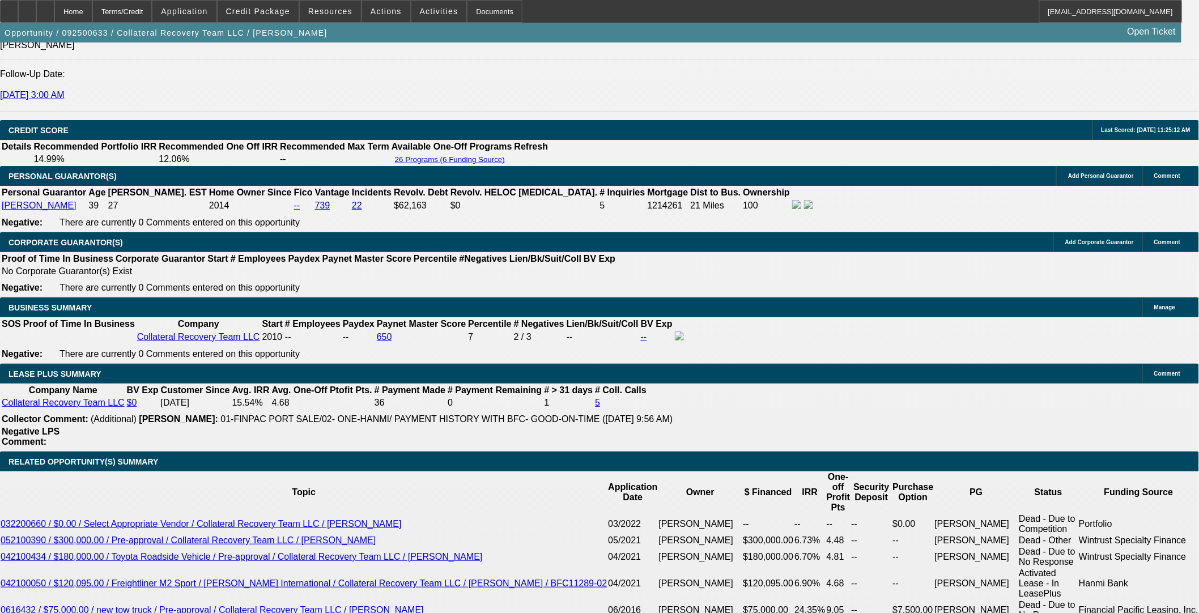
drag, startPoint x: 771, startPoint y: 77, endPoint x: 744, endPoint y: 154, distance: 81.7
click at [54, 18] on div at bounding box center [45, 11] width 18 height 23
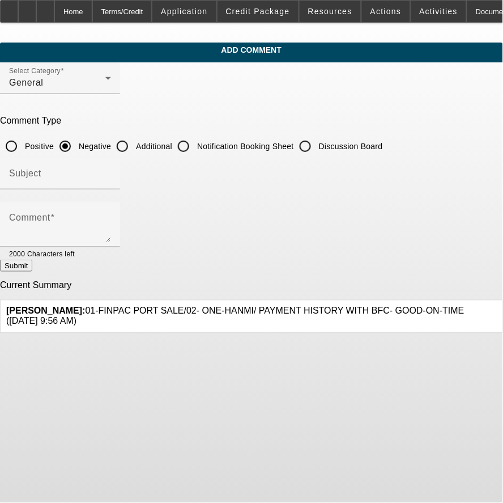
click at [134, 139] on input "Additional" at bounding box center [122, 146] width 23 height 23
radio input "true"
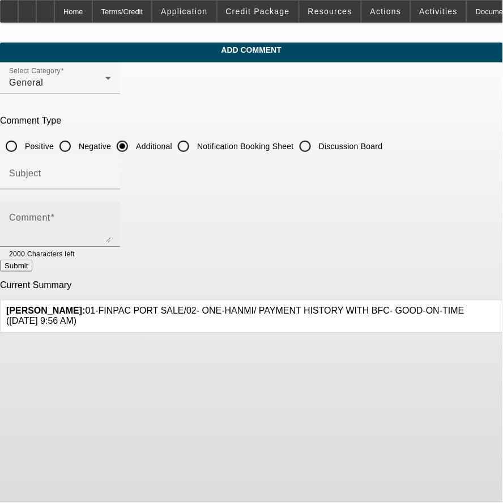
click at [111, 208] on div "Comment" at bounding box center [60, 224] width 102 height 45
paste textarea "Hi [PERSON_NAME], repeat customer looking for a 48 month term on this new wreck…"
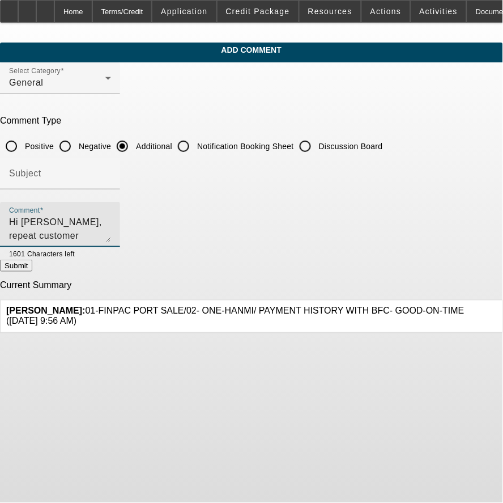
drag, startPoint x: 89, startPoint y: 219, endPoint x: 30, endPoint y: 185, distance: 68.0
click at [23, 213] on app-comments-manage "Add Comment Select Category General Comment Type Positive Negative Additional N…" at bounding box center [251, 188] width 503 height 291
click at [109, 218] on textarea "This is a repeat customer looking for a 48 month term on this new wrecker. They…" at bounding box center [60, 228] width 102 height 27
click at [111, 233] on textarea "This is a repeat customer looking for a 48 month term on this new wrecker. They…" at bounding box center [60, 228] width 102 height 27
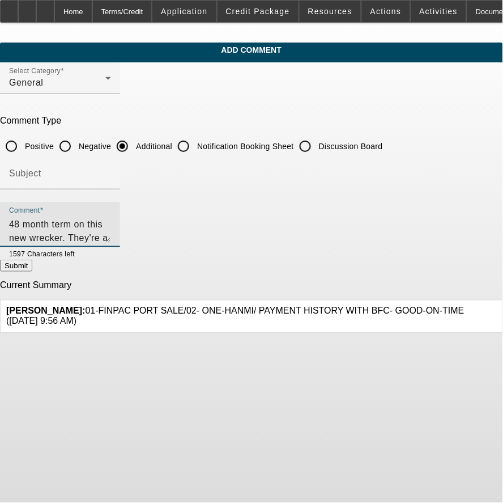
scroll to position [27, 0]
drag, startPoint x: 248, startPoint y: 233, endPoint x: 214, endPoint y: 239, distance: 34.5
click at [111, 239] on textarea "This is a repeat customer looking for a 48 month term on this new wrecker. They…" at bounding box center [60, 228] width 102 height 27
click at [111, 232] on textarea "This is a repeat customer looking for a 48 month term on this new wrecker. They…" at bounding box center [60, 228] width 102 height 27
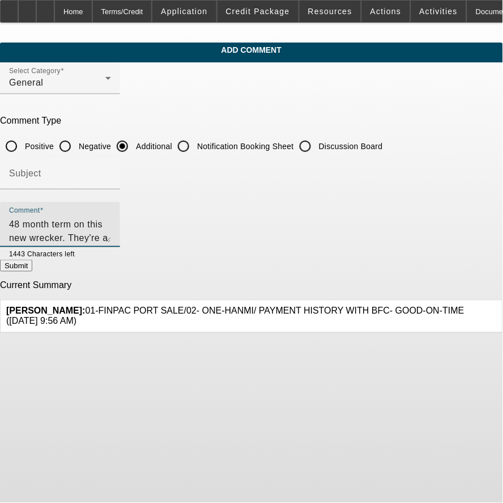
click at [111, 236] on textarea "This is a repeat customer looking for a 48 month term on this new wrecker. They…" at bounding box center [60, 228] width 102 height 27
click at [111, 233] on textarea "This is a repeat customer looking for a 48 month term on this new wrecker. They…" at bounding box center [60, 228] width 102 height 27
type textarea "This is a repeat customer looking for a 48 month term on this new wrecker. They…"
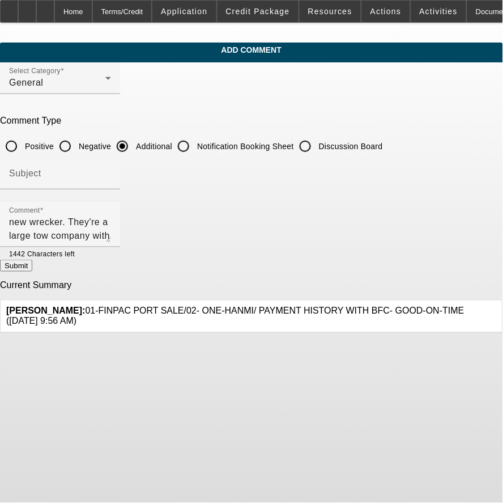
click at [32, 260] on button "Submit" at bounding box center [16, 266] width 32 height 12
radio input "true"
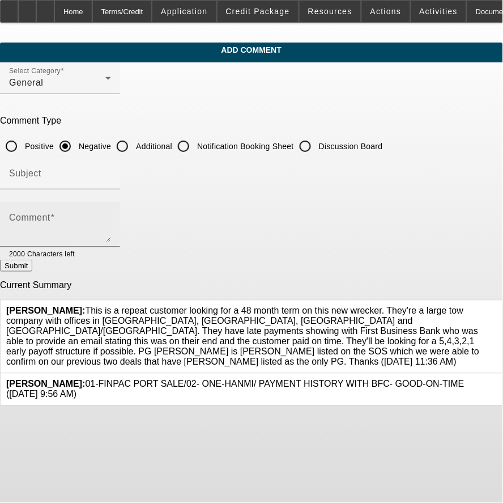
drag, startPoint x: 172, startPoint y: 144, endPoint x: 165, endPoint y: 200, distance: 56.4
click at [134, 144] on input "Additional" at bounding box center [122, 146] width 23 height 23
radio input "true"
click at [111, 224] on textarea "Comment" at bounding box center [60, 228] width 102 height 27
paste textarea "[EMAIL_ADDRESS][DOMAIN_NAME]"
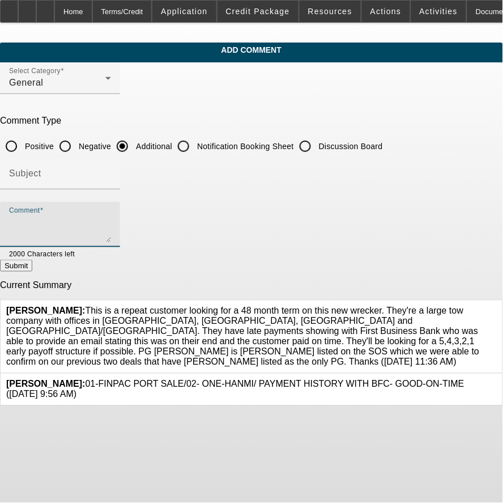
type textarea "[EMAIL_ADDRESS][DOMAIN_NAME]"
drag, startPoint x: 175, startPoint y: 216, endPoint x: -2, endPoint y: 205, distance: 177.2
click at [0, 205] on html "Home Terms/Credit Application Credit Package Resources Actions Activities Docum…" at bounding box center [251, 251] width 503 height 503
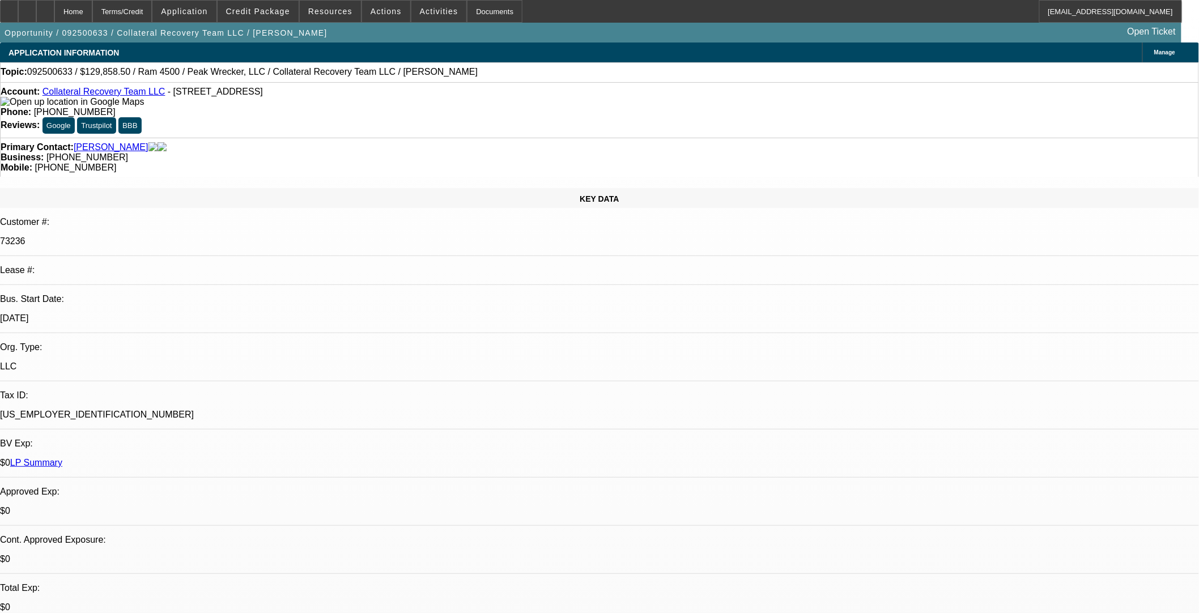
select select "0"
select select "3"
select select "0"
select select "6"
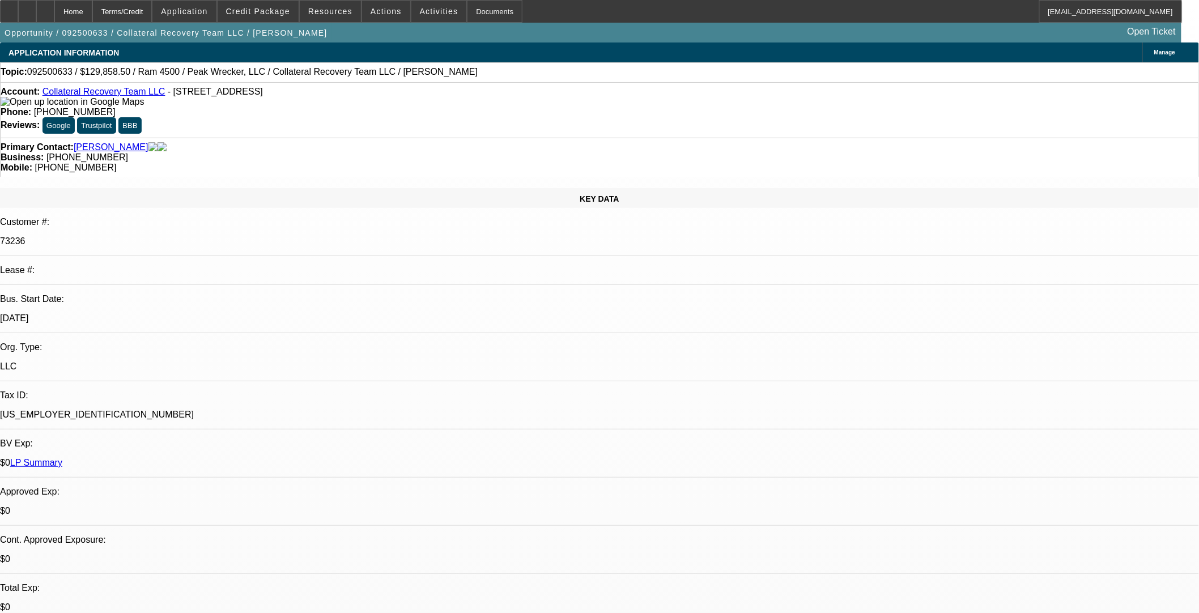
select select "0"
select select "2"
select select "0"
select select "6"
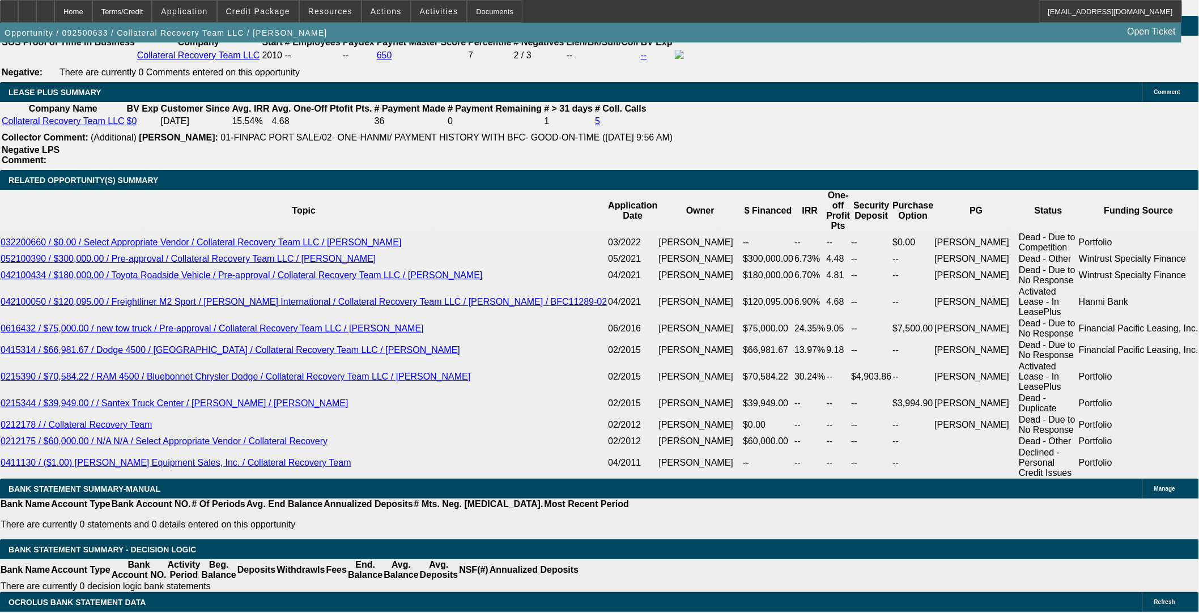
scroll to position [1826, 0]
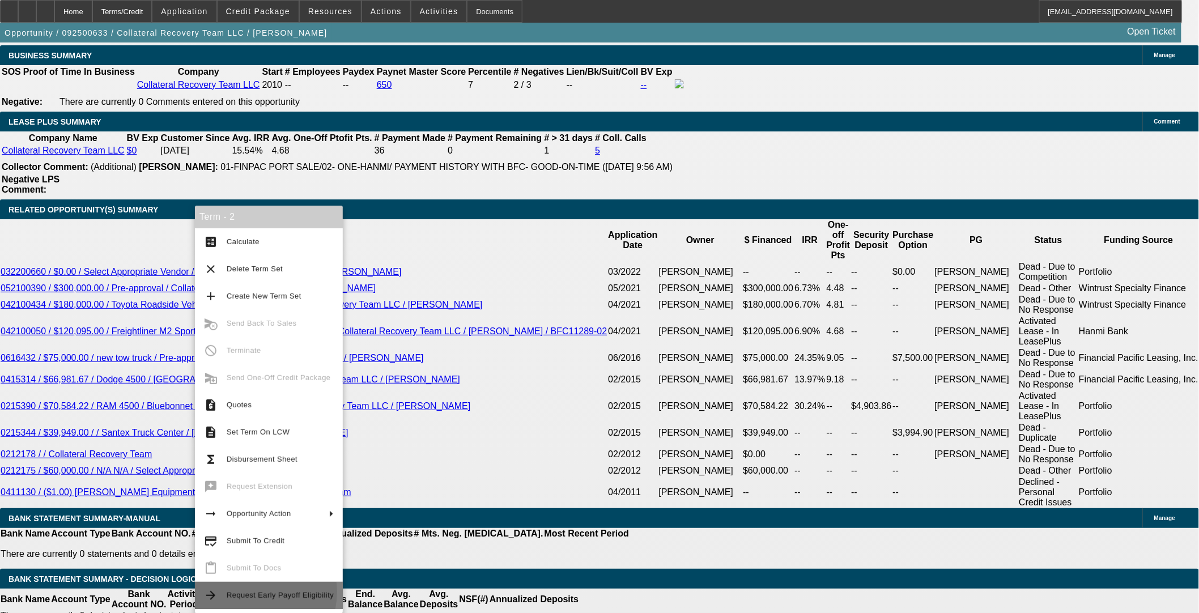
click at [254, 592] on span "Request Early Payoff Eligibility" at bounding box center [280, 595] width 107 height 9
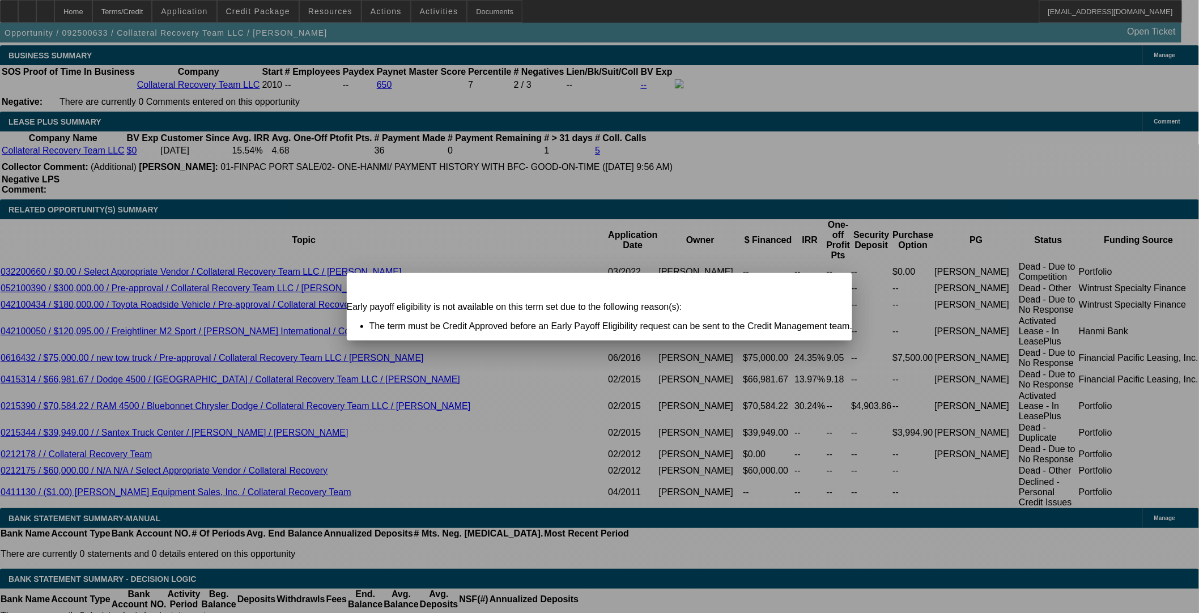
scroll to position [0, 0]
click at [830, 286] on span "Close" at bounding box center [837, 283] width 15 height 6
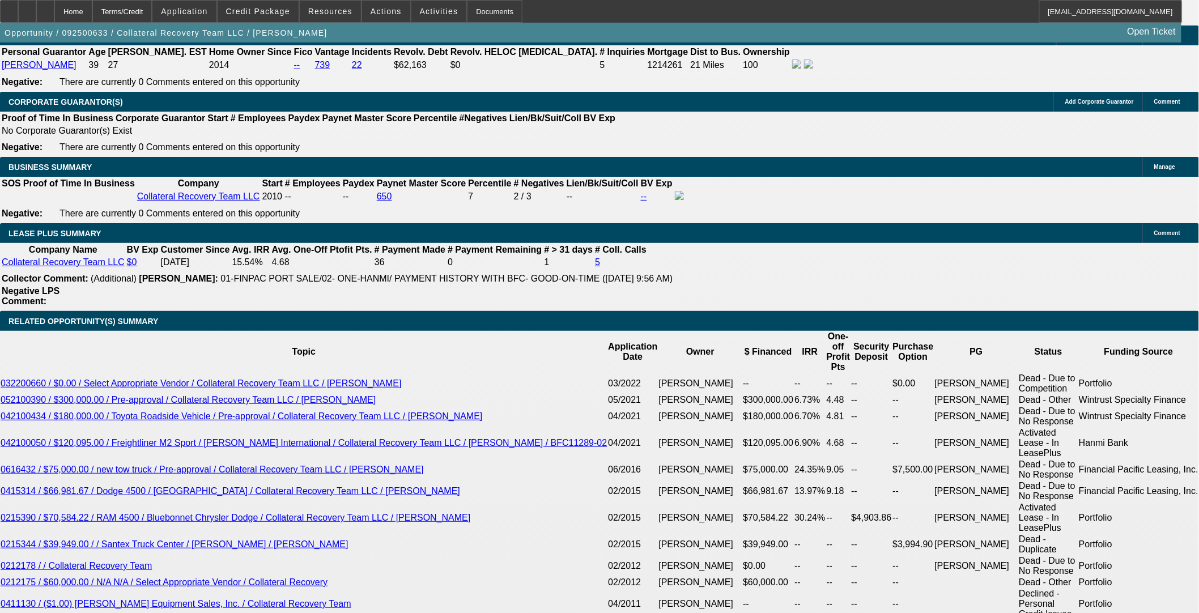
scroll to position [1700, 0]
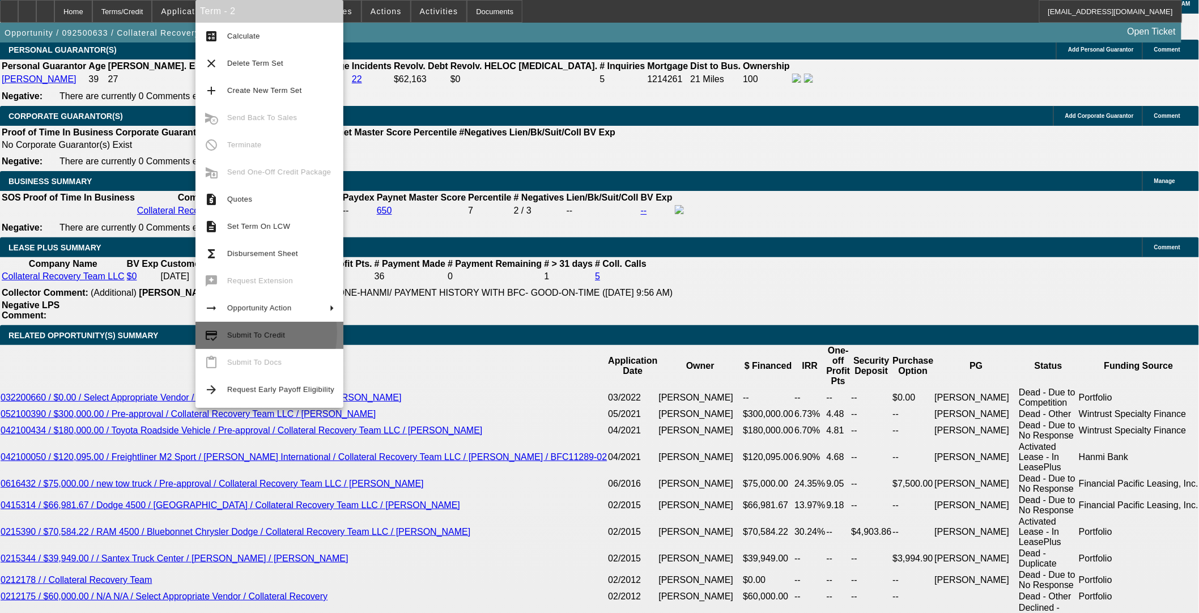
click at [234, 333] on span "Submit To Credit" at bounding box center [256, 335] width 58 height 9
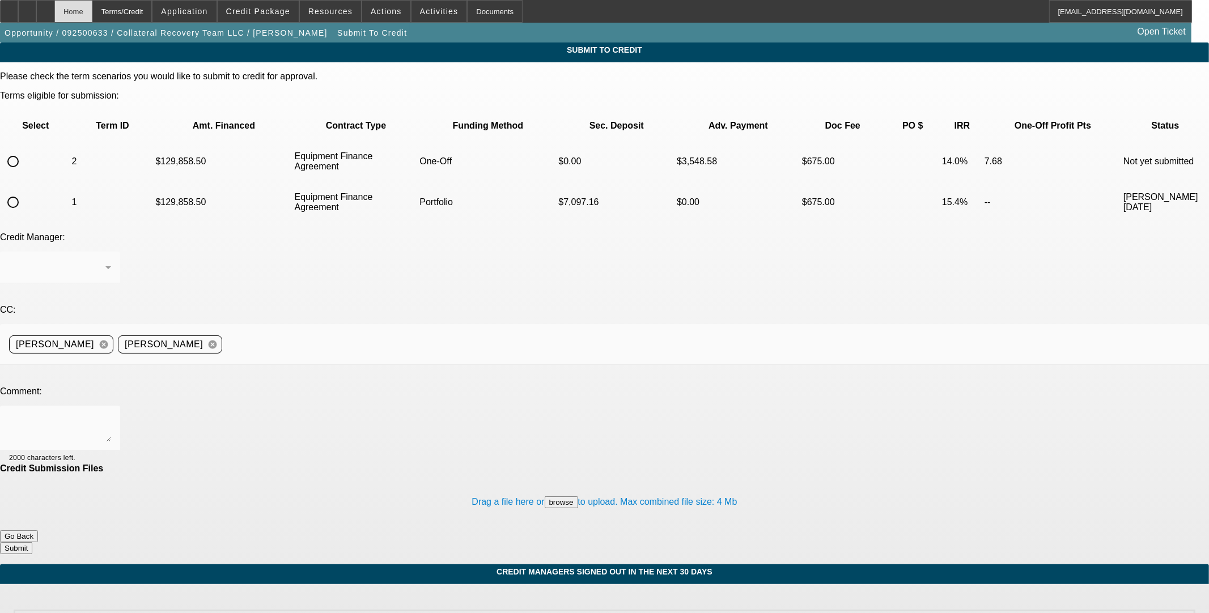
click at [92, 15] on div "Home" at bounding box center [73, 11] width 38 height 23
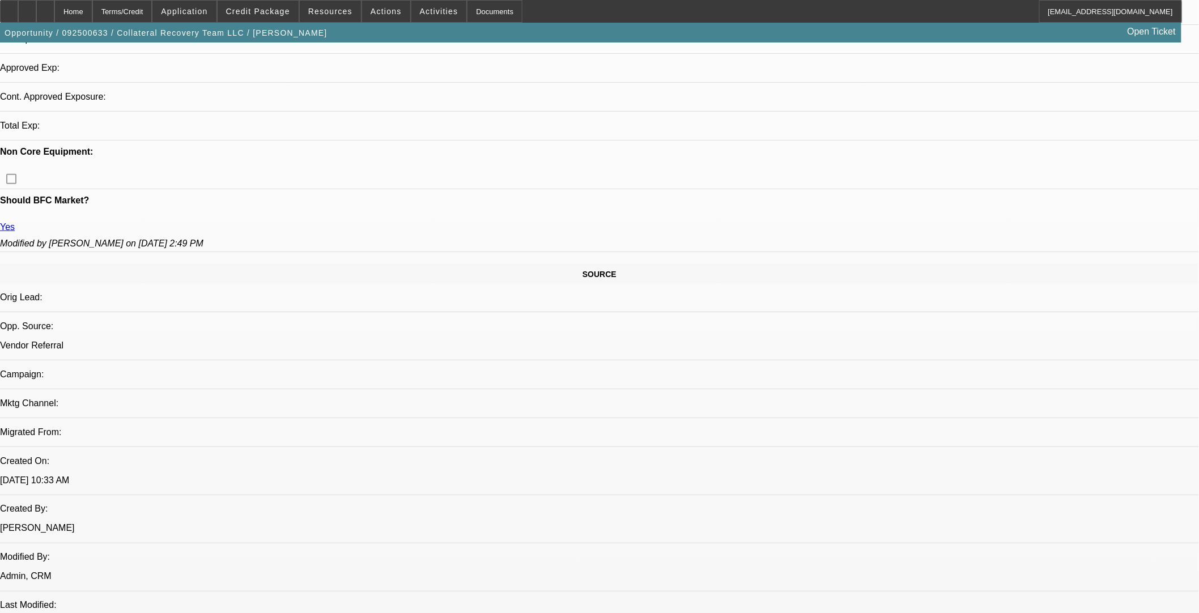
select select "0"
select select "3"
select select "0"
select select "6"
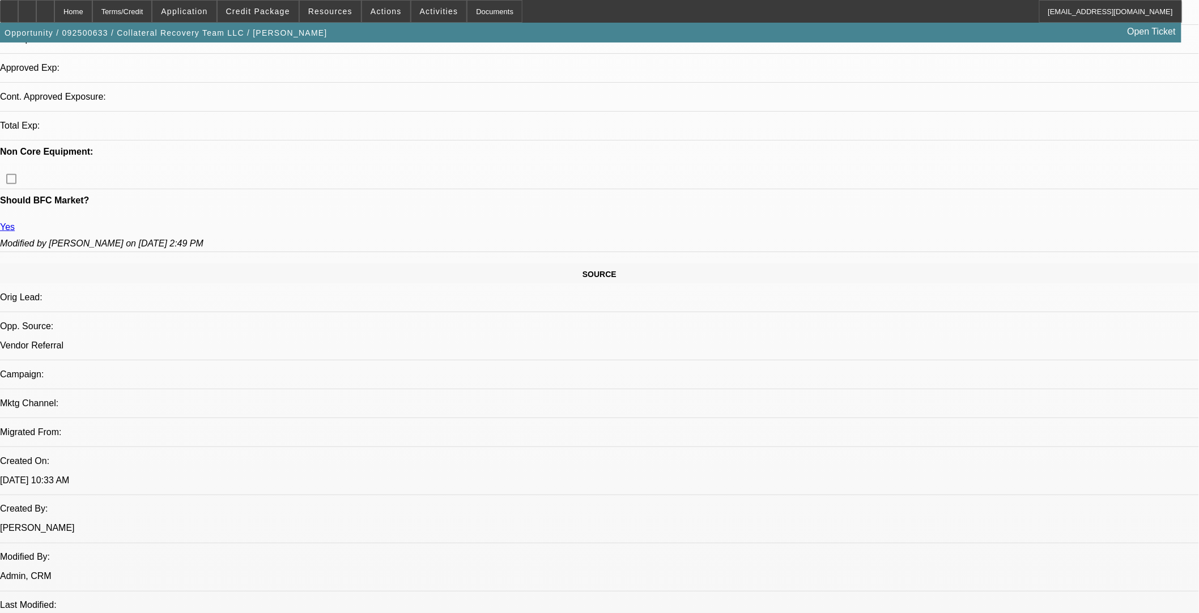
select select "0"
select select "2"
select select "0"
select select "6"
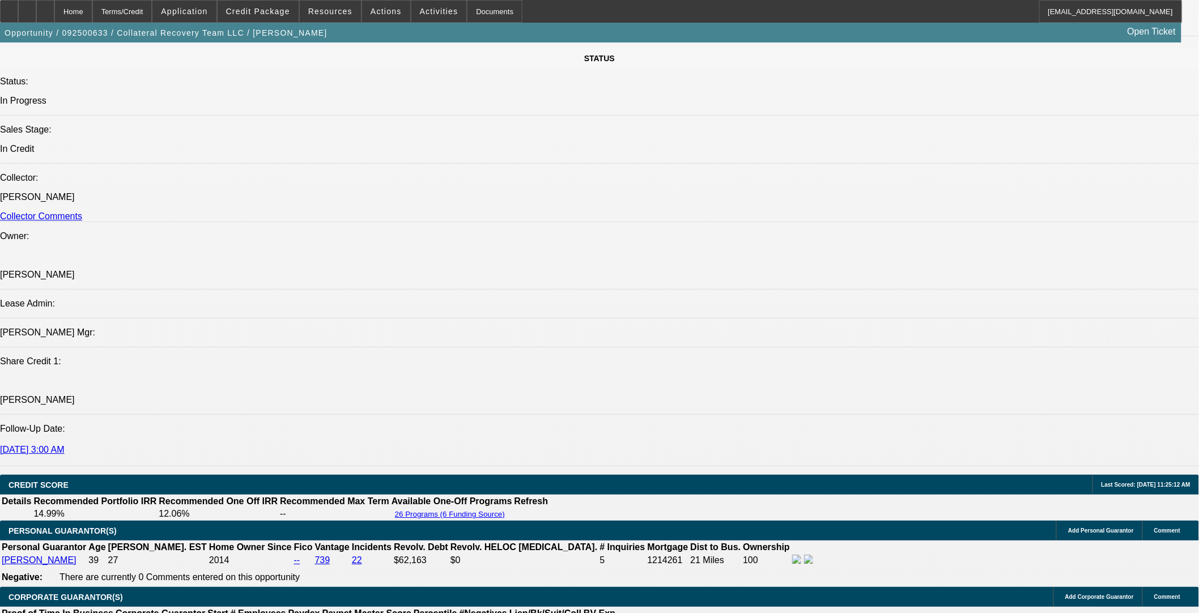
scroll to position [1596, 0]
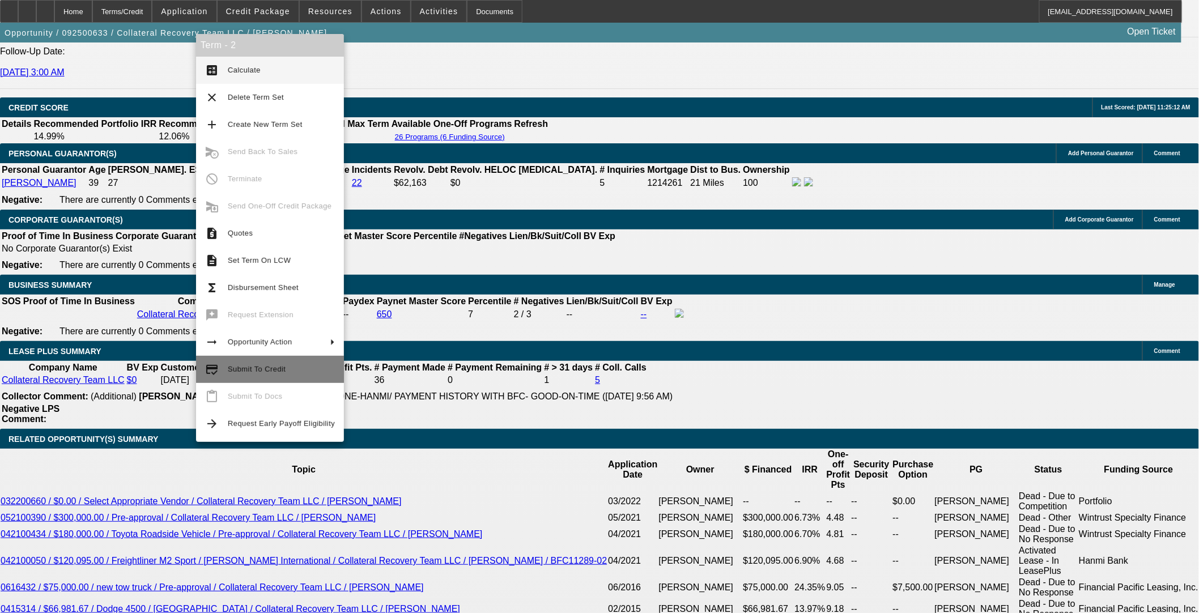
click at [262, 376] on span "Submit To Credit" at bounding box center [281, 370] width 107 height 14
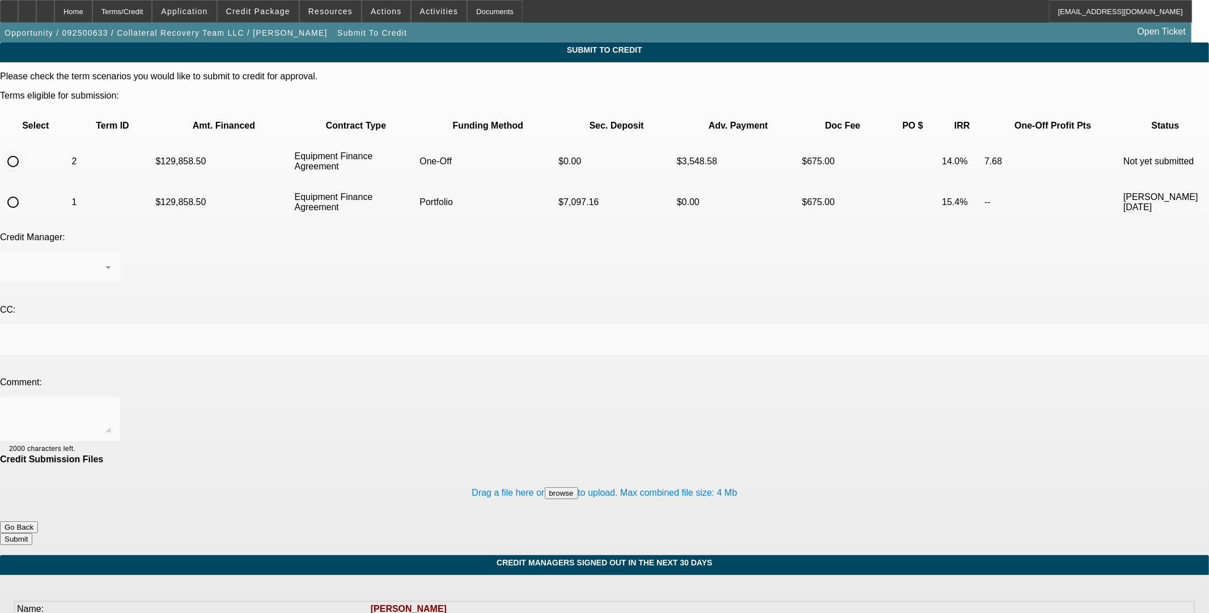
click at [24, 150] on input "radio" at bounding box center [13, 161] width 23 height 23
radio input "true"
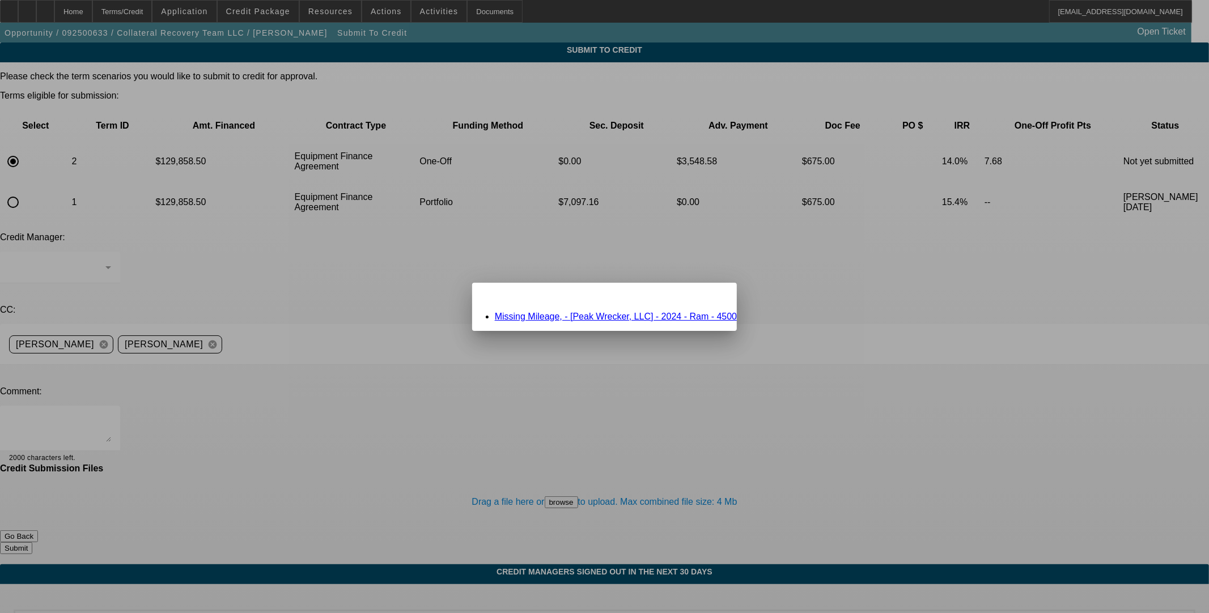
click at [196, 211] on div at bounding box center [604, 306] width 1209 height 613
click at [540, 316] on link "Missing Mileage, - [Peak Wrecker, LLC] - 2024 - Ram - 4500" at bounding box center [616, 317] width 242 height 10
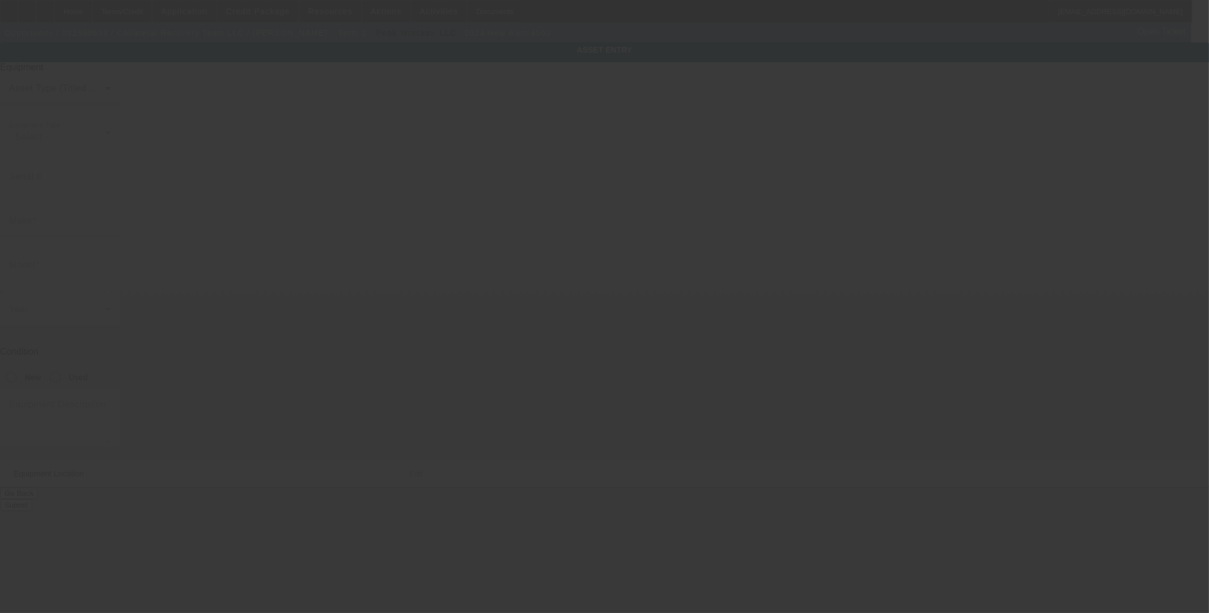
type input "ram"
type input "4500"
radio input "true"
type input "12021 Nacogdoches Rd"
type input "San Antonio"
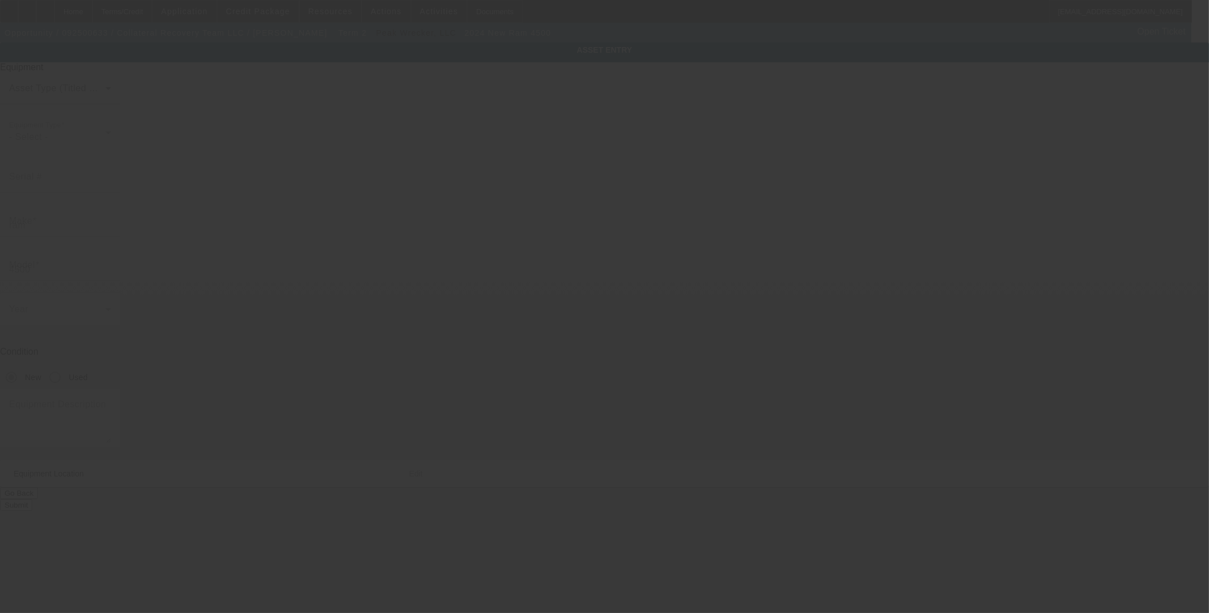
type input "78217"
type input "Bexar"
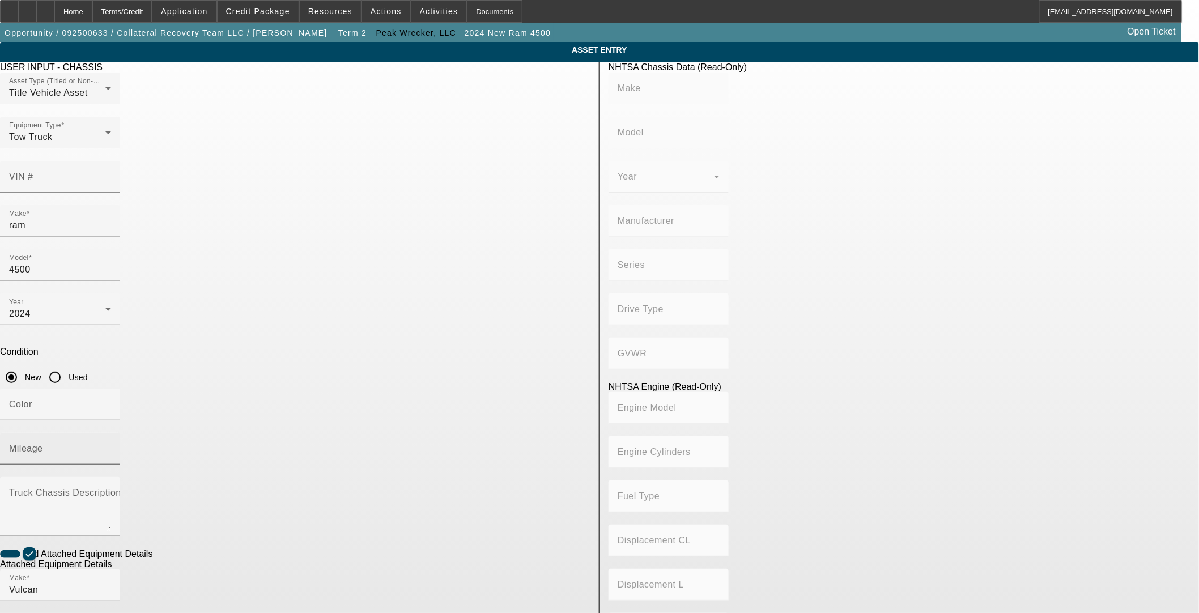
click at [111, 447] on input "Mileage" at bounding box center [60, 454] width 102 height 14
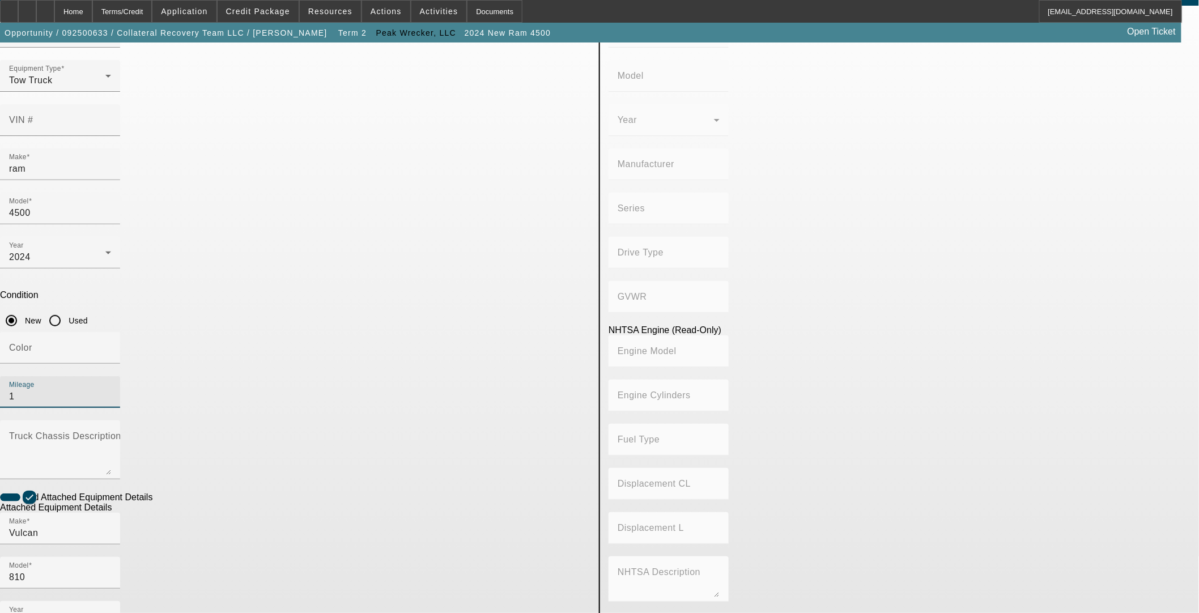
scroll to position [109, 0]
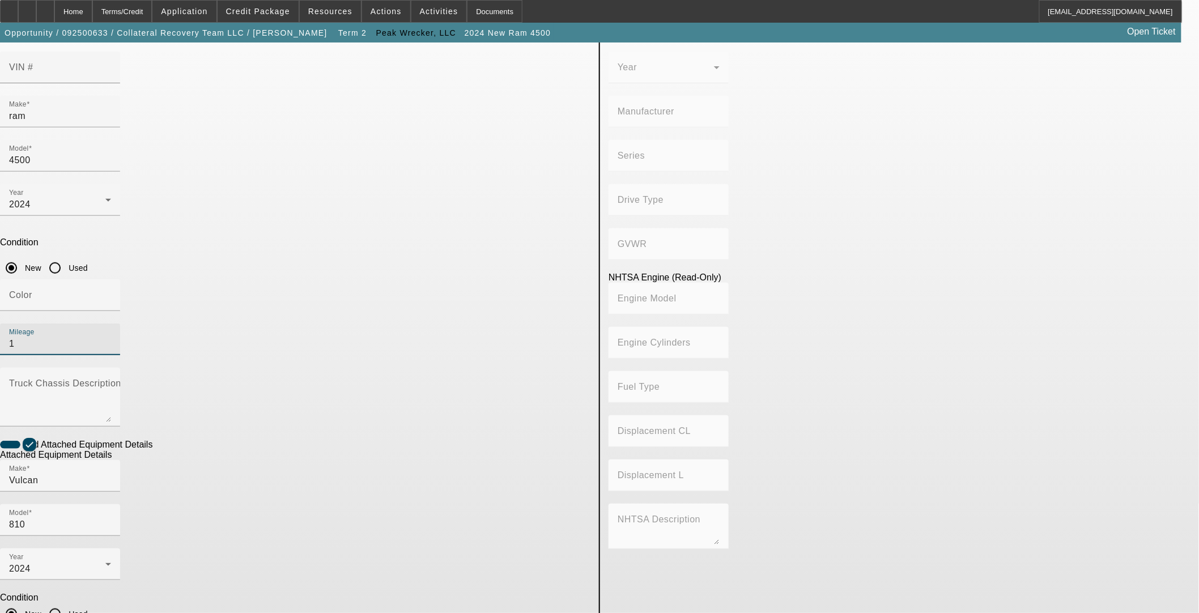
type input "1"
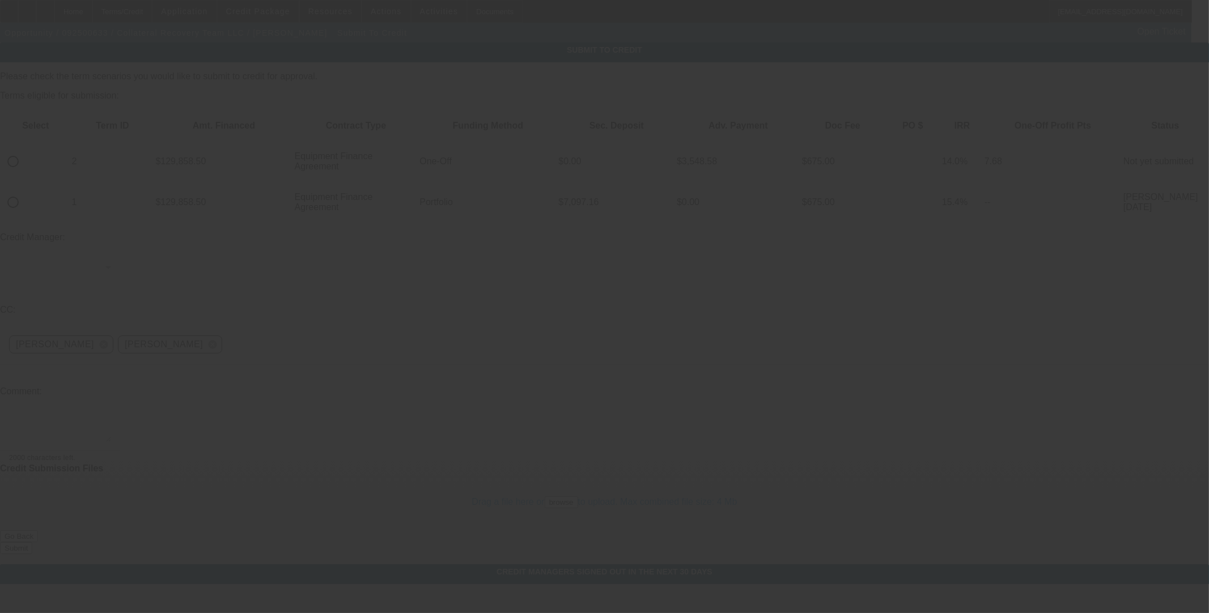
click at [24, 150] on input "radio" at bounding box center [13, 161] width 23 height 23
radio input "true"
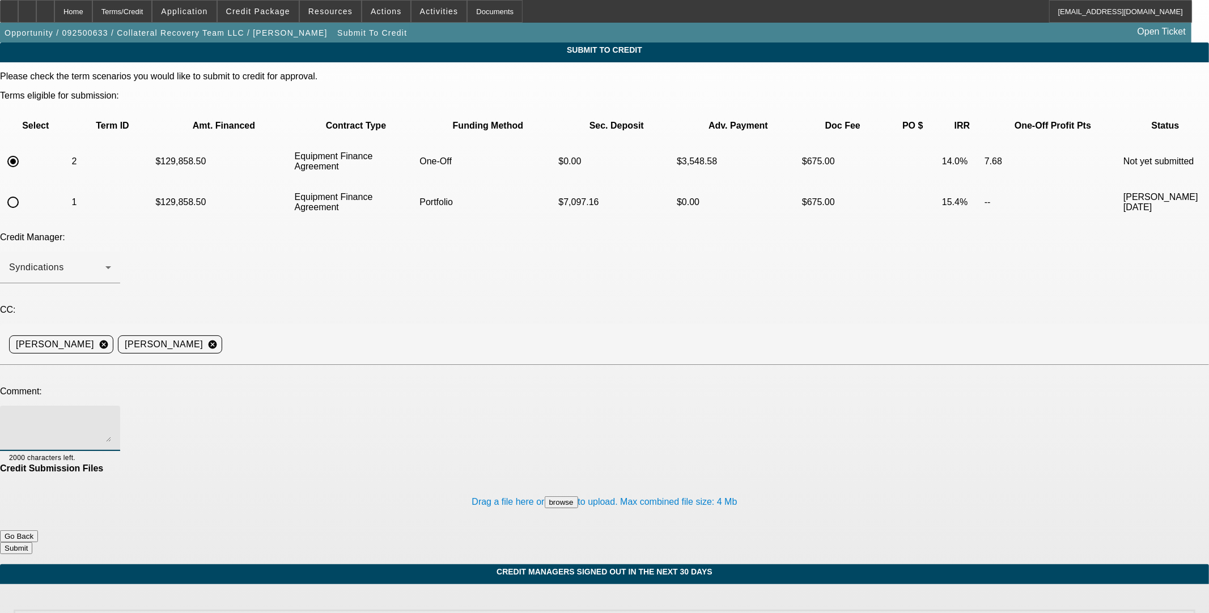
click at [111, 415] on textarea at bounding box center [60, 428] width 102 height 27
type textarea "Please ok to Uni. Thanks"
click at [32, 542] on button "Submit" at bounding box center [16, 548] width 32 height 12
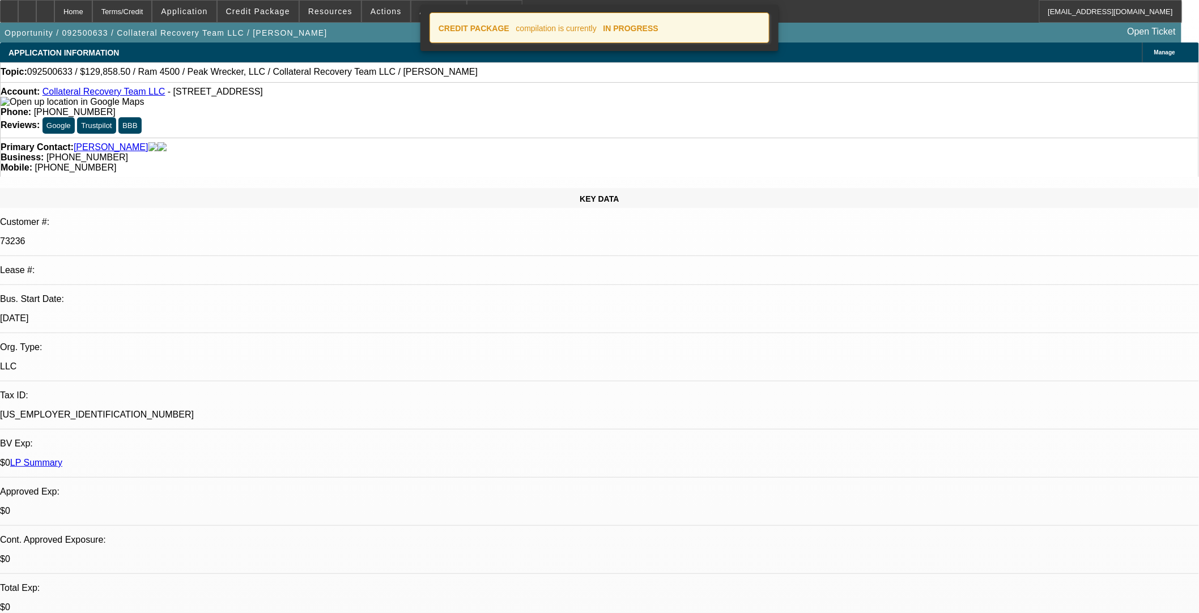
select select "0"
select select "3"
select select "0"
select select "6"
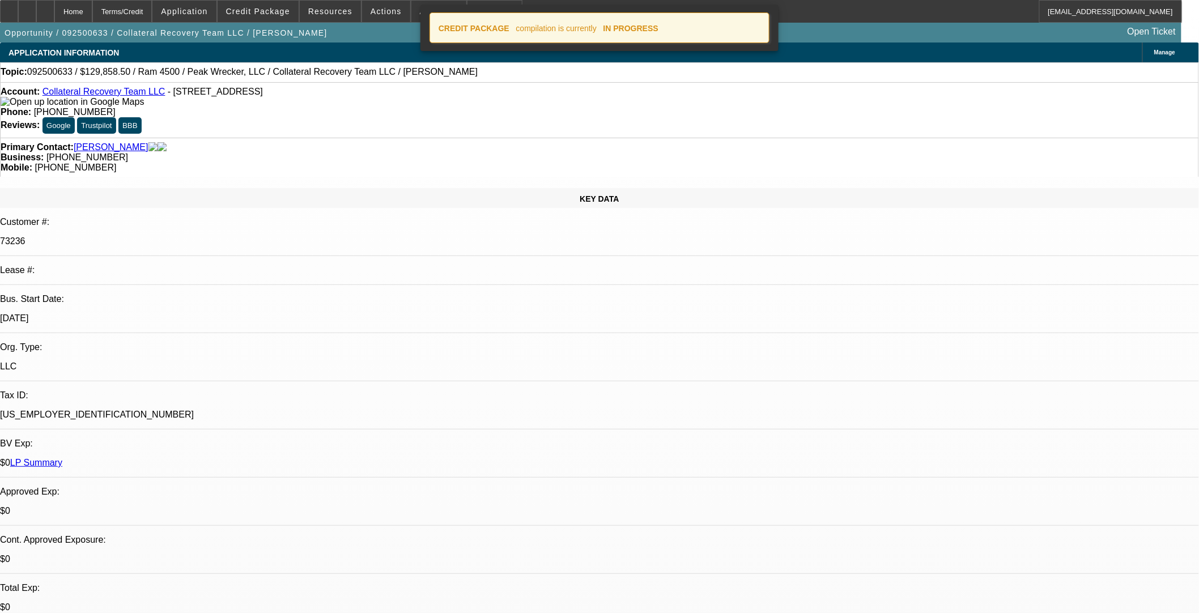
select select "0"
select select "2"
select select "0"
select select "6"
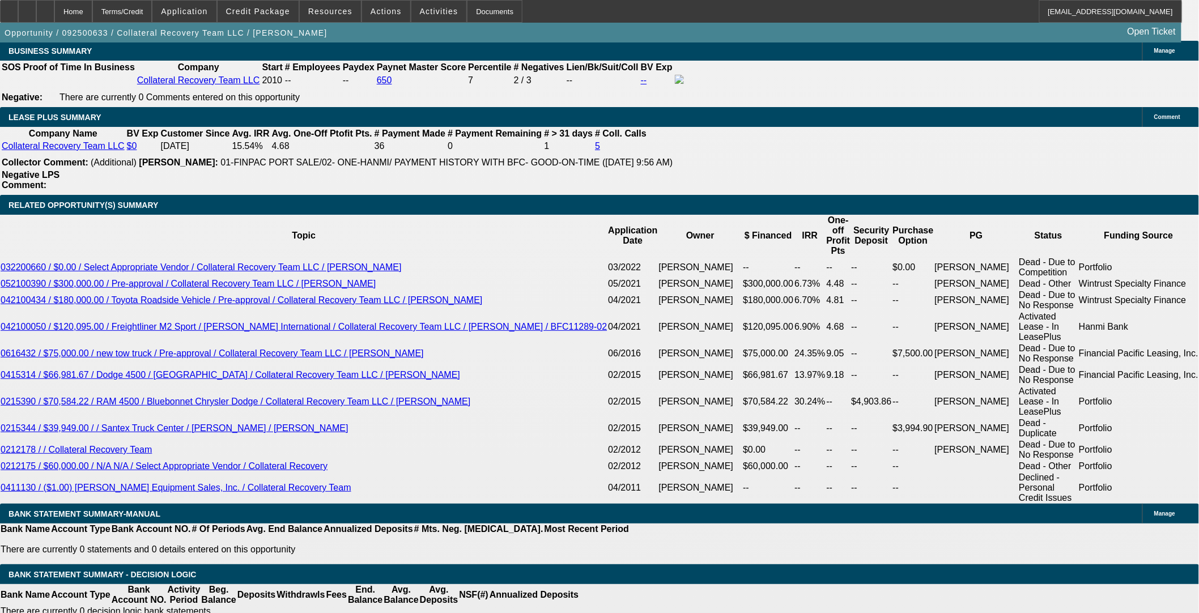
scroll to position [1952, 0]
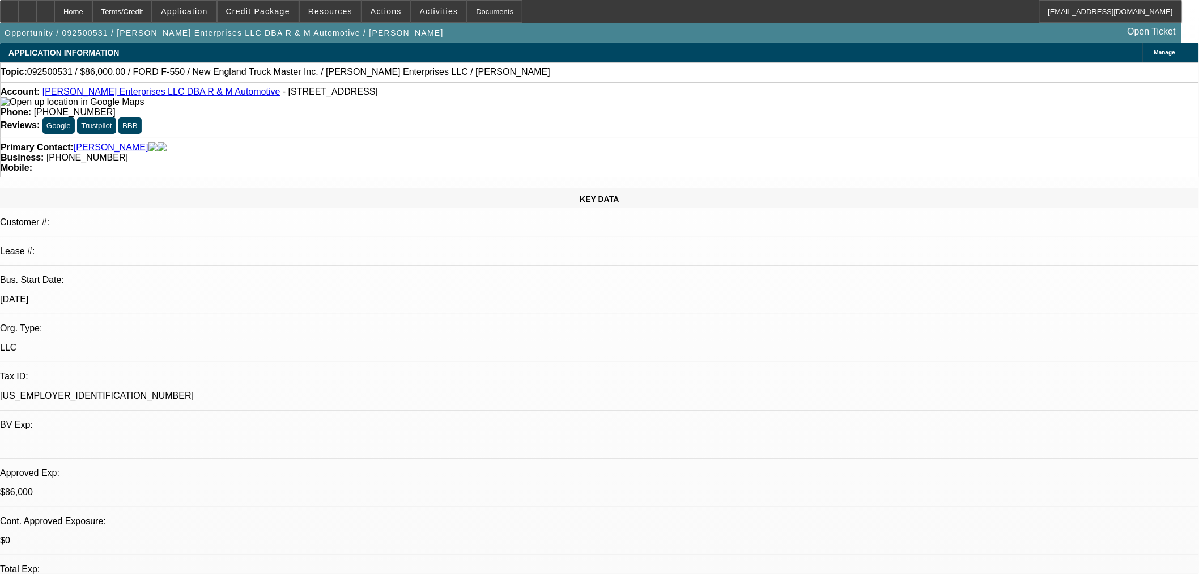
select select "0"
select select "2"
select select "0"
select select "6"
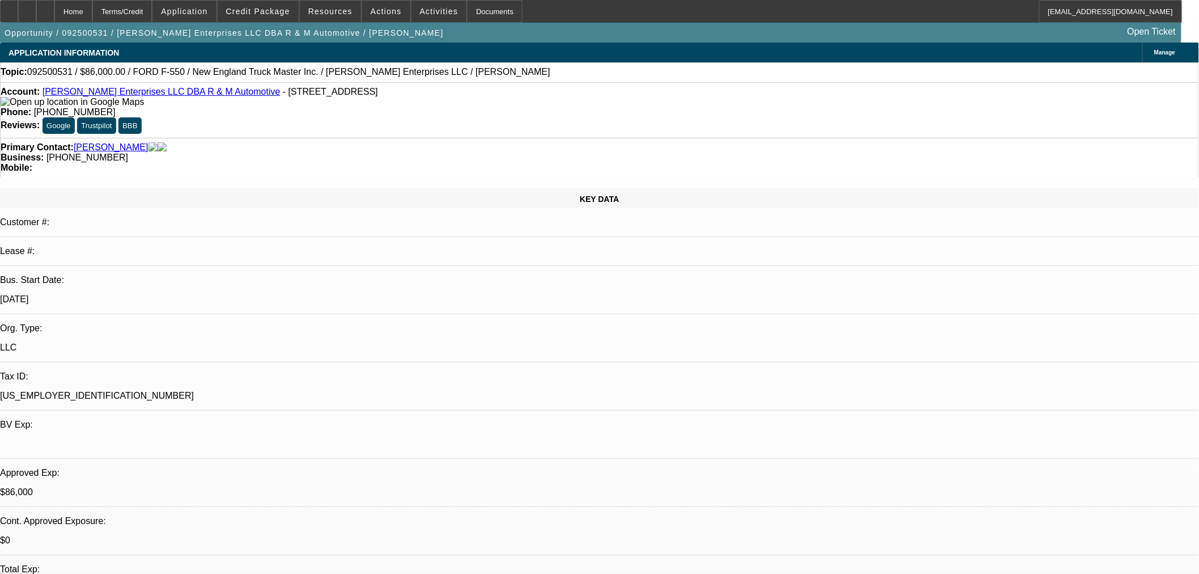
select select "0"
select select "2"
select select "0"
select select "6"
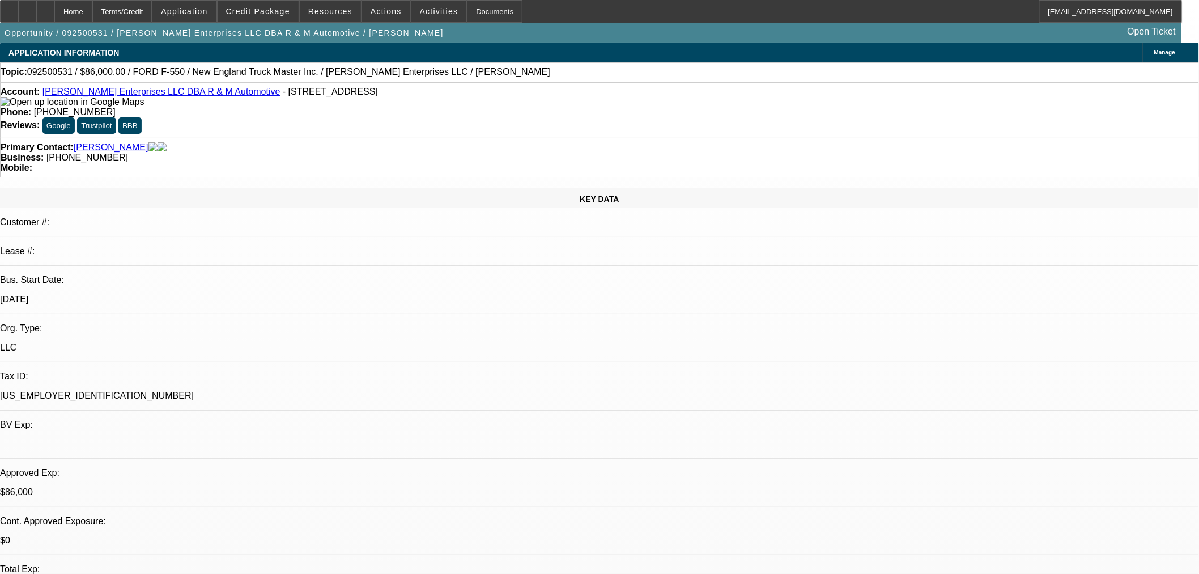
select select "0.15"
select select "2"
select select "0"
select select "6"
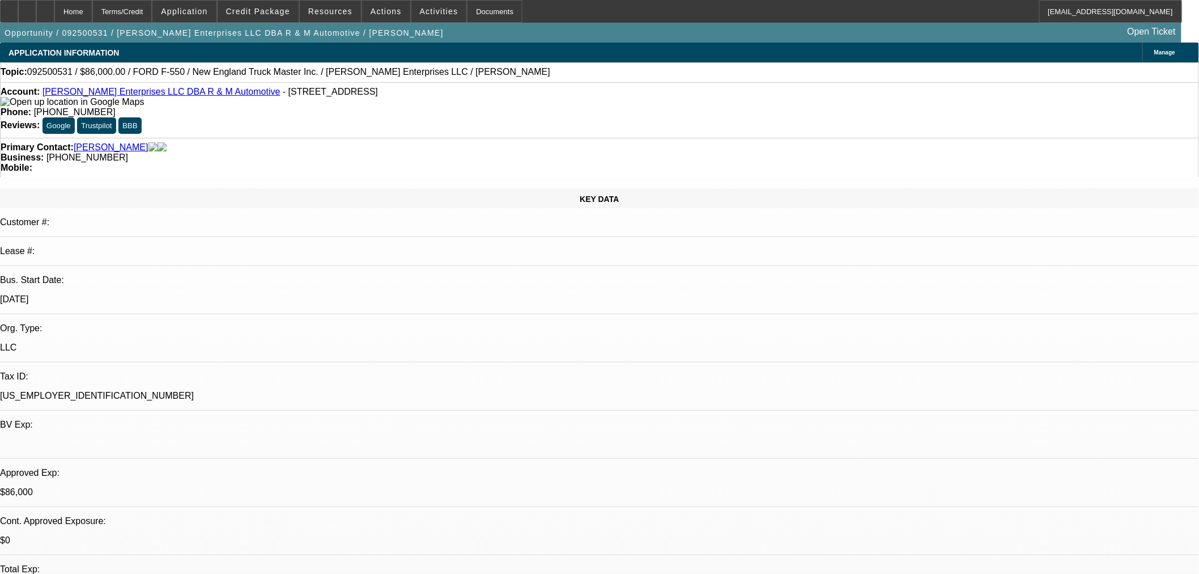
select select "0.15"
select select "2"
select select "0"
select select "6"
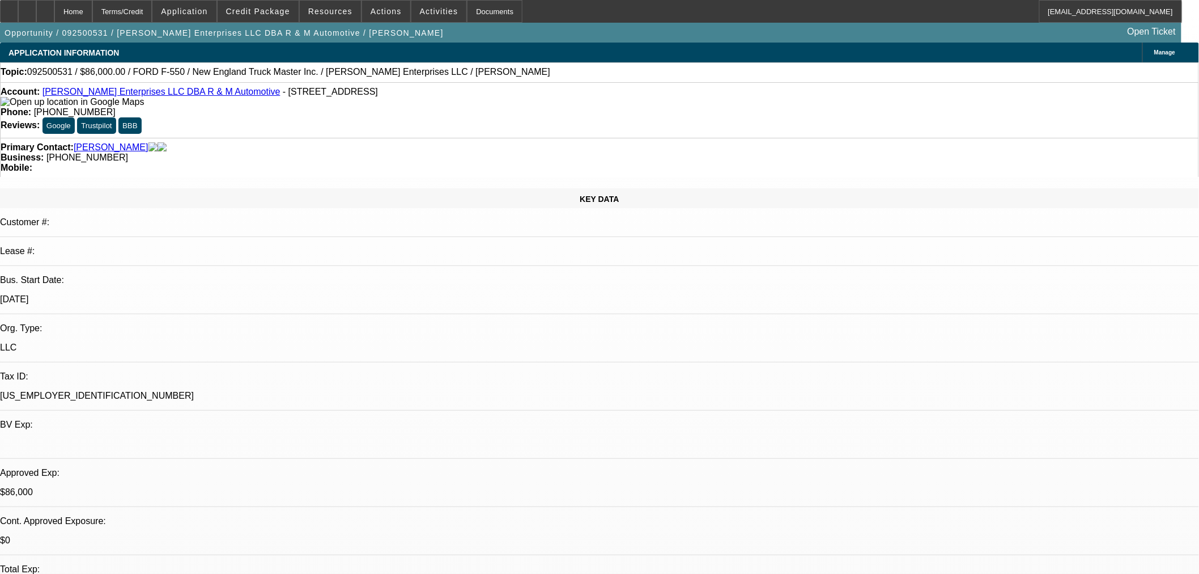
click at [253, 14] on span "Credit Package" at bounding box center [258, 11] width 64 height 9
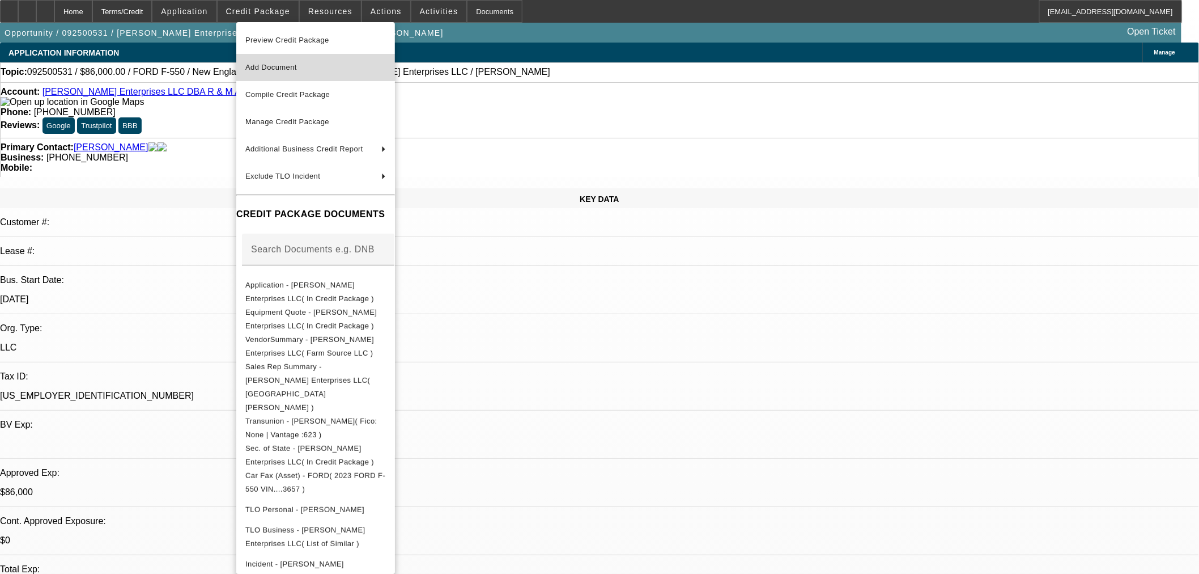
click at [269, 61] on span "Add Document" at bounding box center [315, 68] width 141 height 14
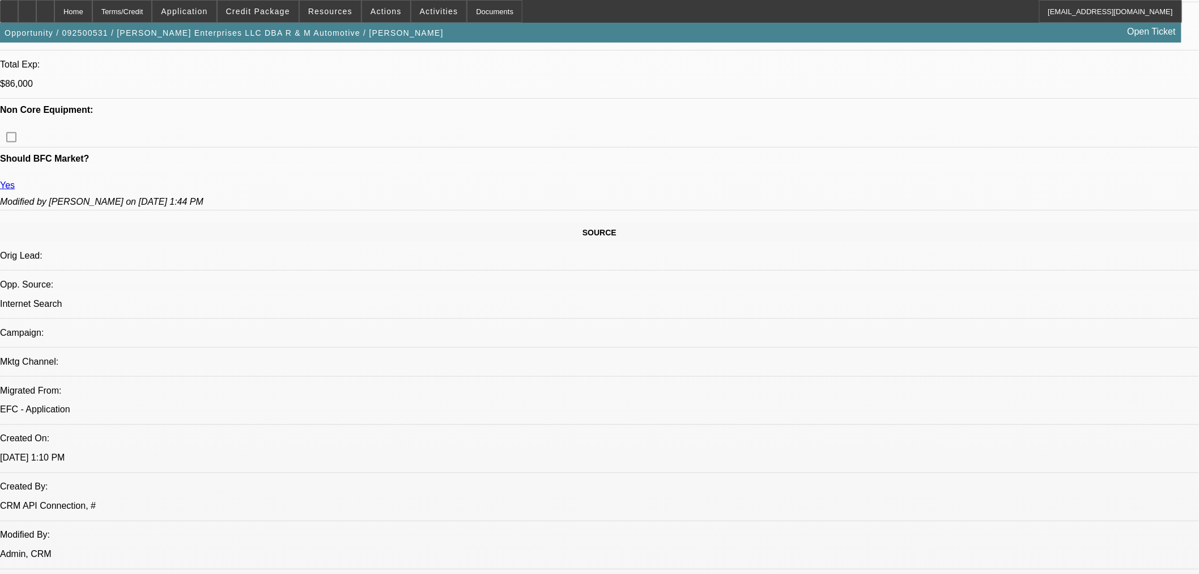
scroll to position [315, 0]
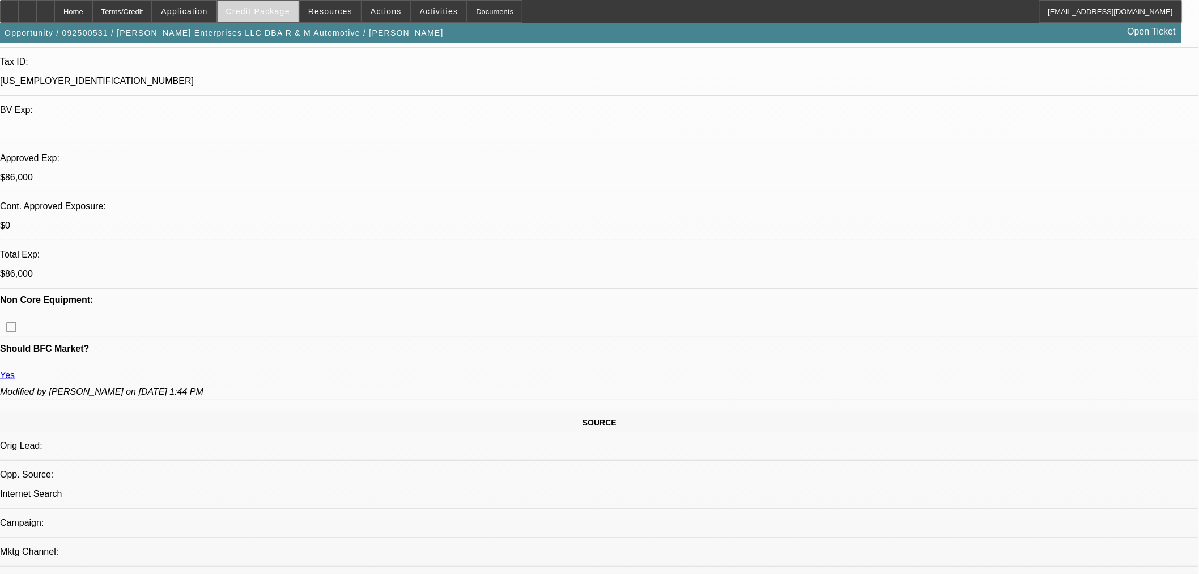
click at [276, 17] on span at bounding box center [258, 11] width 81 height 27
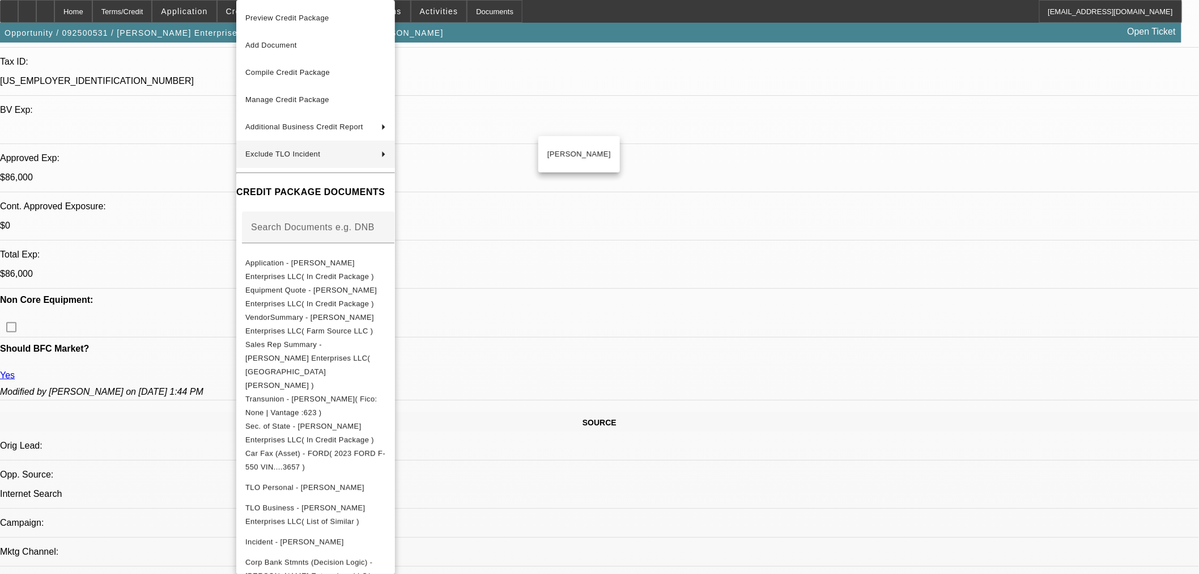
click at [711, 92] on div at bounding box center [599, 287] width 1199 height 574
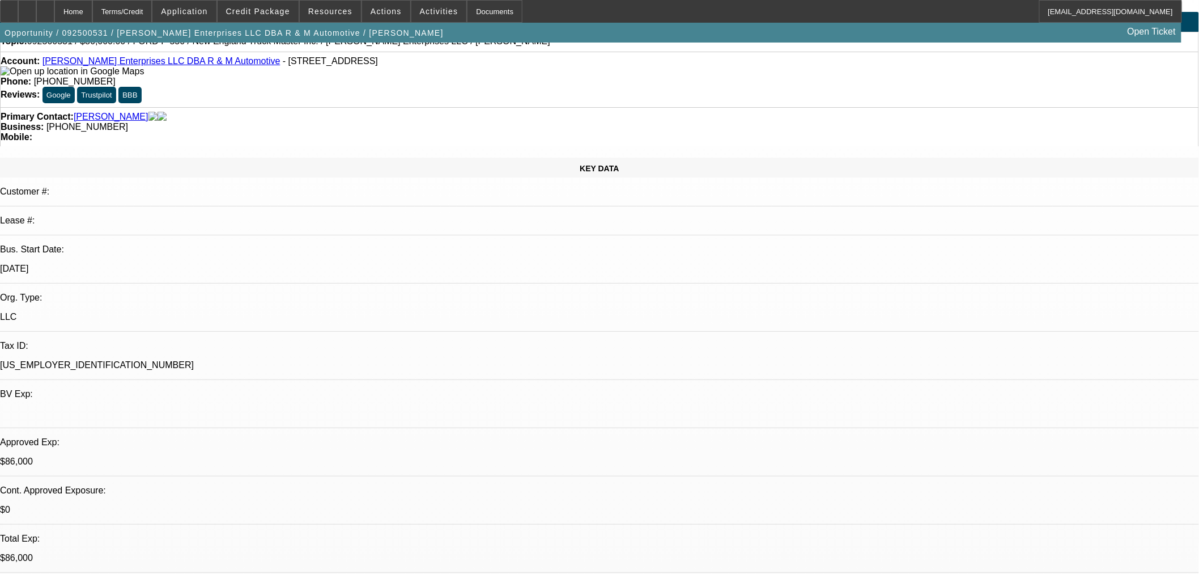
scroll to position [0, 0]
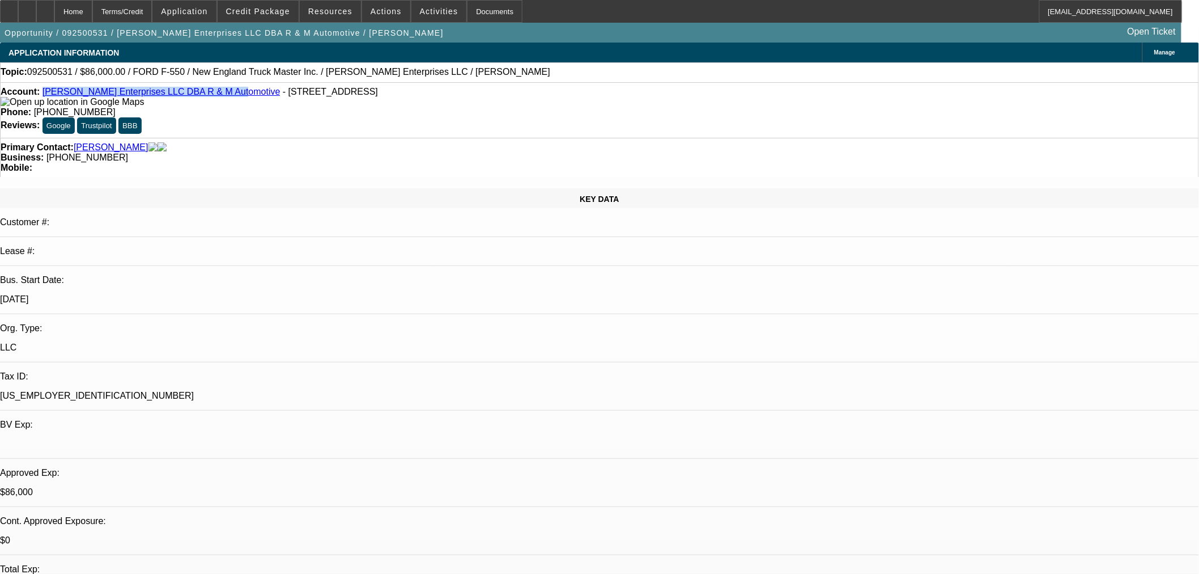
drag, startPoint x: 205, startPoint y: 91, endPoint x: 52, endPoint y: 94, distance: 153.6
click at [52, 94] on div "Account: Coffey Enterprises LLC DBA R & M Automotive - 192 N Charlotte Ave, Way…" at bounding box center [600, 97] width 1198 height 20
copy link "Coffey Enterprises LLC DBA R & M Automotive"
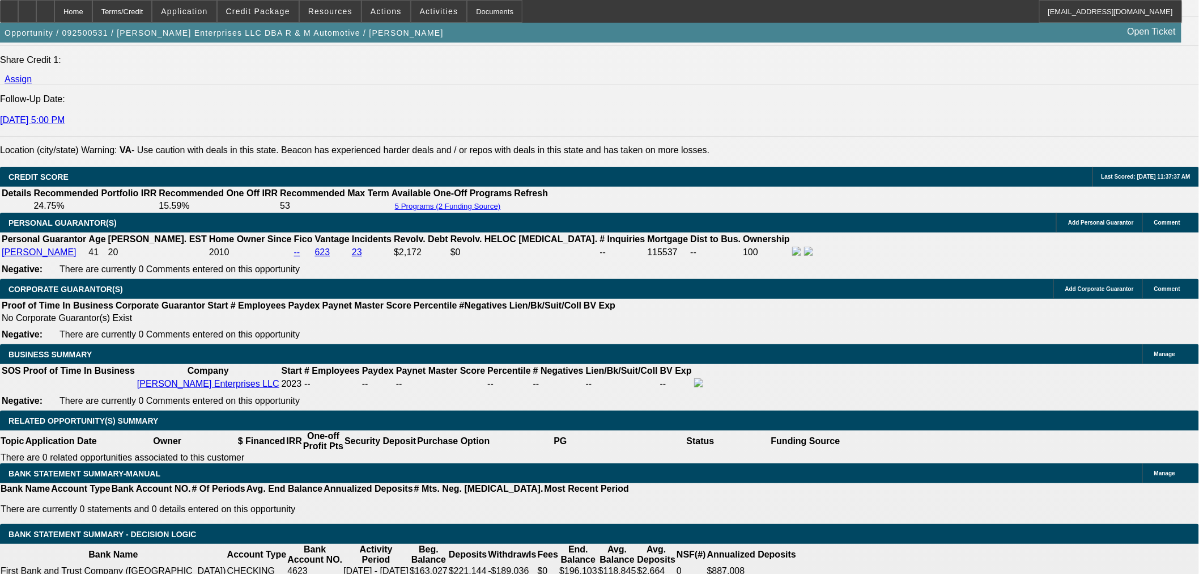
scroll to position [1574, 0]
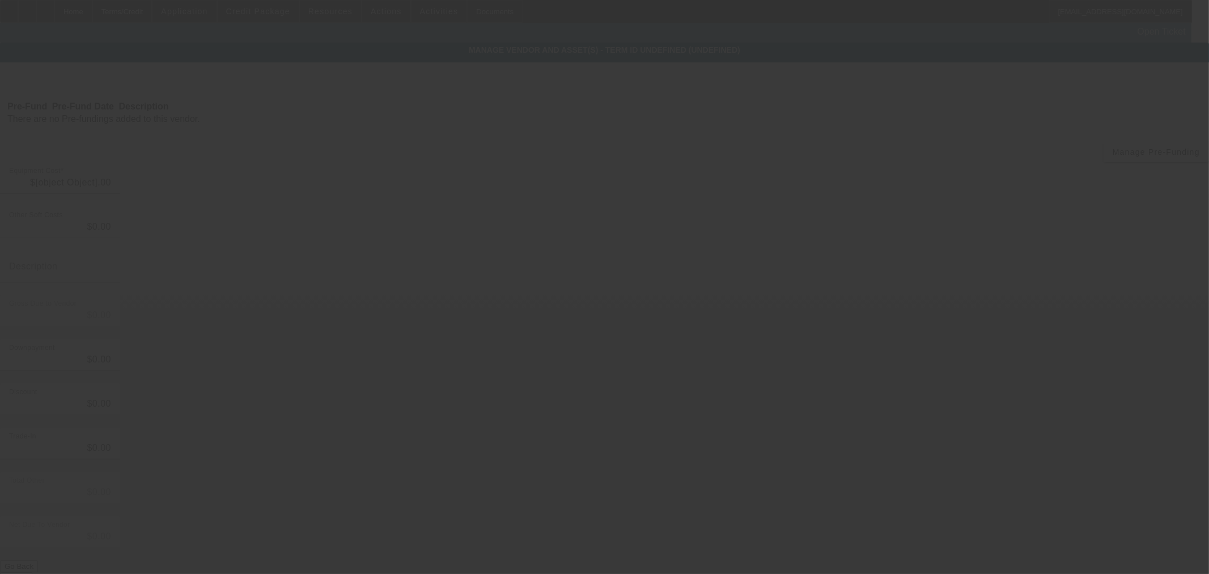
type input "$110,000.00"
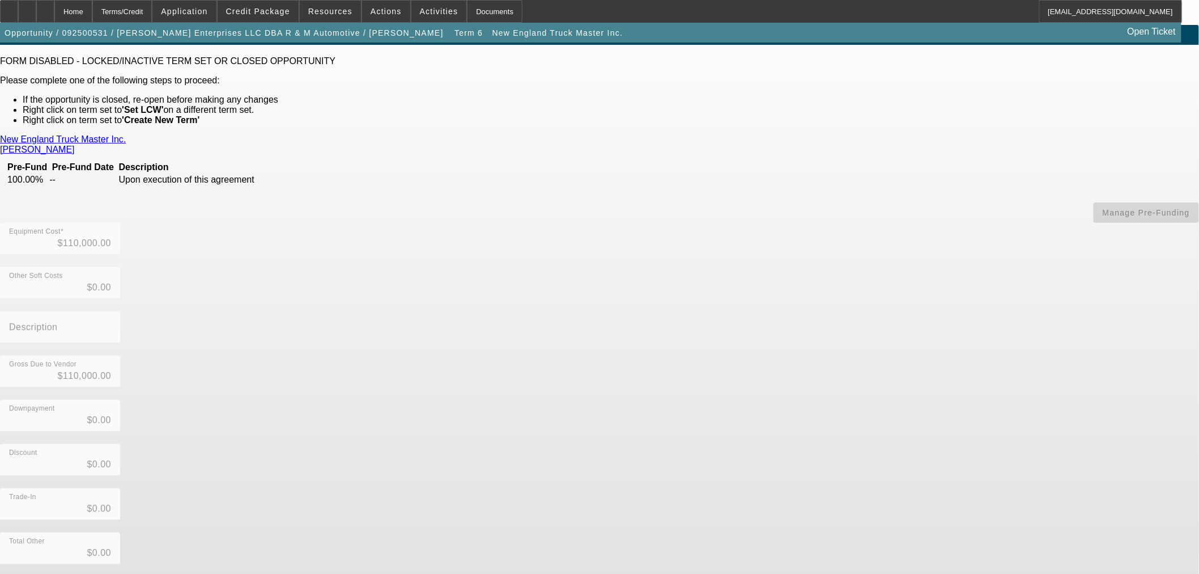
scroll to position [25, 0]
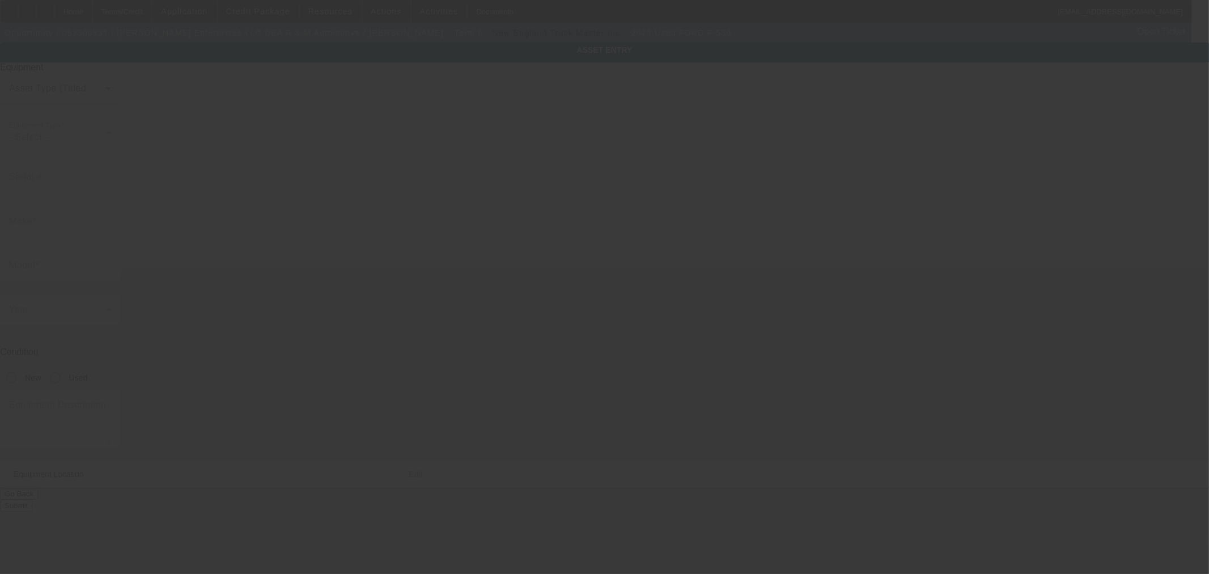
type input "1FD0W5HT8PEC73657"
type input "Ford"
type input "F-550"
radio input "true"
type input "192 N Charlotte Ave"
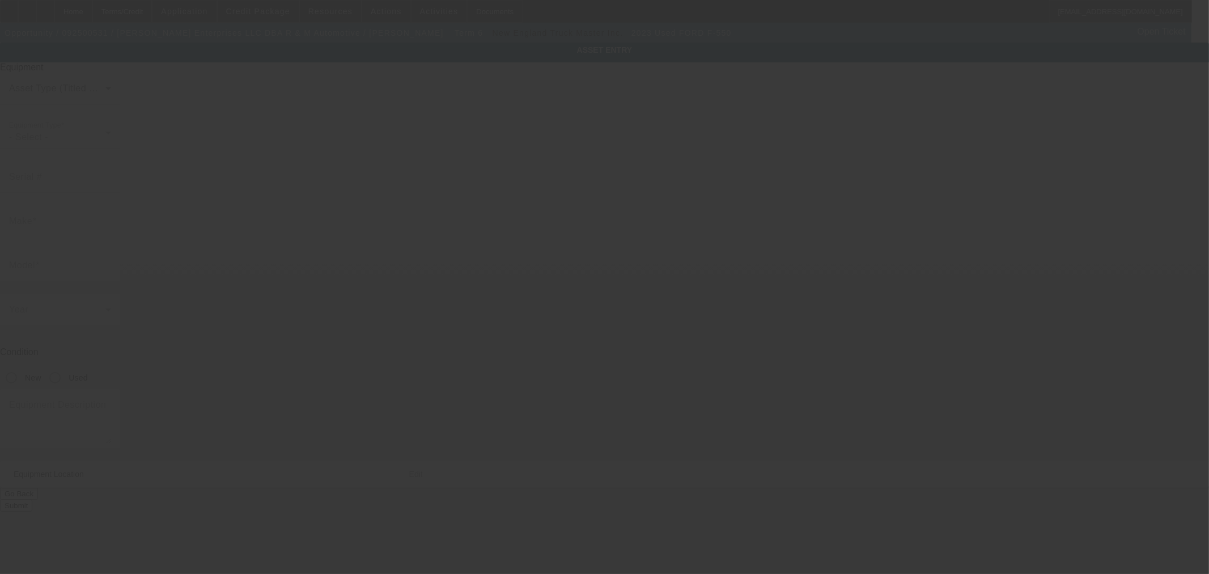
type input "Waynesboro"
type input "22980"
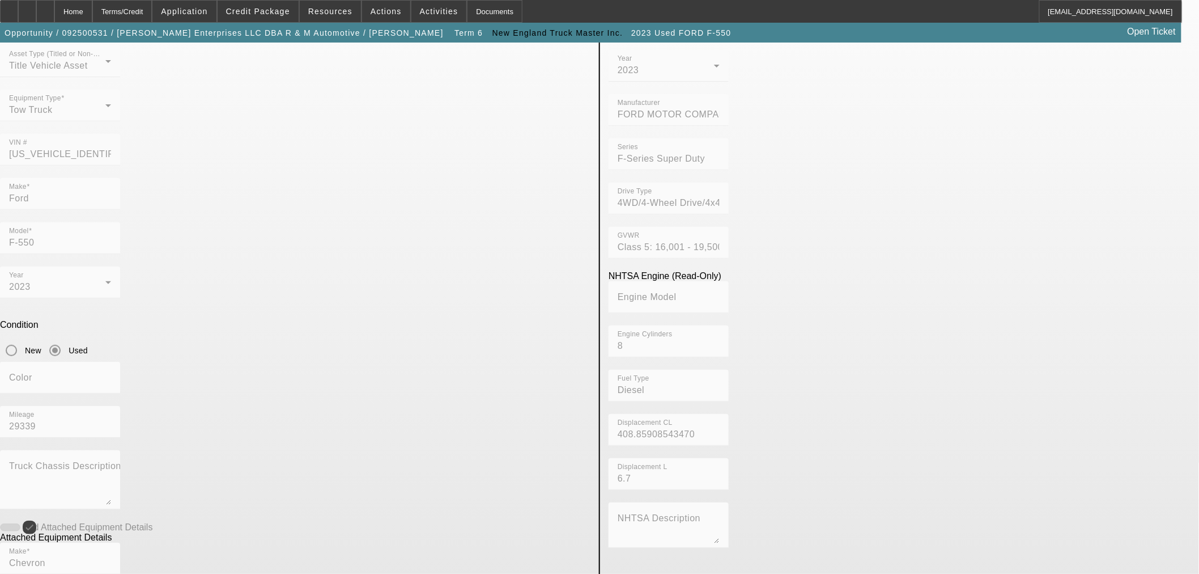
scroll to position [223, 0]
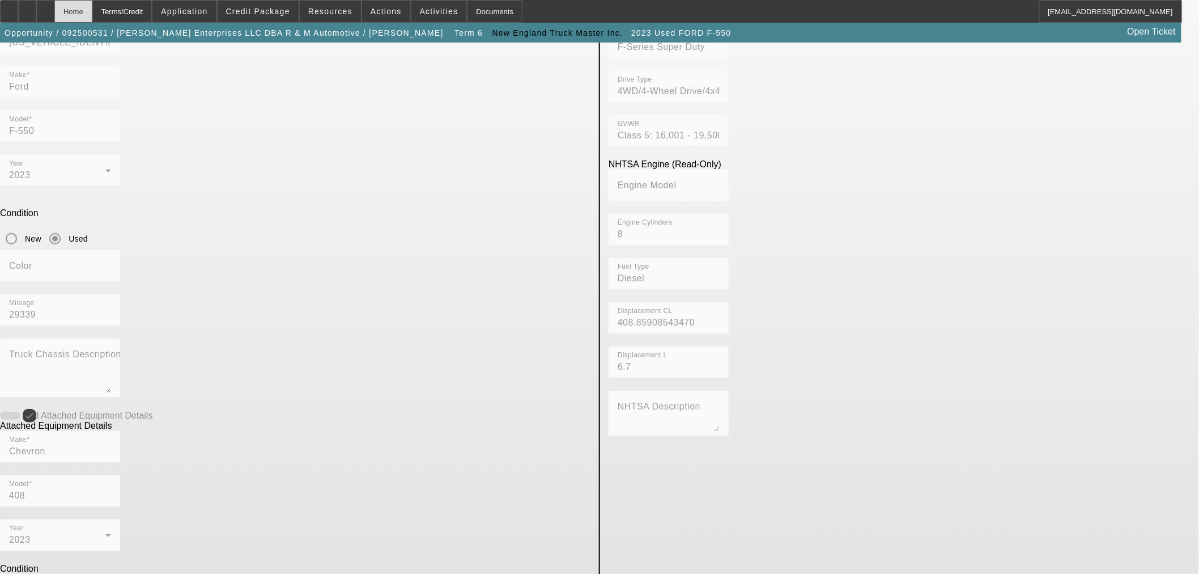
click at [92, 13] on div "Home" at bounding box center [73, 11] width 38 height 23
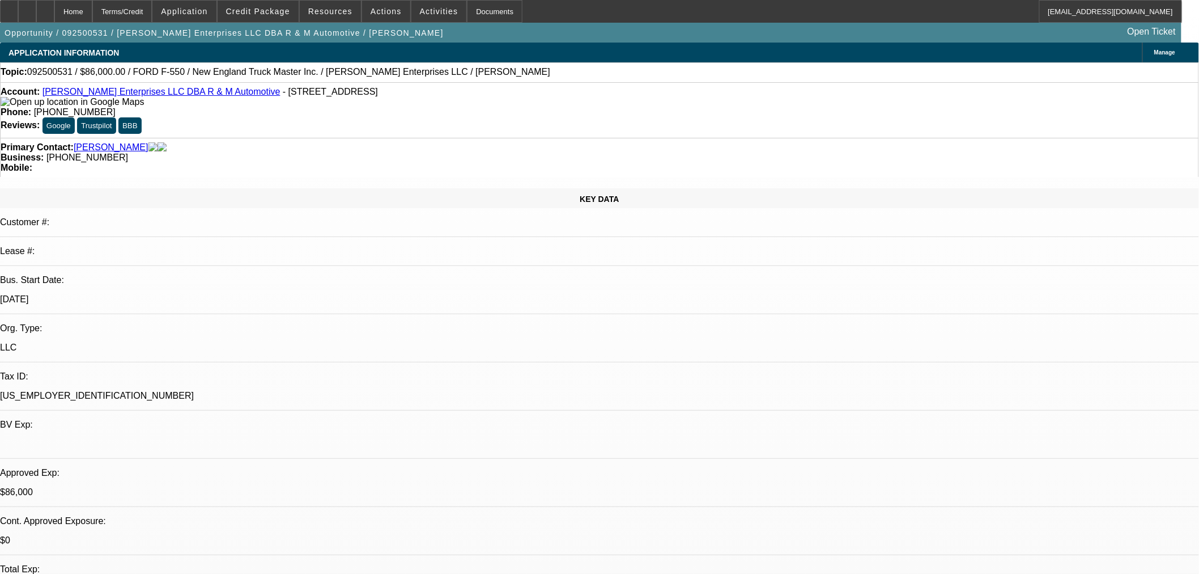
select select "0"
select select "2"
select select "0"
select select "6"
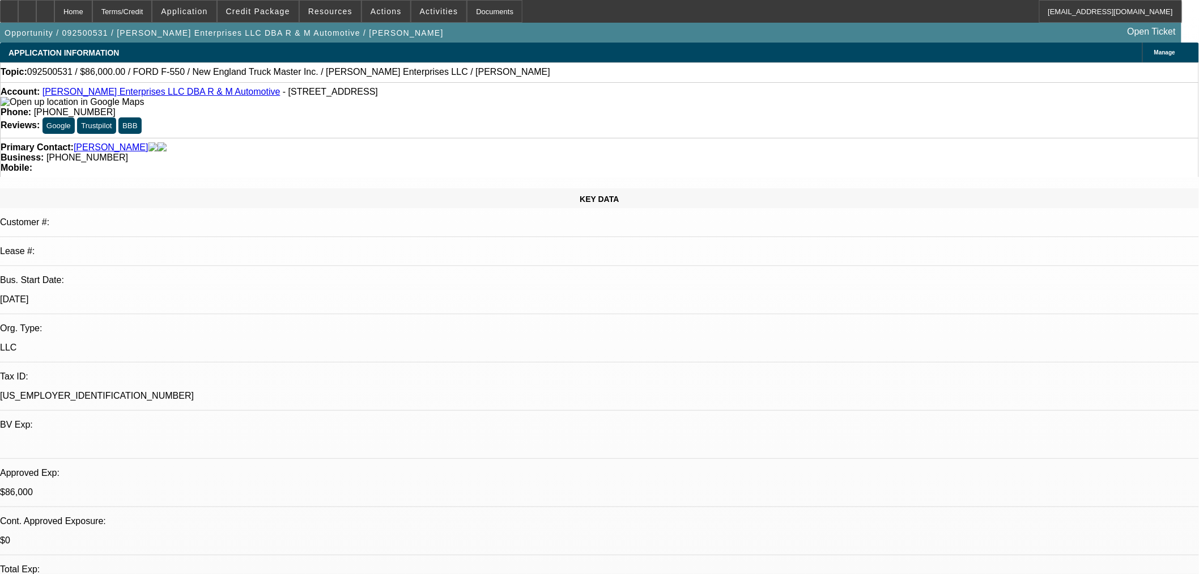
select select "0"
select select "2"
select select "0"
select select "6"
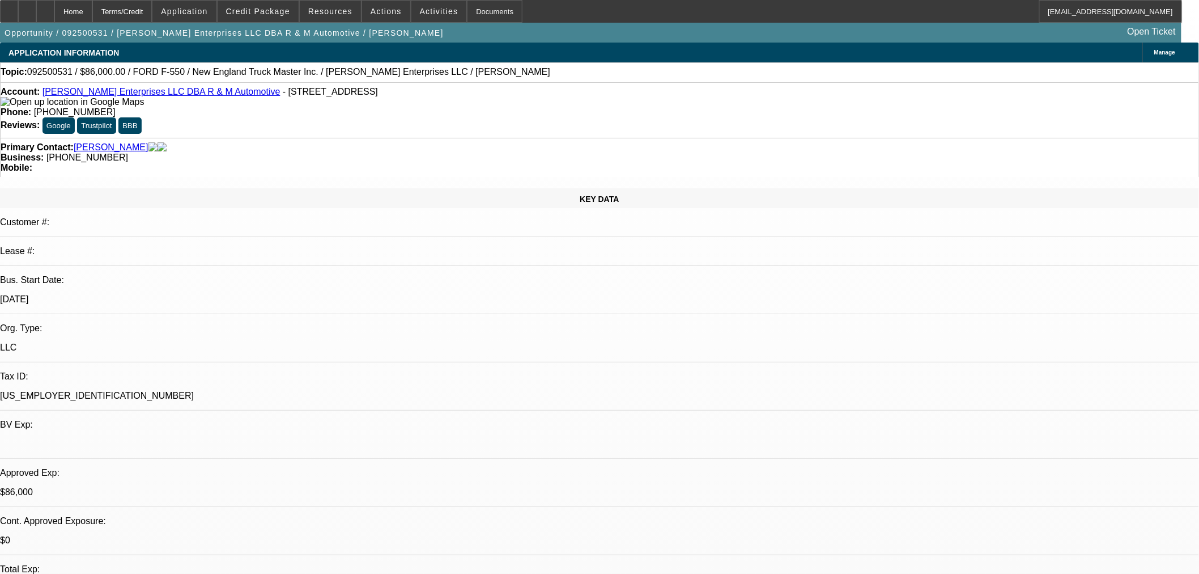
select select "0.15"
select select "2"
select select "0"
select select "6"
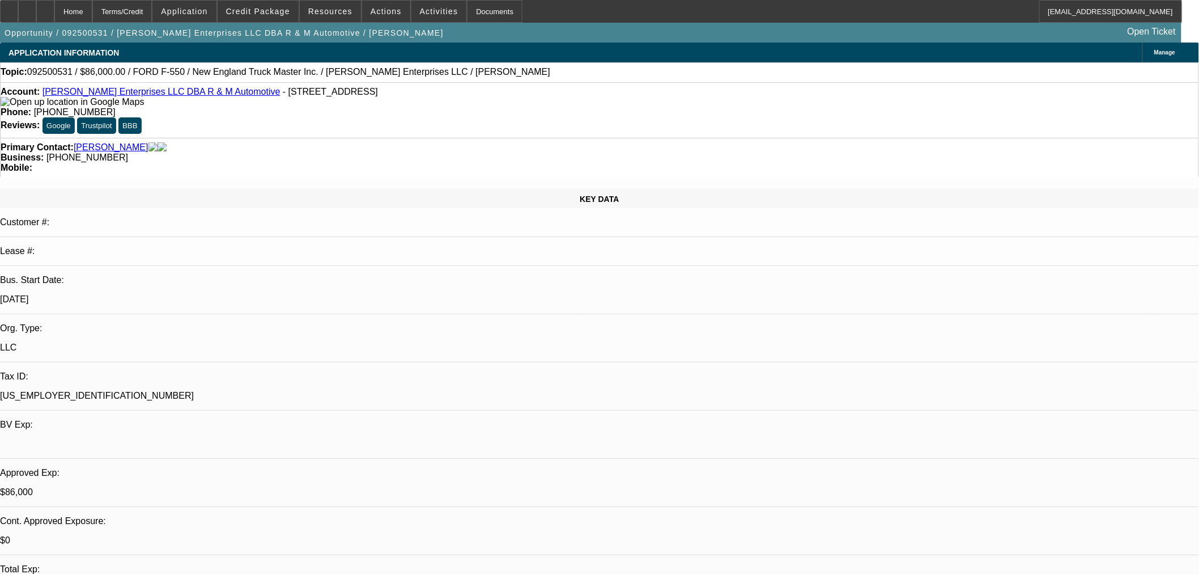
select select "0.15"
select select "2"
select select "0"
select select "6"
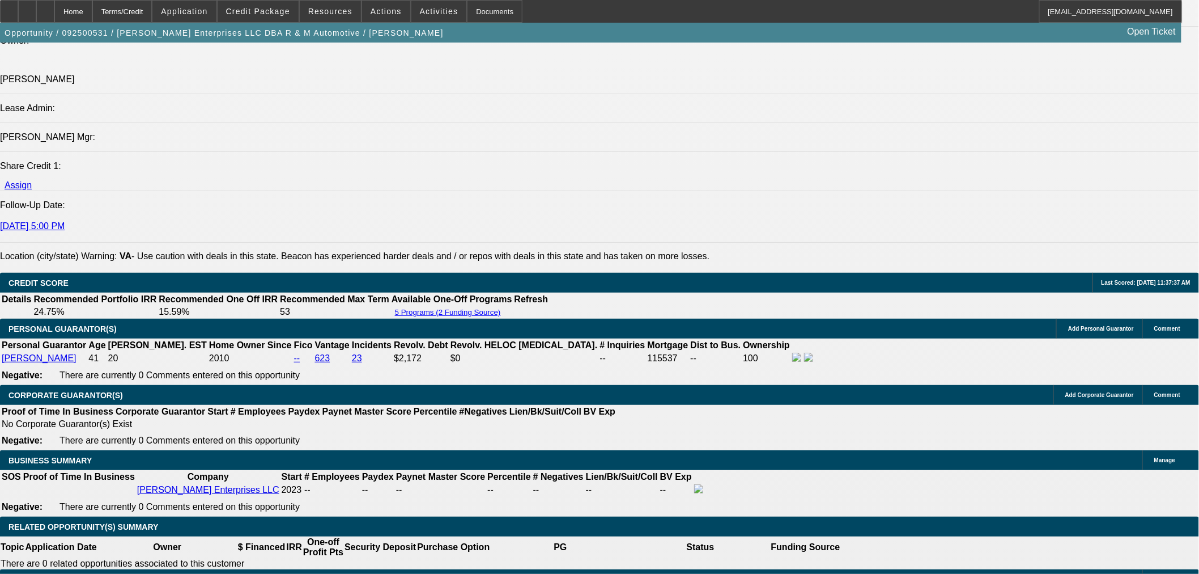
scroll to position [1451, 0]
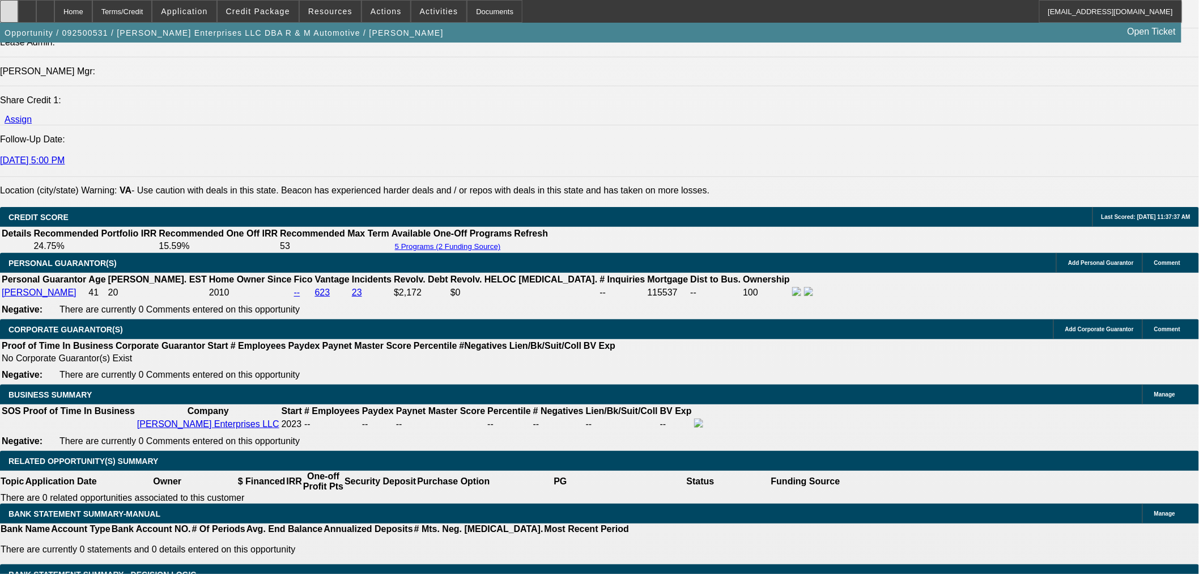
click at [18, 10] on div at bounding box center [9, 11] width 18 height 23
click at [289, 17] on span at bounding box center [258, 11] width 81 height 27
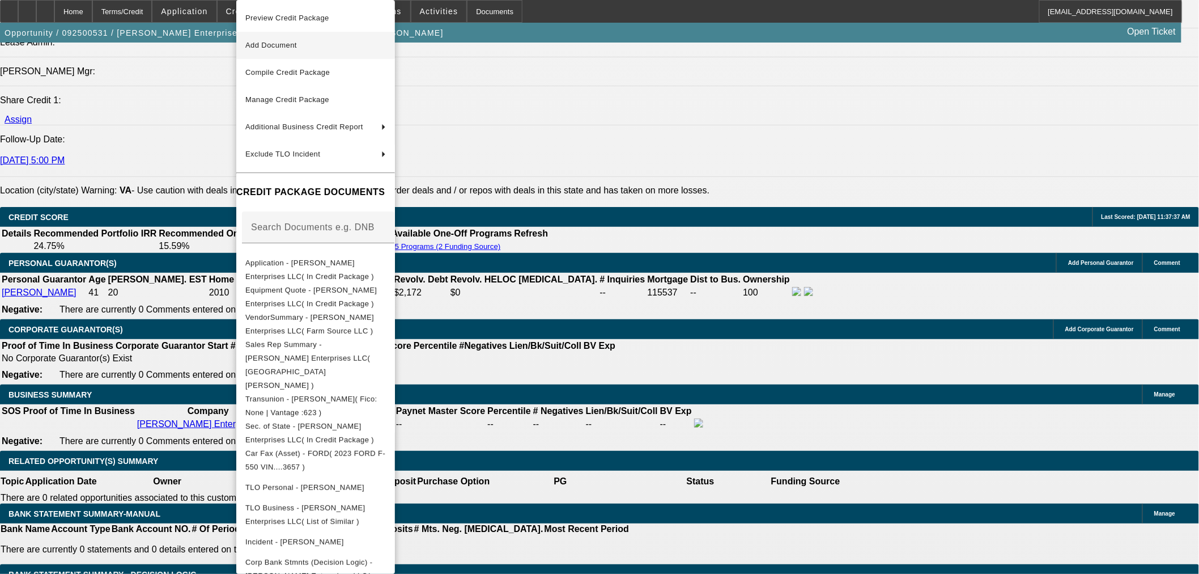
click at [281, 45] on span "Add Document" at bounding box center [271, 45] width 52 height 9
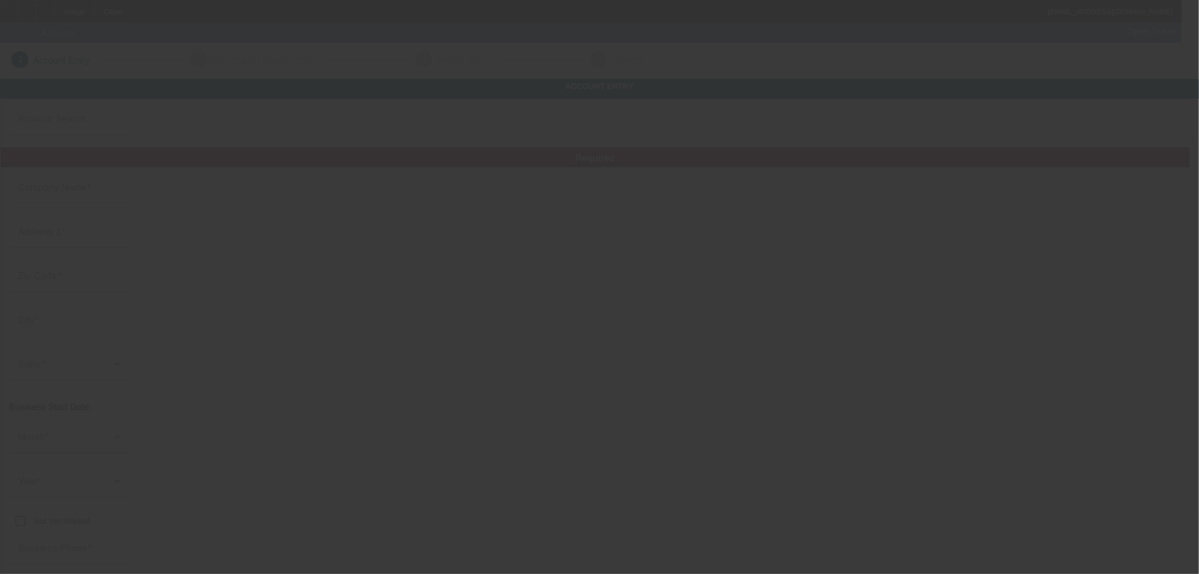
type input "T4M Trucking LLC"
type input "[STREET_ADDRESS]"
type input "85323"
type input "Avondale"
type input "[PHONE_NUMBER]"
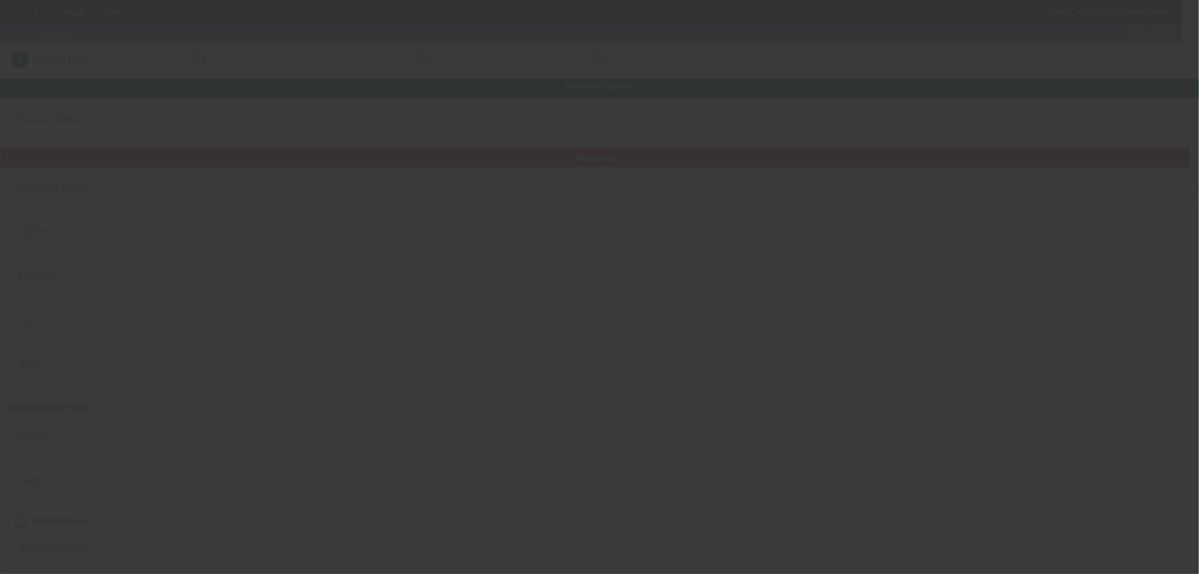
type input "[EMAIL_ADDRESS][DOMAIN_NAME]"
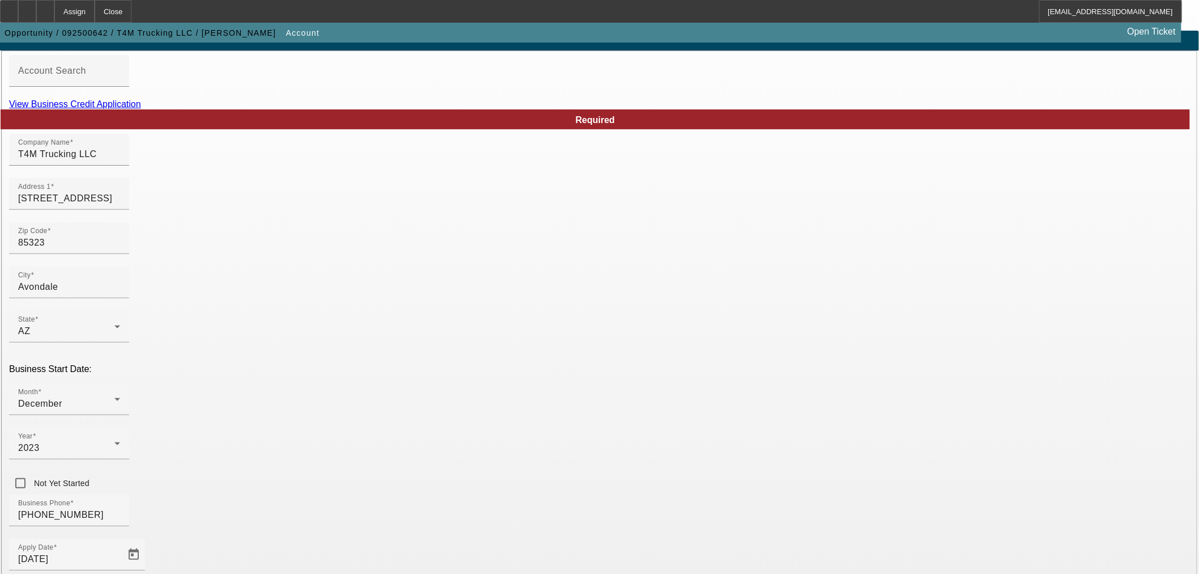
scroll to position [142, 0]
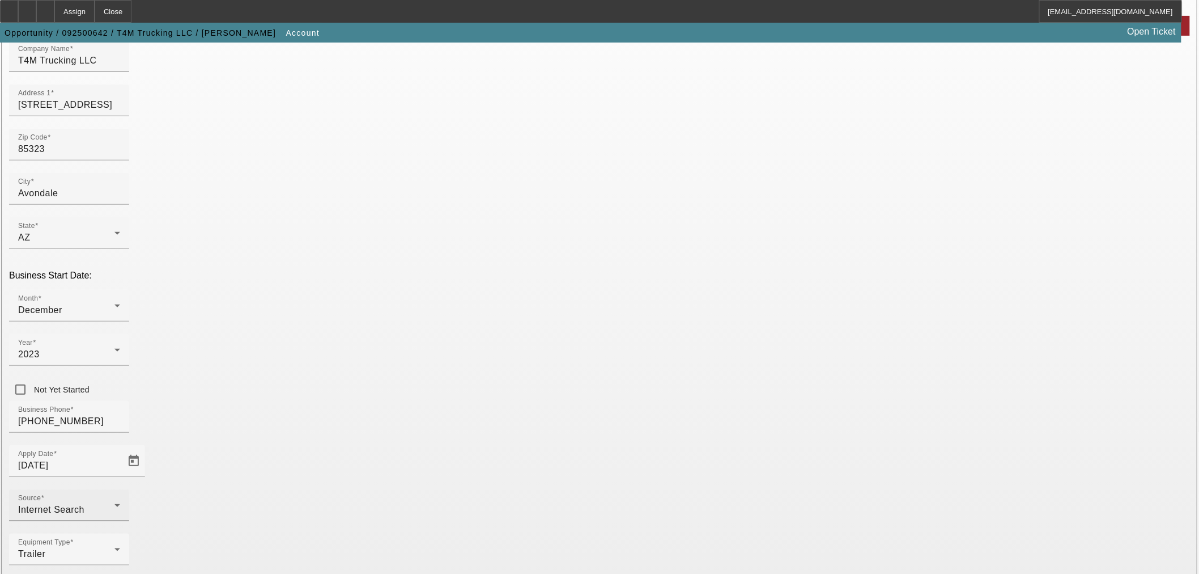
click at [114, 503] on div "Internet Search" at bounding box center [66, 510] width 96 height 14
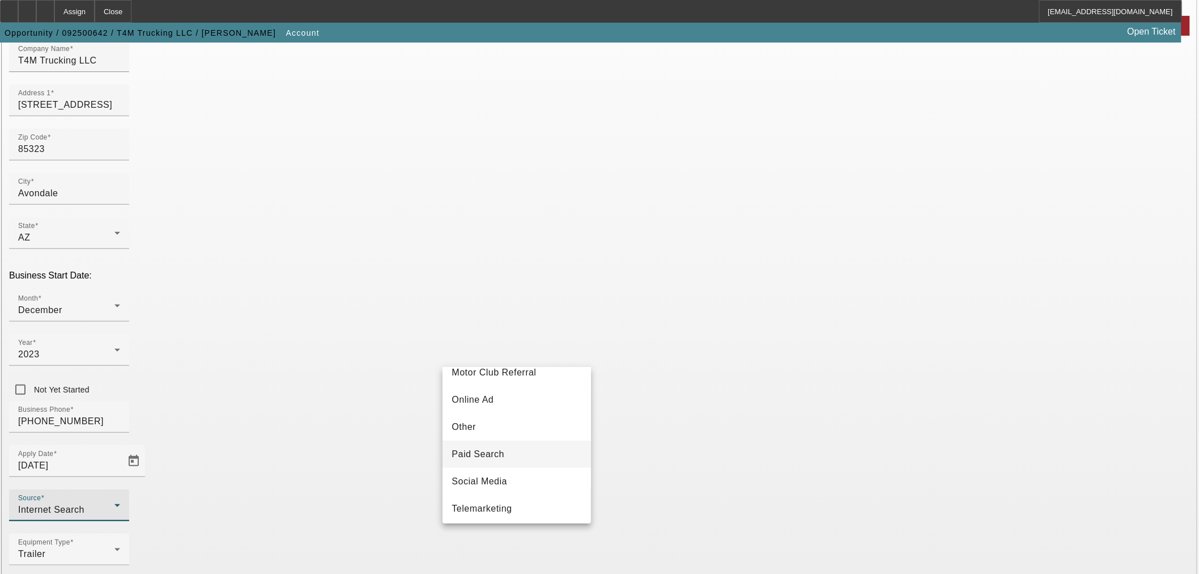
scroll to position [402, 0]
click at [513, 496] on mat-option "Word of Mouth" at bounding box center [517, 504] width 148 height 27
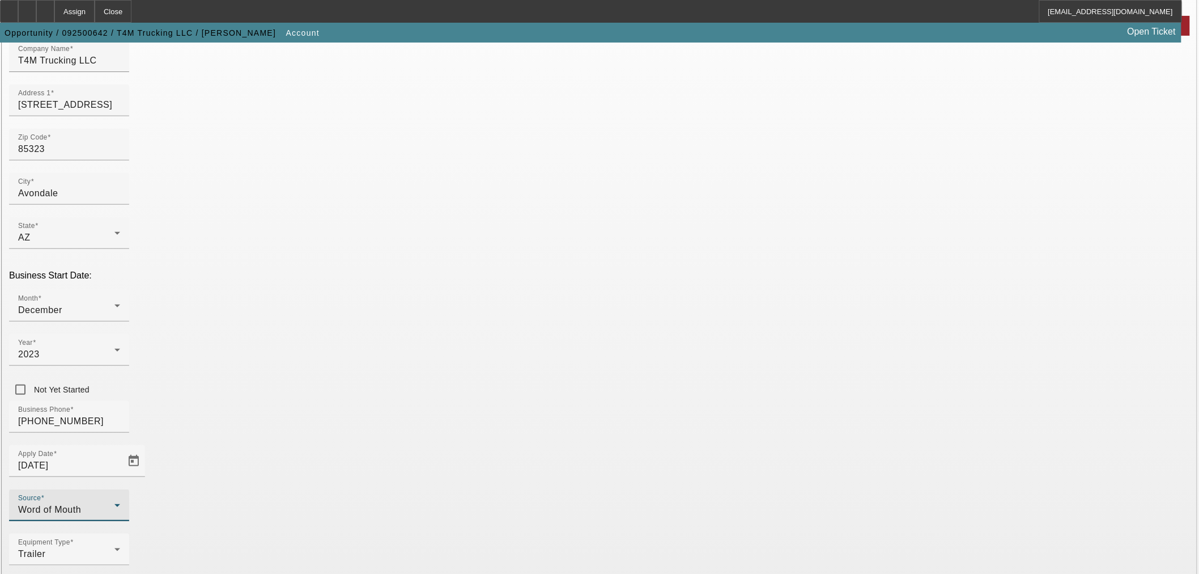
click at [114, 503] on div "Word of Mouth" at bounding box center [66, 510] width 96 height 14
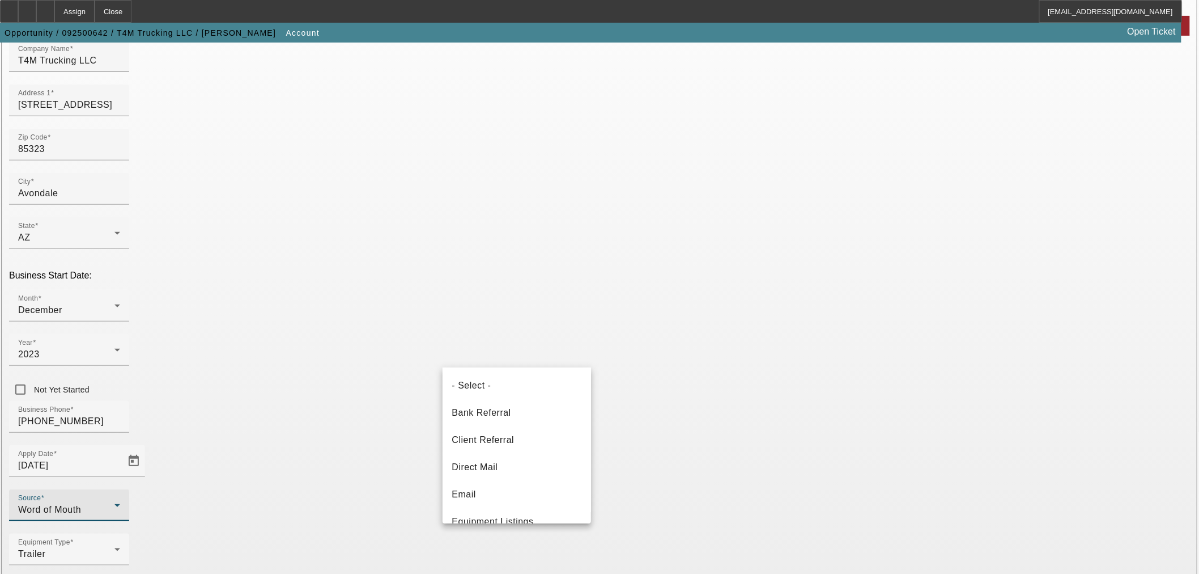
scroll to position [398, 0]
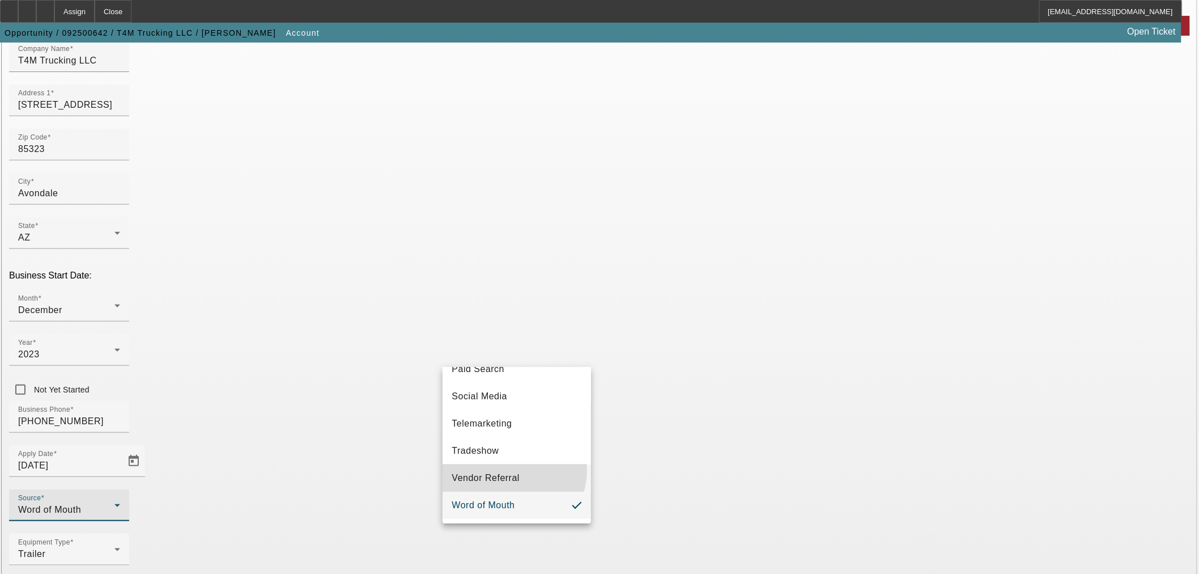
click at [513, 474] on span "Vendor Referral" at bounding box center [486, 478] width 68 height 14
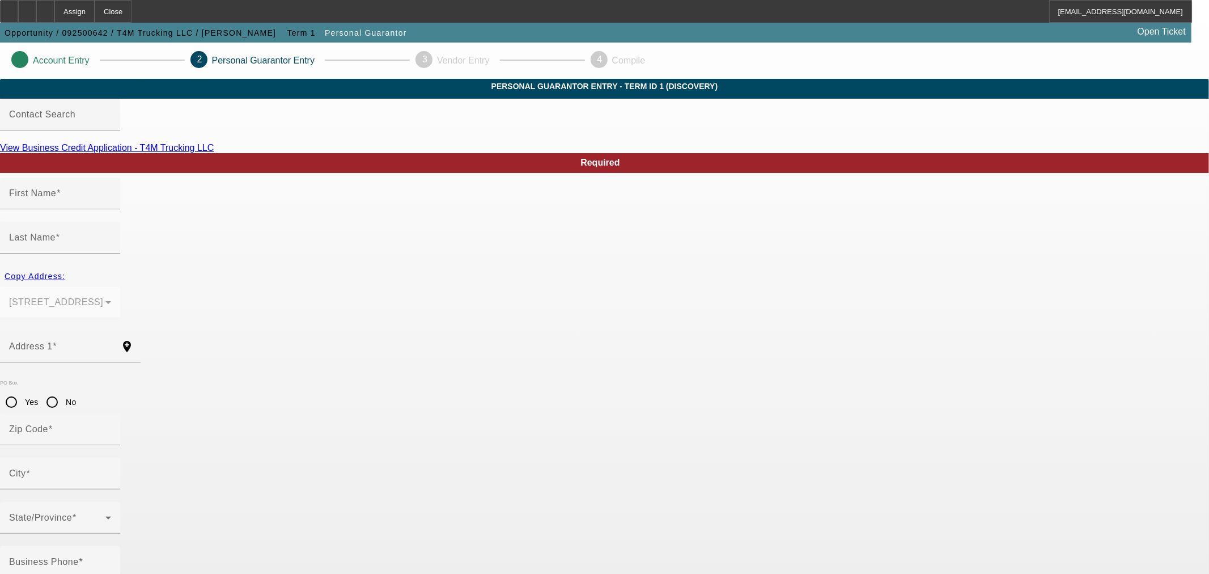
type input "Marvin"
type input "Muhammad"
type input "1805 South 123rd Drive"
radio input "true"
type input "85323"
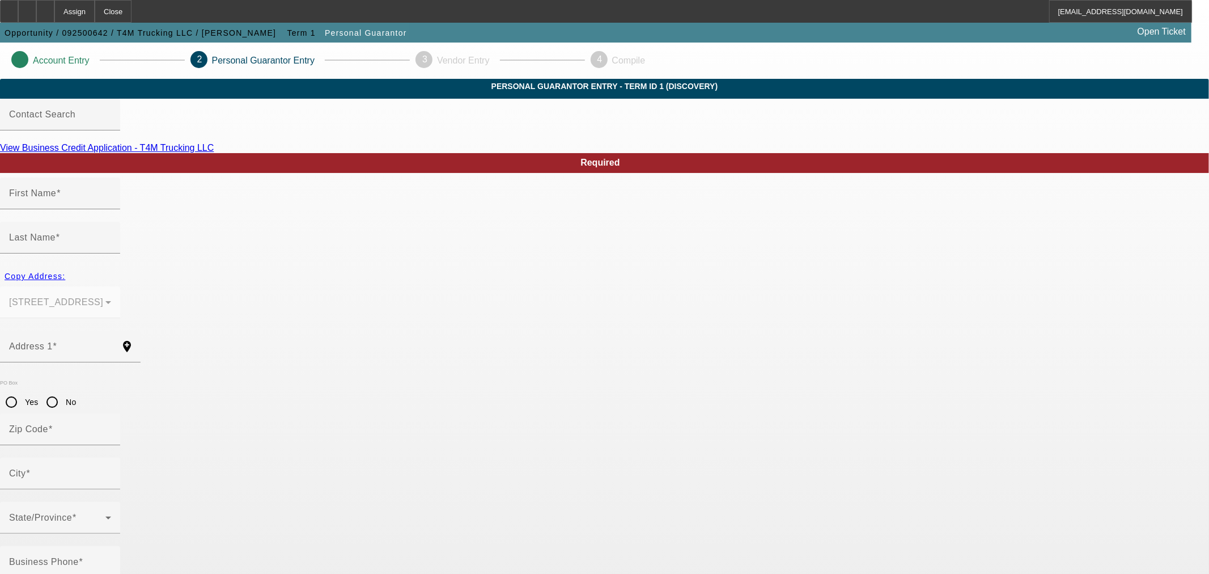
type input "Avondale"
type input "(312) 719-7261"
type input "100"
type input "353-64-2331"
type input "marvinmmuhammad@yahoo.com"
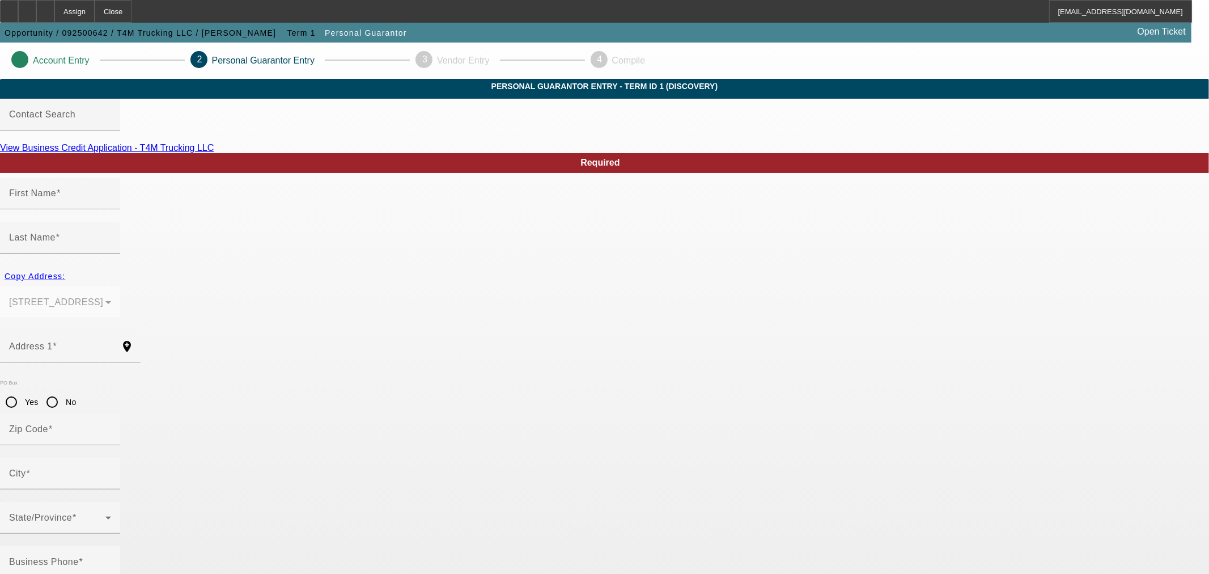
type input "(312) 719-7261"
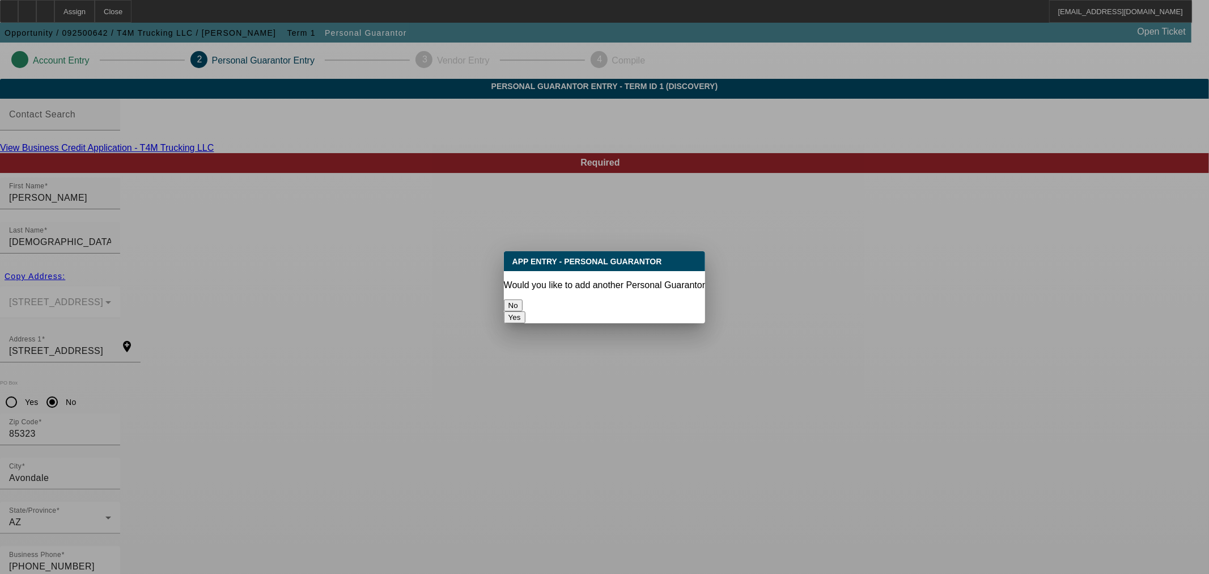
click at [523, 309] on button "No" at bounding box center [513, 305] width 19 height 12
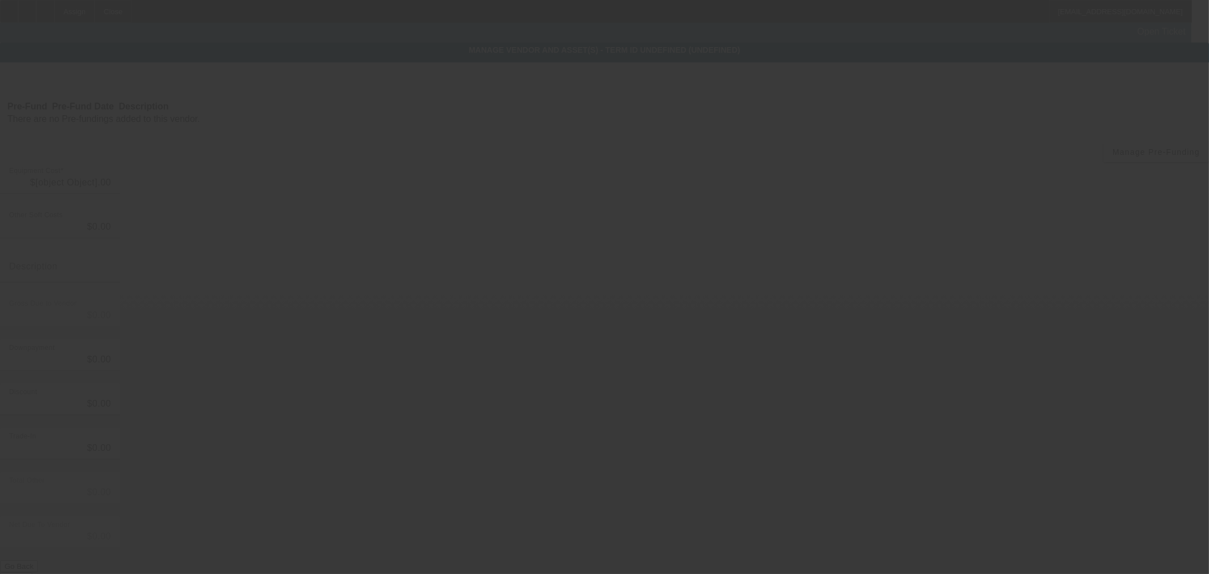
type input "$18,000.00"
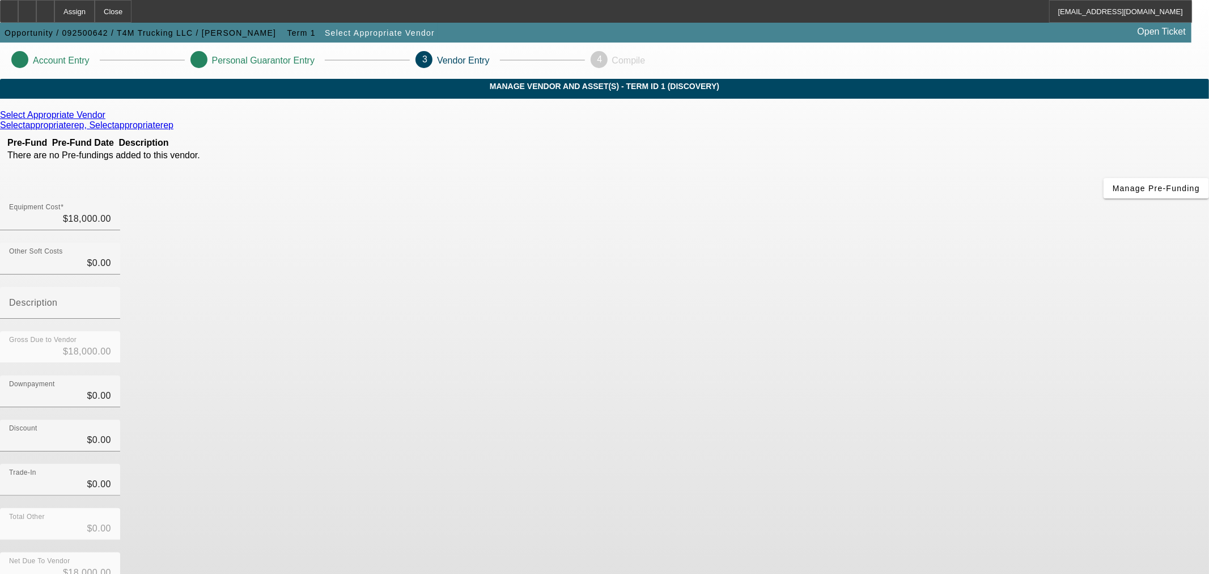
click at [108, 120] on icon at bounding box center [108, 115] width 0 height 10
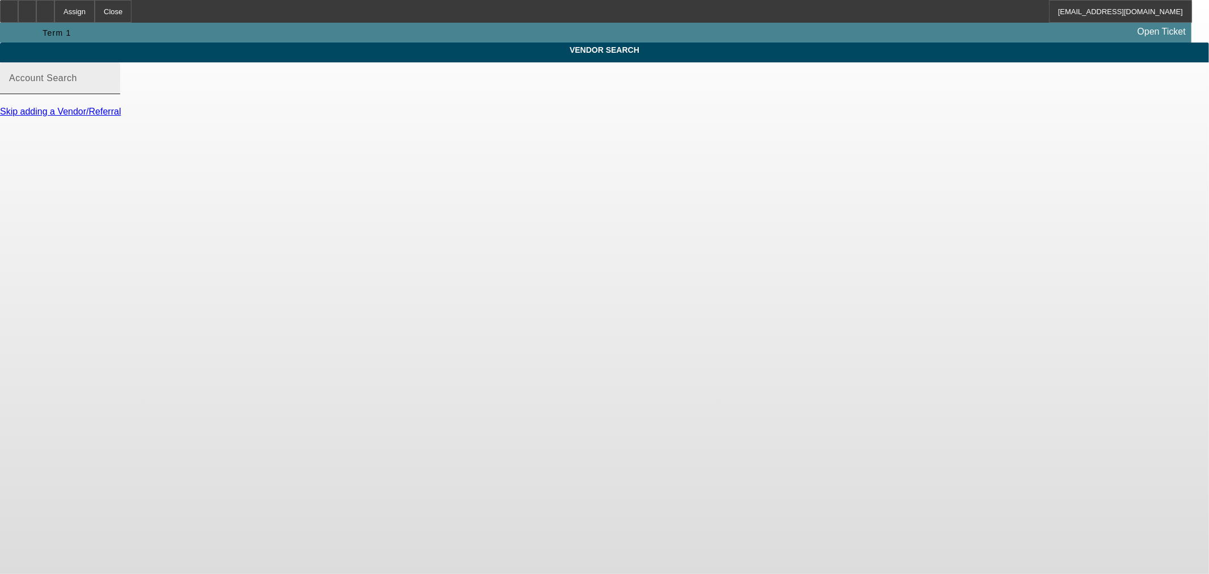
click at [111, 90] on input "Account Search" at bounding box center [60, 83] width 102 height 14
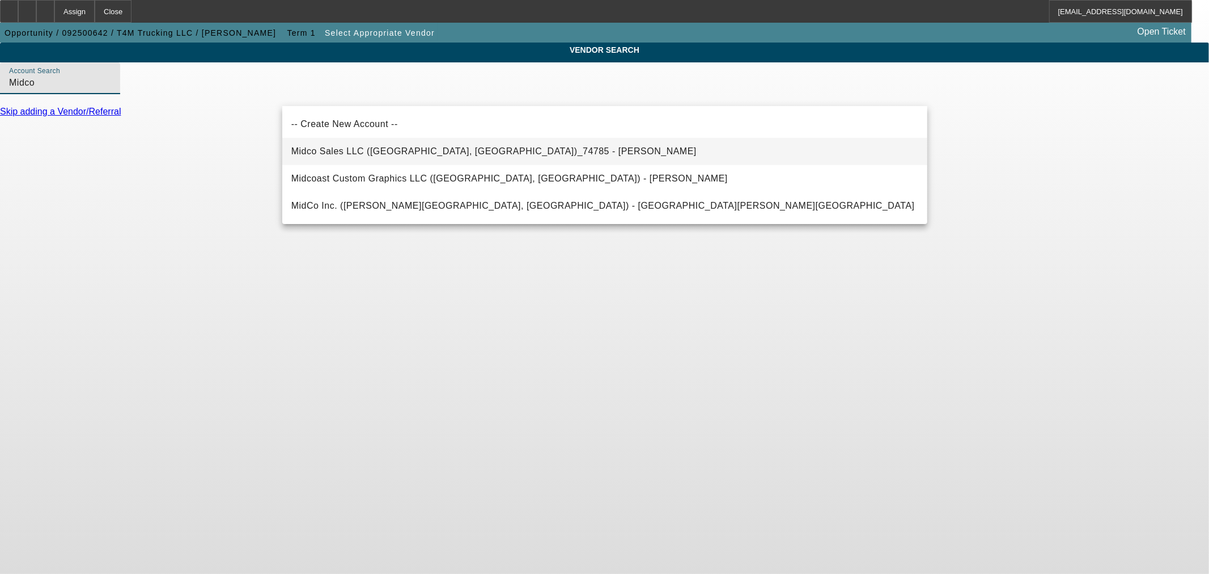
click at [307, 151] on span "Midco Sales LLC (Chandler, AZ)_74785 - Kerwin, Jim" at bounding box center [493, 151] width 405 height 10
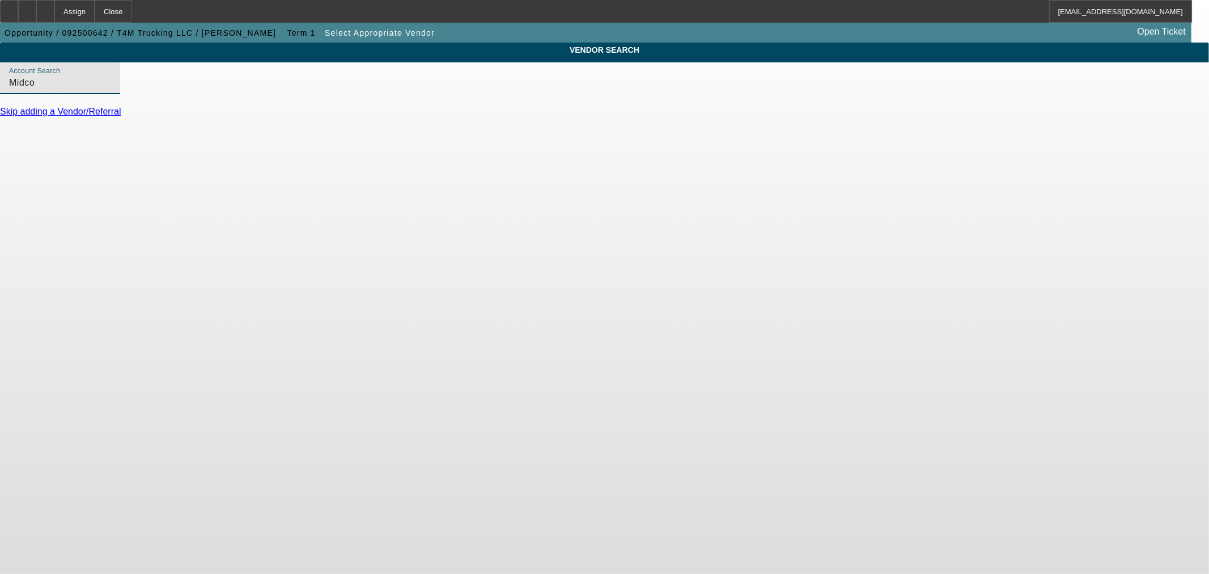
type input "Midco Sales LLC (Chandler, AZ)_74785 - Kerwin, Jim"
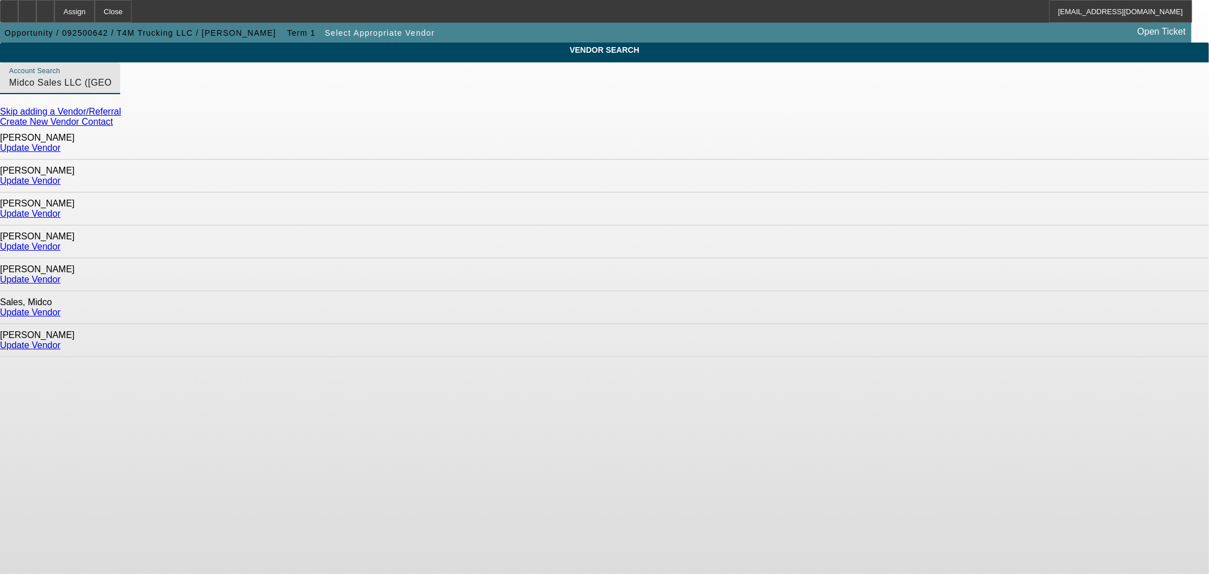
click at [61, 209] on link "Update Vendor" at bounding box center [30, 214] width 61 height 10
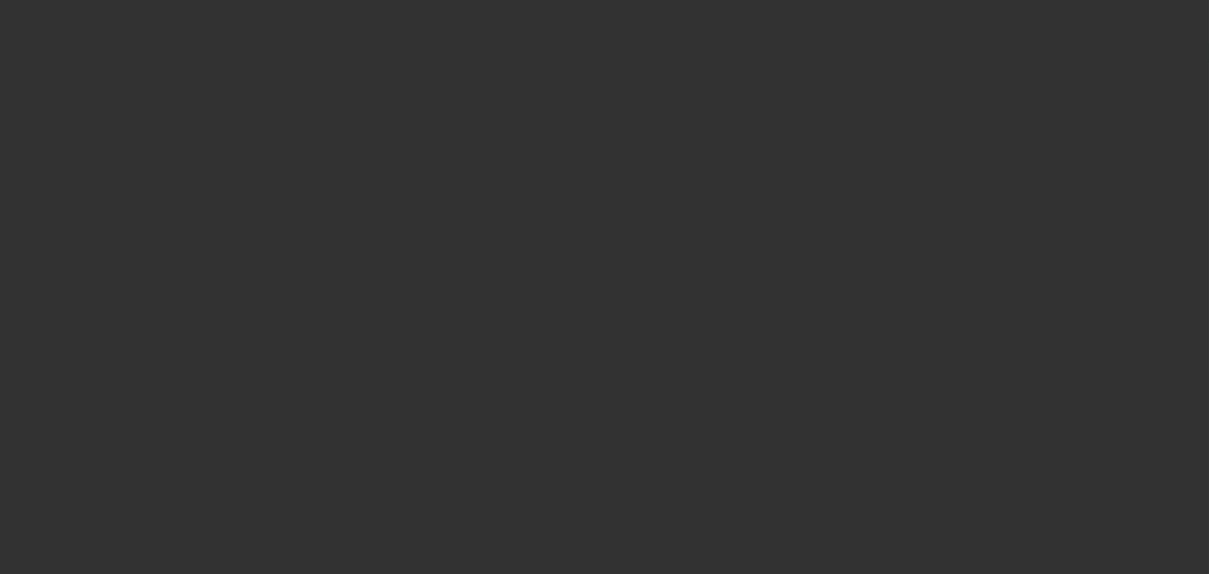
type input "$18,000.00"
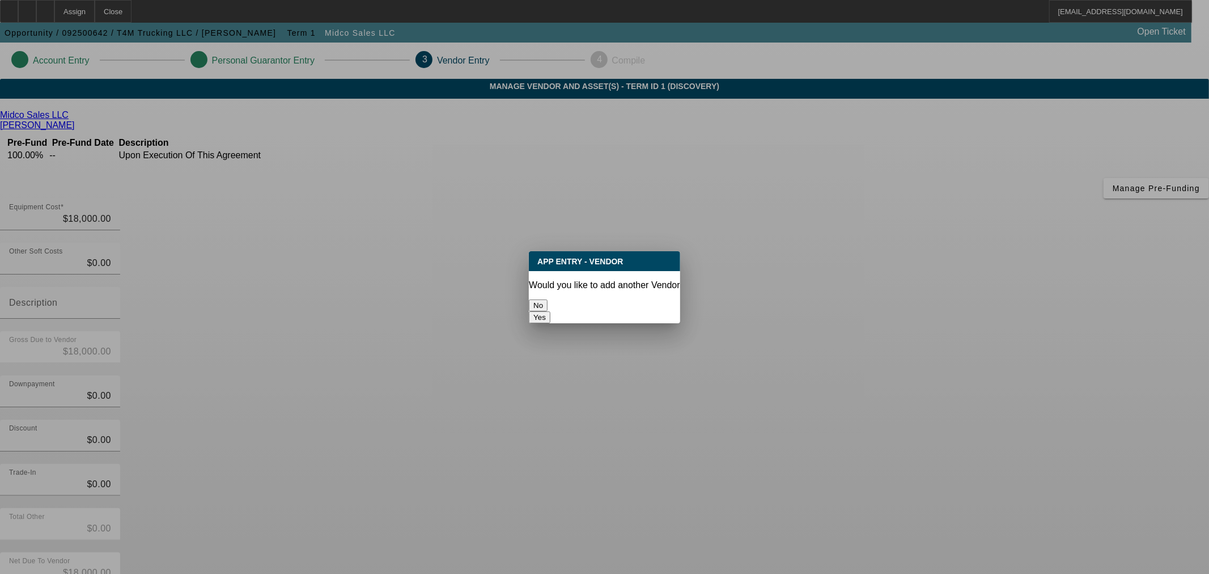
click at [547, 301] on button "No" at bounding box center [538, 305] width 19 height 12
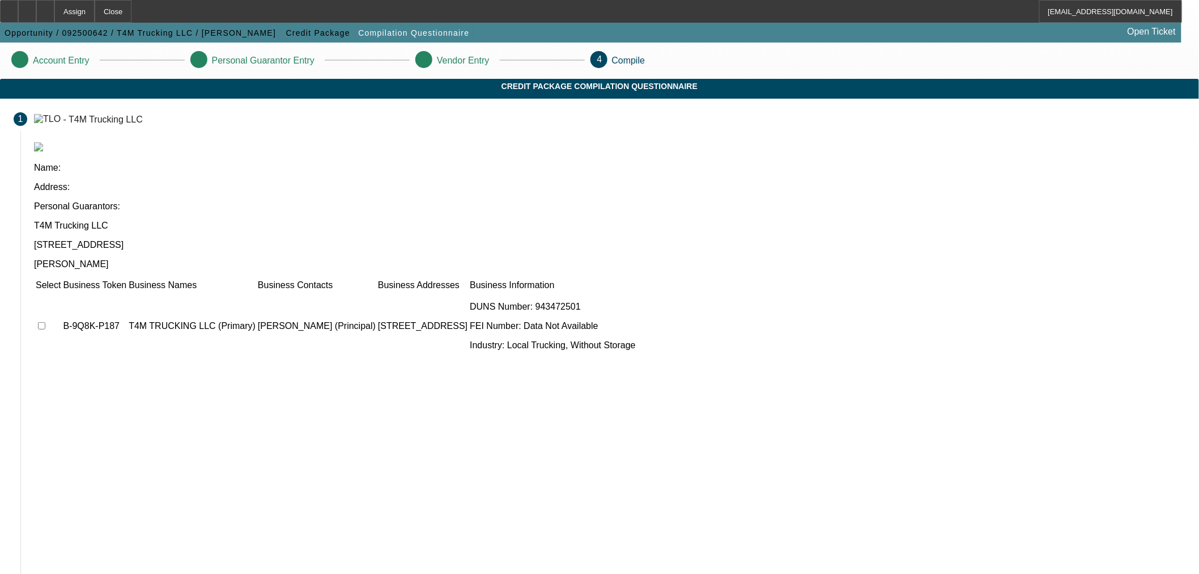
click at [61, 292] on td at bounding box center [48, 326] width 26 height 68
click at [45, 322] on input "checkbox" at bounding box center [41, 325] width 7 height 7
checkbox input "true"
drag, startPoint x: 829, startPoint y: 516, endPoint x: 825, endPoint y: 522, distance: 6.6
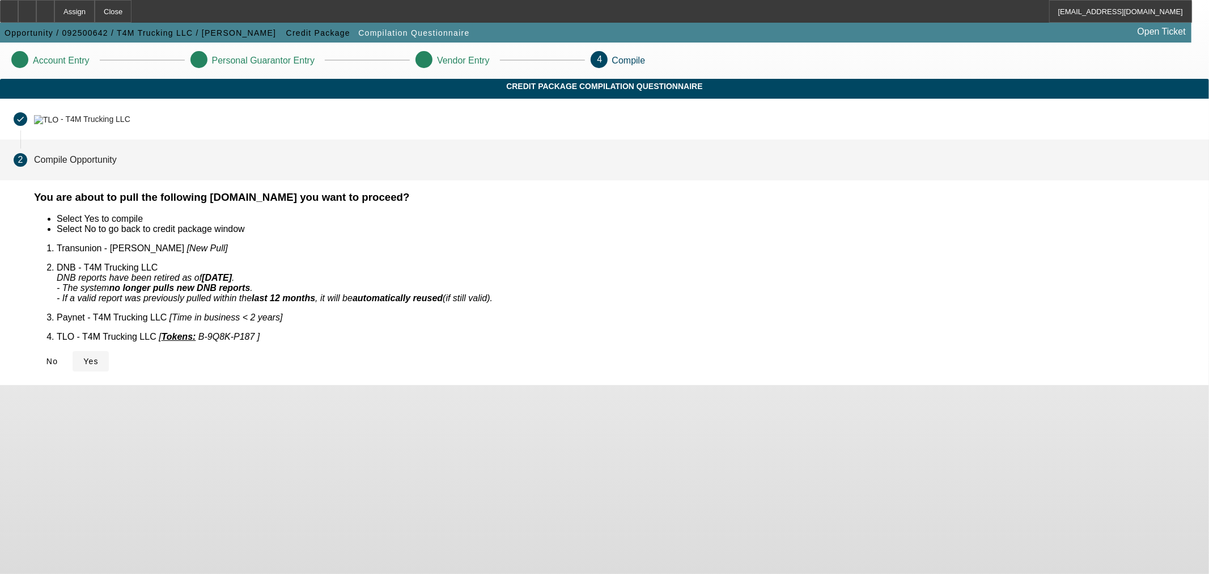
click at [99, 356] on span "Yes" at bounding box center [90, 360] width 15 height 9
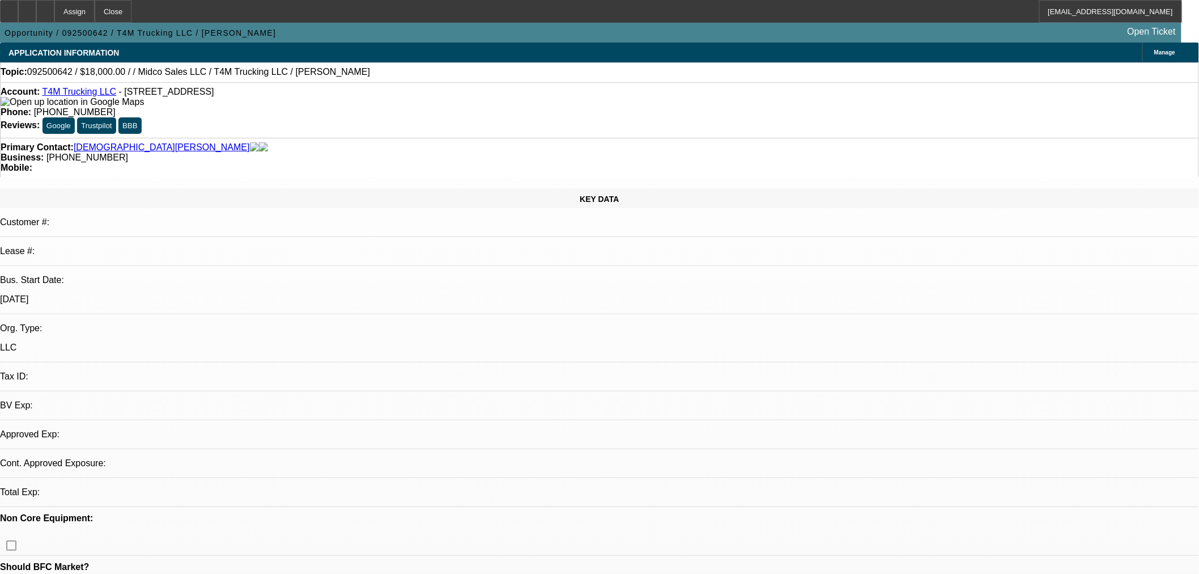
select select "0"
select select "2"
select select "0.1"
select select "4"
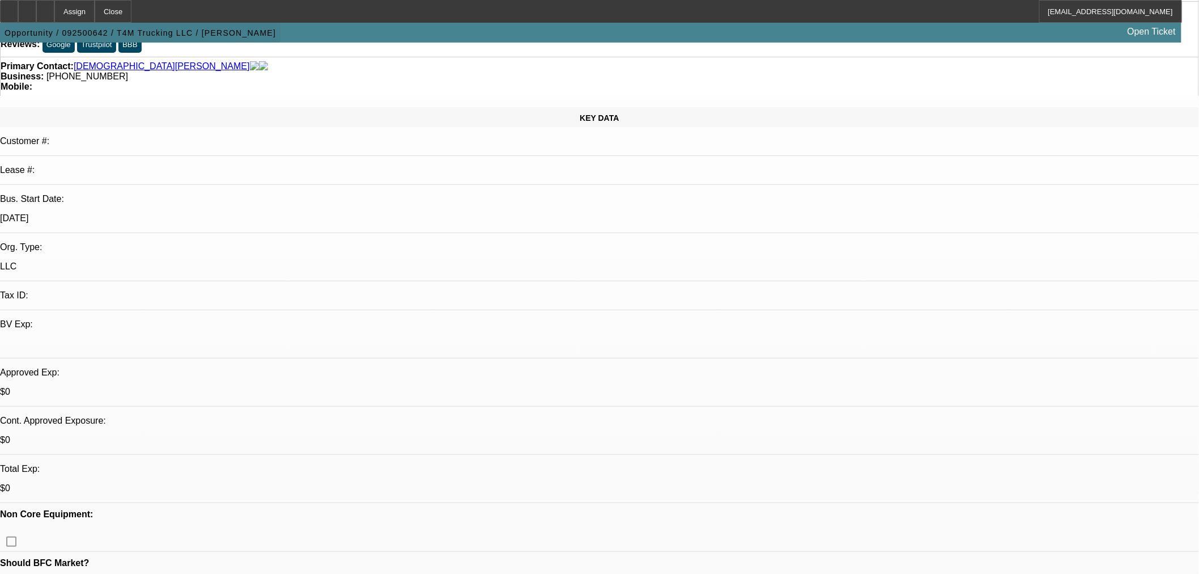
scroll to position [189, 0]
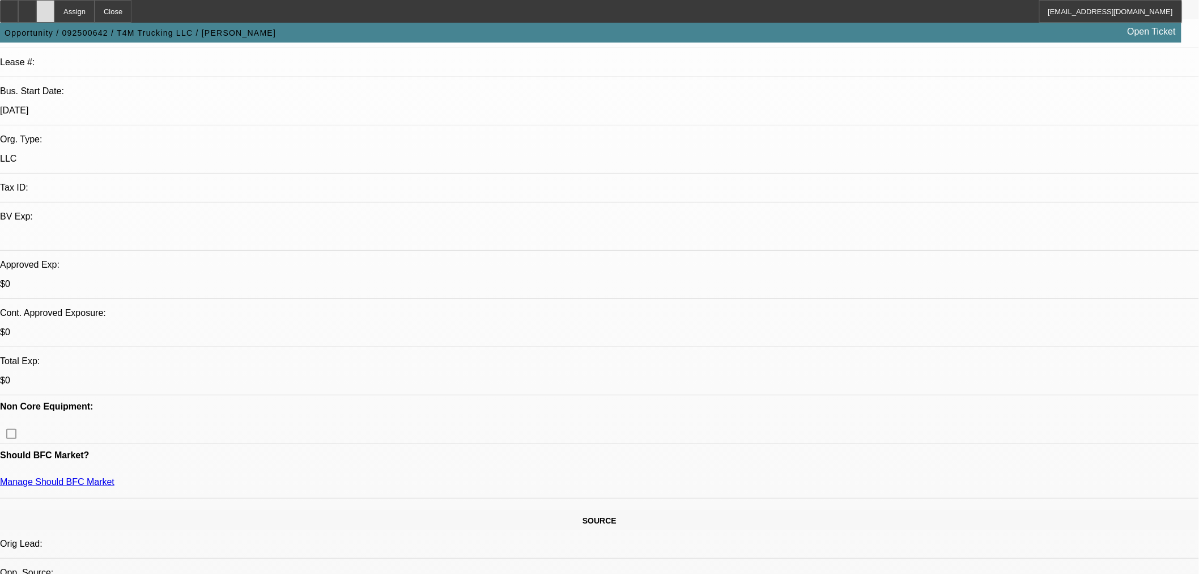
click at [54, 15] on div at bounding box center [45, 11] width 18 height 23
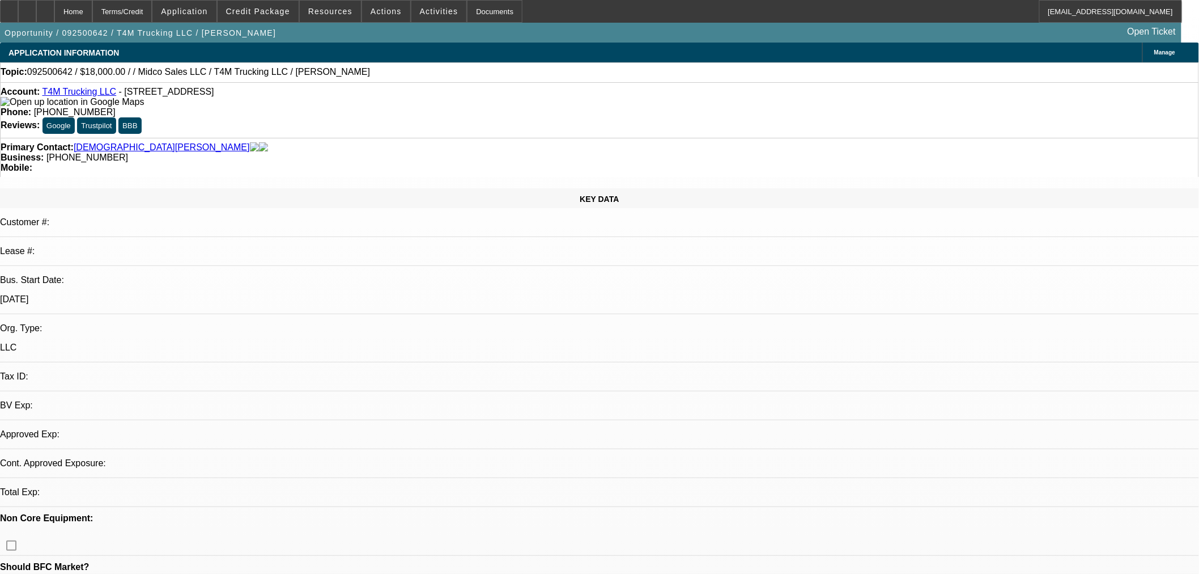
select select "0"
select select "2"
select select "0.1"
select select "4"
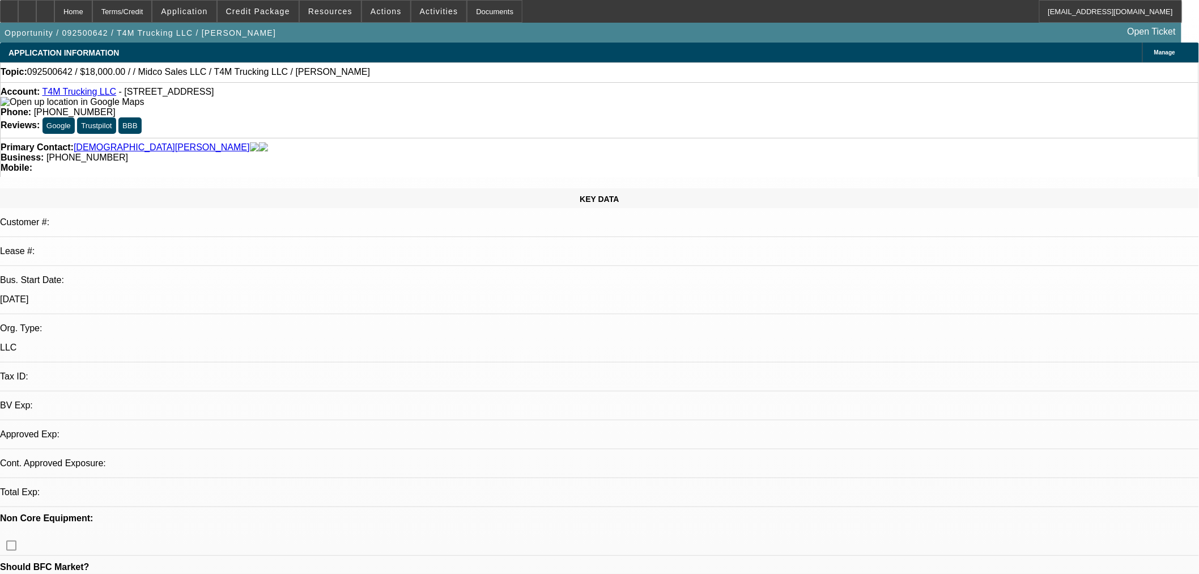
scroll to position [377, 0]
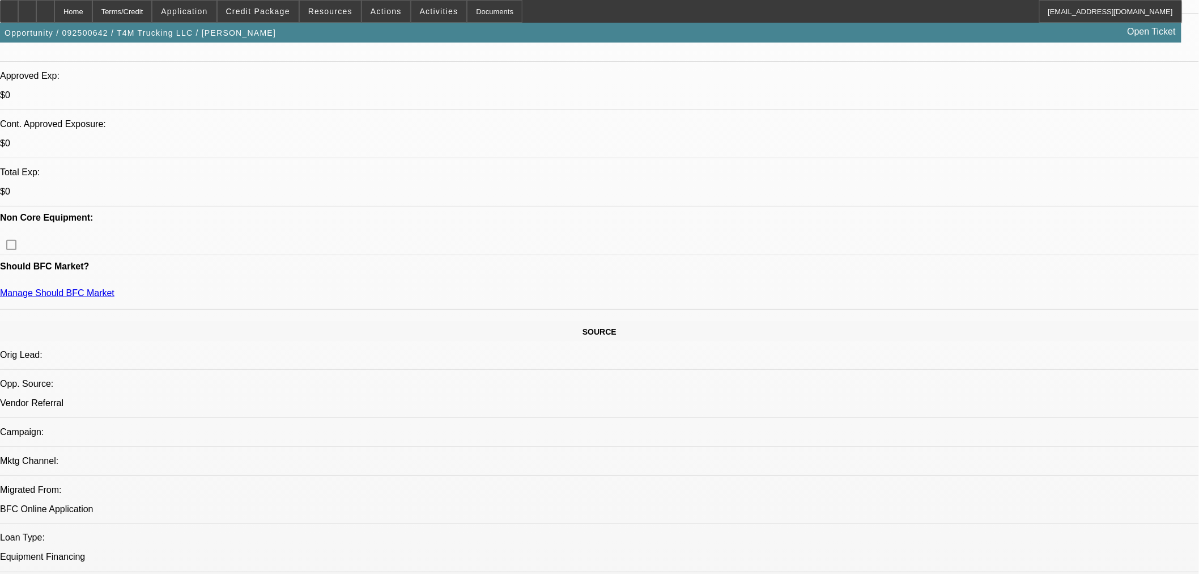
click at [265, 17] on span at bounding box center [258, 11] width 81 height 27
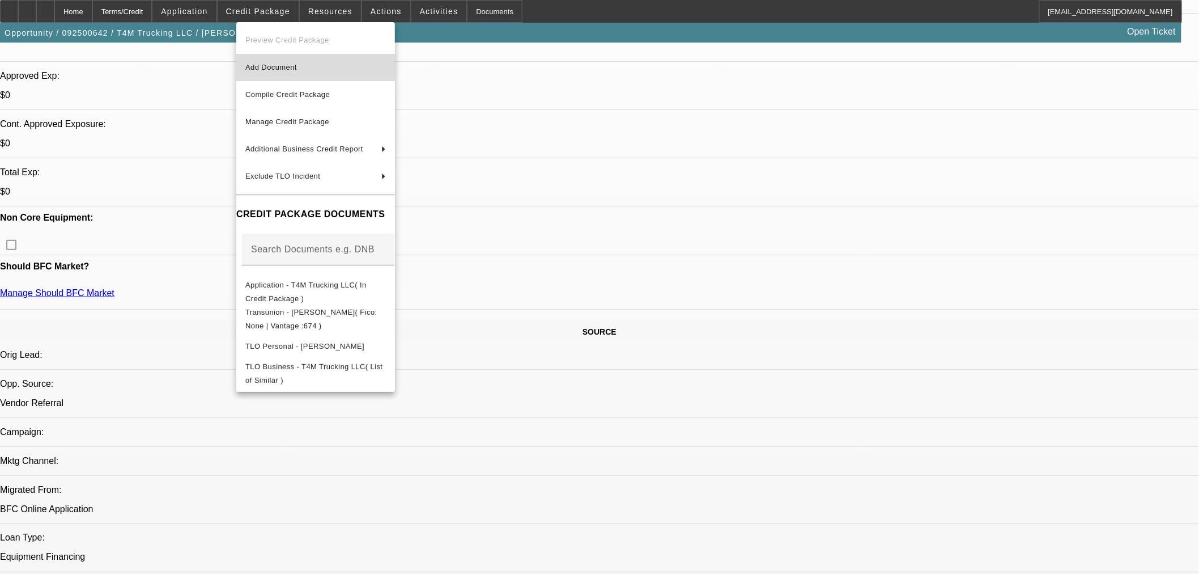
click at [303, 62] on span "Add Document" at bounding box center [315, 68] width 141 height 14
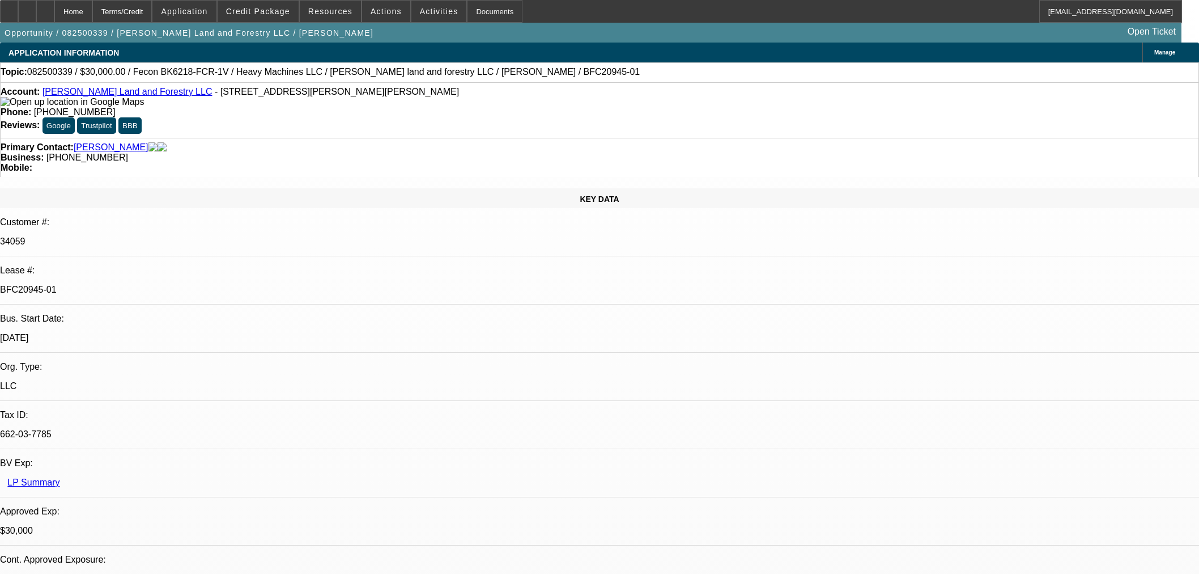
select select "0"
select select "2"
select select "0"
select select "6"
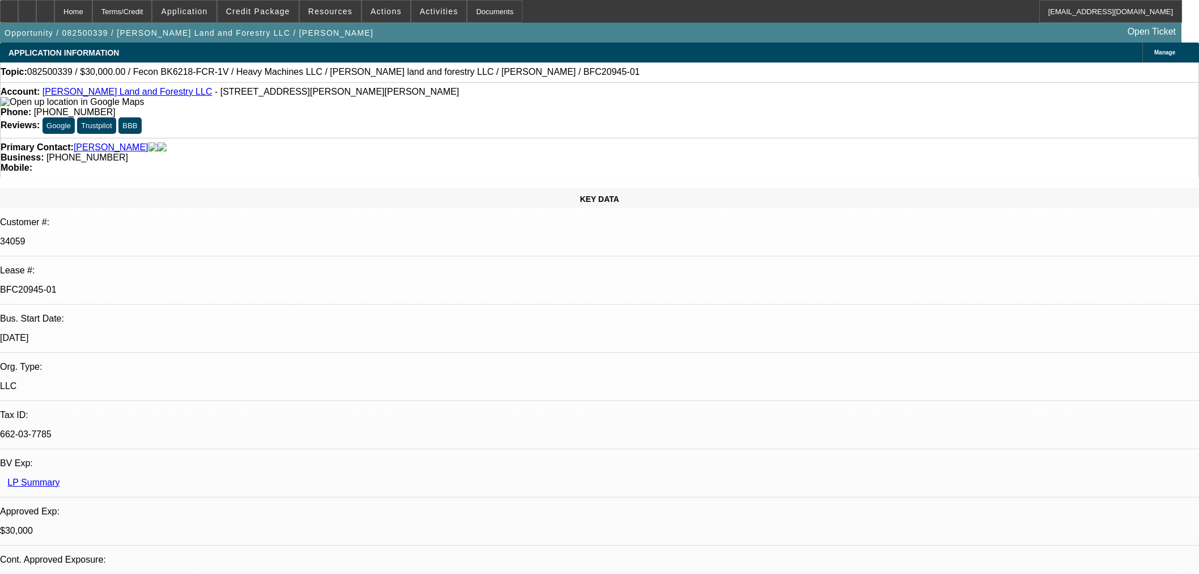
select select "0"
select select "2"
select select "0"
select select "6"
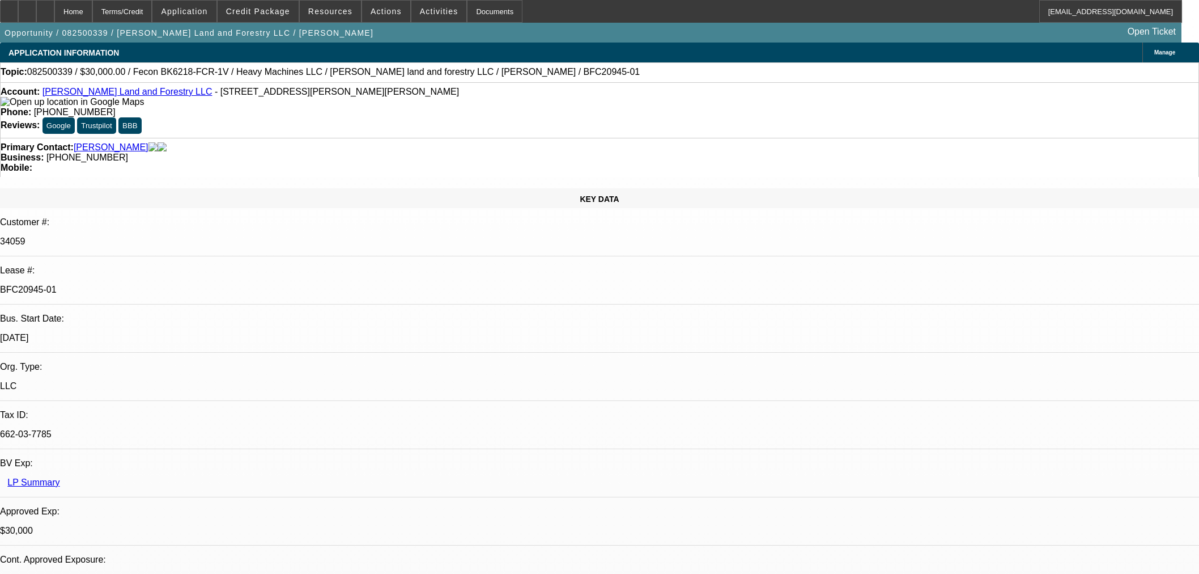
select select "0.2"
select select "2"
select select "0"
select select "6"
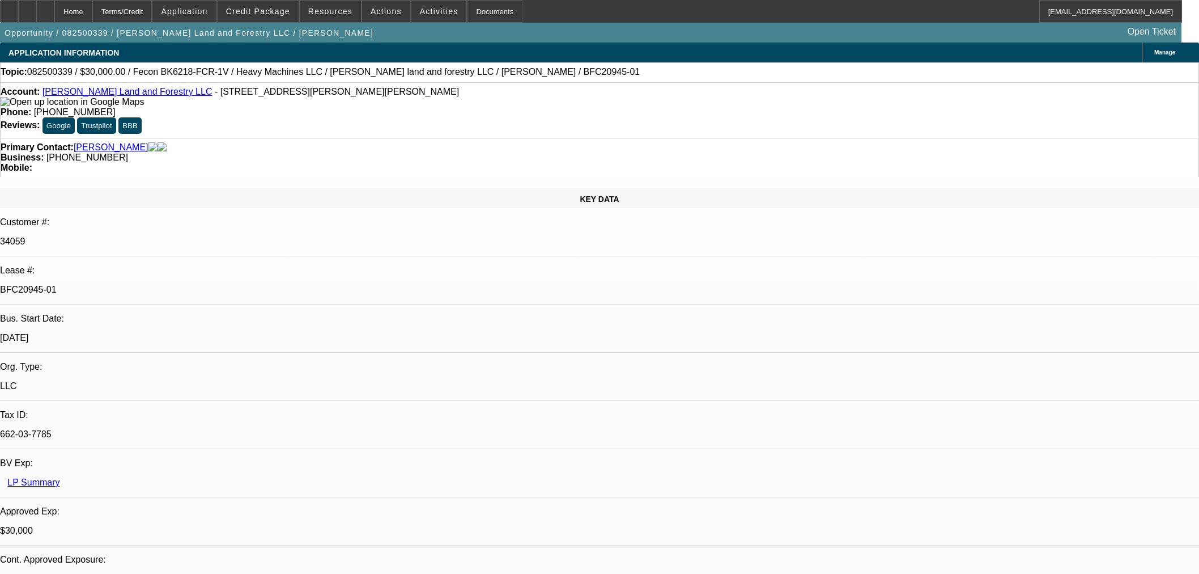
select select "0"
select select "19"
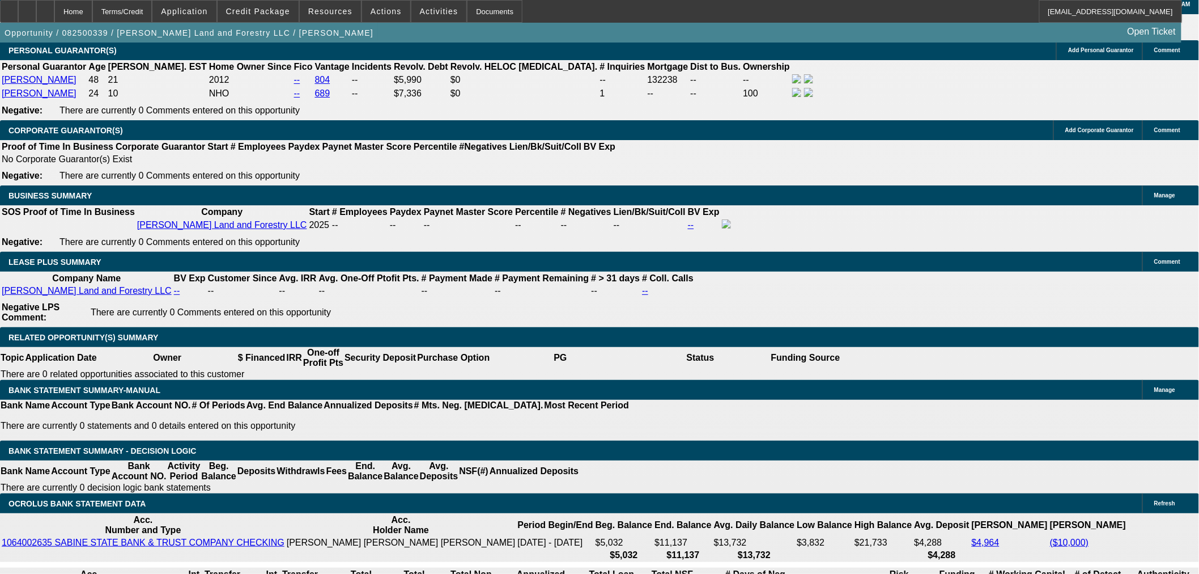
scroll to position [72, 0]
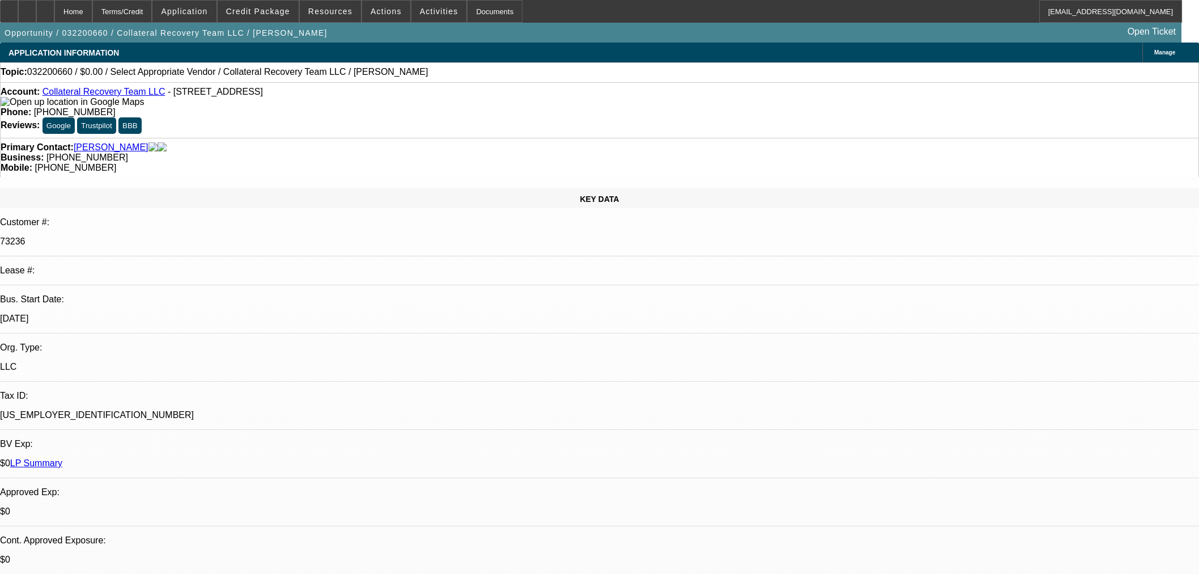
select select "0"
select select "2"
select select "0.1"
select select "4"
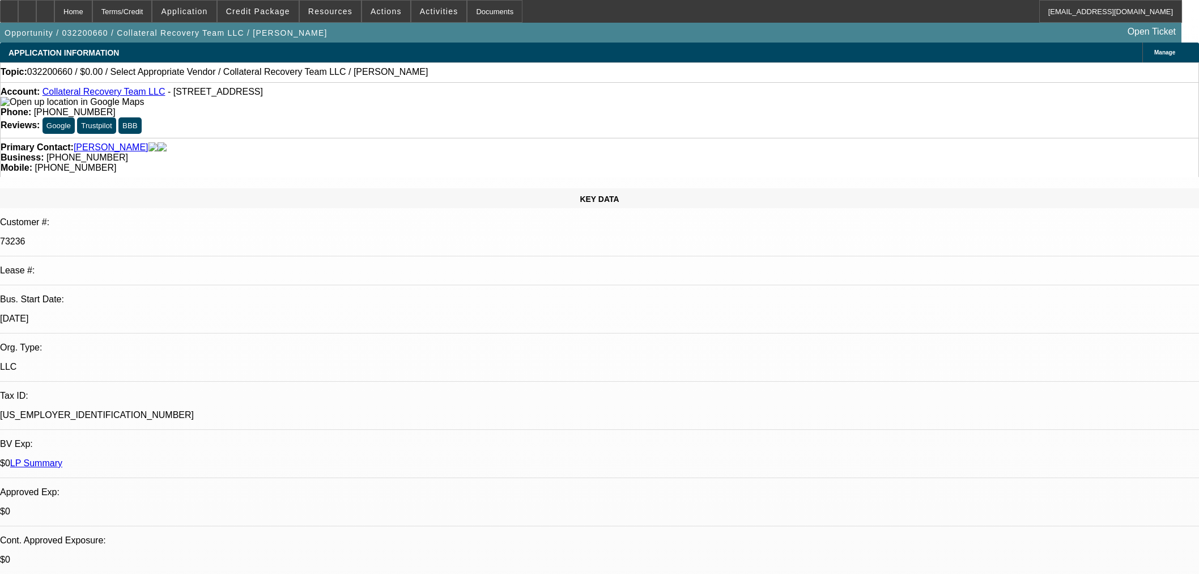
scroll to position [440, 0]
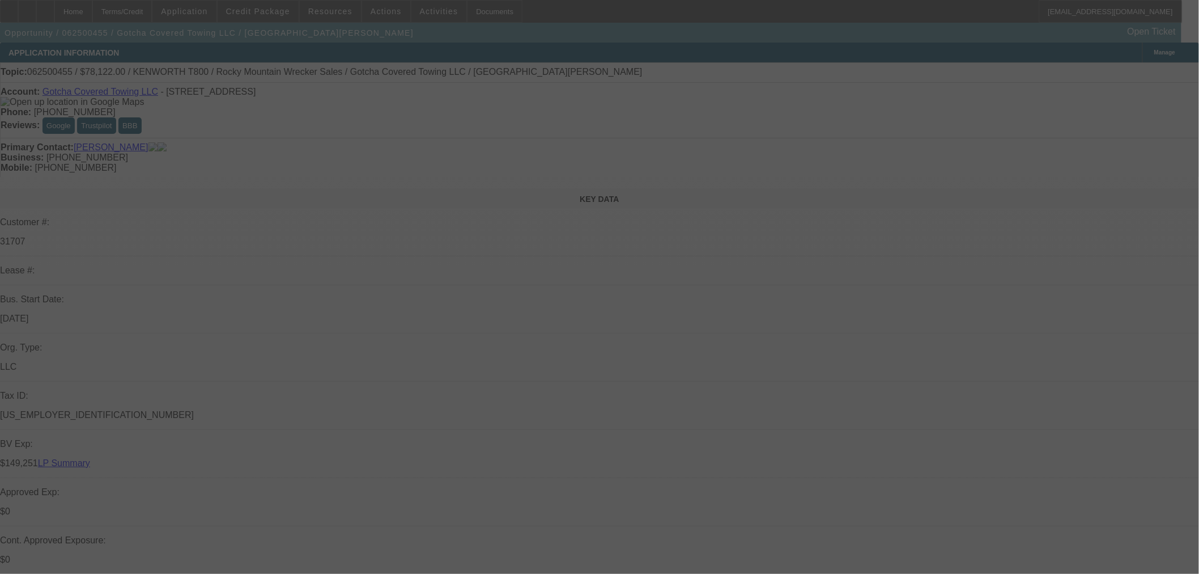
select select "0"
select select "3"
select select "0.1"
select select "4"
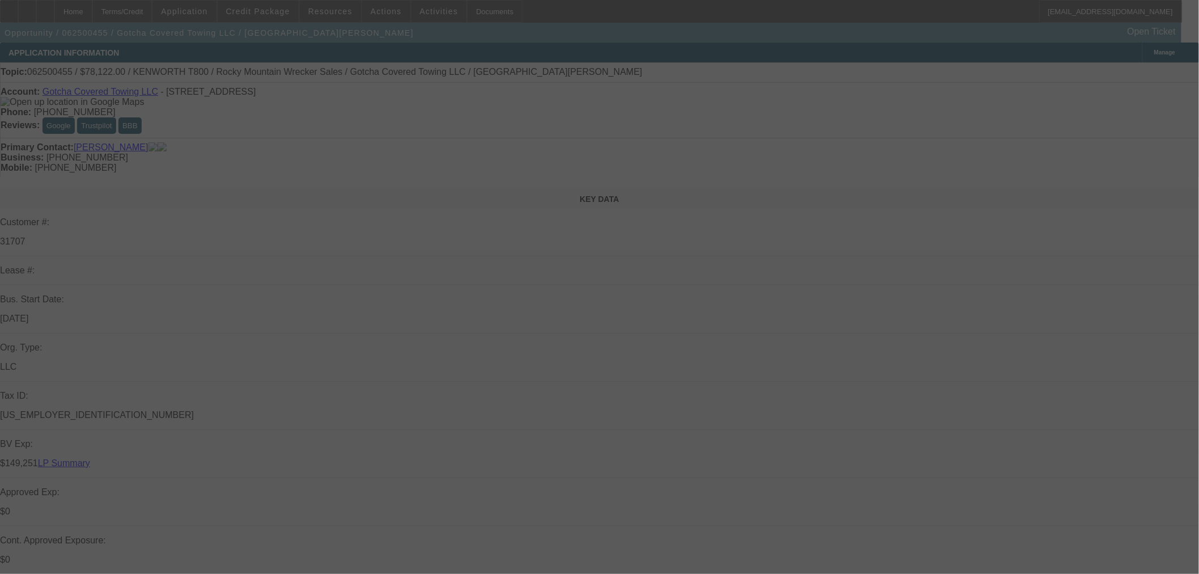
select select "0"
select select "3"
select select "0.1"
select select "4"
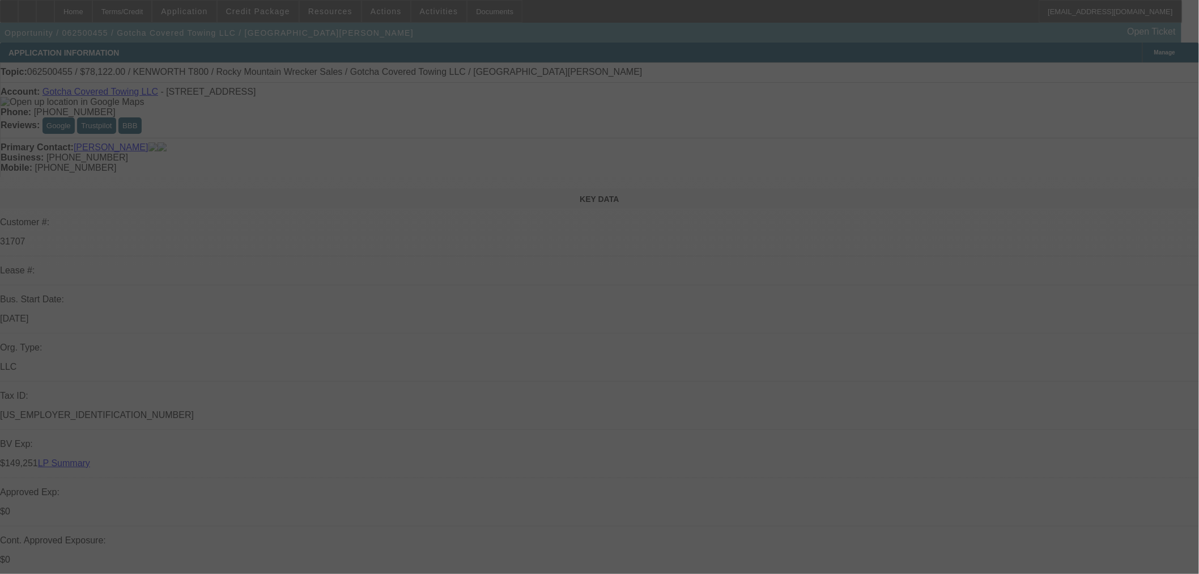
select select "0"
select select "3"
select select "0.1"
select select "4"
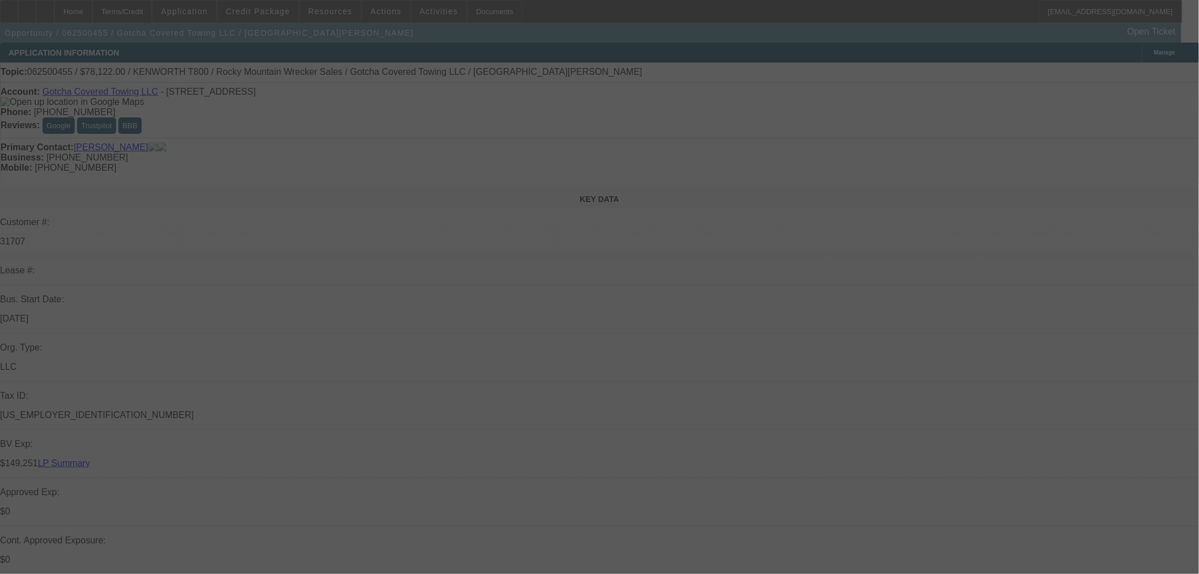
select select "0"
select select "2"
select select "0.1"
select select "4"
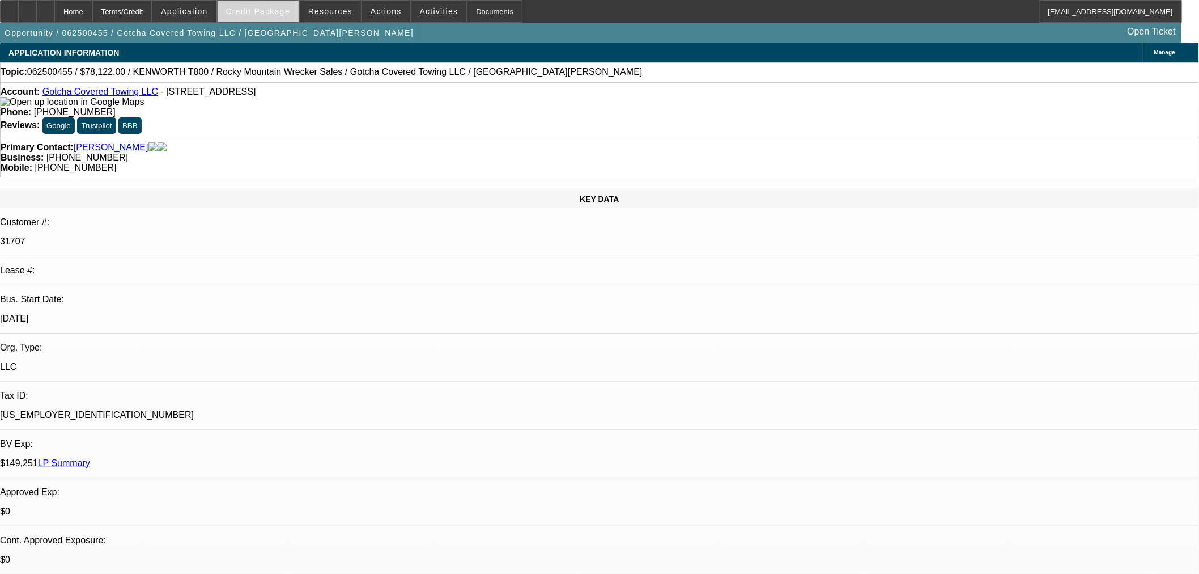
click at [279, 11] on span "Credit Package" at bounding box center [258, 11] width 64 height 9
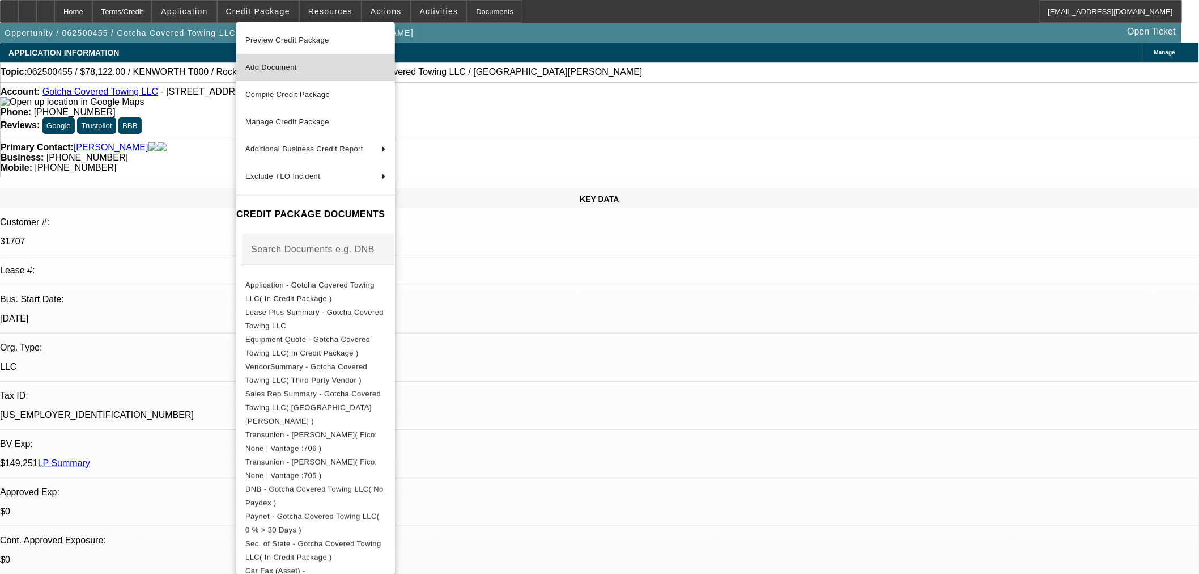
click at [309, 66] on span "Add Document" at bounding box center [315, 68] width 141 height 14
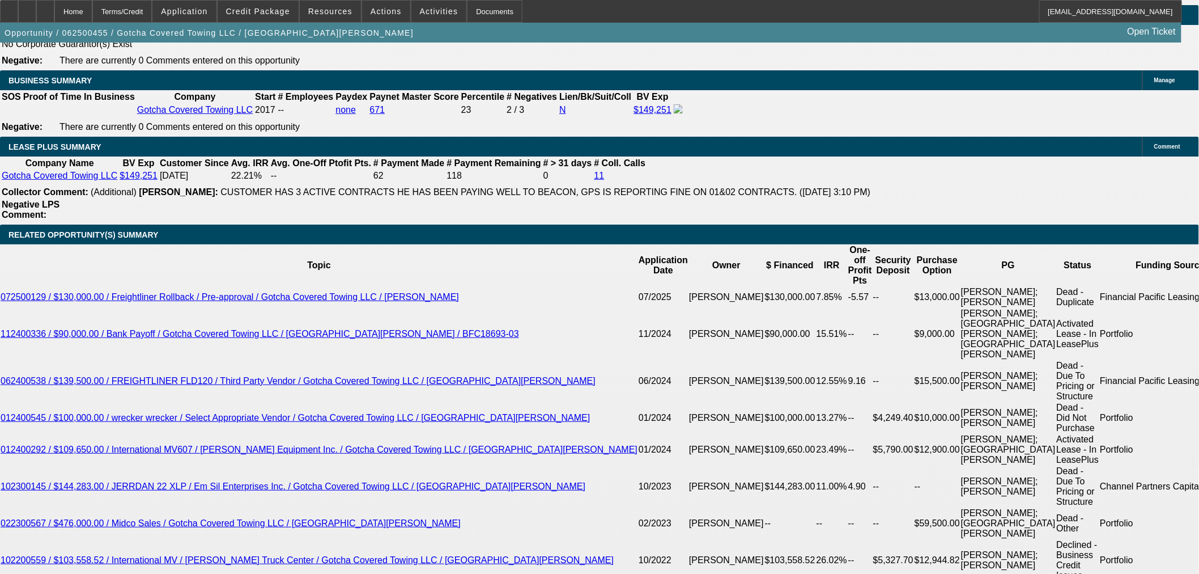
scroll to position [1889, 0]
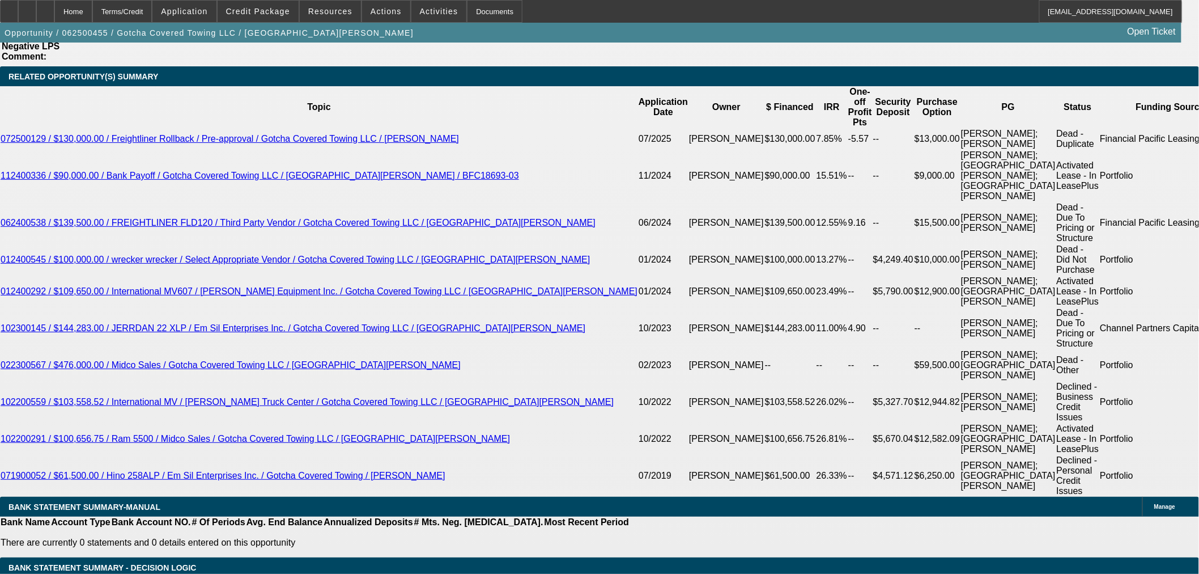
scroll to position [2015, 0]
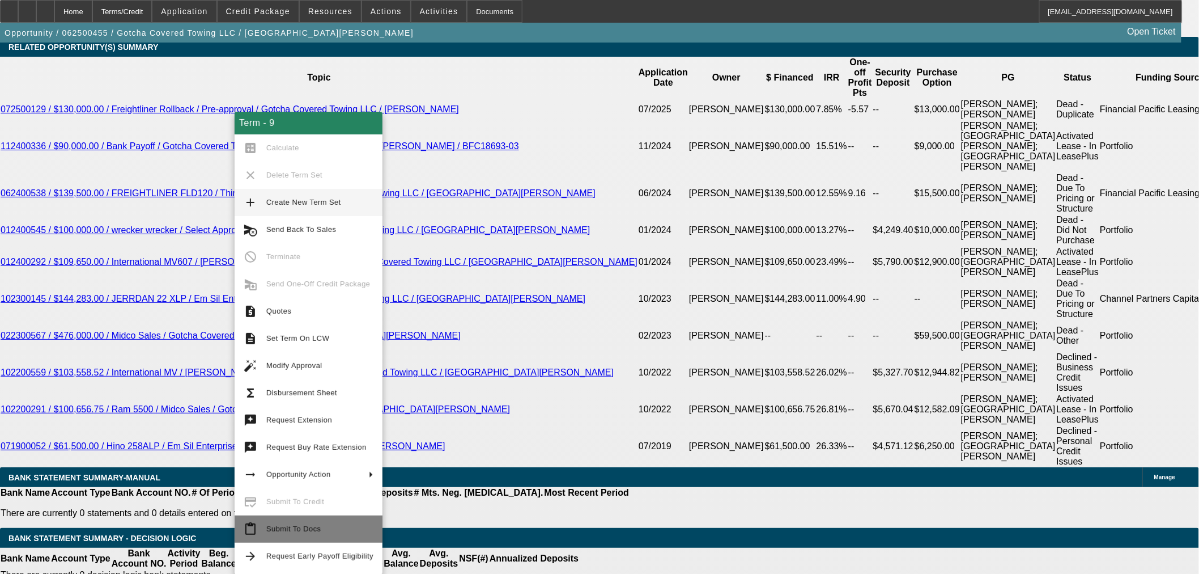
click at [315, 534] on span "Submit To Docs" at bounding box center [319, 529] width 107 height 14
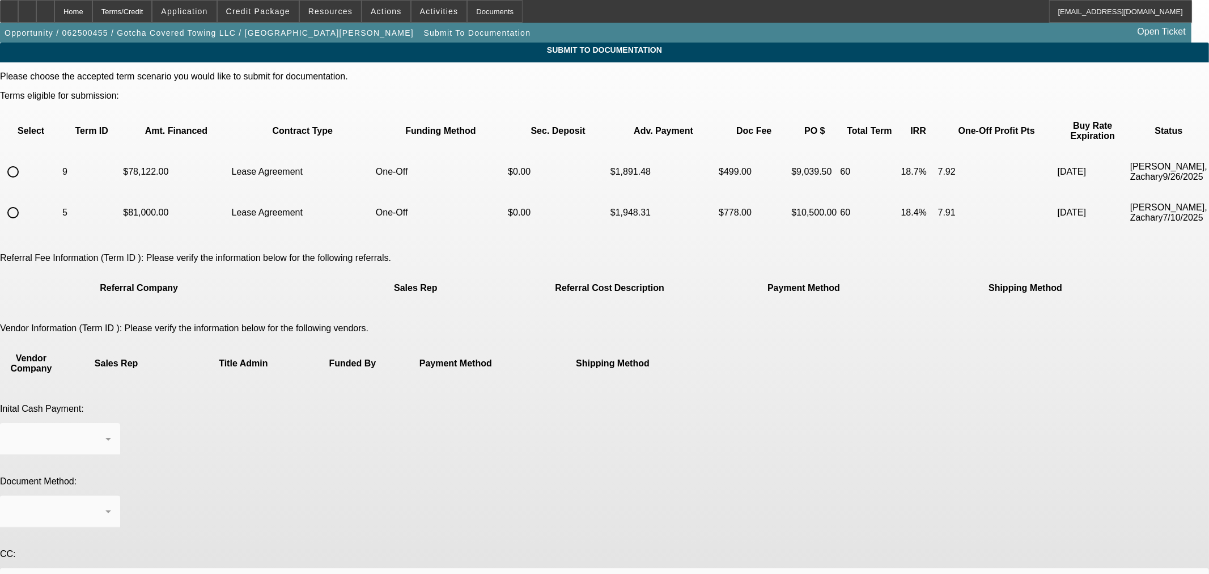
click at [24, 160] on input "radio" at bounding box center [13, 171] width 23 height 23
radio input "true"
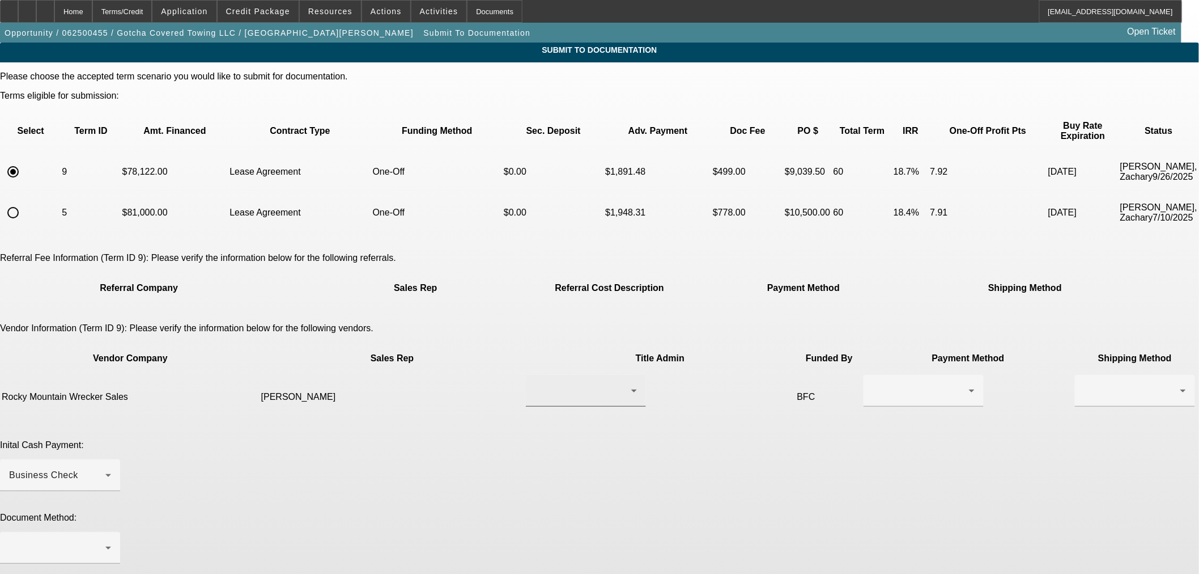
click at [570, 375] on div at bounding box center [586, 391] width 102 height 32
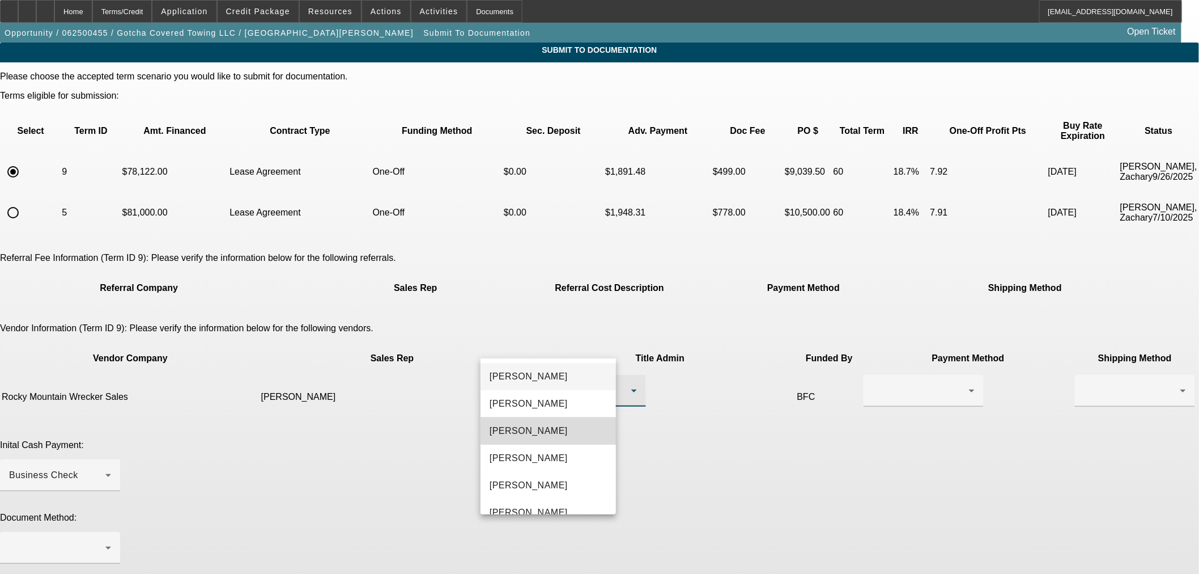
click at [564, 428] on mat-option "[PERSON_NAME]" at bounding box center [548, 430] width 135 height 27
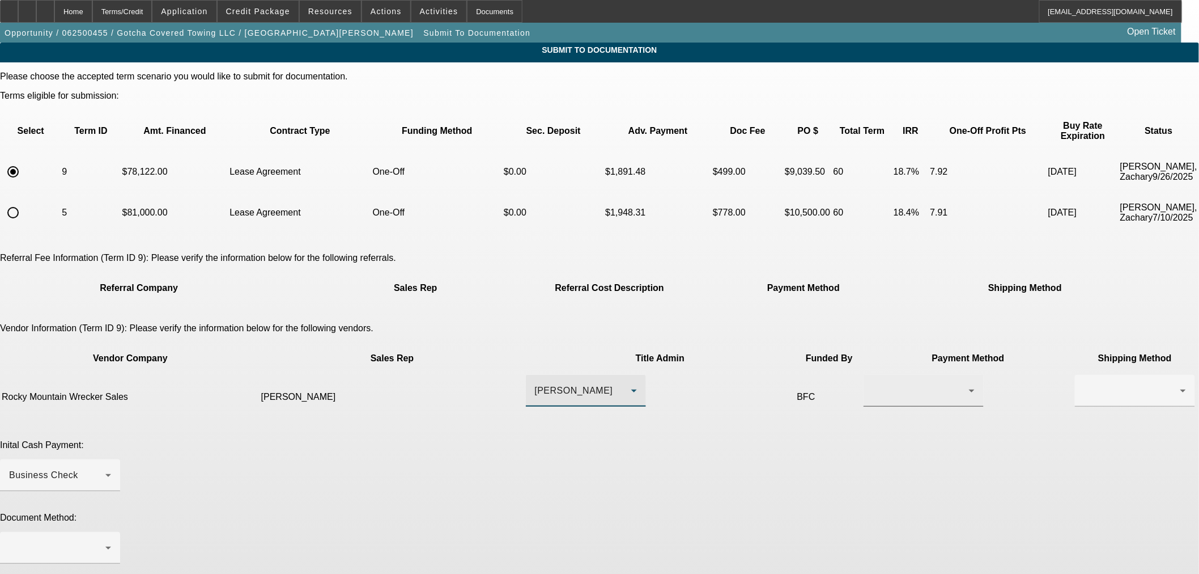
click at [873, 384] on div at bounding box center [921, 391] width 96 height 14
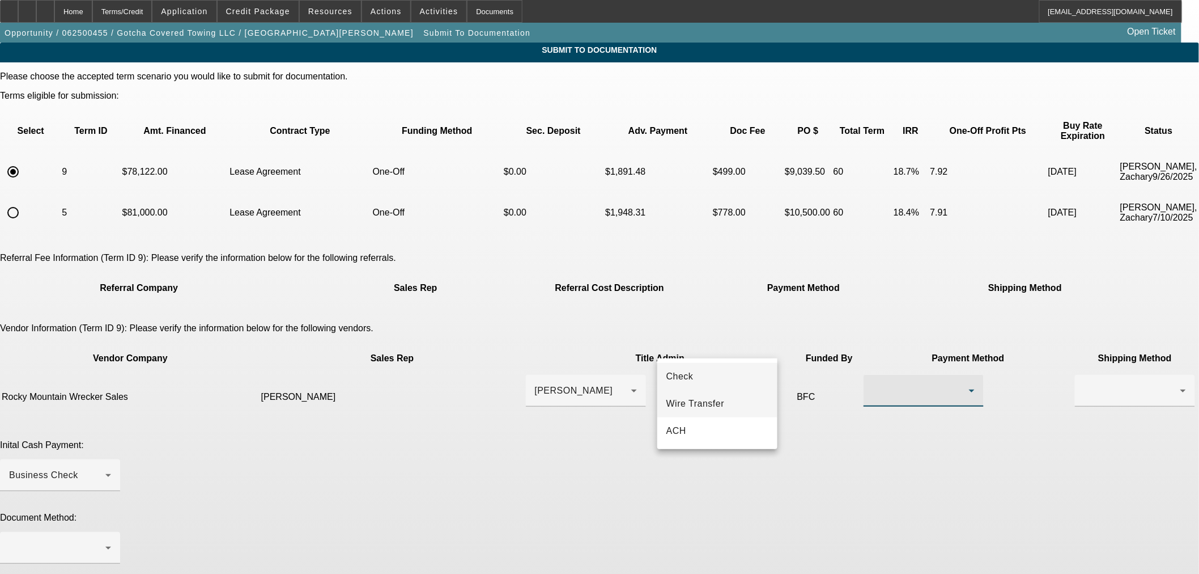
click at [707, 398] on span "Wire Transfer" at bounding box center [695, 404] width 58 height 14
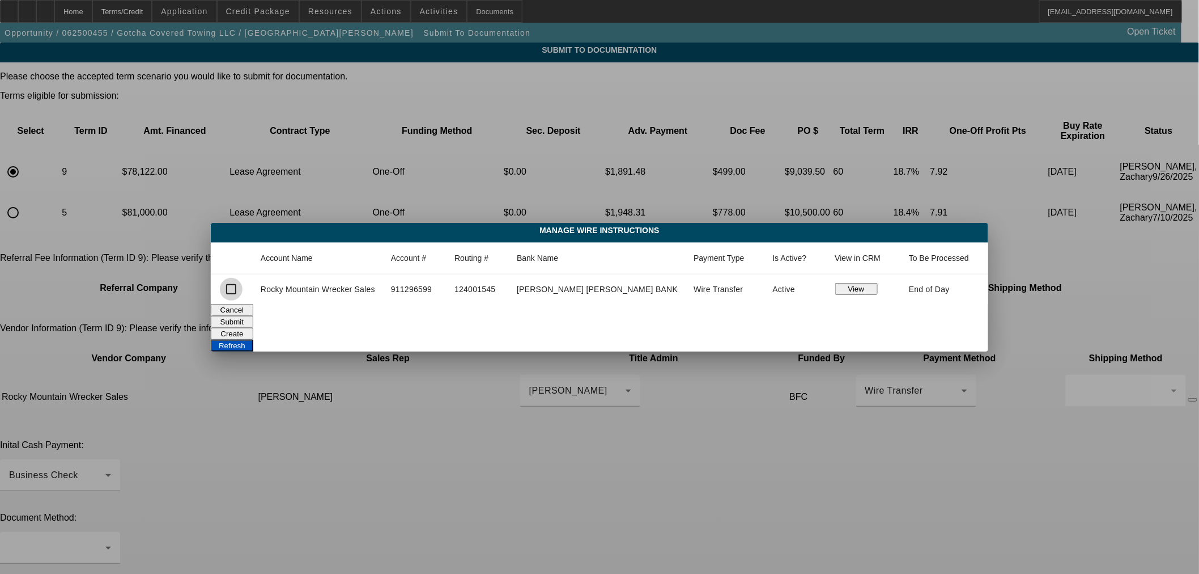
click at [243, 289] on input "checkbox" at bounding box center [231, 289] width 23 height 23
checkbox input "true"
click at [253, 322] on button "Submit" at bounding box center [232, 322] width 43 height 12
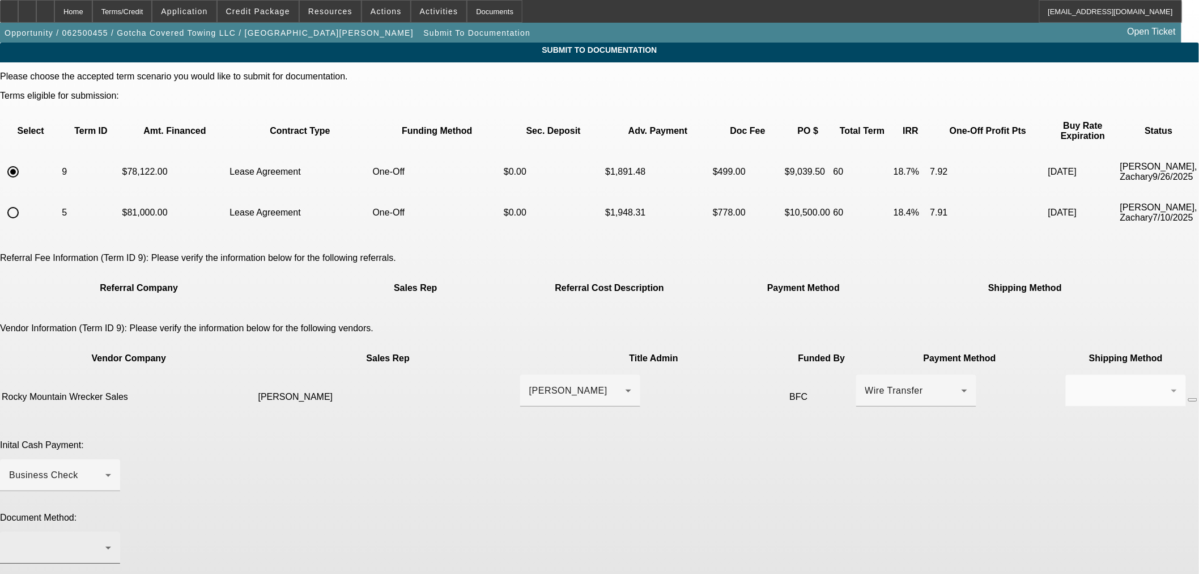
click at [105, 541] on div at bounding box center [57, 548] width 96 height 14
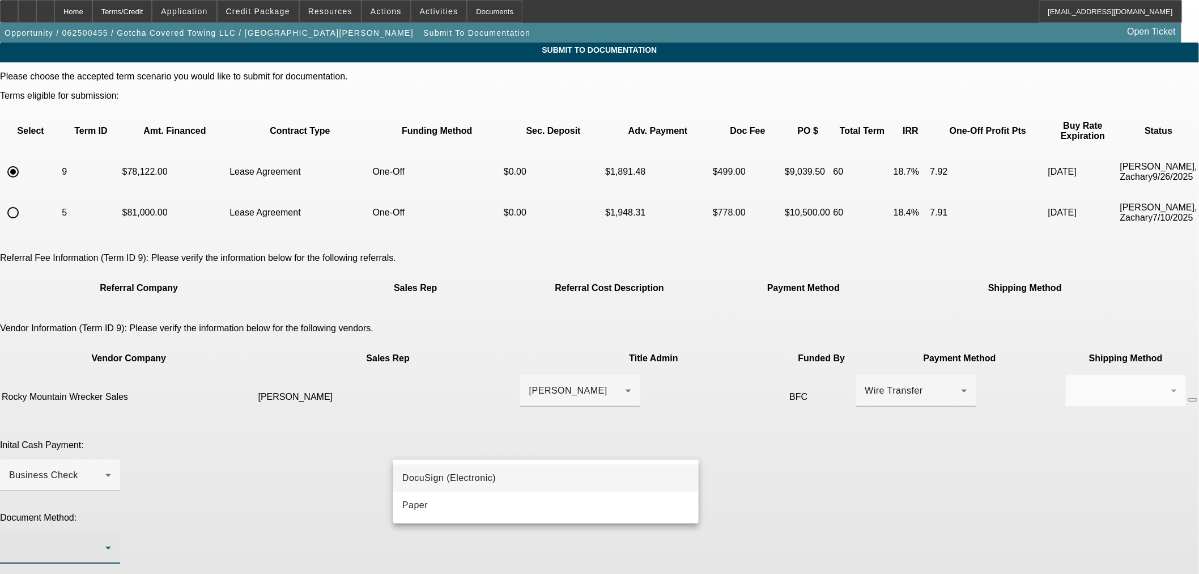
click at [458, 481] on span "DocuSign (Electronic)" at bounding box center [449, 478] width 94 height 14
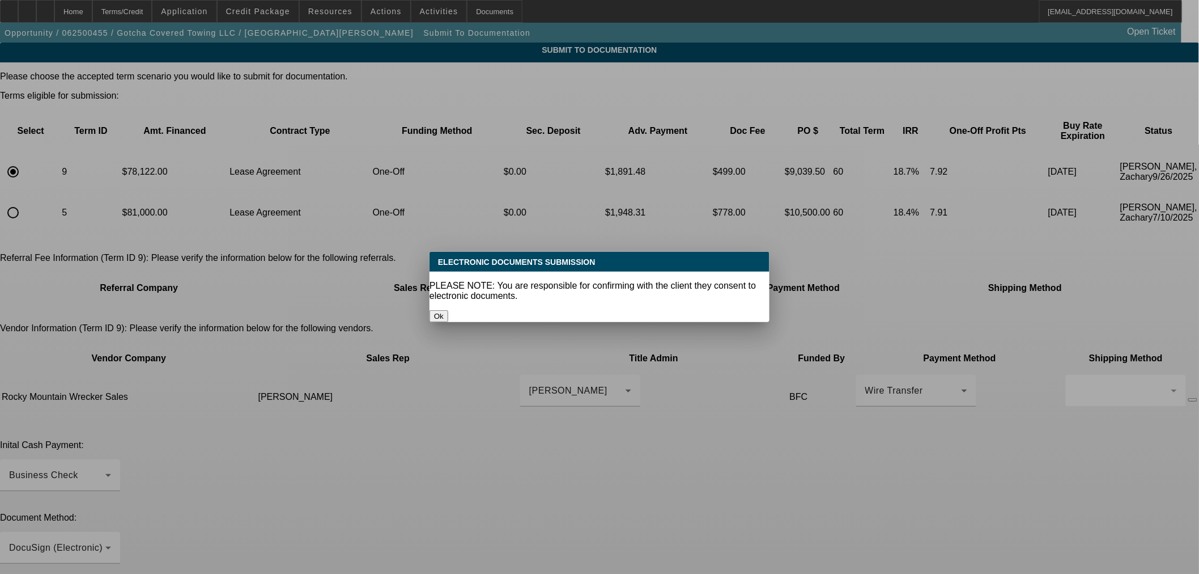
click at [448, 310] on button "Ok" at bounding box center [439, 316] width 19 height 12
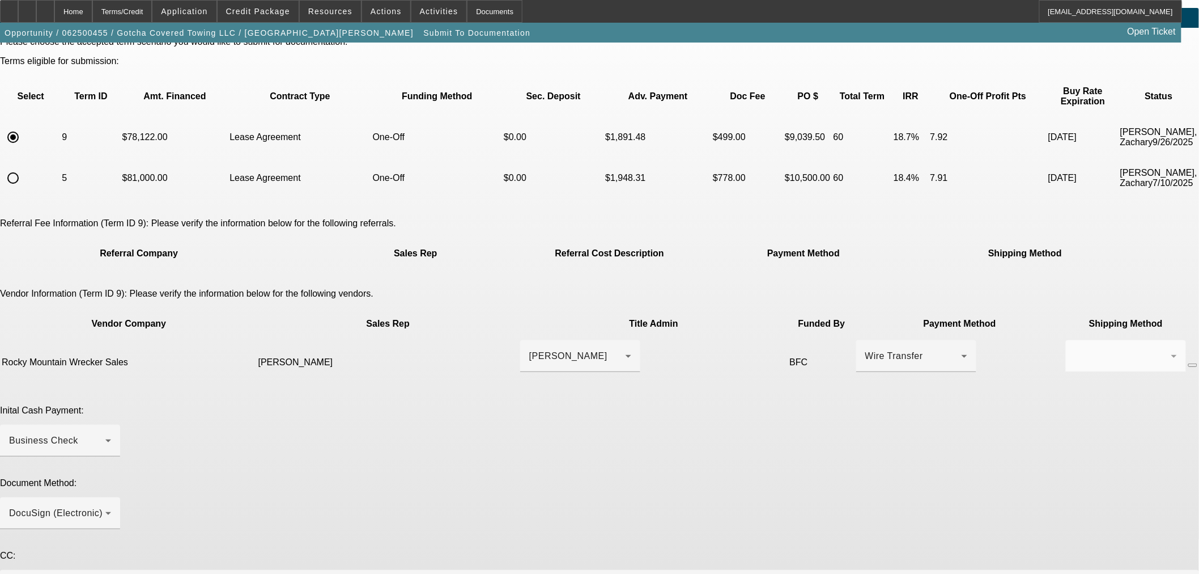
scroll to position [53, 0]
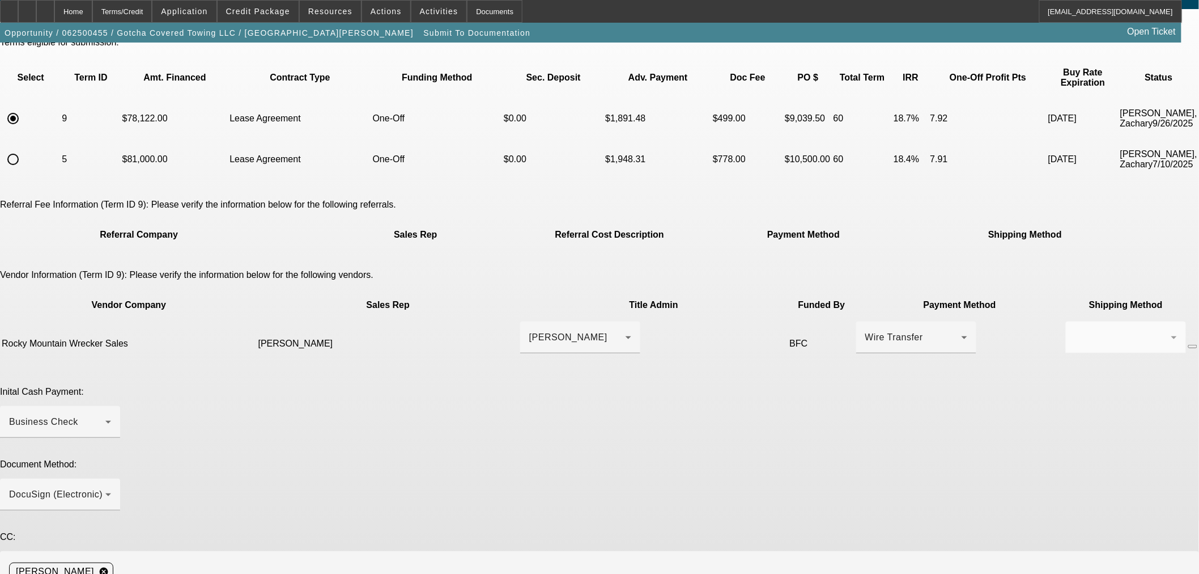
drag, startPoint x: 474, startPoint y: 502, endPoint x: 474, endPoint y: 489, distance: 13.6
drag, startPoint x: 623, startPoint y: 495, endPoint x: 520, endPoint y: 477, distance: 104.7
drag, startPoint x: 565, startPoint y: 485, endPoint x: 261, endPoint y: 485, distance: 303.8
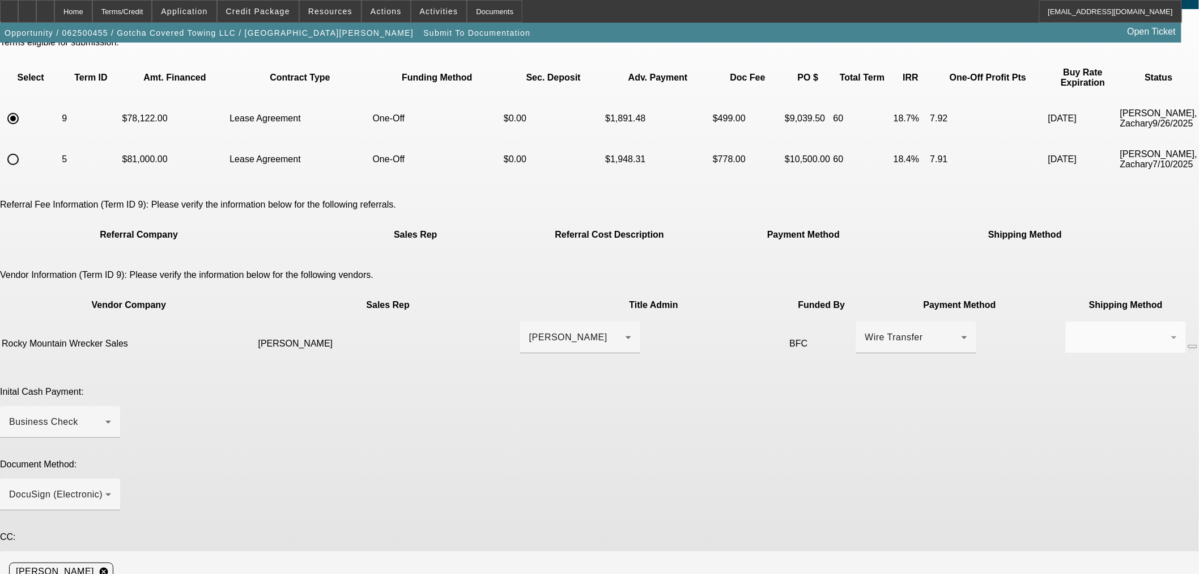
click at [261, 485] on app-submit-to-documentation "Submit To Documentation Please choose the accepted term scenario you would like…" at bounding box center [599, 356] width 1199 height 735
type textarea "nate@rmwsales.com is title contact. Thanks"
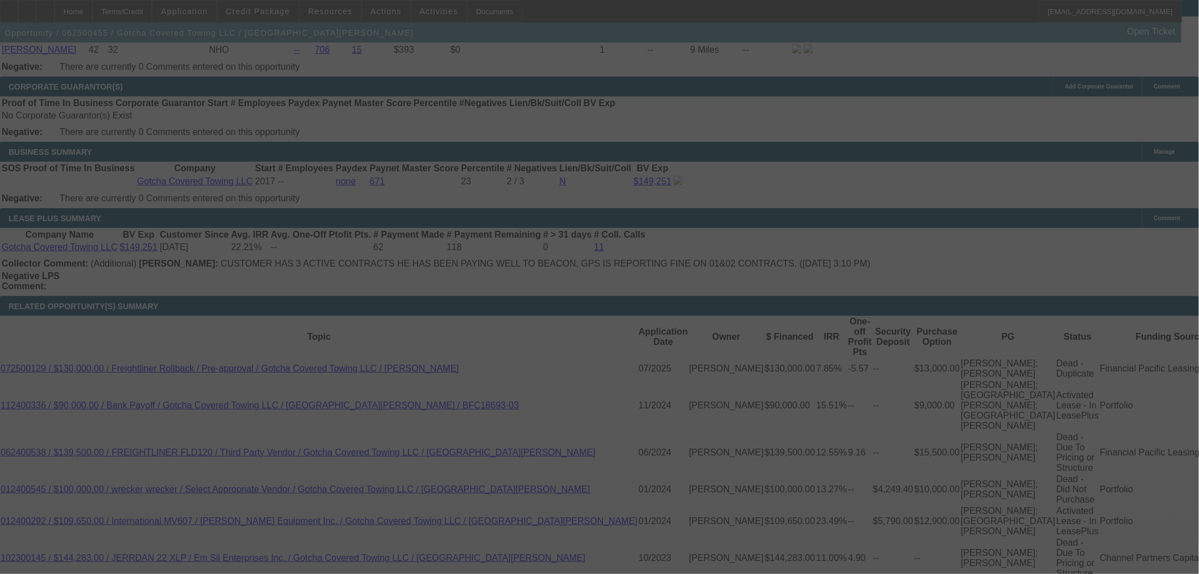
scroll to position [1806, 0]
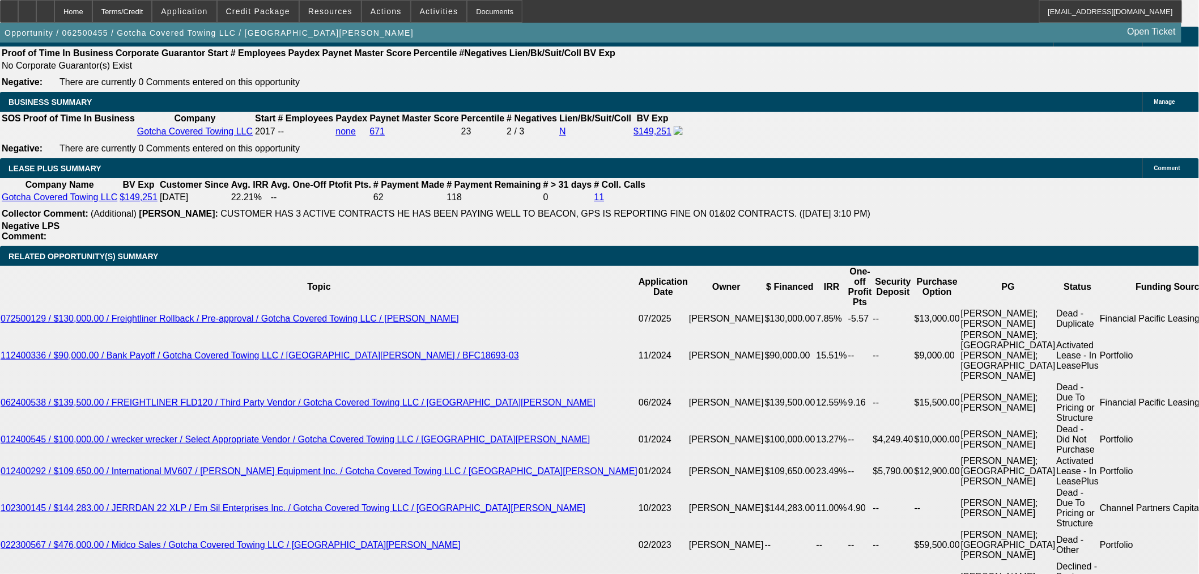
select select "0"
select select "3"
select select "0.1"
select select "4"
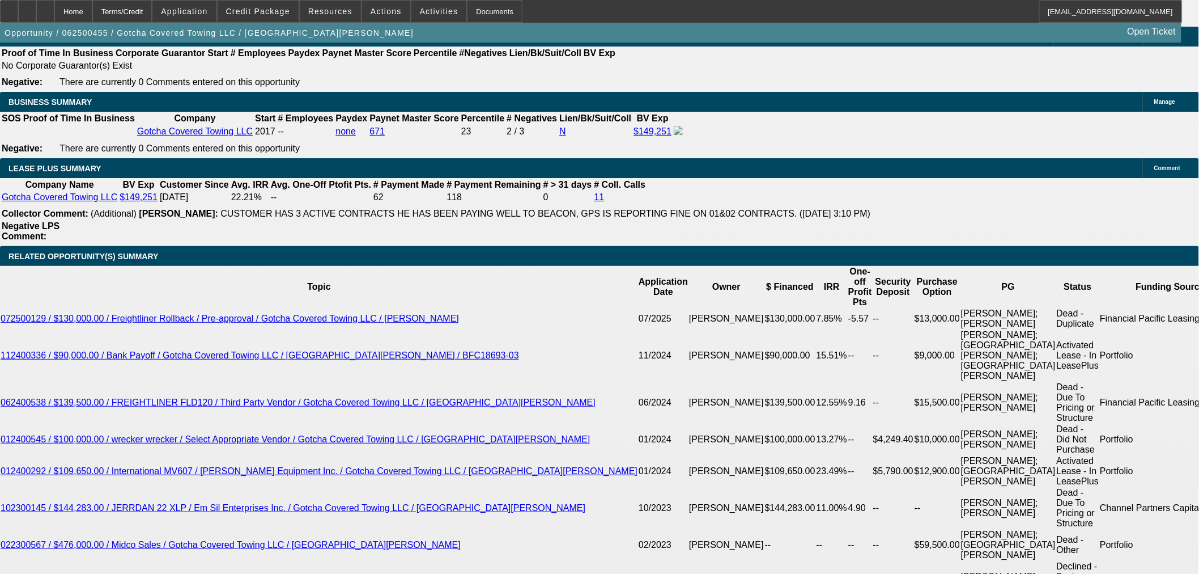
select select "0"
select select "3"
select select "0.1"
select select "4"
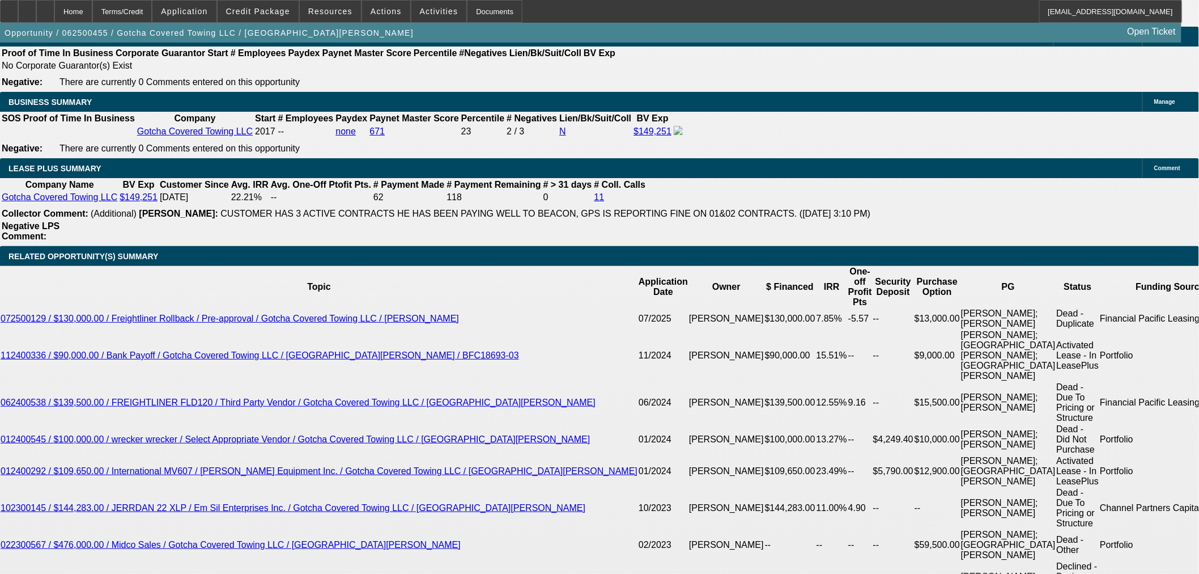
select select "0"
select select "3"
select select "0.1"
select select "4"
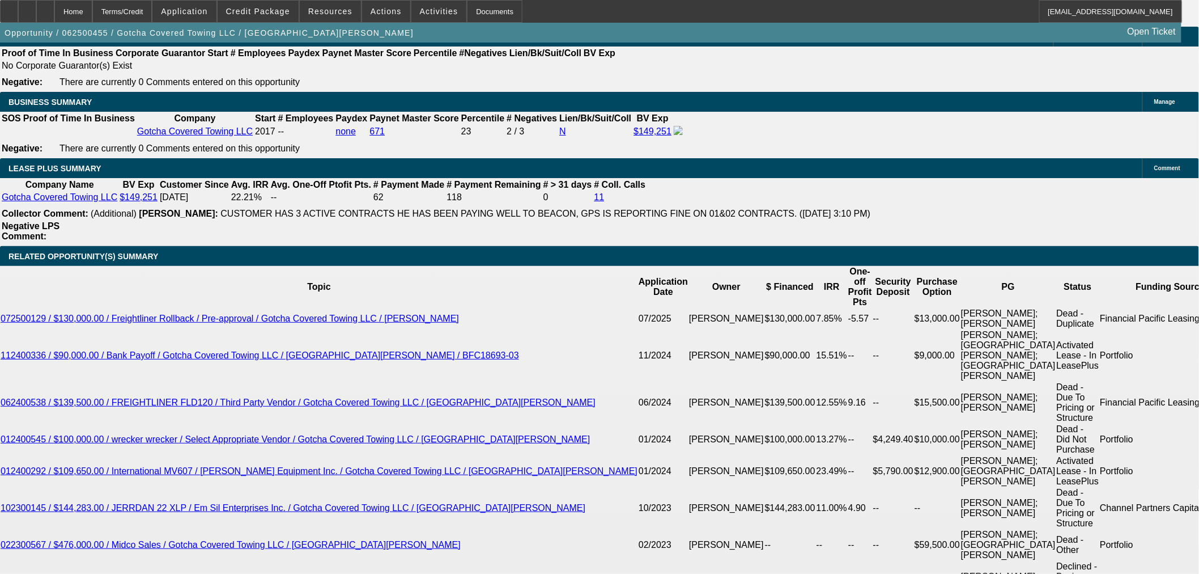
select select "0"
select select "2"
select select "0.1"
select select "4"
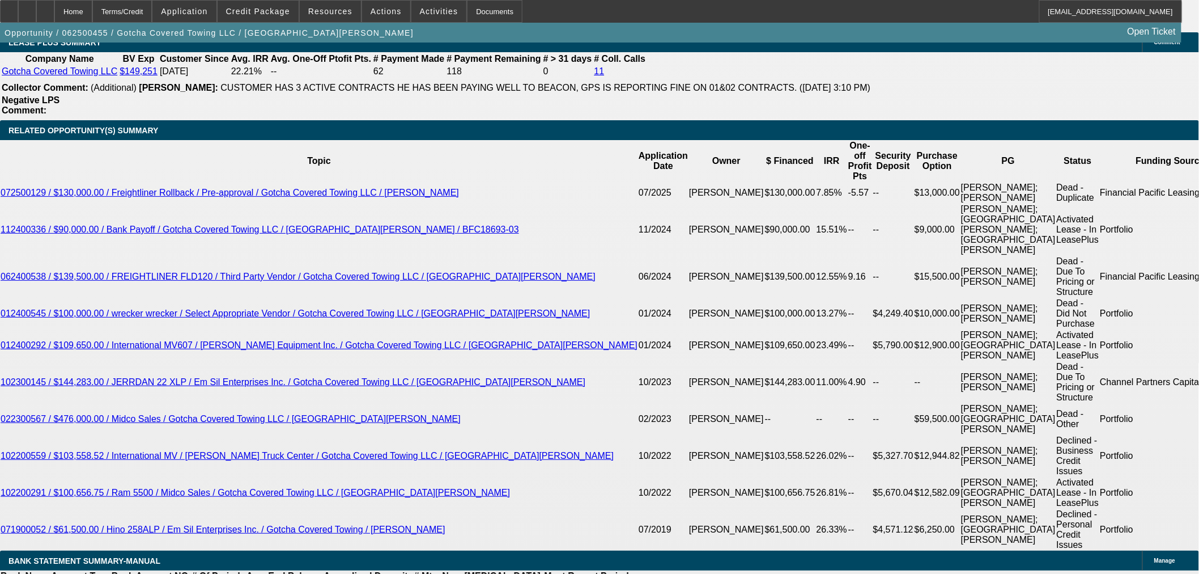
scroll to position [1997, 0]
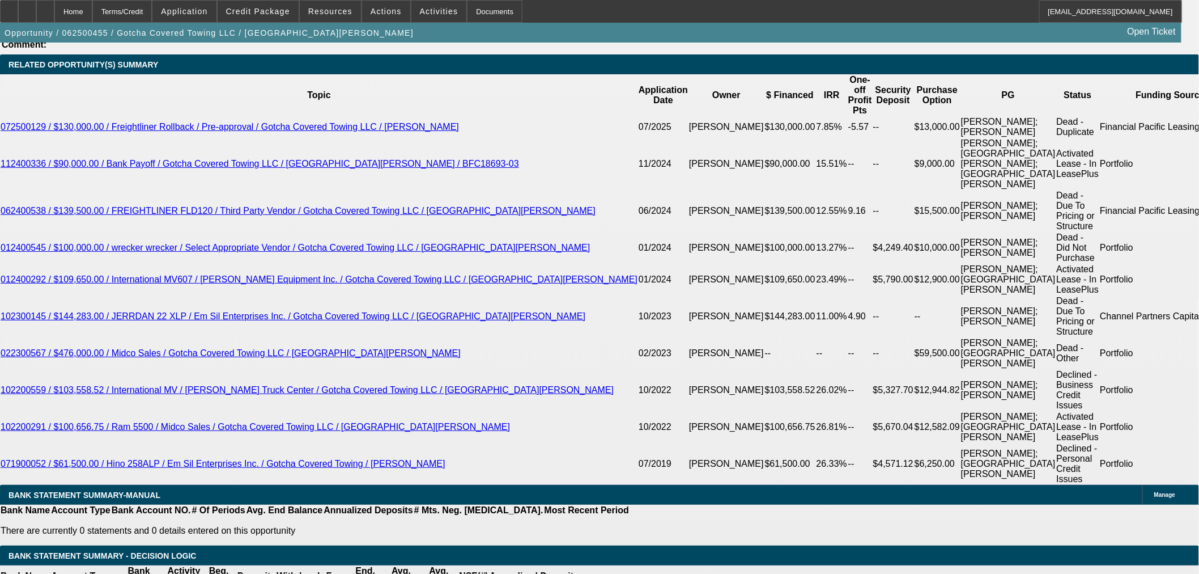
drag, startPoint x: 286, startPoint y: 238, endPoint x: 274, endPoint y: 237, distance: 12.0
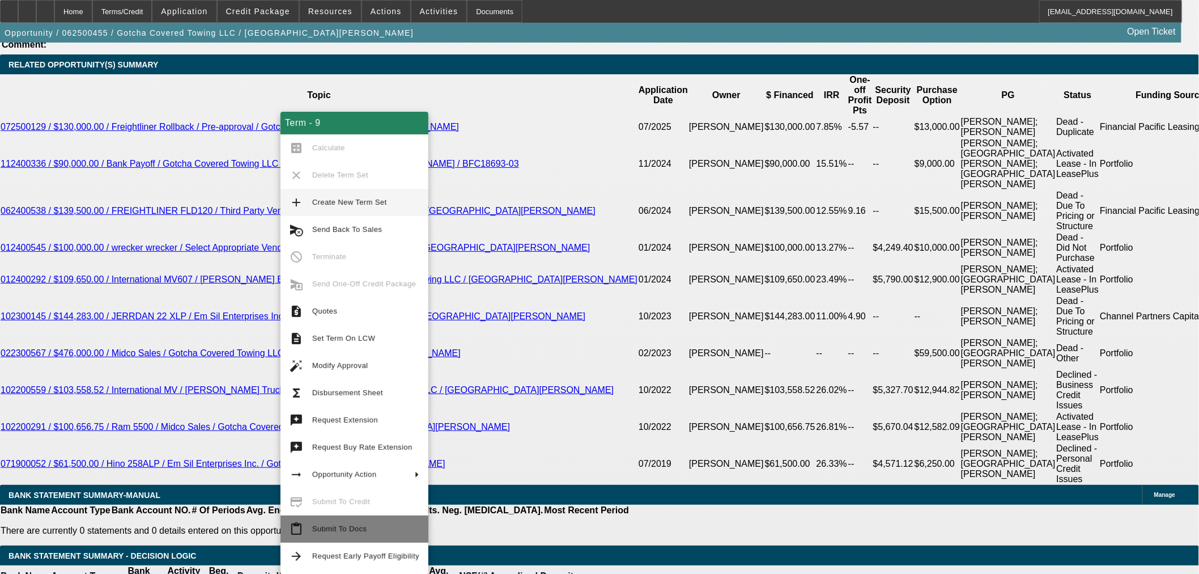
click at [313, 531] on span "Submit To Docs" at bounding box center [339, 528] width 54 height 9
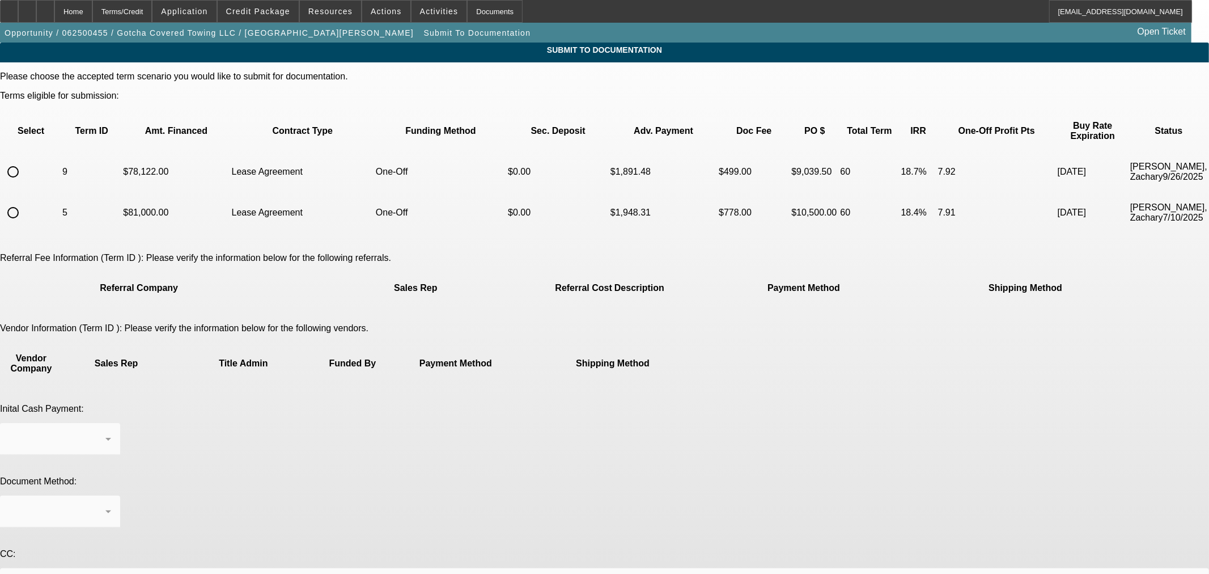
click at [24, 162] on input "radio" at bounding box center [13, 171] width 23 height 23
radio input "true"
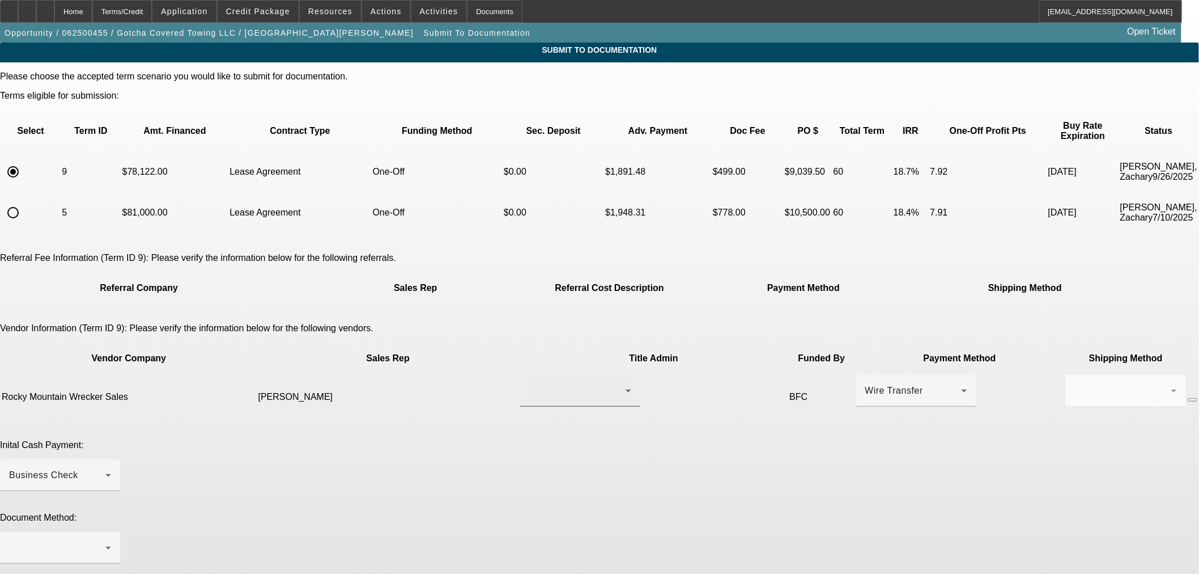
click at [529, 384] on div at bounding box center [577, 391] width 96 height 14
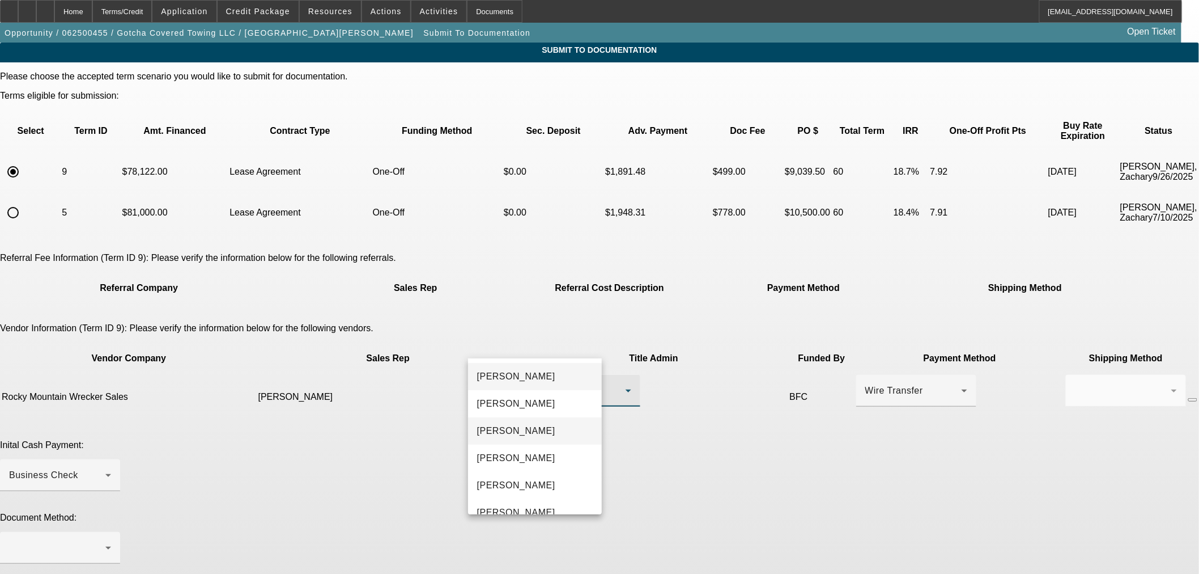
click at [538, 433] on mat-option "[PERSON_NAME]" at bounding box center [535, 430] width 134 height 27
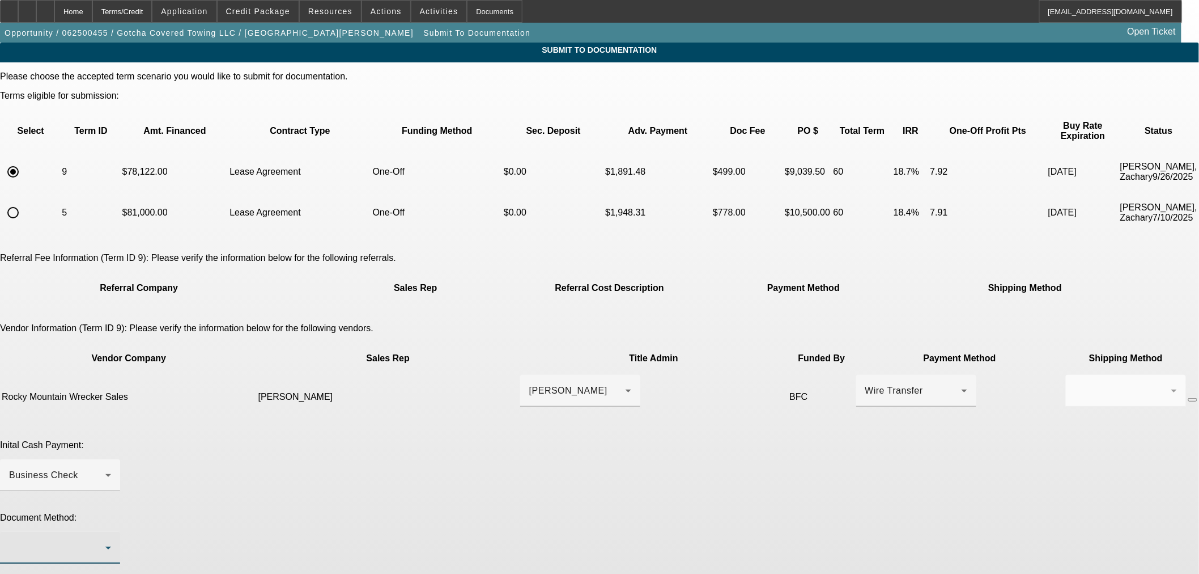
click at [105, 541] on div at bounding box center [57, 548] width 96 height 14
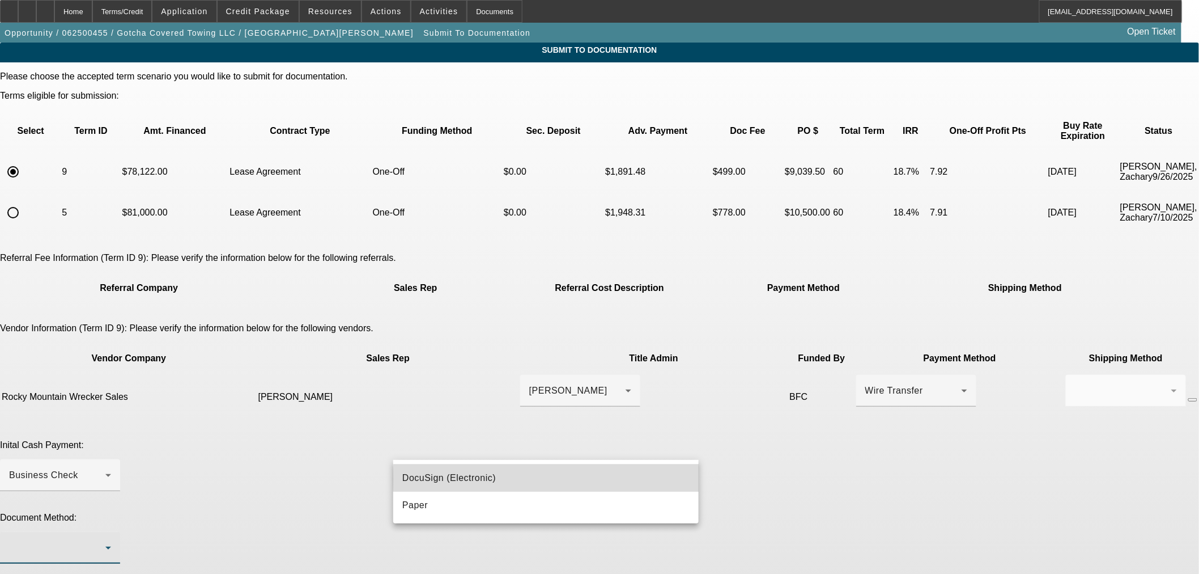
click at [564, 479] on mat-option "DocuSign (Electronic)" at bounding box center [545, 477] width 305 height 27
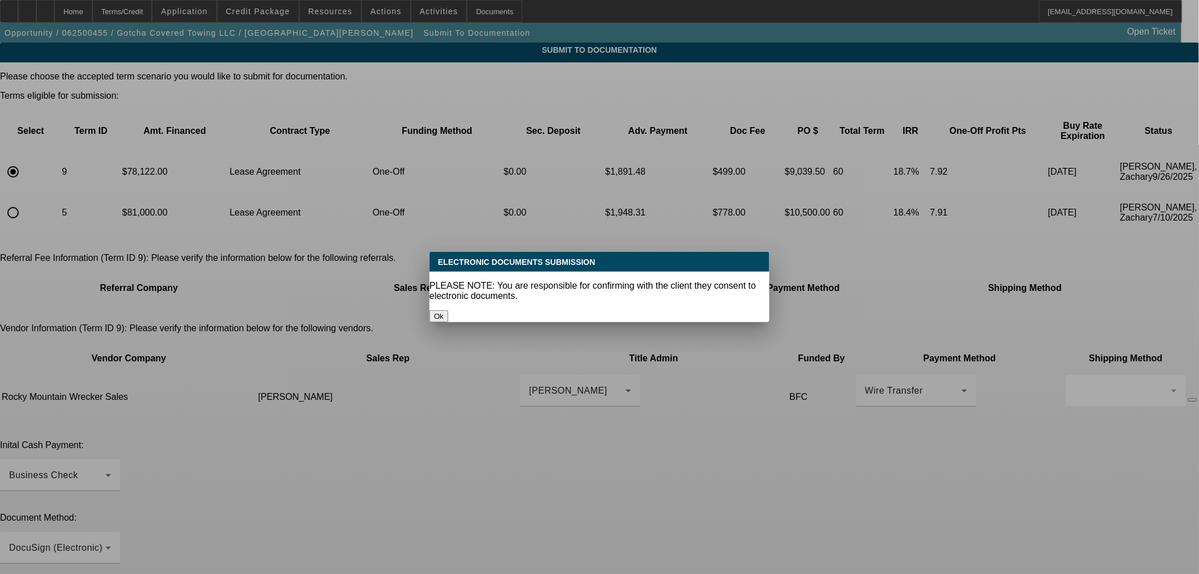
click at [448, 310] on button "Ok" at bounding box center [439, 316] width 19 height 12
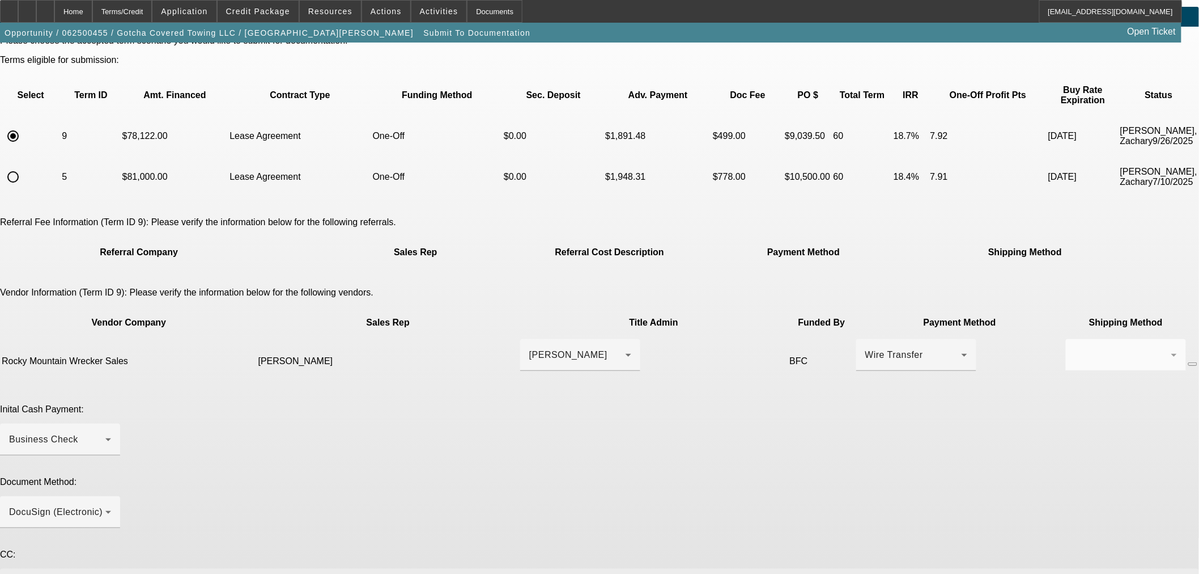
scroll to position [53, 0]
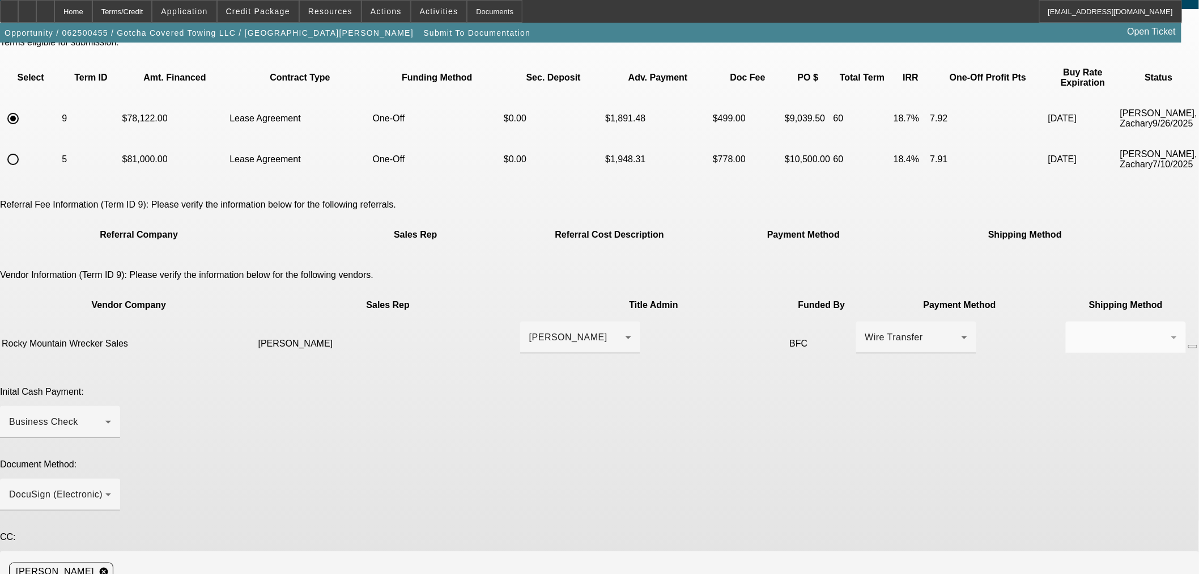
type textarea "Contact is [PERSON_NAME][EMAIL_ADDRESS][DOMAIN_NAME]. Thanks"
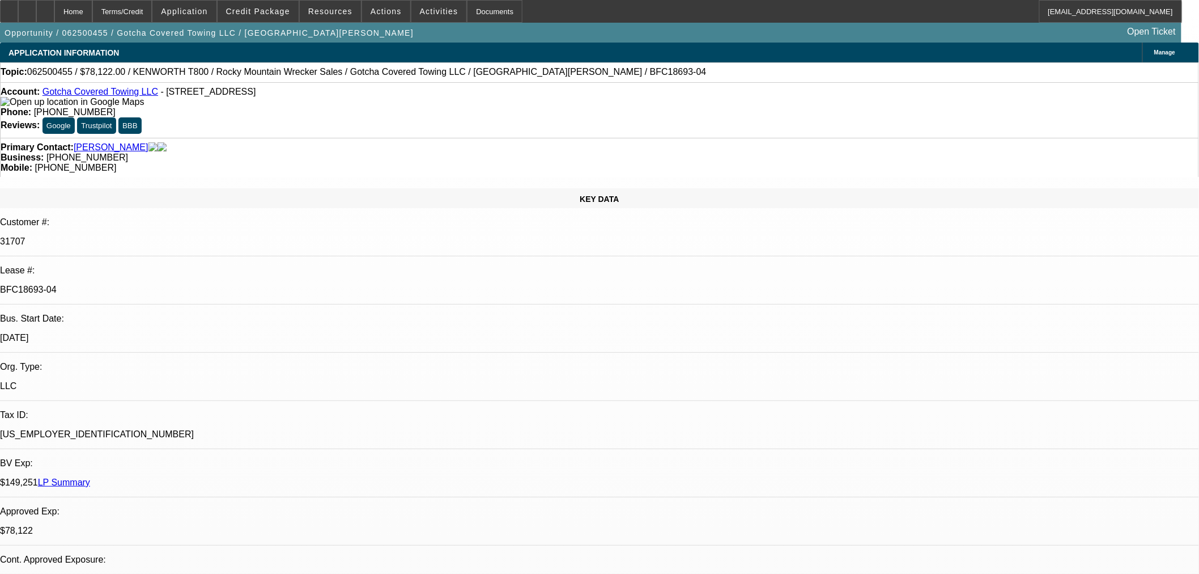
select select "0"
select select "3"
select select "0.1"
select select "4"
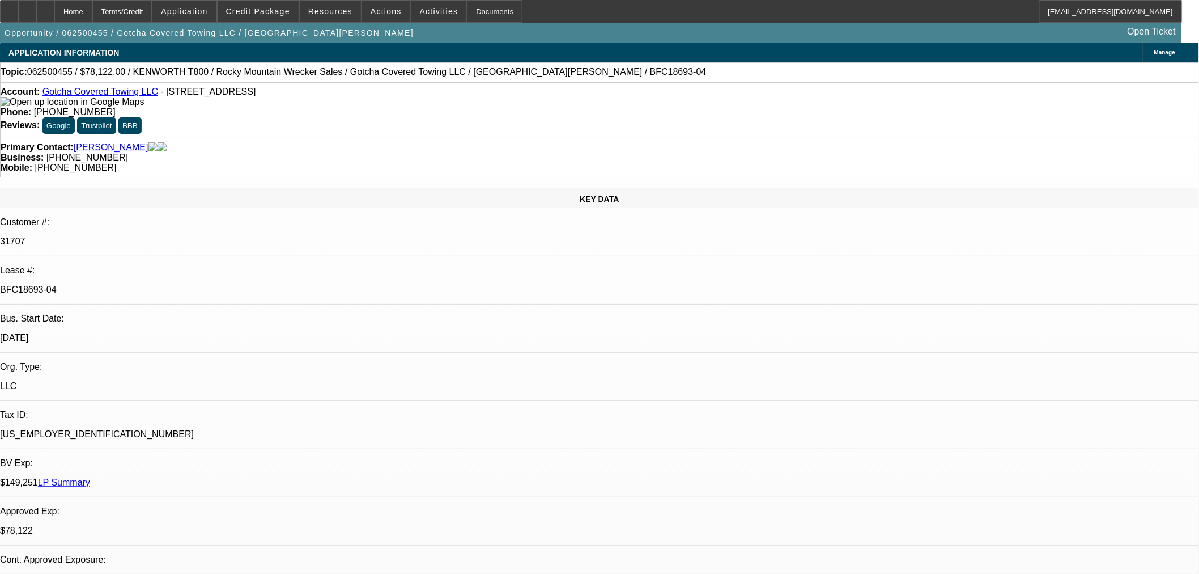
select select "0"
select select "3"
select select "0.1"
select select "4"
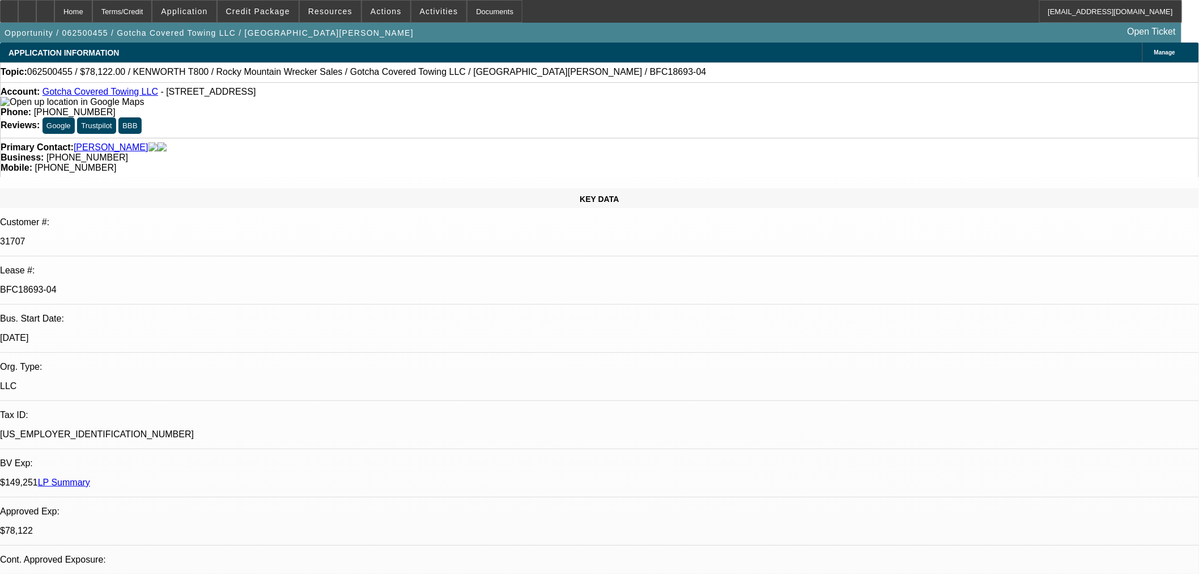
select select "0"
select select "3"
select select "0.1"
select select "4"
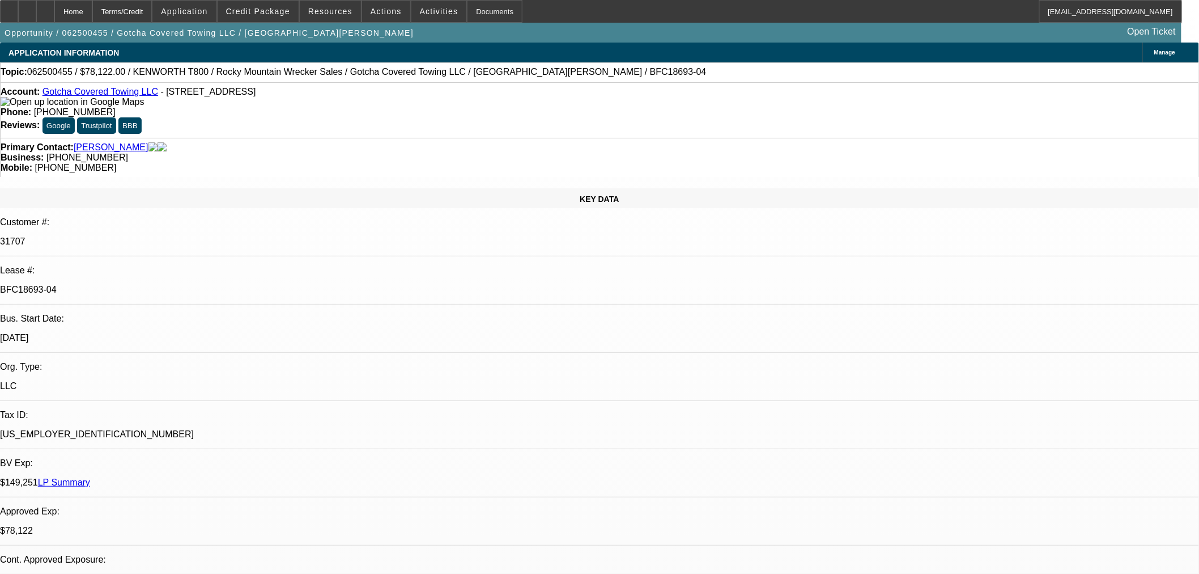
select select "0"
select select "2"
select select "0.1"
select select "4"
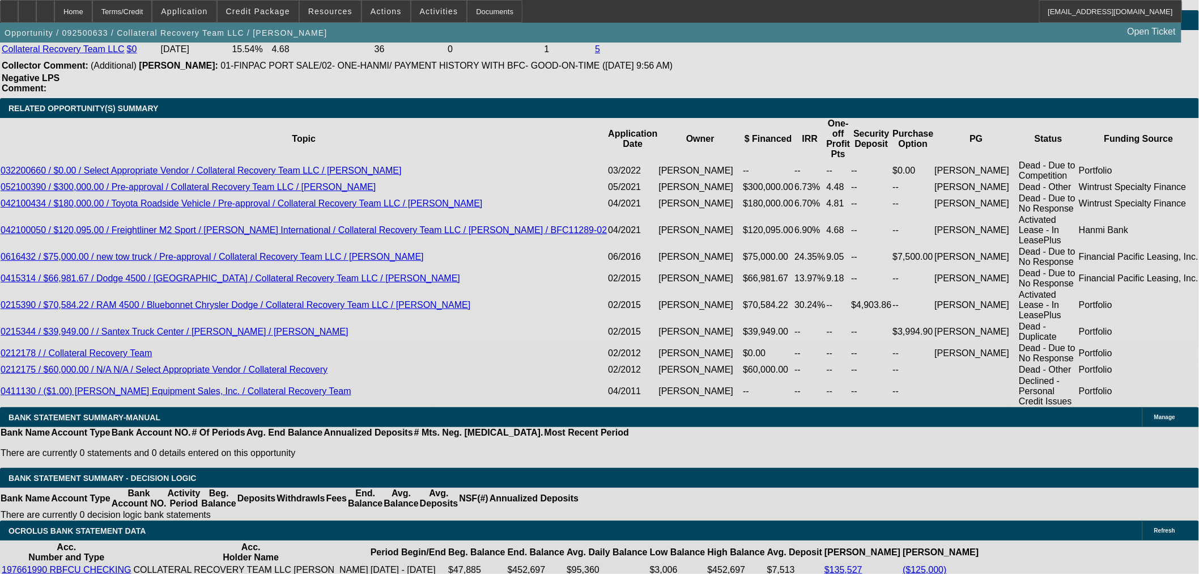
select select "0"
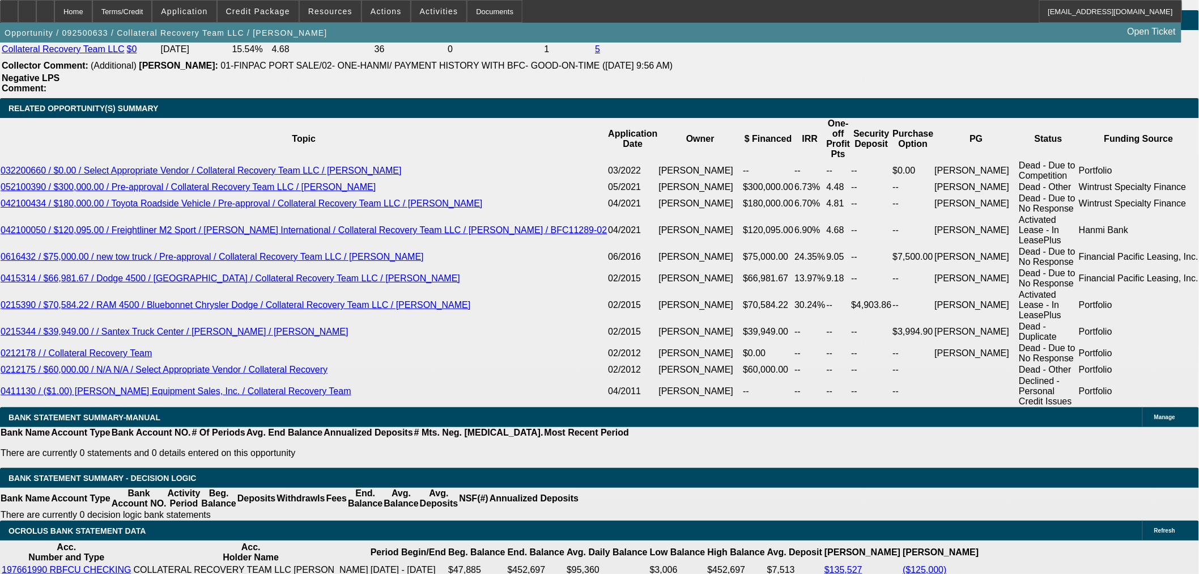
select select "2"
select select "0"
select select "6"
select select "0"
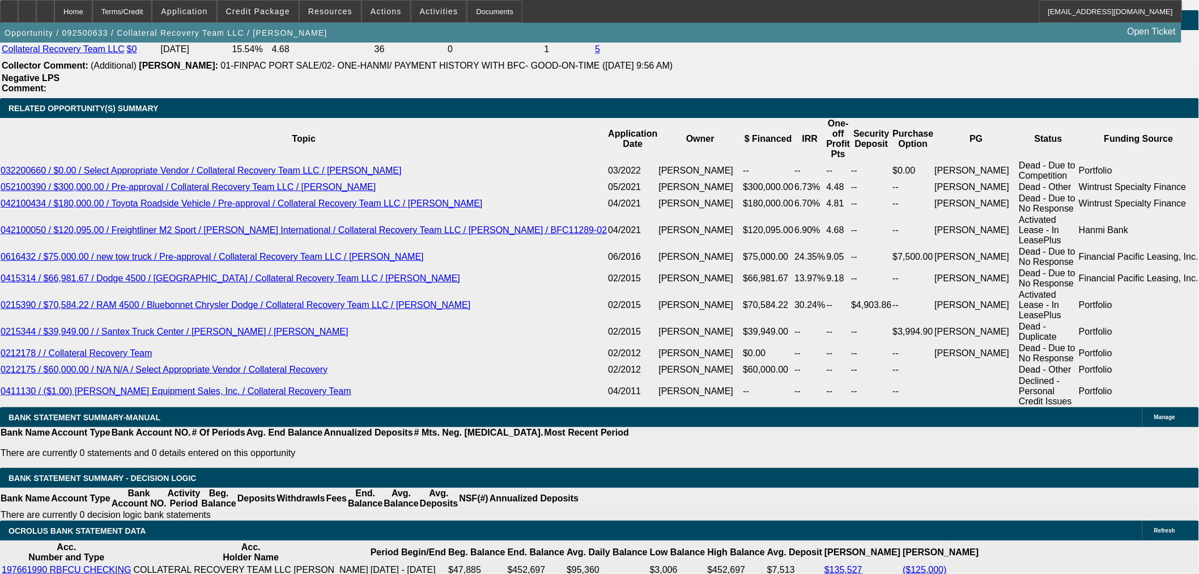
select select "0"
select select "3"
select select "0"
select select "6"
select select "0"
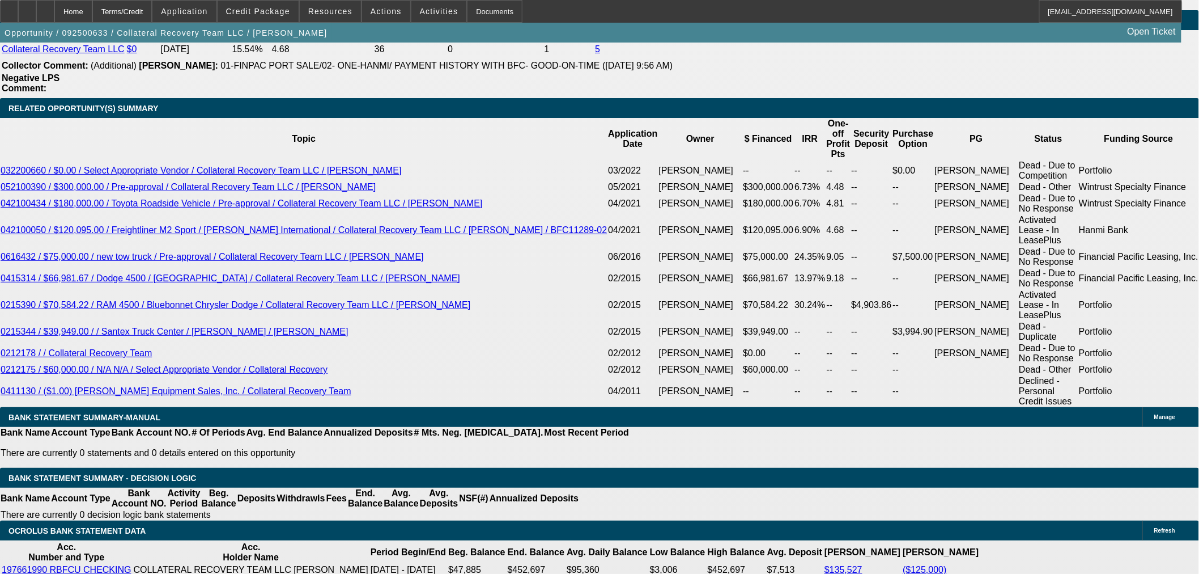
select select "2"
select select "0"
select select "6"
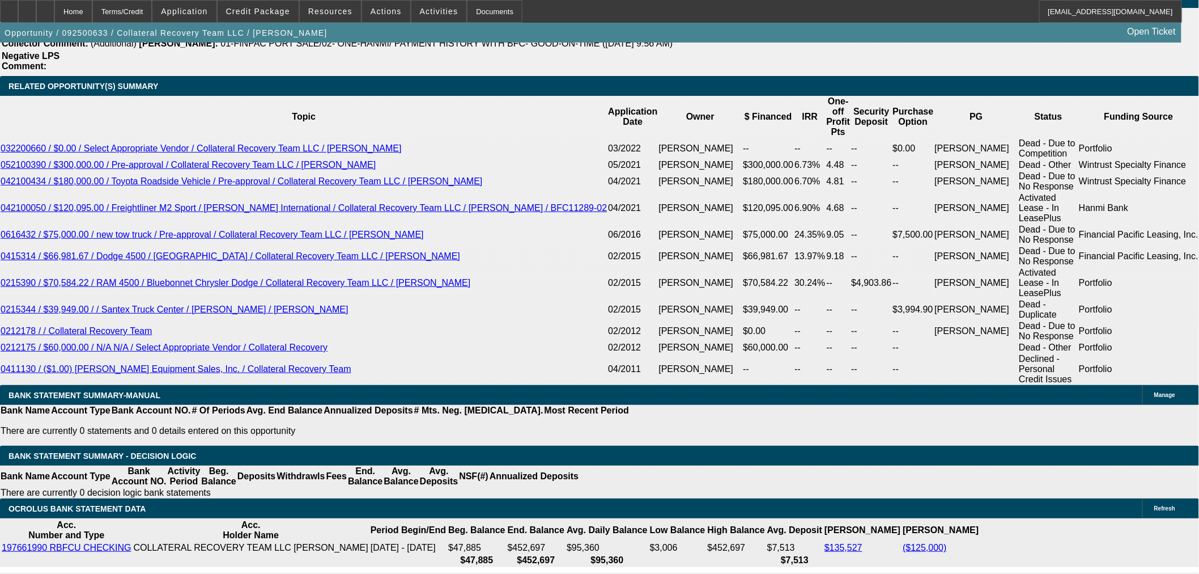
scroll to position [1542, 0]
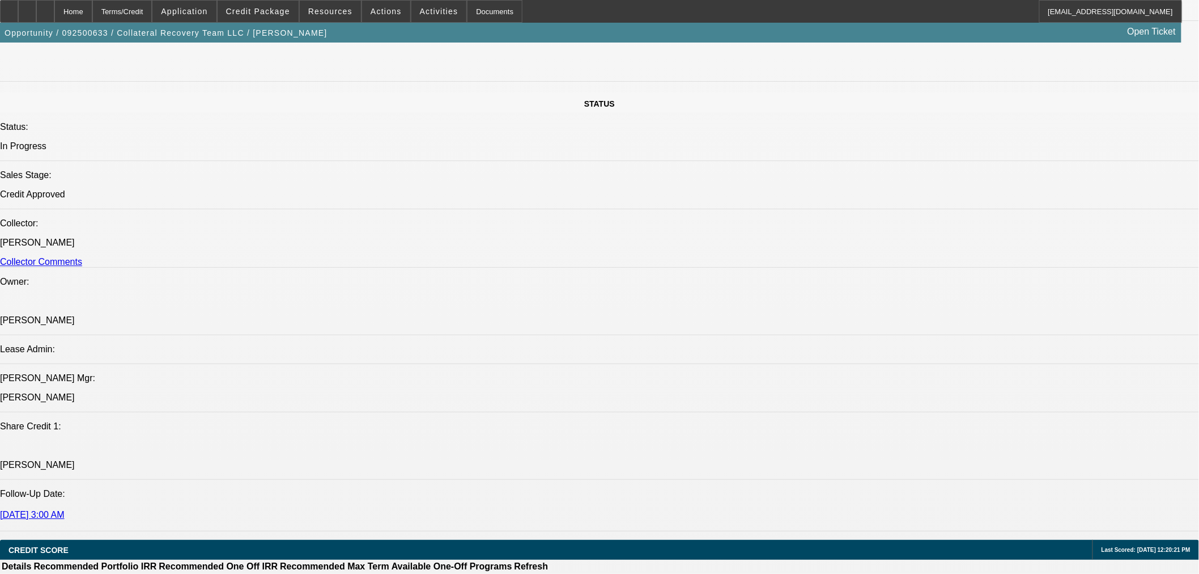
scroll to position [1164, 0]
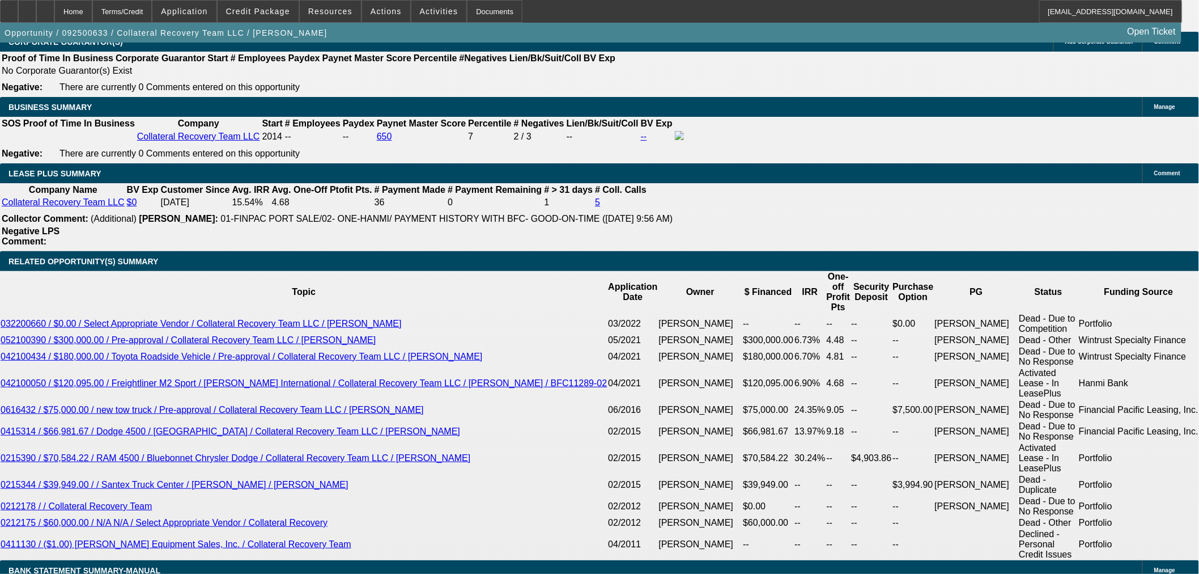
scroll to position [0, 0]
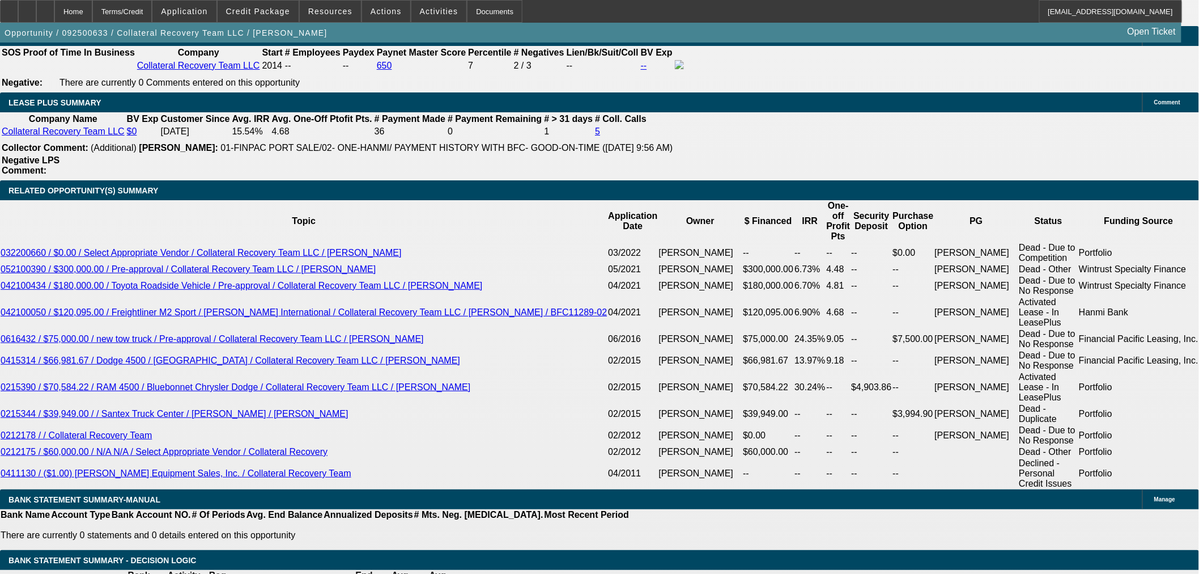
scroll to position [1857, 0]
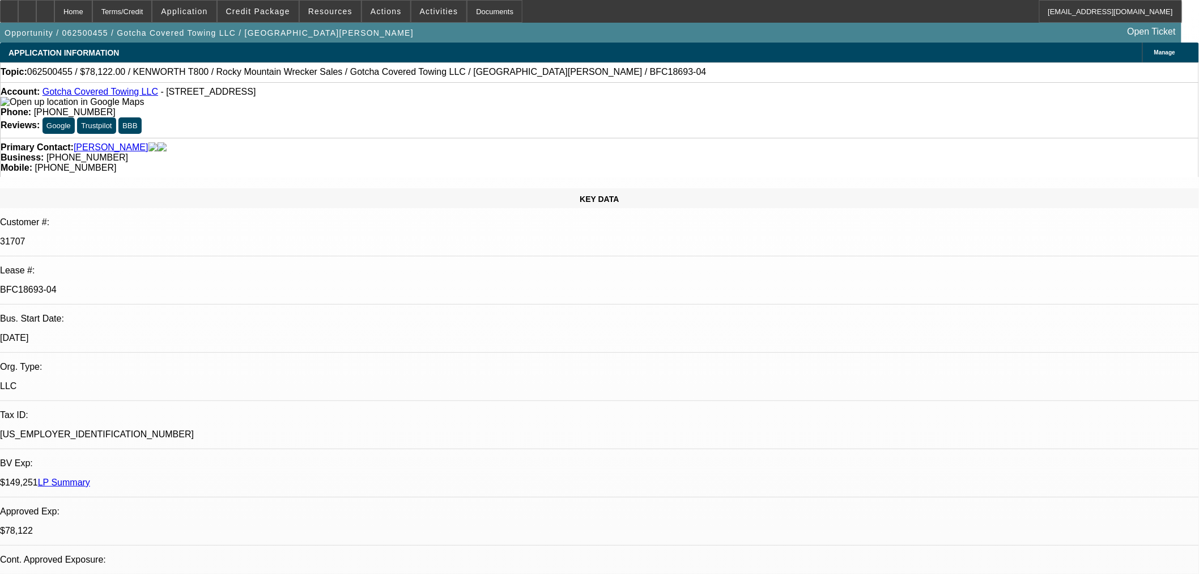
select select "0"
select select "0.1"
select select "0"
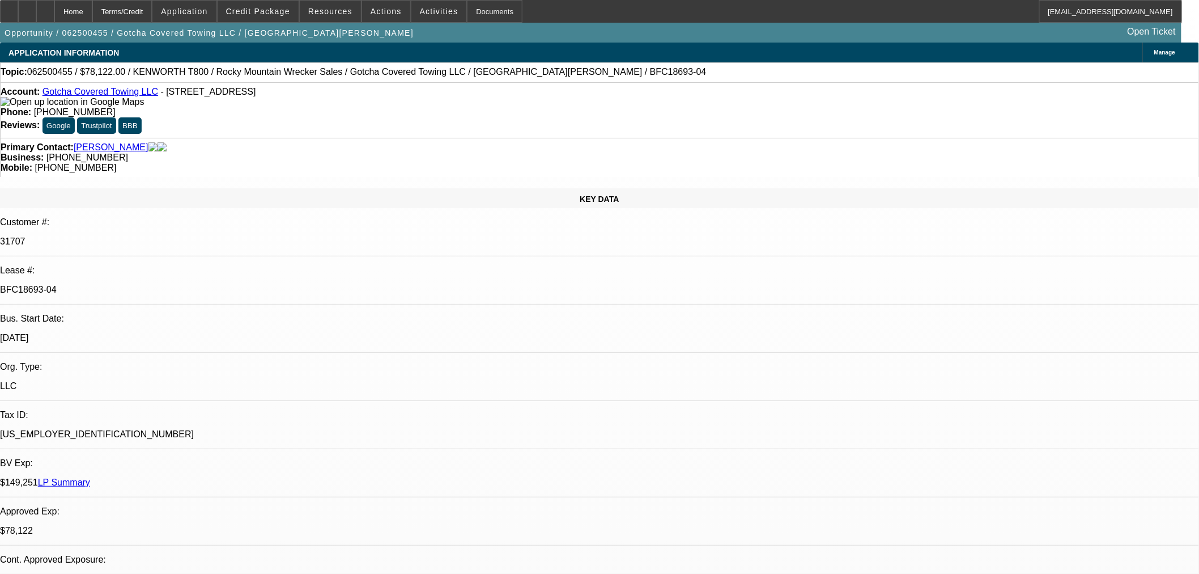
select select "0.1"
select select "0"
select select "0.1"
select select "0"
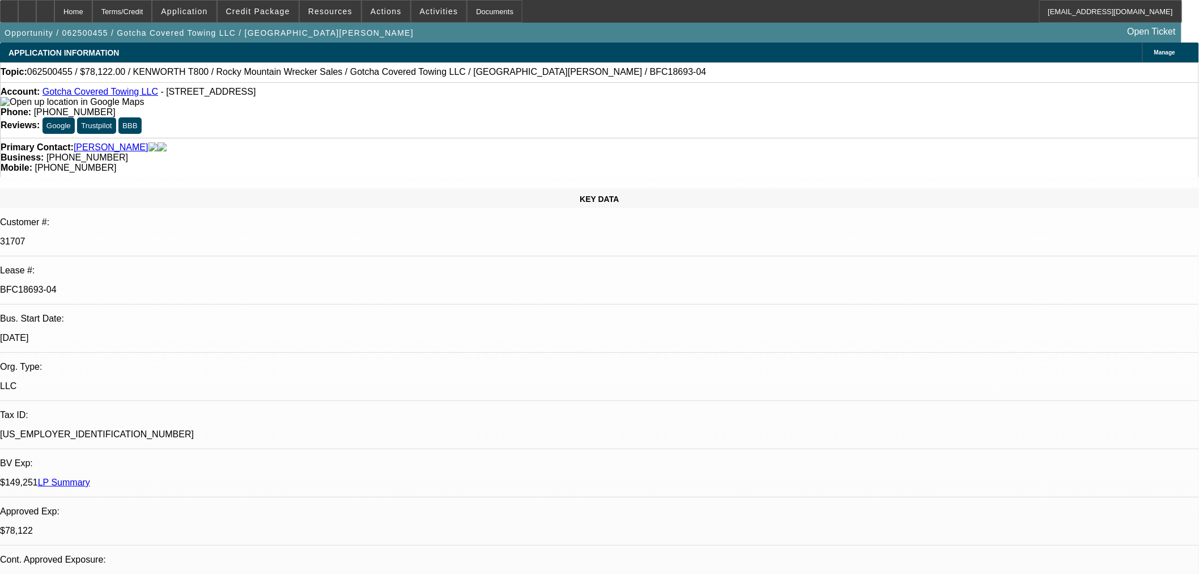
select select "2"
select select "0.1"
select select "1"
select select "3"
select select "4"
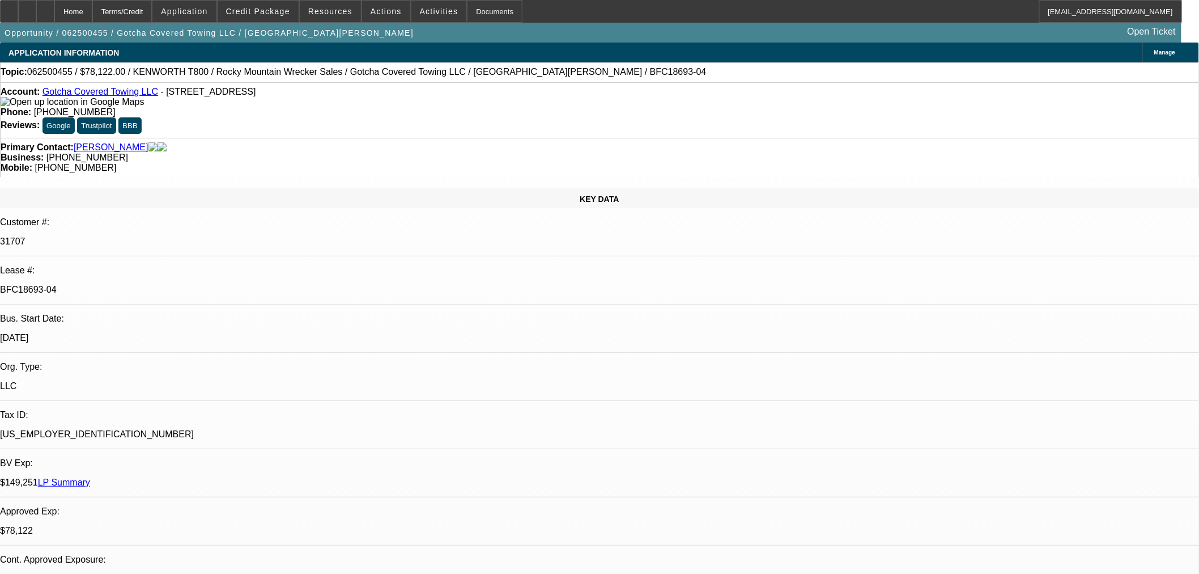
select select "1"
select select "3"
select select "4"
select select "1"
select select "3"
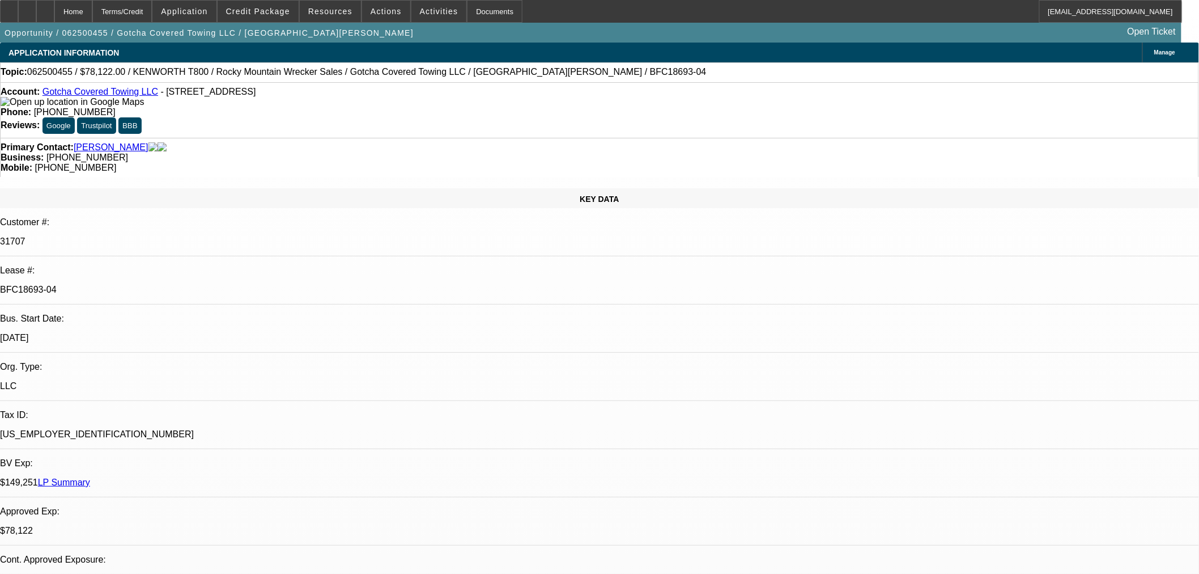
select select "4"
select select "1"
select select "2"
select select "4"
select select "0"
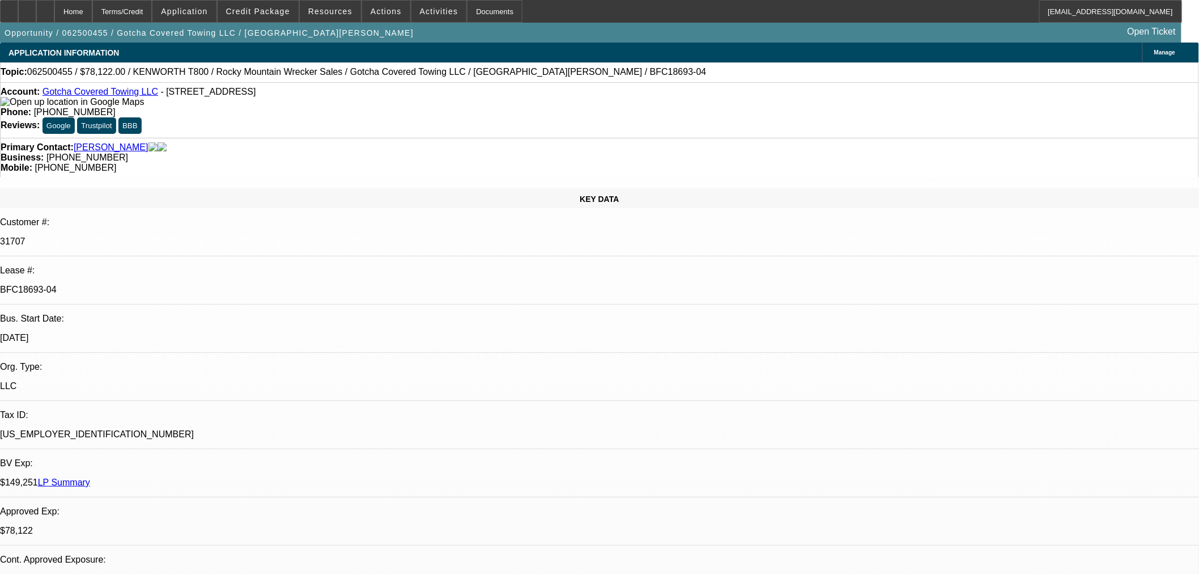
select select "0"
select select "3"
select select "0.1"
select select "4"
select select "0"
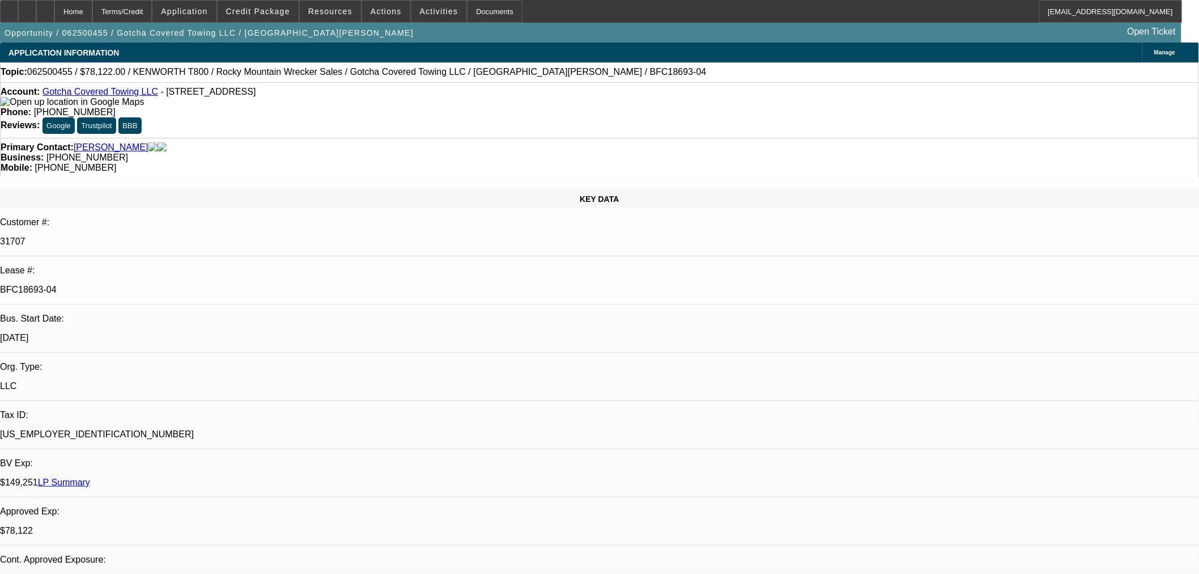
select select "0"
select select "3"
select select "0.1"
select select "4"
select select "0"
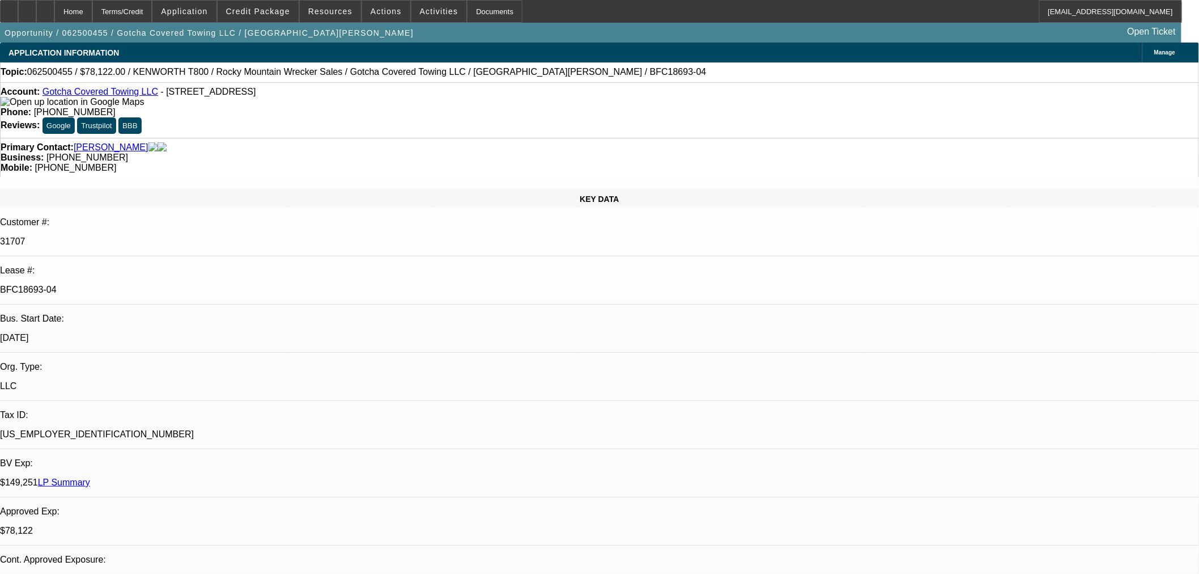
select select "0"
select select "3"
select select "0.1"
select select "4"
select select "0"
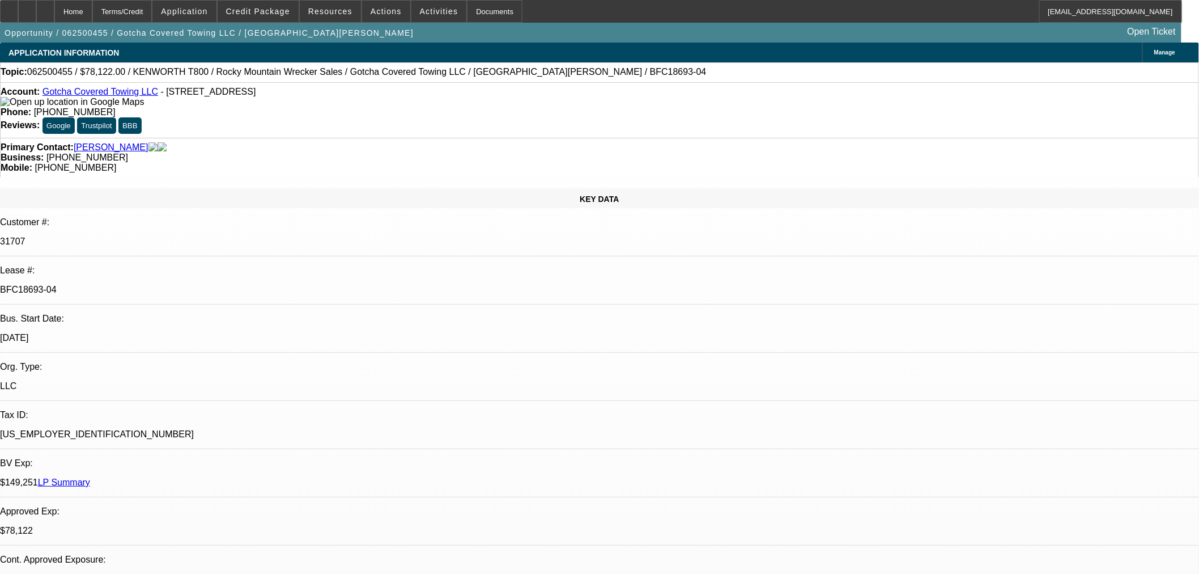
select select "2"
select select "0.1"
select select "4"
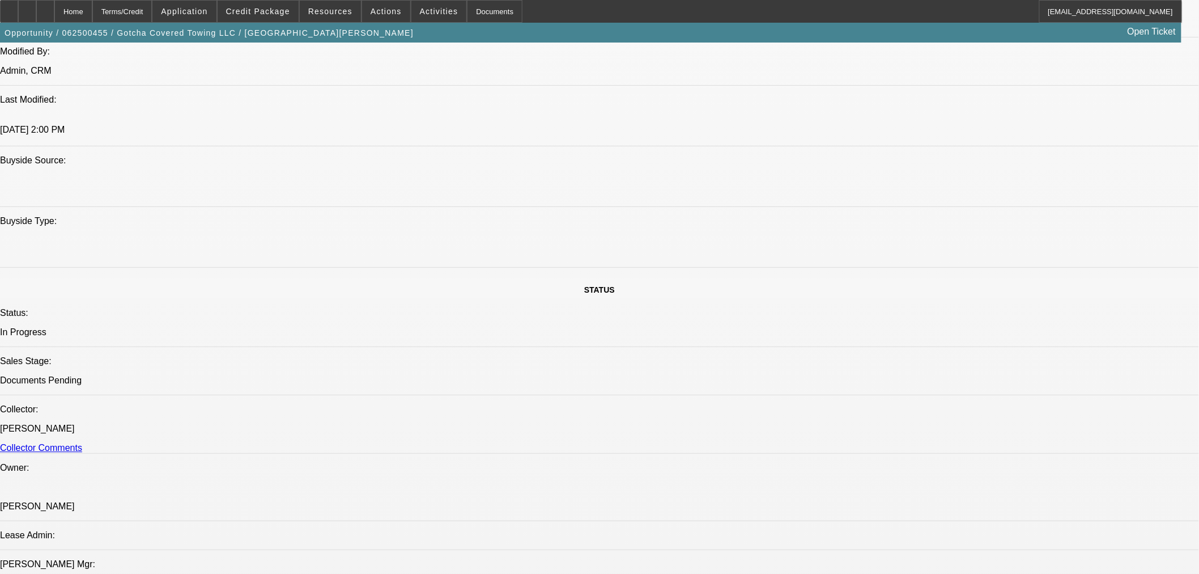
scroll to position [818, 0]
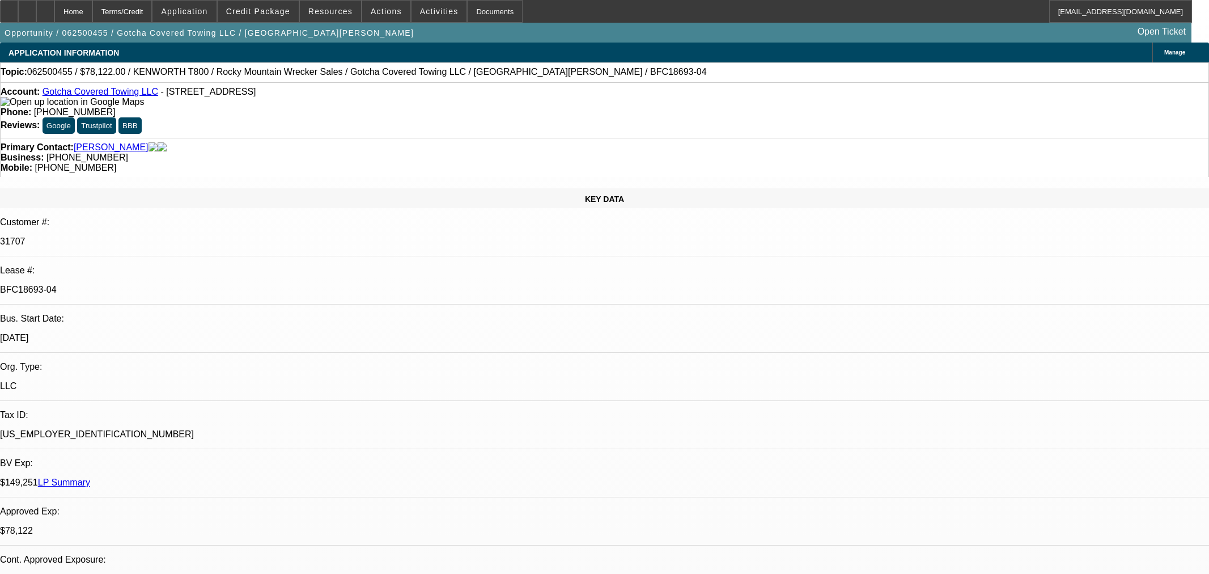
select select "0"
select select "3"
select select "0.1"
select select "4"
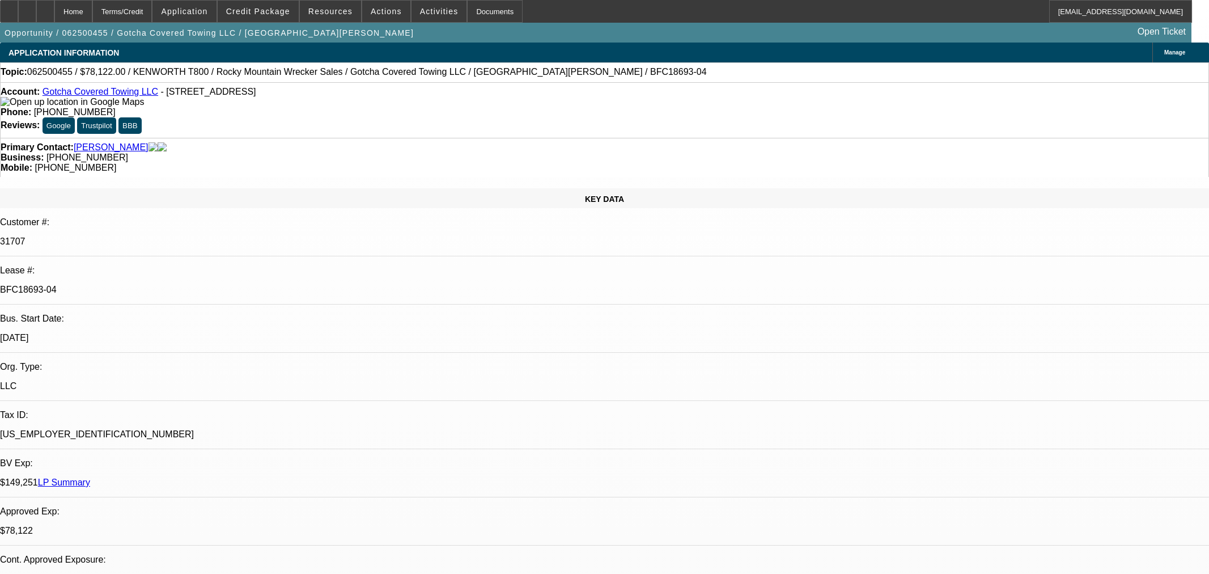
select select "0"
select select "3"
select select "0.1"
select select "4"
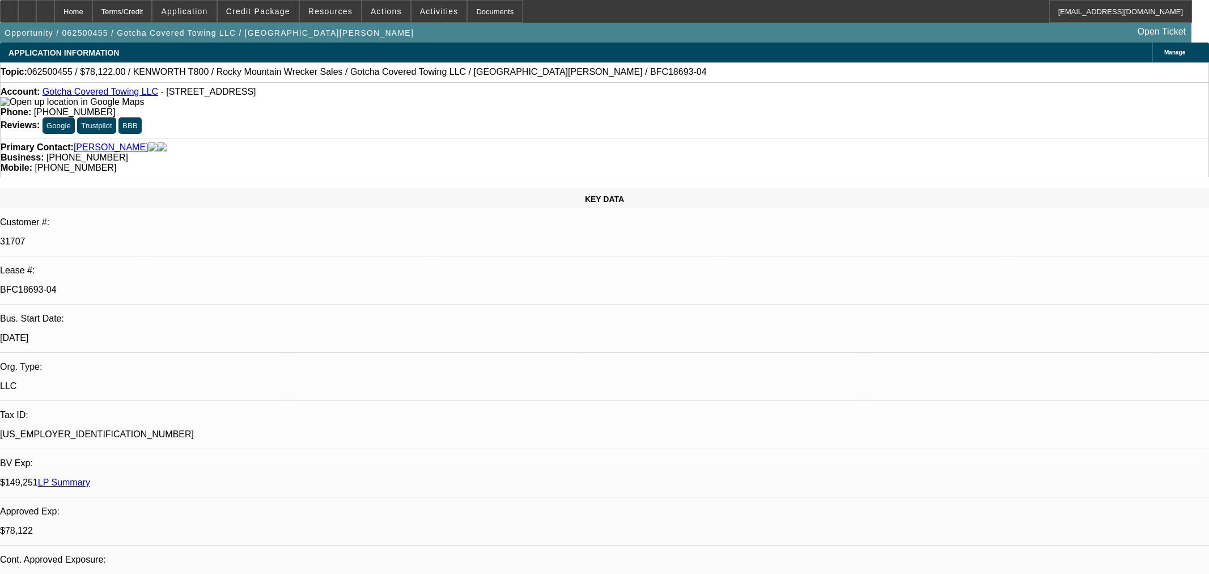
select select "0"
select select "3"
select select "0.1"
select select "4"
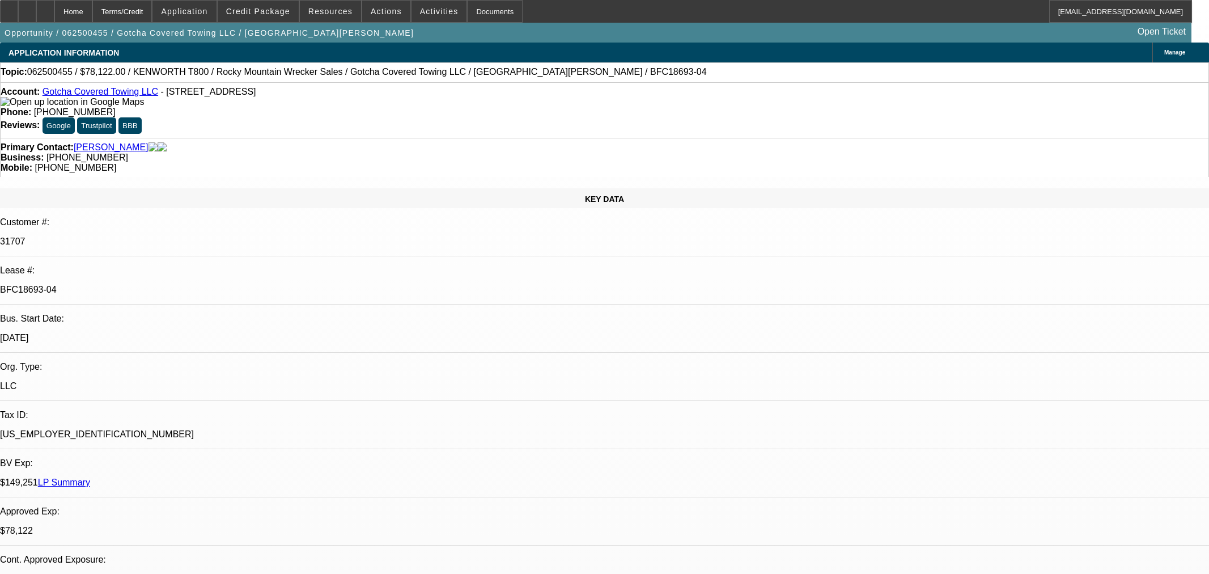
select select "0"
select select "2"
select select "0.1"
select select "4"
